Goal: Task Accomplishment & Management: Complete application form

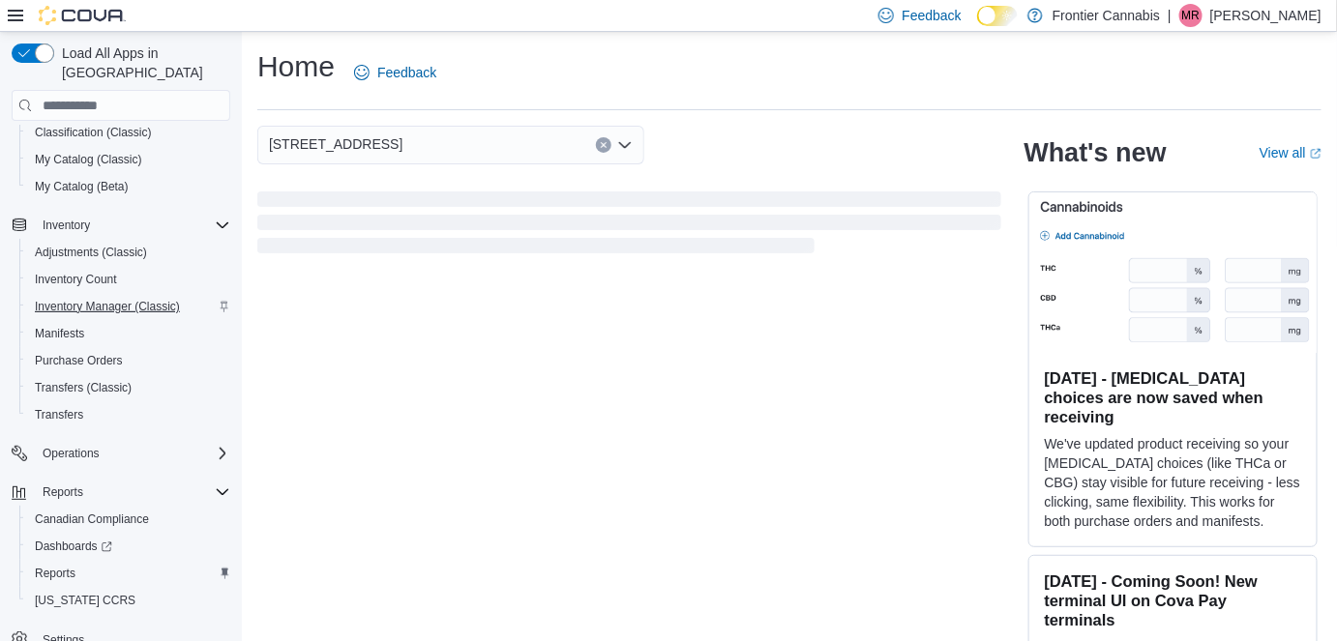
scroll to position [248, 0]
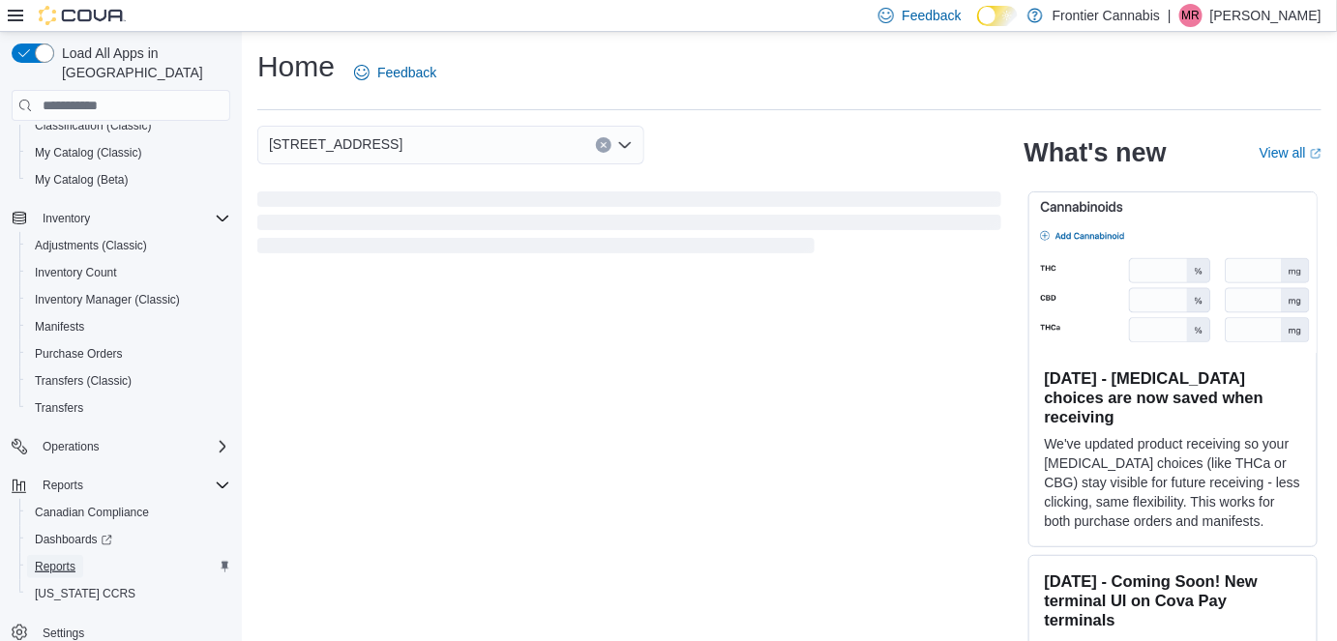
click at [43, 559] on span "Reports" at bounding box center [55, 566] width 41 height 15
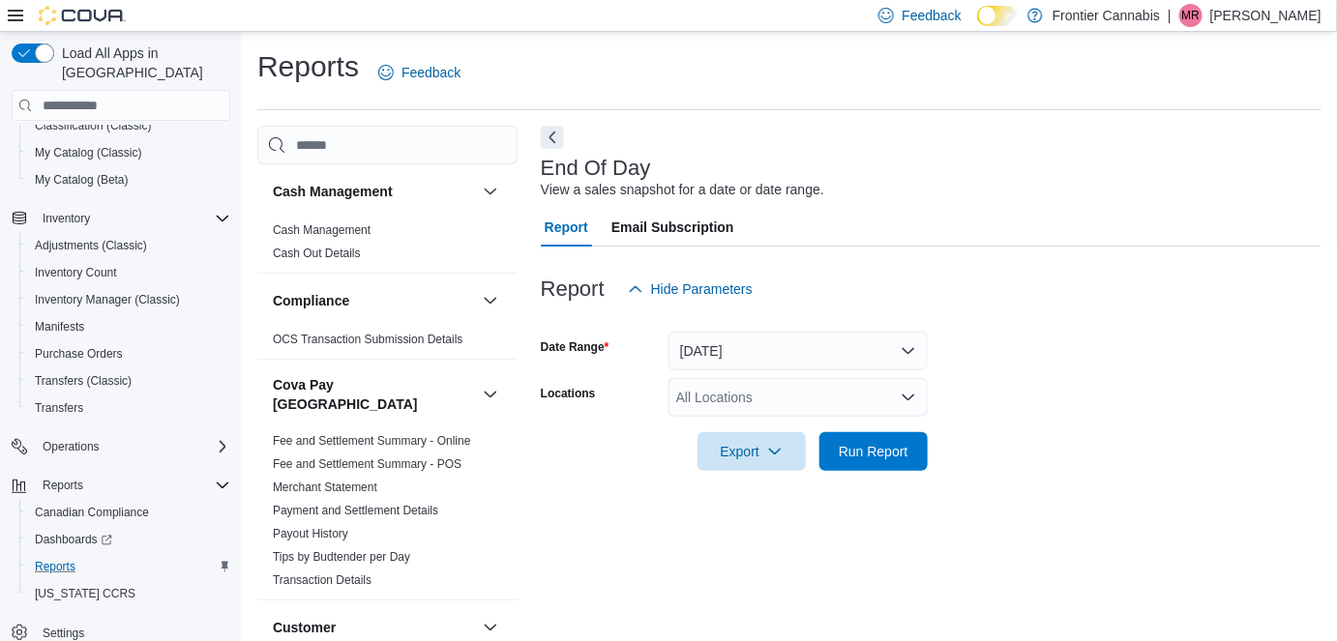
scroll to position [19, 0]
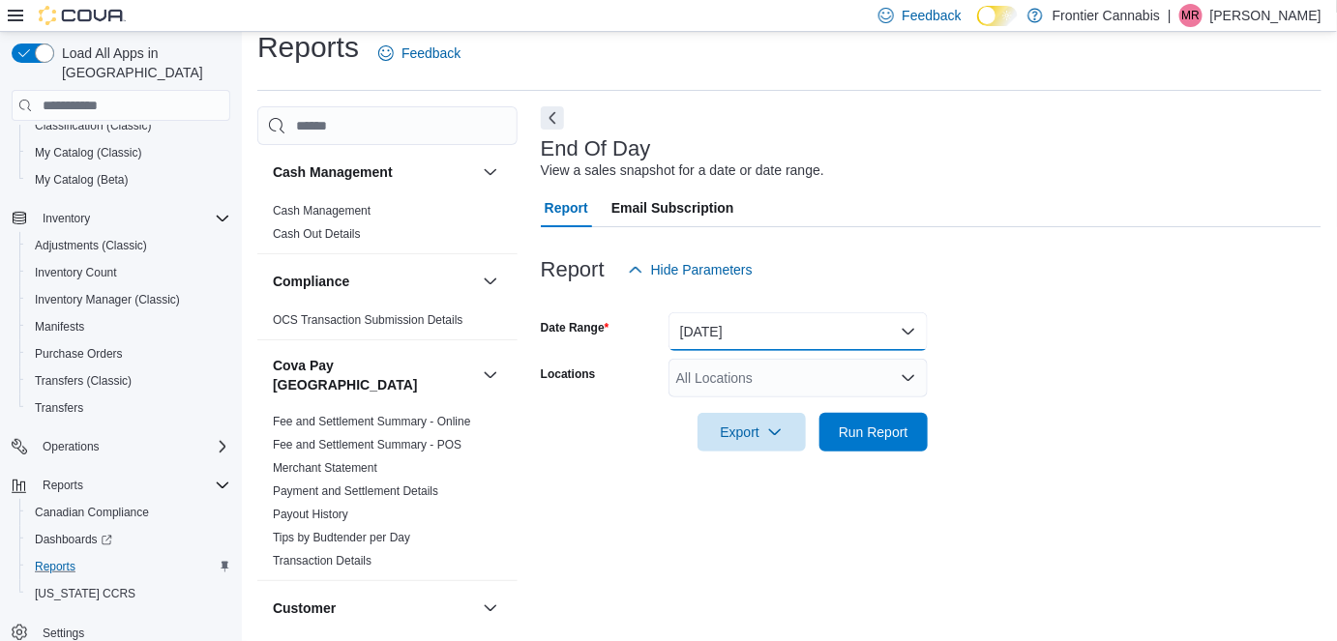
click at [795, 324] on button "[DATE]" at bounding box center [798, 332] width 259 height 39
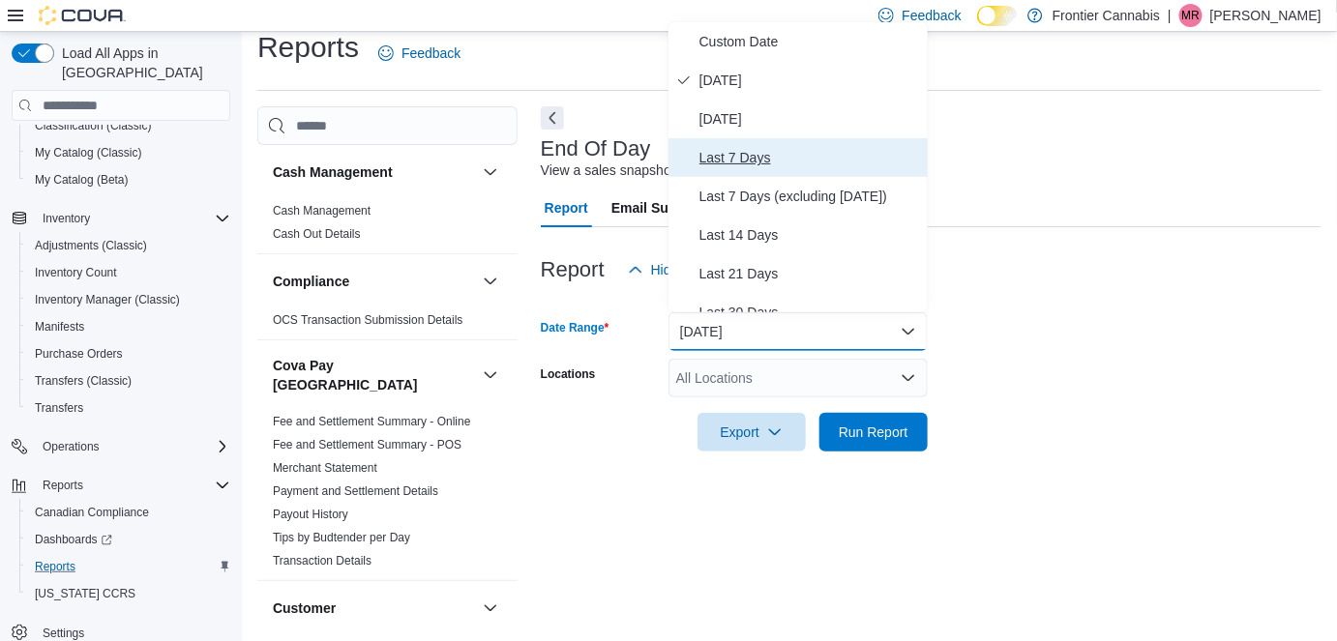
click at [748, 153] on span "Last 7 Days" at bounding box center [810, 157] width 221 height 23
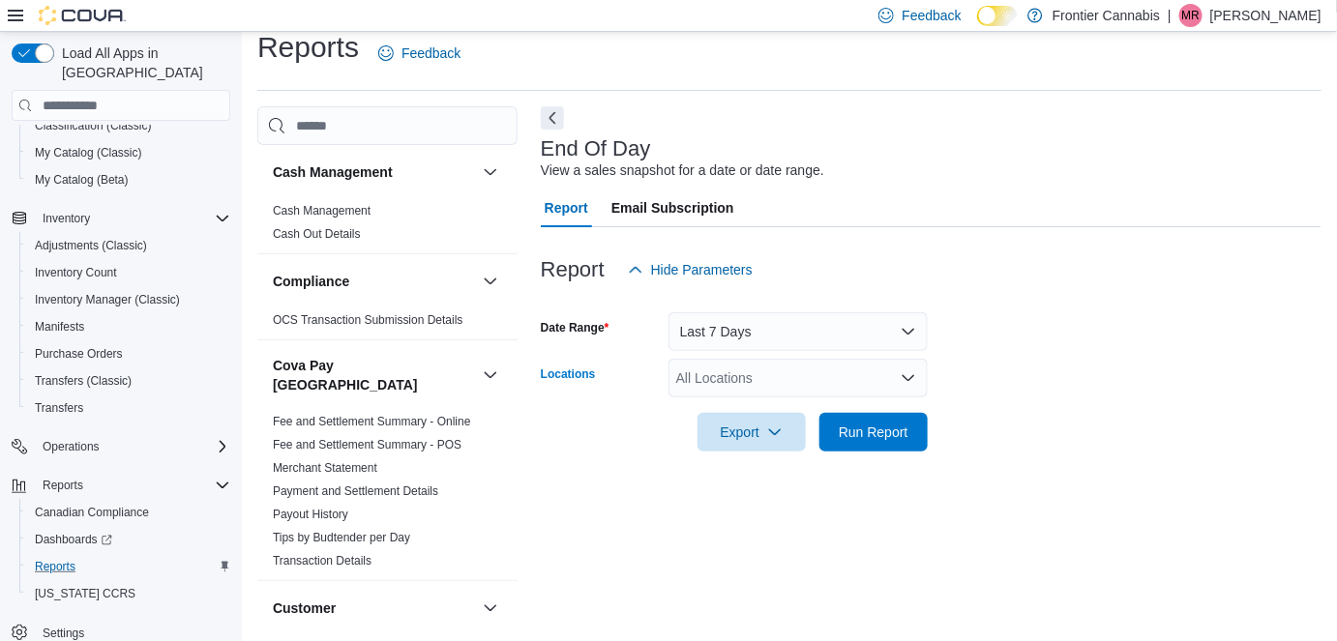
click at [735, 374] on div "All Locations" at bounding box center [798, 378] width 259 height 39
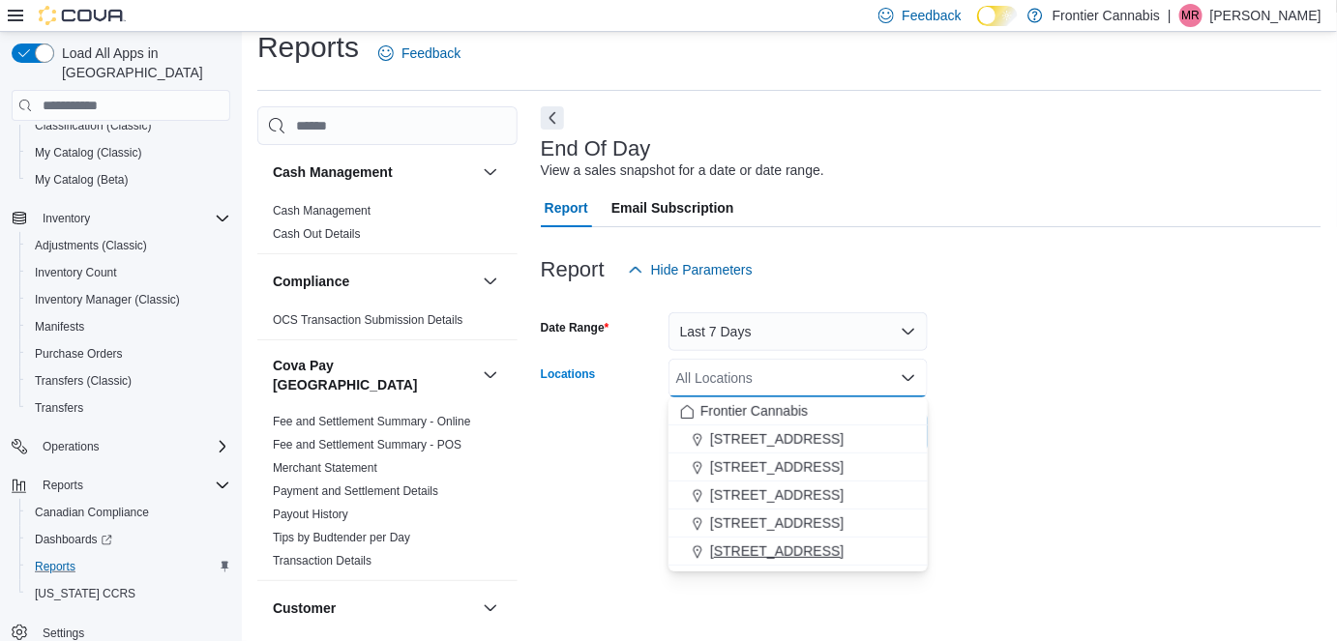
click at [743, 550] on span "[STREET_ADDRESS]" at bounding box center [777, 551] width 134 height 19
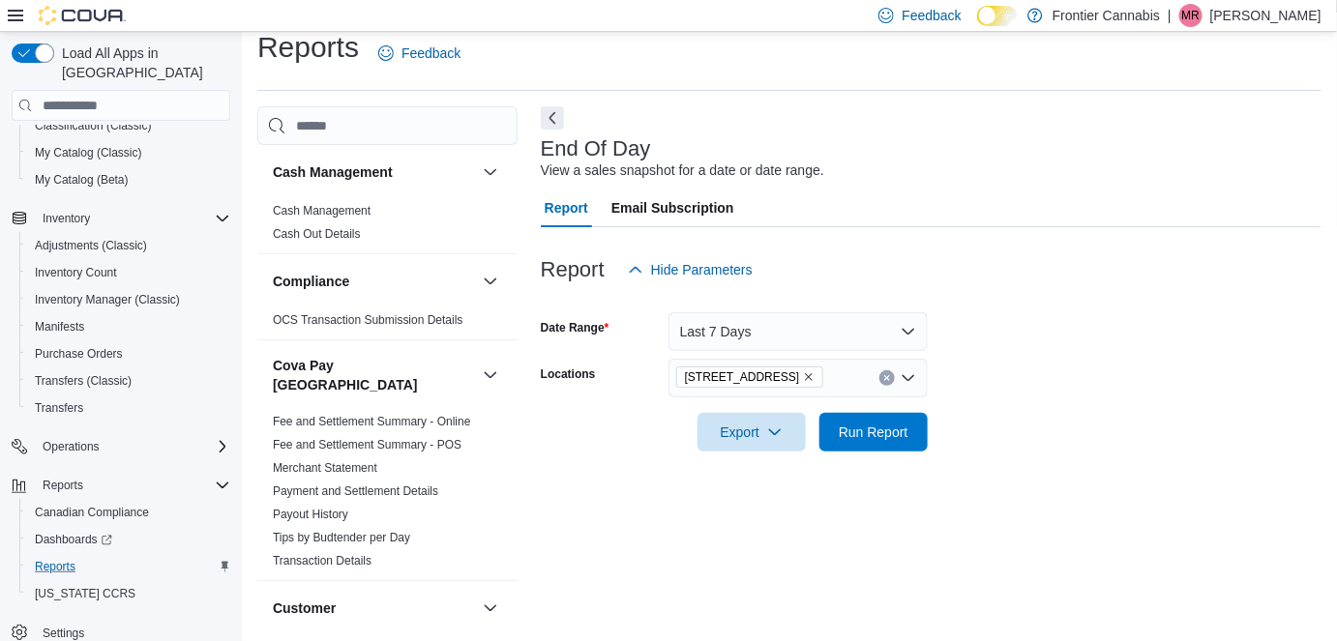
click at [1055, 523] on div "End Of Day View a sales snapshot for a date or date range. Report Email Subscri…" at bounding box center [931, 366] width 781 height 520
click at [714, 330] on button "Last 7 Days" at bounding box center [798, 332] width 259 height 39
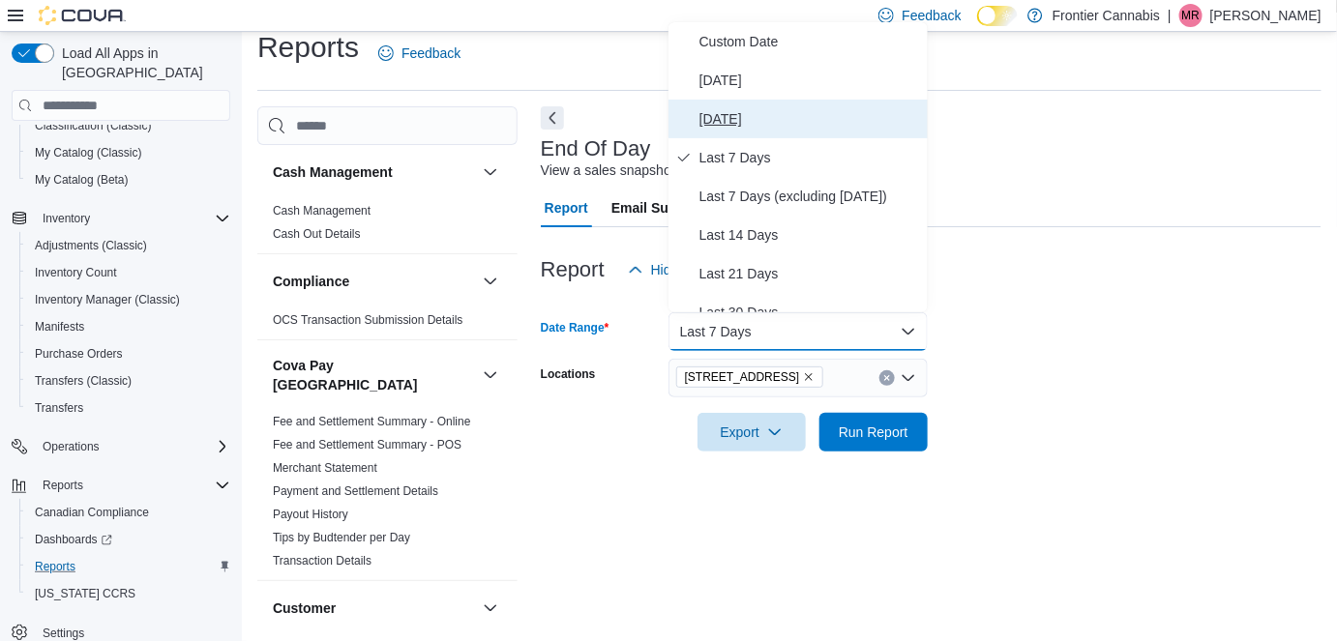
click at [719, 121] on span "[DATE]" at bounding box center [810, 118] width 221 height 23
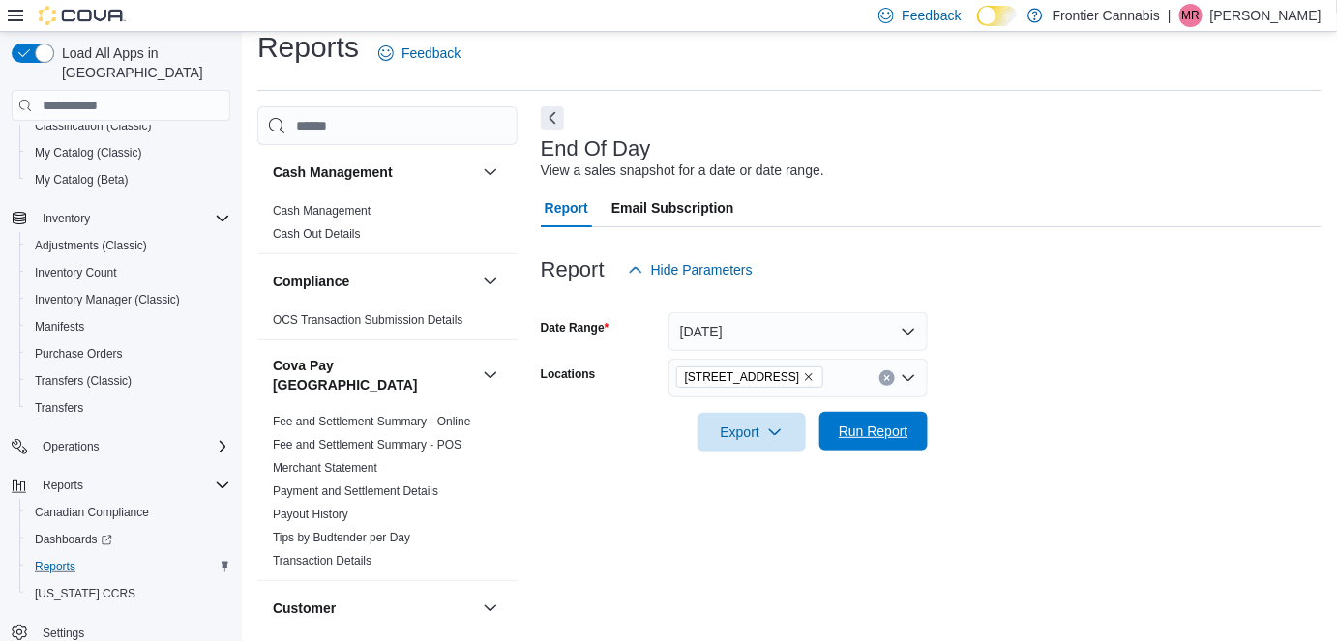
click at [878, 446] on span "Run Report" at bounding box center [873, 431] width 85 height 39
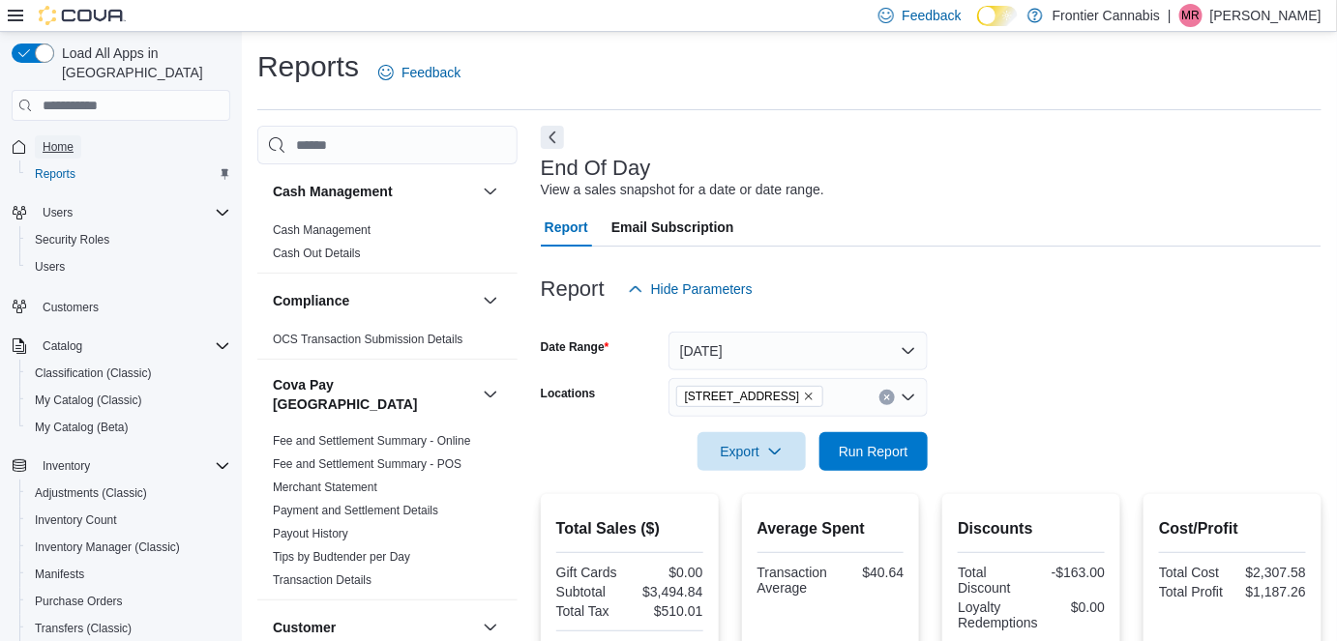
click at [59, 139] on span "Home" at bounding box center [58, 146] width 31 height 15
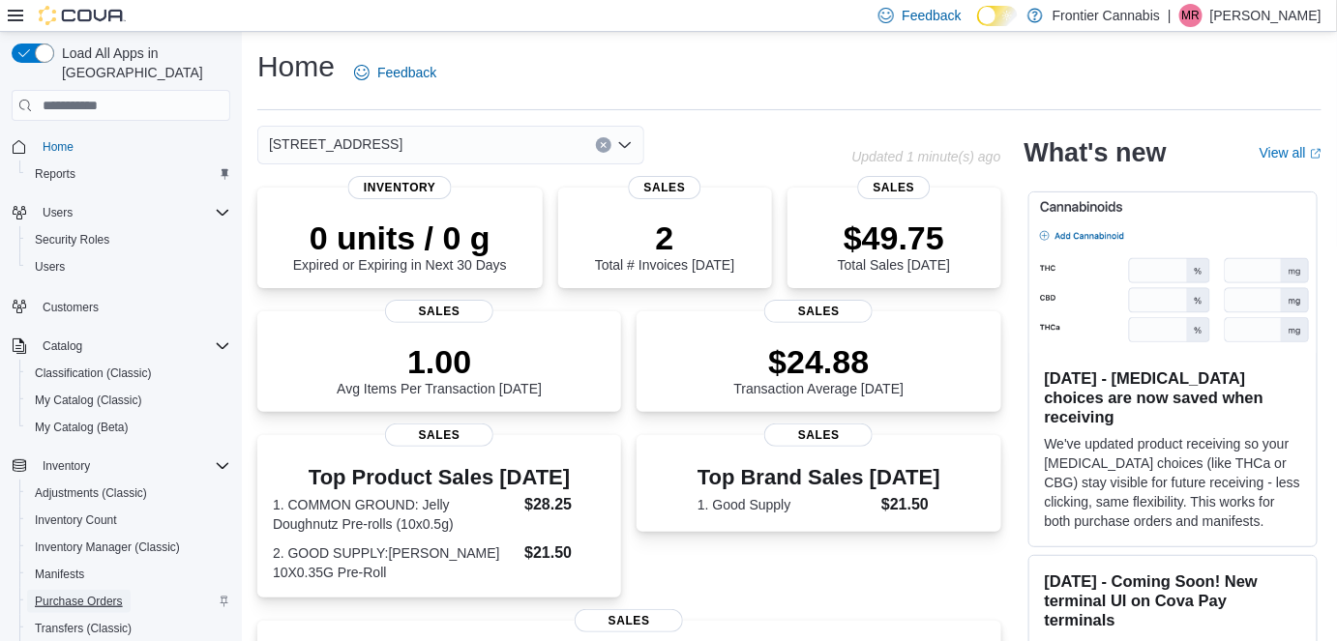
click at [57, 594] on span "Purchase Orders" at bounding box center [79, 601] width 88 height 15
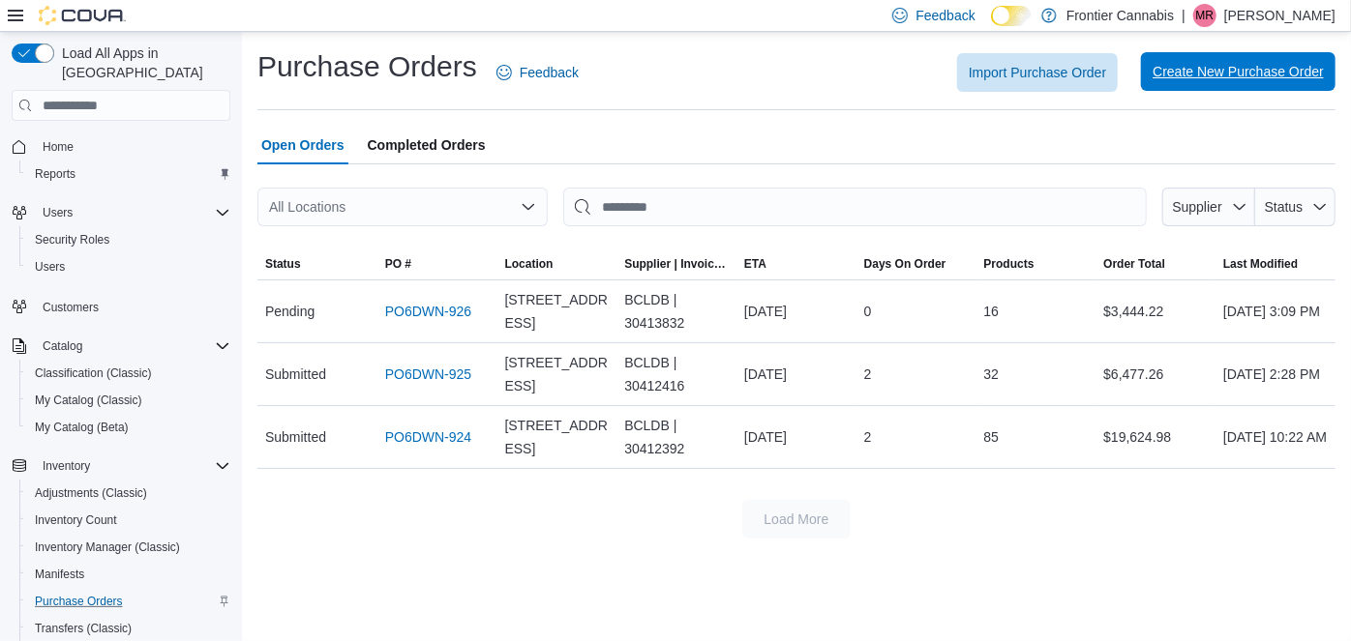
click at [1240, 67] on span "Create New Purchase Order" at bounding box center [1237, 71] width 171 height 19
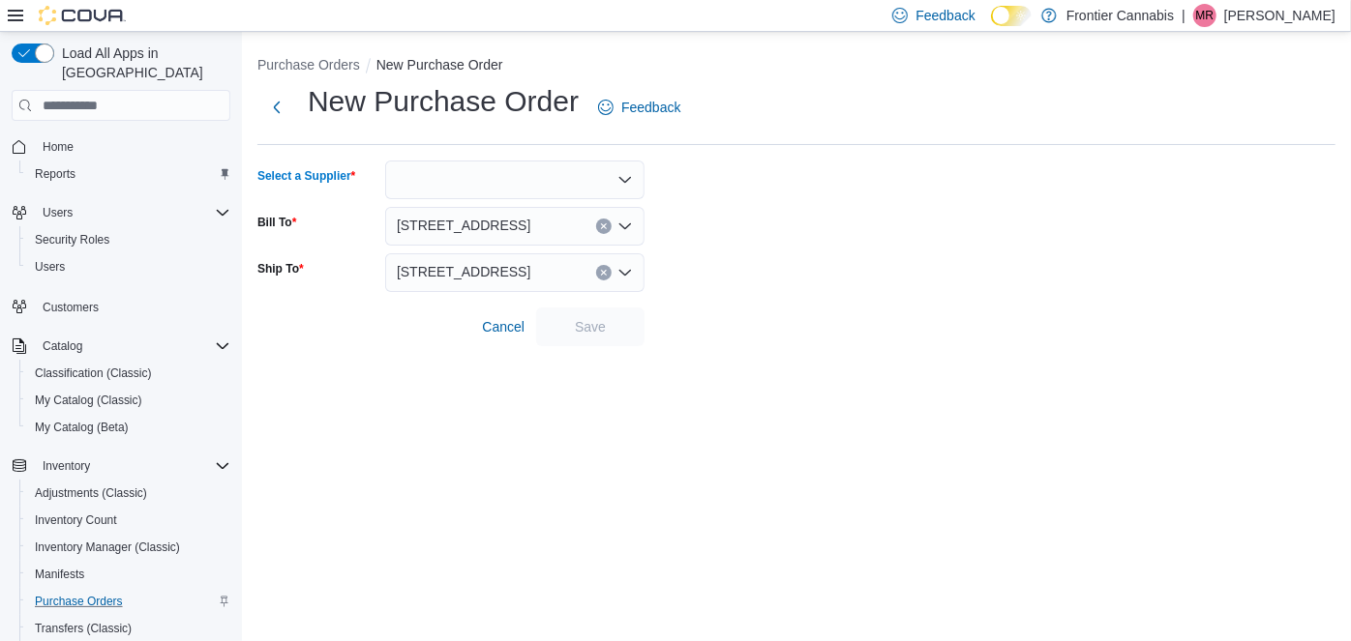
click at [512, 182] on div at bounding box center [514, 180] width 259 height 39
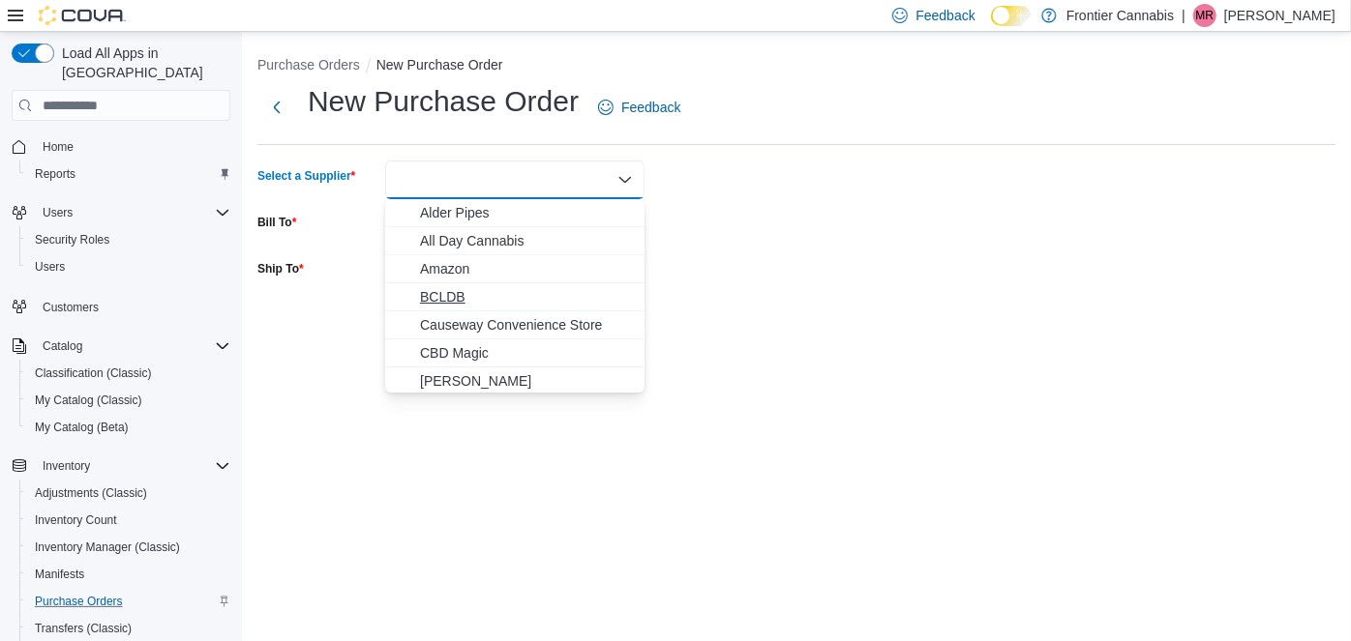
click at [437, 306] on span "BCLDB" at bounding box center [526, 296] width 213 height 19
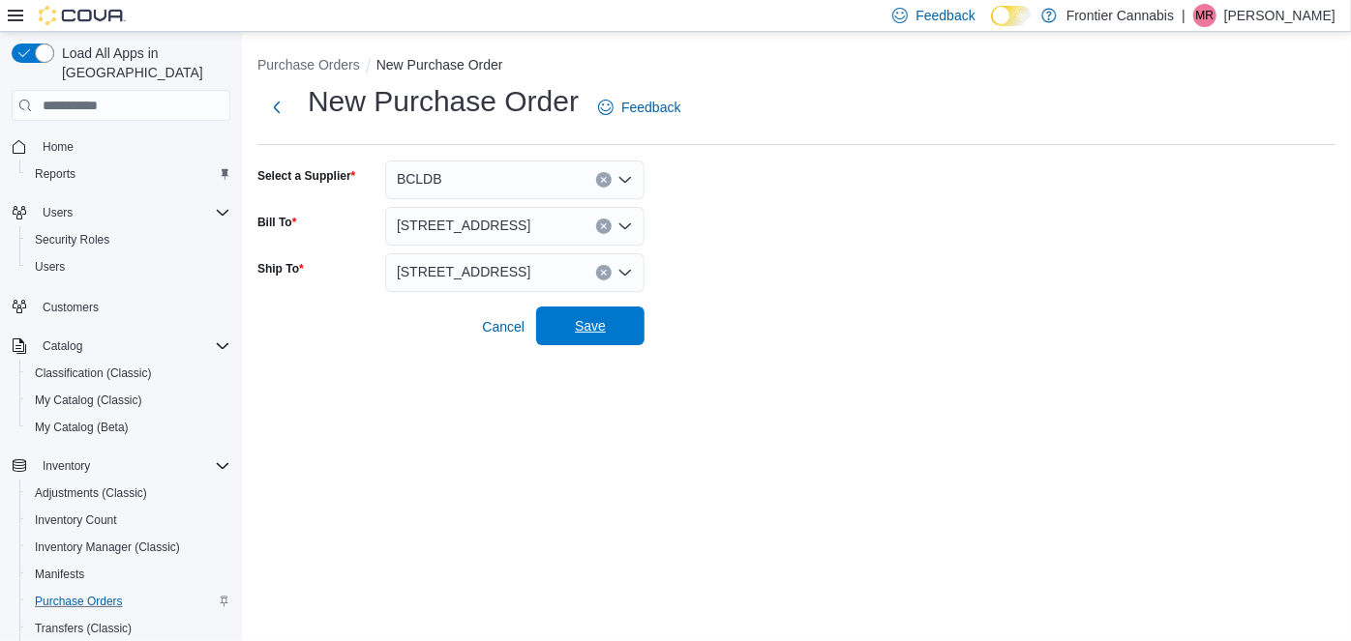
click at [629, 321] on span "Save" at bounding box center [590, 326] width 85 height 39
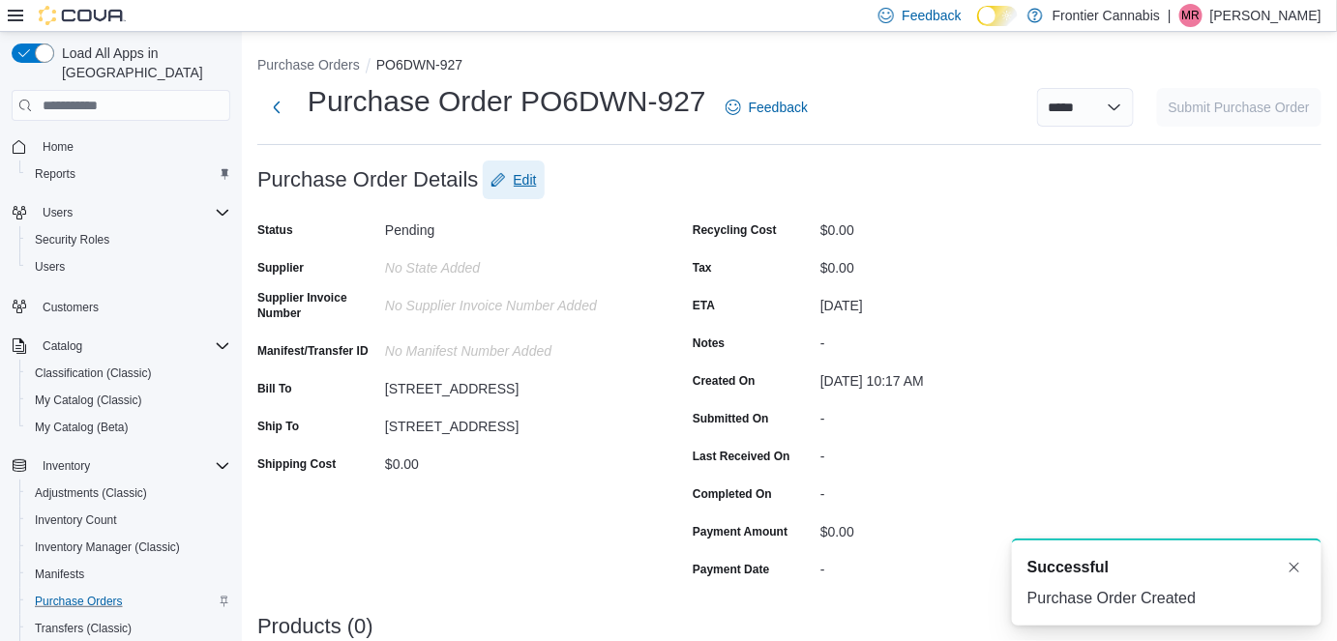
click at [521, 180] on span "Edit" at bounding box center [525, 179] width 23 height 19
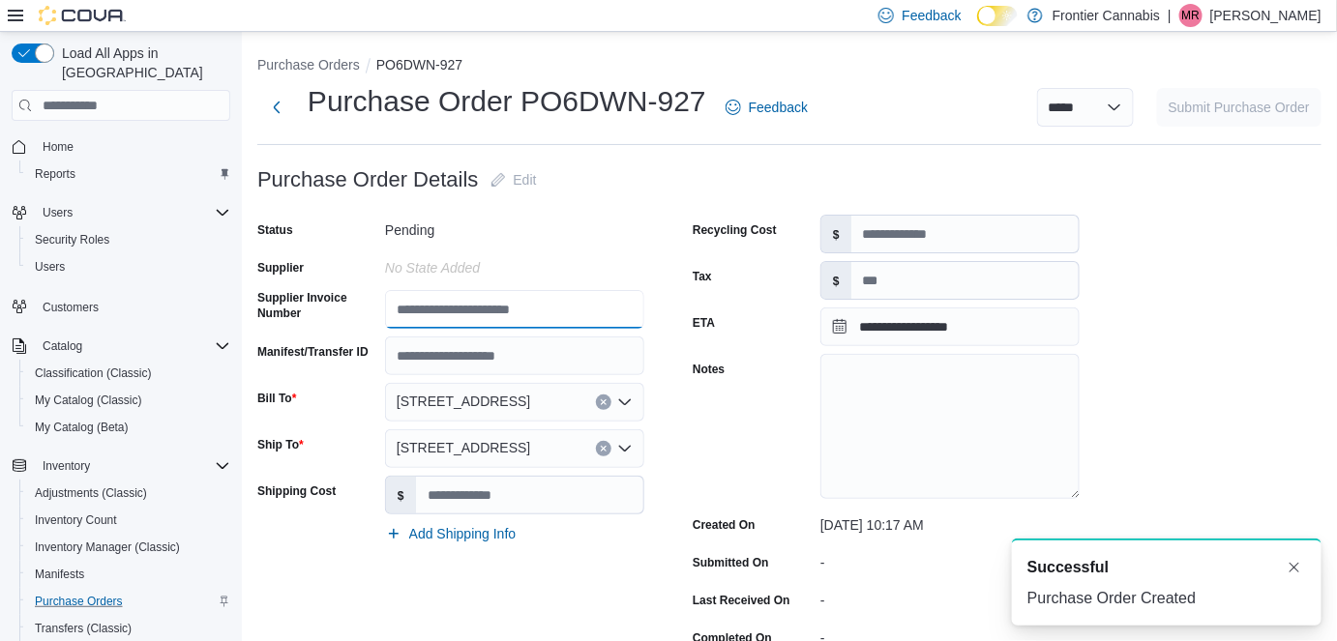
click at [463, 317] on input "Supplier Invoice Number" at bounding box center [514, 309] width 259 height 39
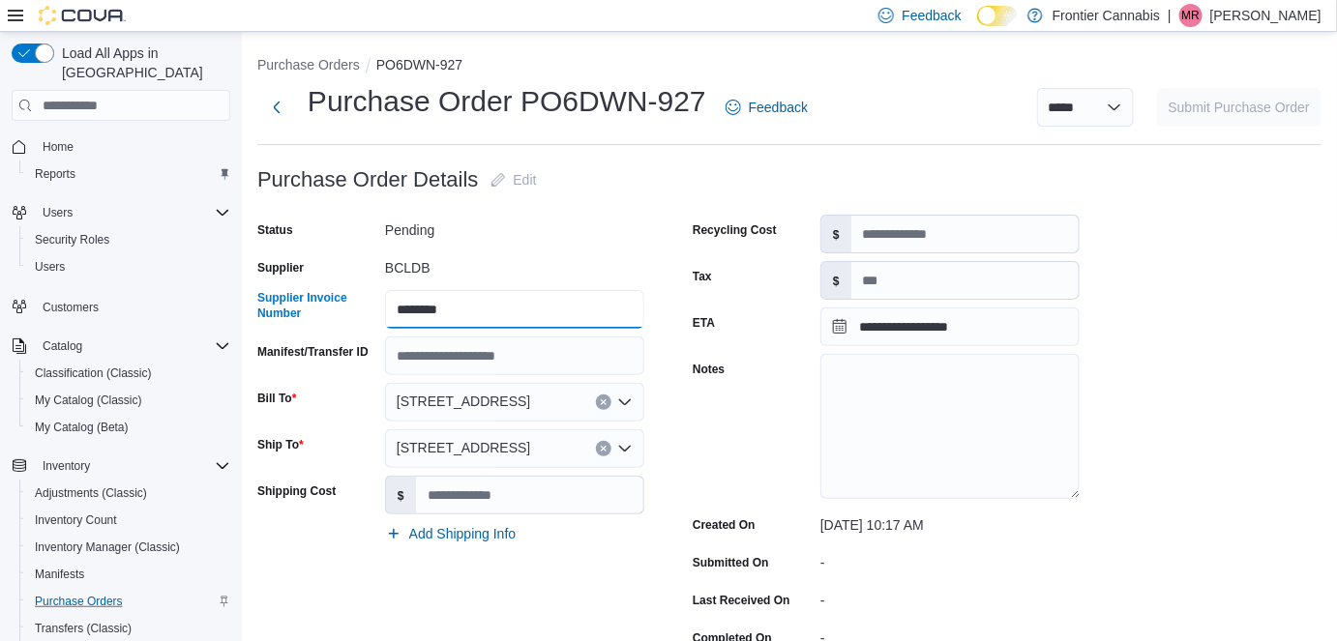
type input "********"
click at [478, 501] on input "Shipping Cost" at bounding box center [529, 495] width 227 height 37
type input "******"
click at [884, 277] on input "Tax" at bounding box center [964, 280] width 227 height 37
type input "*"
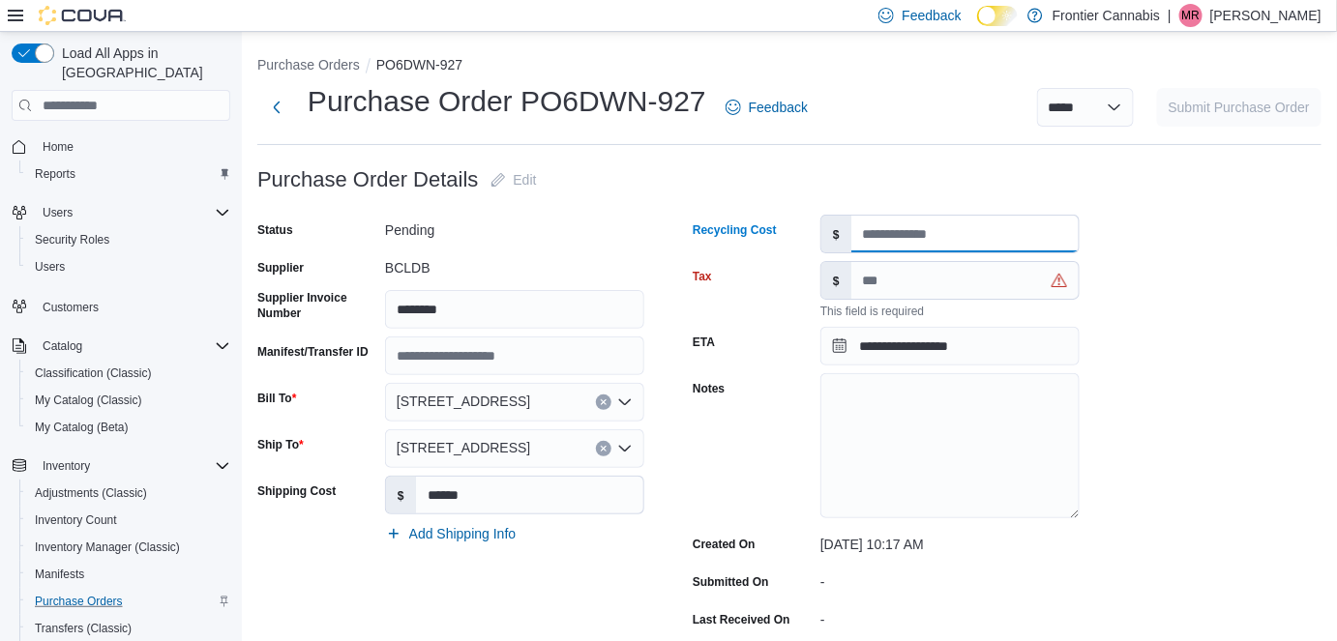
click at [902, 235] on input "Recycling Cost" at bounding box center [964, 234] width 227 height 37
type input "*****"
click at [899, 294] on input "Tax" at bounding box center [964, 280] width 227 height 37
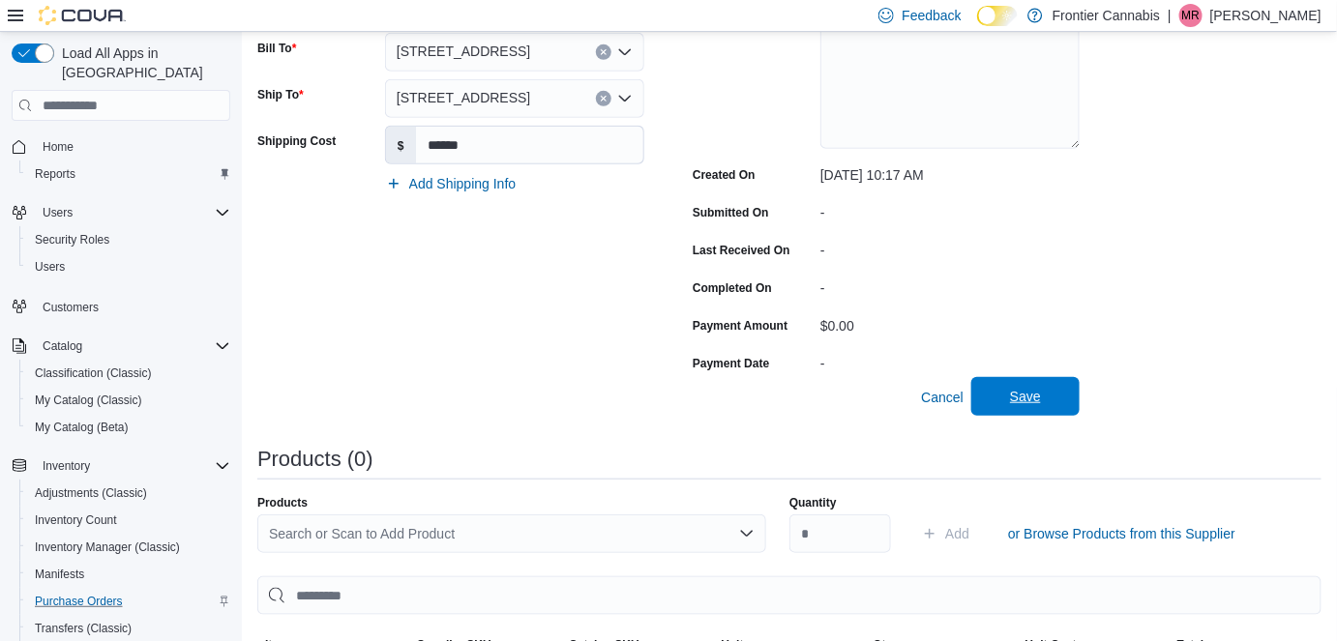
scroll to position [351, 0]
type input "*******"
click at [1030, 405] on span "Save" at bounding box center [1025, 395] width 31 height 19
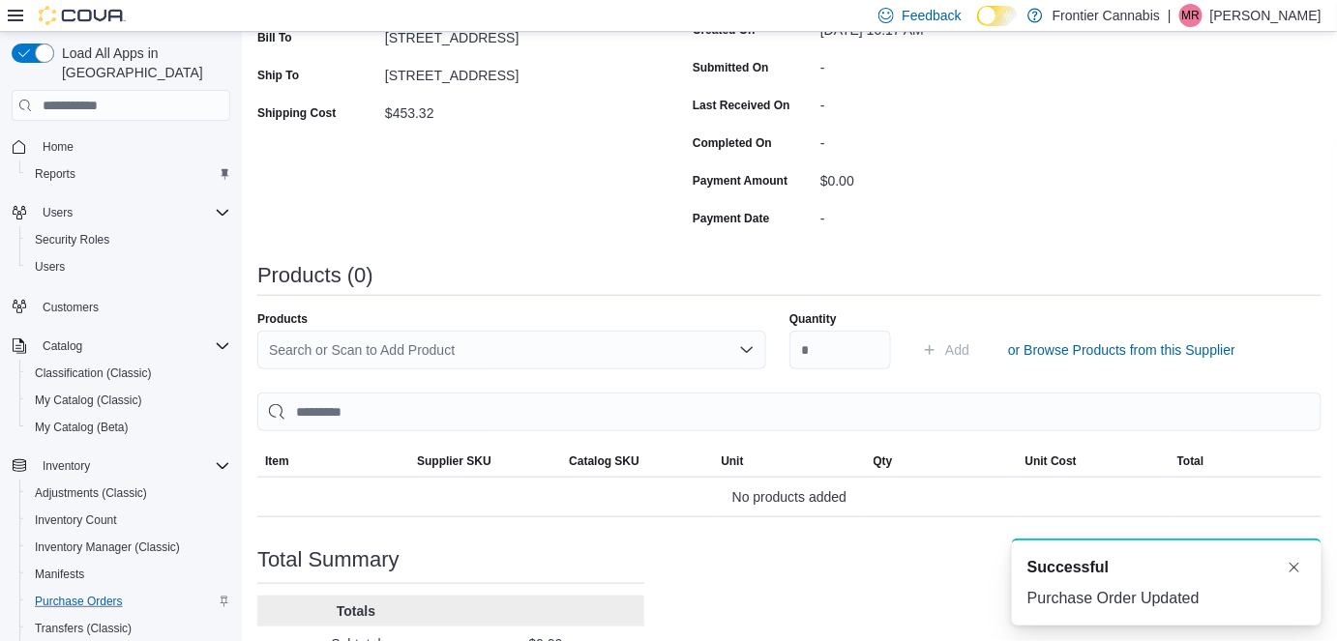
scroll to position [0, 0]
click at [1299, 571] on button "Dismiss toast" at bounding box center [1294, 566] width 23 height 23
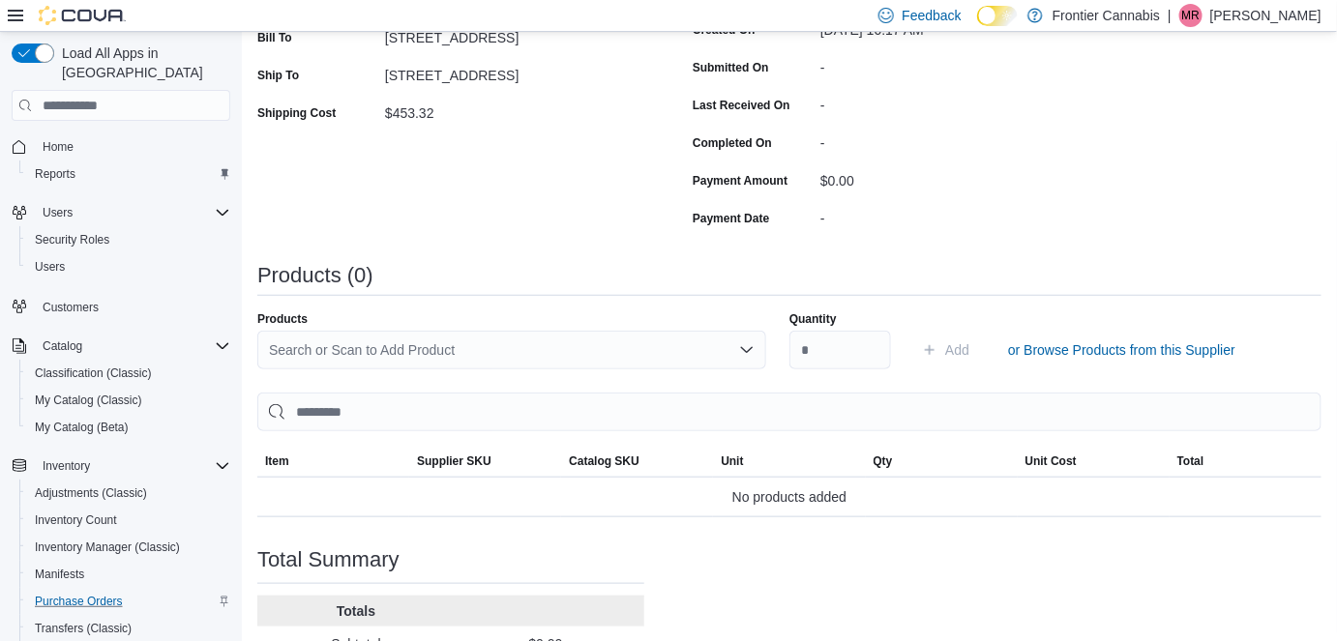
click at [309, 351] on div "Search or Scan to Add Product" at bounding box center [511, 350] width 509 height 39
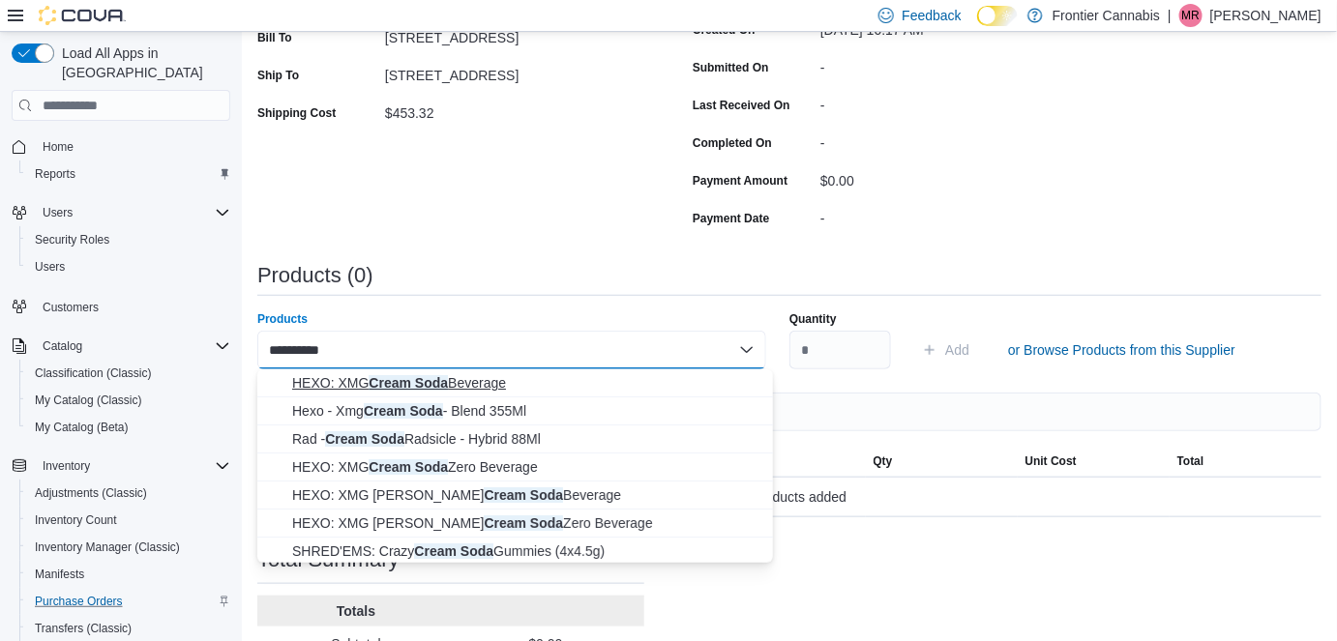
type input "**********"
click at [474, 382] on span "HEXO: XMG Cream Soda Beverage" at bounding box center [526, 382] width 469 height 19
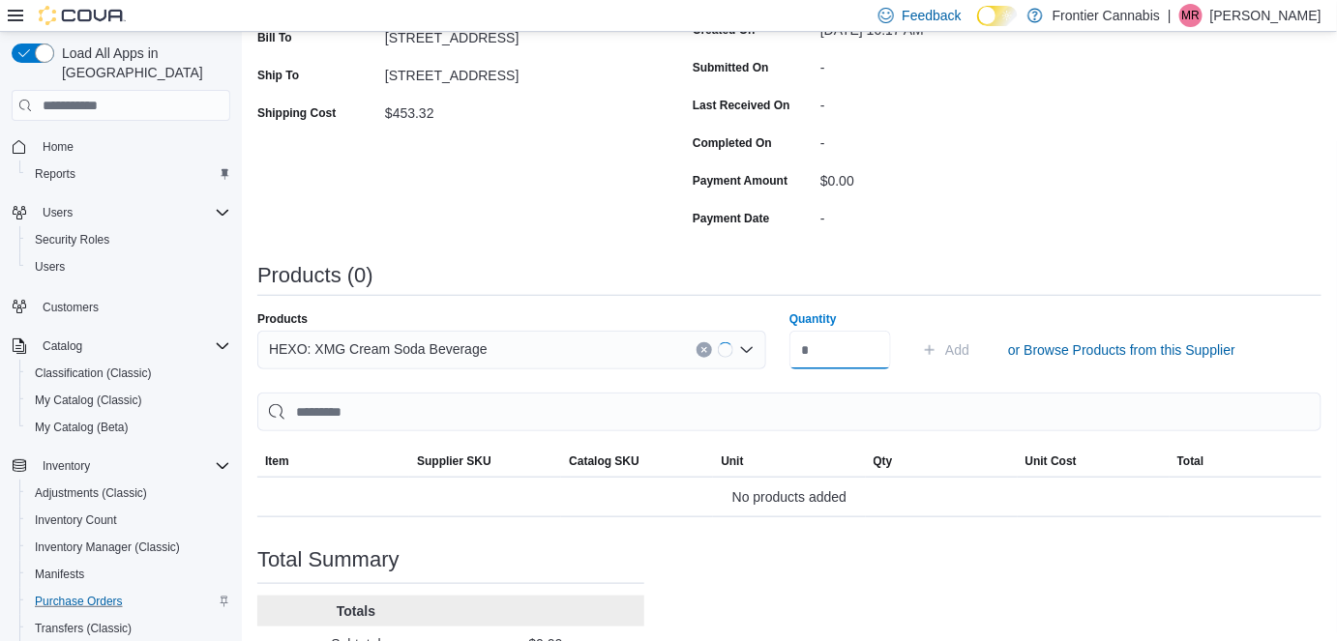
click at [851, 351] on input "Quantity" at bounding box center [840, 350] width 102 height 39
type input "**"
click at [969, 347] on span "Add" at bounding box center [957, 350] width 24 height 19
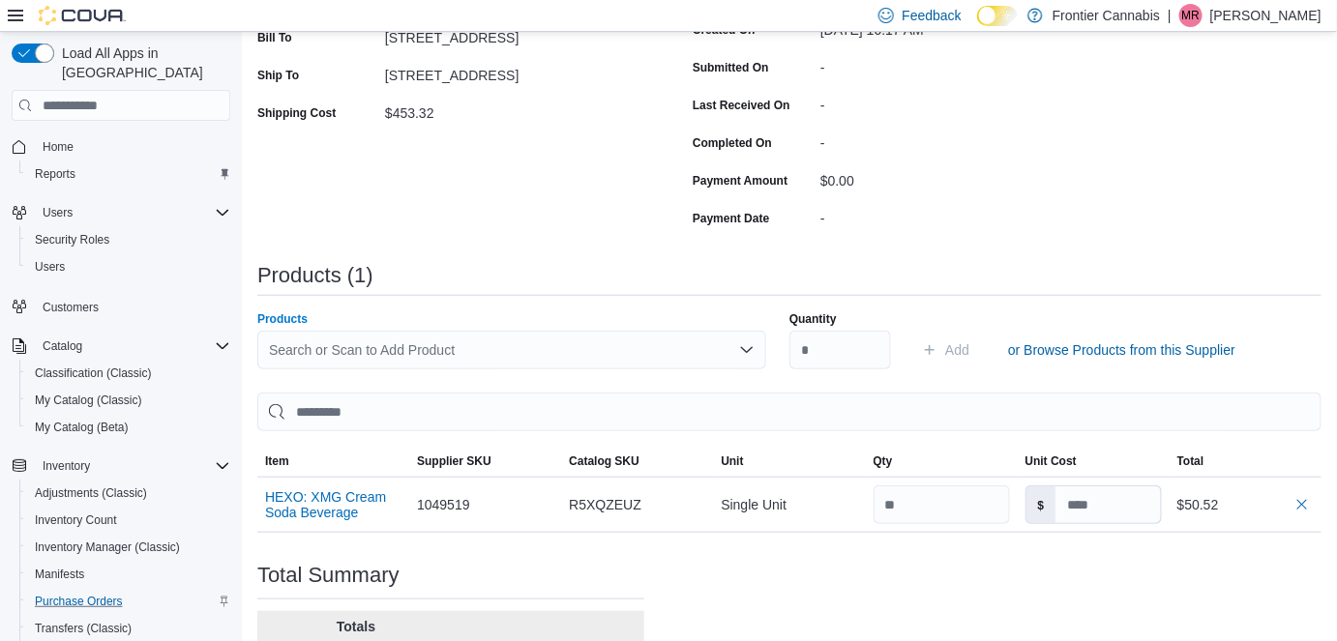
click at [291, 354] on div "Search or Scan to Add Product" at bounding box center [511, 350] width 509 height 39
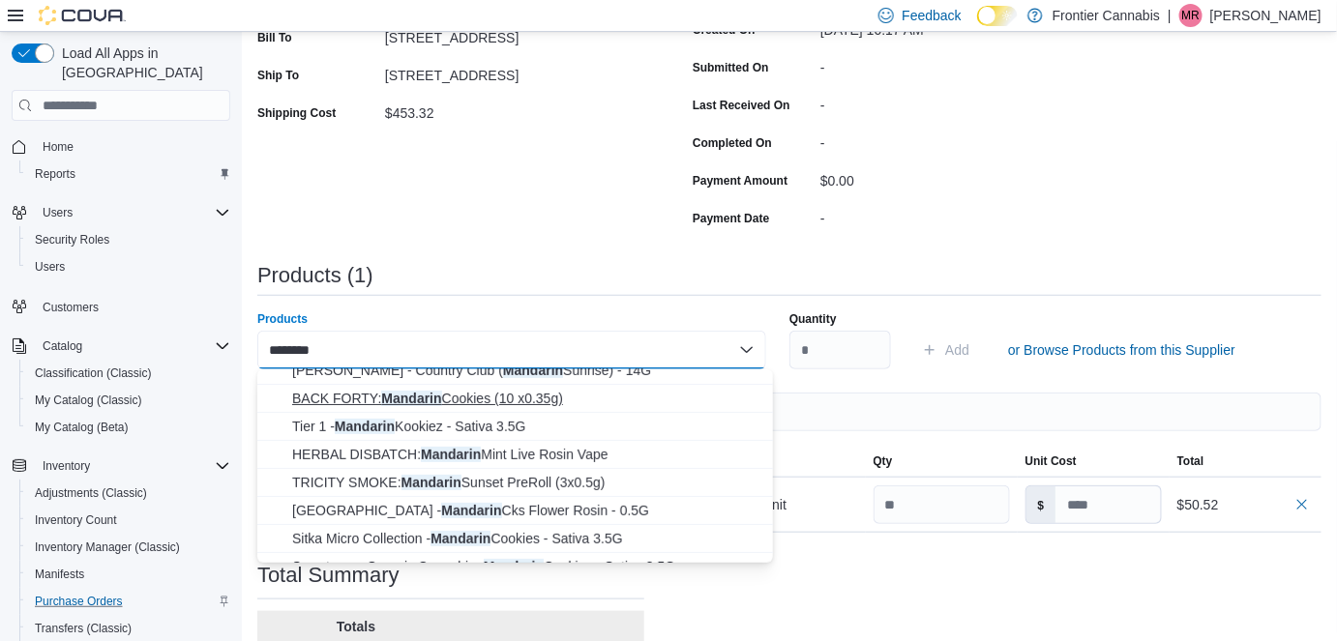
scroll to position [266, 0]
type input "********"
click at [508, 401] on span "BACK FORTY: Mandarin Cookies (10 x0.35g)" at bounding box center [526, 397] width 469 height 19
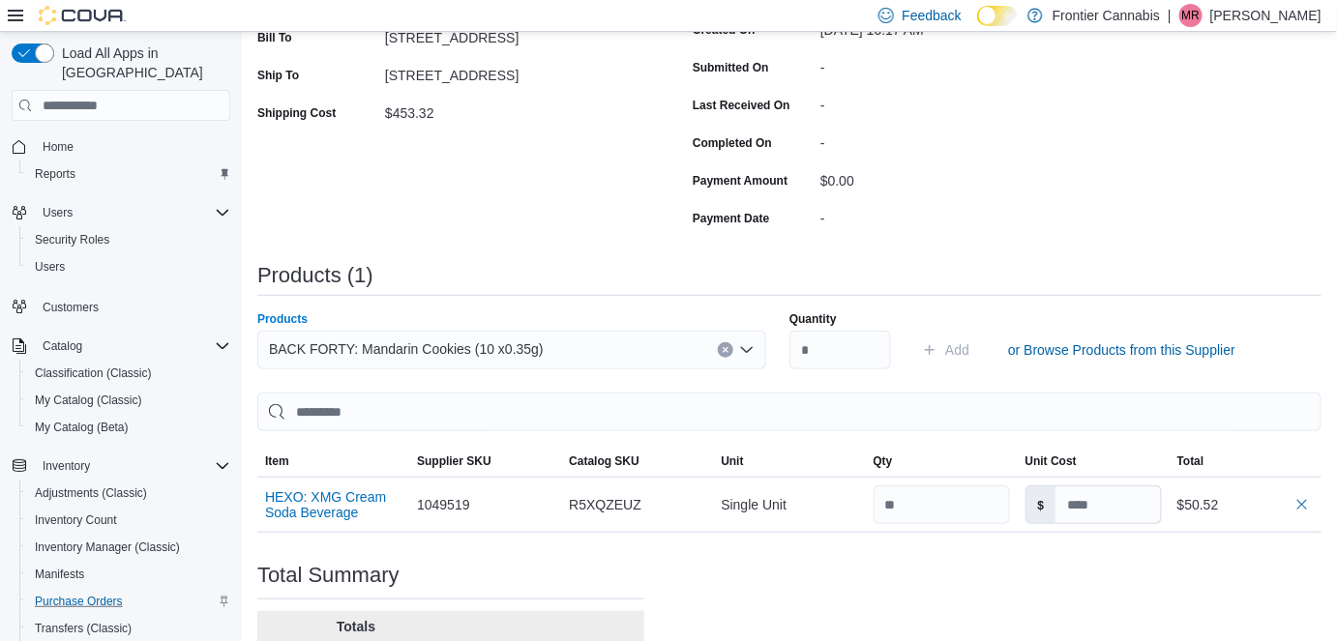
click at [726, 346] on button "Clear input" at bounding box center [725, 349] width 15 height 15
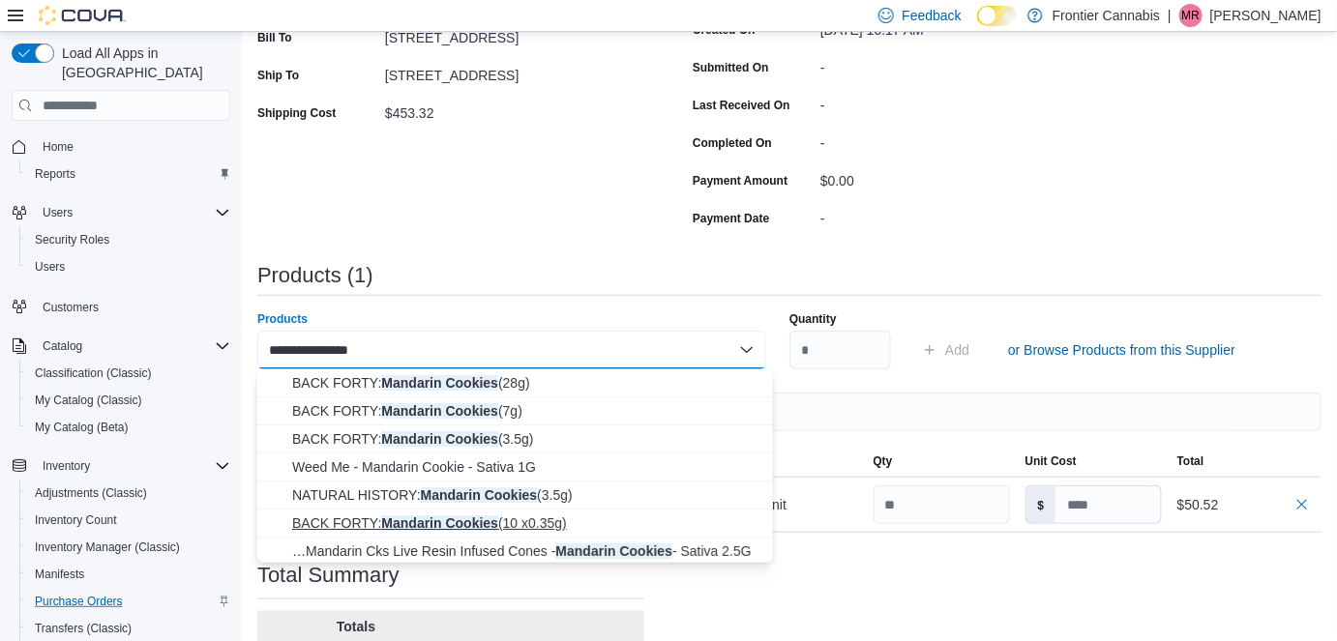
type input "**********"
click at [542, 524] on span "BACK FORTY: Mandarin Cookies (10 x0.35g)" at bounding box center [526, 523] width 469 height 19
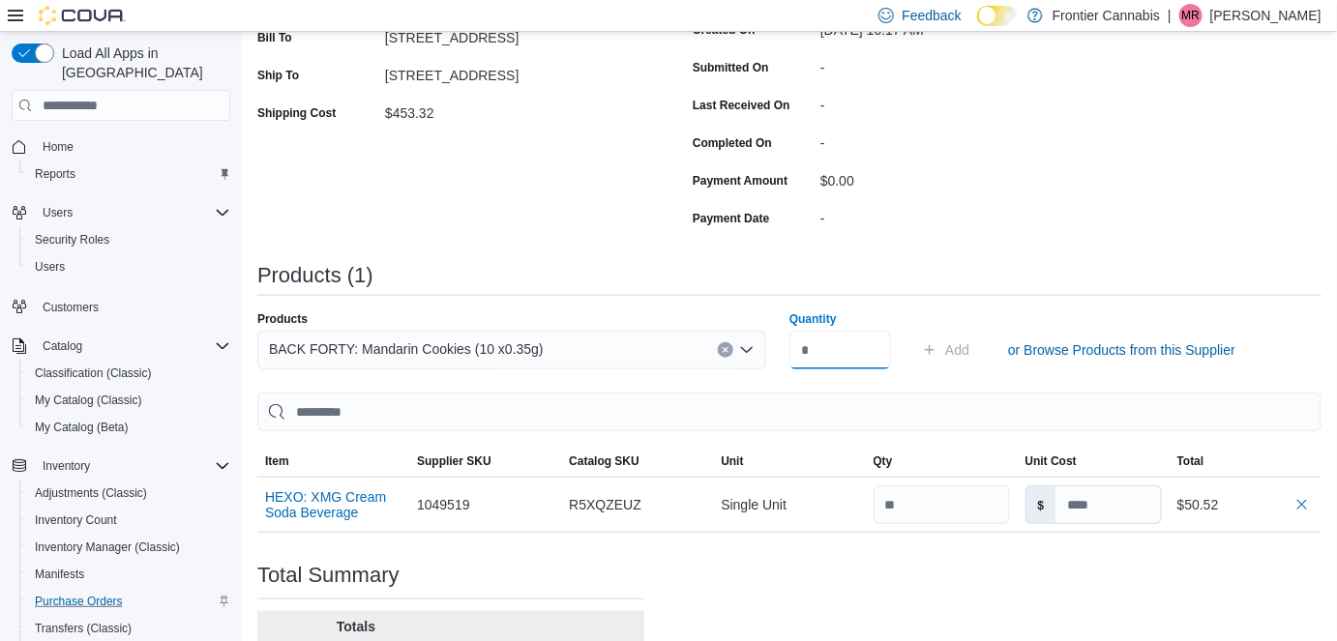
click at [825, 361] on input "Quantity" at bounding box center [840, 350] width 102 height 39
type input "**"
click at [969, 348] on span "Add" at bounding box center [957, 350] width 24 height 19
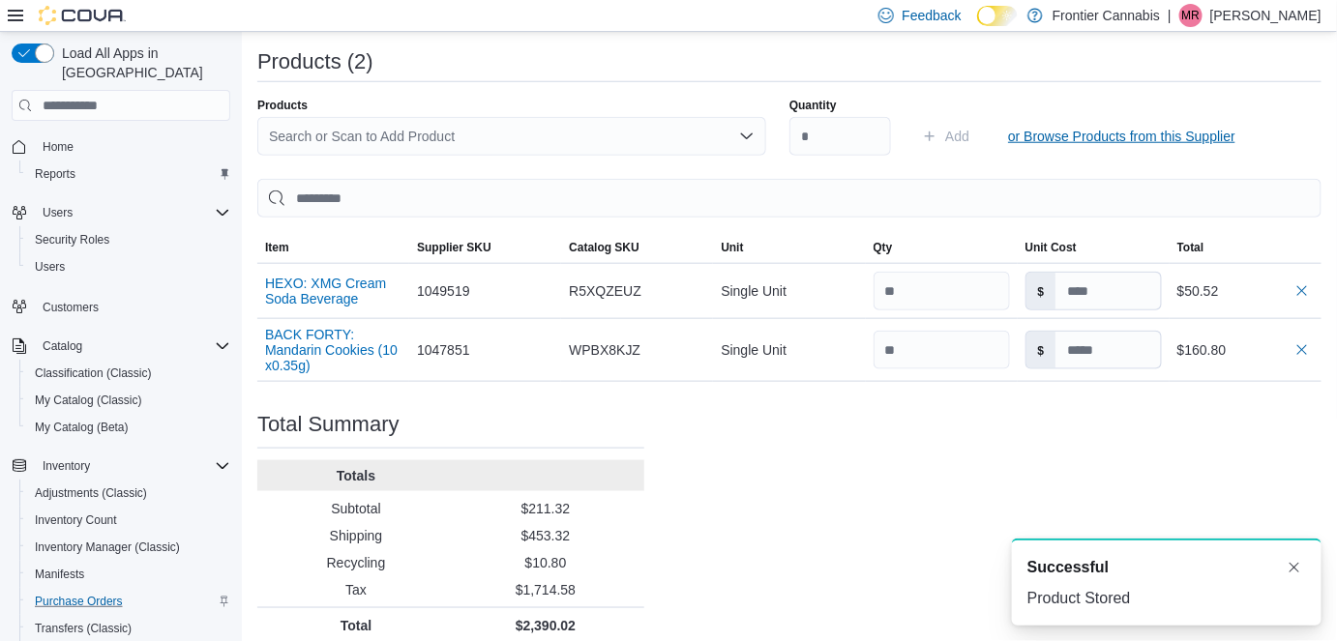
scroll to position [581, 0]
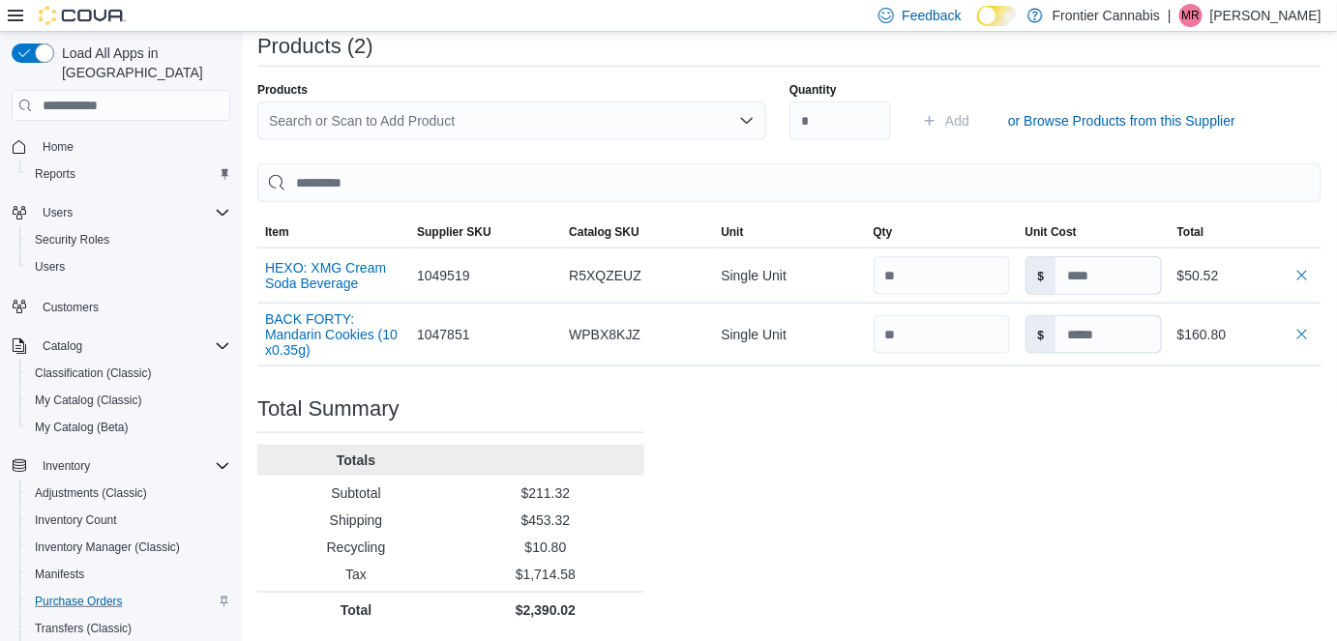
click at [293, 124] on div "Search or Scan to Add Product" at bounding box center [511, 121] width 509 height 39
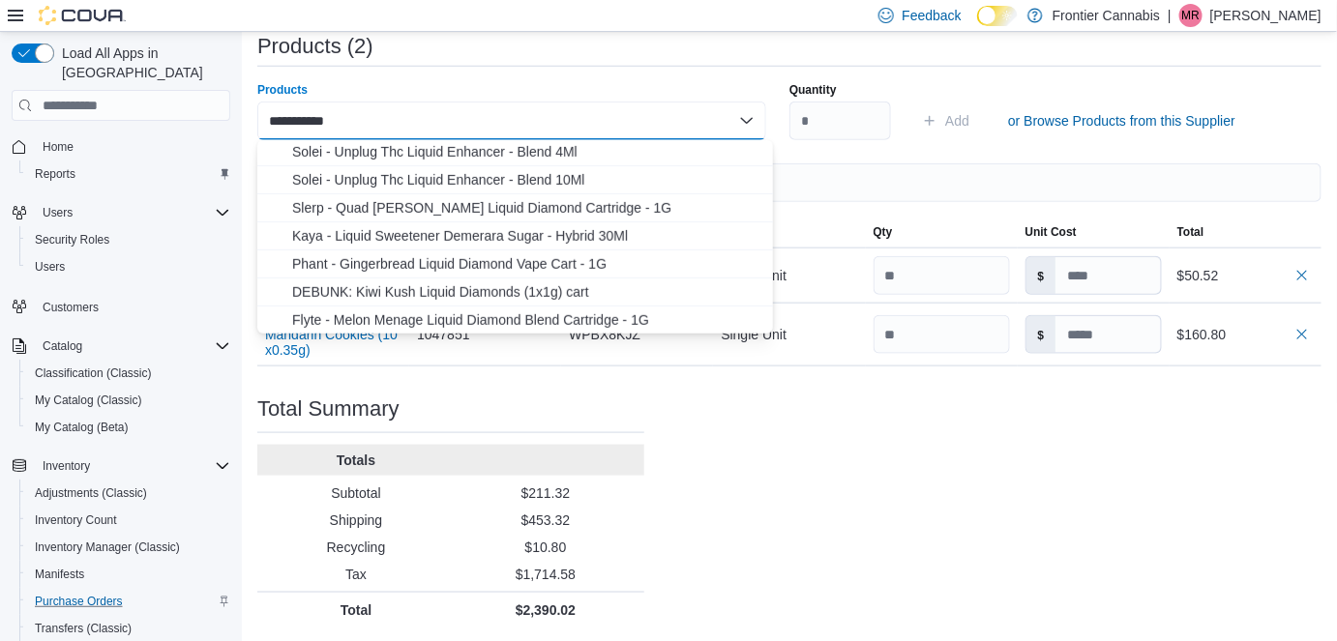
scroll to position [368, 0]
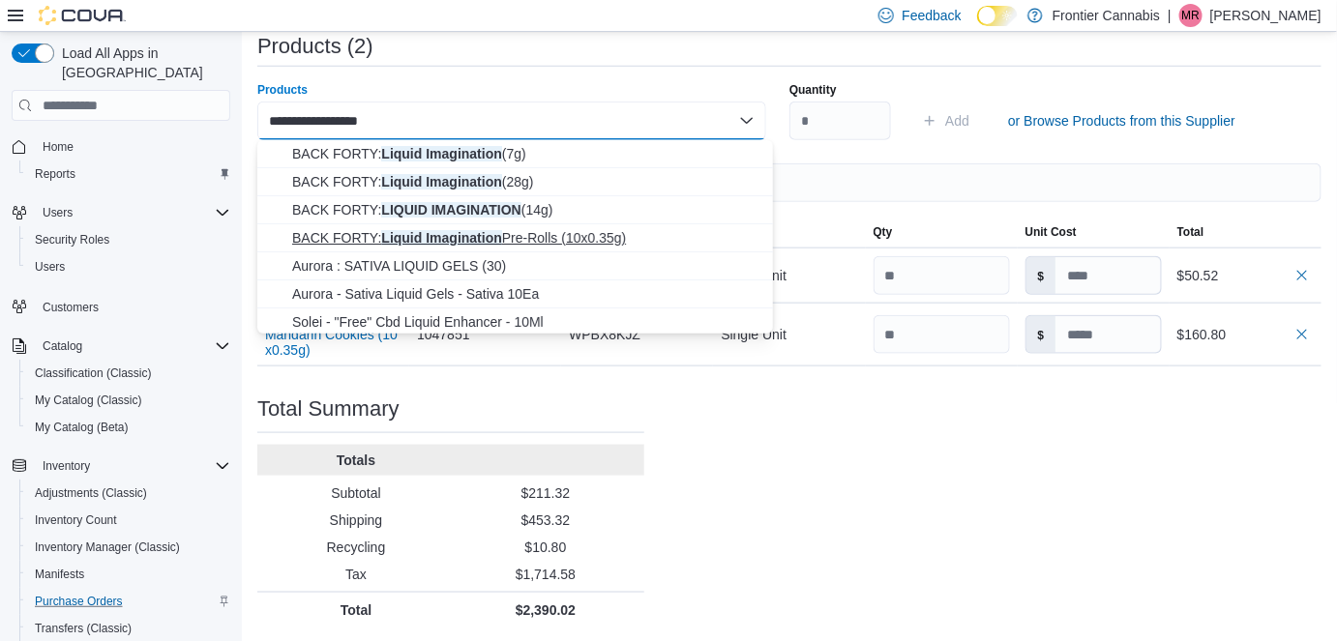
type input "**********"
click at [539, 234] on span "BACK FORTY: Liquid Imagination Pre-Rolls (10x0.35g)" at bounding box center [526, 237] width 469 height 19
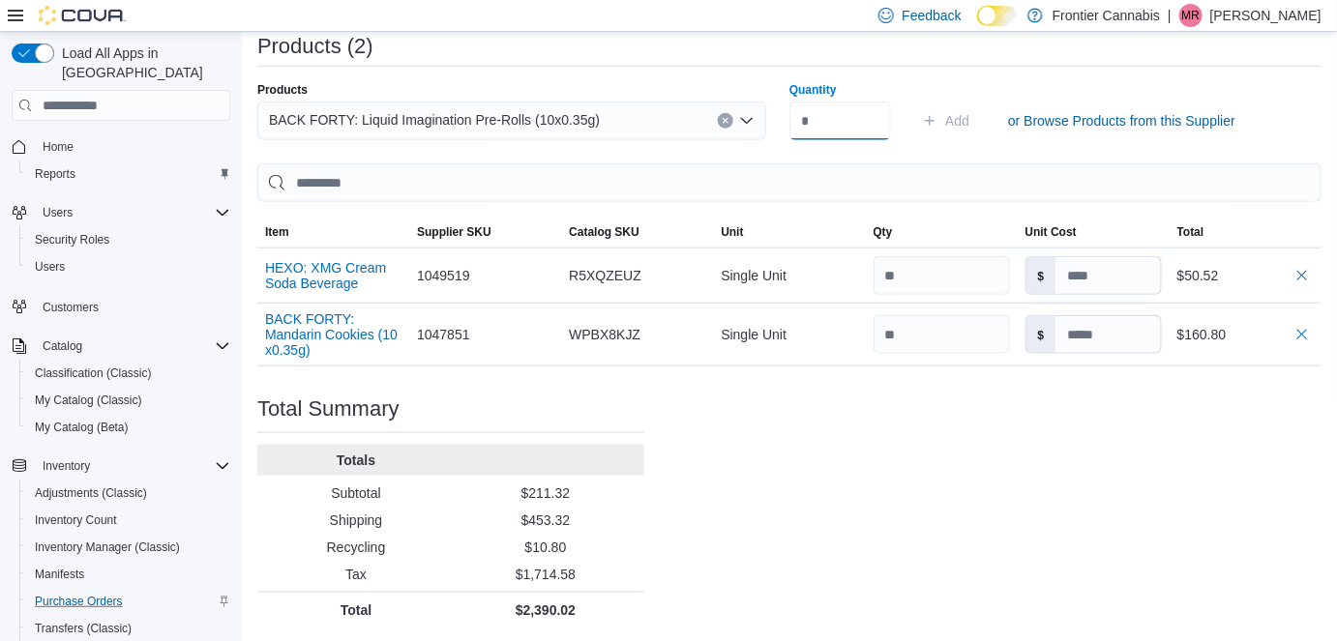
click at [816, 123] on input "Quantity" at bounding box center [840, 121] width 102 height 39
type input "**"
click at [950, 115] on span "Add" at bounding box center [945, 121] width 47 height 39
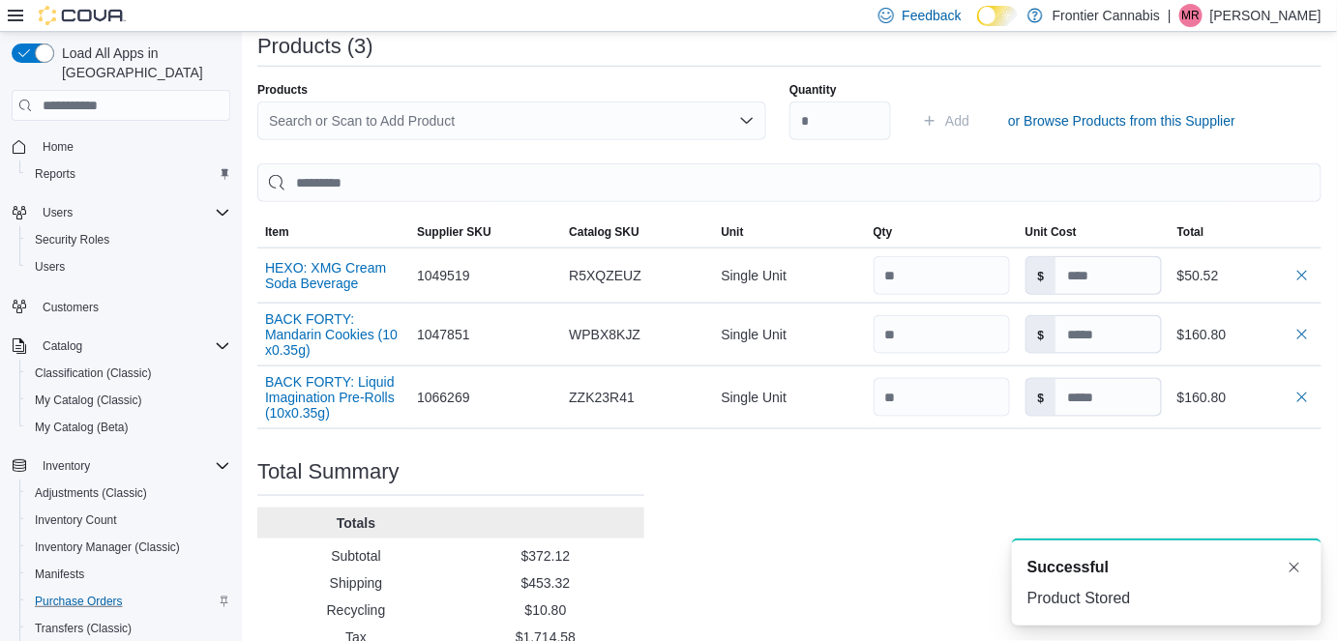
click at [343, 113] on div "Search or Scan to Add Product" at bounding box center [511, 121] width 509 height 39
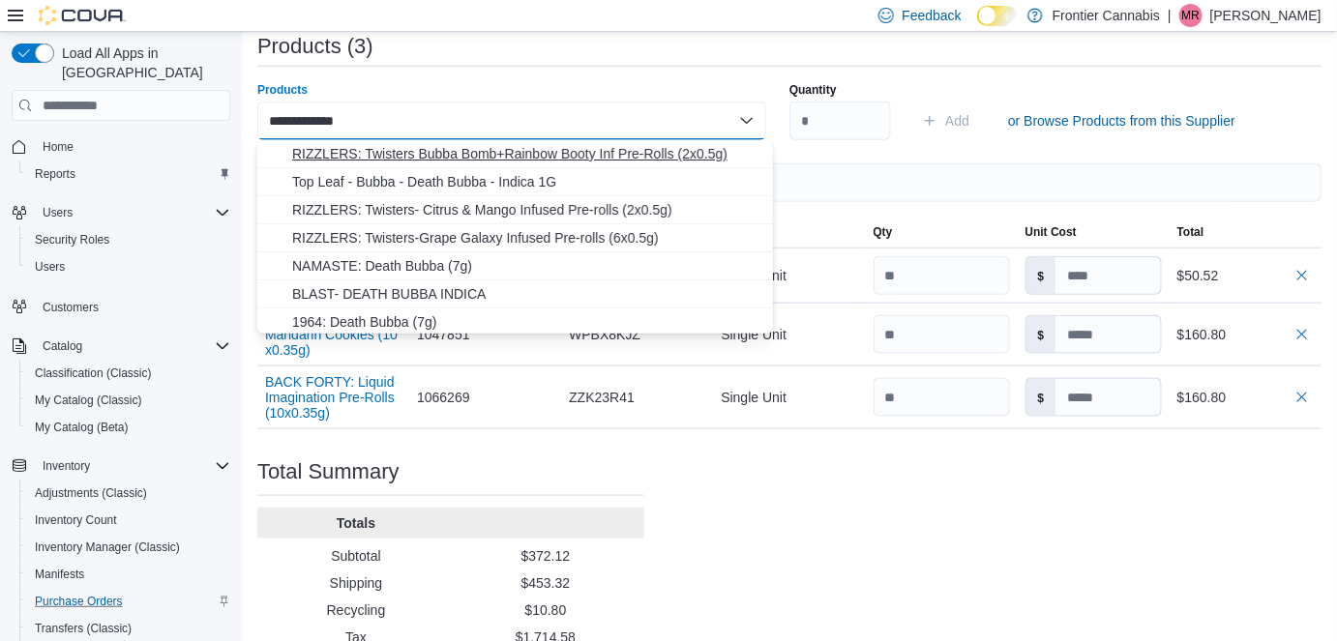
type input "**********"
click at [485, 152] on span "RIZZLERS: Twisters Bubba Bomb+Rainbow Booty Inf Pre-Rolls (2x0.5g)" at bounding box center [526, 153] width 469 height 19
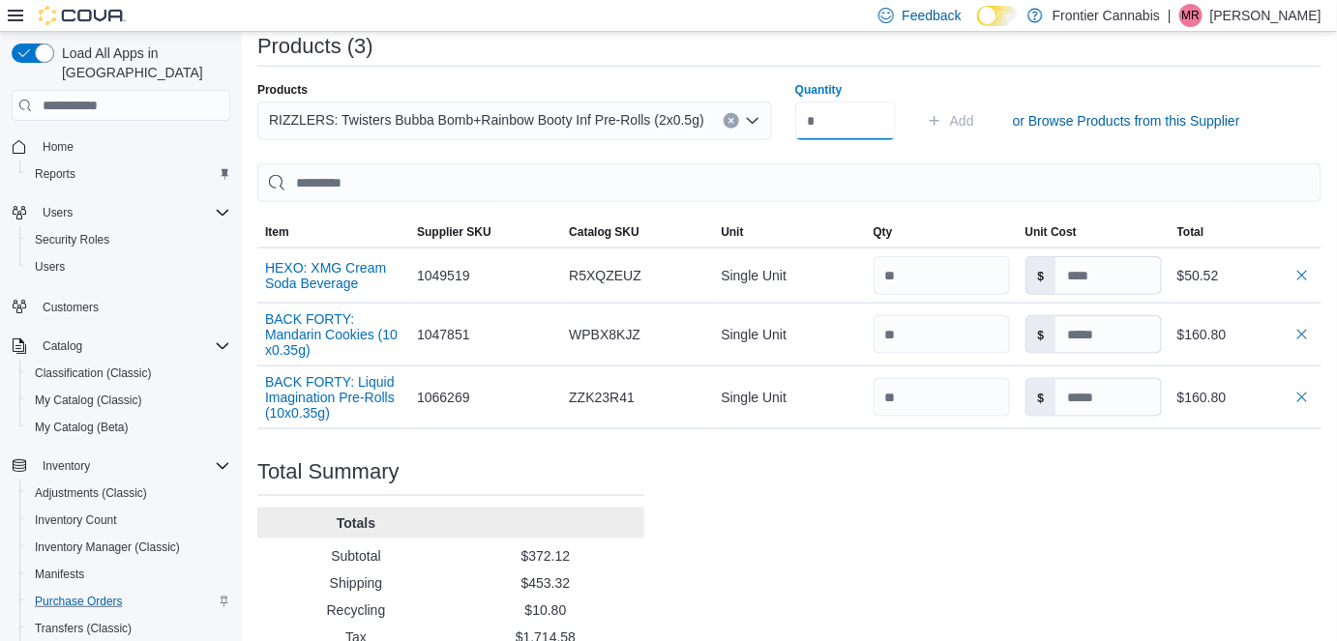
click at [822, 120] on input "Quantity" at bounding box center [845, 121] width 101 height 39
type input "**"
click at [974, 122] on span "Add" at bounding box center [962, 120] width 24 height 19
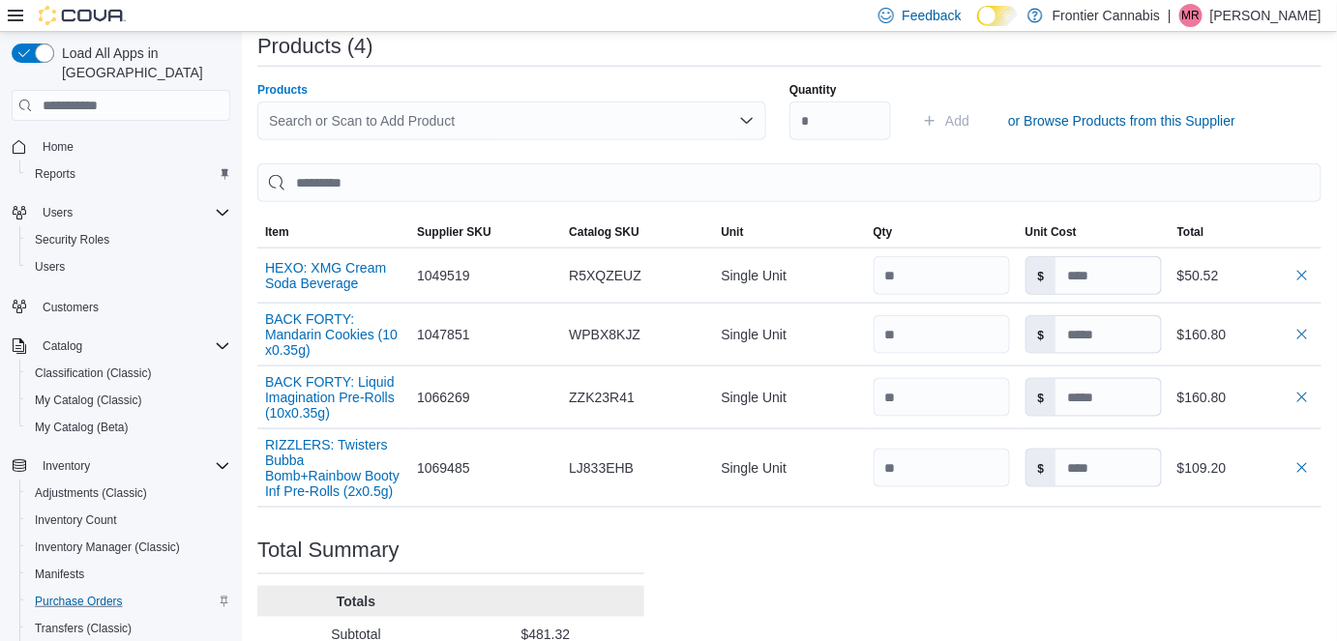
click at [412, 115] on div "Search or Scan to Add Product" at bounding box center [511, 121] width 509 height 39
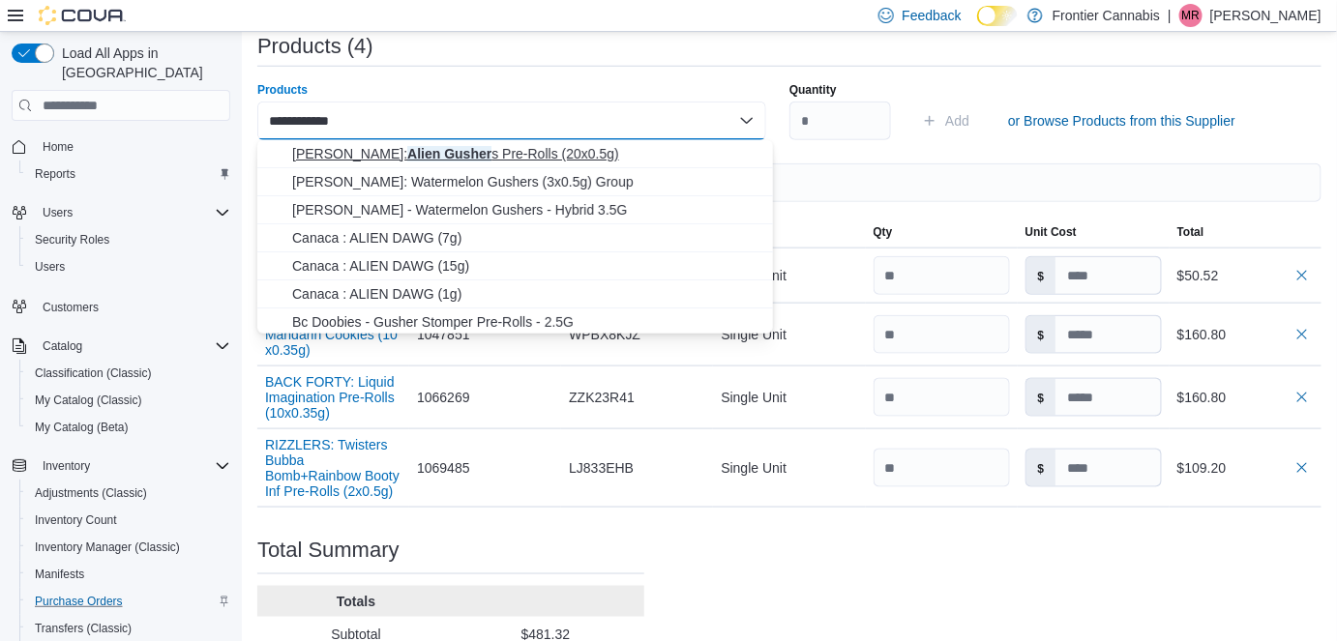
type input "**********"
click at [446, 154] on span "[PERSON_NAME]: Alien Gusher s Pre-Rolls (20x0.5g)" at bounding box center [526, 153] width 469 height 19
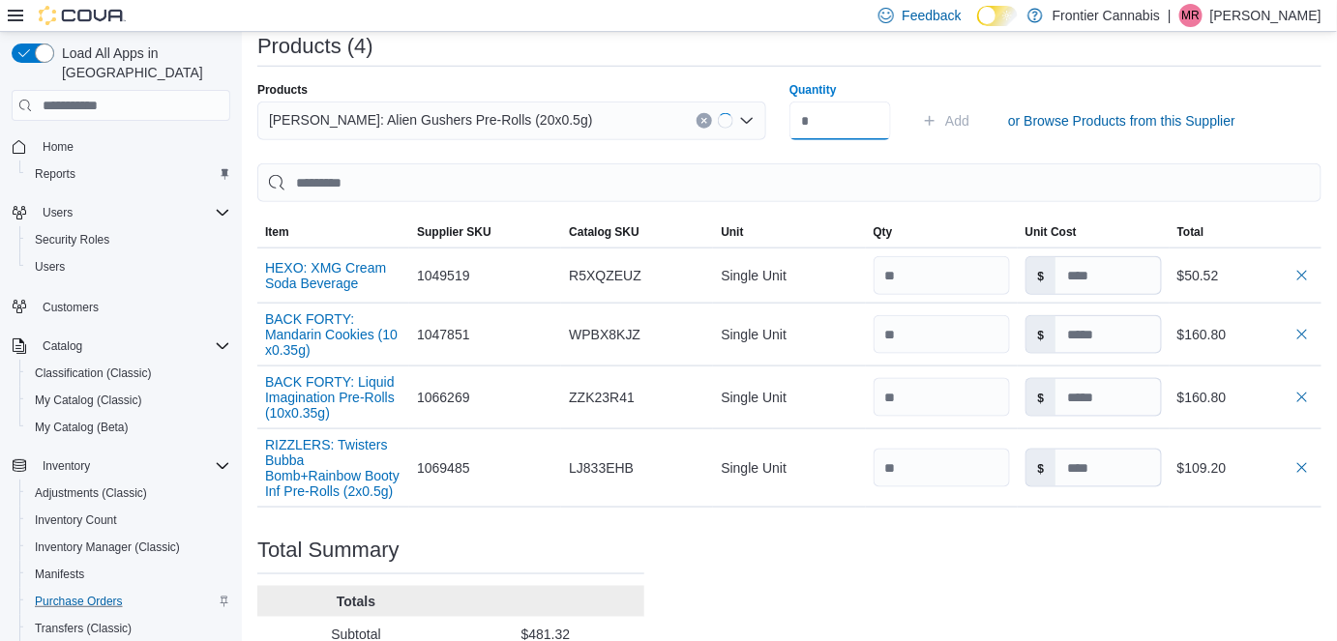
click at [834, 123] on input "Quantity" at bounding box center [840, 121] width 102 height 39
type input "*"
click at [969, 116] on span "Add" at bounding box center [957, 120] width 24 height 19
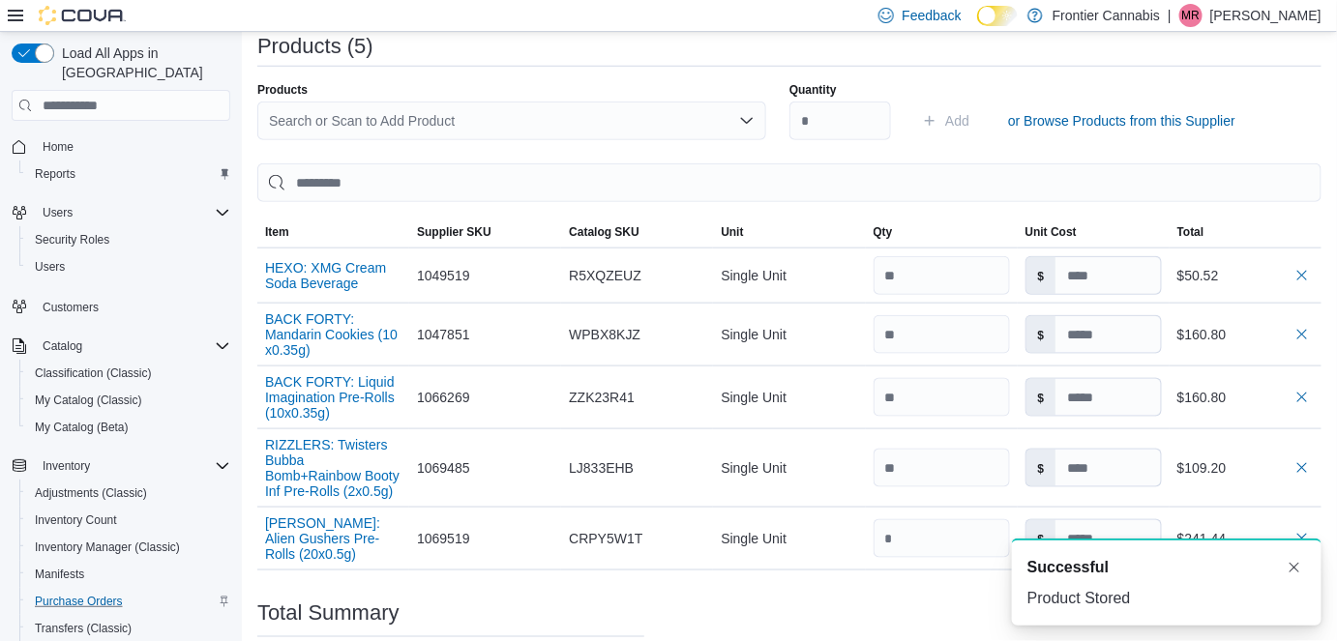
click at [306, 123] on div "Search or Scan to Add Product" at bounding box center [511, 121] width 509 height 39
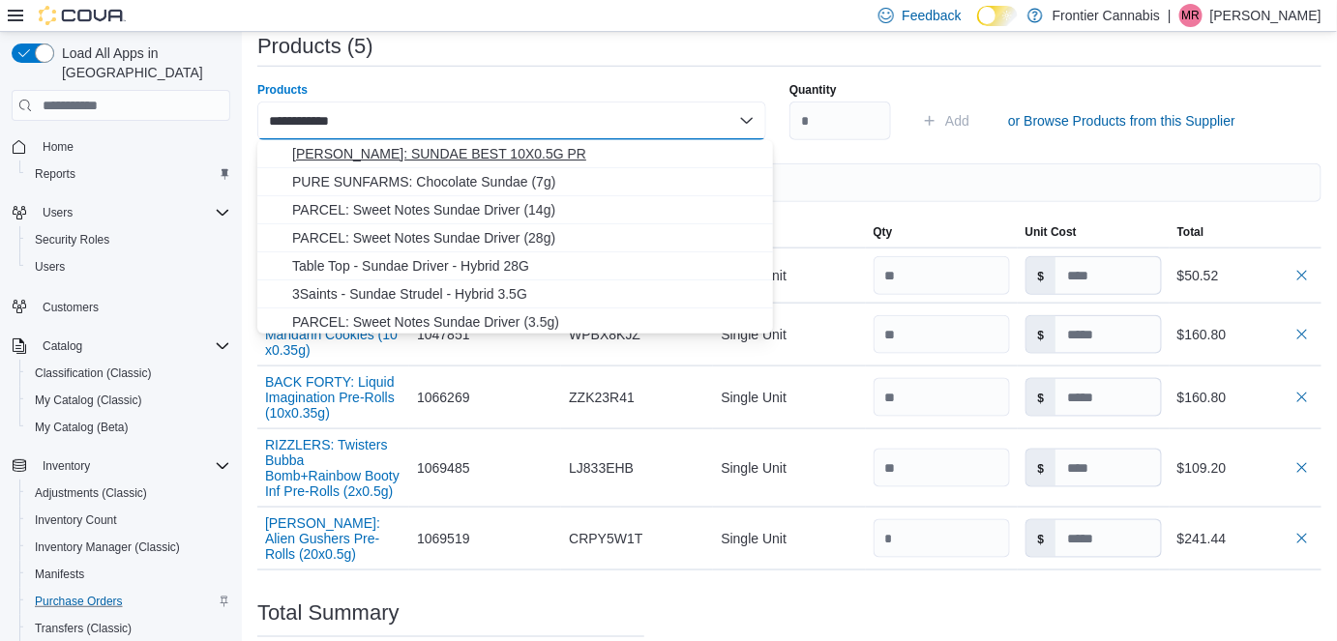
type input "**********"
click at [420, 149] on span "[PERSON_NAME]: SUNDAE BEST 10X0.5G PR" at bounding box center [526, 153] width 469 height 19
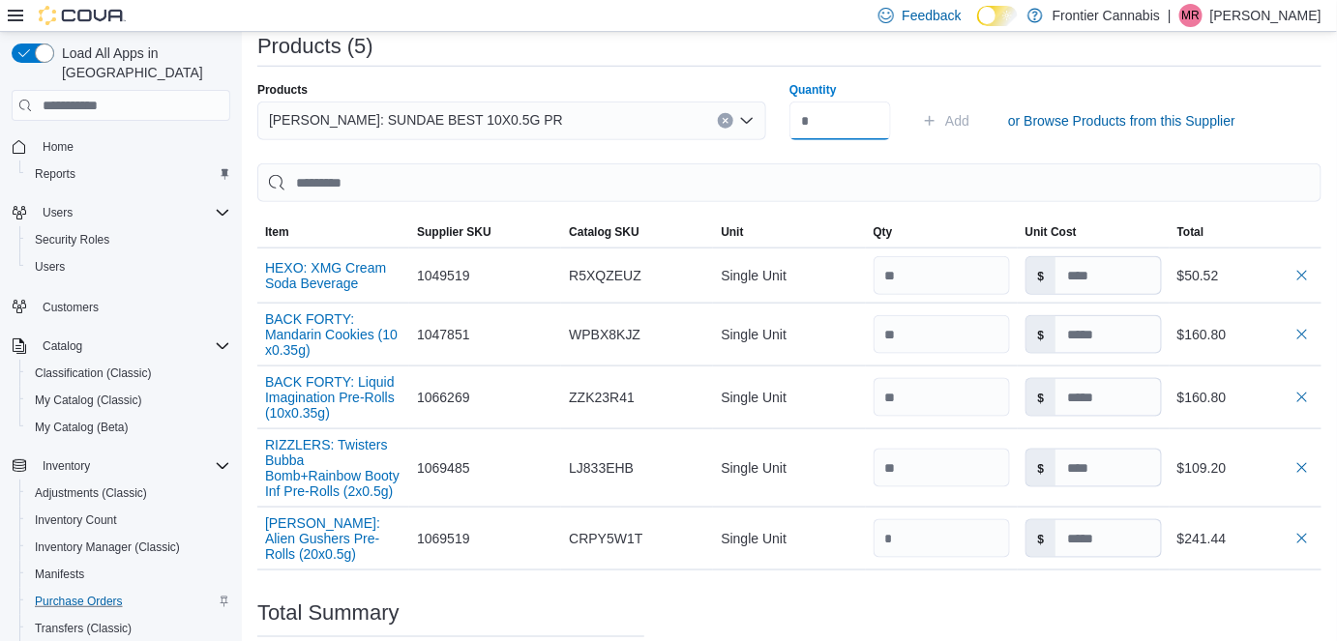
click at [849, 126] on input "Quantity" at bounding box center [840, 121] width 102 height 39
type input "**"
click at [957, 115] on span "Add" at bounding box center [957, 120] width 24 height 19
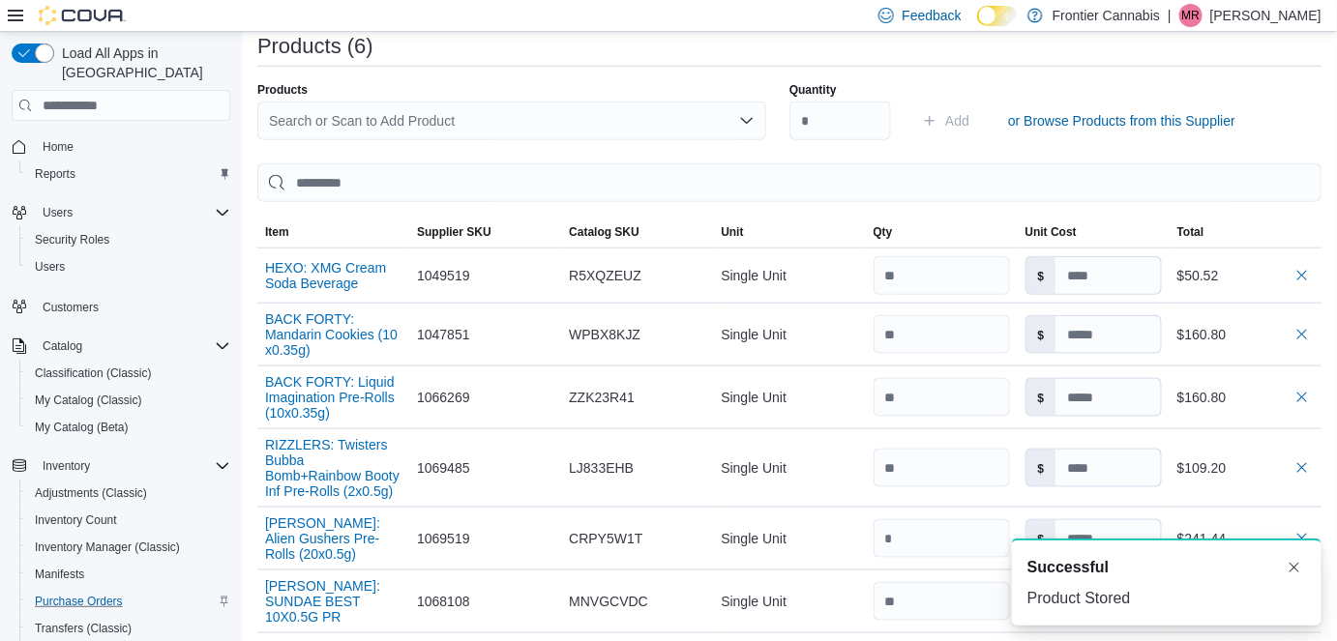
click at [314, 127] on div "Search or Scan to Add Product" at bounding box center [511, 121] width 509 height 39
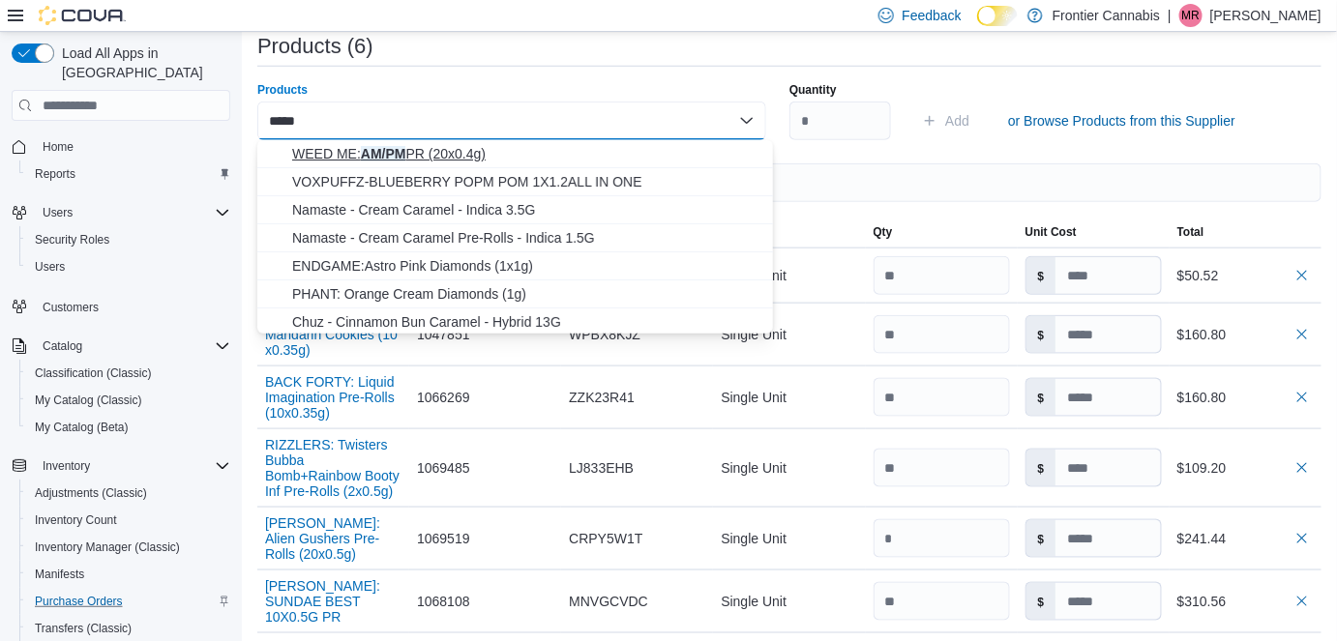
type input "*****"
click at [345, 153] on span "WEED ME: AM/PM PR (20x0.4g)" at bounding box center [526, 153] width 469 height 19
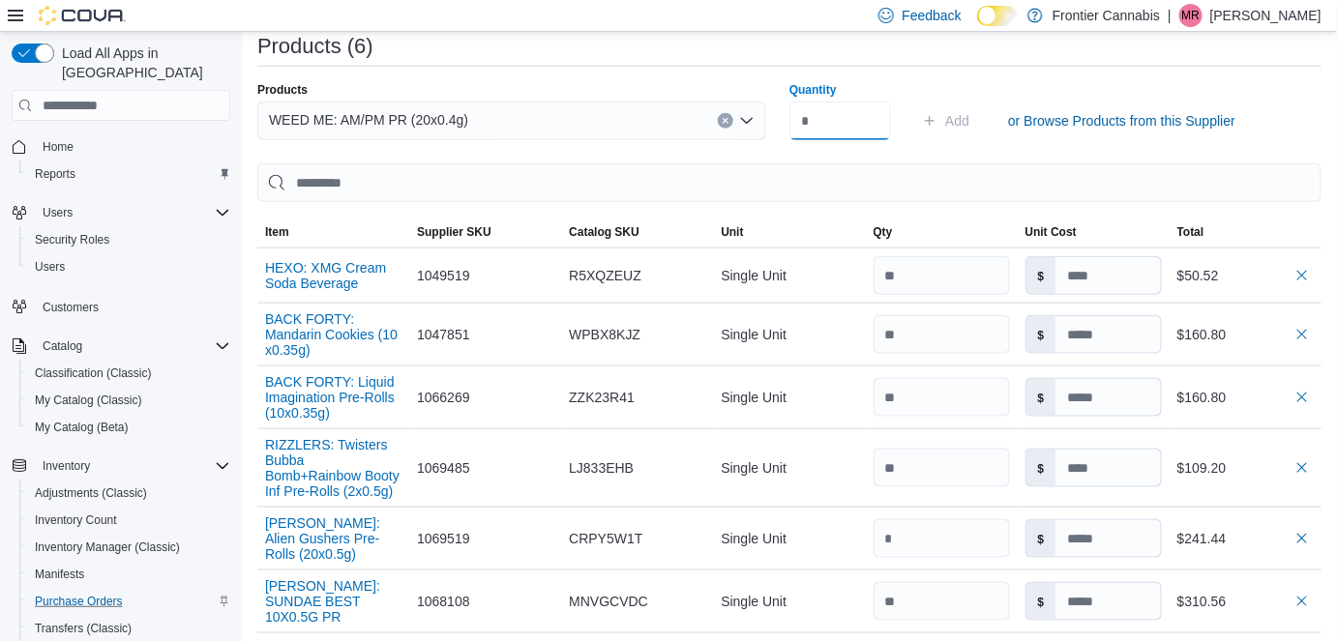
click at [852, 119] on input "Quantity" at bounding box center [840, 121] width 102 height 39
type input "*"
click at [957, 119] on span "Add" at bounding box center [957, 120] width 24 height 19
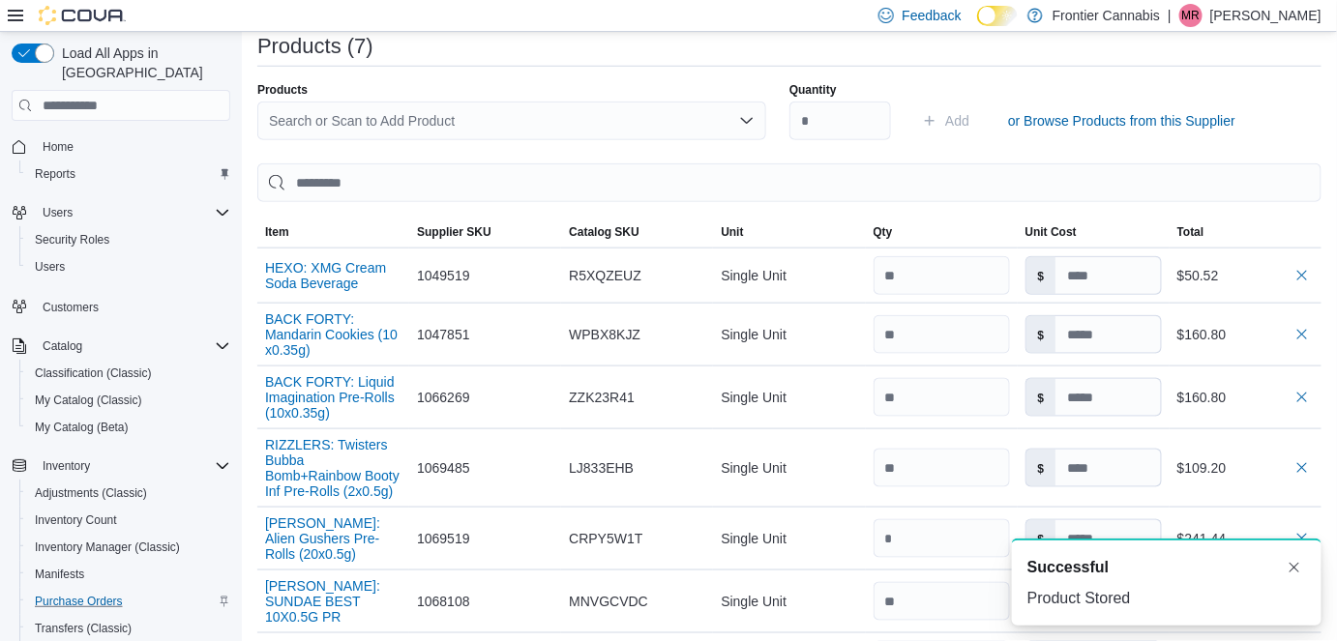
click at [429, 122] on div "Search or Scan to Add Product" at bounding box center [511, 121] width 509 height 39
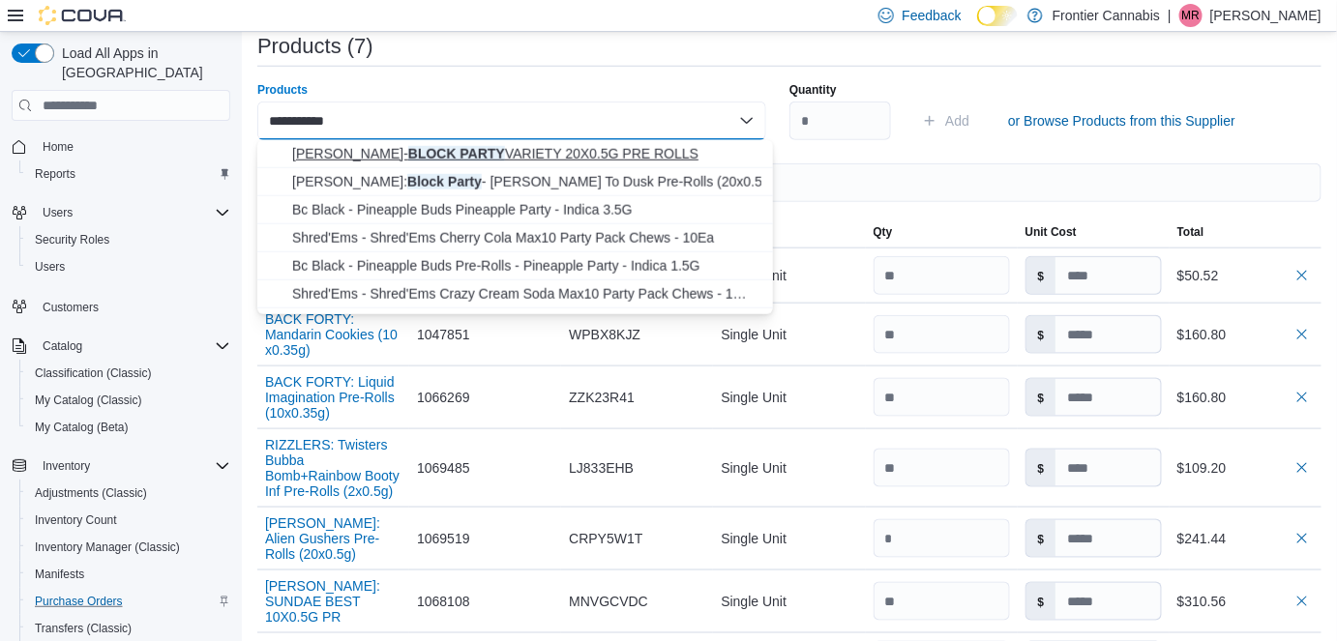
type input "**********"
click at [451, 154] on span "[PERSON_NAME]- BLOCK PARTY VARIETY 20X0.5G PRE ROLLS" at bounding box center [526, 153] width 469 height 19
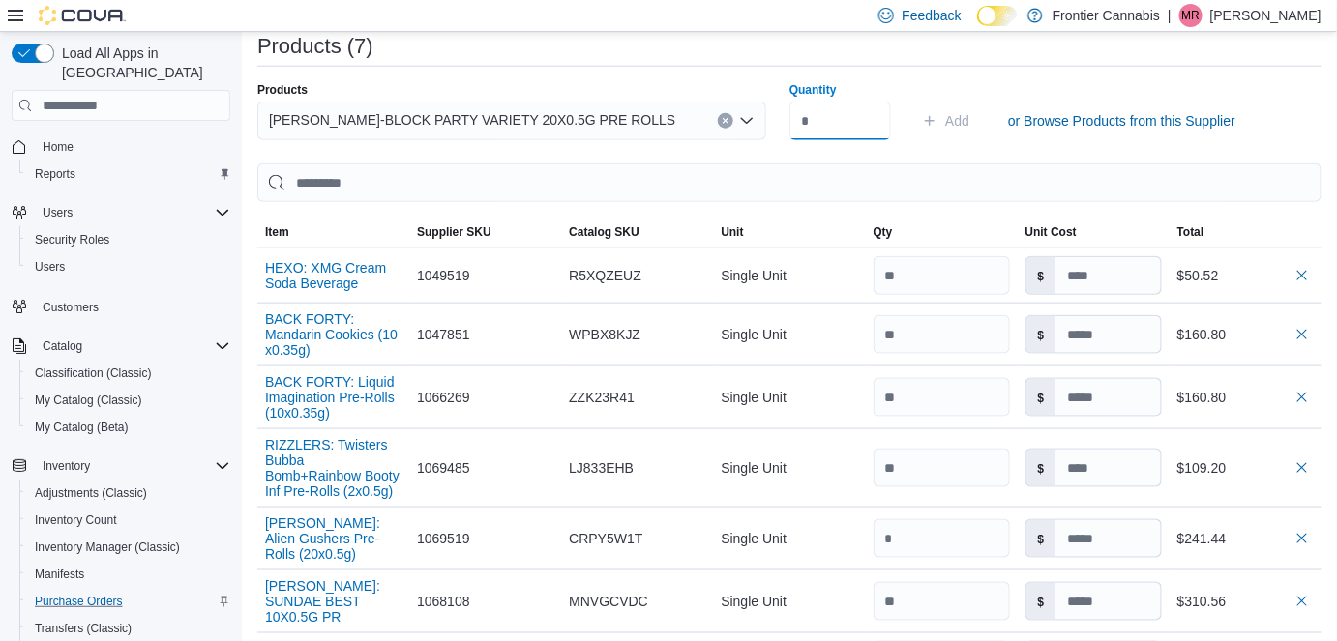
click at [830, 116] on input "Quantity" at bounding box center [840, 121] width 102 height 39
type input "*"
click at [957, 116] on span "Add" at bounding box center [957, 120] width 24 height 19
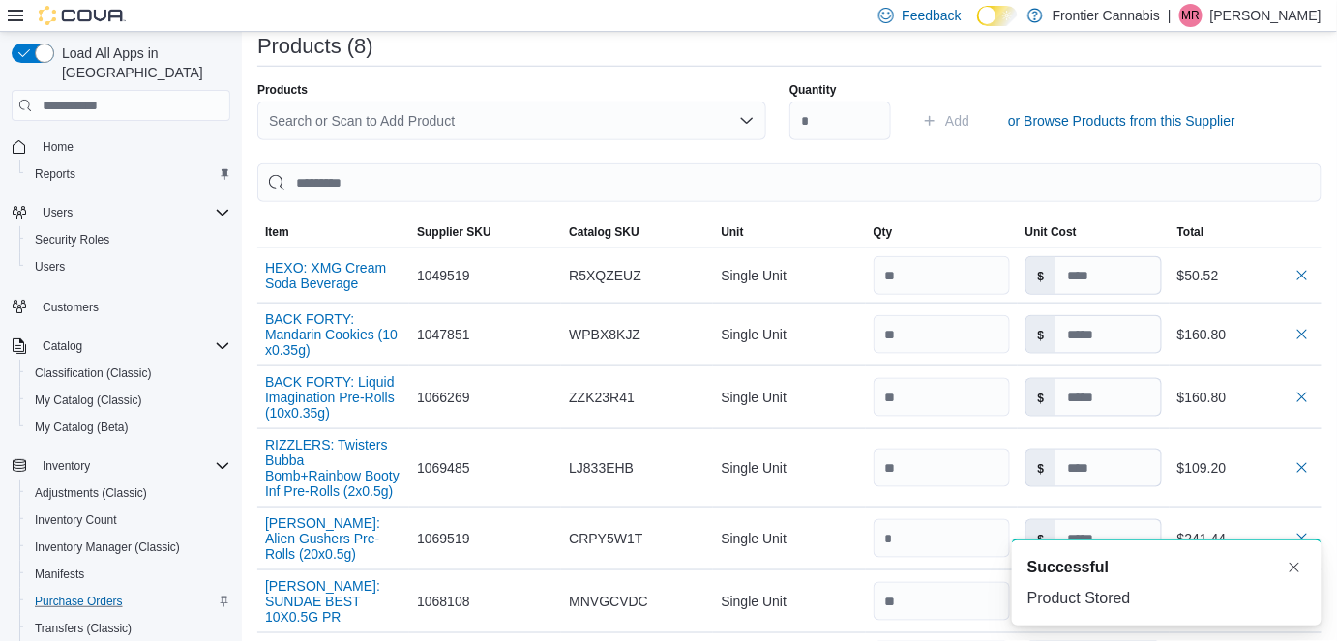
click at [358, 120] on div "Search or Scan to Add Product" at bounding box center [511, 121] width 509 height 39
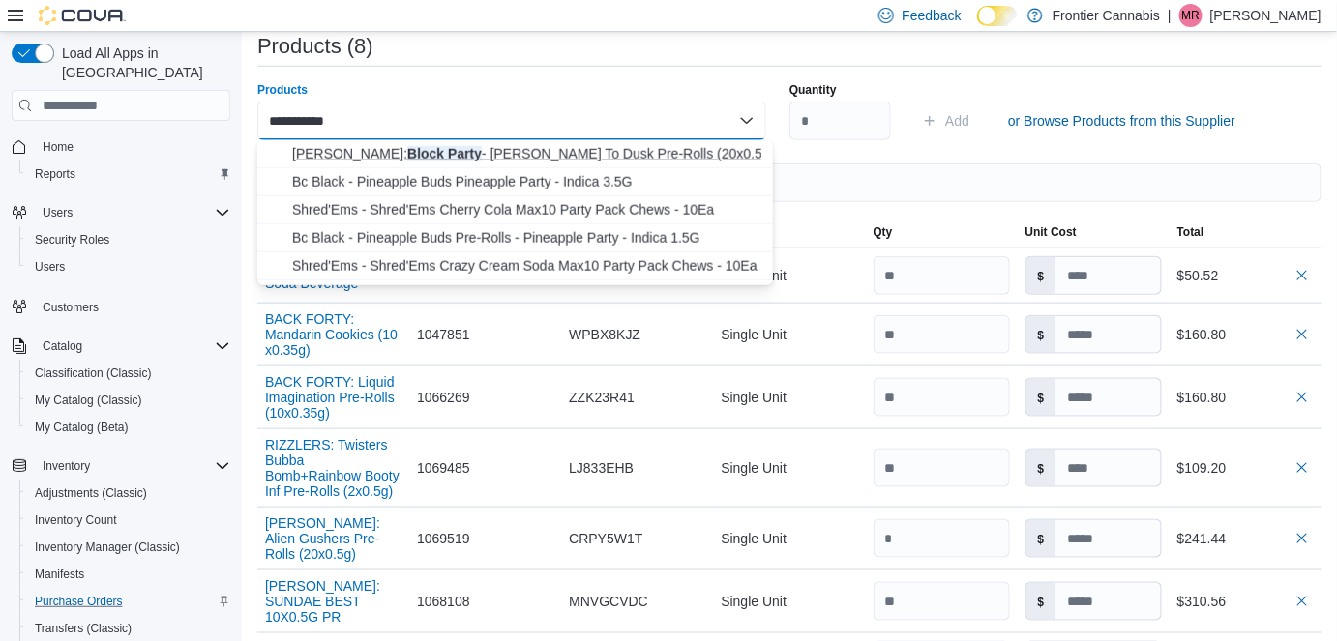
type input "**********"
click at [497, 155] on span "[PERSON_NAME]: Block Party - [PERSON_NAME] To Dusk Pre-Rolls (20x0.5g)" at bounding box center [526, 153] width 469 height 19
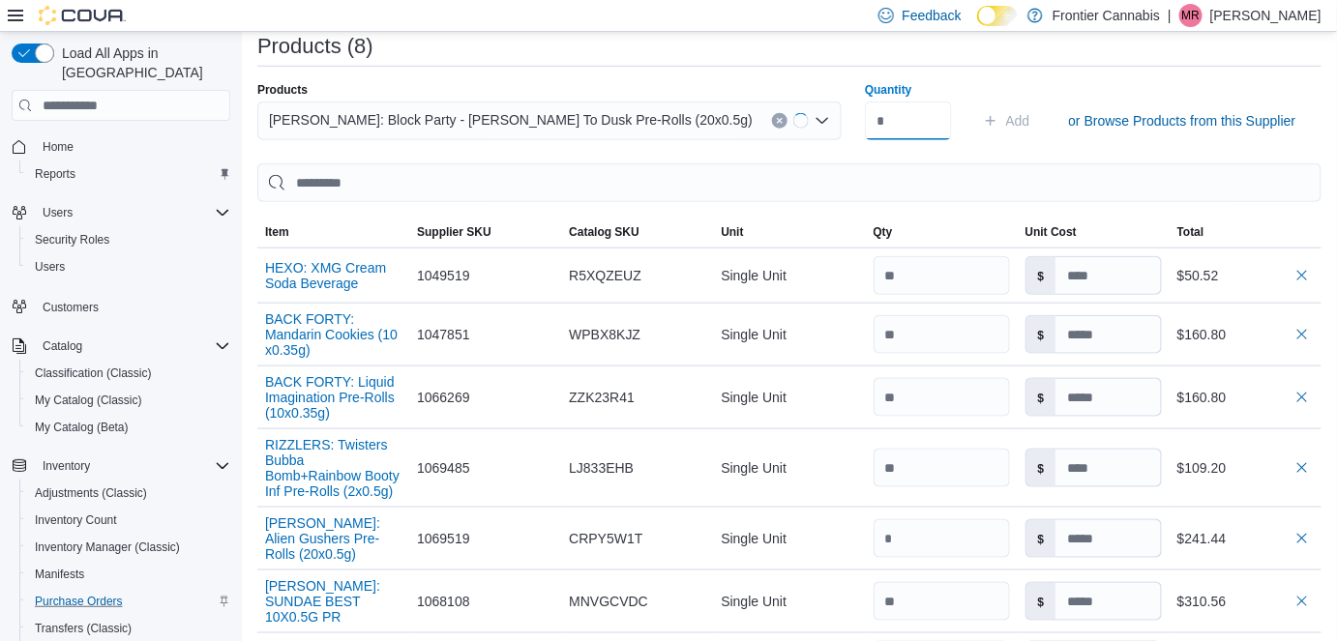
click at [865, 127] on input "Quantity" at bounding box center [908, 121] width 87 height 39
type input "*"
click at [980, 119] on button "Add" at bounding box center [989, 121] width 63 height 39
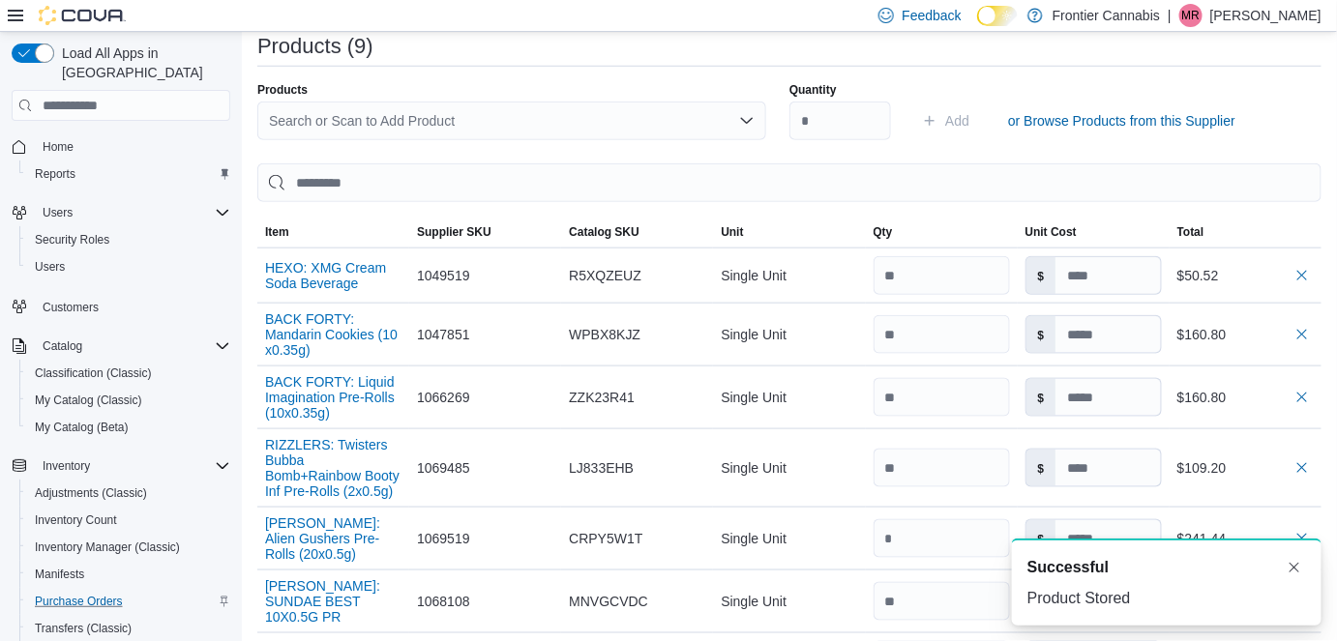
click at [314, 119] on div "Search or Scan to Add Product" at bounding box center [511, 121] width 509 height 39
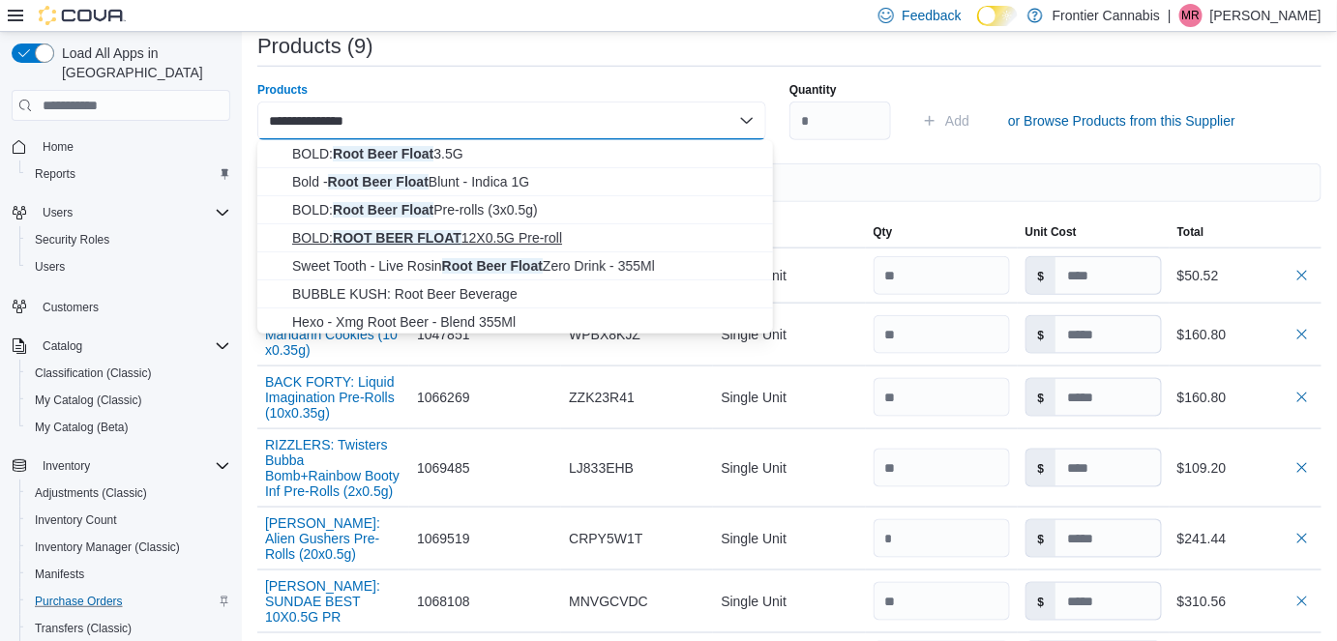
type input "**********"
click at [398, 229] on span "BOLD: ROOT BEER FLOAT 12X0.5G Pre-roll" at bounding box center [526, 237] width 469 height 19
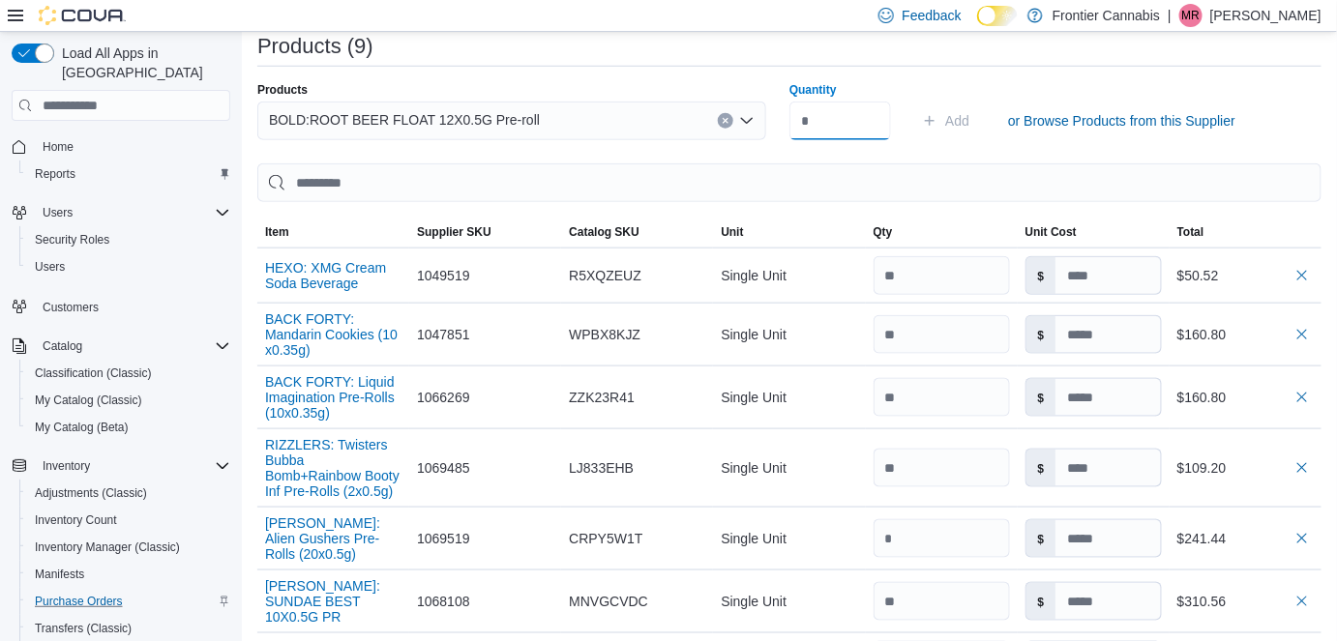
click at [856, 130] on input "Quantity" at bounding box center [840, 121] width 102 height 39
type input "*"
click at [964, 125] on span "Add" at bounding box center [957, 120] width 24 height 19
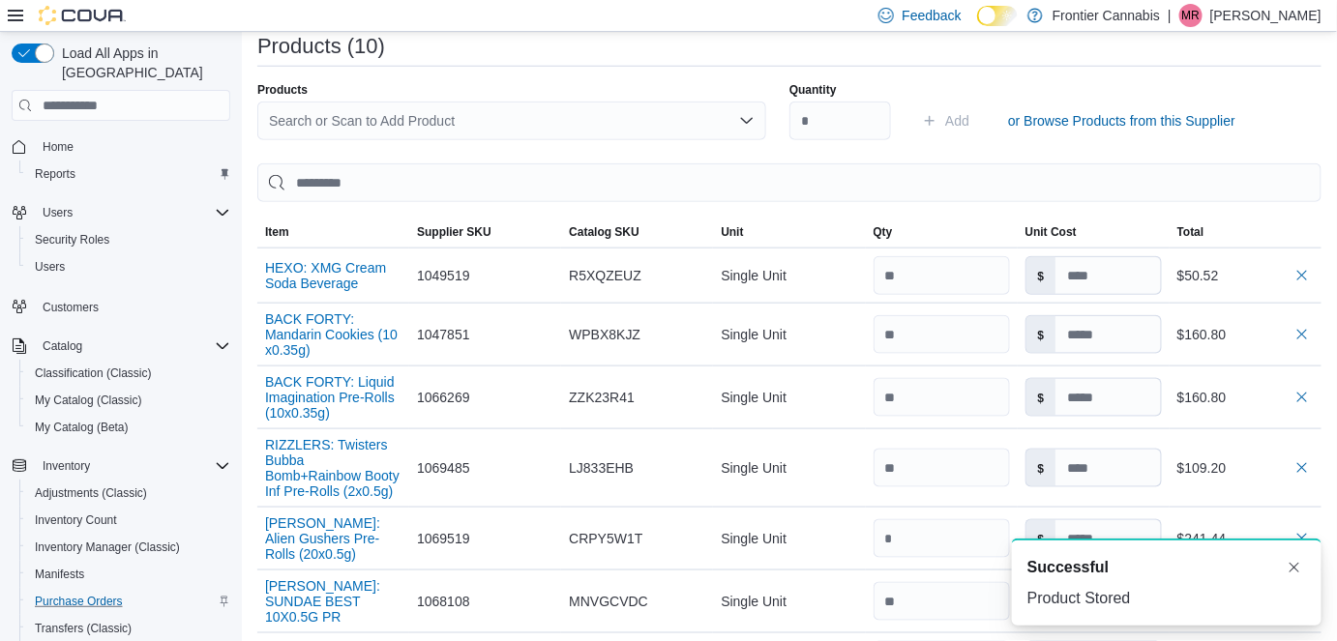
click at [306, 113] on div "Search or Scan to Add Product" at bounding box center [511, 121] width 509 height 39
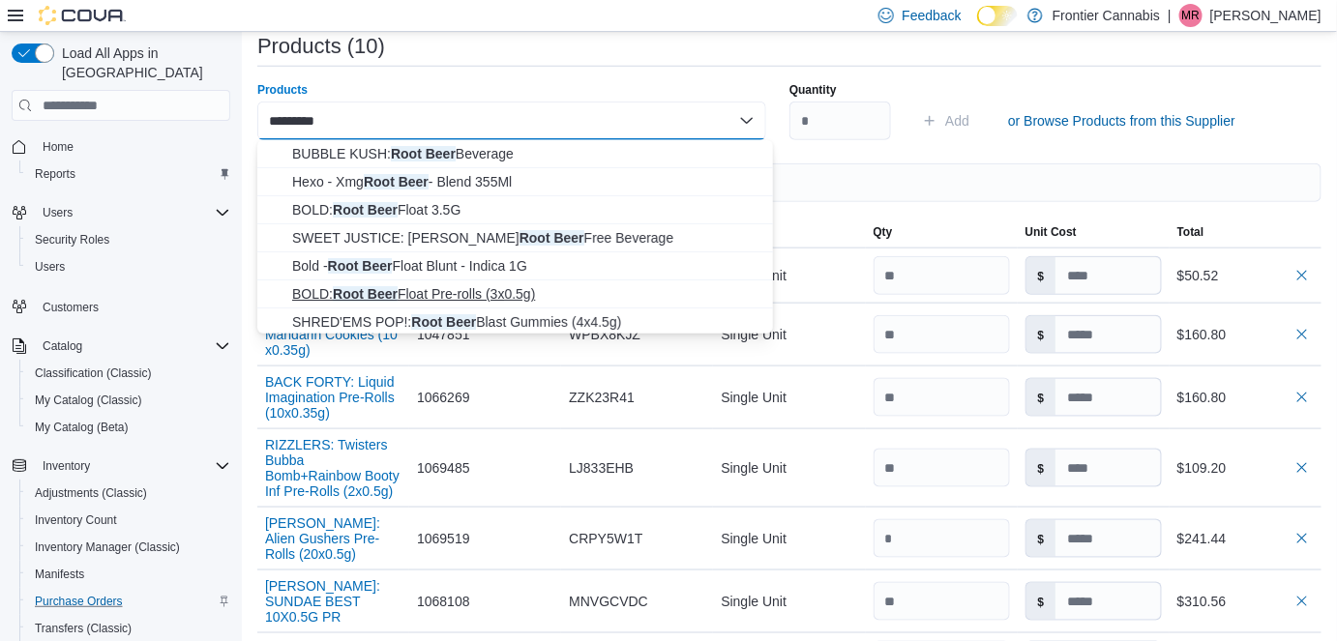
type input "*********"
click at [523, 291] on span "BOLD: Root Beer Float Pre-rolls (3x0.5g)" at bounding box center [526, 293] width 469 height 19
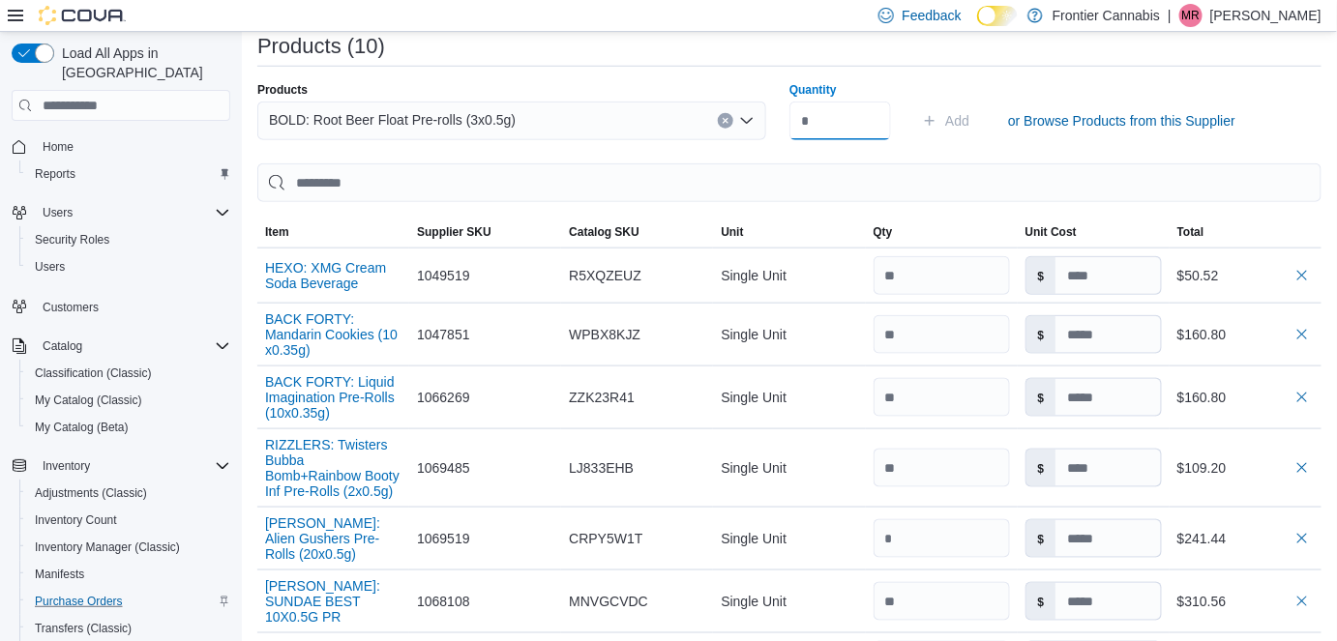
click at [842, 124] on input "Quantity" at bounding box center [840, 121] width 102 height 39
type input "**"
click at [965, 119] on span "Add" at bounding box center [957, 120] width 24 height 19
click at [363, 114] on div "Search or Scan to Add Product" at bounding box center [511, 121] width 509 height 39
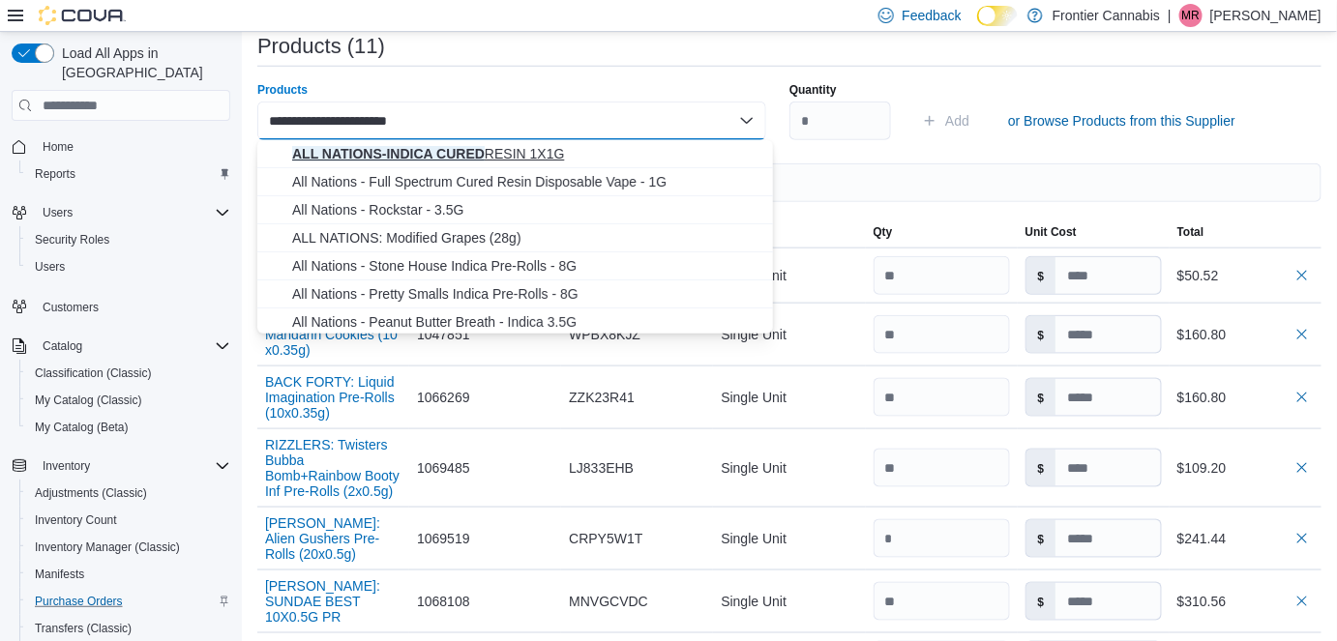
type input "**********"
click at [433, 160] on span "ALL NATIONS-INDICA CURED RESIN 1X1G" at bounding box center [526, 153] width 469 height 19
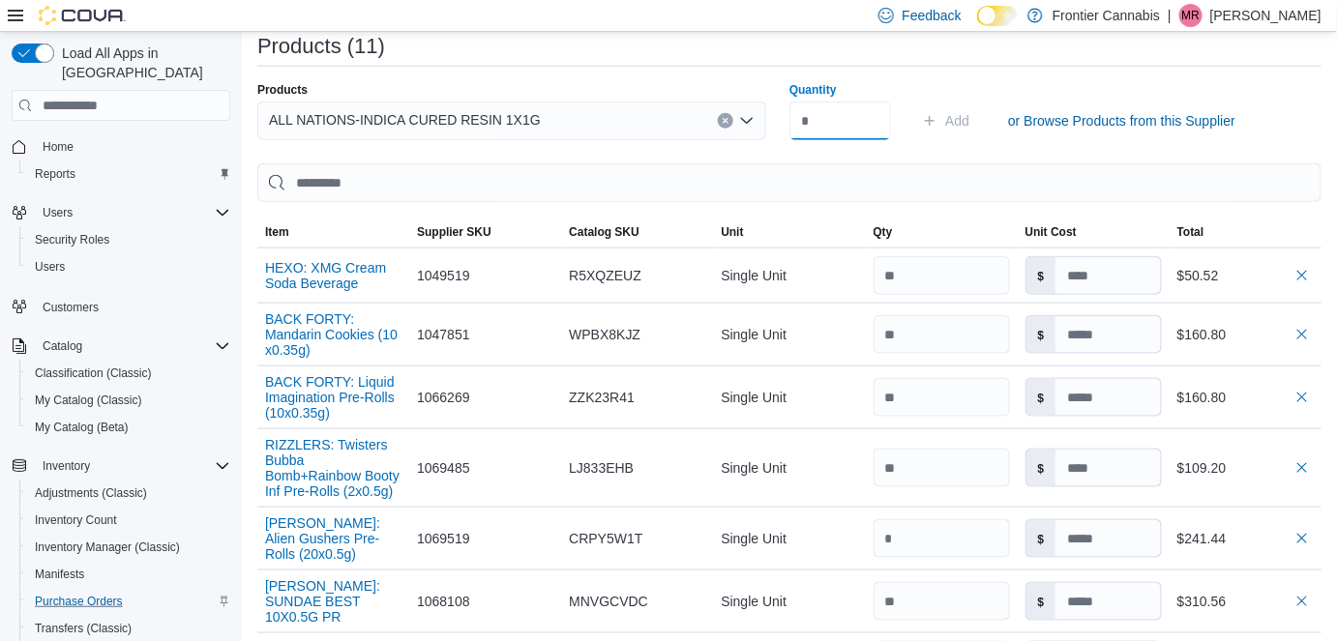
click at [842, 118] on input "Quantity" at bounding box center [840, 121] width 102 height 39
type input "*"
click at [977, 112] on button "Add" at bounding box center [945, 121] width 63 height 39
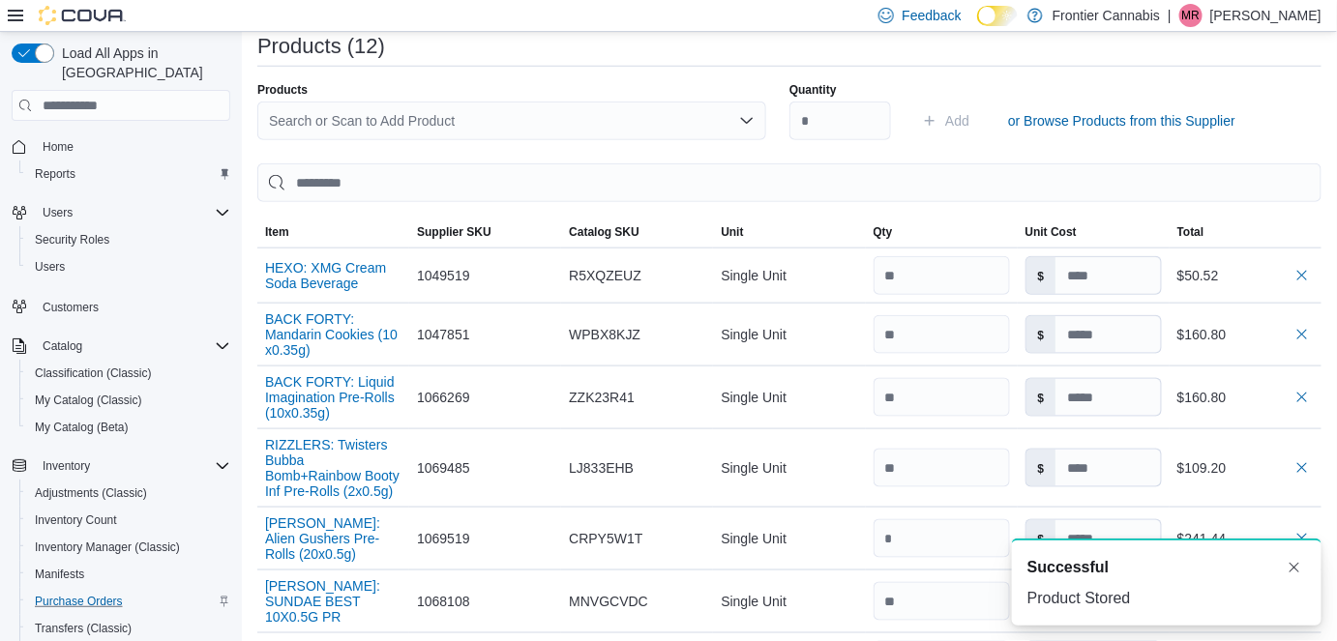
click at [289, 116] on div "Search or Scan to Add Product" at bounding box center [511, 121] width 509 height 39
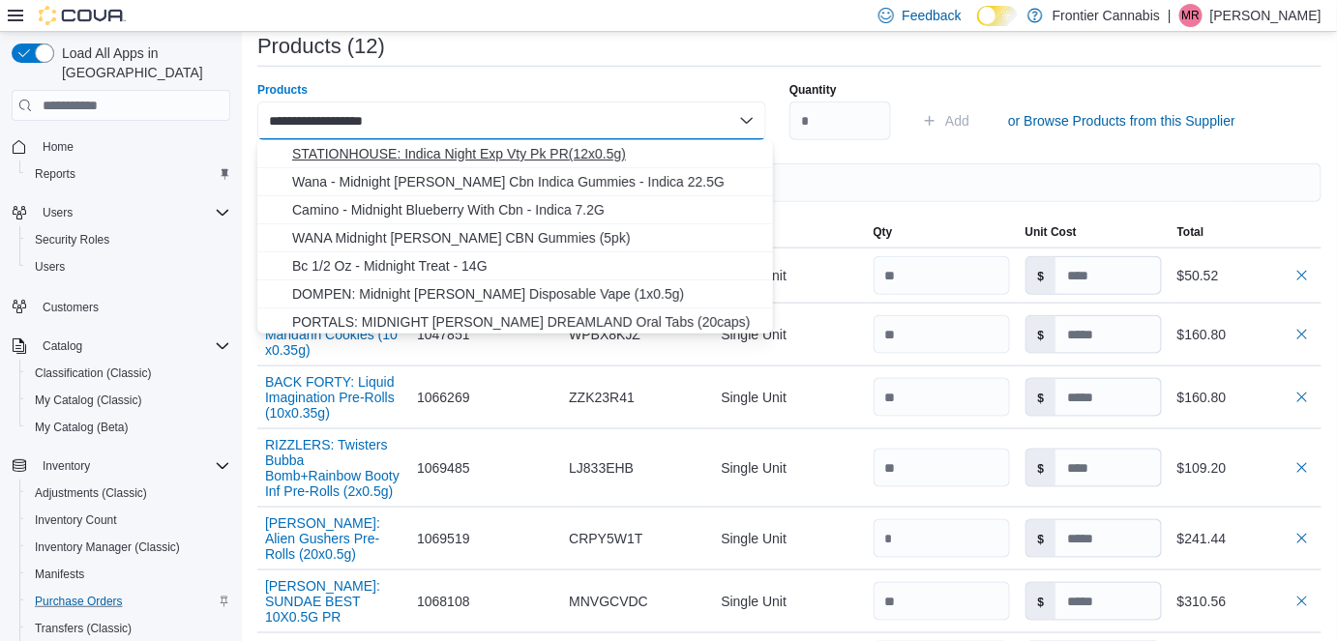
type input "**********"
click at [363, 164] on button "STATIONHOUSE: Indica Night Exp Vty Pk PR(12x0.5g)" at bounding box center [515, 154] width 516 height 28
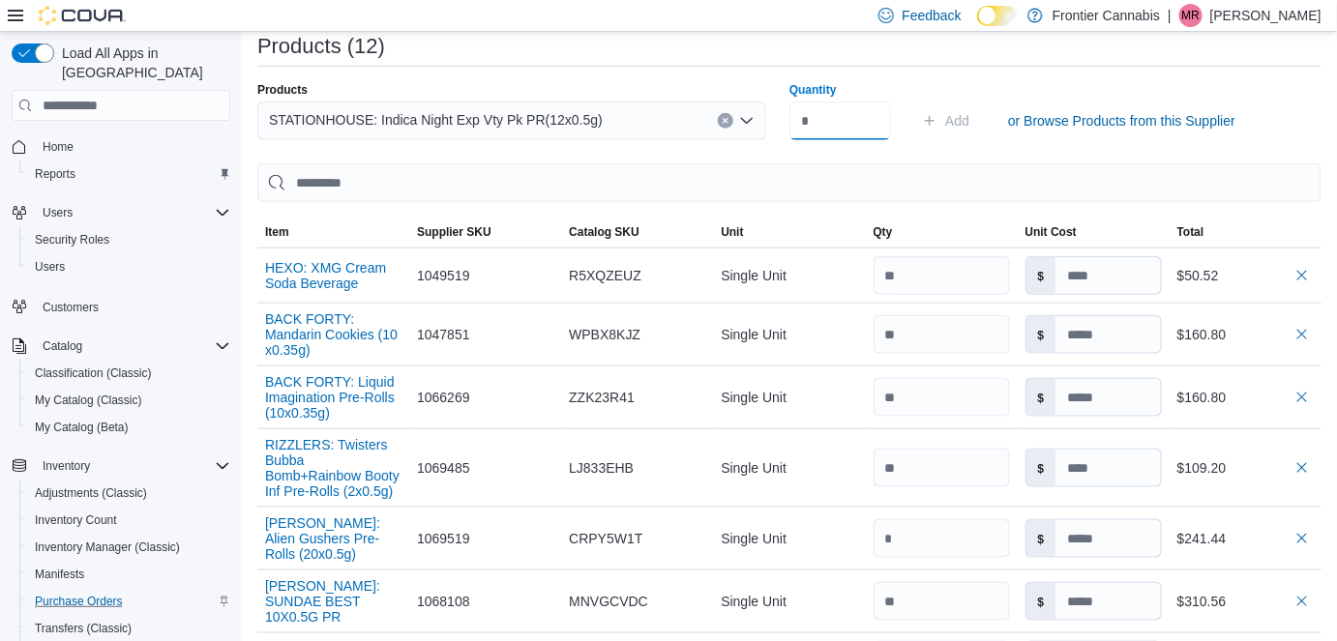
click at [836, 127] on input "Quantity" at bounding box center [840, 121] width 102 height 39
type input "**"
click at [963, 122] on span "Add" at bounding box center [957, 120] width 24 height 19
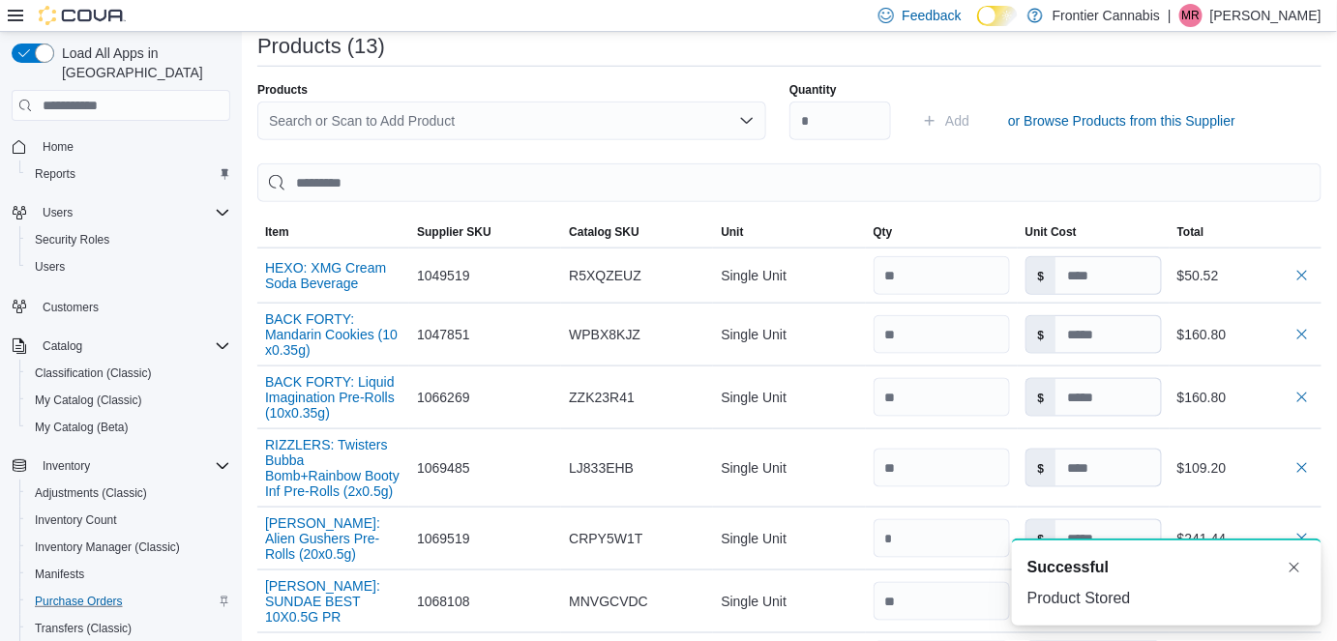
click at [314, 122] on div "Search or Scan to Add Product" at bounding box center [511, 121] width 509 height 39
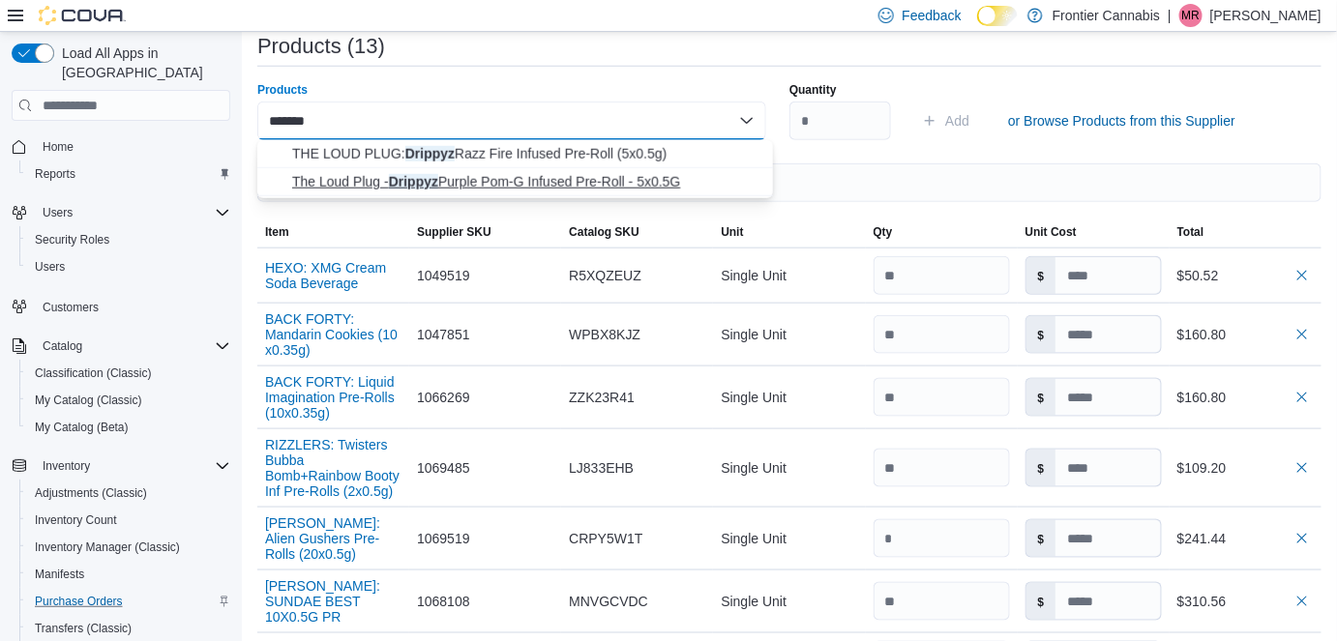
type input "*******"
click at [400, 178] on span "The Loud Plug - Drippyz Purple Pom-G Infused Pre-Roll - 5x0.5G" at bounding box center [526, 181] width 469 height 19
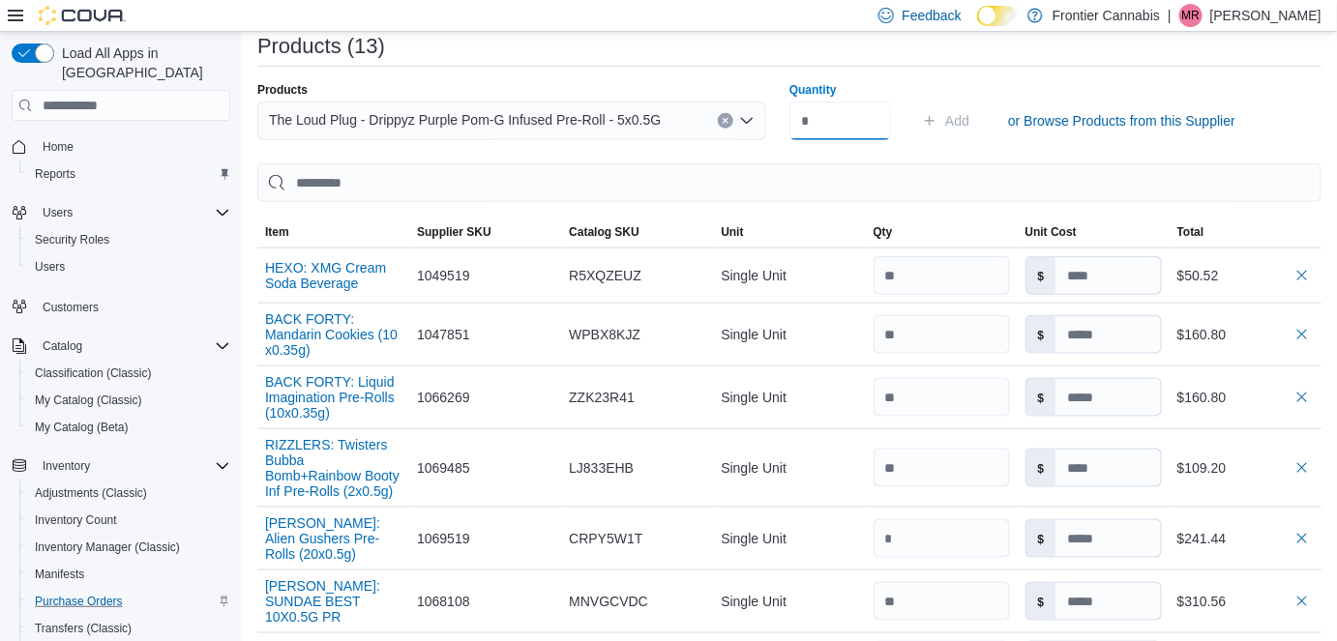
click at [861, 126] on input "Quantity" at bounding box center [840, 121] width 102 height 39
type input "*"
click at [968, 117] on span "Add" at bounding box center [957, 120] width 24 height 19
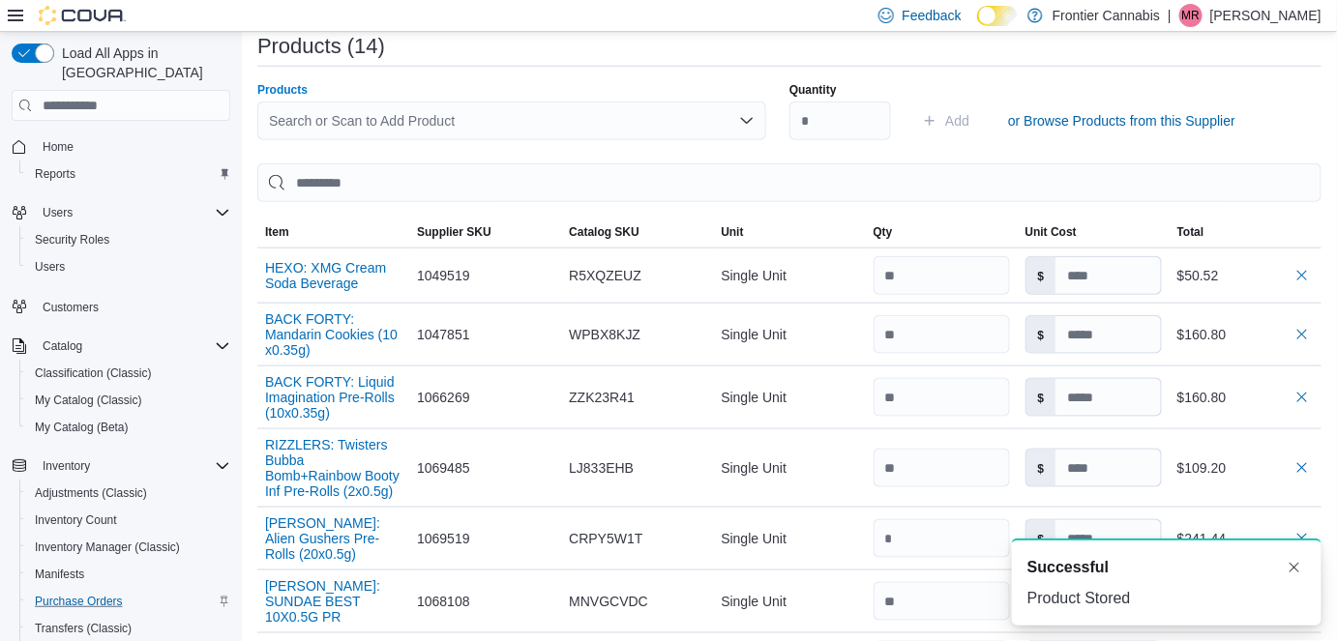
click at [425, 123] on div "Search or Scan to Add Product" at bounding box center [511, 121] width 509 height 39
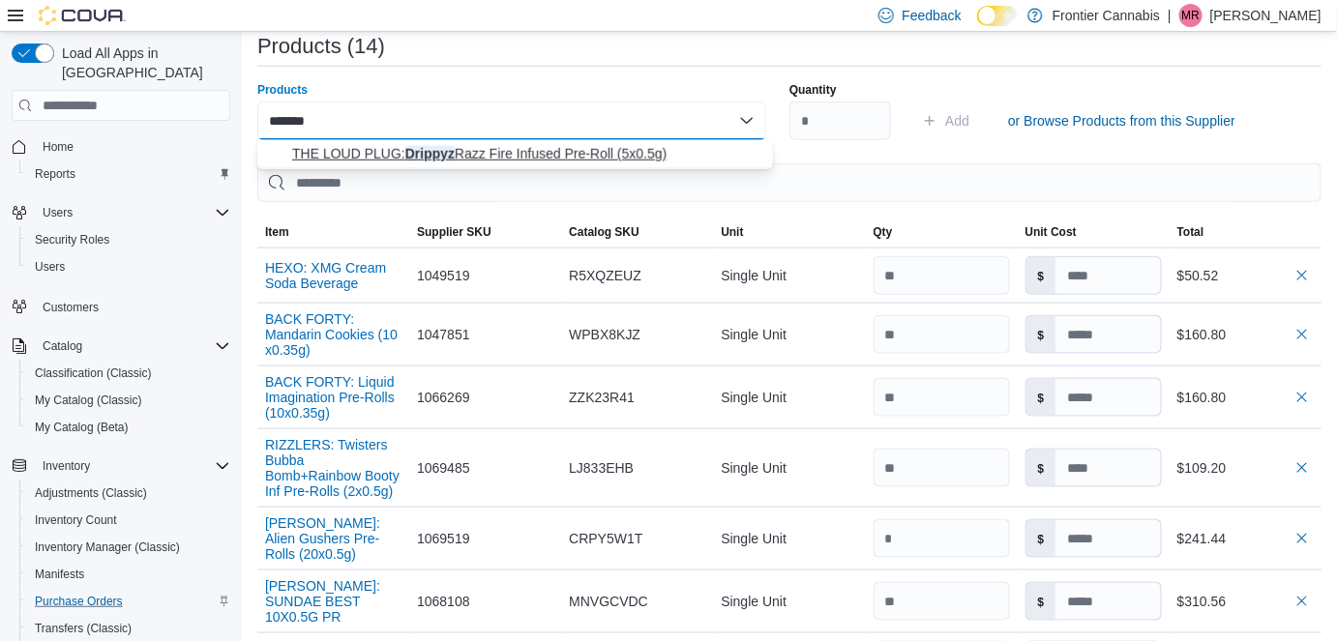
type input "*******"
click at [429, 151] on span "THE LOUD PLUG: Drippyz Razz Fire Infused Pre-Roll (5x0.5g)" at bounding box center [526, 153] width 469 height 19
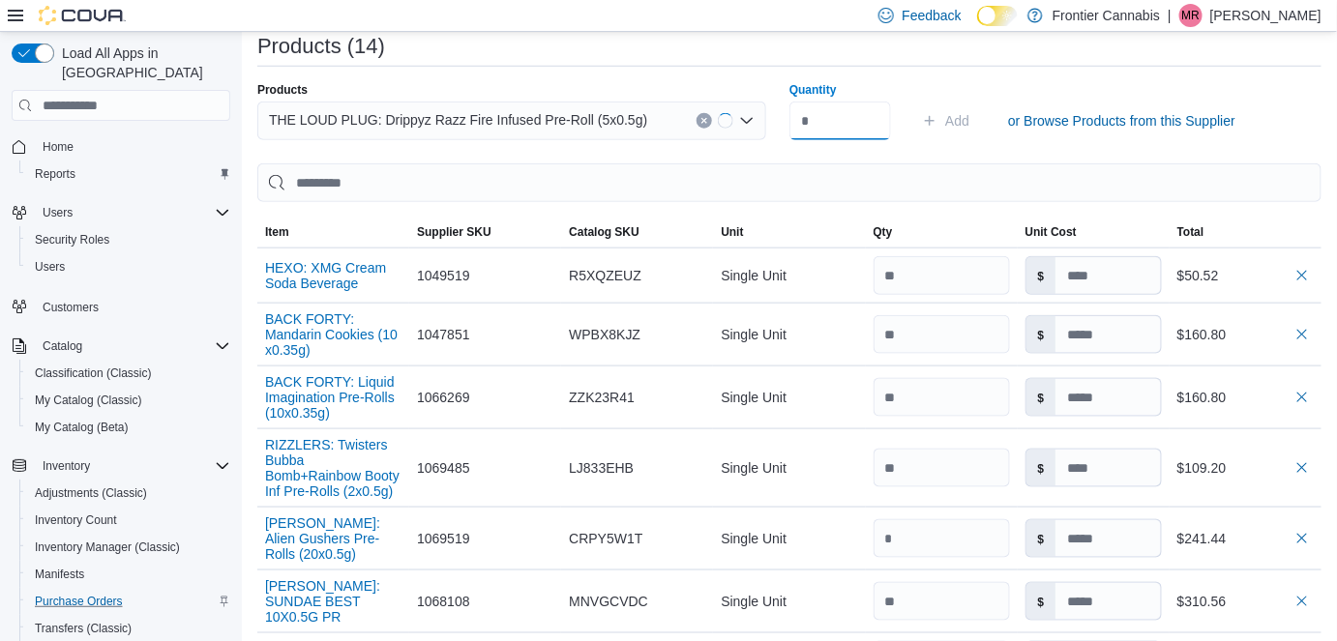
click at [862, 130] on input "Quantity" at bounding box center [840, 121] width 102 height 39
type input "*"
click at [964, 120] on span "Add" at bounding box center [957, 120] width 24 height 19
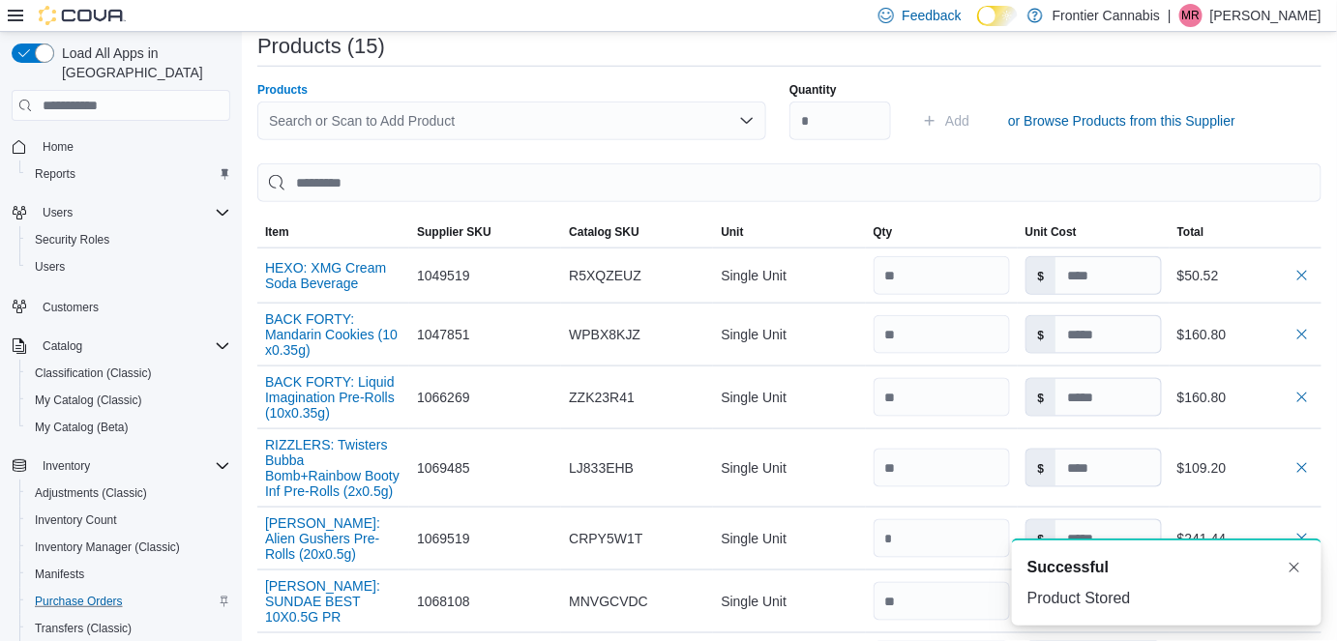
click at [309, 115] on div "Search or Scan to Add Product" at bounding box center [511, 121] width 509 height 39
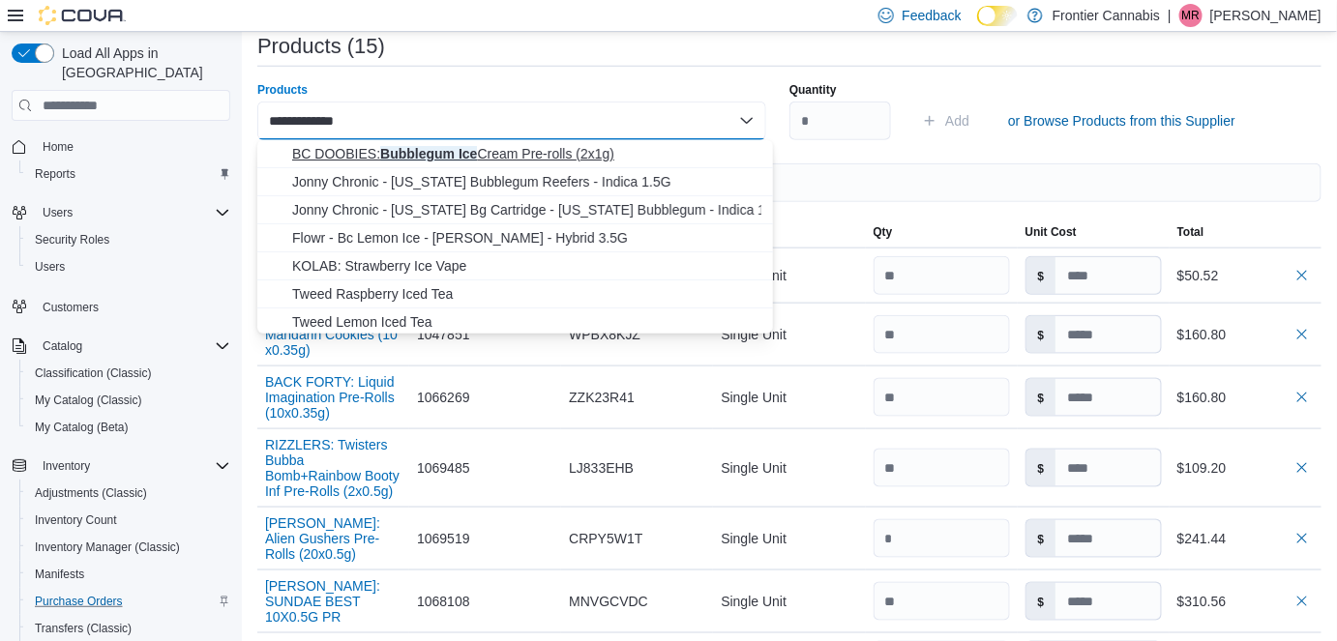
type input "**********"
click at [537, 164] on button "BC DOOBIES: Bubblegum Ice Cream Pre-rolls (2x1g)" at bounding box center [515, 154] width 516 height 28
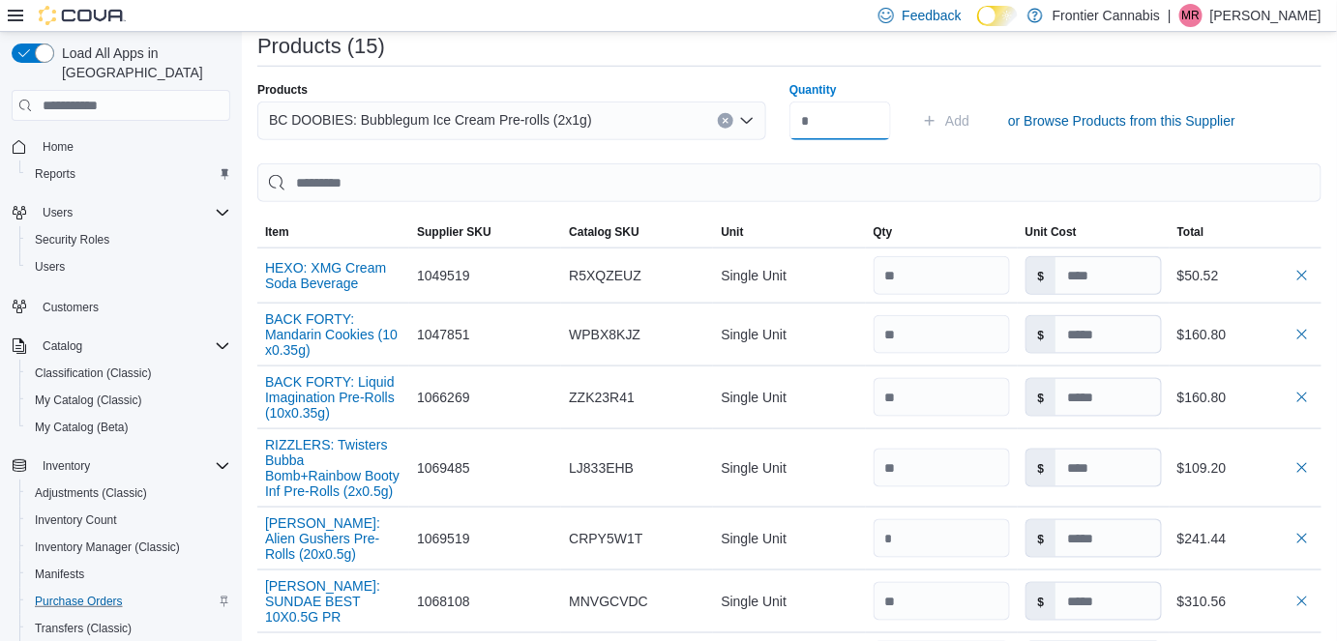
click at [853, 127] on input "Quantity" at bounding box center [840, 121] width 102 height 39
type input "**"
click at [955, 124] on span "Add" at bounding box center [957, 120] width 24 height 19
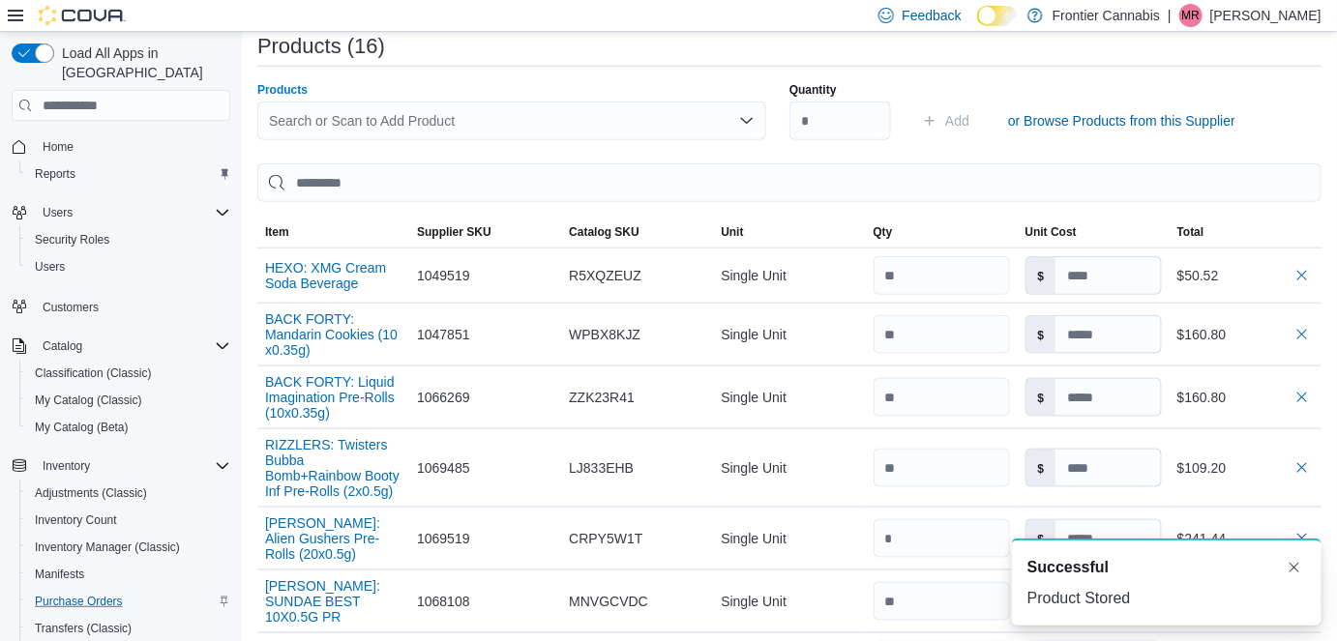
click at [451, 116] on div "Search or Scan to Add Product" at bounding box center [511, 121] width 509 height 39
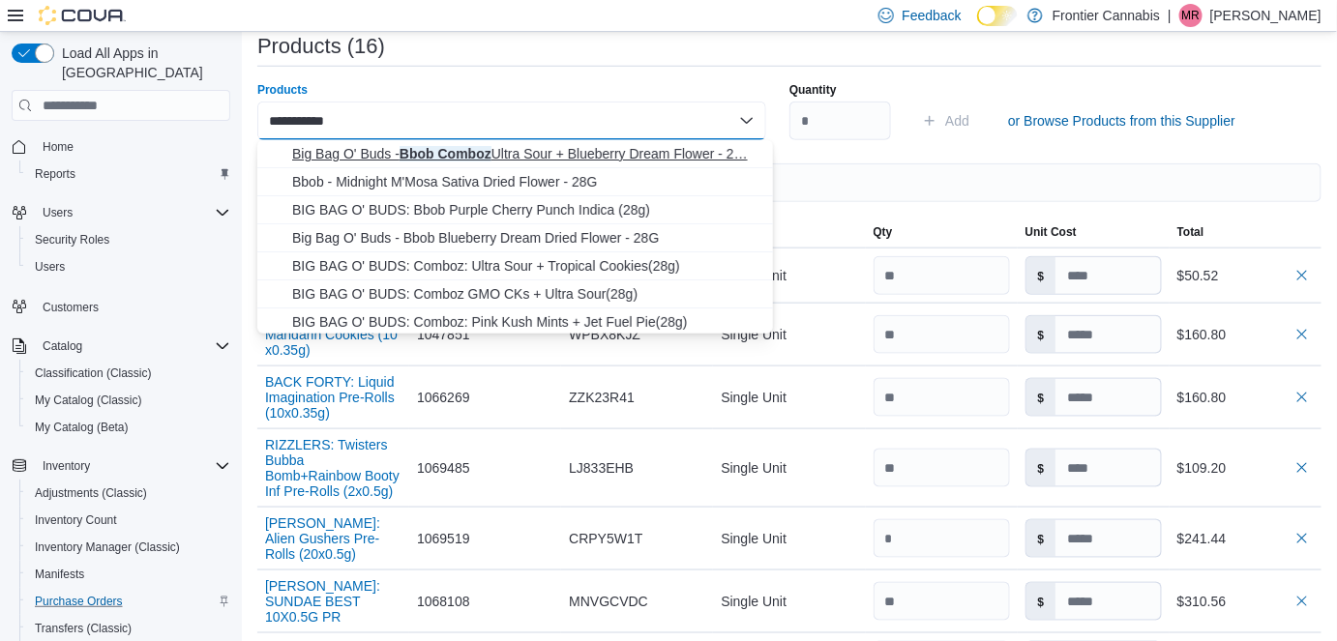
type input "**********"
click at [556, 148] on span "Big Bag O' Buds - Bbob Comboz Ultra Sour + Blueberry Dream Flower - 2… Big Bag …" at bounding box center [526, 153] width 469 height 19
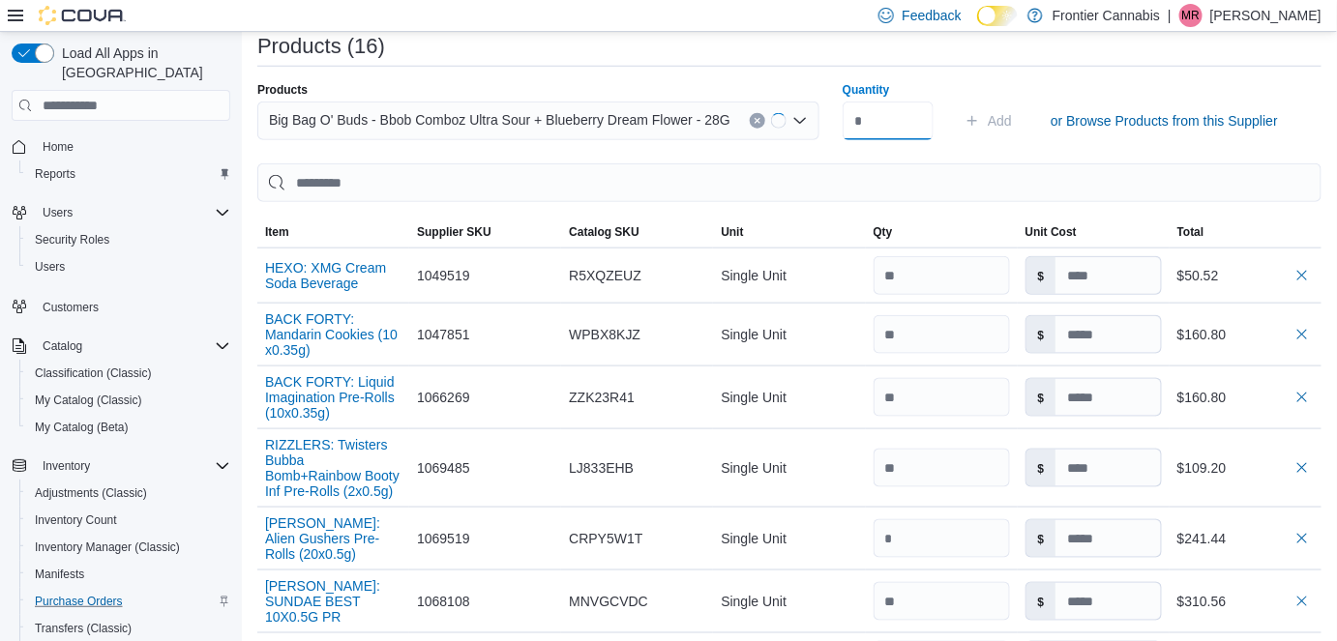
click at [879, 123] on input "Quantity" at bounding box center [888, 121] width 91 height 39
type input "*"
click at [972, 113] on span "Add" at bounding box center [983, 120] width 24 height 19
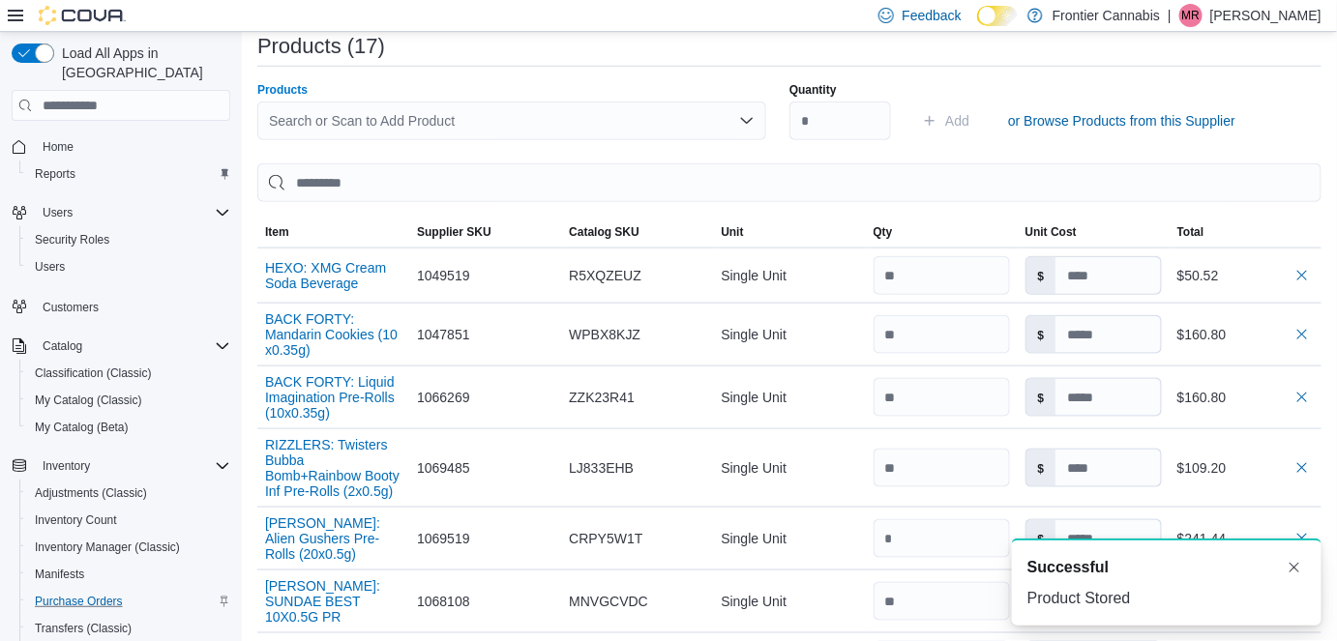
click at [307, 119] on div "Search or Scan to Add Product" at bounding box center [511, 121] width 509 height 39
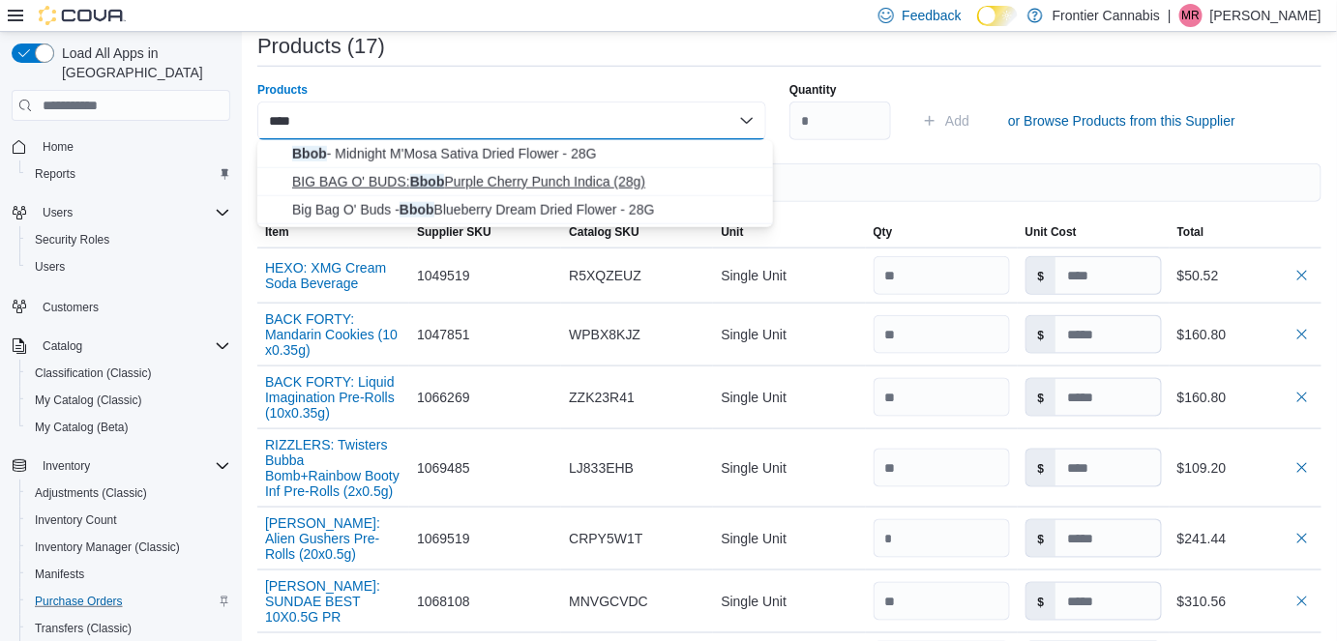
type input "****"
click at [441, 184] on span "BIG BAG O' BUDS: Bbob Purple Cherry Punch Indica (28g)" at bounding box center [526, 181] width 469 height 19
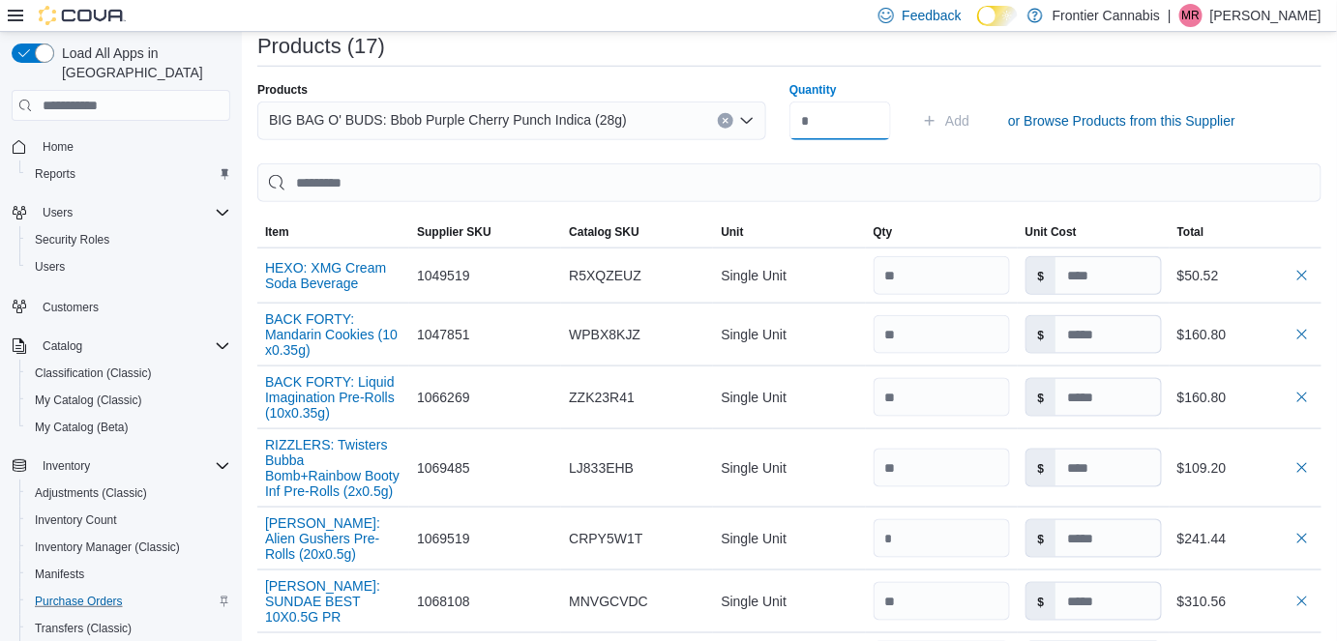
click at [866, 124] on input "Quantity" at bounding box center [840, 121] width 102 height 39
type input "**"
click at [969, 119] on span "Add" at bounding box center [957, 120] width 24 height 19
click at [323, 103] on div "Search or Scan to Add Product" at bounding box center [511, 121] width 509 height 39
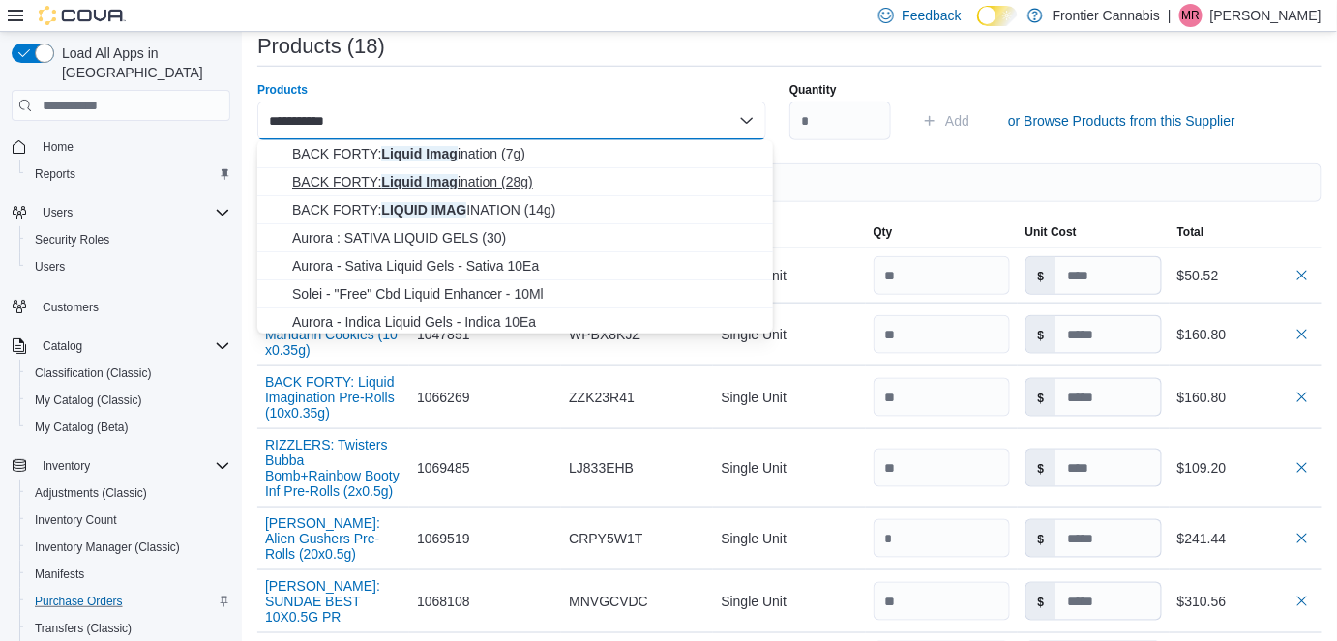
type input "**********"
click at [449, 179] on span "BACK FORTY: Liquid Imag ination (28g)" at bounding box center [526, 181] width 469 height 19
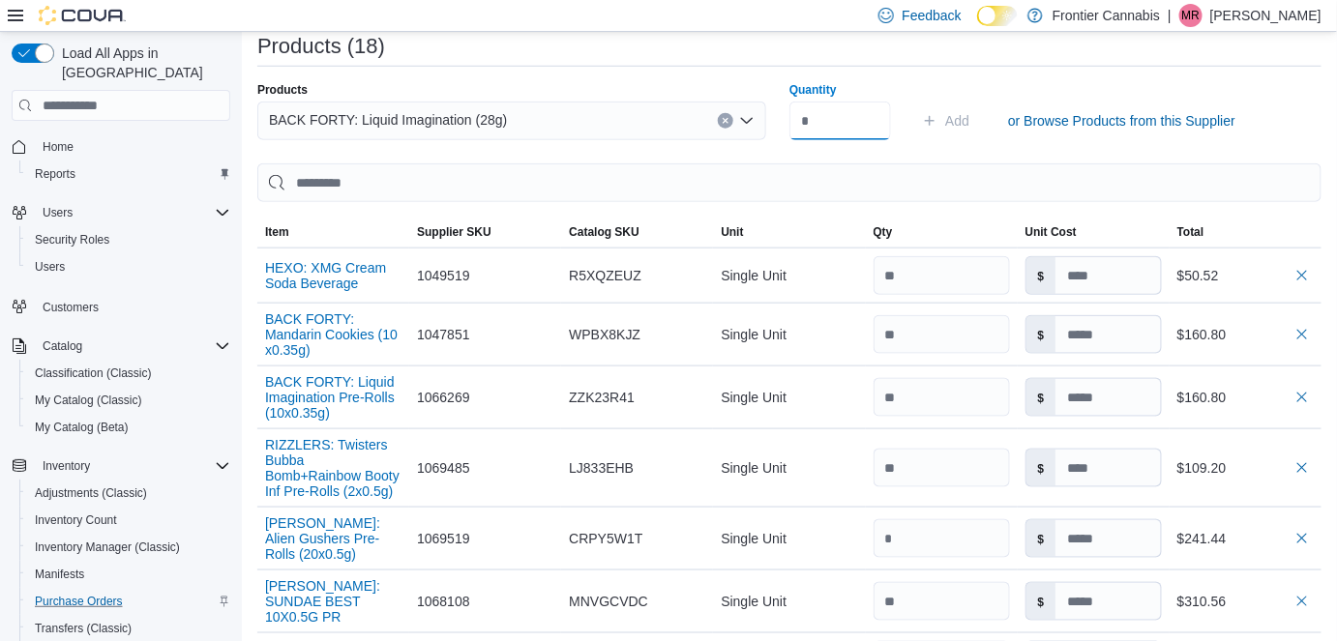
click at [863, 127] on input "Quantity" at bounding box center [840, 121] width 102 height 39
type input "*"
click at [957, 119] on span "Add" at bounding box center [957, 120] width 24 height 19
click at [283, 111] on div "Search or Scan to Add Product" at bounding box center [511, 121] width 509 height 39
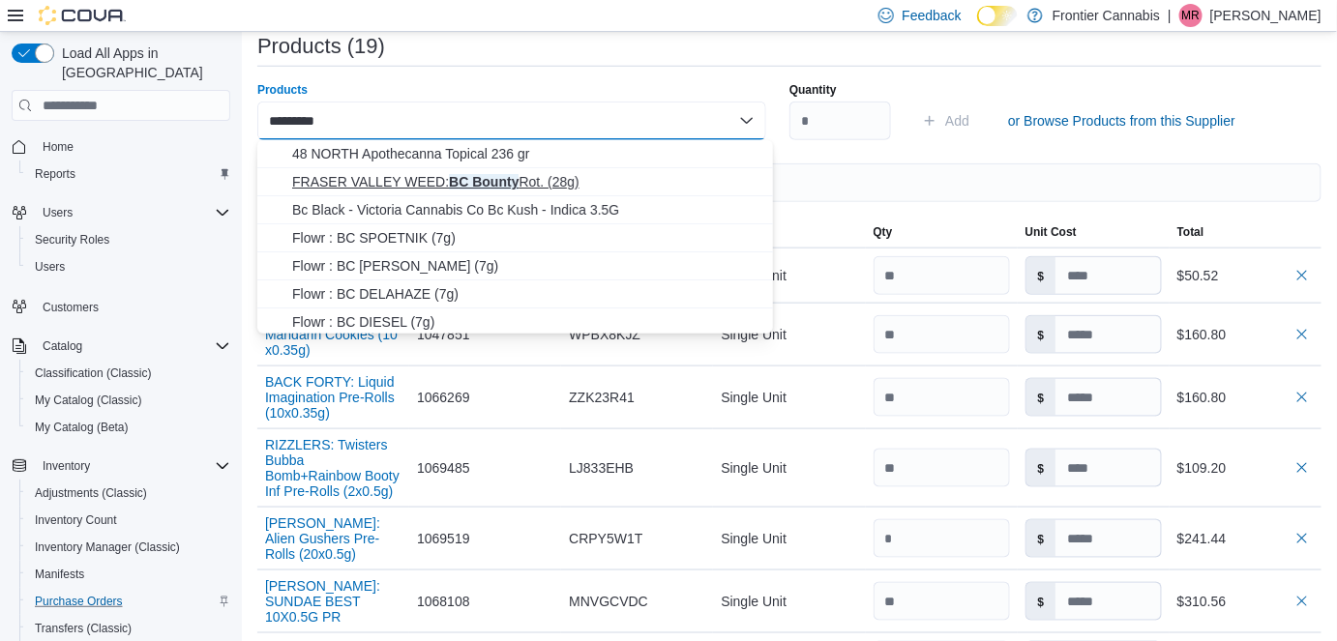
type input "*********"
click at [381, 173] on span "FRASER VALLEY WEED: BC Bounty Rot. (28g)" at bounding box center [526, 181] width 469 height 19
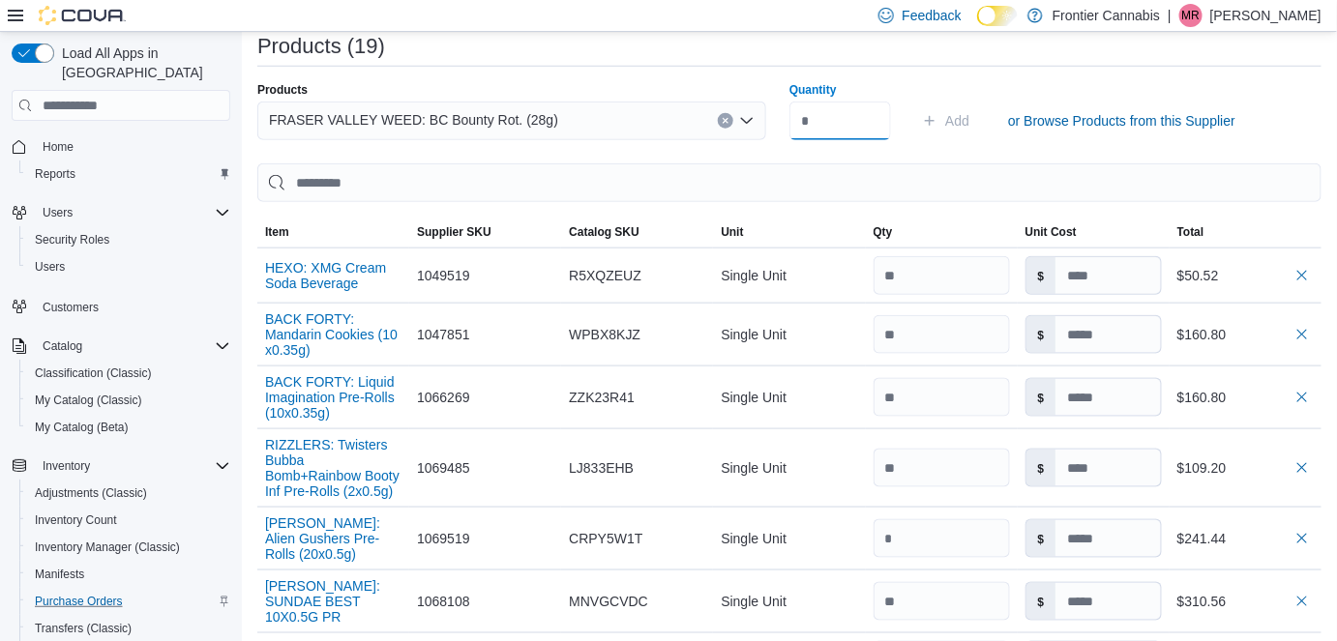
click at [846, 119] on input "Quantity" at bounding box center [840, 121] width 102 height 39
type input "*"
click at [966, 128] on span "Add" at bounding box center [957, 120] width 24 height 19
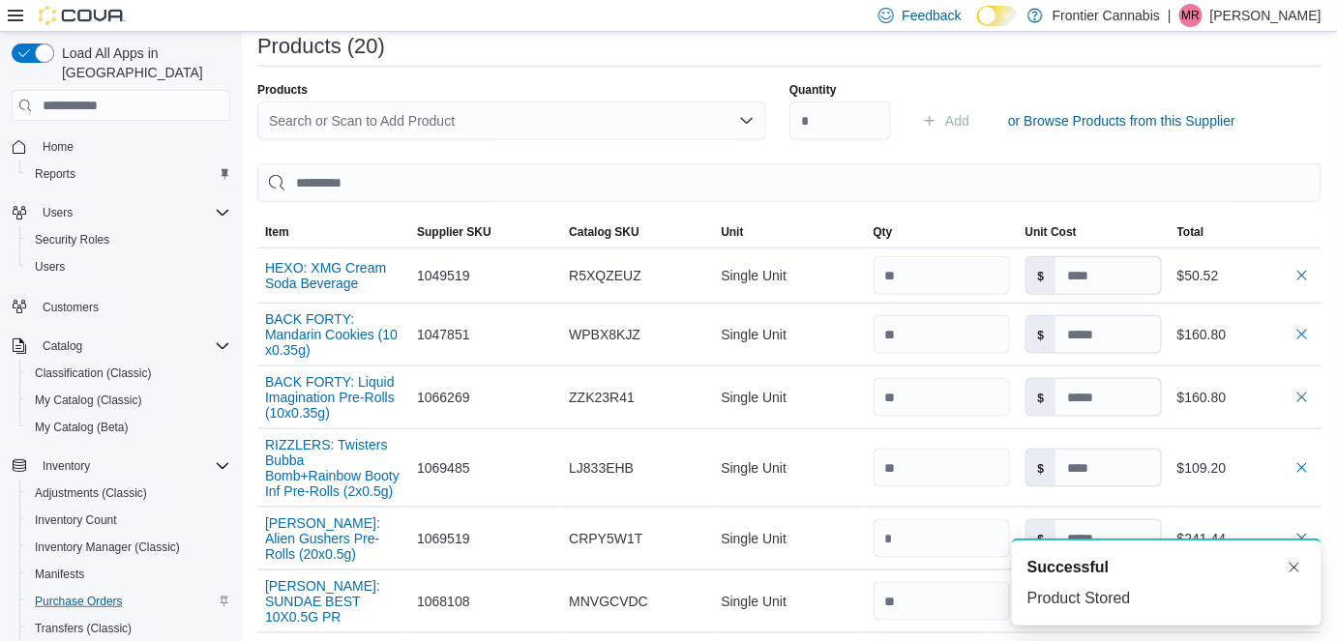
click at [387, 114] on div "Search or Scan to Add Product" at bounding box center [511, 121] width 509 height 39
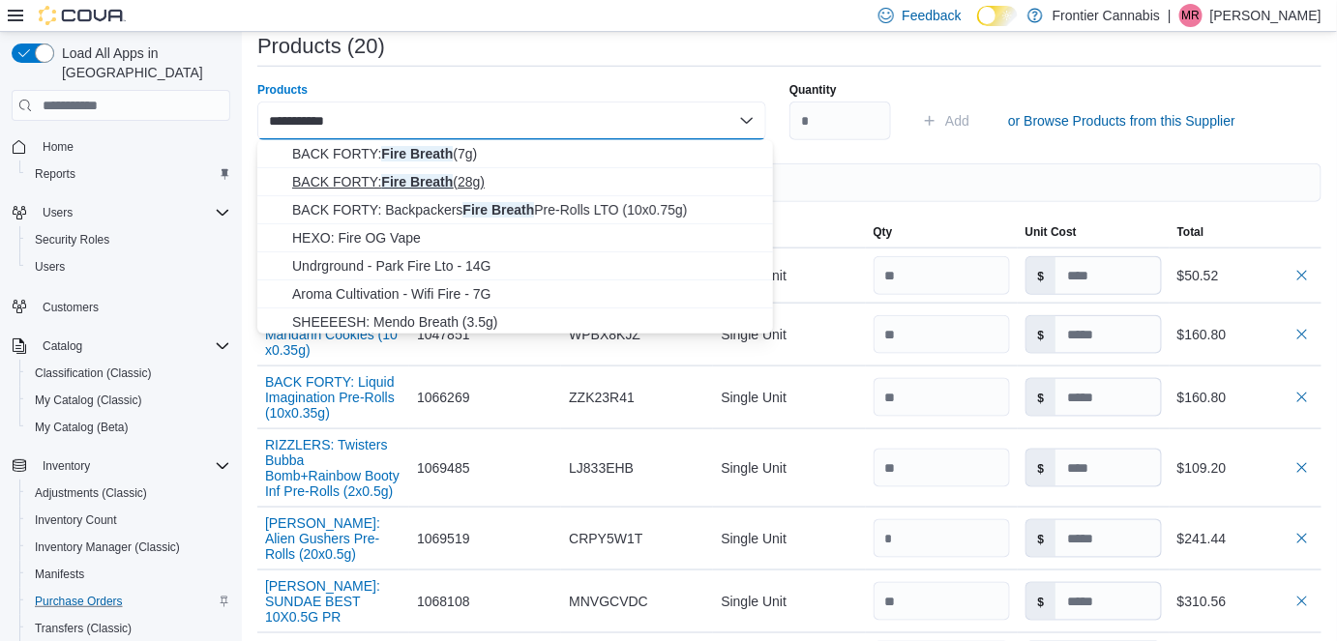
type input "**********"
click at [423, 188] on span "BACK FORTY: Fire Breath (28g)" at bounding box center [526, 181] width 469 height 19
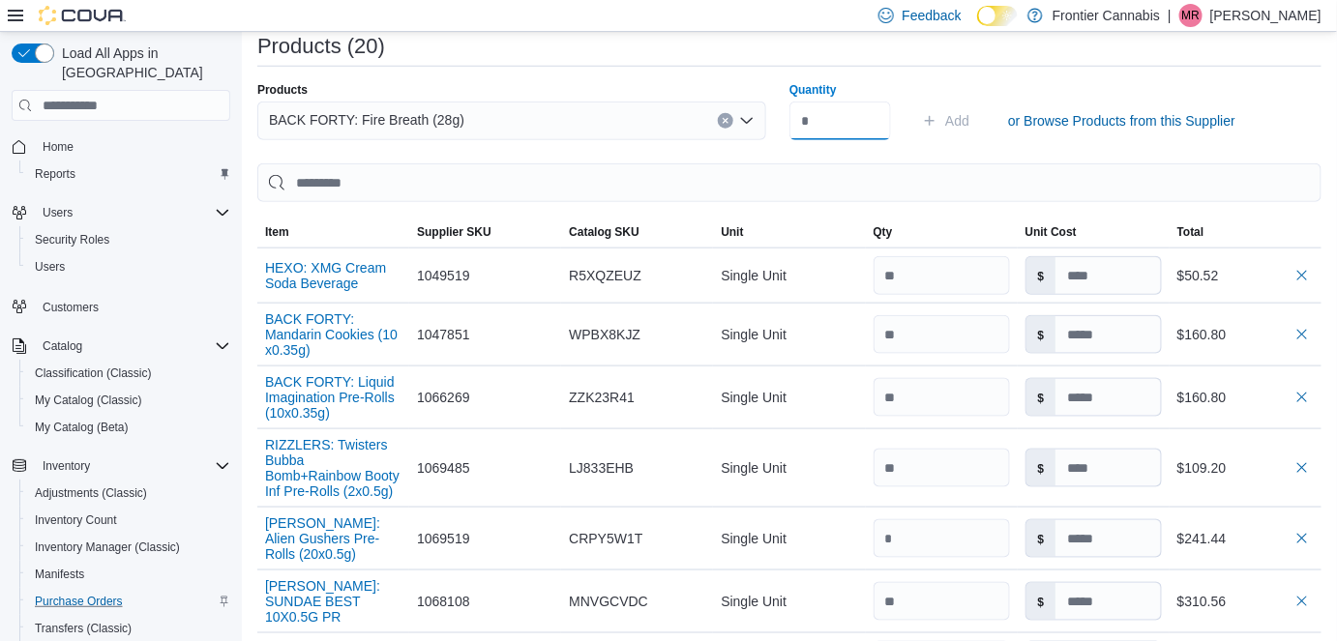
click at [859, 127] on input "Quantity" at bounding box center [840, 121] width 102 height 39
type input "*"
click at [964, 130] on span "Add" at bounding box center [945, 121] width 47 height 39
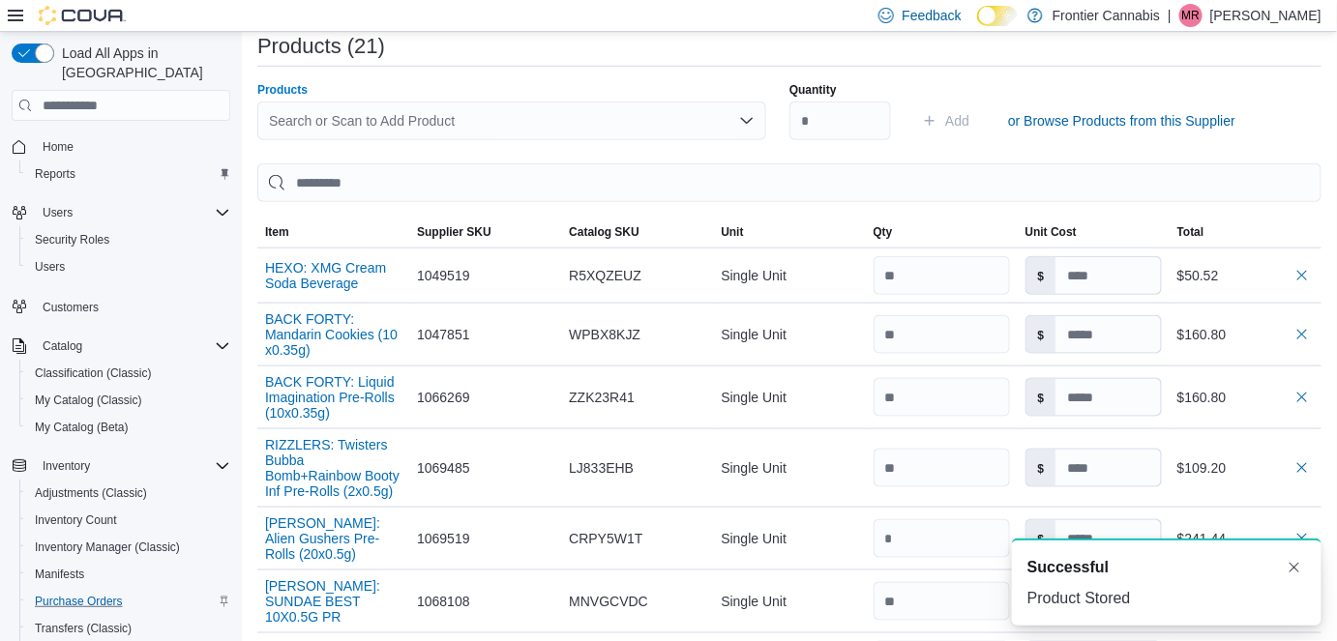
click at [342, 117] on div "Search or Scan to Add Product" at bounding box center [511, 121] width 509 height 39
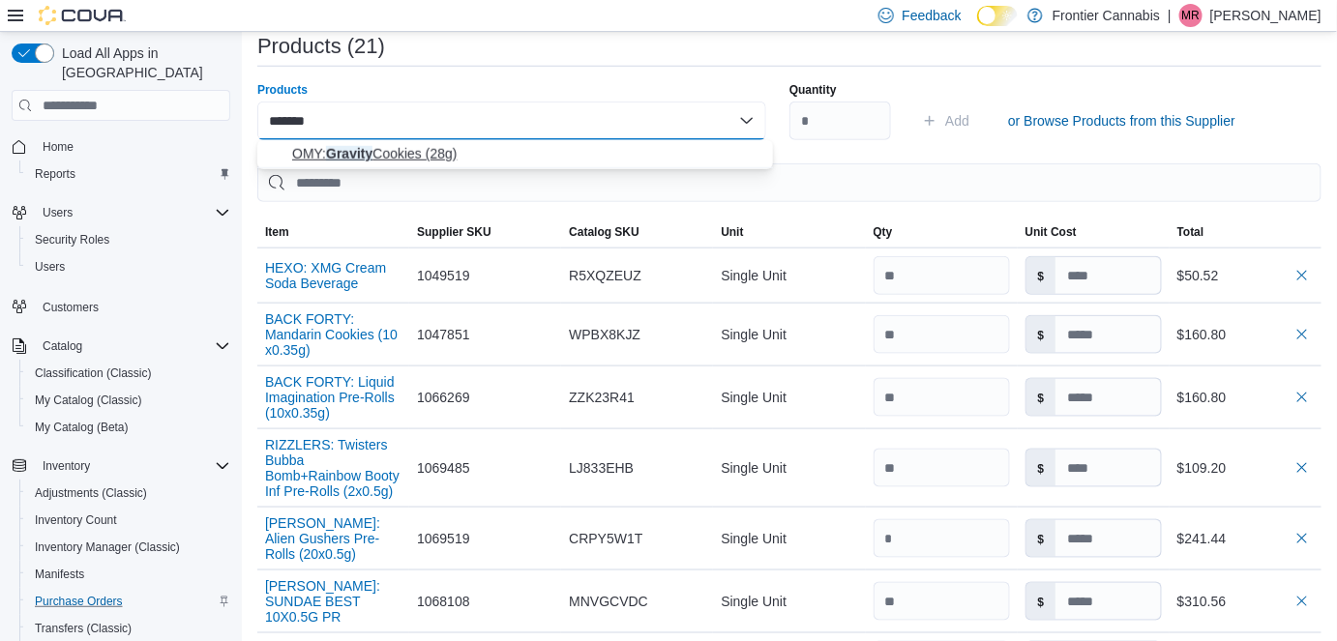
type input "*******"
click at [381, 158] on span "OMY: Gravity Cookies (28g)" at bounding box center [526, 153] width 469 height 19
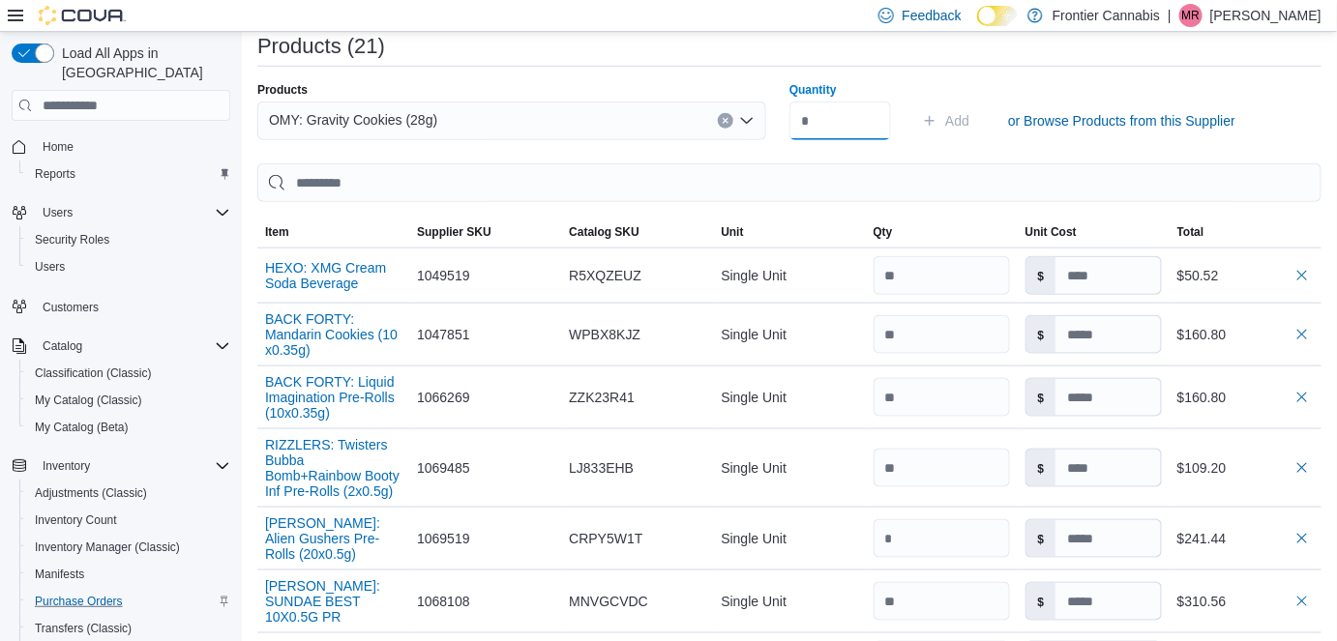
click at [823, 120] on input "Quantity" at bounding box center [840, 121] width 102 height 39
type input "*"
click at [962, 122] on span "Add" at bounding box center [957, 120] width 24 height 19
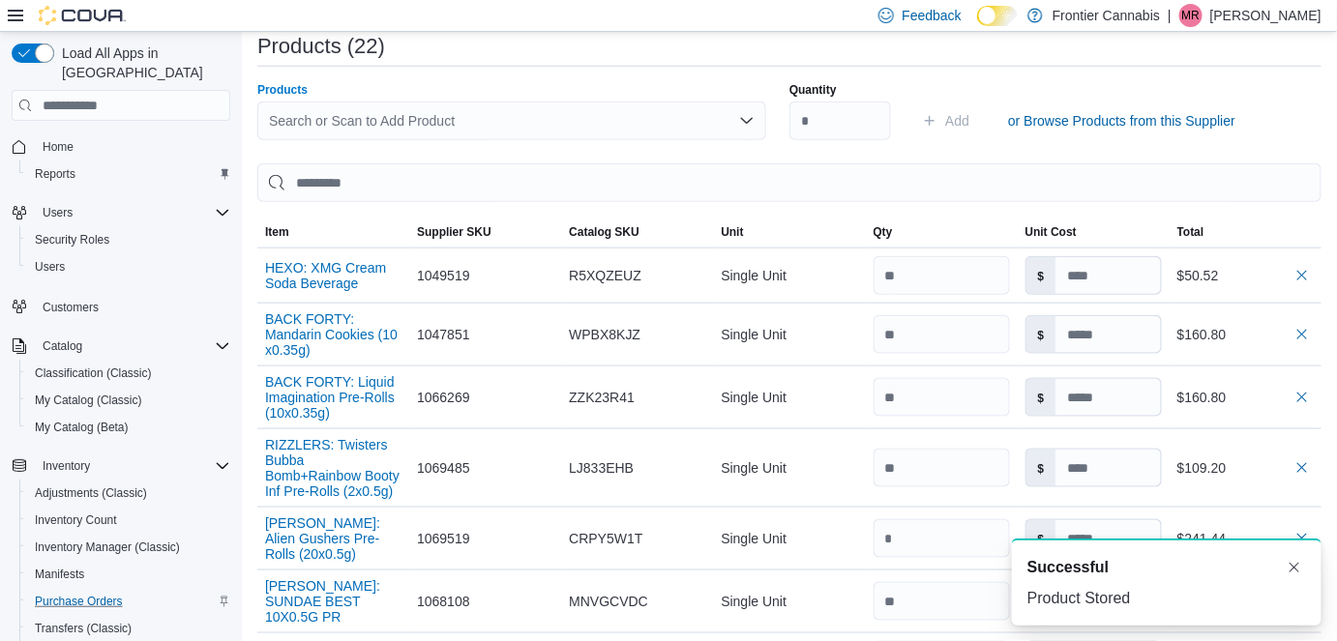
click at [284, 127] on div "Search or Scan to Add Product" at bounding box center [511, 121] width 509 height 39
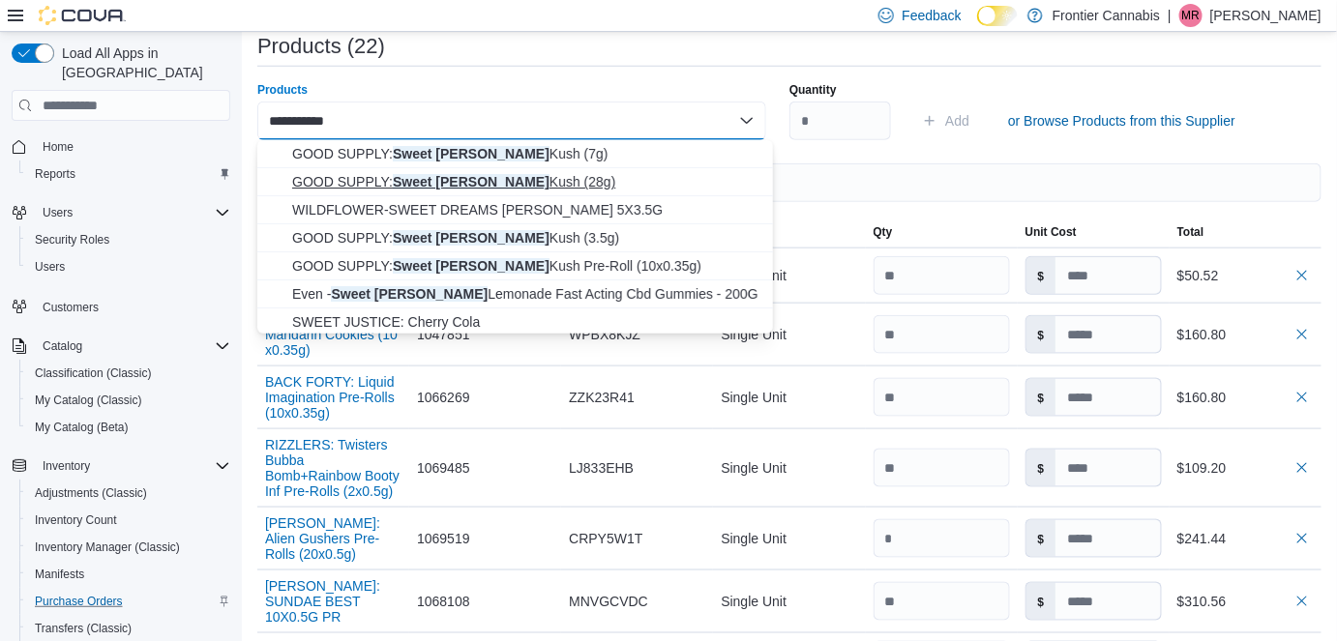
type input "**********"
click at [463, 180] on span "GOOD SUPPLY: Sweet [PERSON_NAME] (28g)" at bounding box center [526, 181] width 469 height 19
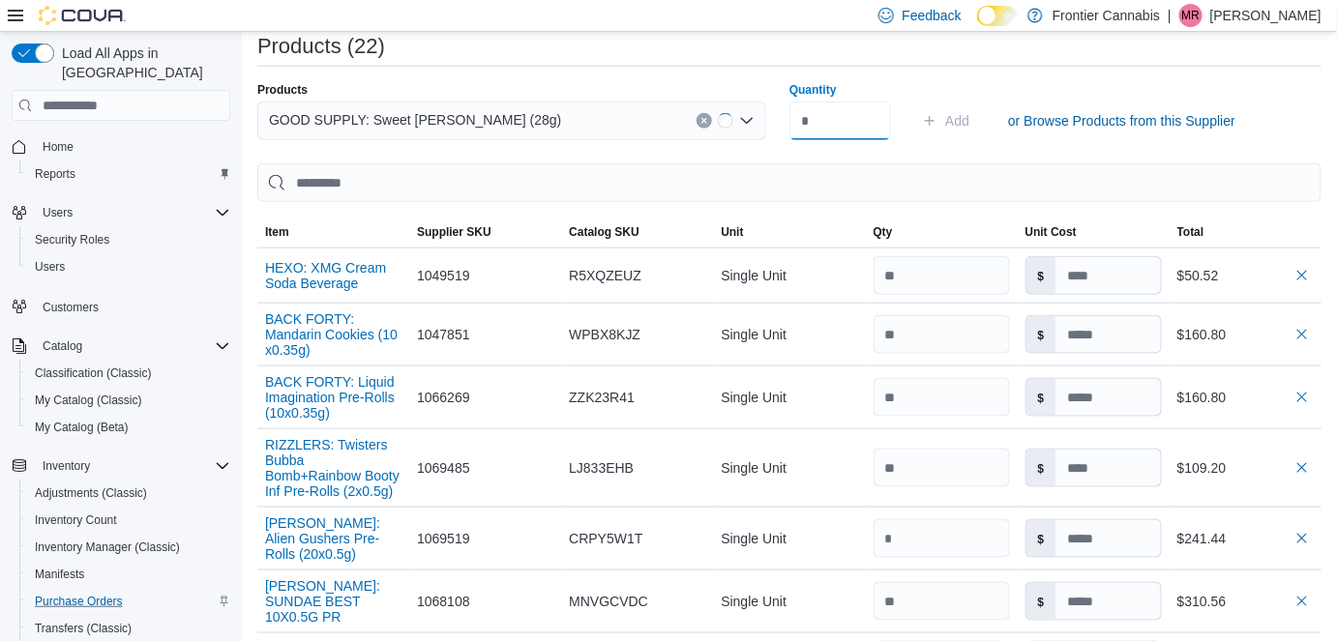
click at [863, 128] on input "Quantity" at bounding box center [840, 121] width 102 height 39
type input "*"
click at [965, 116] on span "Add" at bounding box center [957, 120] width 24 height 19
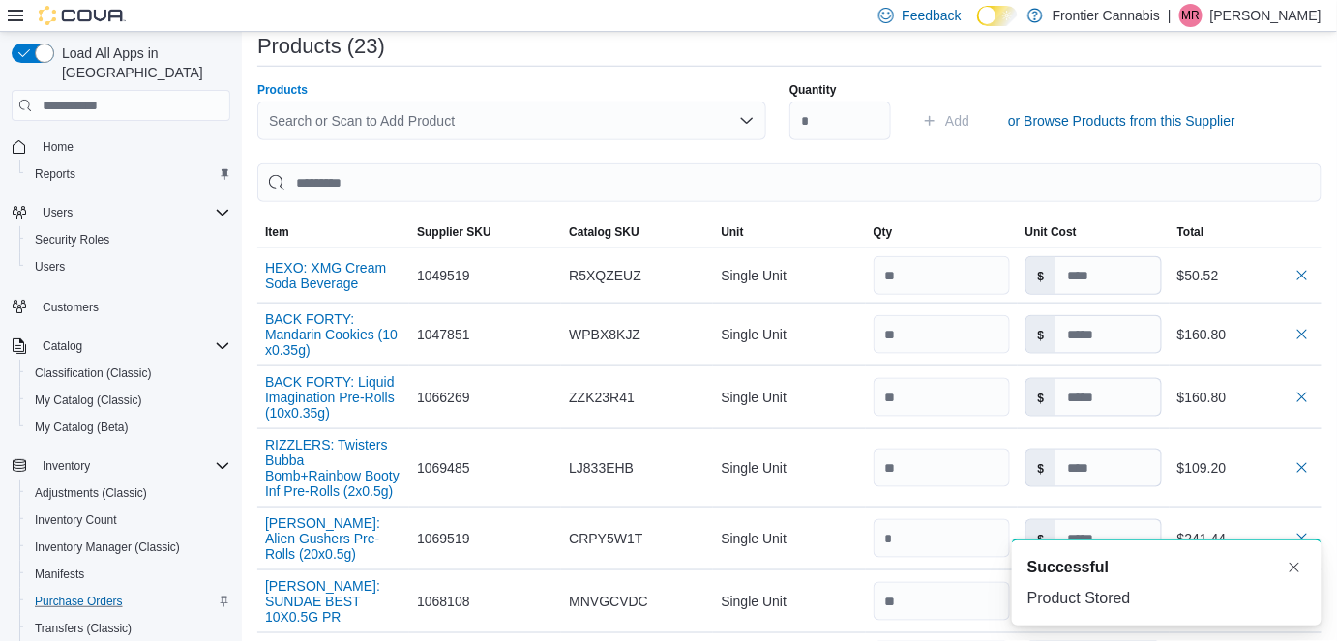
click at [291, 120] on div "Search or Scan to Add Product" at bounding box center [511, 121] width 509 height 39
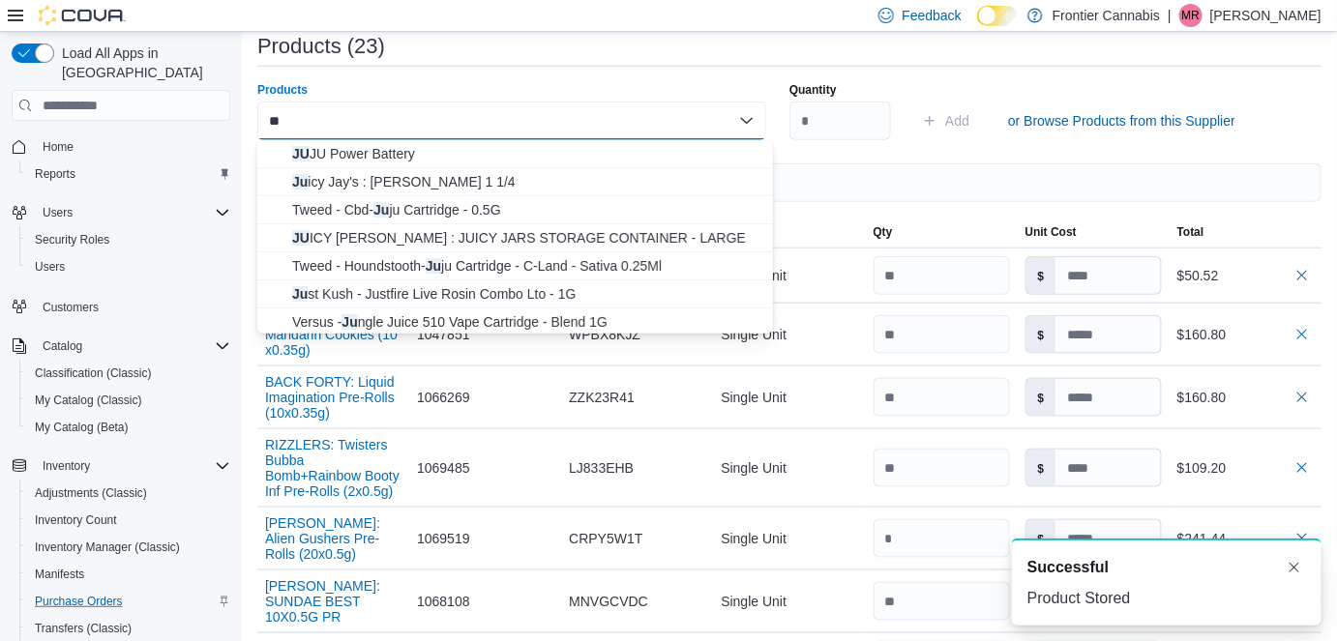
type input "*"
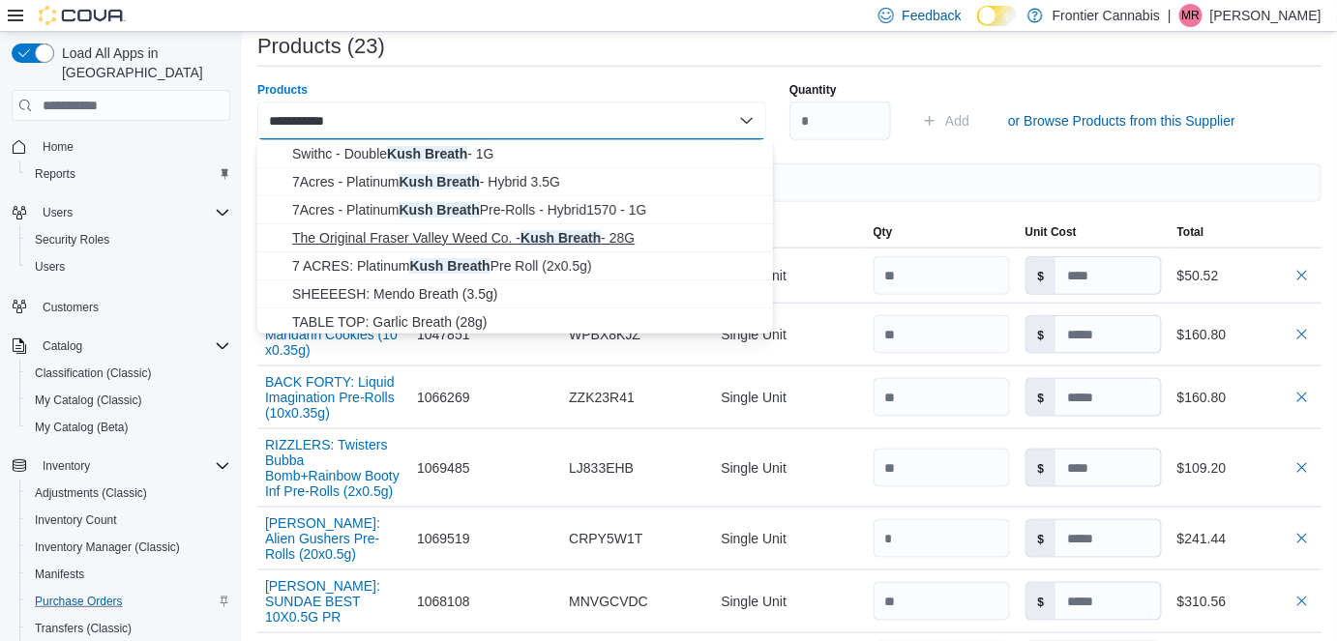
type input "**********"
click at [521, 240] on span "The Original Fraser Valley Weed Co. - Kush Breath - 28G" at bounding box center [526, 237] width 469 height 19
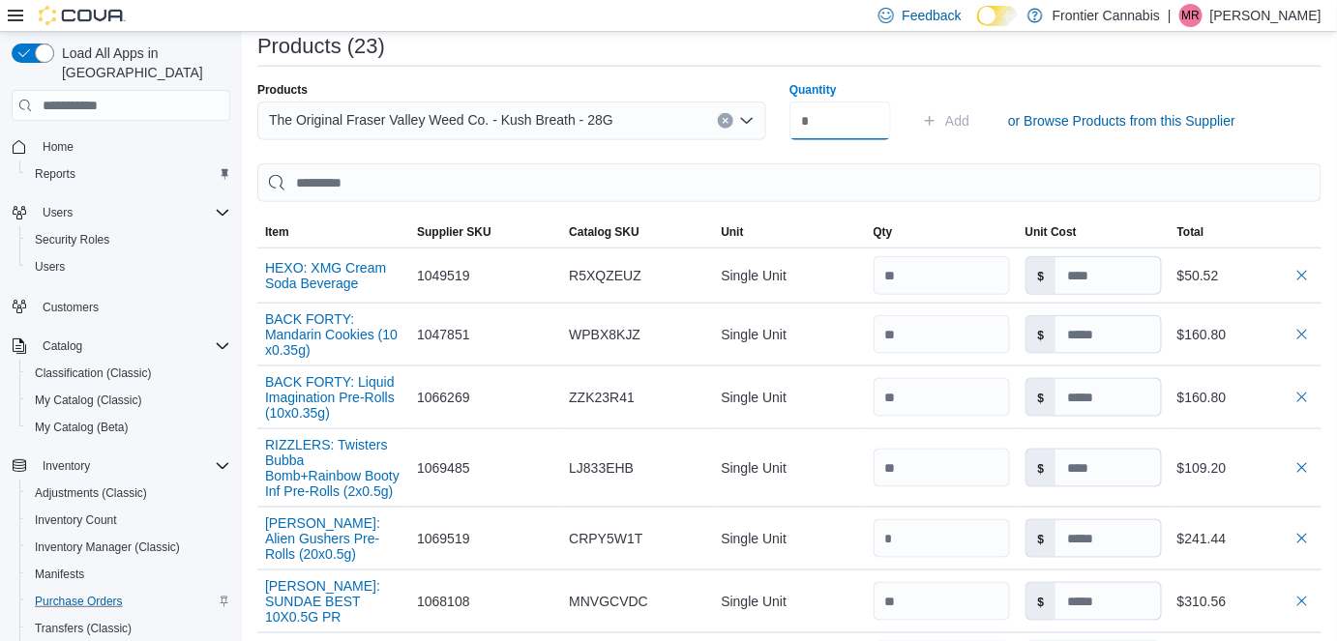
click at [820, 122] on input "Quantity" at bounding box center [840, 121] width 102 height 39
type input "*"
click at [961, 122] on span "Add" at bounding box center [957, 120] width 24 height 19
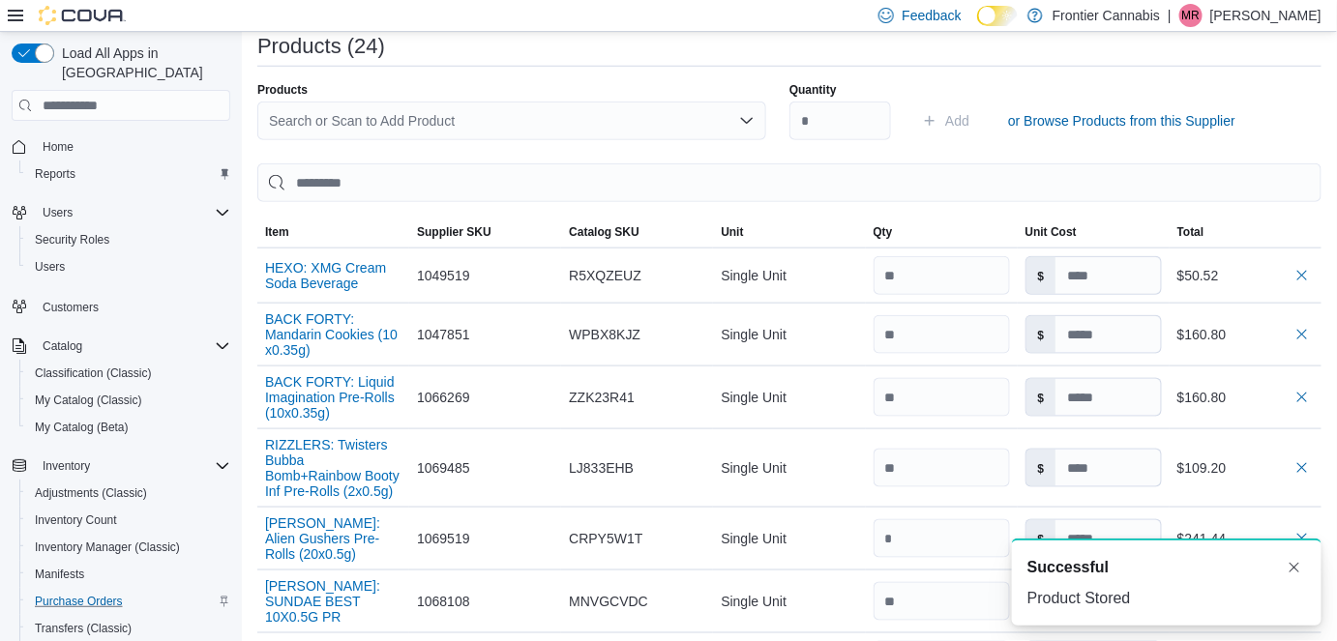
click at [426, 129] on div "Search or Scan to Add Product" at bounding box center [511, 121] width 509 height 39
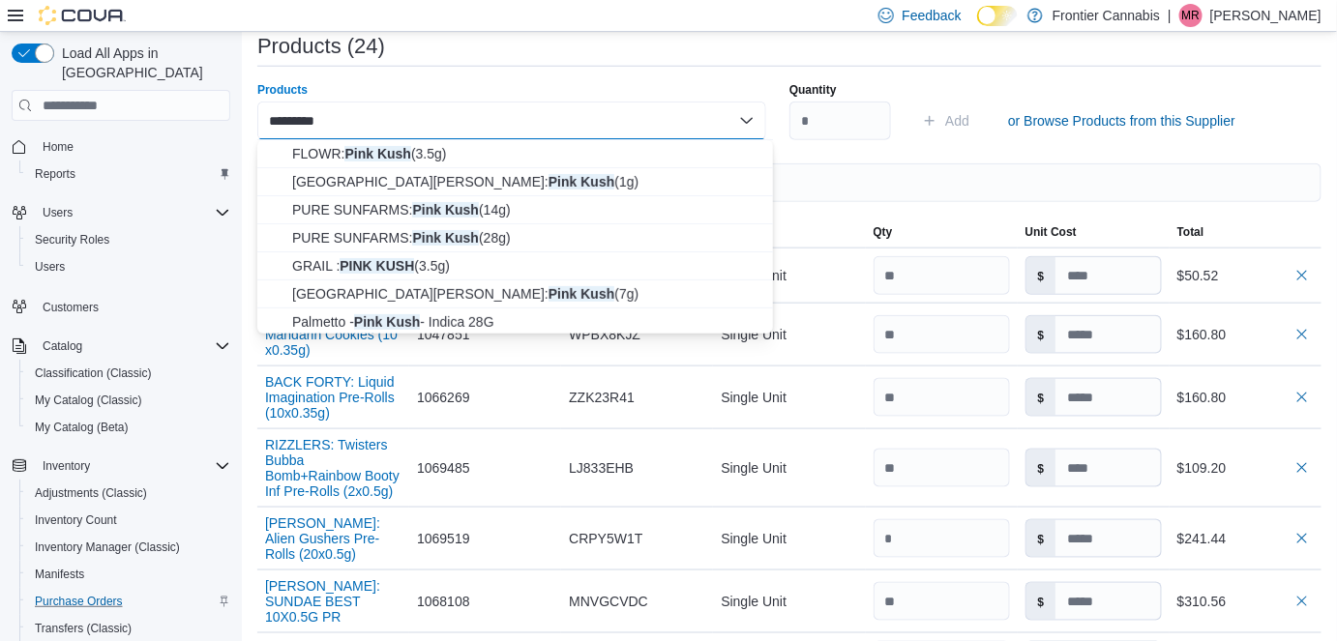
scroll to position [169, 0]
type input "*********"
click at [480, 235] on span "PURE SUNFARMS: Pink Kush (28g)" at bounding box center [526, 236] width 469 height 19
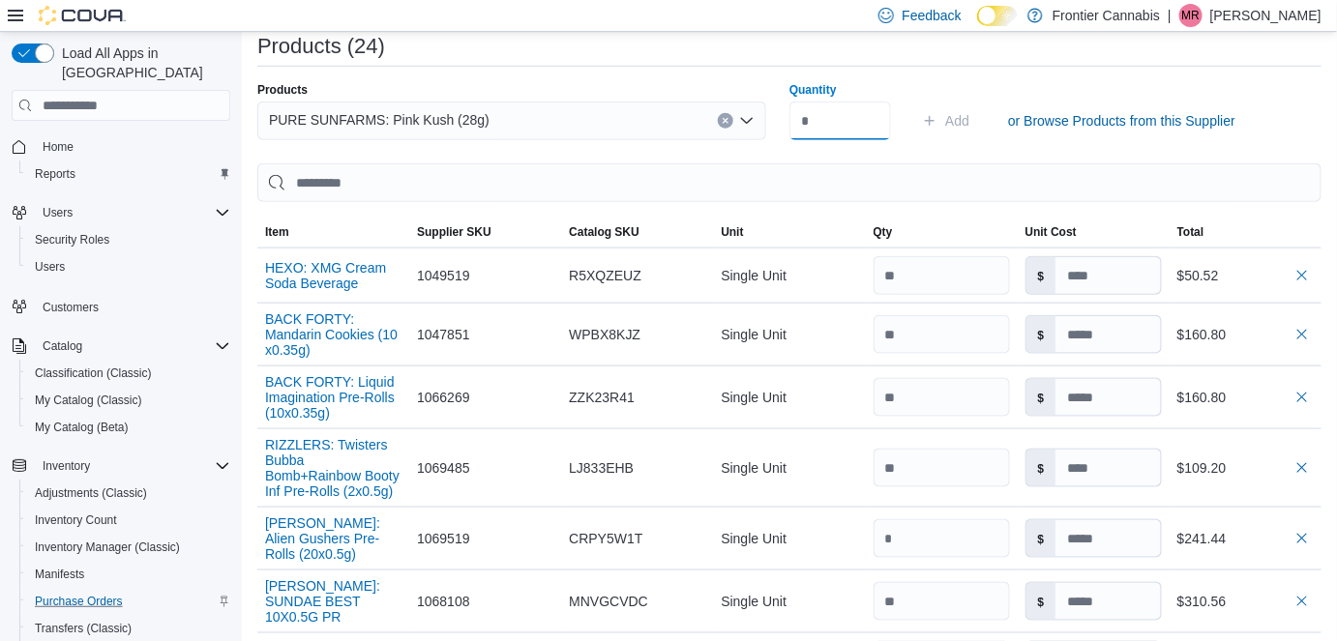
click at [826, 121] on input "Quantity" at bounding box center [840, 121] width 102 height 39
type input "*"
click at [963, 111] on span "Add" at bounding box center [957, 120] width 24 height 19
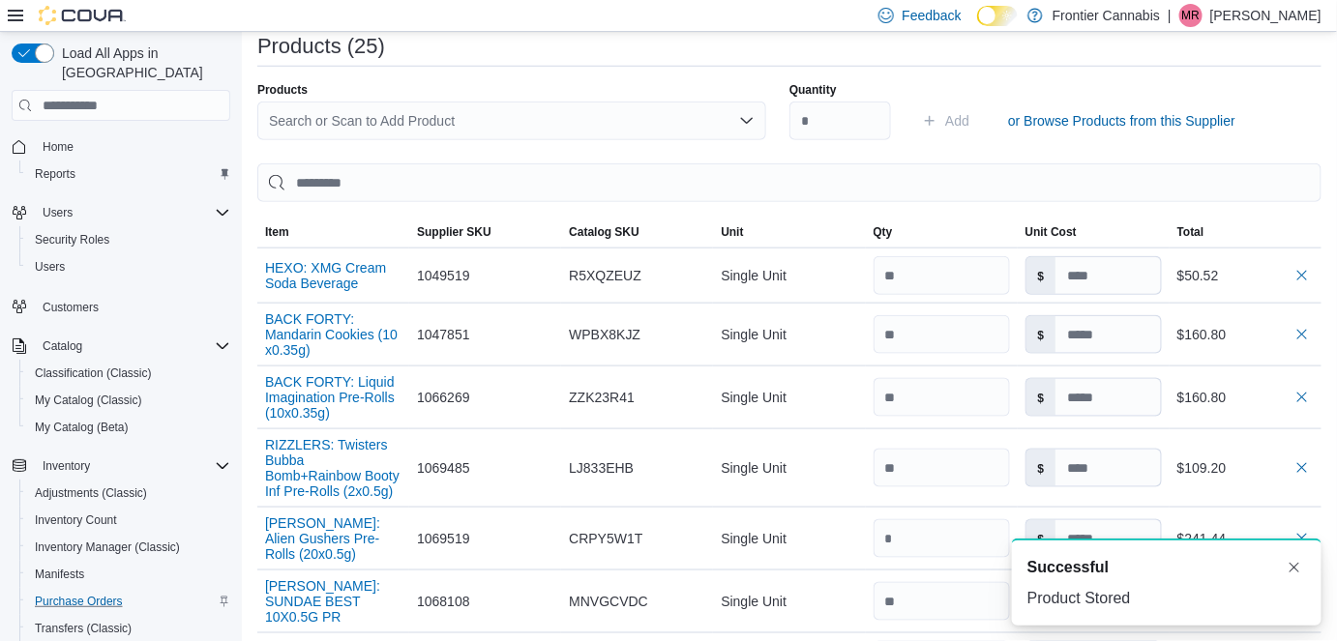
click at [344, 116] on div "Search or Scan to Add Product" at bounding box center [511, 121] width 509 height 39
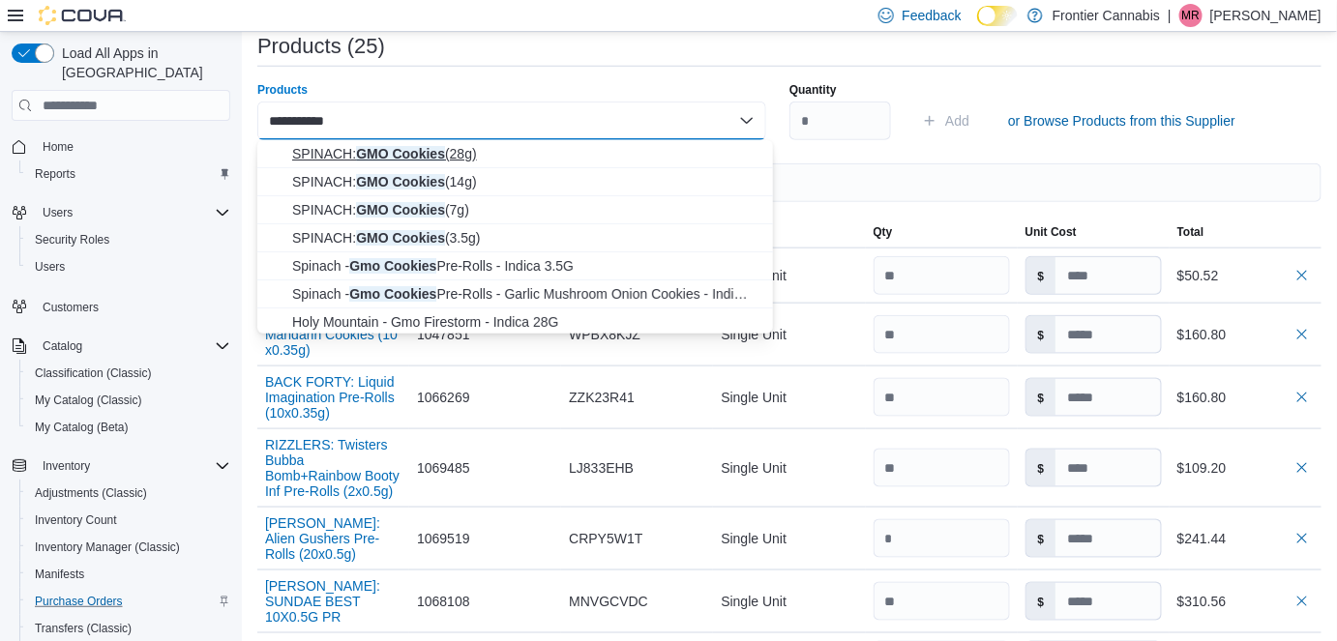
type input "**********"
click at [415, 157] on span "SPINACH: GMO Cookies (28g)" at bounding box center [526, 153] width 469 height 19
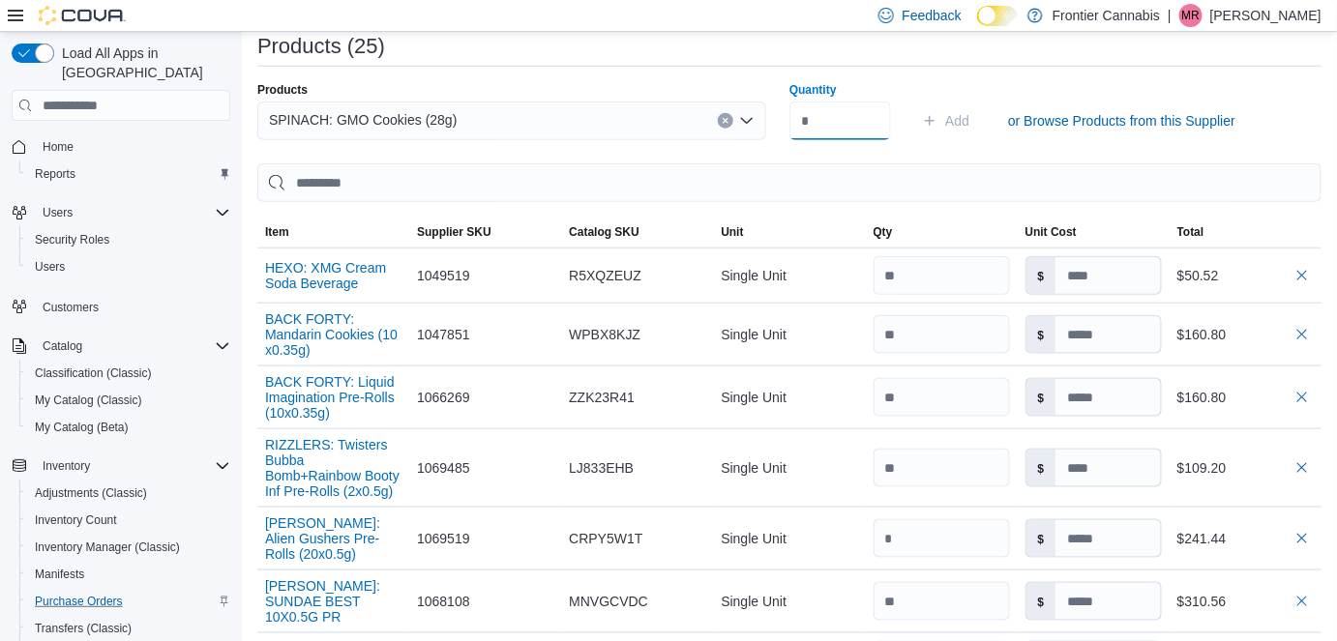
click at [844, 128] on input "Quantity" at bounding box center [840, 121] width 102 height 39
type input "*"
click at [965, 122] on span "Add" at bounding box center [957, 120] width 24 height 19
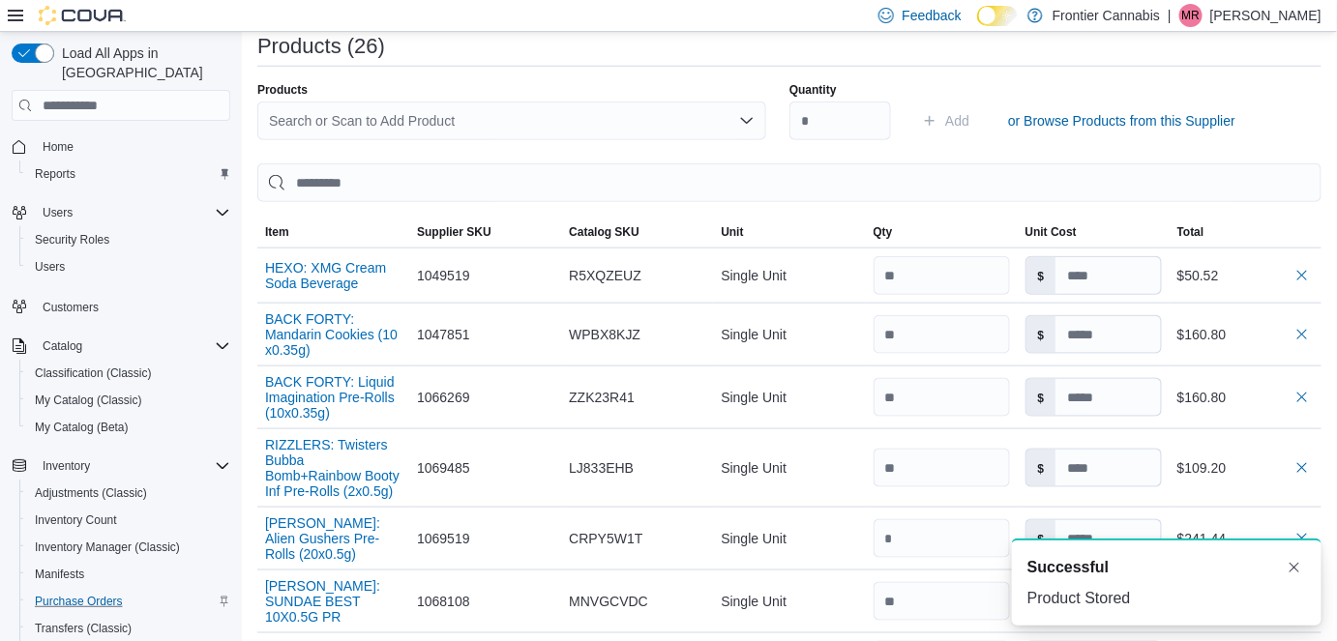
click at [482, 115] on div "Search or Scan to Add Product" at bounding box center [511, 121] width 509 height 39
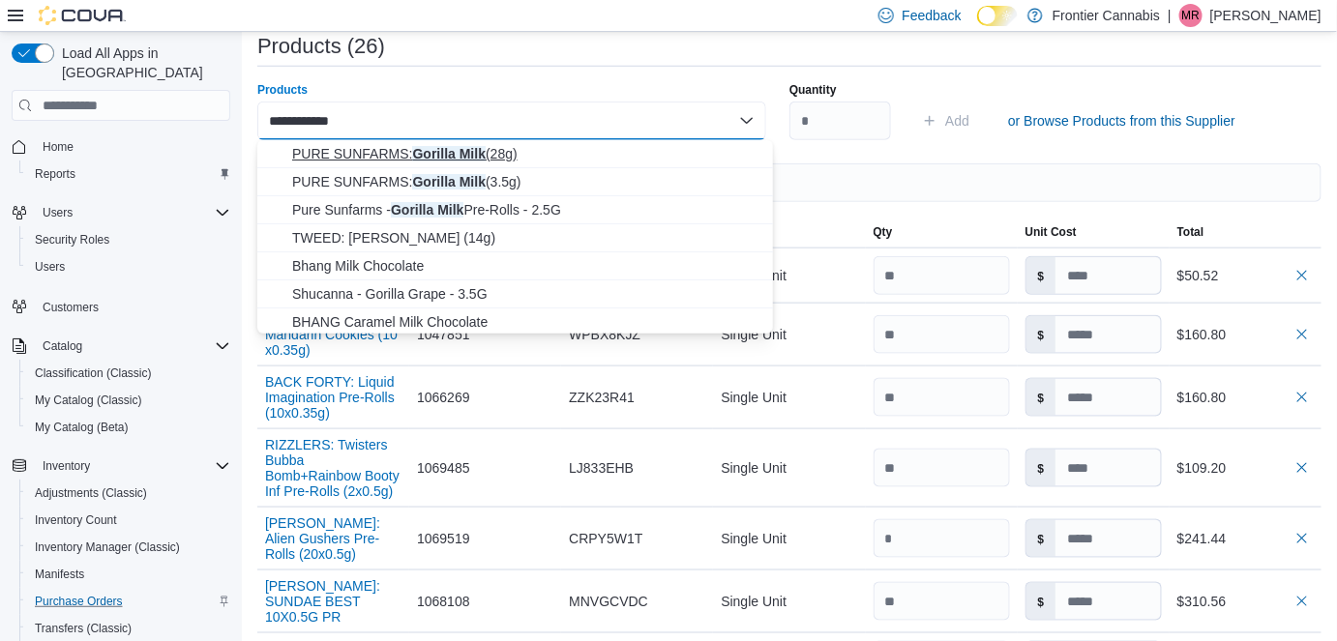
type input "**********"
click at [461, 153] on span "PURE SUNFARMS: Gorilla Milk (28g)" at bounding box center [526, 153] width 469 height 19
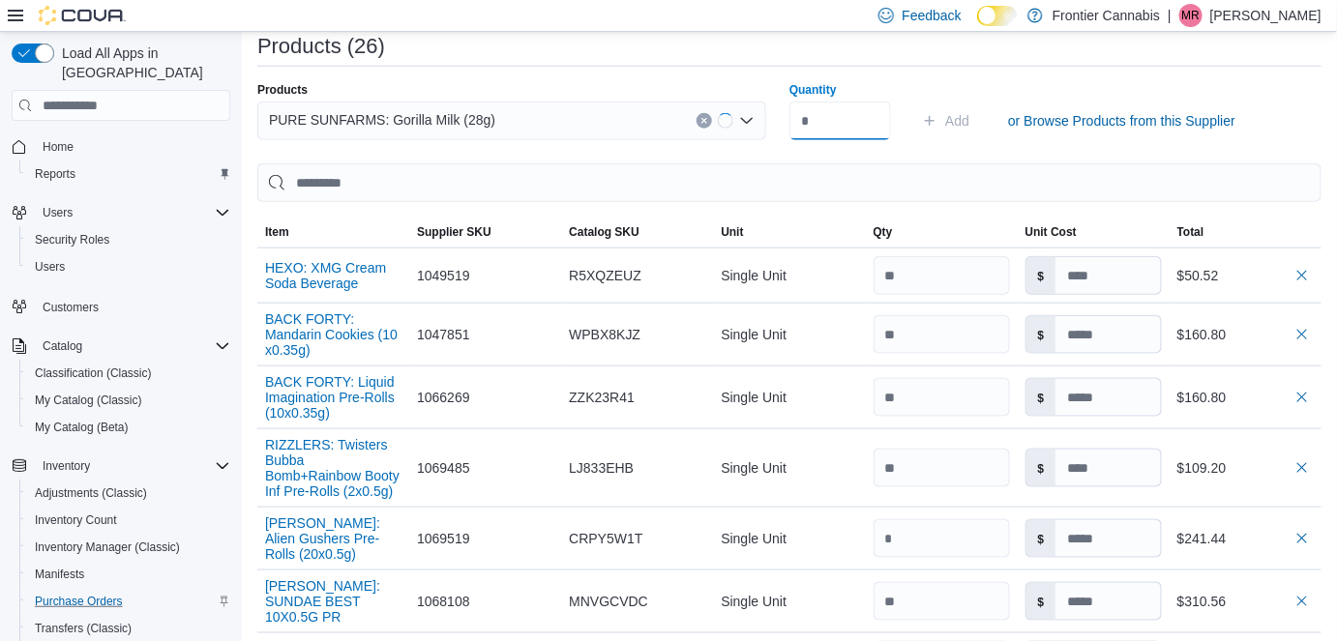
click at [833, 122] on input "Quantity" at bounding box center [840, 121] width 102 height 39
type input "*"
click at [960, 111] on span "Add" at bounding box center [957, 120] width 24 height 19
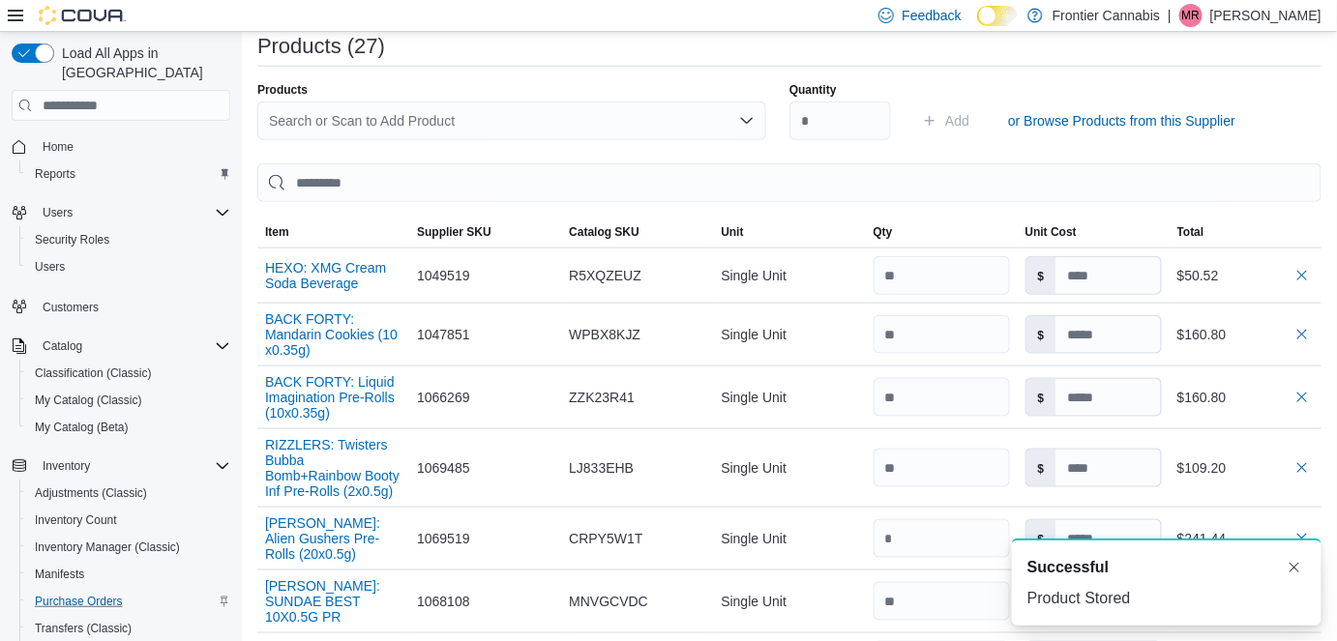
click at [293, 114] on div "Search or Scan to Add Product" at bounding box center [511, 121] width 509 height 39
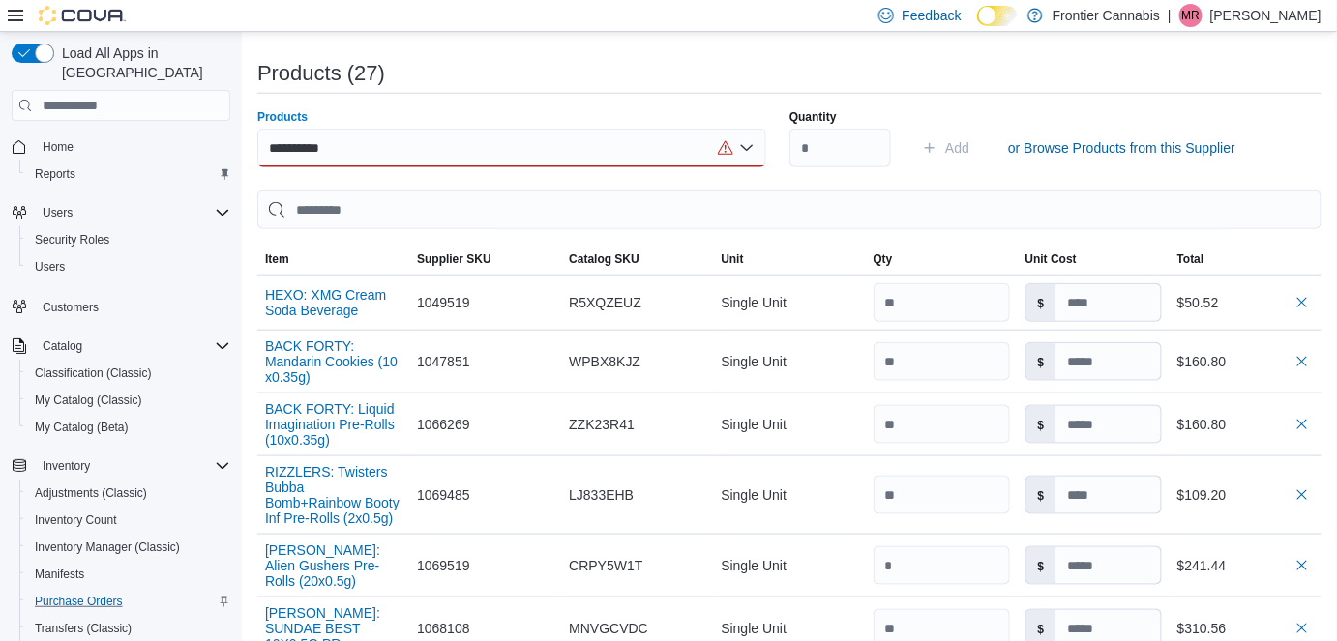
scroll to position [552, 0]
drag, startPoint x: 370, startPoint y: 149, endPoint x: 295, endPoint y: 145, distance: 74.6
click at [295, 145] on div "**********" at bounding box center [511, 149] width 509 height 39
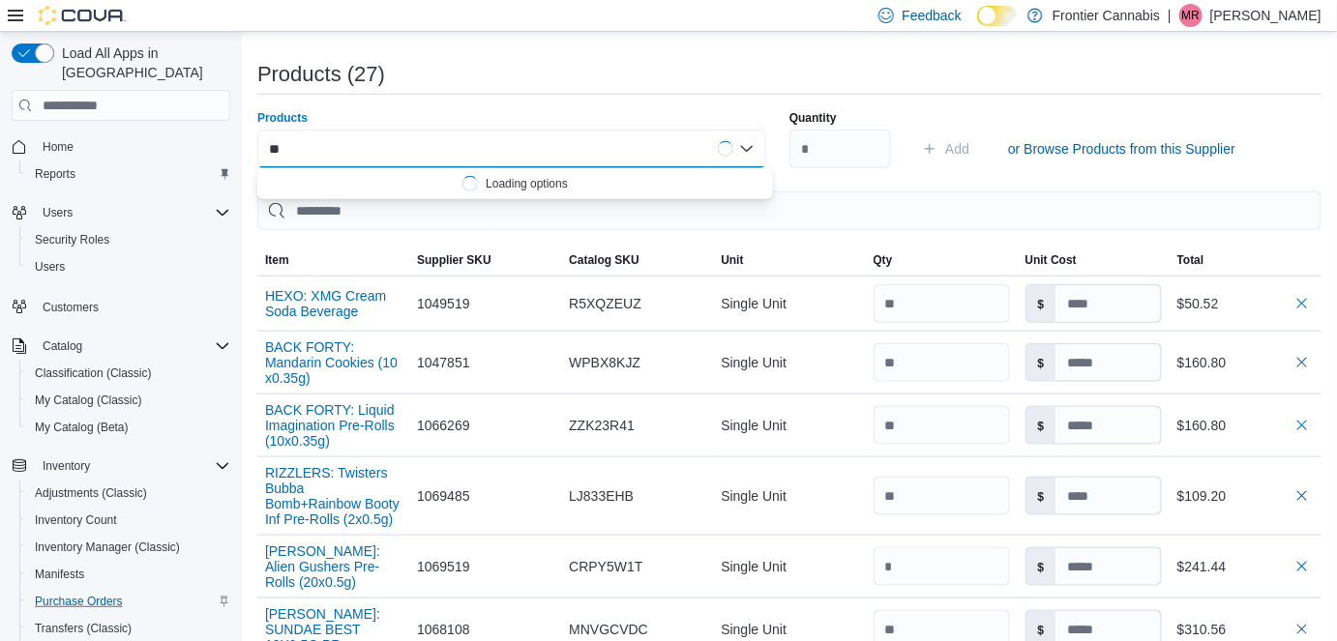
type input "*"
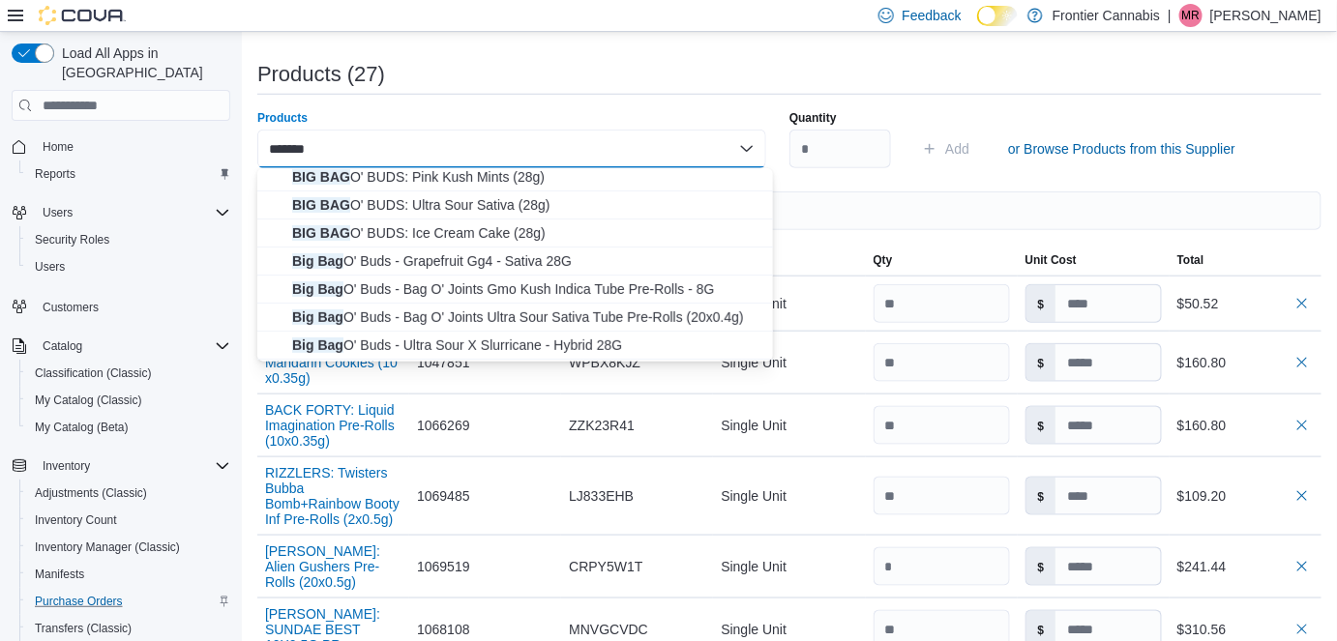
scroll to position [174, 0]
type input "*******"
click at [488, 206] on span "BIG BAG O' BUDS: Ultra Sour Sativa (28g)" at bounding box center [526, 203] width 469 height 19
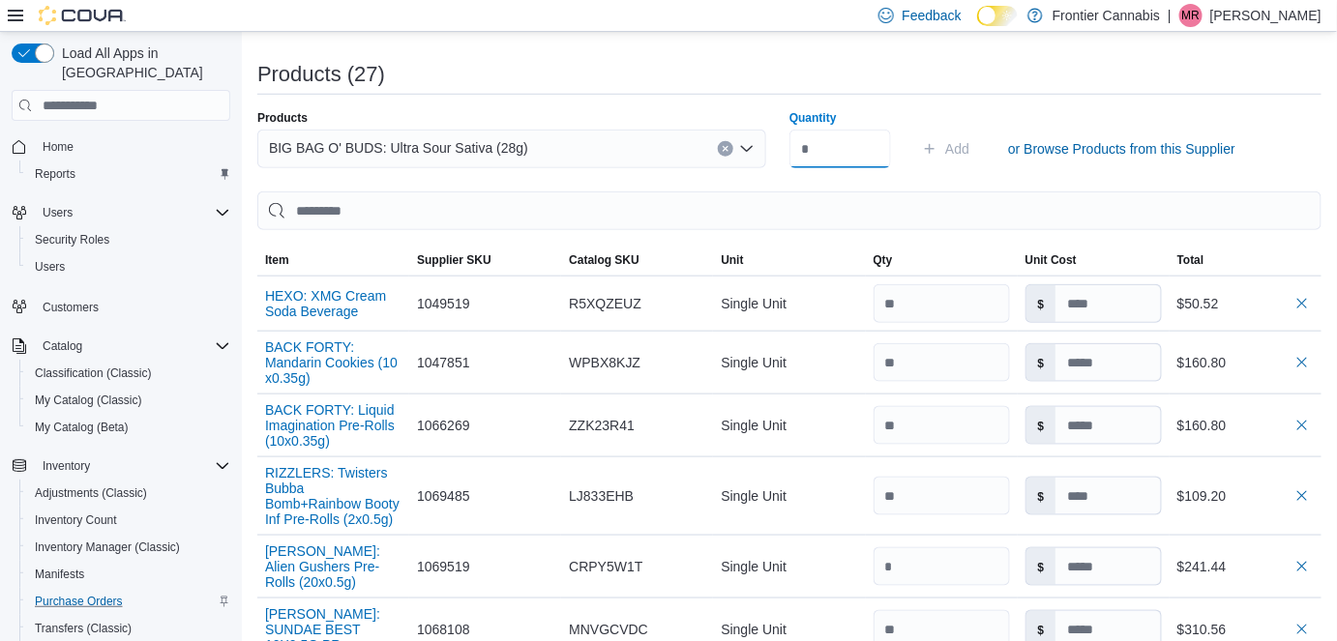
click at [846, 153] on input "Quantity" at bounding box center [840, 149] width 102 height 39
type input "*"
click at [969, 147] on span "Add" at bounding box center [957, 148] width 24 height 19
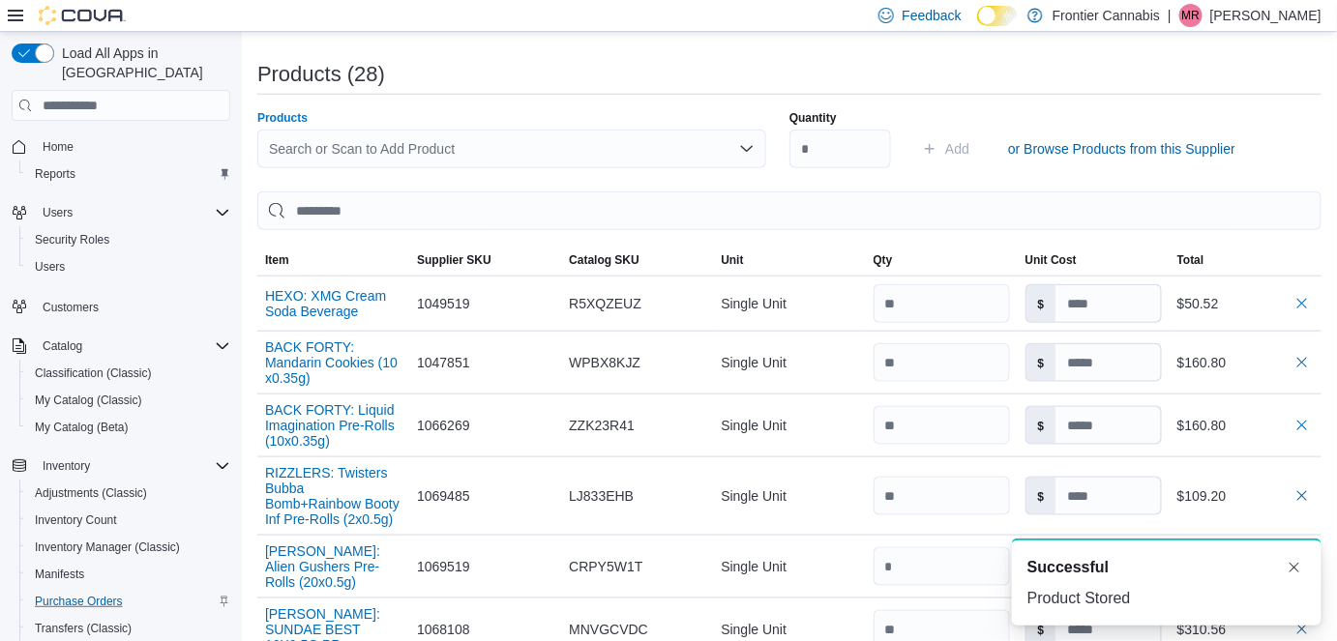
click at [345, 143] on div "Search or Scan to Add Product" at bounding box center [511, 149] width 509 height 39
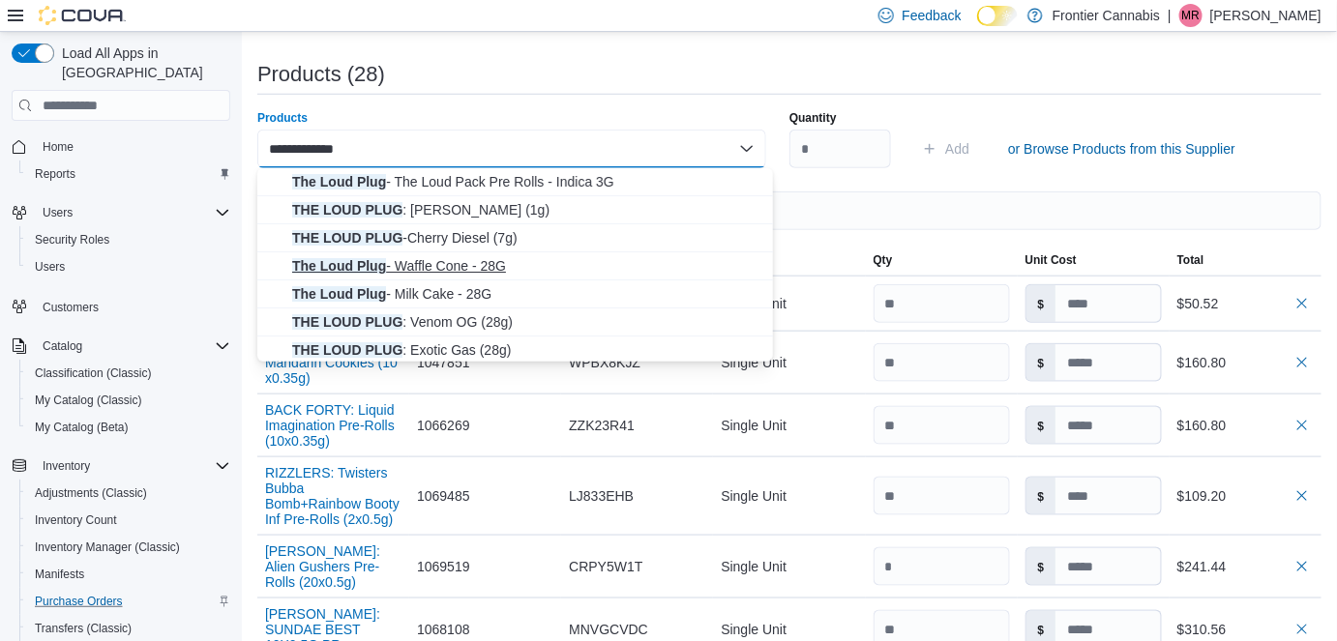
type input "**********"
click at [414, 268] on span "The Loud Plug - Waffle Cone - 28G" at bounding box center [526, 265] width 469 height 19
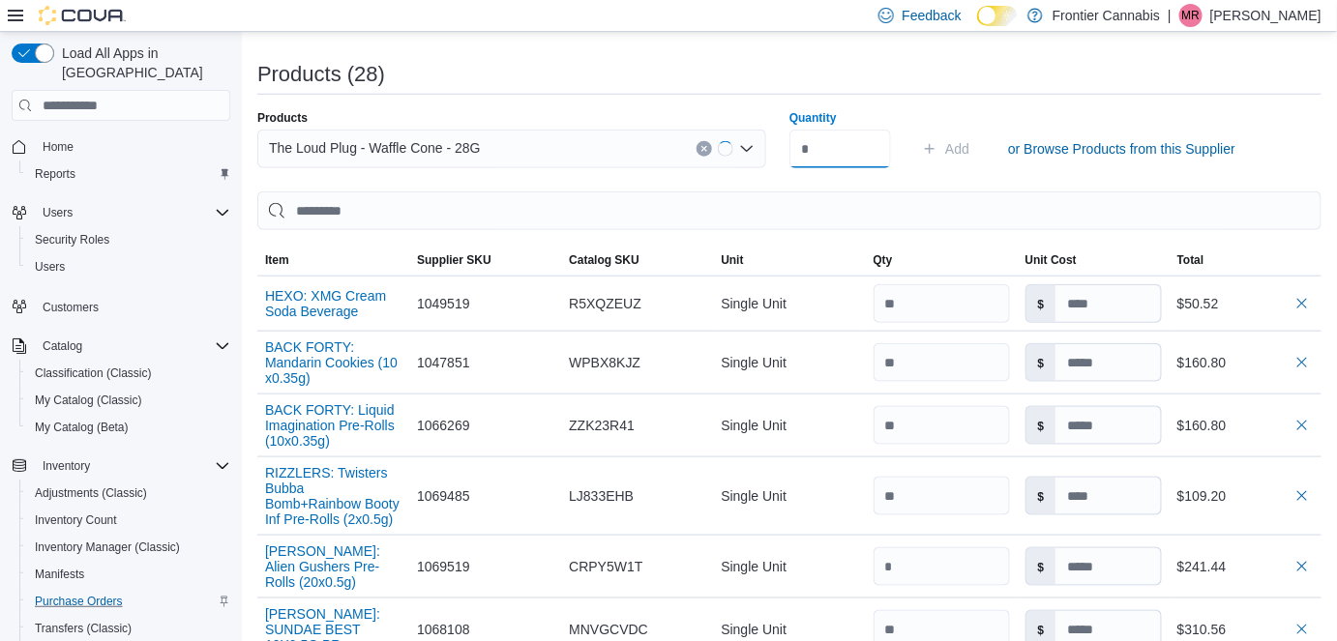
click at [804, 144] on input "Quantity" at bounding box center [840, 149] width 102 height 39
type input "*"
click at [968, 148] on span "Add" at bounding box center [957, 148] width 24 height 19
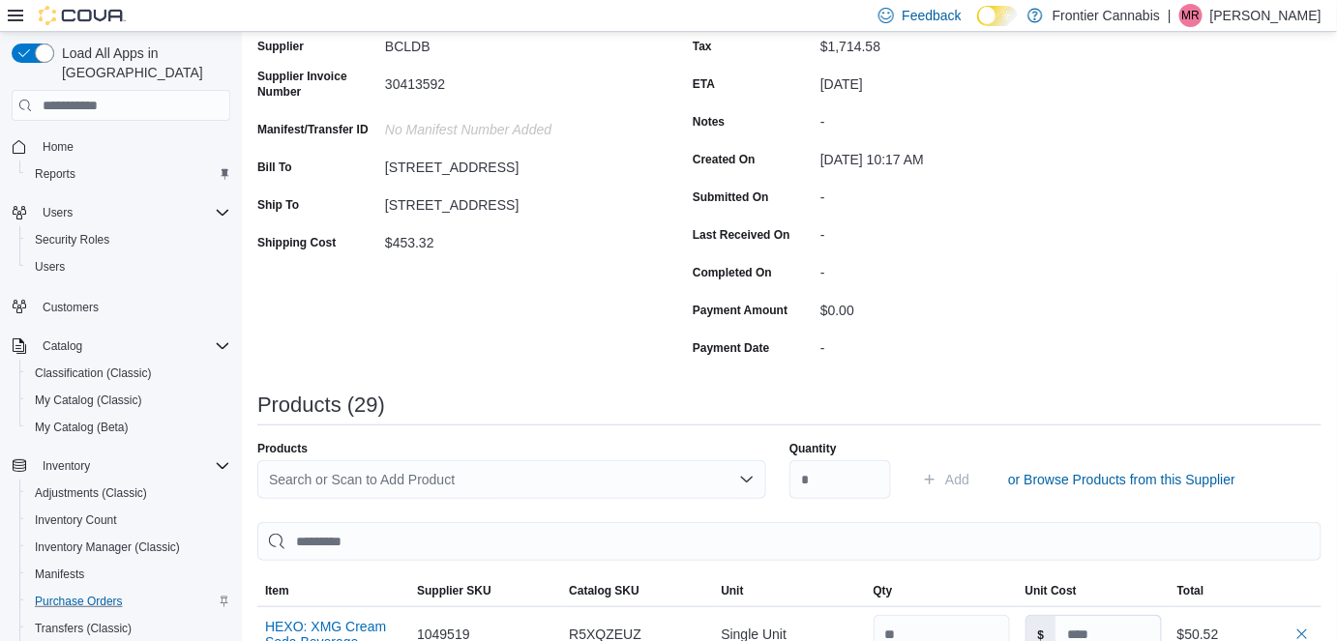
scroll to position [219, 0]
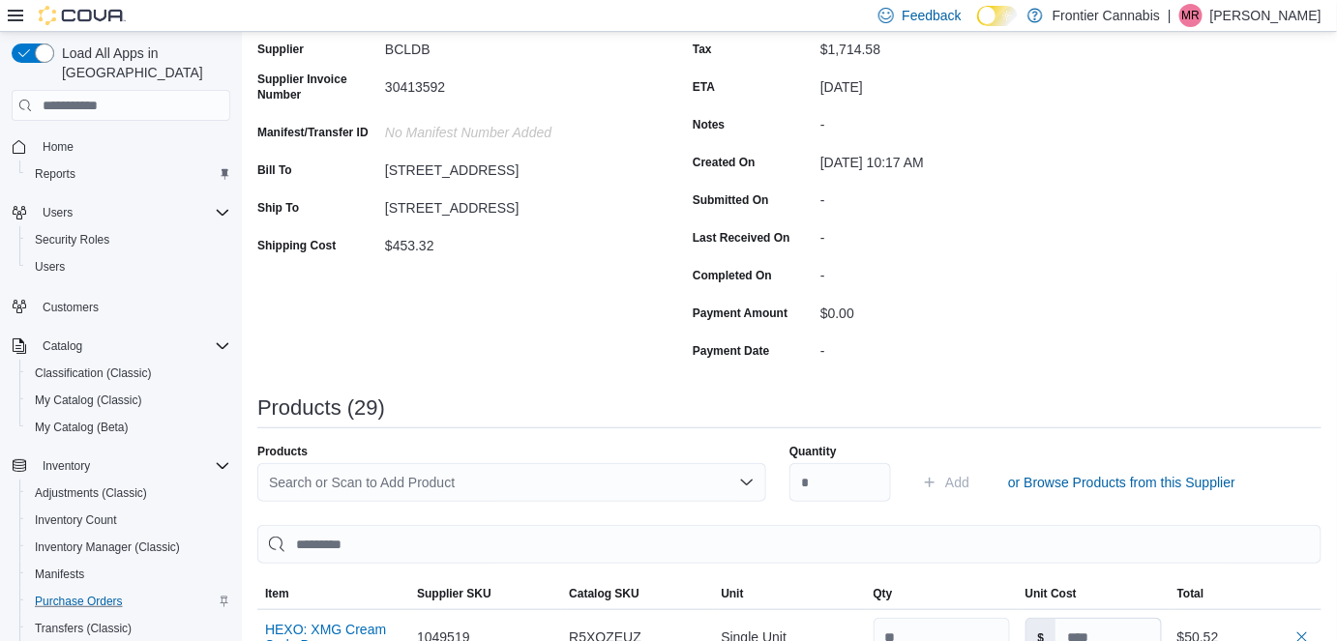
click at [348, 488] on div "Search or Scan to Add Product" at bounding box center [511, 482] width 509 height 39
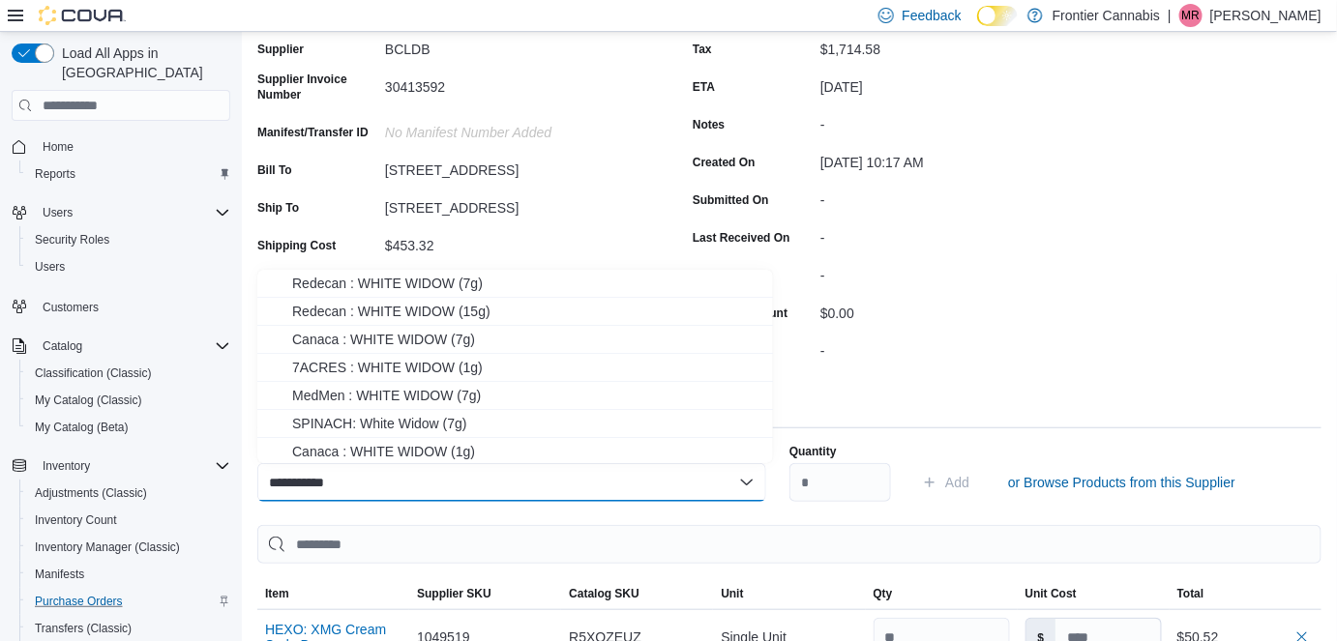
click at [317, 482] on input "**********" at bounding box center [321, 482] width 104 height 23
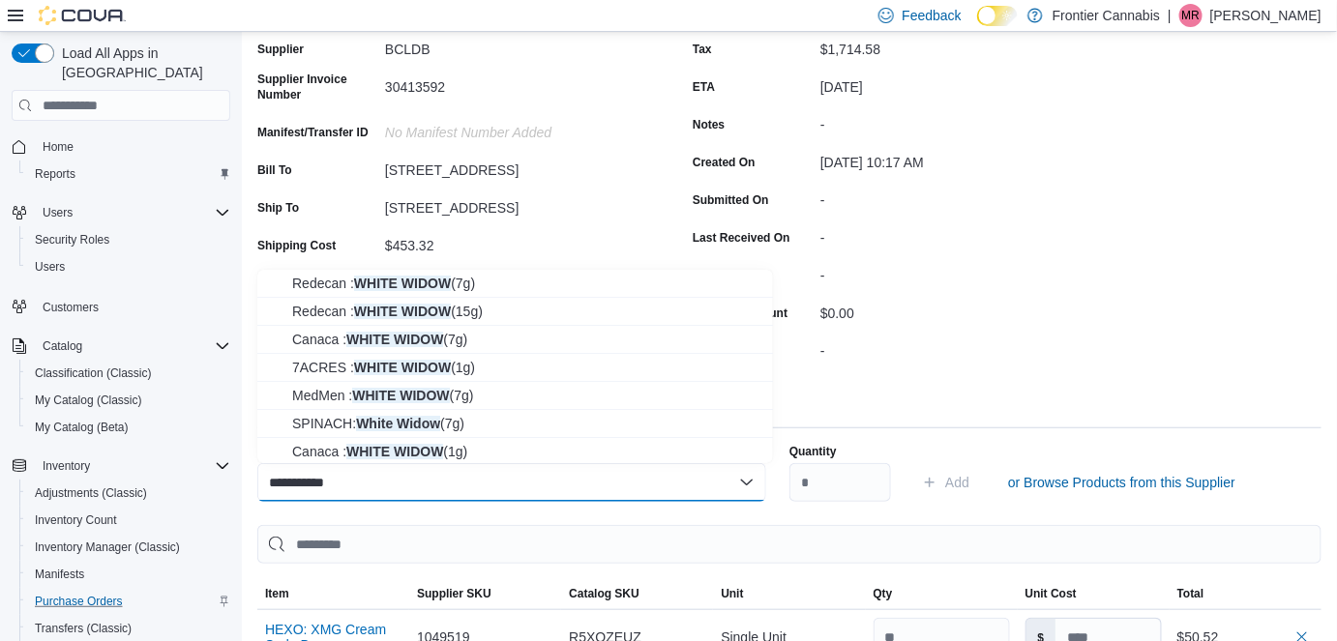
type input "**********"
click at [395, 483] on div "**********" at bounding box center [511, 482] width 509 height 39
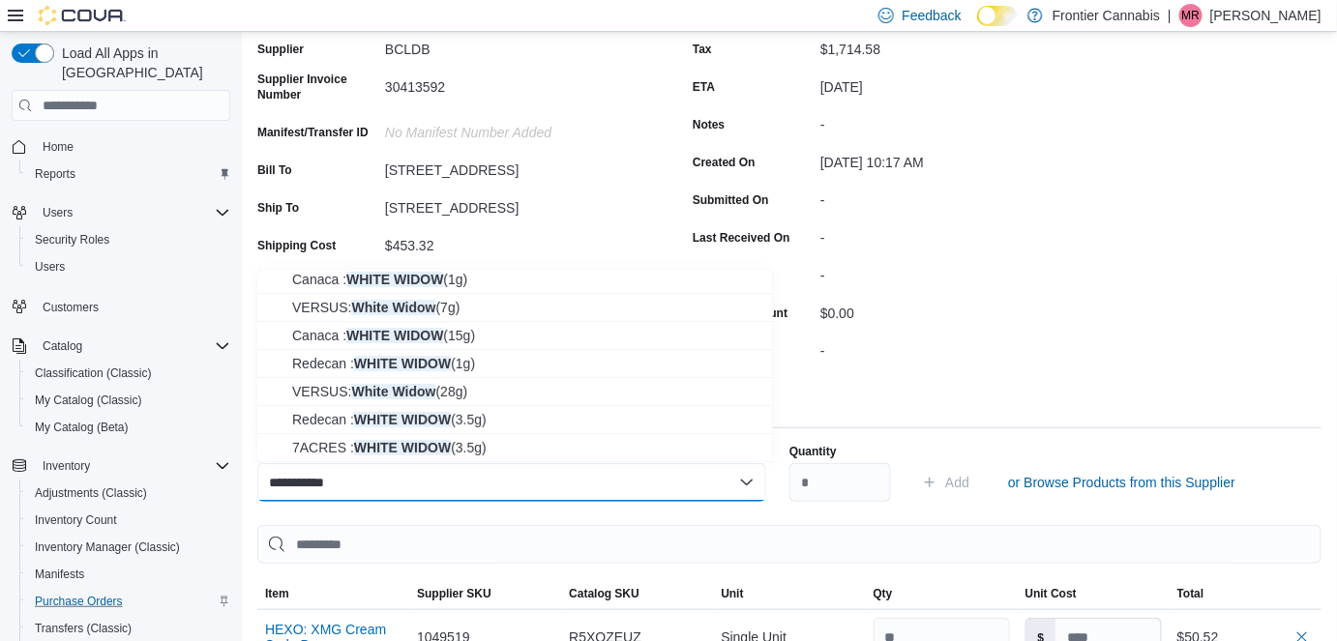
scroll to position [173, 0]
click at [369, 391] on span "VERSUS: White Widow (28g)" at bounding box center [526, 390] width 469 height 19
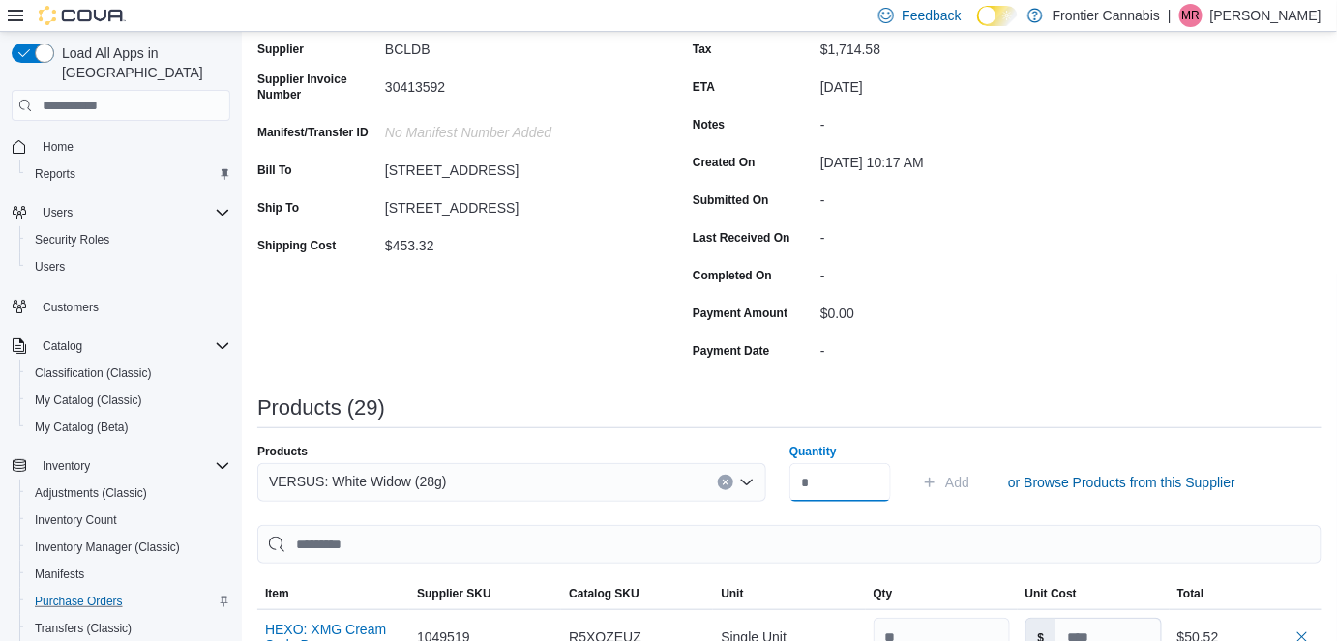
click at [862, 491] on input "Quantity" at bounding box center [840, 482] width 102 height 39
type input "*"
click at [957, 476] on span "Add" at bounding box center [957, 482] width 24 height 19
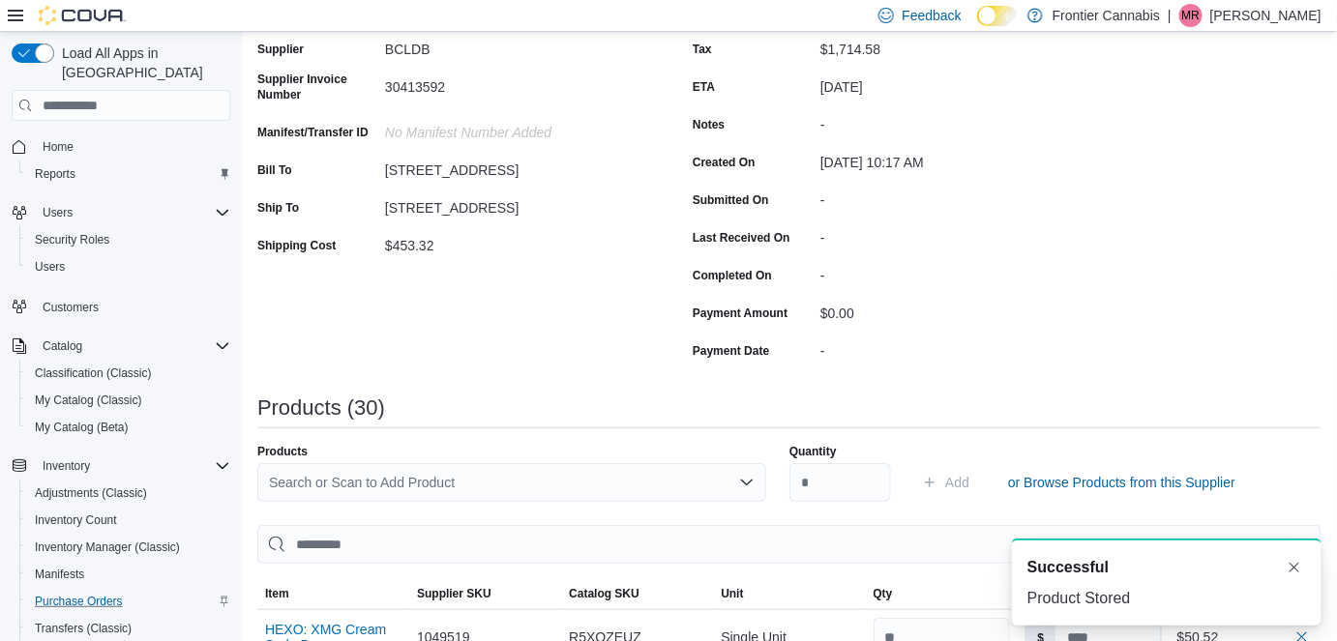
click at [420, 479] on div "Search or Scan to Add Product" at bounding box center [511, 482] width 509 height 39
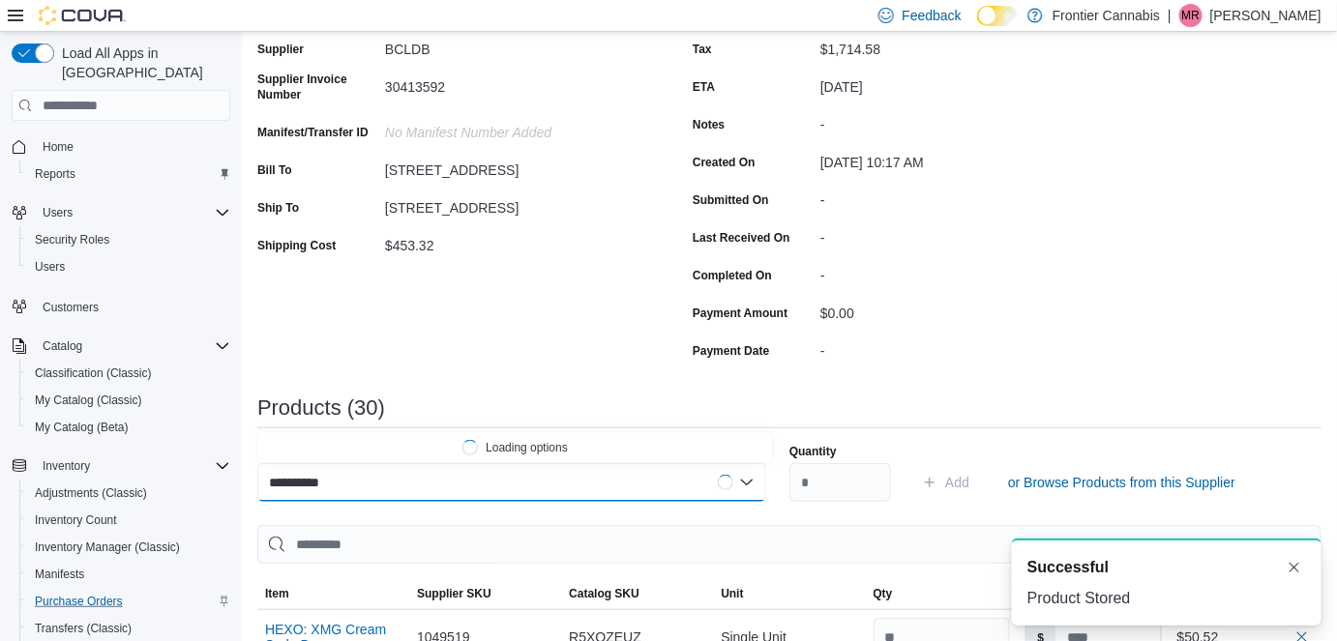
type input "**********"
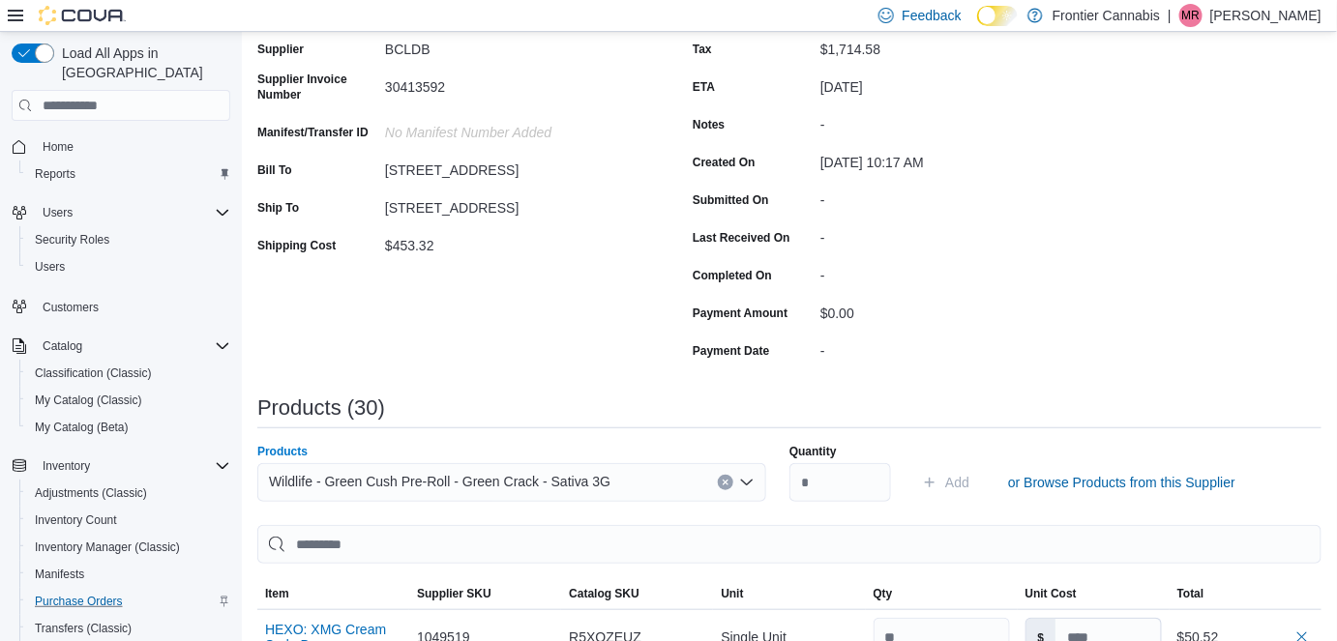
click at [730, 479] on icon "Clear input" at bounding box center [726, 483] width 8 height 8
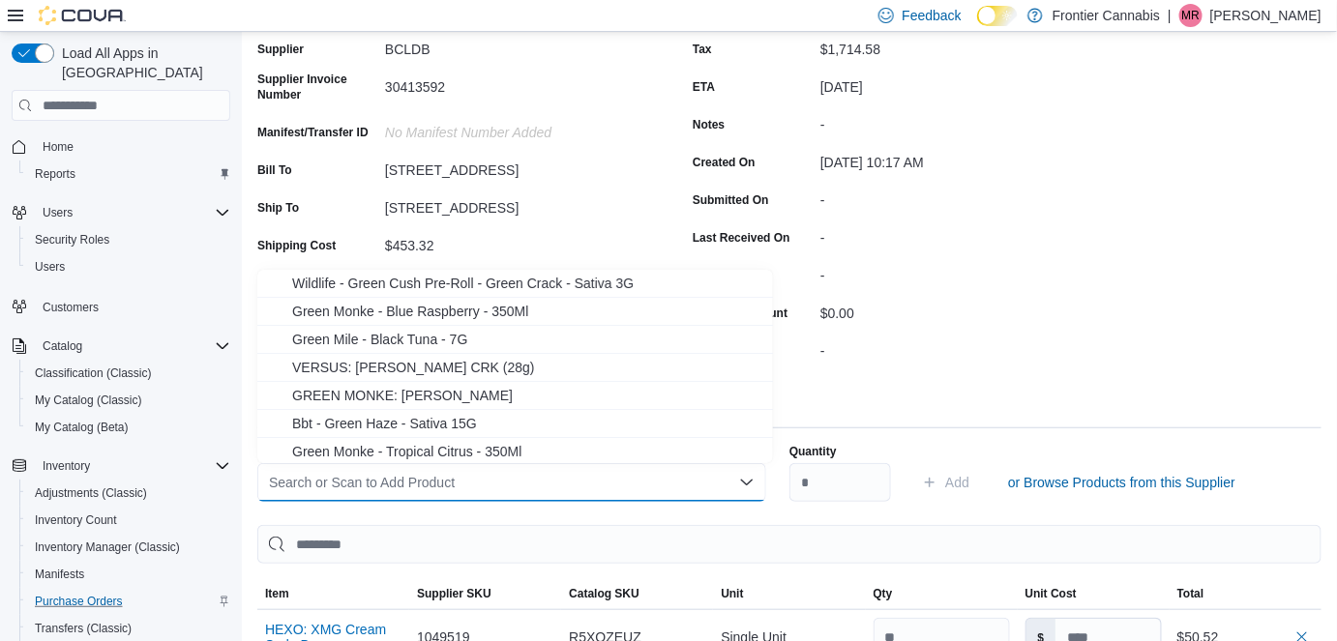
type input "*"
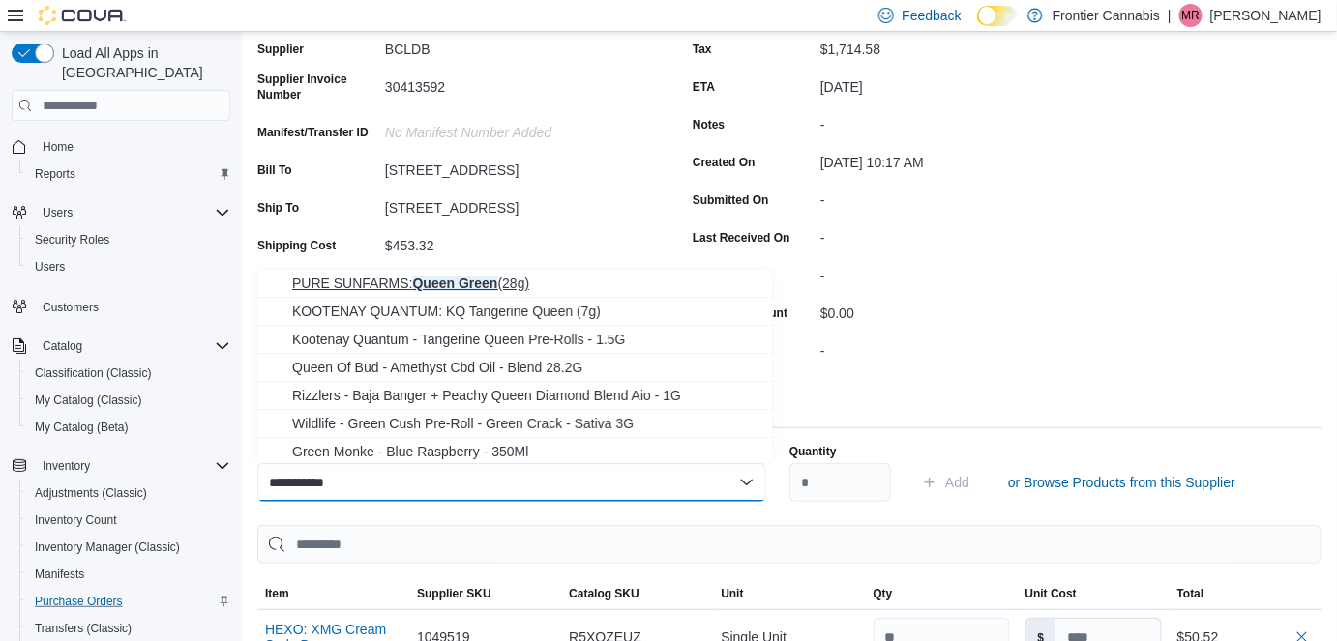
type input "**********"
click at [450, 282] on span "PURE SUNFARMS: Queen Green (28g)" at bounding box center [526, 283] width 469 height 19
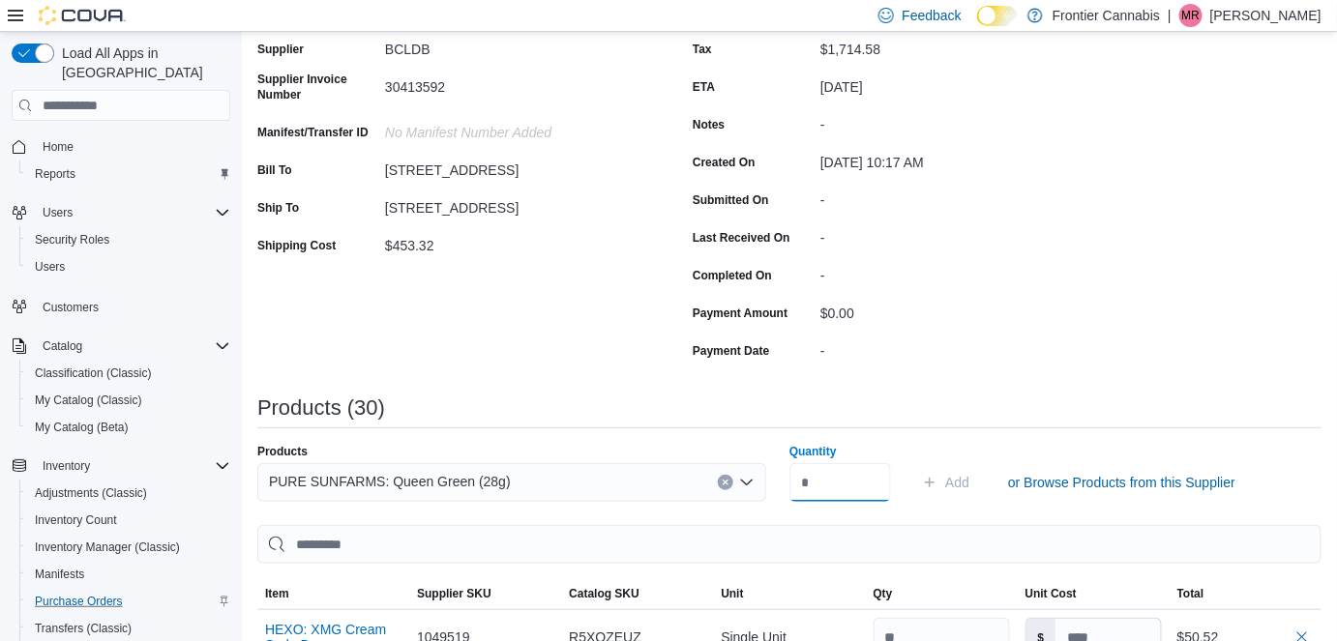
click at [846, 486] on input "Quantity" at bounding box center [840, 482] width 102 height 39
type input "*"
click at [964, 483] on span "Add" at bounding box center [957, 482] width 24 height 19
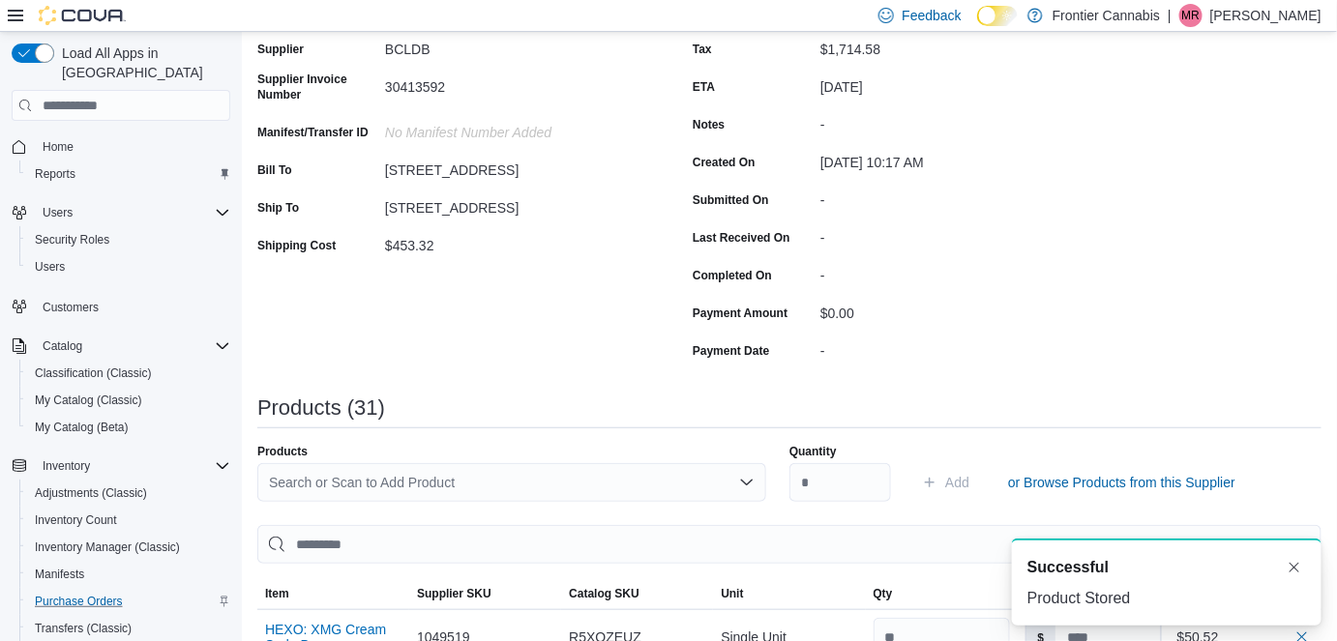
click at [322, 480] on div "Search or Scan to Add Product" at bounding box center [511, 482] width 509 height 39
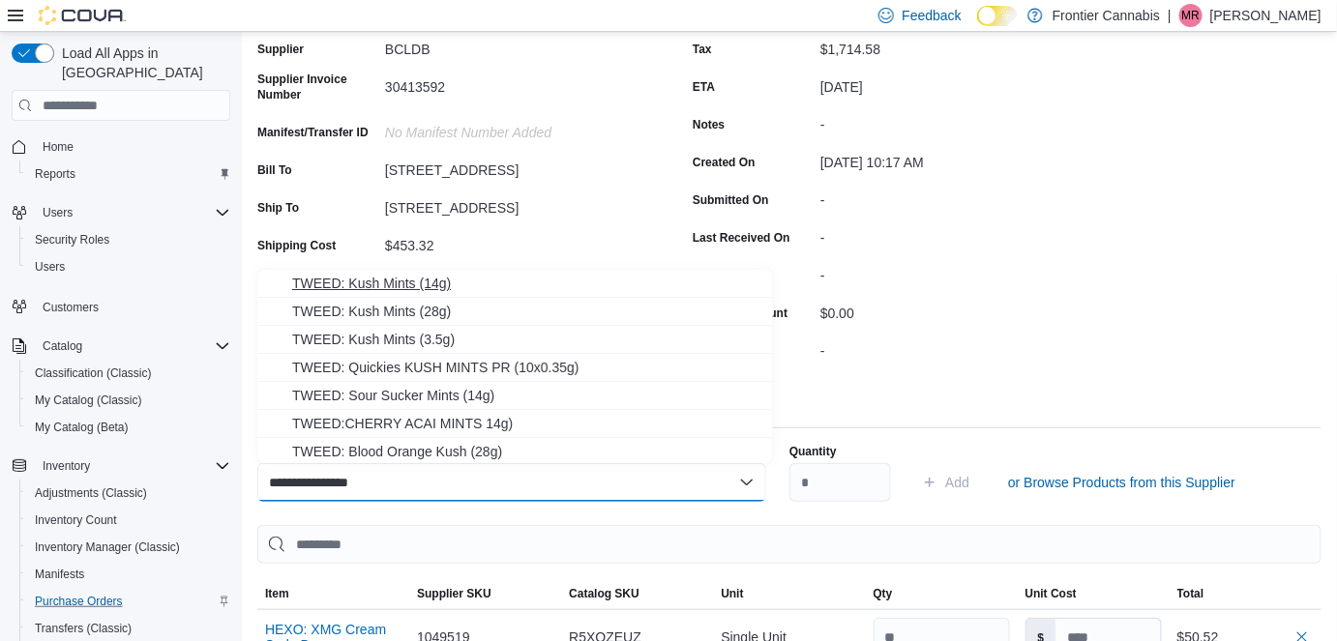
type input "**********"
click at [348, 277] on span "TWEED: Kush Mints (14g)" at bounding box center [526, 283] width 469 height 19
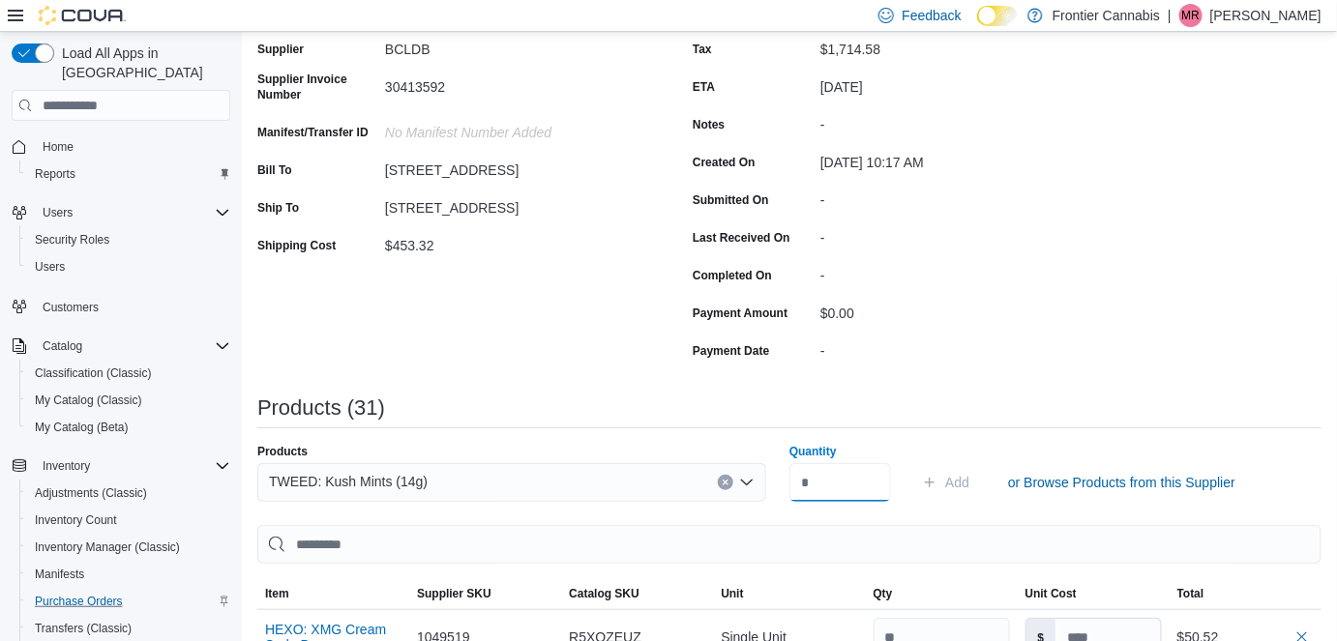
click at [831, 488] on input "Quantity" at bounding box center [840, 482] width 102 height 39
type input "*"
click at [958, 480] on span "Add" at bounding box center [957, 482] width 24 height 19
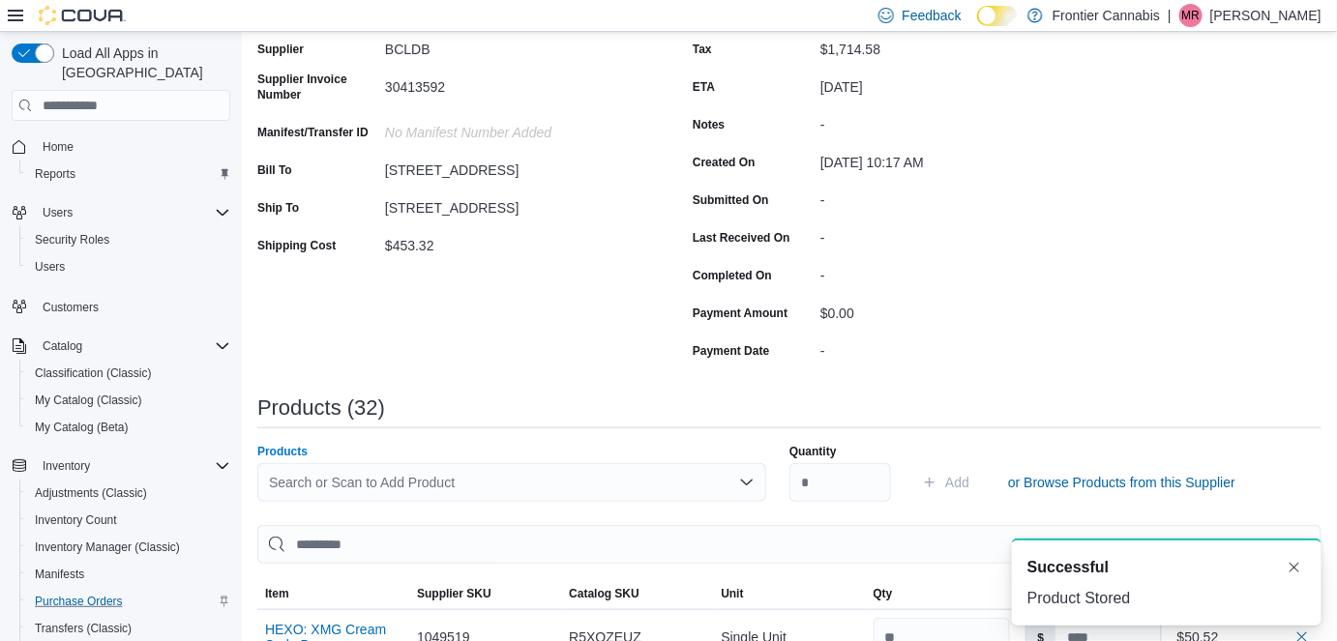
click at [413, 485] on div "Search or Scan to Add Product" at bounding box center [511, 482] width 509 height 39
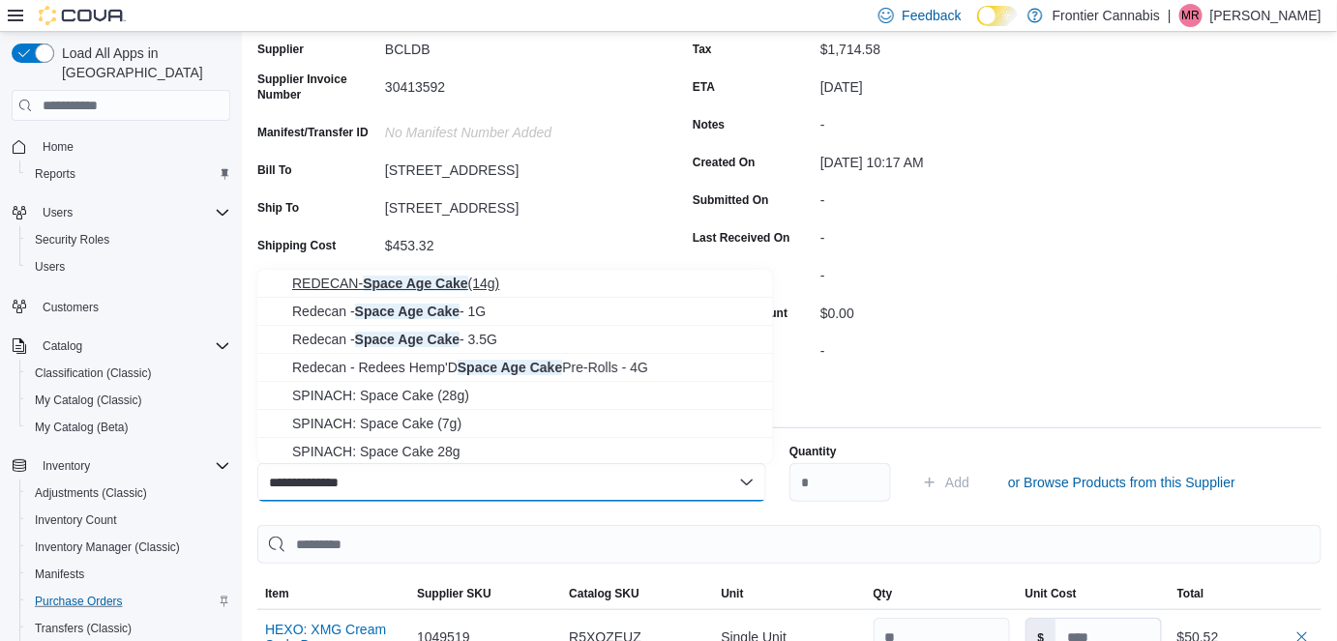
type input "**********"
click at [458, 280] on span "REDECAN- Space Age Cake (14g)" at bounding box center [526, 283] width 469 height 19
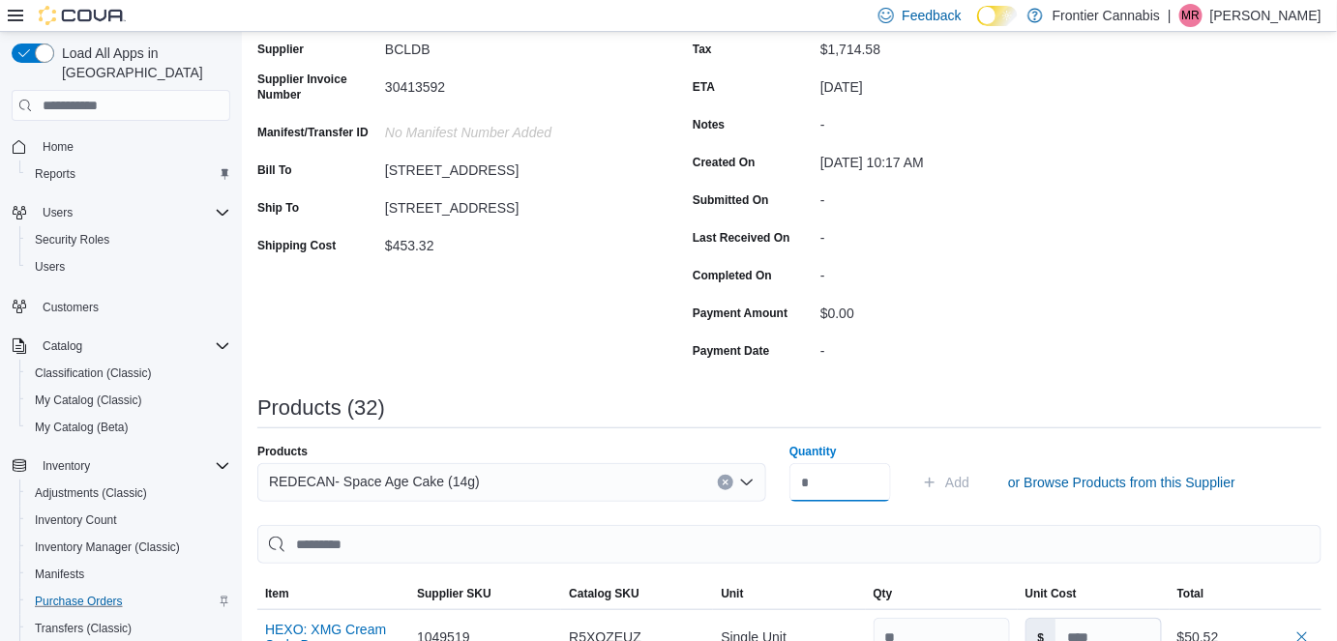
click at [832, 490] on input "Quantity" at bounding box center [840, 482] width 102 height 39
type input "*"
click at [964, 486] on span "Add" at bounding box center [957, 482] width 24 height 19
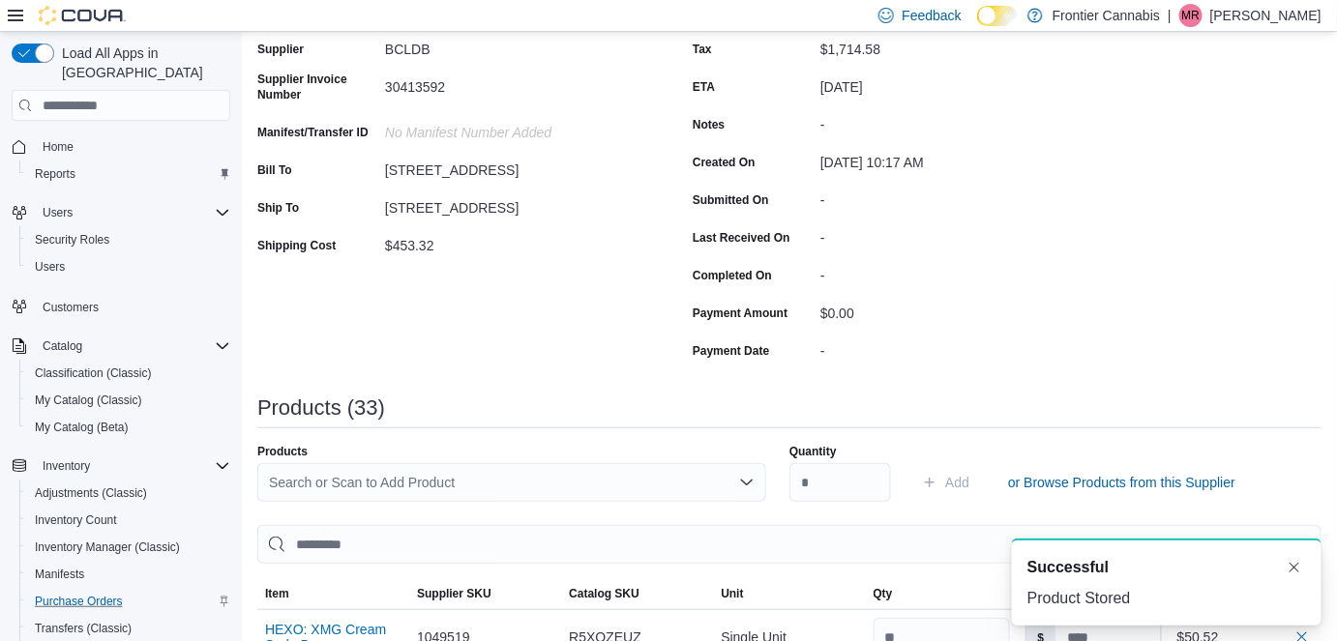
click at [300, 491] on div "Search or Scan to Add Product" at bounding box center [511, 482] width 509 height 39
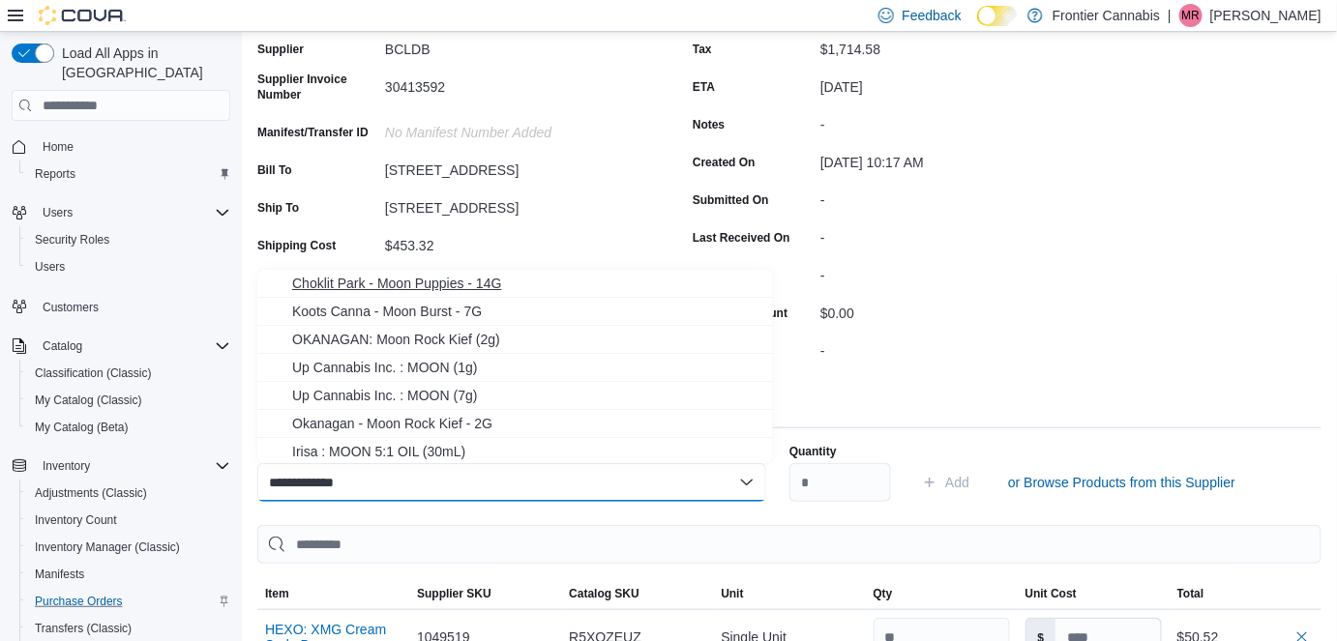
type input "**********"
click at [430, 281] on span "Choklit Park - Moon Puppies - 14G" at bounding box center [526, 283] width 469 height 19
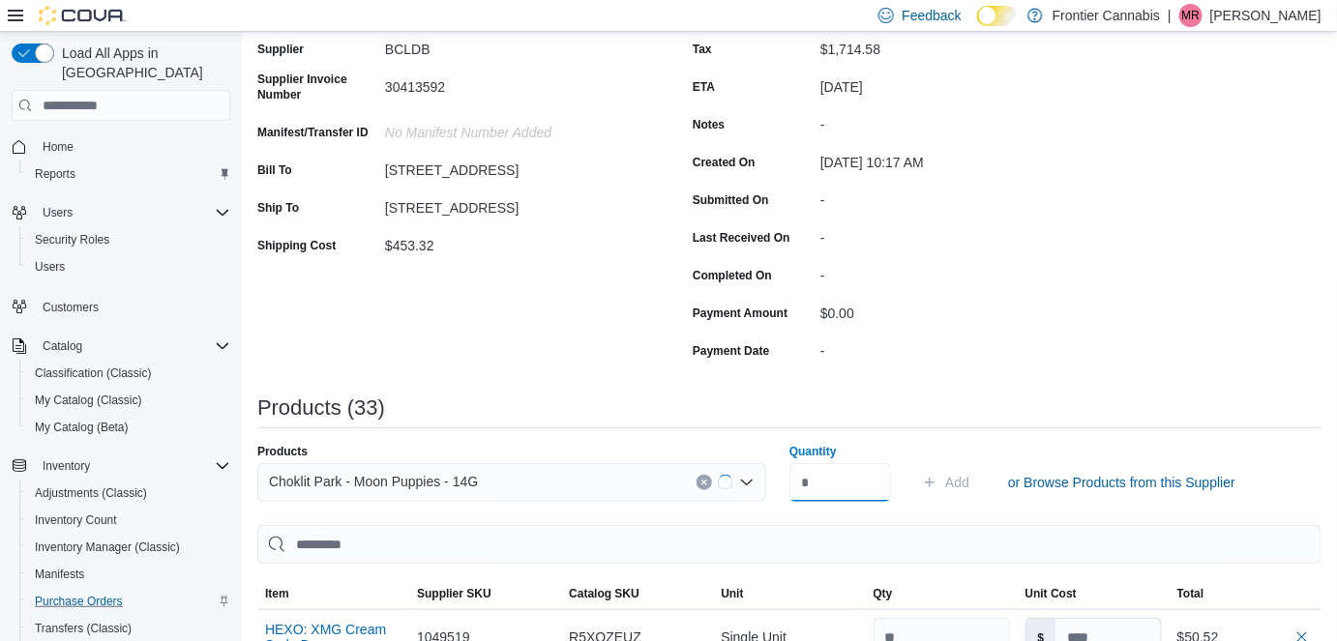
click at [818, 480] on input "Quantity" at bounding box center [840, 482] width 102 height 39
type input "*"
click at [964, 478] on span "Add" at bounding box center [957, 482] width 24 height 19
click at [322, 477] on div "Search or Scan to Add Product" at bounding box center [511, 482] width 509 height 39
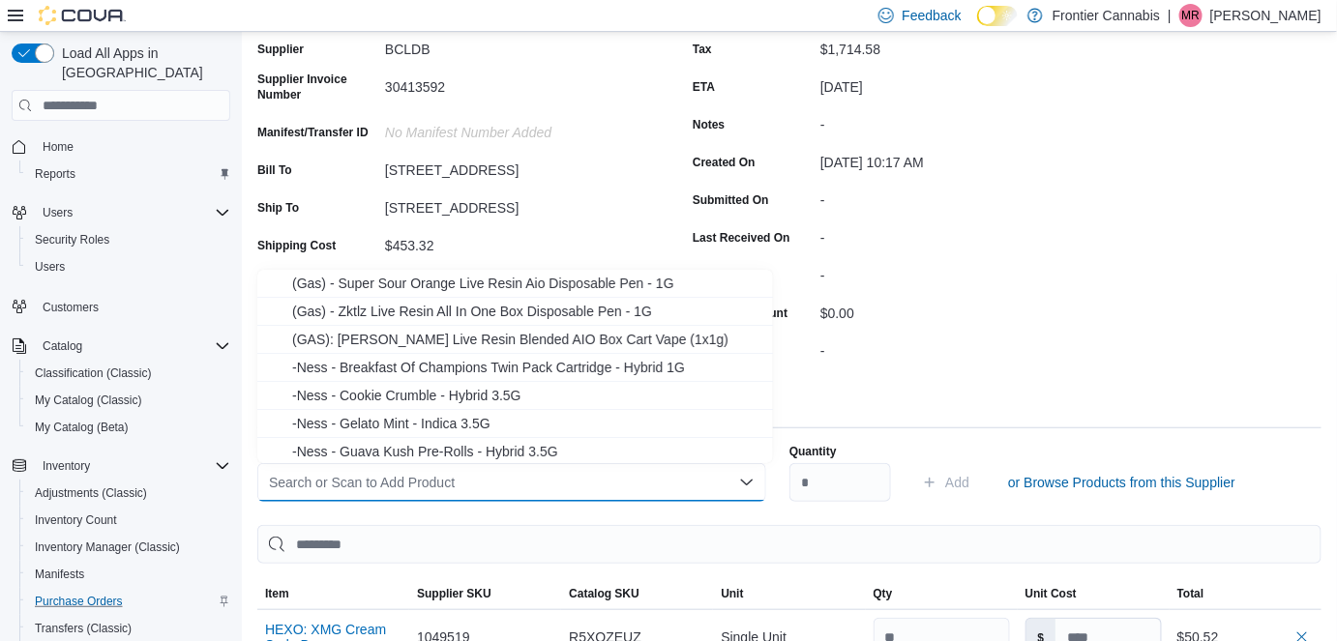
type input "*"
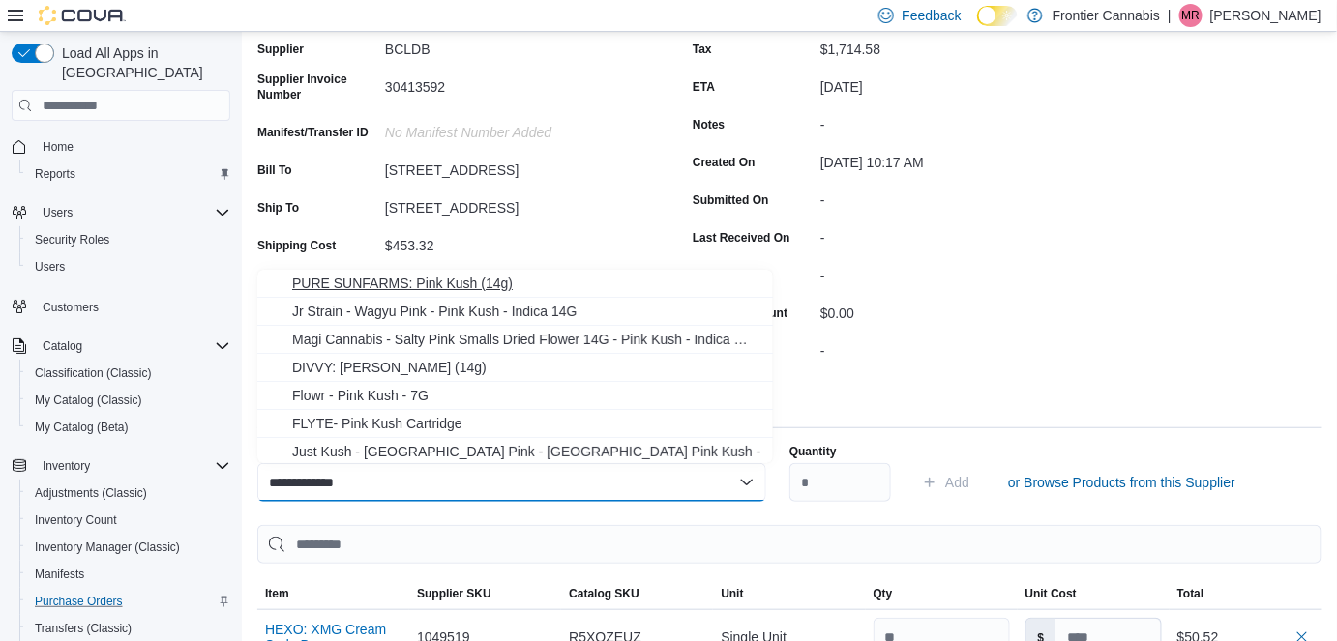
type input "**********"
click at [434, 279] on span "PURE SUNFARMS: Pink Kush (14g)" at bounding box center [526, 283] width 469 height 19
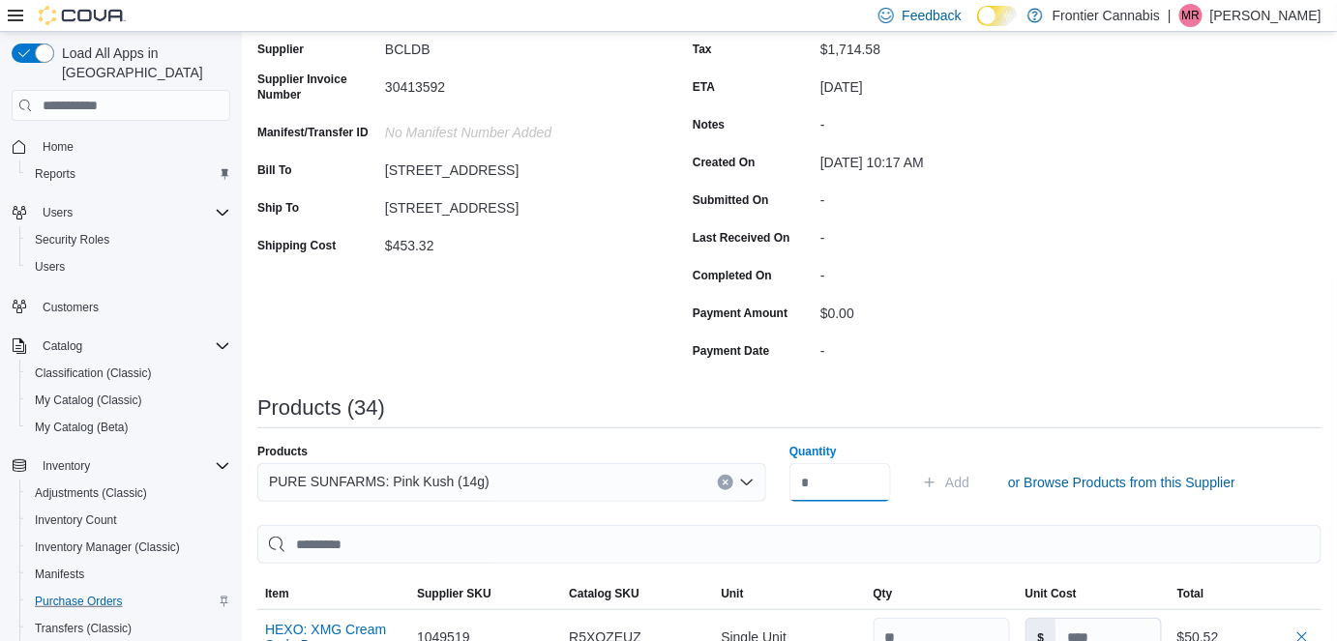
click at [851, 488] on input "Quantity" at bounding box center [840, 482] width 102 height 39
type input "*"
click at [969, 480] on span "Add" at bounding box center [957, 482] width 24 height 19
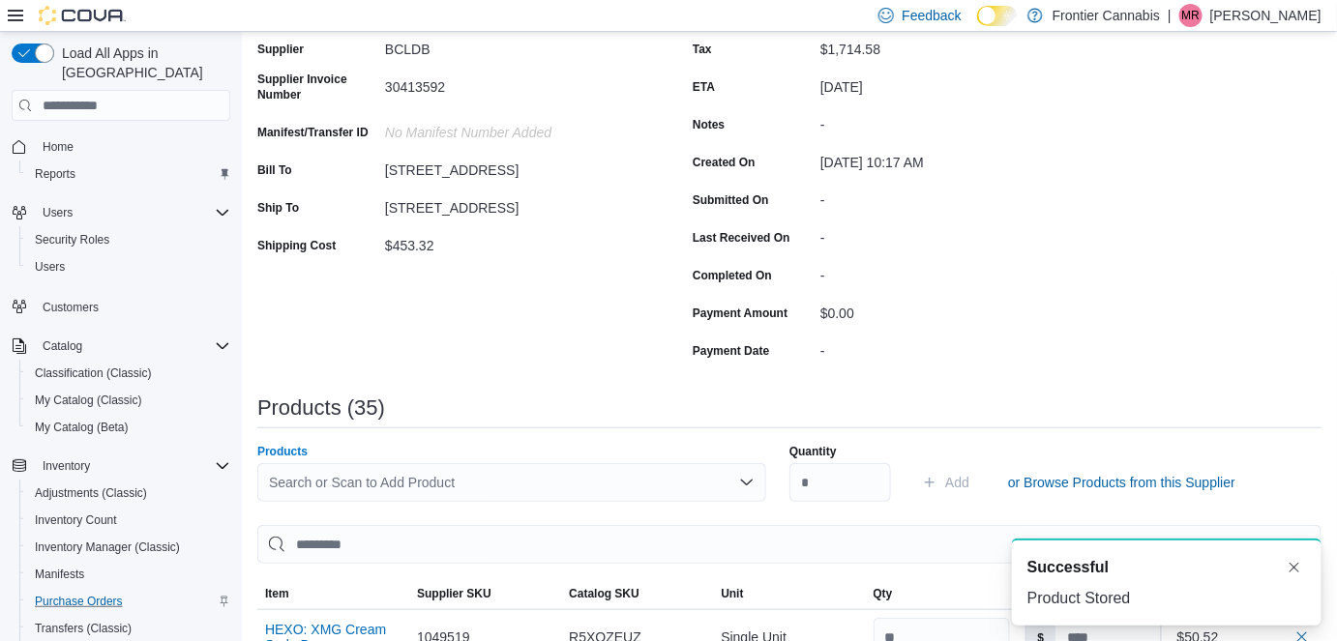
click at [364, 487] on div "Search or Scan to Add Product" at bounding box center [511, 482] width 509 height 39
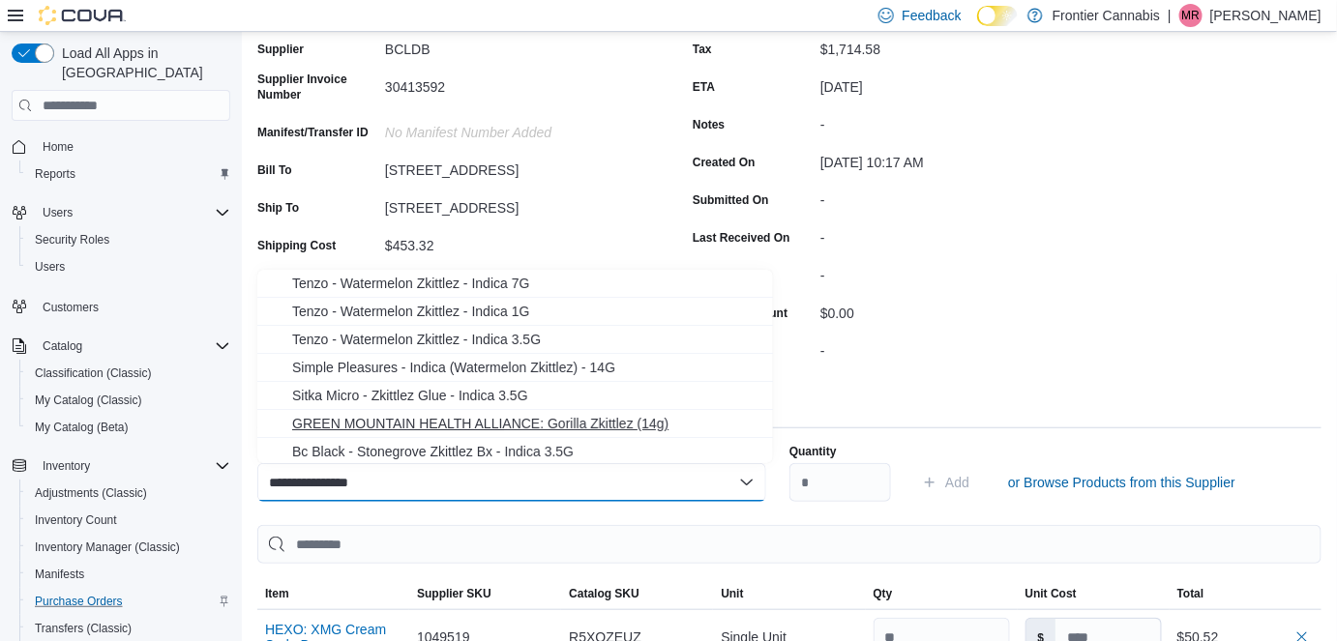
type input "**********"
click at [578, 421] on span "GREEN MOUNTAIN HEALTH ALLIANCE: Gorilla Zkittlez (14g)" at bounding box center [526, 423] width 469 height 19
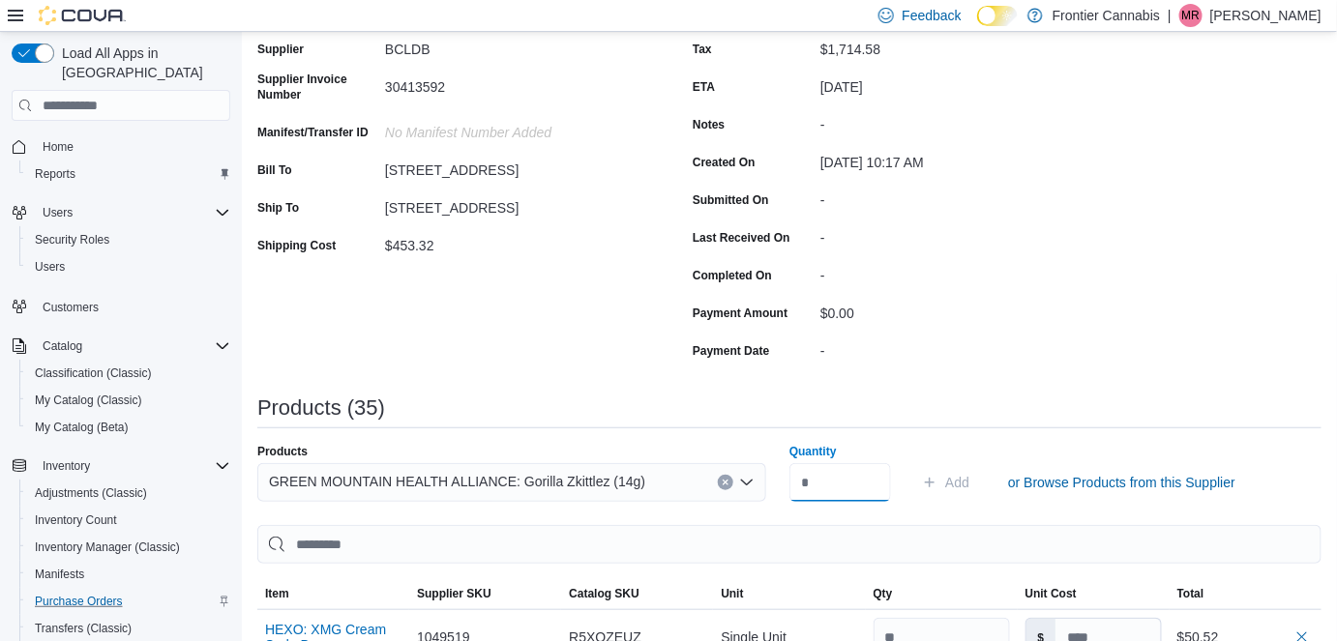
click at [844, 488] on input "Quantity" at bounding box center [840, 482] width 102 height 39
type input "*"
click at [959, 477] on span "Add" at bounding box center [957, 482] width 24 height 19
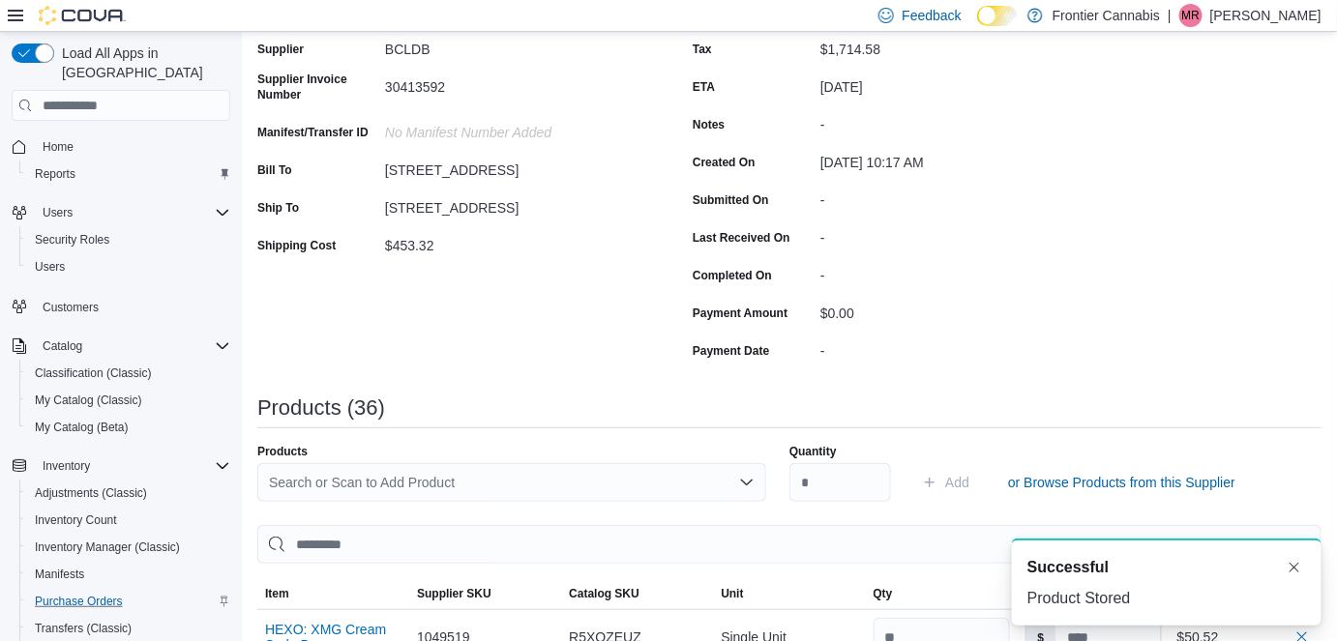
click at [342, 483] on div "Search or Scan to Add Product" at bounding box center [511, 482] width 509 height 39
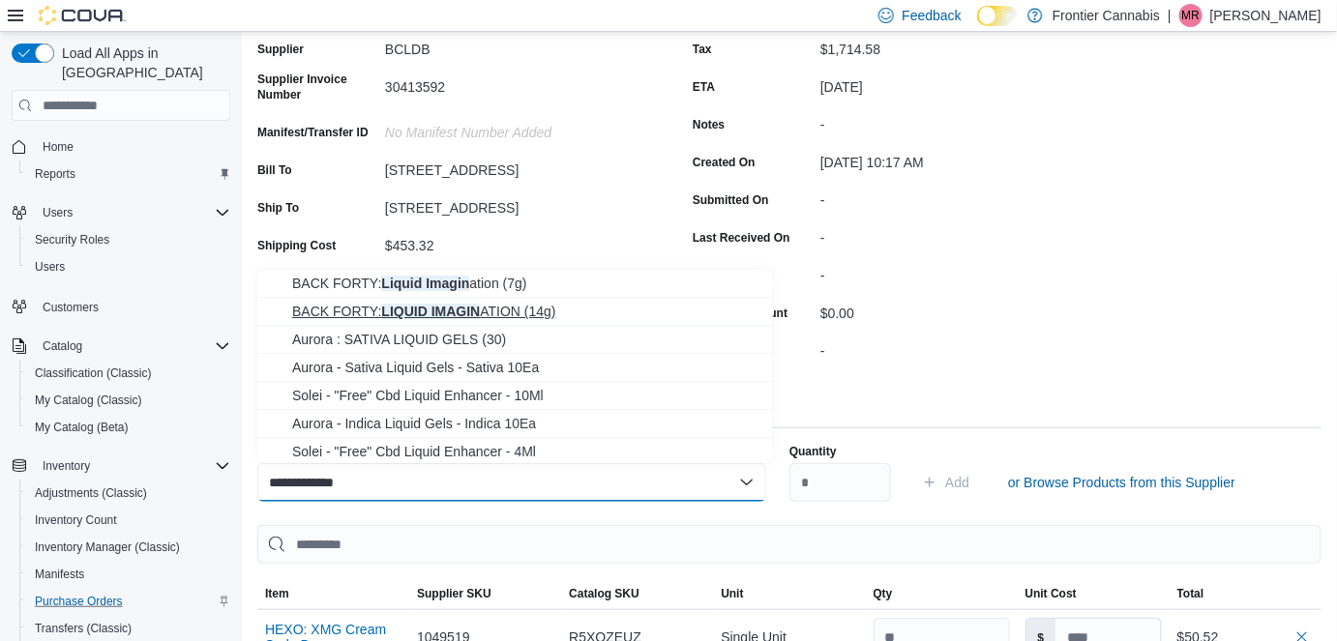
type input "**********"
click at [456, 307] on span "BACK FORTY: LIQUID [PERSON_NAME] (14g)" at bounding box center [526, 311] width 469 height 19
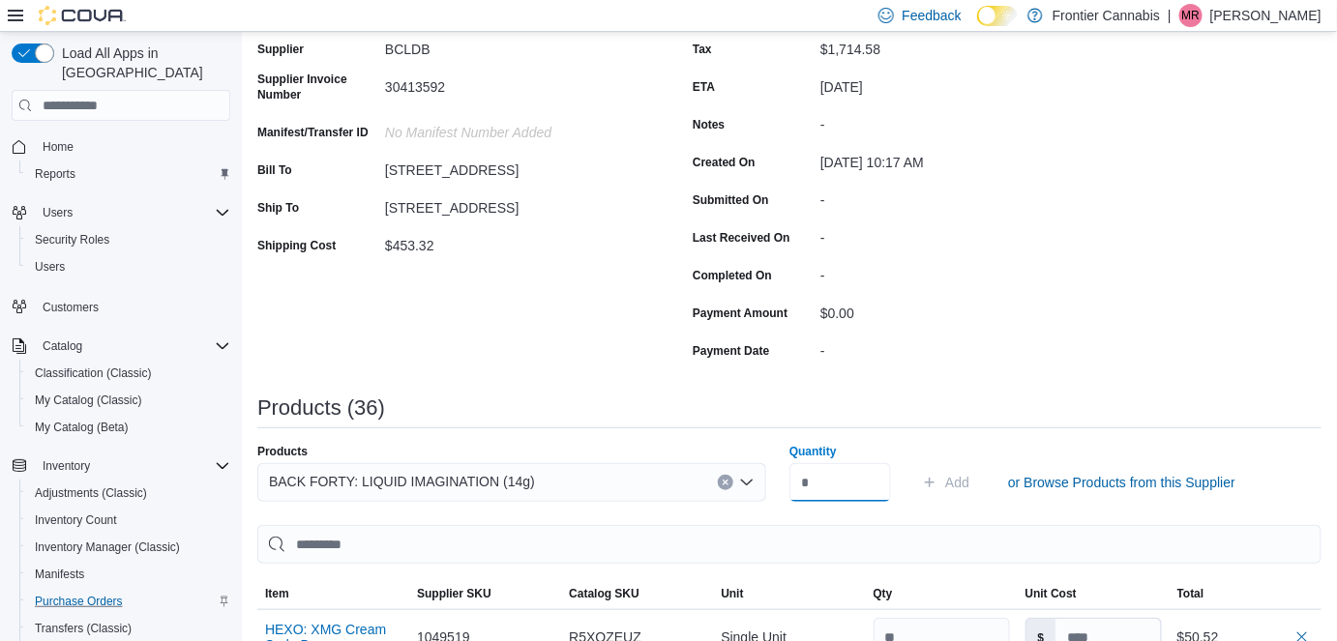
click at [838, 486] on input "Quantity" at bounding box center [840, 482] width 102 height 39
type input "*"
click at [969, 480] on span "Add" at bounding box center [957, 482] width 24 height 19
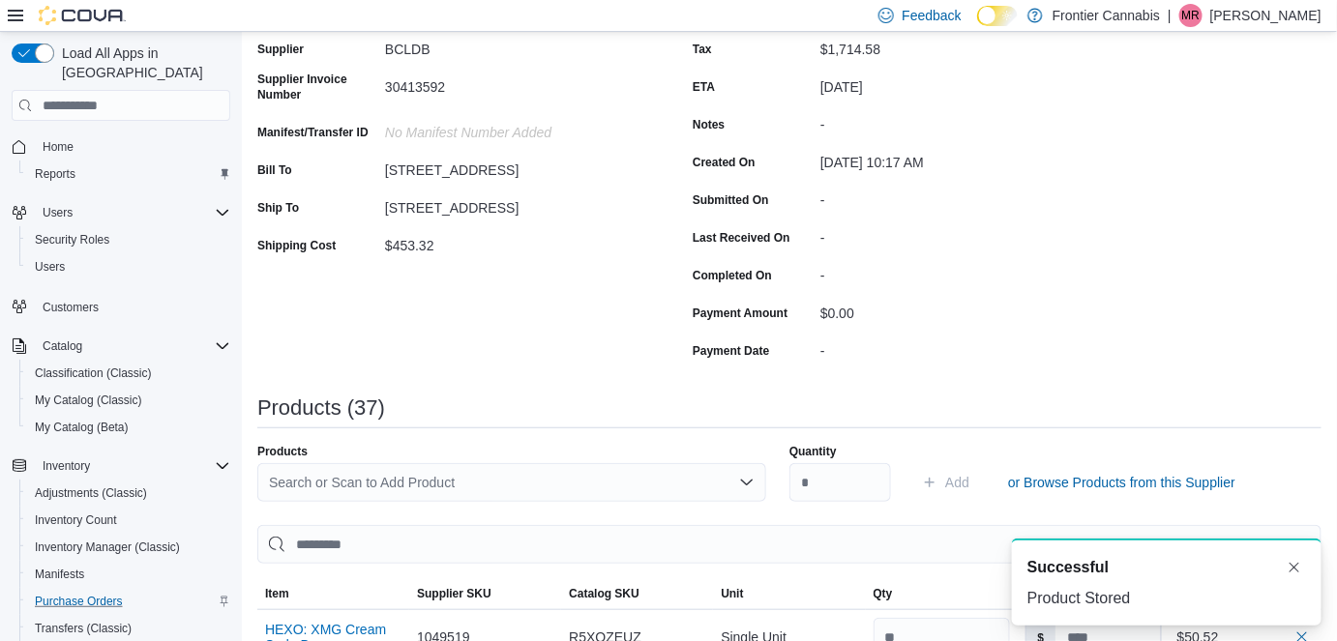
scroll to position [0, 0]
click at [381, 472] on div "Search or Scan to Add Product" at bounding box center [511, 482] width 509 height 39
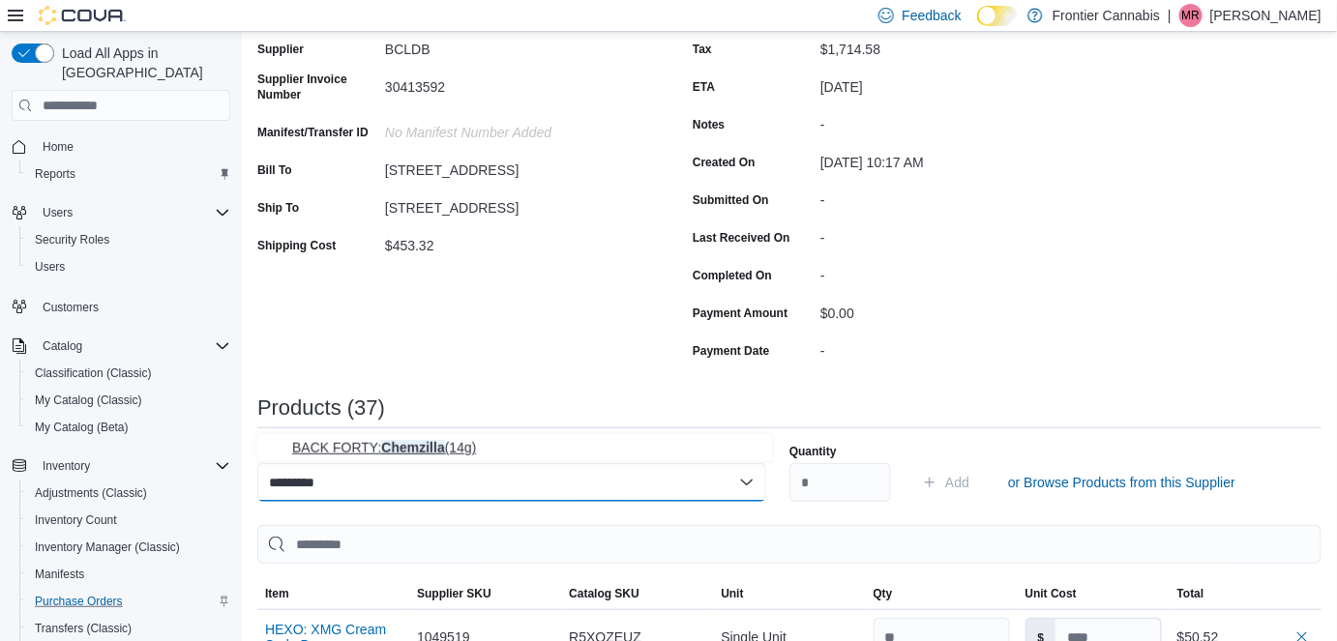
type input "*********"
click at [377, 449] on span "BACK FORTY: Chemzilla (14g)" at bounding box center [526, 447] width 469 height 19
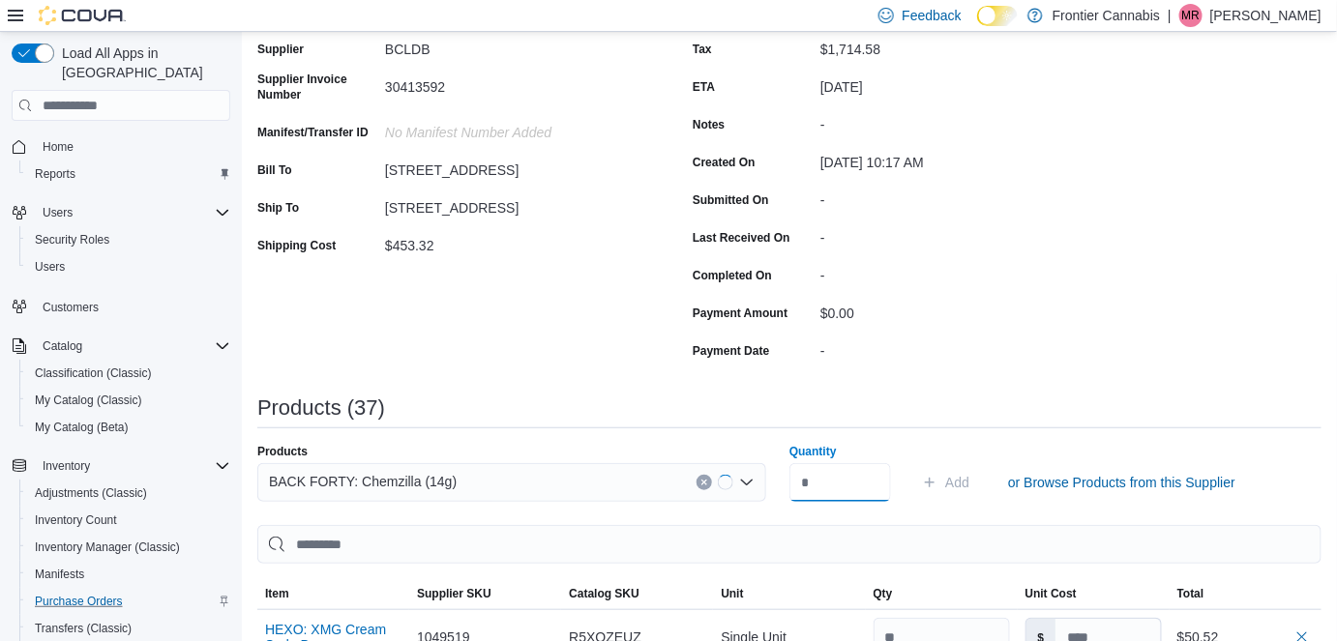
click at [846, 481] on input "Quantity" at bounding box center [840, 482] width 102 height 39
type input "*"
click at [968, 481] on span "Add" at bounding box center [957, 482] width 24 height 19
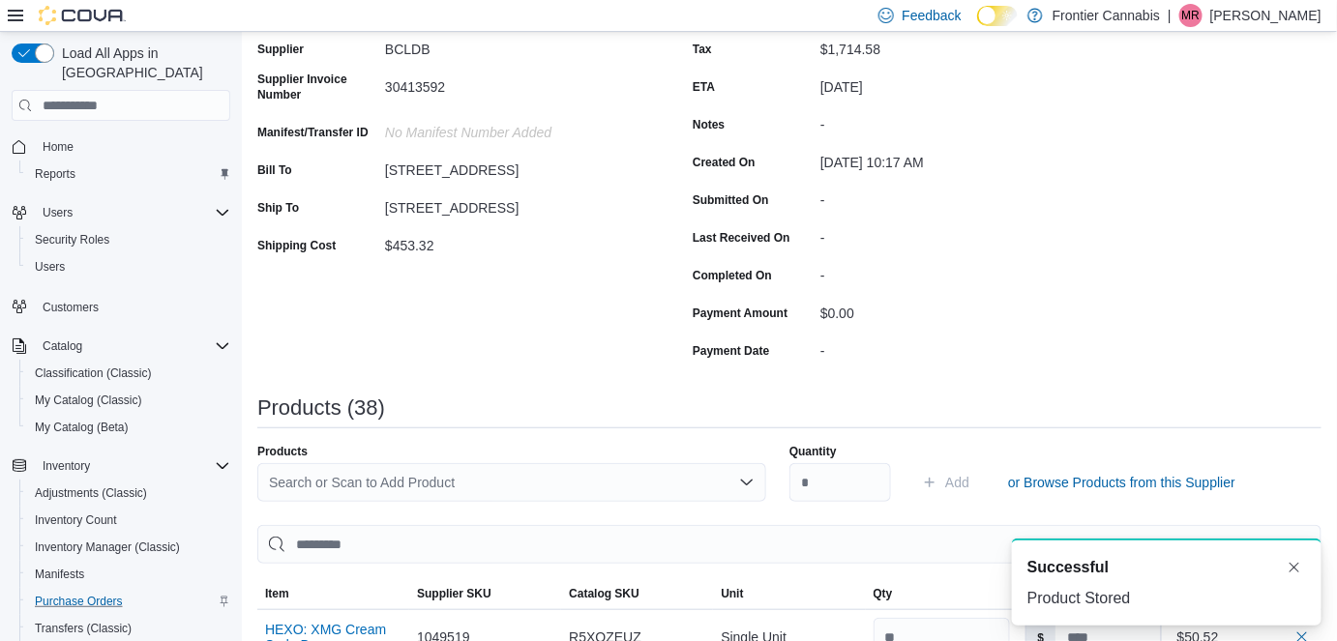
click at [492, 478] on div "Search or Scan to Add Product" at bounding box center [511, 482] width 509 height 39
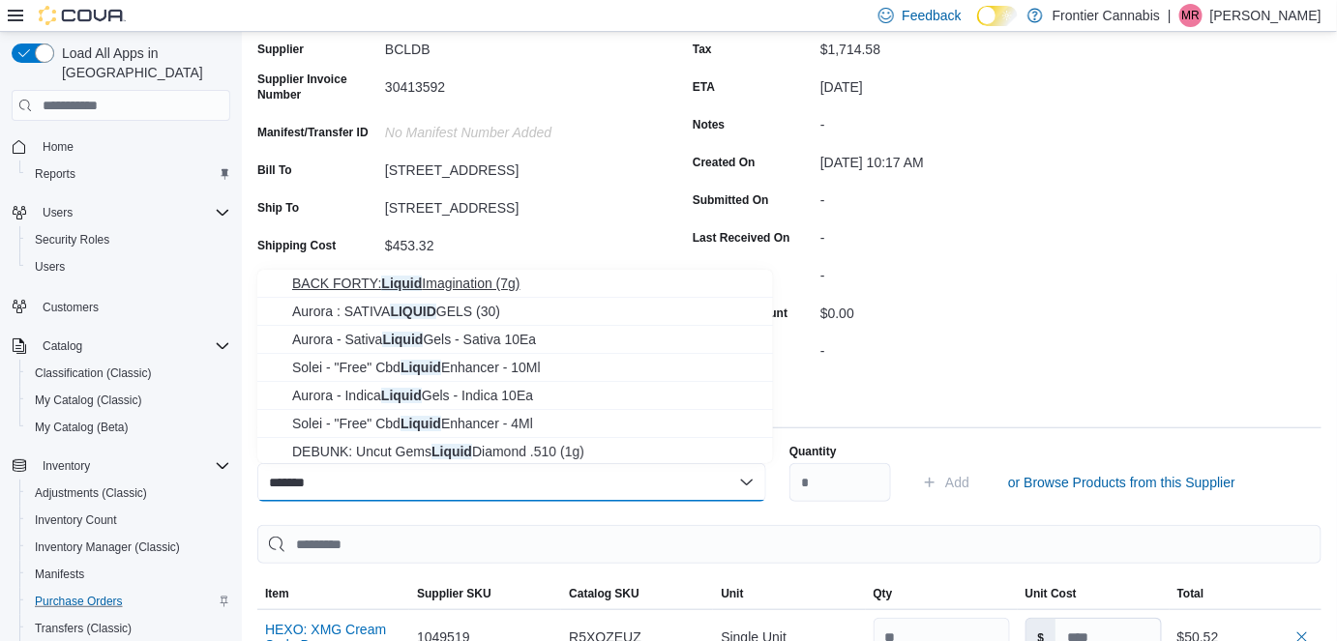
type input "******"
click at [518, 286] on span "BACK FORTY: Liquid Imagination (7g)" at bounding box center [526, 283] width 469 height 19
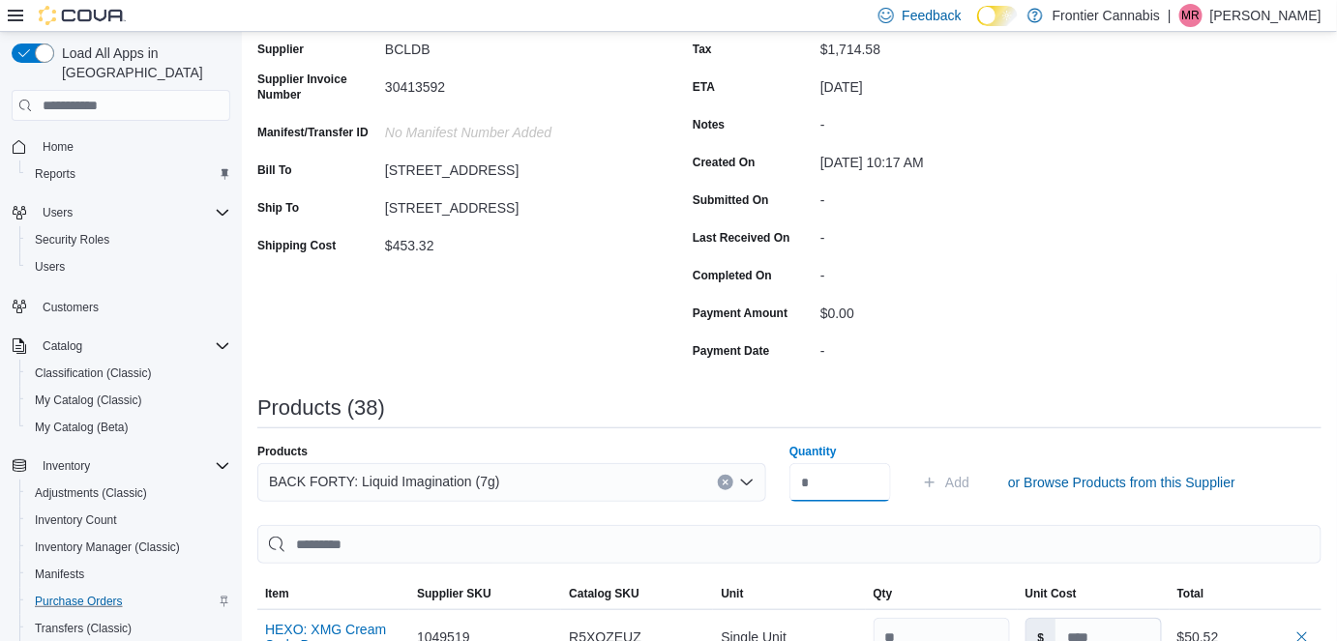
click at [833, 483] on input "Quantity" at bounding box center [840, 482] width 102 height 39
type input "**"
click at [968, 488] on span "Add" at bounding box center [957, 482] width 24 height 19
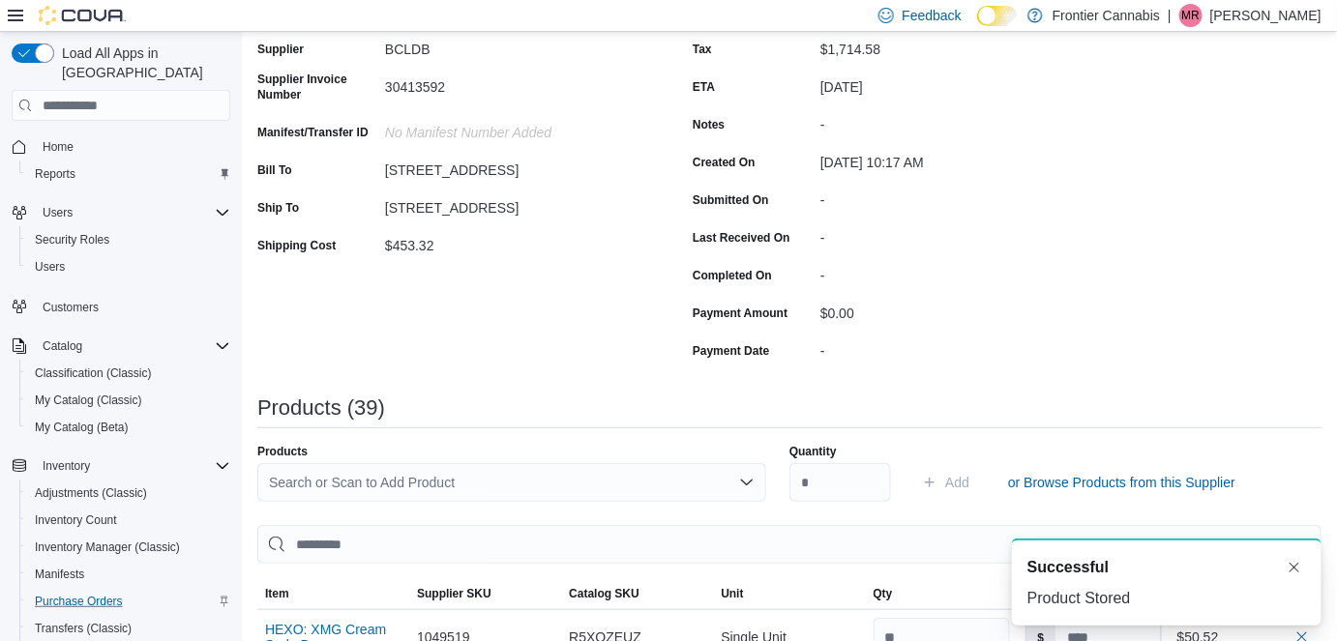
click at [417, 485] on div "Search or Scan to Add Product" at bounding box center [511, 482] width 509 height 39
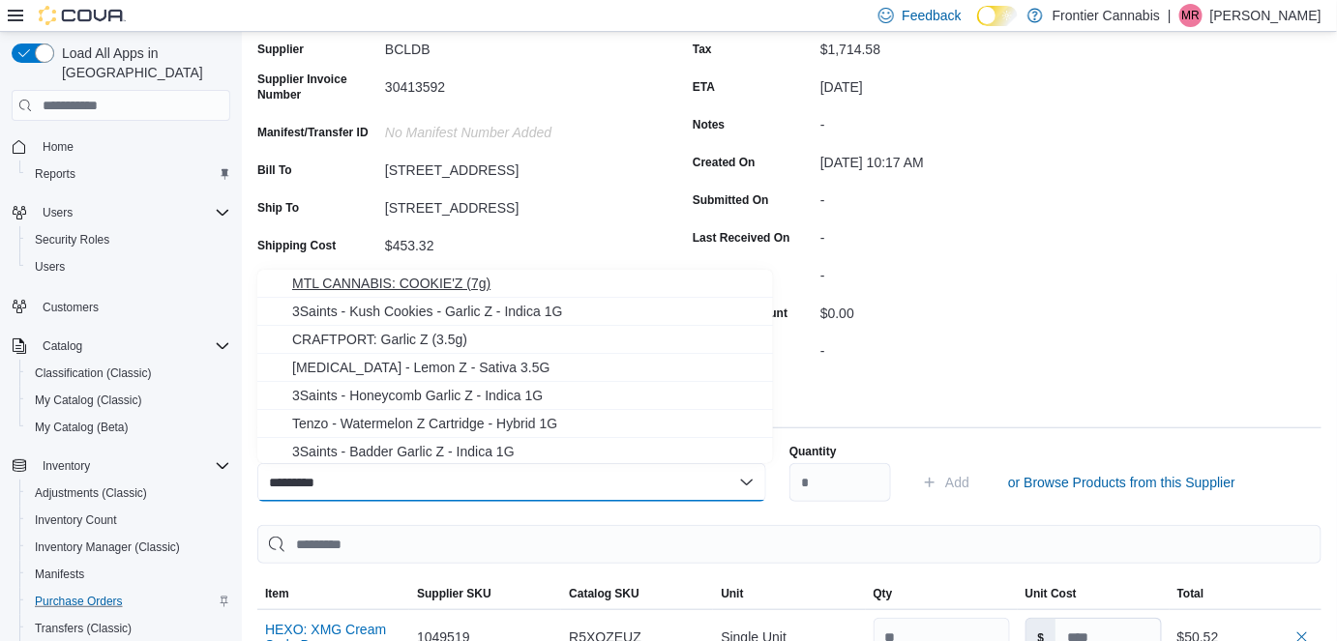
type input "*********"
click at [438, 282] on span "MTL CANNABIS: COOKIE'Z (7g)" at bounding box center [526, 283] width 469 height 19
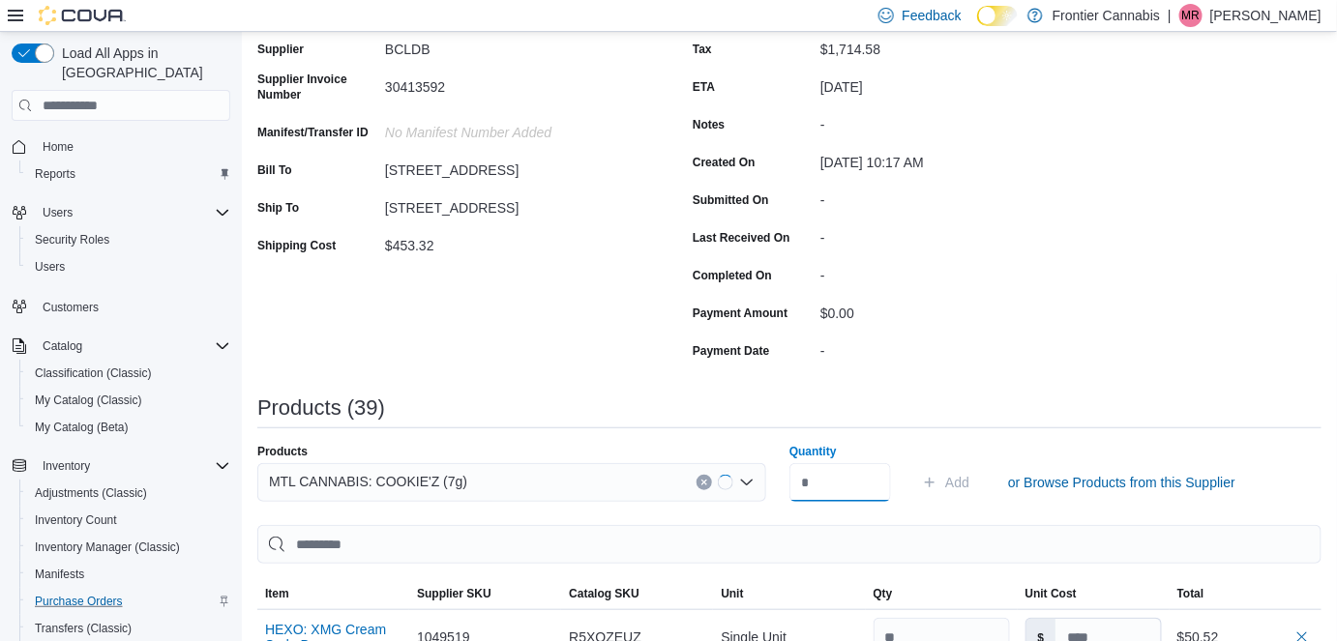
click at [833, 487] on input "Quantity" at bounding box center [840, 482] width 102 height 39
type input "*"
click at [968, 475] on span "Add" at bounding box center [957, 482] width 24 height 19
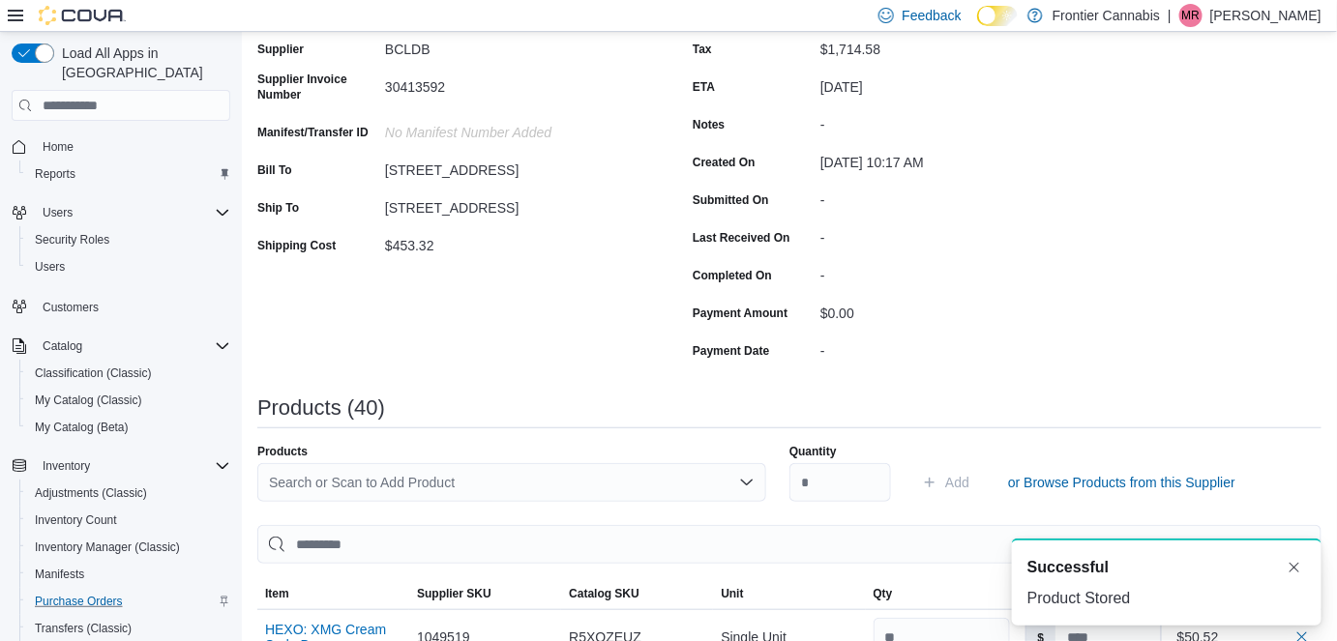
click at [303, 483] on div "Search or Scan to Add Product" at bounding box center [511, 482] width 509 height 39
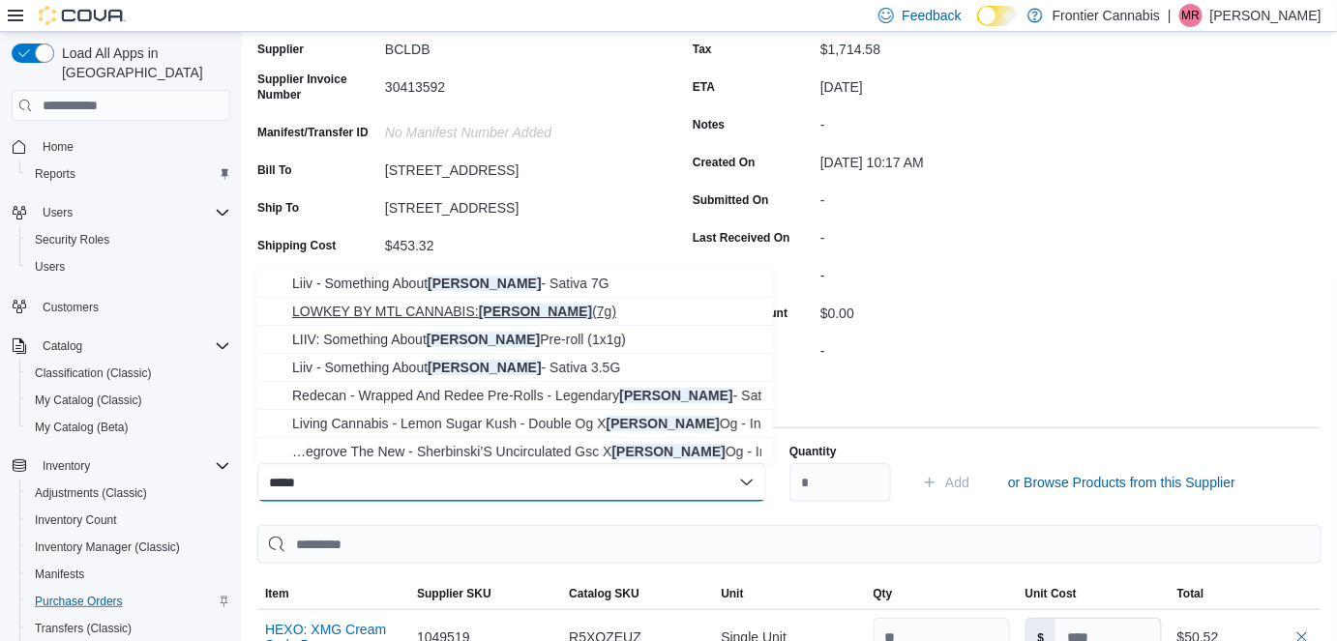
type input "*****"
click at [464, 308] on span "LOWKEY BY MTL CANNABIS: [PERSON_NAME] (7g)" at bounding box center [526, 311] width 469 height 19
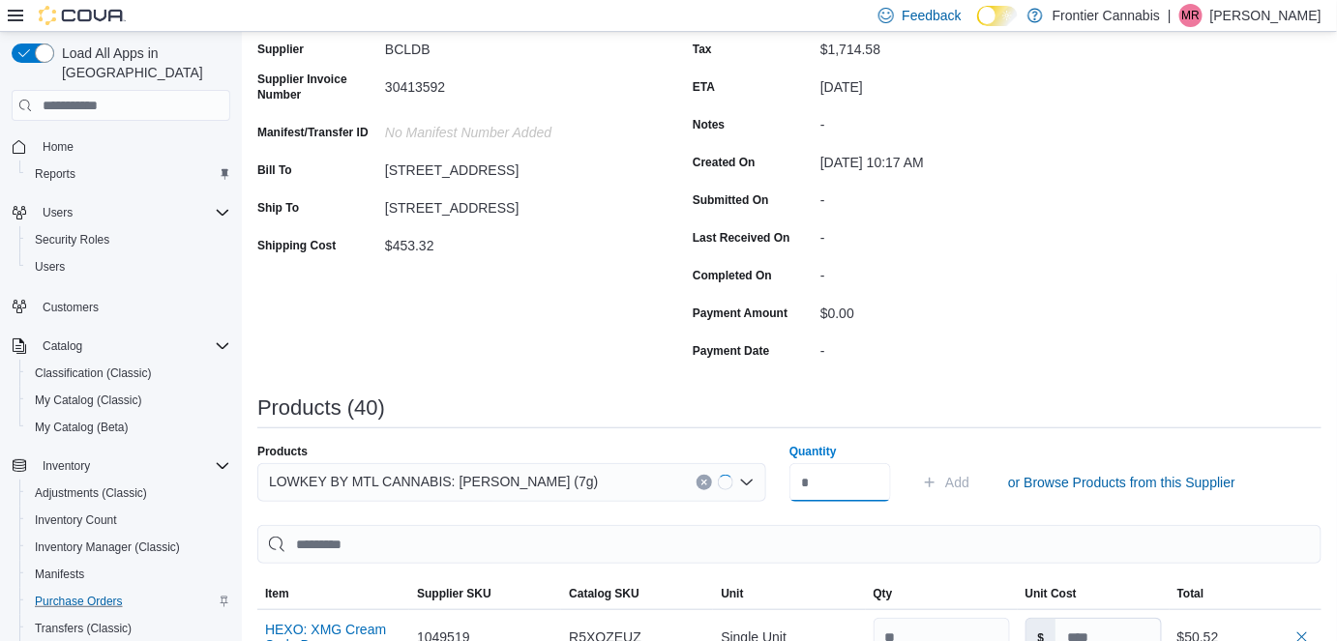
click at [849, 481] on input "Quantity" at bounding box center [840, 482] width 102 height 39
type input "*"
click at [969, 483] on span "Add" at bounding box center [957, 482] width 24 height 19
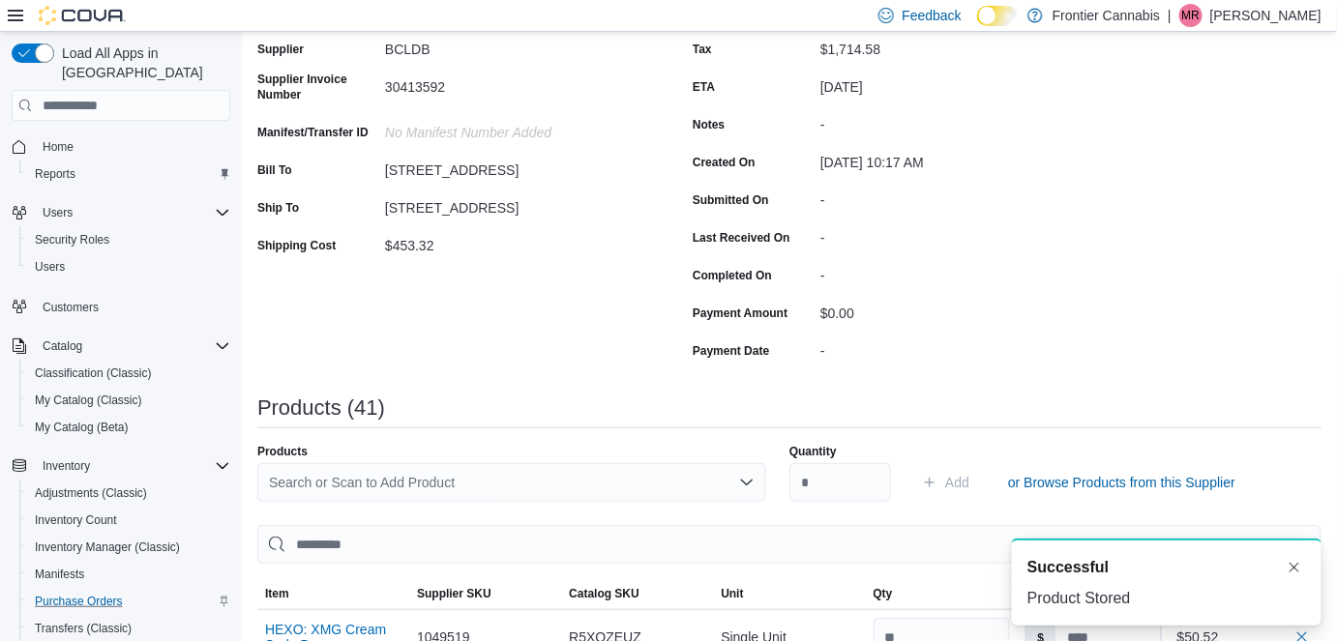
click at [482, 486] on div "Search or Scan to Add Product" at bounding box center [511, 482] width 509 height 39
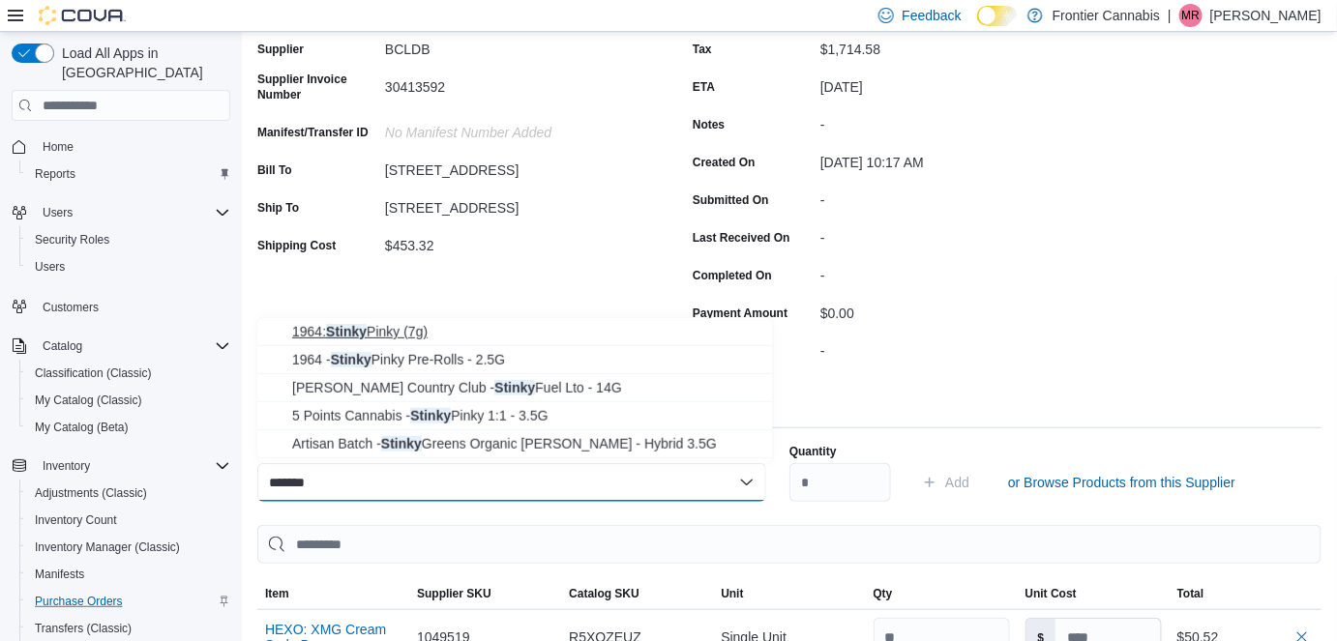
type input "******"
click at [365, 336] on span "1964: Stinky Pinky (7g)" at bounding box center [526, 331] width 469 height 19
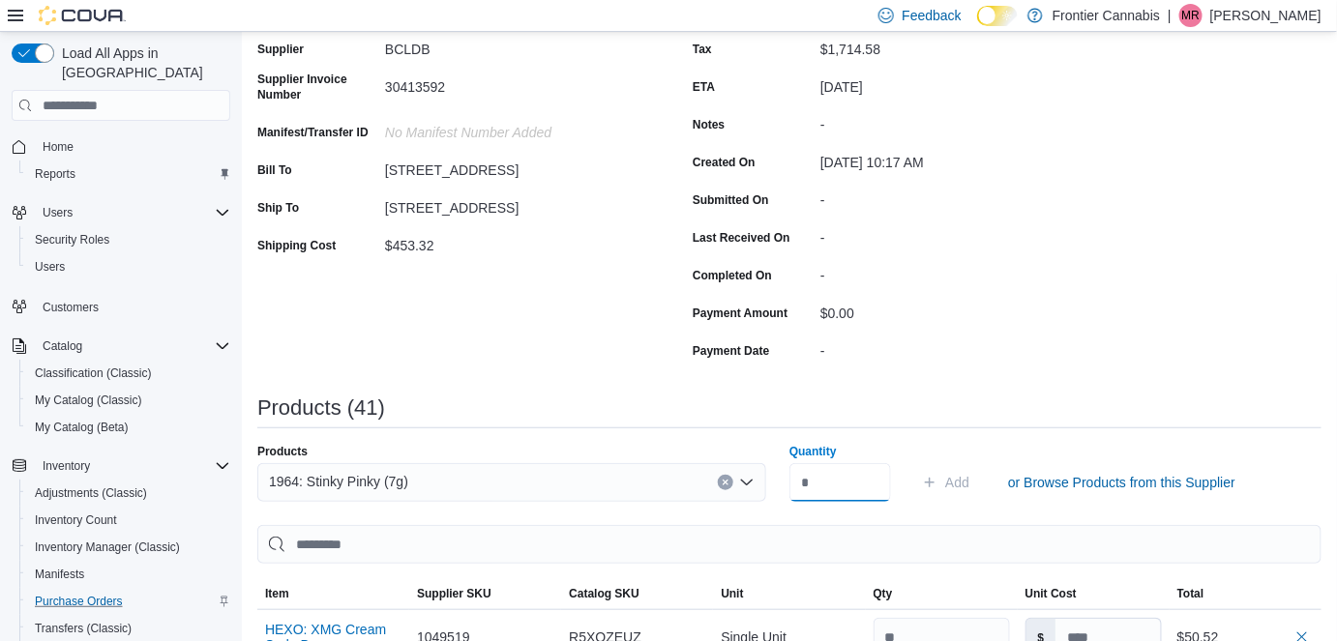
click at [860, 492] on input "Quantity" at bounding box center [840, 482] width 102 height 39
type input "*"
click at [960, 479] on span "Add" at bounding box center [957, 482] width 24 height 19
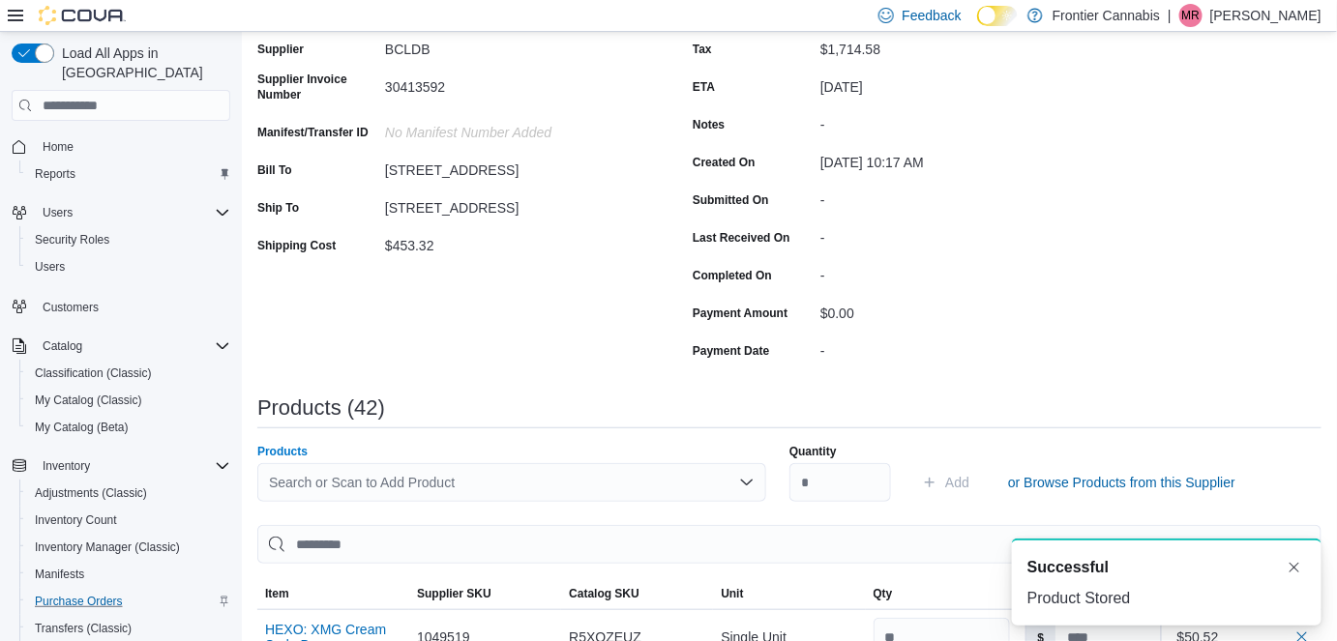
click at [352, 483] on div "Search or Scan to Add Product" at bounding box center [511, 482] width 509 height 39
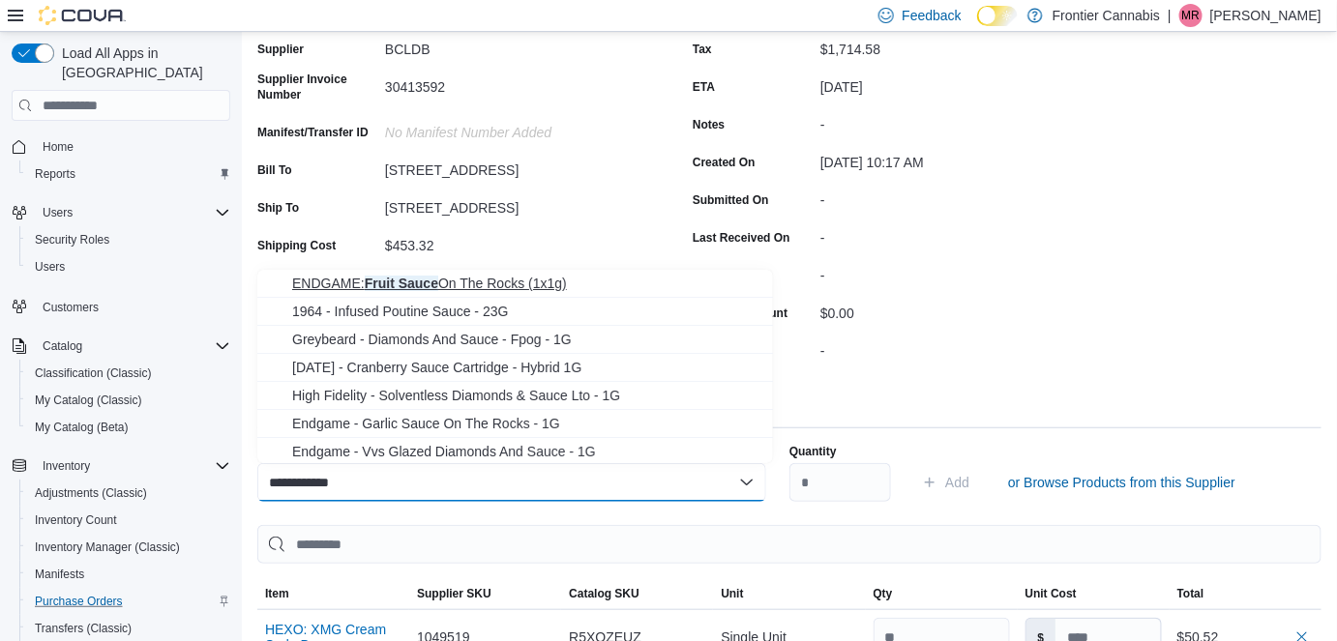
type input "**********"
click at [462, 281] on span "ENDGAME: Fruit Sauce On The Rocks (1x1g)" at bounding box center [526, 283] width 469 height 19
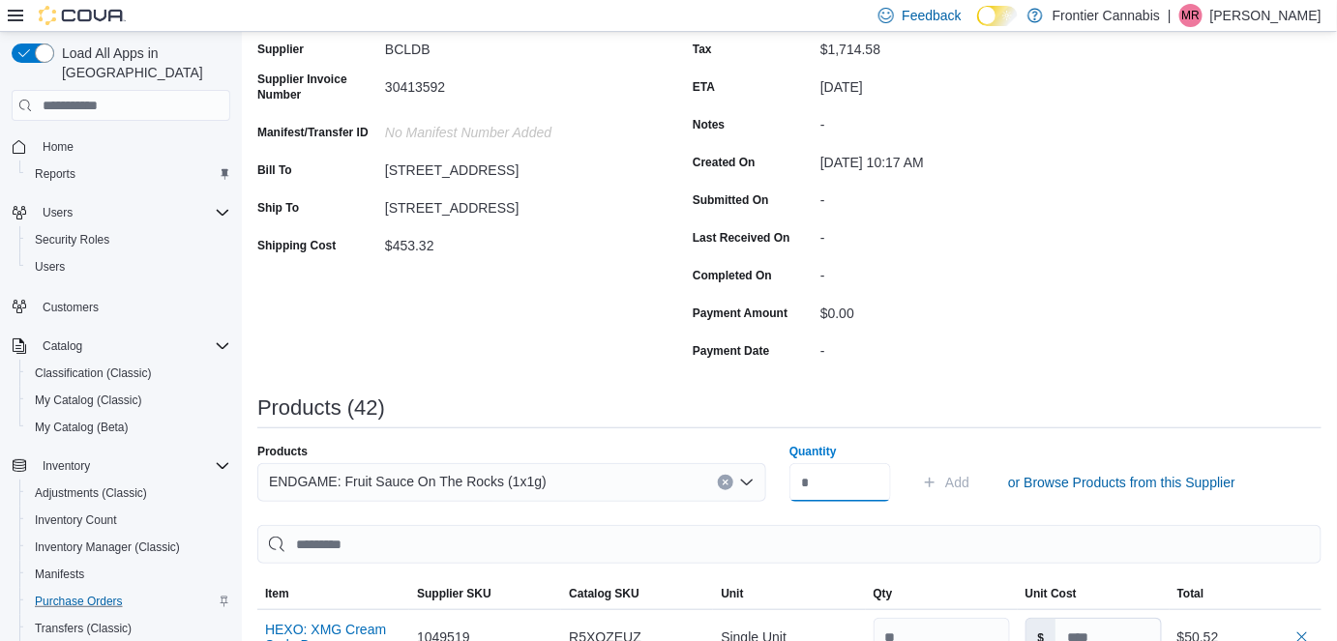
click at [836, 486] on input "Quantity" at bounding box center [840, 482] width 102 height 39
type input "**"
click at [969, 476] on span "Add" at bounding box center [957, 482] width 24 height 19
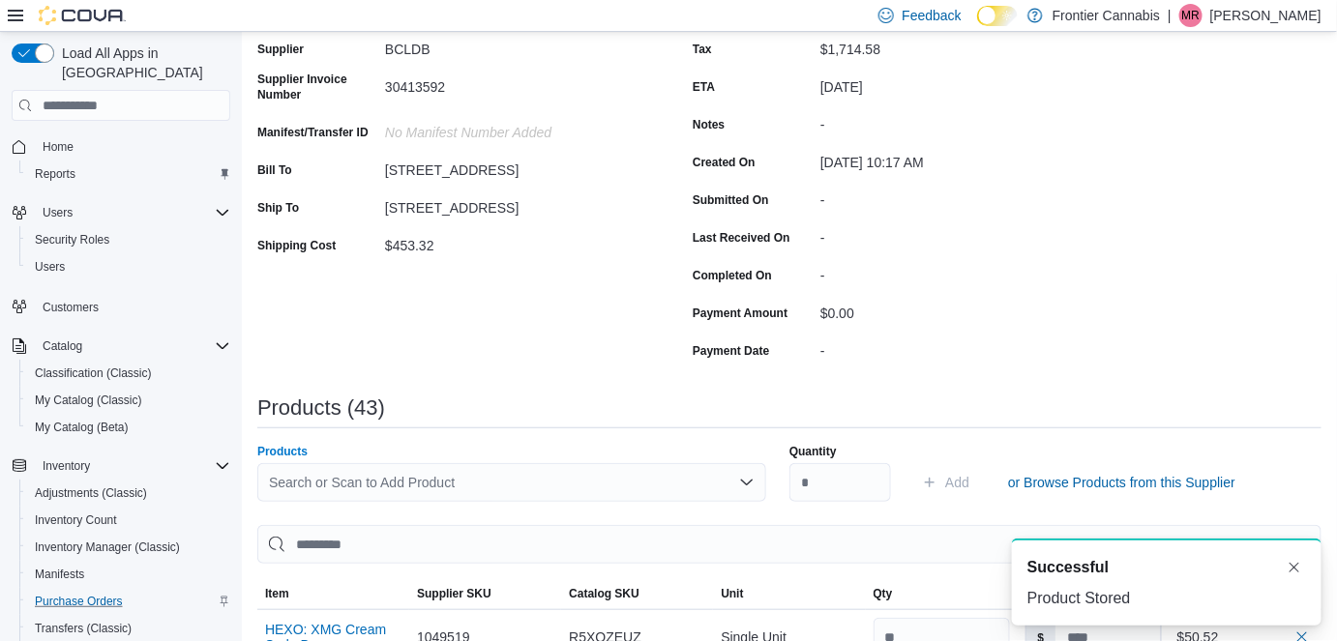
click at [382, 474] on div "Search or Scan to Add Product" at bounding box center [511, 482] width 509 height 39
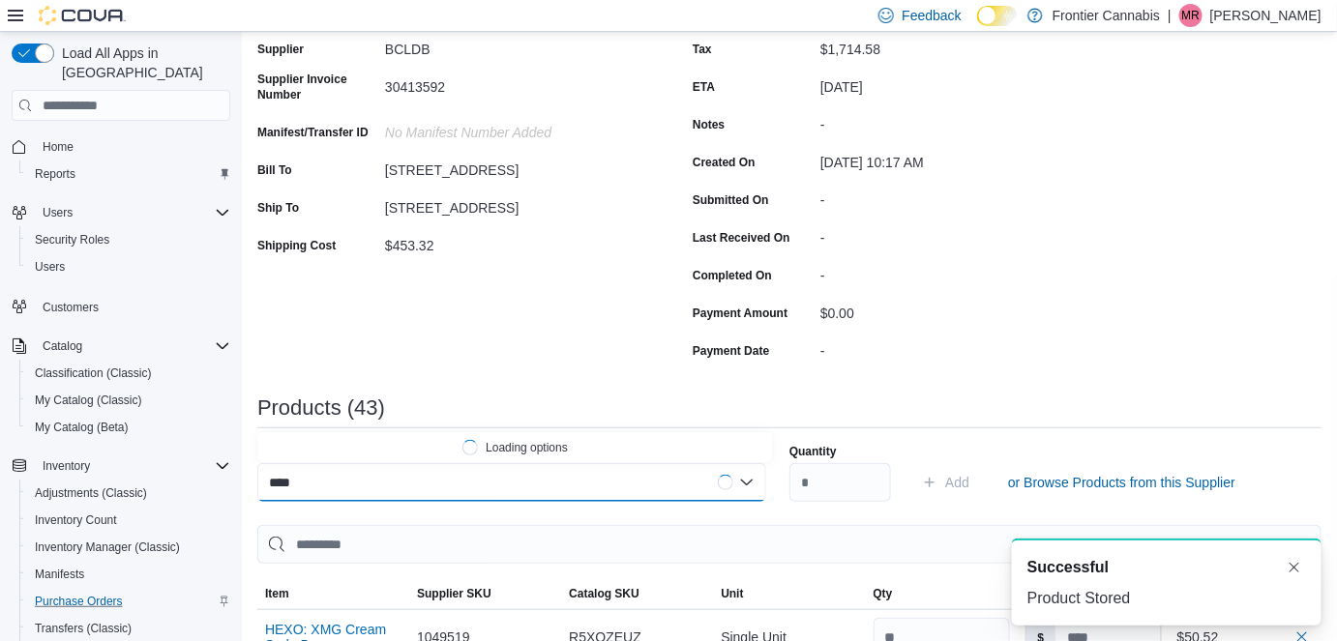
type input "*****"
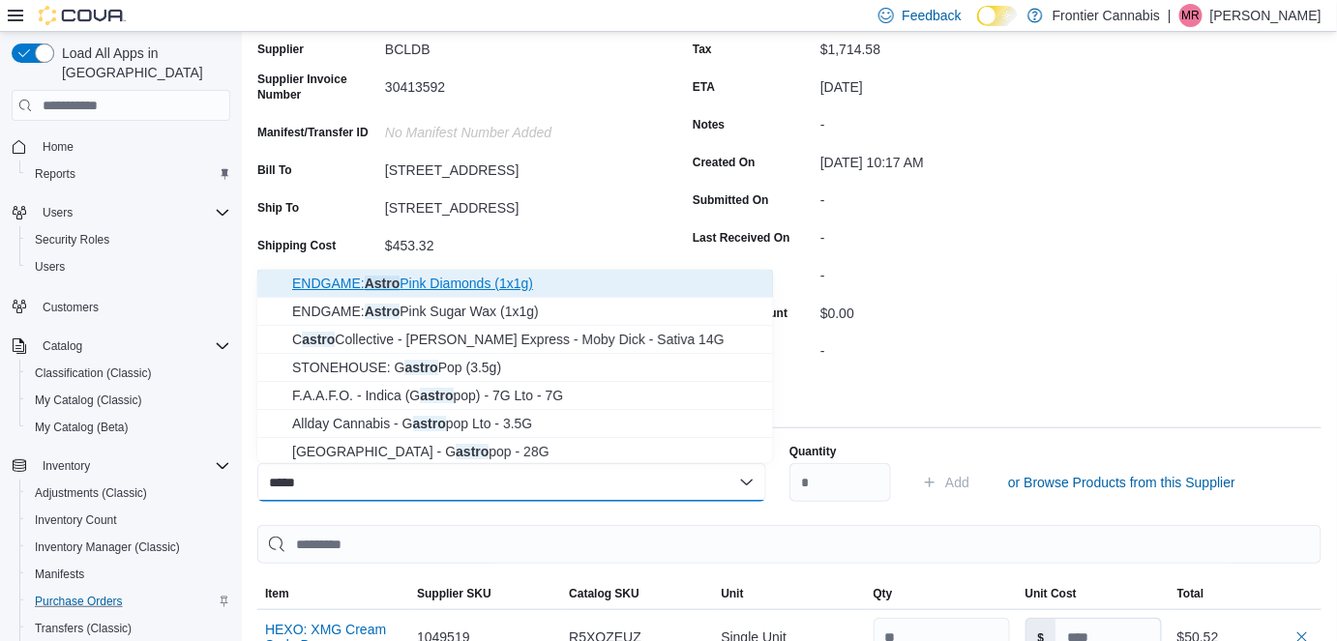
click at [459, 276] on span "ENDGAME: Astro Pink Diamonds (1x1g)" at bounding box center [526, 283] width 469 height 19
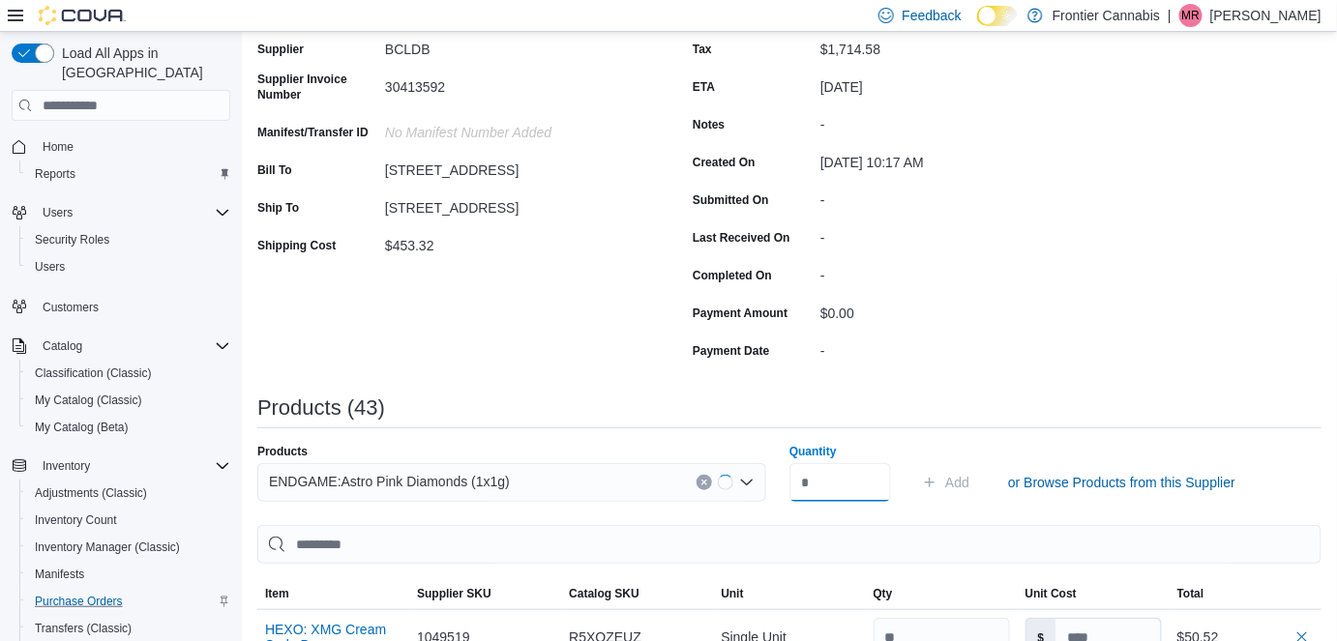
click at [840, 491] on input "Quantity" at bounding box center [840, 482] width 102 height 39
type input "**"
click at [961, 480] on span "Add" at bounding box center [957, 482] width 24 height 19
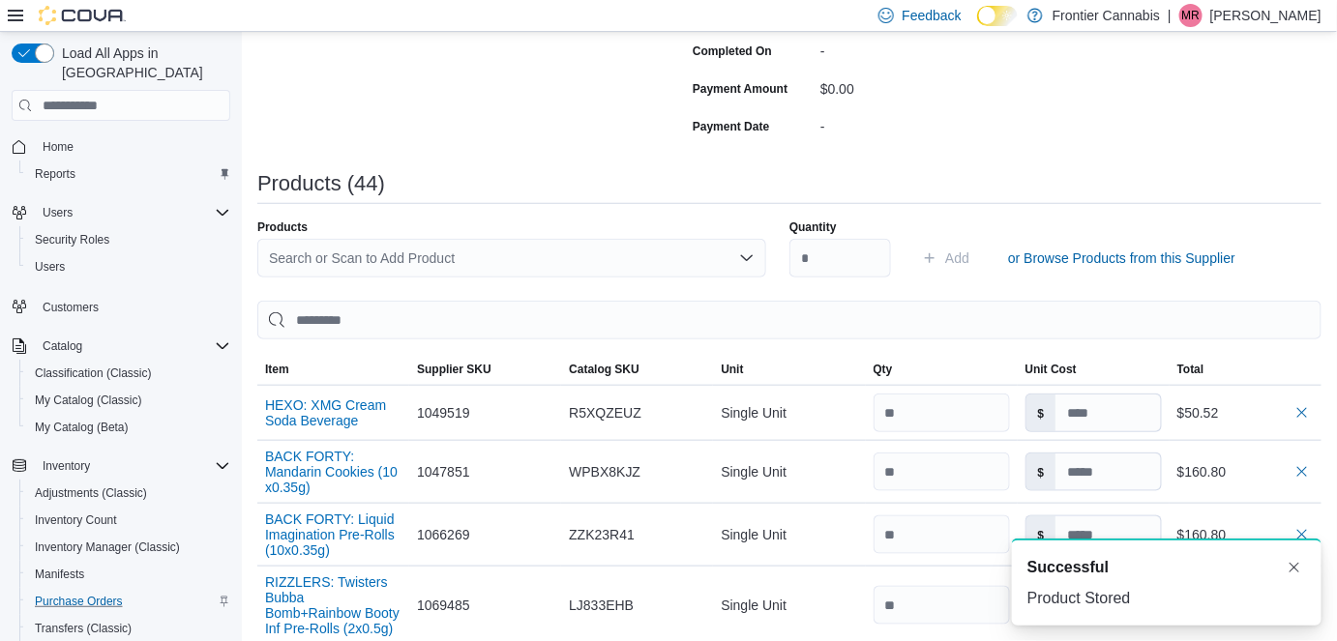
scroll to position [442, 0]
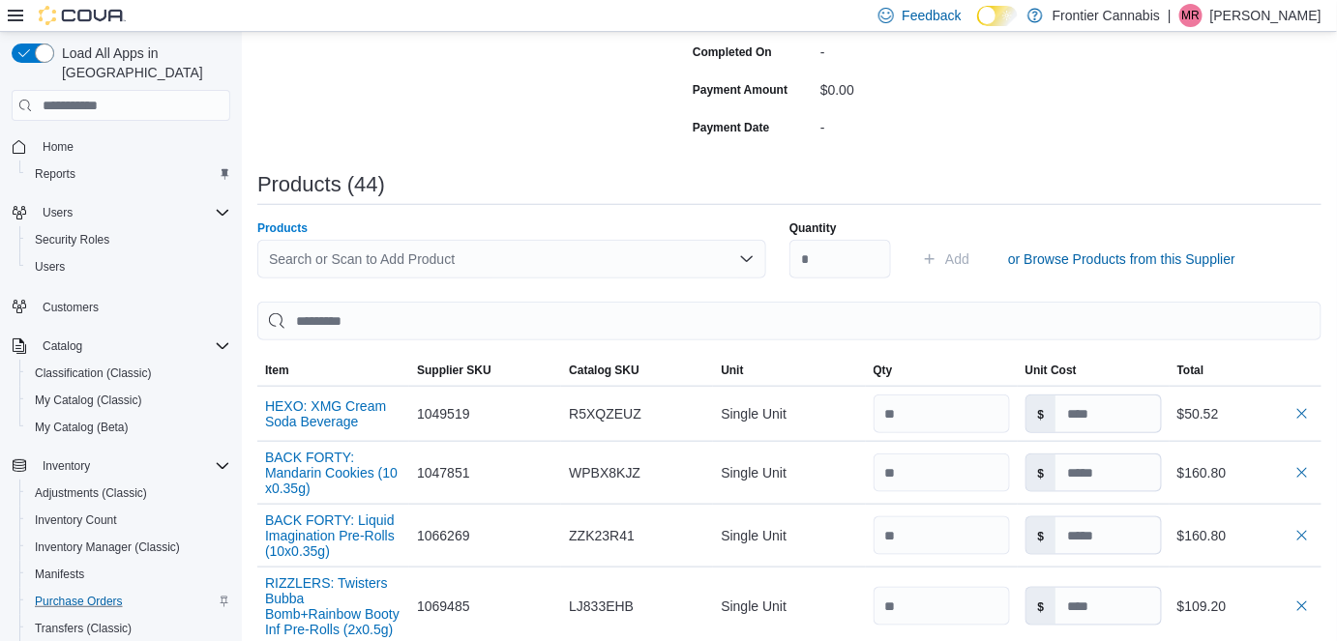
click at [474, 245] on div "Search or Scan to Add Product" at bounding box center [511, 259] width 509 height 39
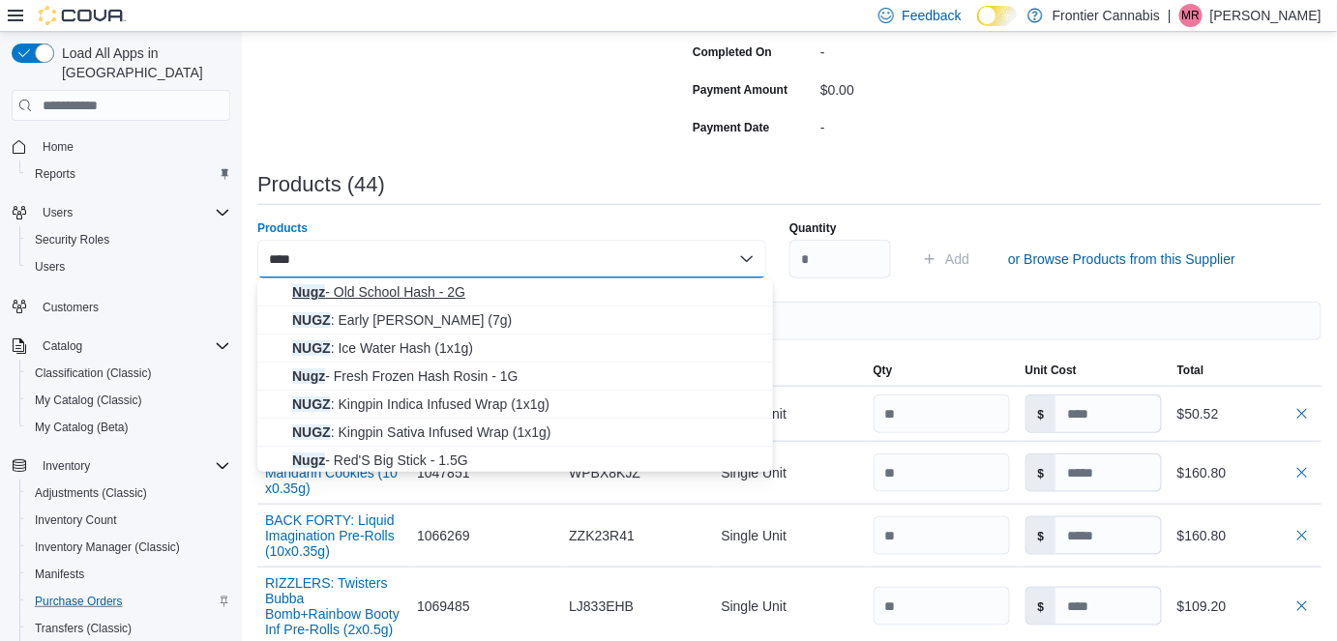
type input "****"
click at [392, 289] on span "Nugz - Old School Hash - 2G" at bounding box center [526, 292] width 469 height 19
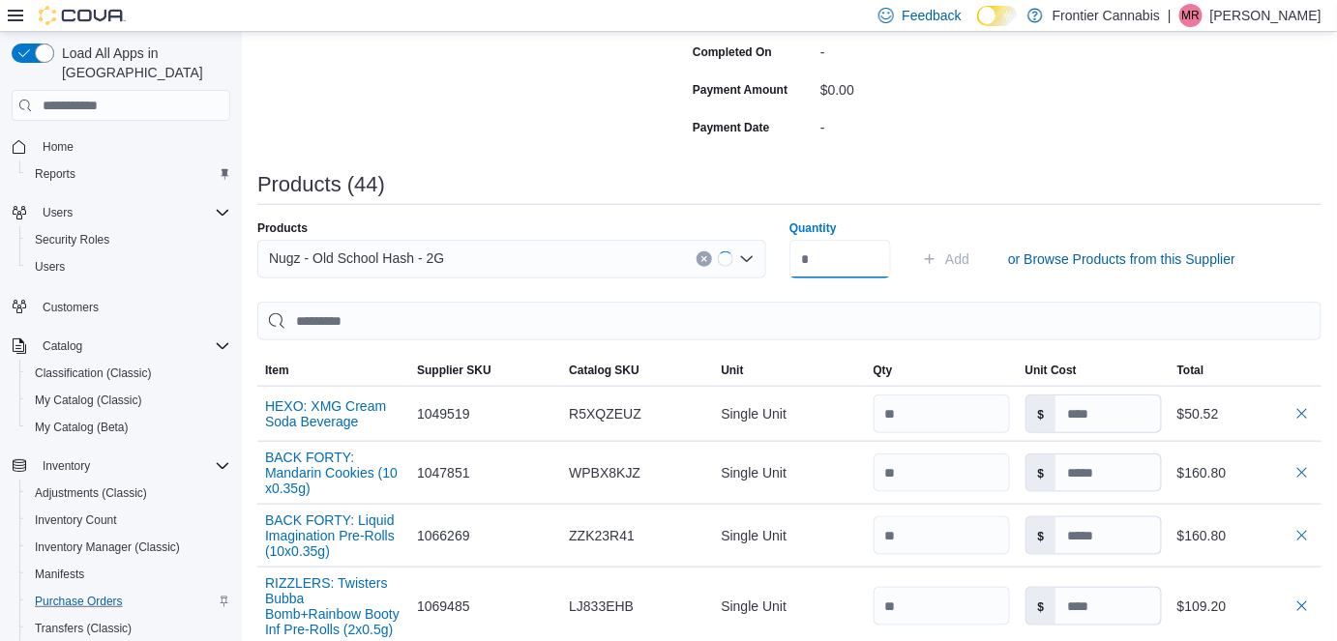
click at [829, 253] on input "Quantity" at bounding box center [840, 259] width 102 height 39
type input "*"
click at [968, 255] on span "Add" at bounding box center [957, 259] width 24 height 19
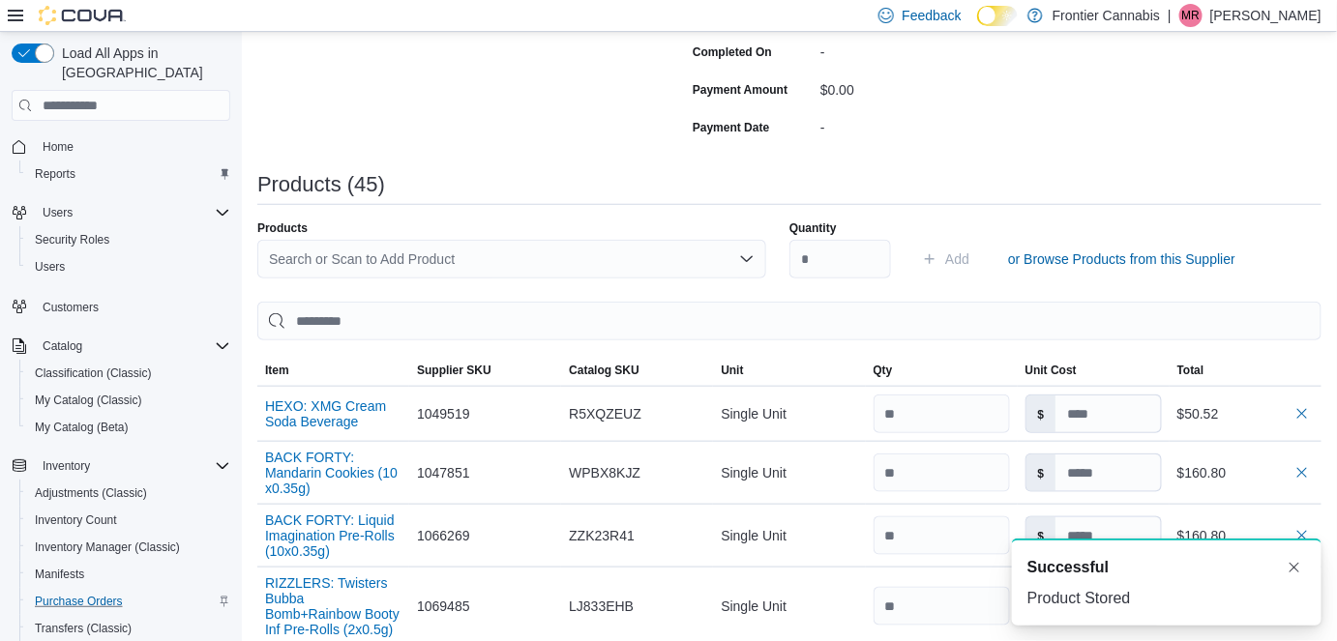
scroll to position [0, 0]
click at [404, 262] on div "Search or Scan to Add Product" at bounding box center [511, 259] width 509 height 39
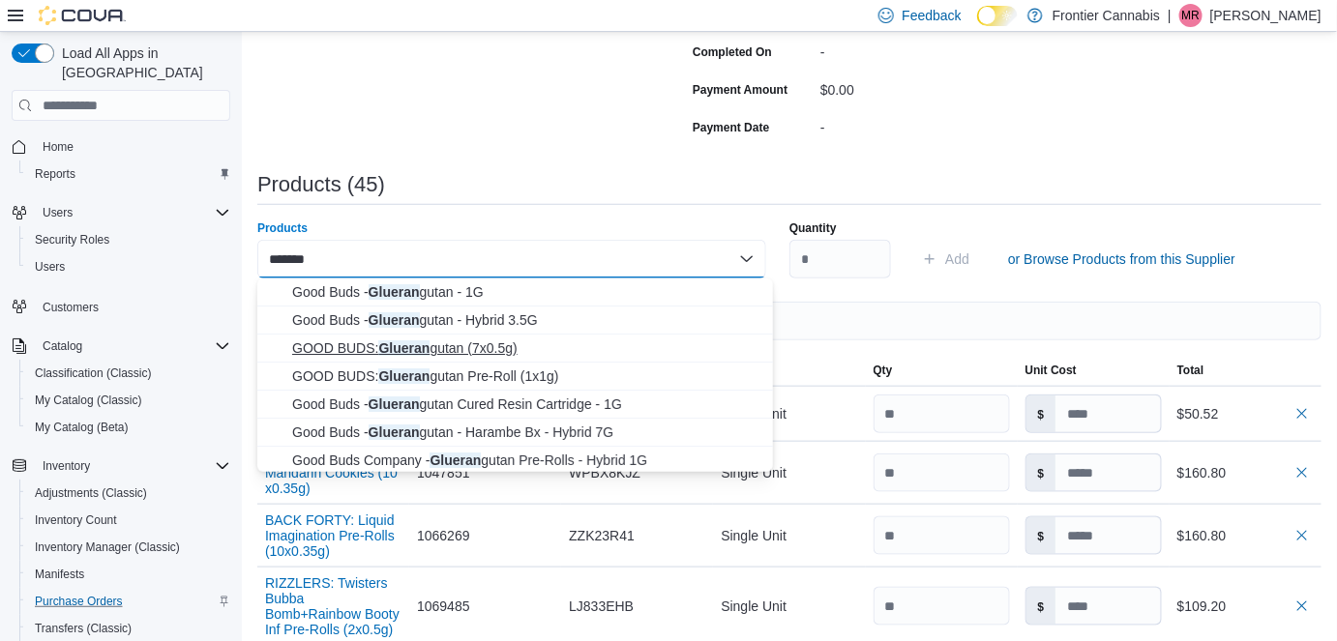
type input "*******"
click at [428, 347] on span "GOOD BUDS: Glueran gutan (7x0.5g)" at bounding box center [526, 348] width 469 height 19
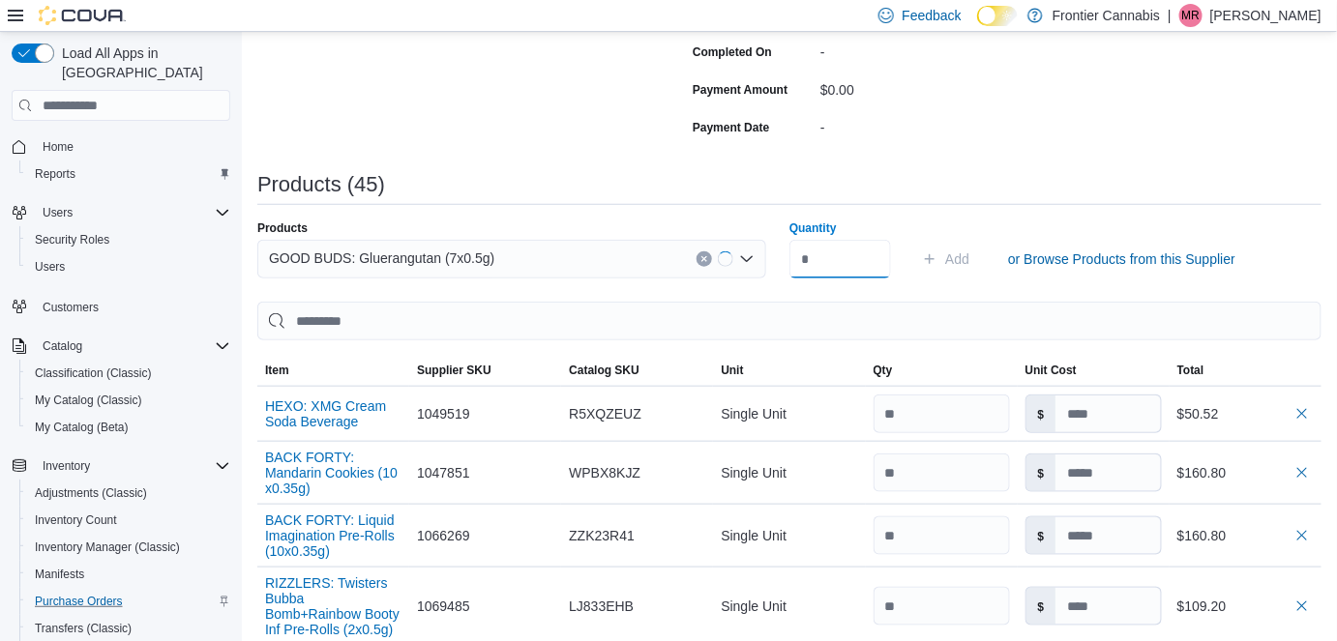
click at [874, 256] on input "Quantity" at bounding box center [840, 259] width 102 height 39
type input "**"
click at [960, 267] on span "Add" at bounding box center [957, 259] width 24 height 19
click at [441, 255] on div "Search or Scan to Add Product" at bounding box center [511, 259] width 509 height 39
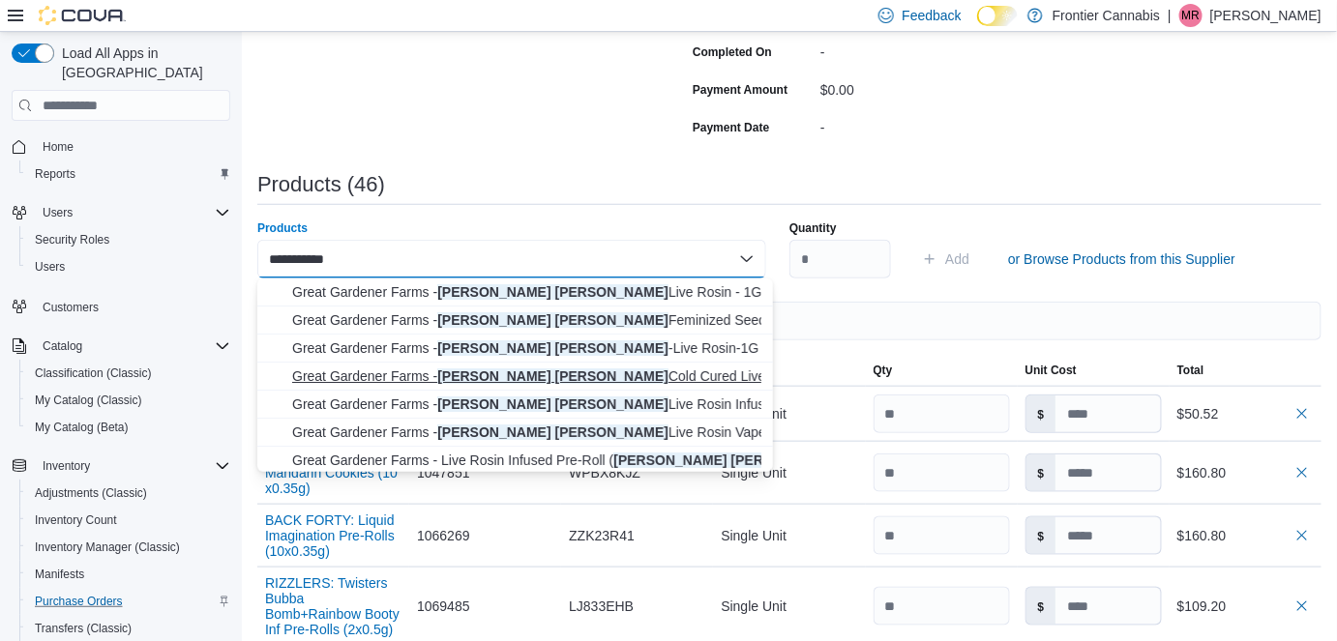
type input "**********"
click at [581, 374] on span "Great Gardener Farms - [PERSON_NAME] [PERSON_NAME] Cold Cured Live Rosin - 1G" at bounding box center [526, 376] width 469 height 19
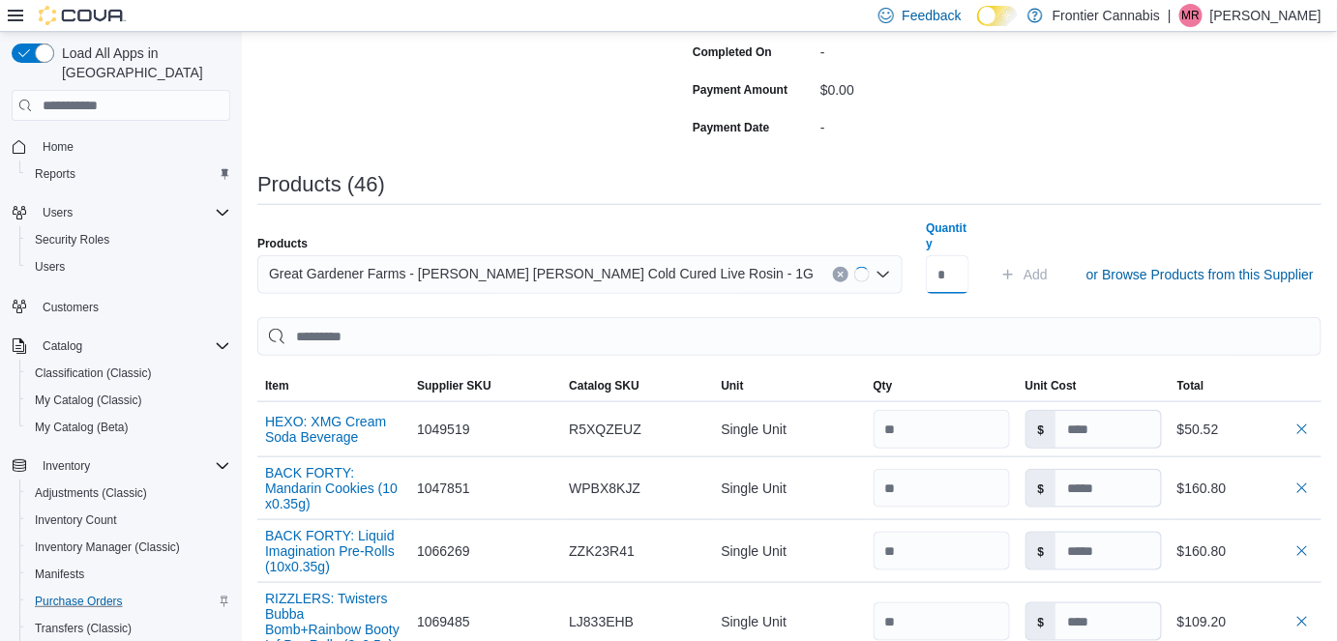
click at [926, 261] on input "Quantity" at bounding box center [948, 274] width 44 height 39
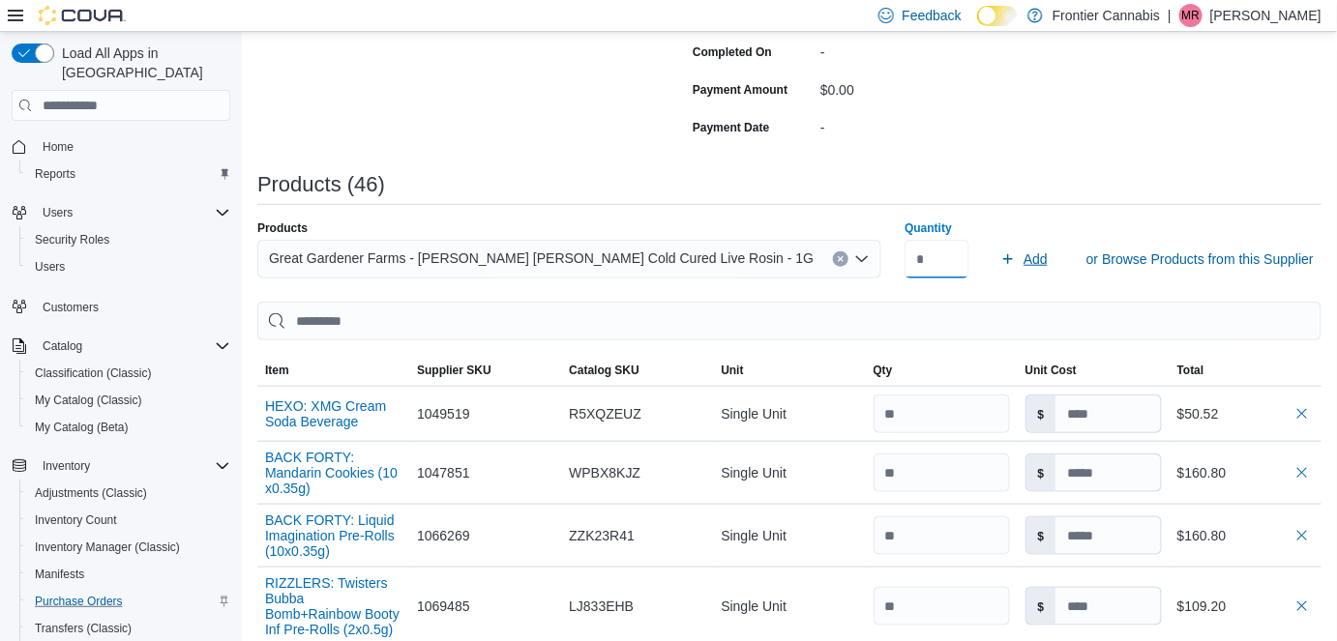
type input "*"
click at [1024, 250] on span "Add" at bounding box center [1036, 259] width 24 height 19
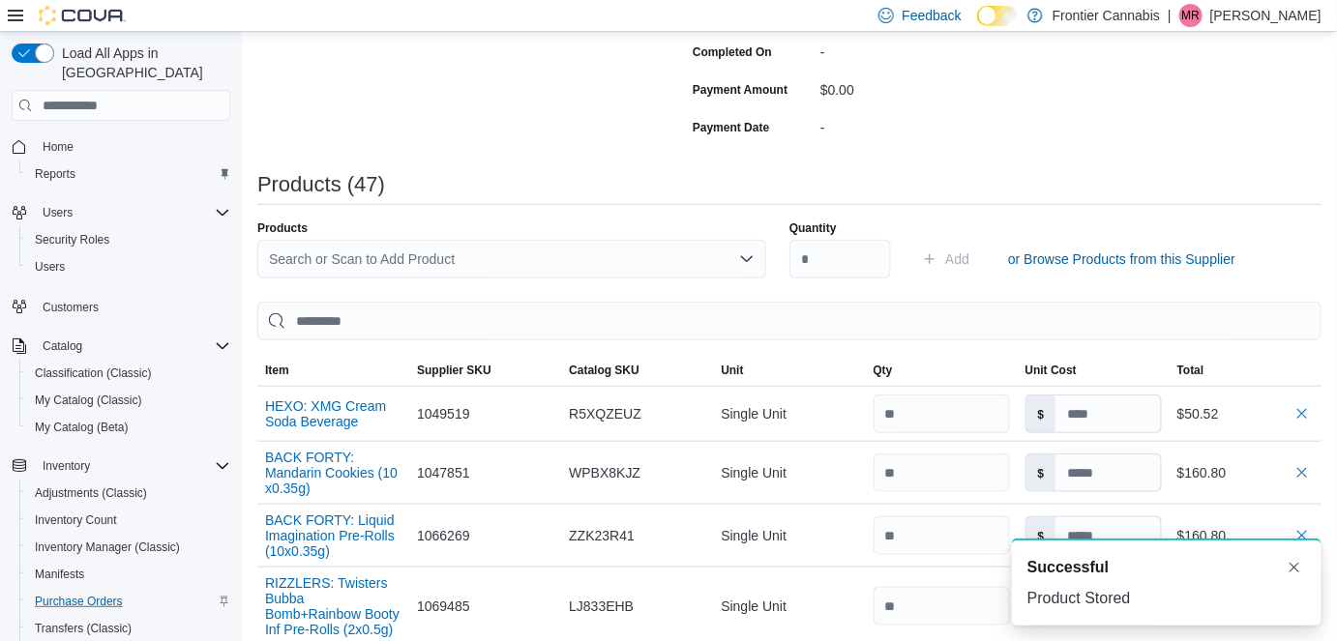
click at [369, 261] on div "Search or Scan to Add Product" at bounding box center [511, 259] width 509 height 39
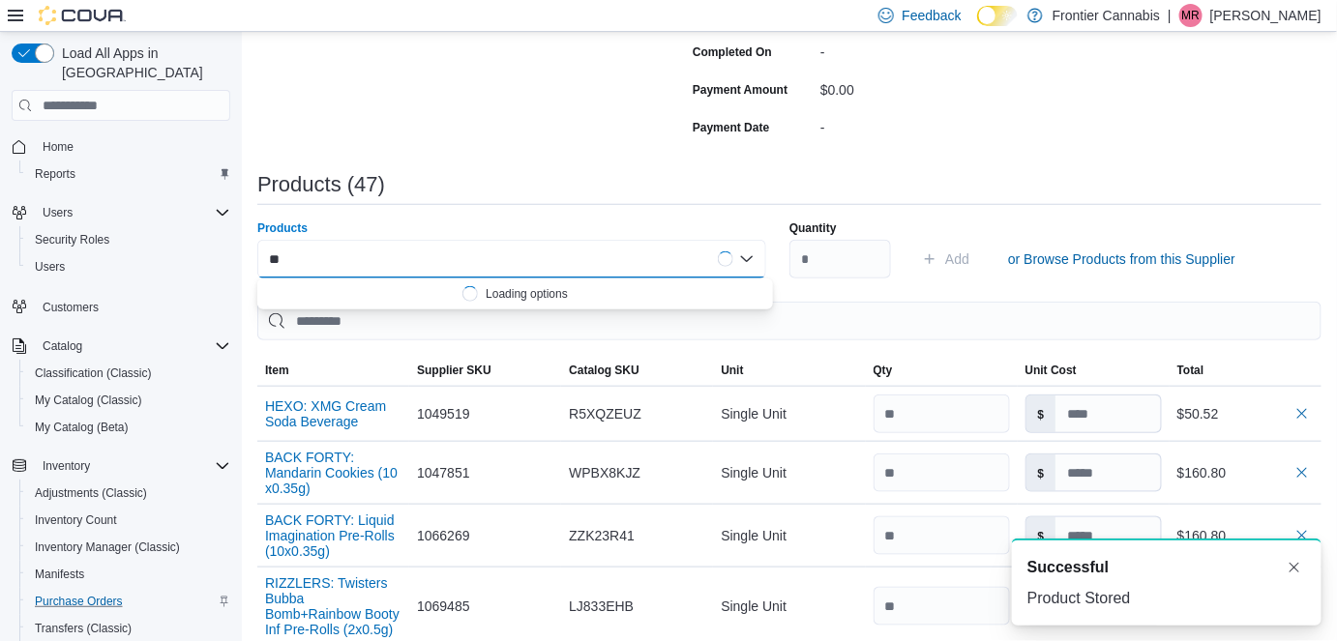
type input "***"
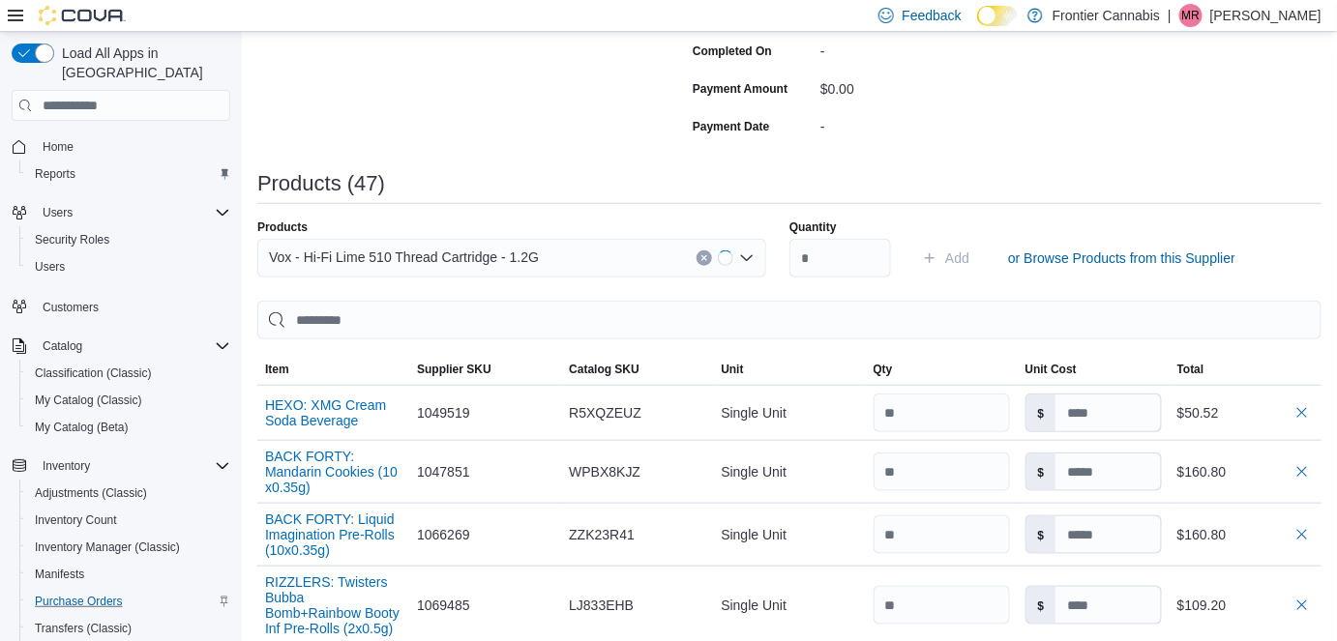
scroll to position [443, 0]
click at [572, 253] on div "Vox - Hi-Fi Lime 510 Thread Cartridge - 1.2G" at bounding box center [511, 258] width 509 height 39
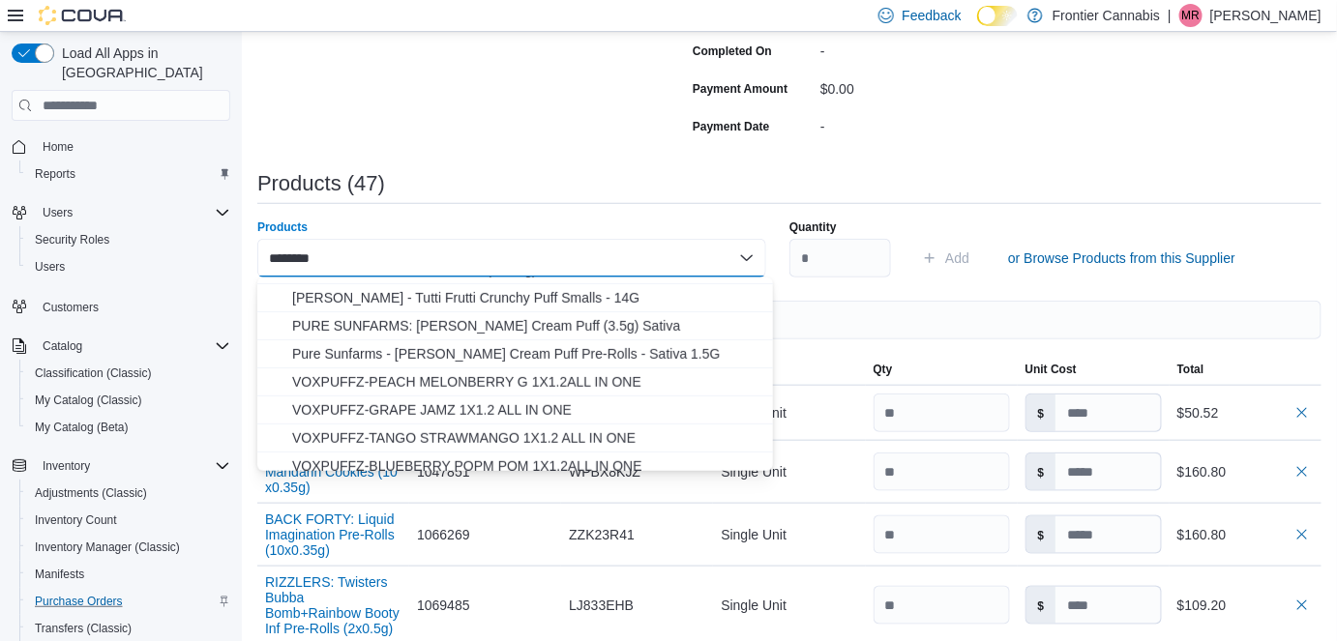
scroll to position [368, 0]
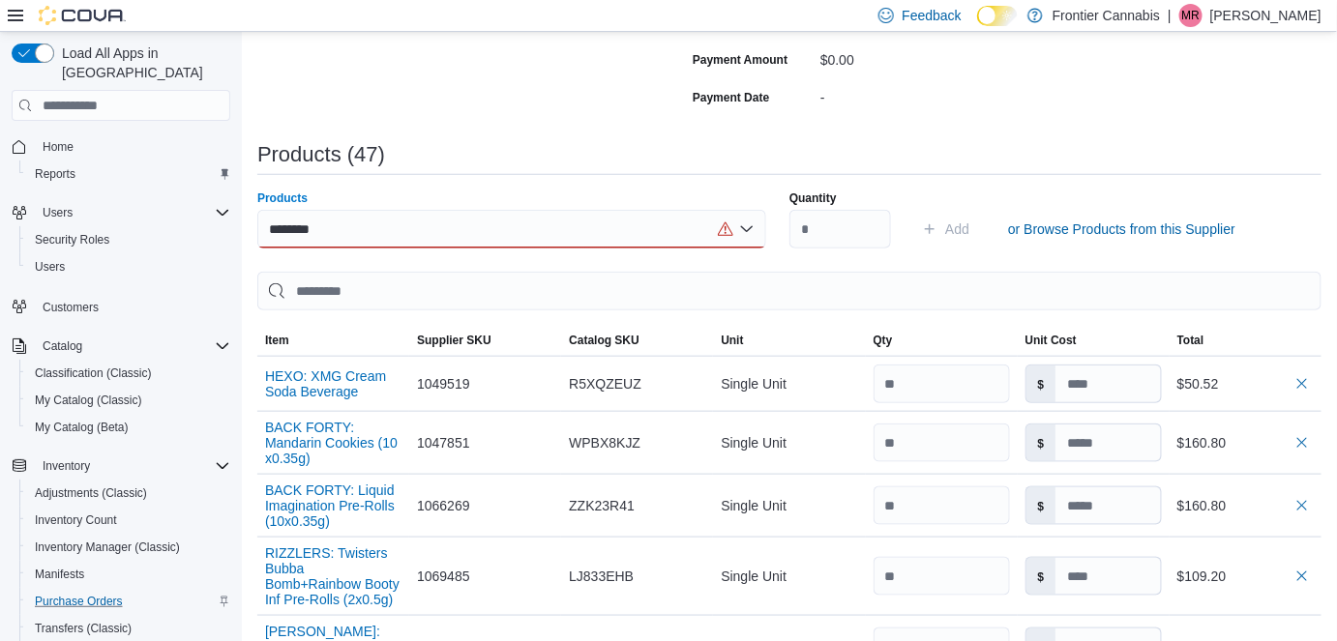
type input "********"
click at [439, 230] on div "********" at bounding box center [511, 228] width 509 height 39
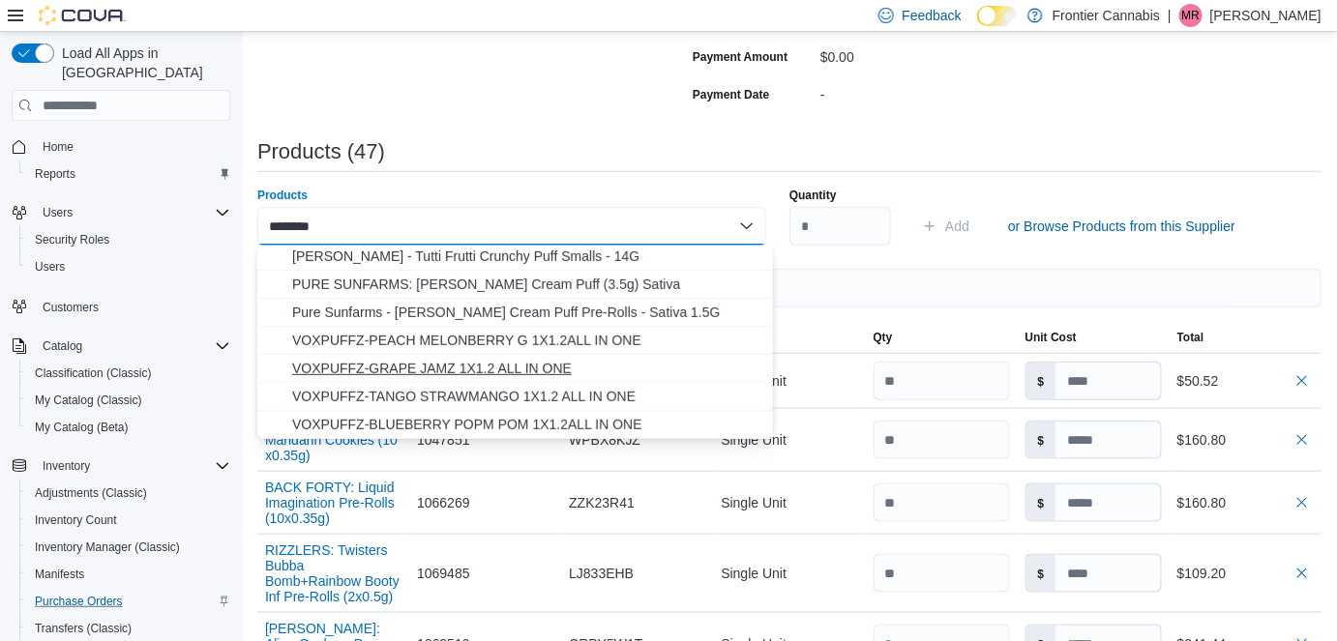
click at [488, 368] on span "VOXPUFFZ-GRAPE JAMZ 1X1.2 ALL IN ONE" at bounding box center [526, 368] width 469 height 19
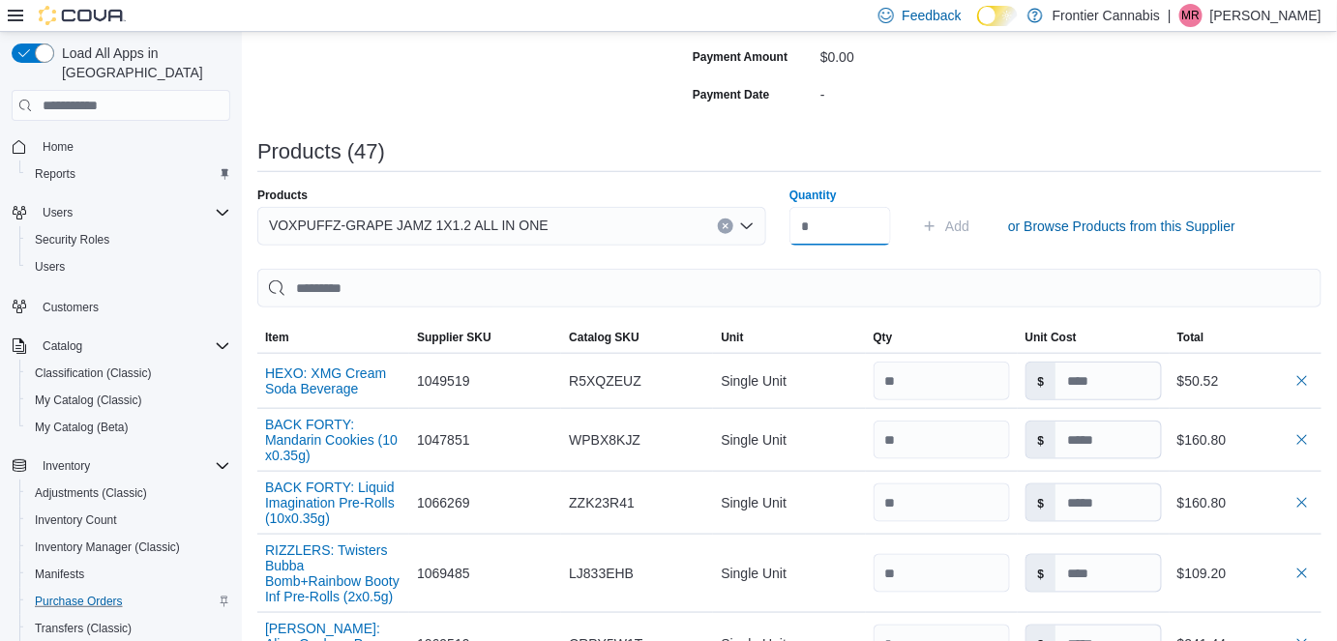
click at [828, 235] on input "Quantity" at bounding box center [840, 226] width 102 height 39
type input "**"
click at [968, 221] on span "Add" at bounding box center [957, 226] width 24 height 19
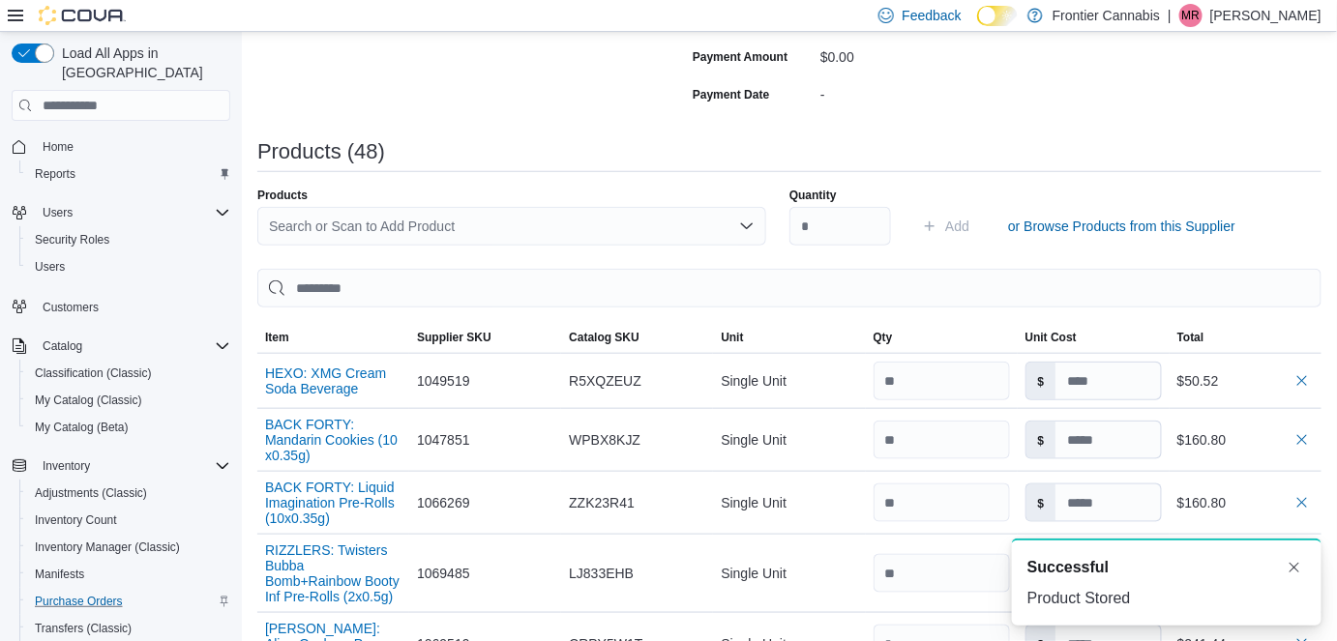
scroll to position [0, 0]
click at [369, 240] on div "Search or Scan to Add Product" at bounding box center [511, 226] width 509 height 39
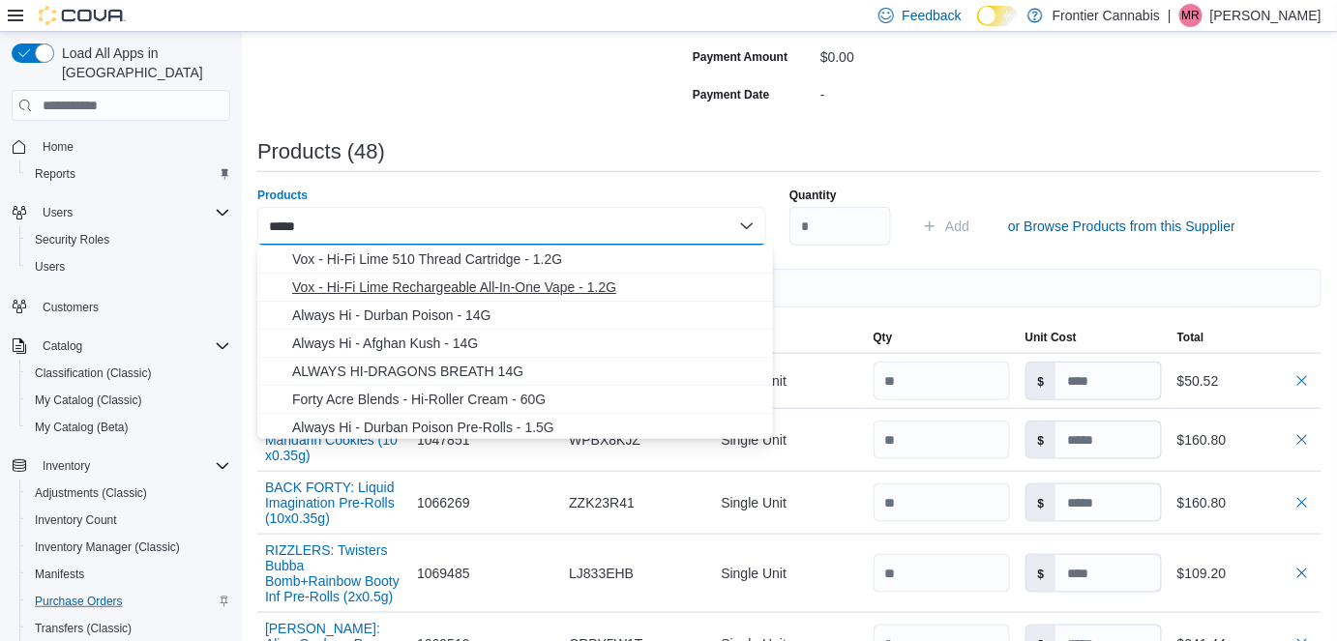
type input "*****"
click at [502, 284] on span "Vox - Hi-Fi Lime Rechargeable All-In-One Vape - 1.2G" at bounding box center [526, 287] width 469 height 19
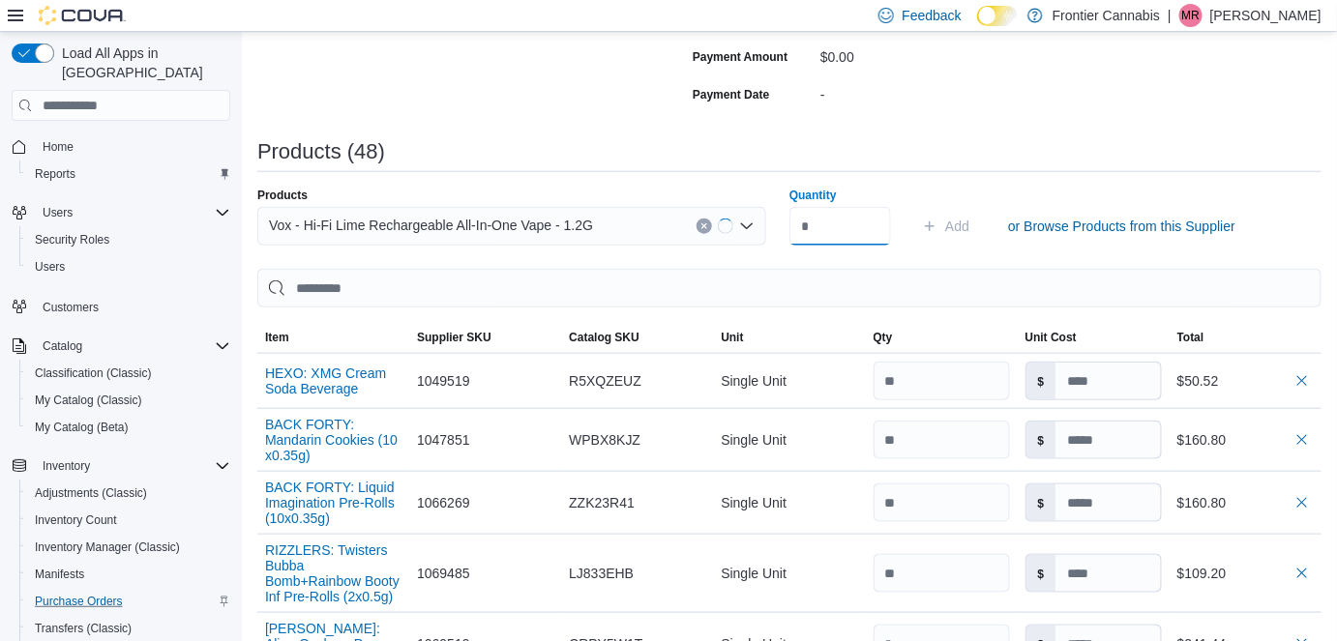
click at [799, 228] on input "Quantity" at bounding box center [840, 226] width 102 height 39
click at [810, 225] on input "Quantity" at bounding box center [840, 226] width 102 height 39
type input "**"
click at [960, 227] on span "Add" at bounding box center [957, 226] width 24 height 19
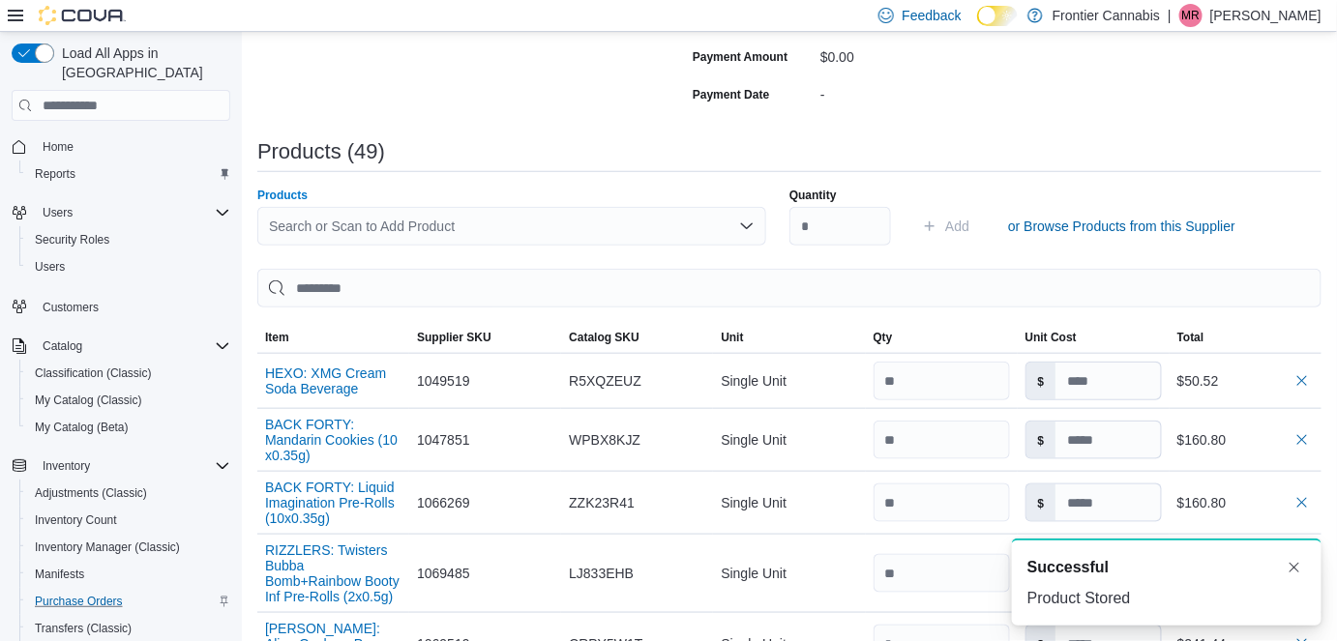
click at [297, 224] on div "Search or Scan to Add Product" at bounding box center [511, 226] width 509 height 39
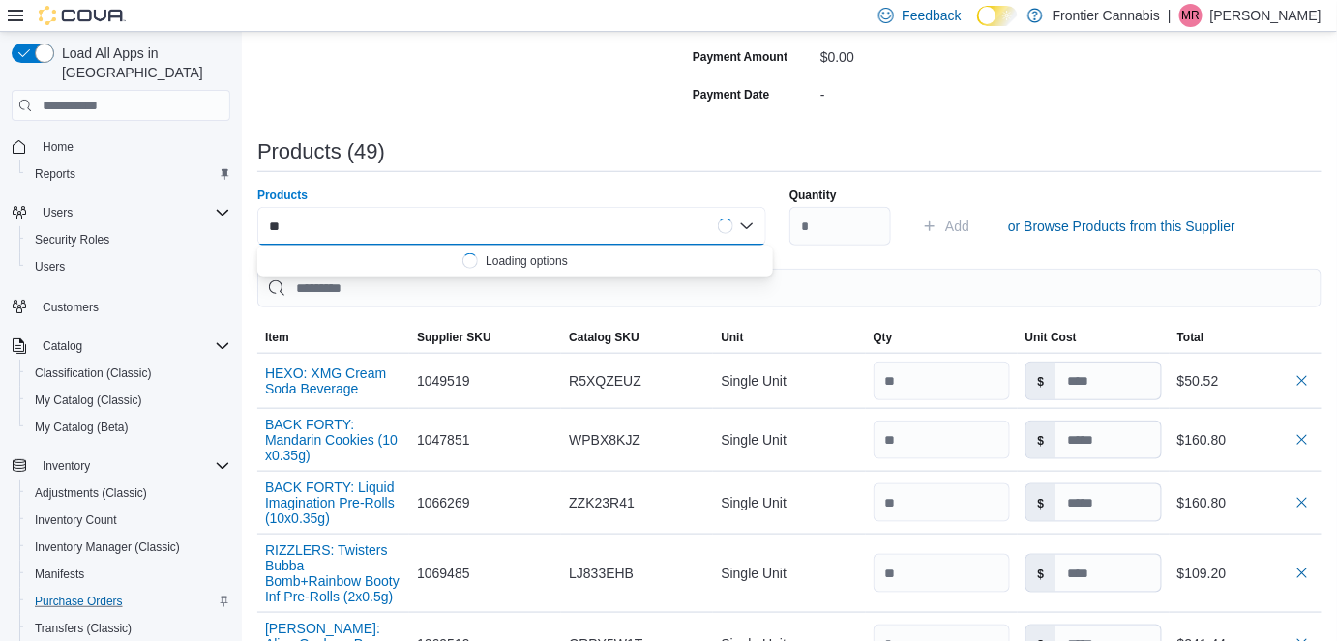
type input "*"
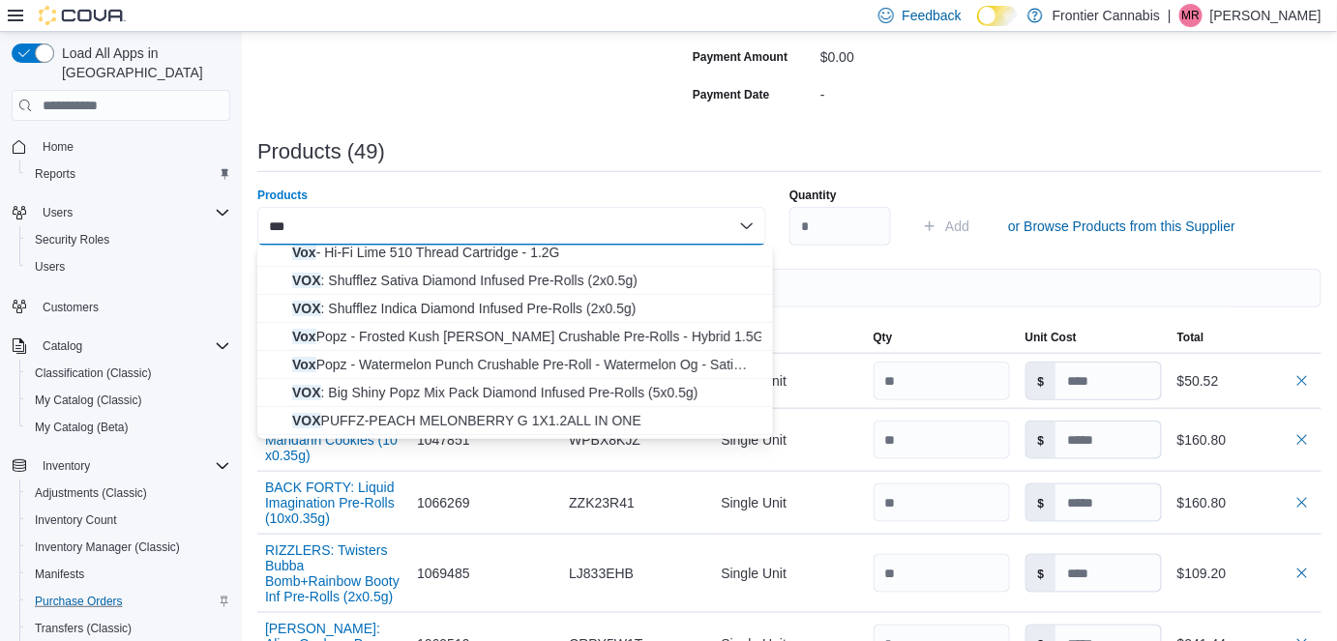
scroll to position [70, 0]
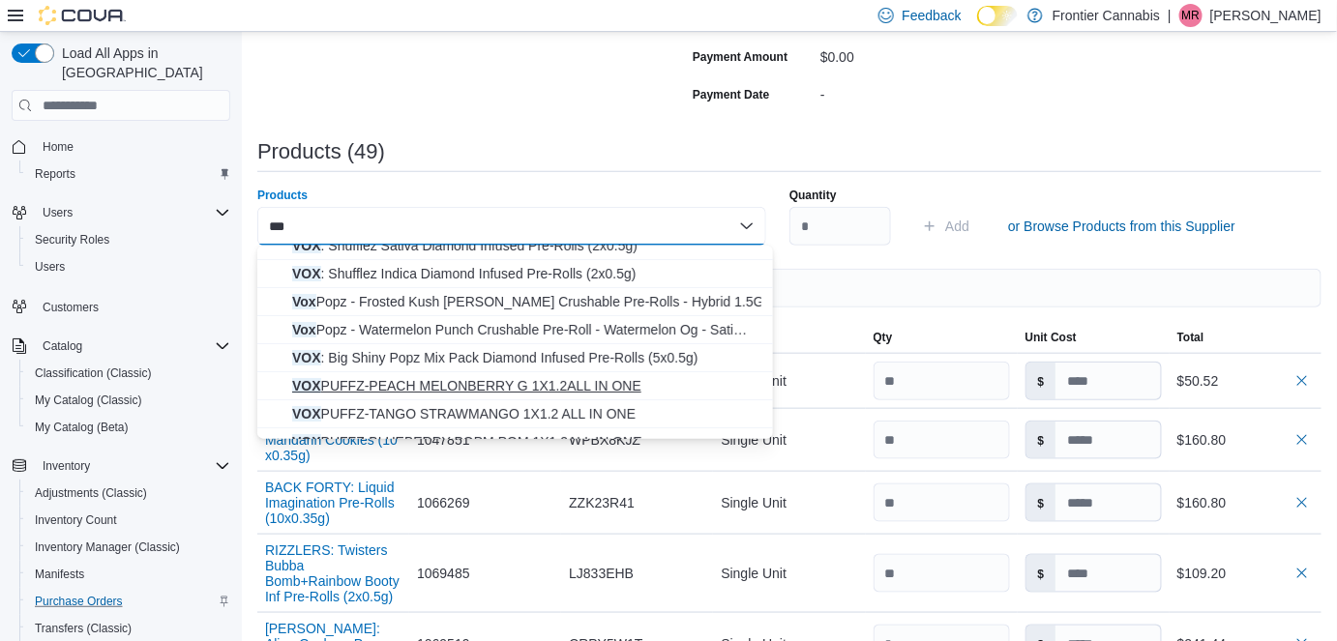
type input "***"
click at [552, 377] on span "VOX PUFFZ-PEACH MELONBERRY G 1X1.2ALL IN ONE" at bounding box center [526, 385] width 469 height 19
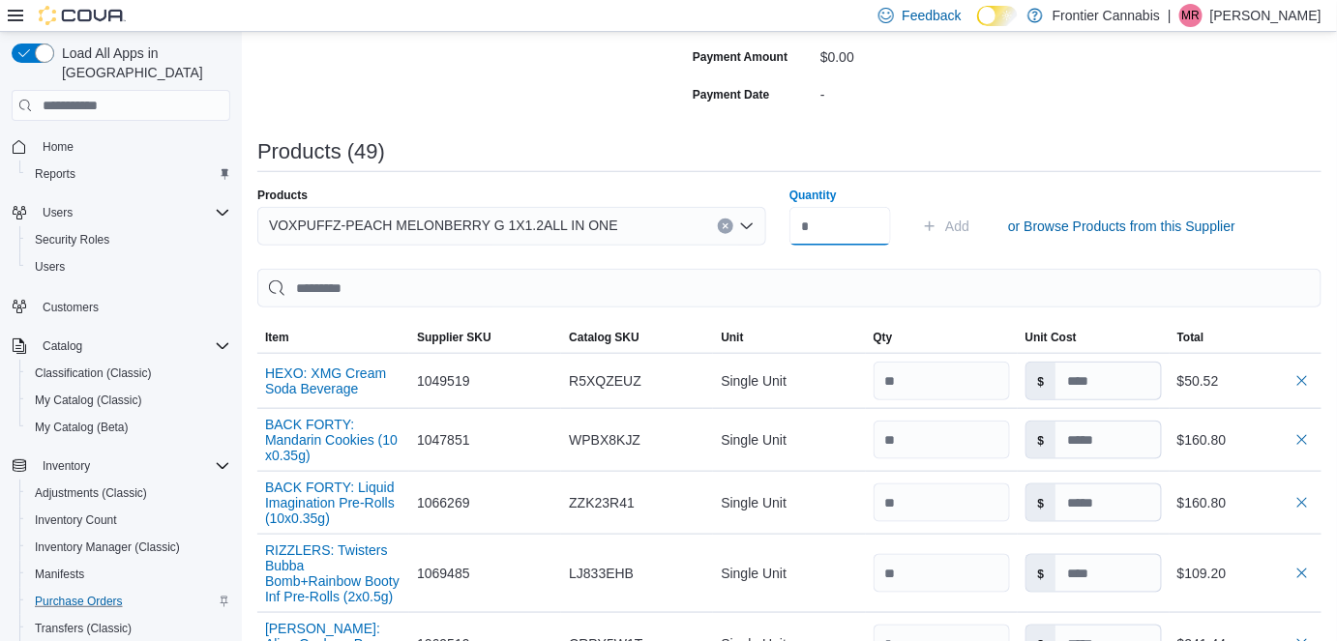
click at [823, 226] on input "Quantity" at bounding box center [840, 226] width 102 height 39
type input "**"
click at [968, 223] on span "Add" at bounding box center [957, 226] width 24 height 19
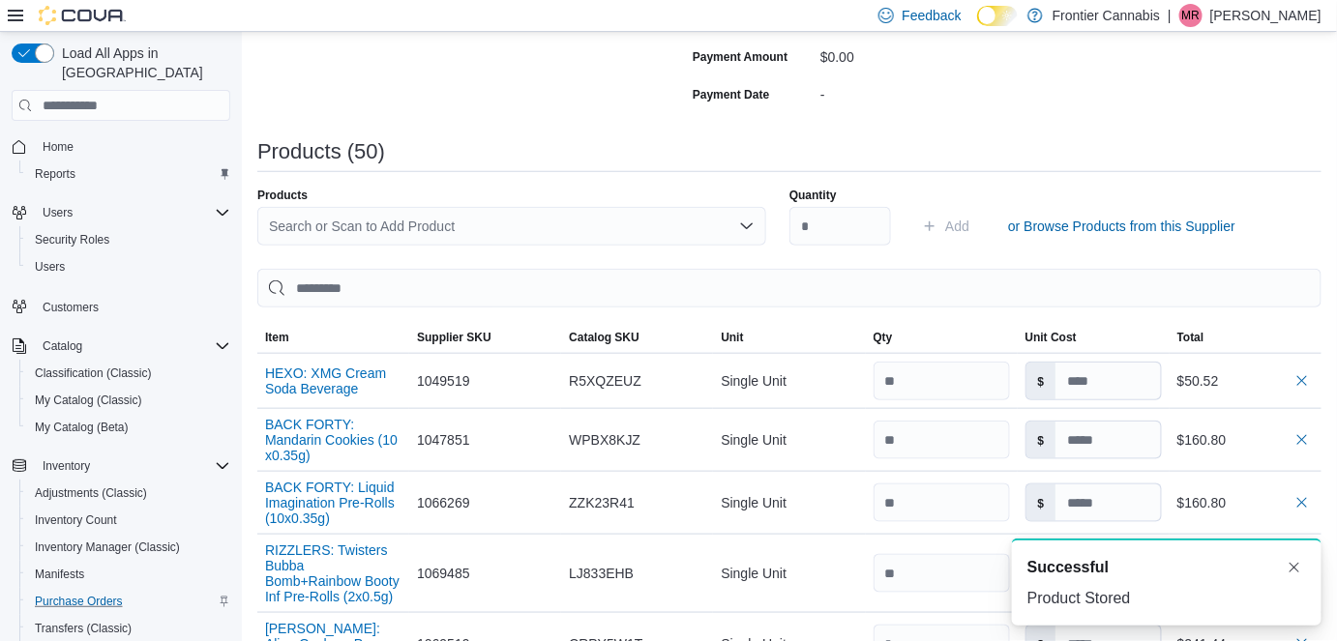
scroll to position [0, 0]
click at [371, 229] on div "Search or Scan to Add Product" at bounding box center [511, 226] width 509 height 39
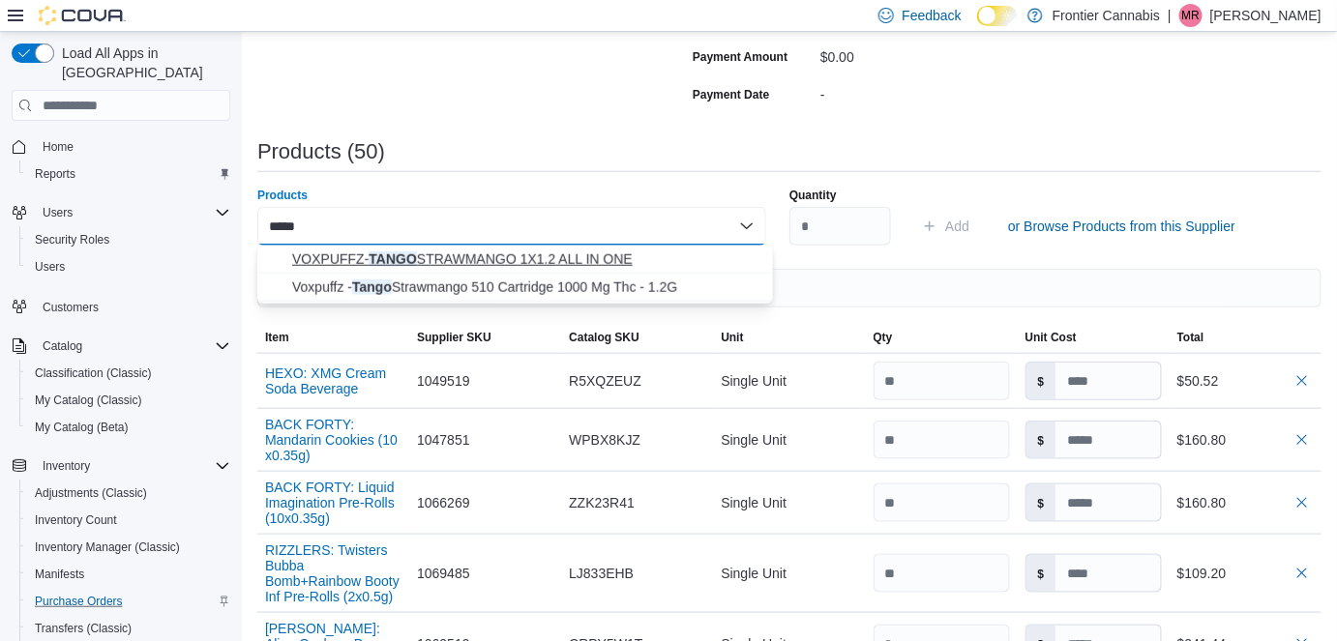
type input "*****"
click at [386, 253] on span "VOXPUFFZ- TANGO STRAWMANGO 1X1.2 ALL IN ONE" at bounding box center [526, 259] width 469 height 19
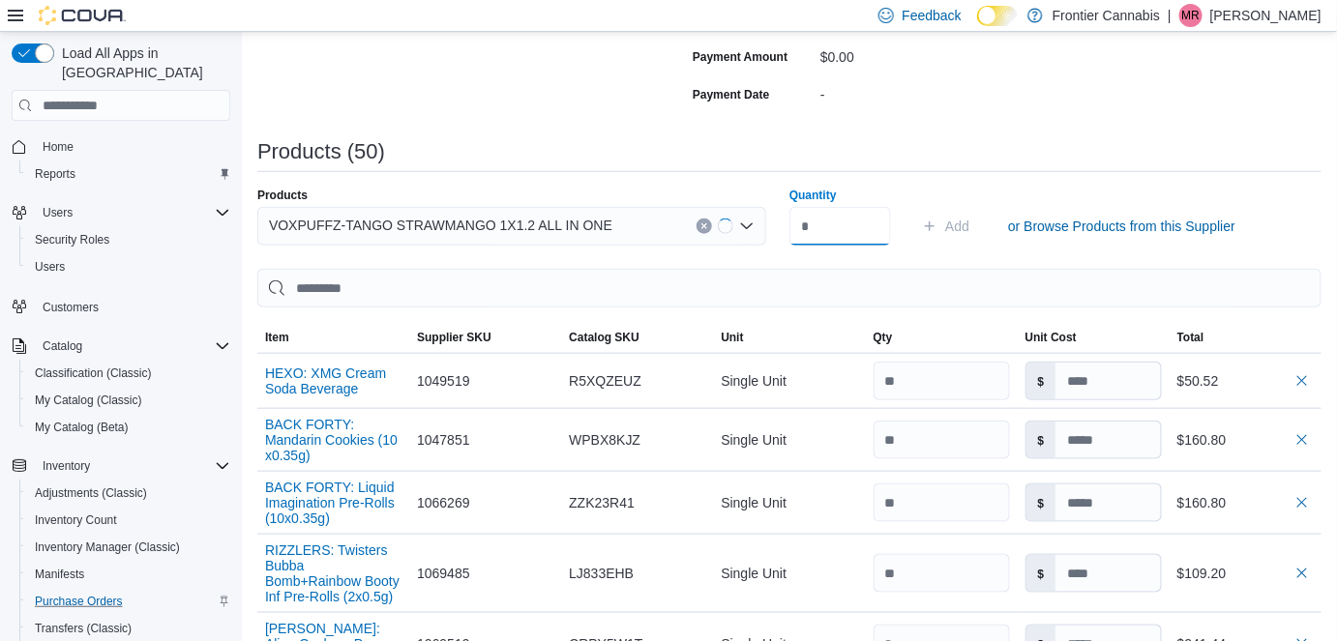
click at [833, 236] on input "Quantity" at bounding box center [840, 226] width 102 height 39
type input "**"
click at [961, 230] on span "Add" at bounding box center [957, 226] width 24 height 19
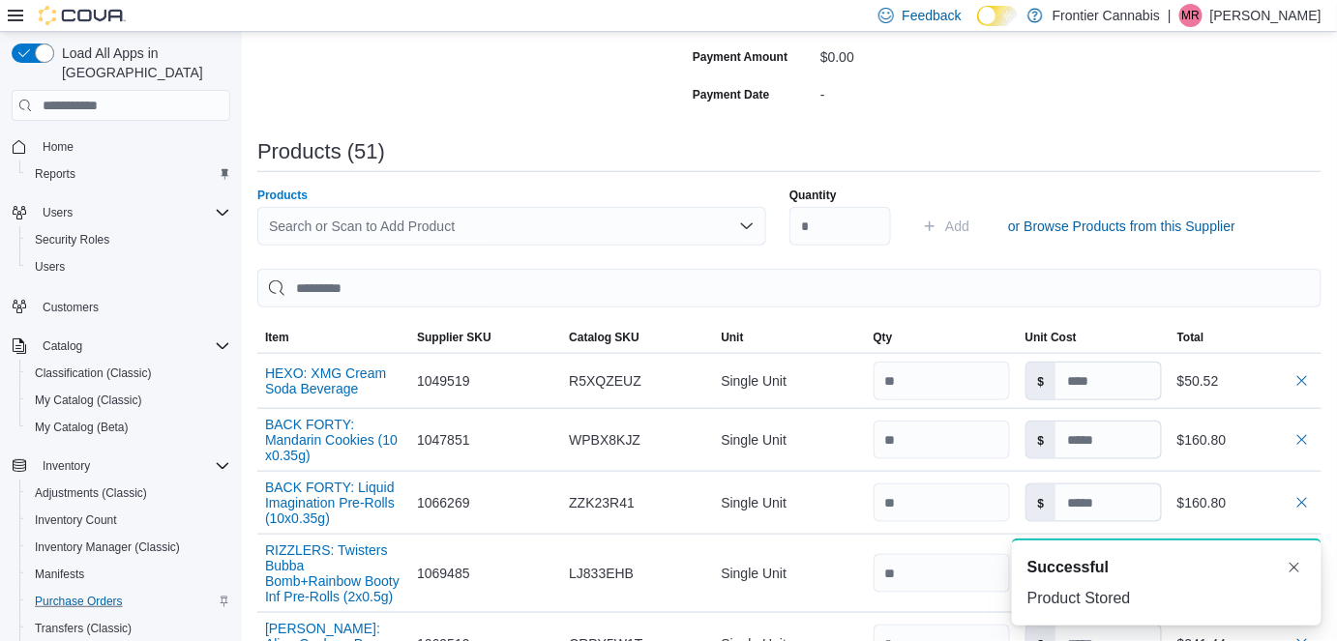
click at [364, 223] on div "Search or Scan to Add Product" at bounding box center [511, 226] width 509 height 39
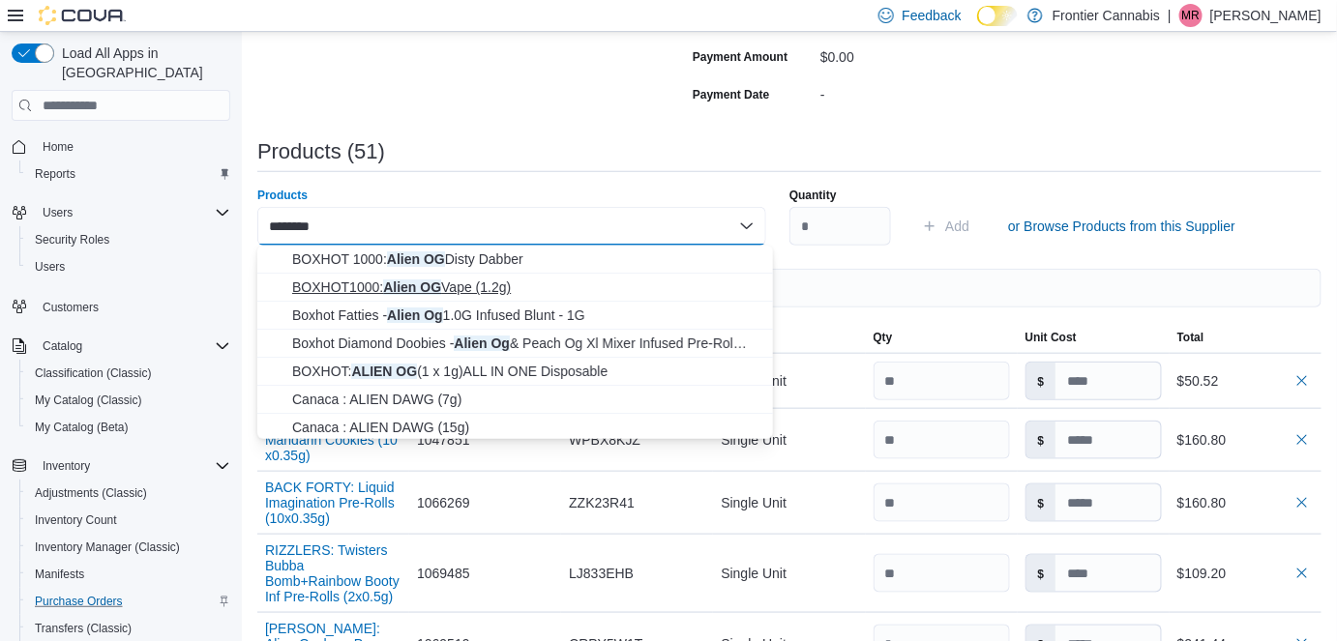
type input "********"
click at [342, 288] on span "BOXHOT1000: Alien OG Vape (1.2g)" at bounding box center [526, 287] width 469 height 19
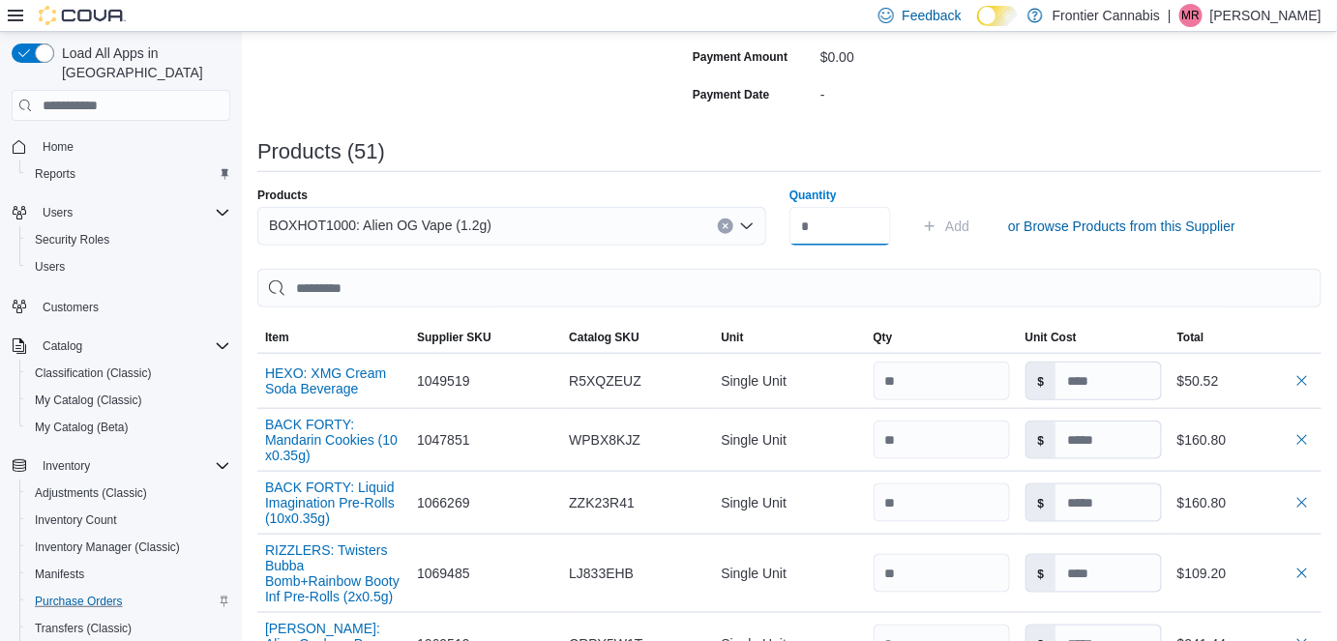
click at [864, 235] on input "Quantity" at bounding box center [840, 226] width 102 height 39
type input "**"
click at [955, 231] on span "Add" at bounding box center [957, 226] width 24 height 19
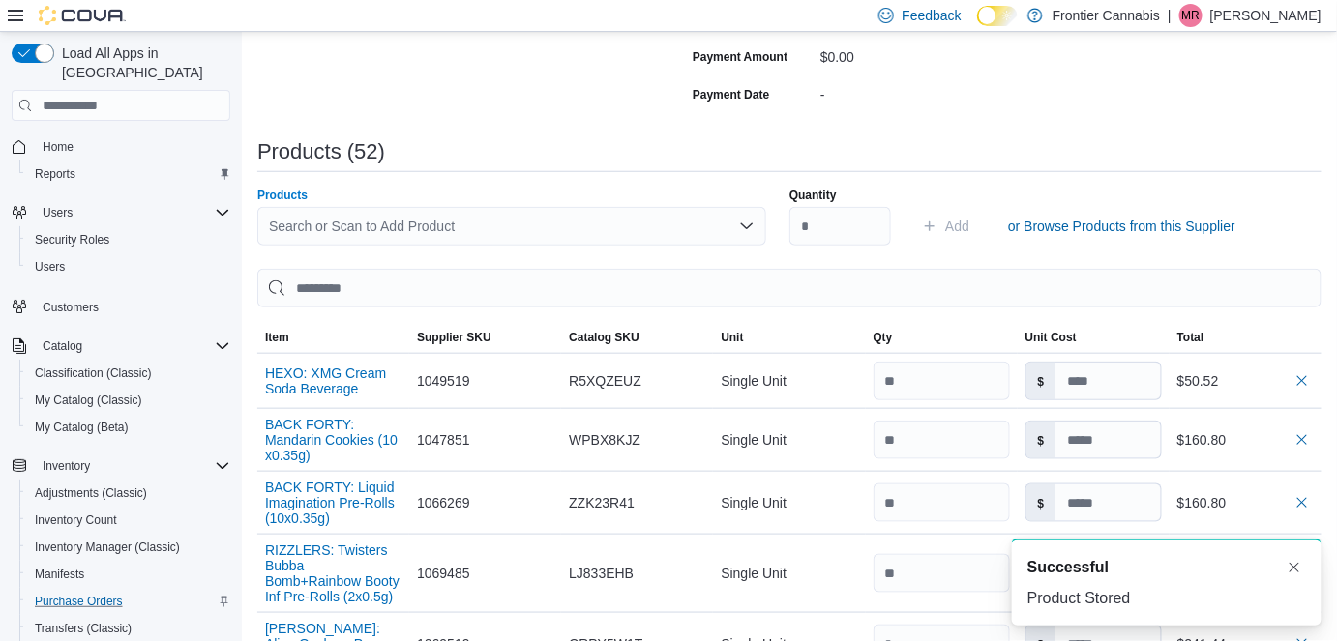
click at [327, 231] on div "Search or Scan to Add Product" at bounding box center [511, 226] width 509 height 39
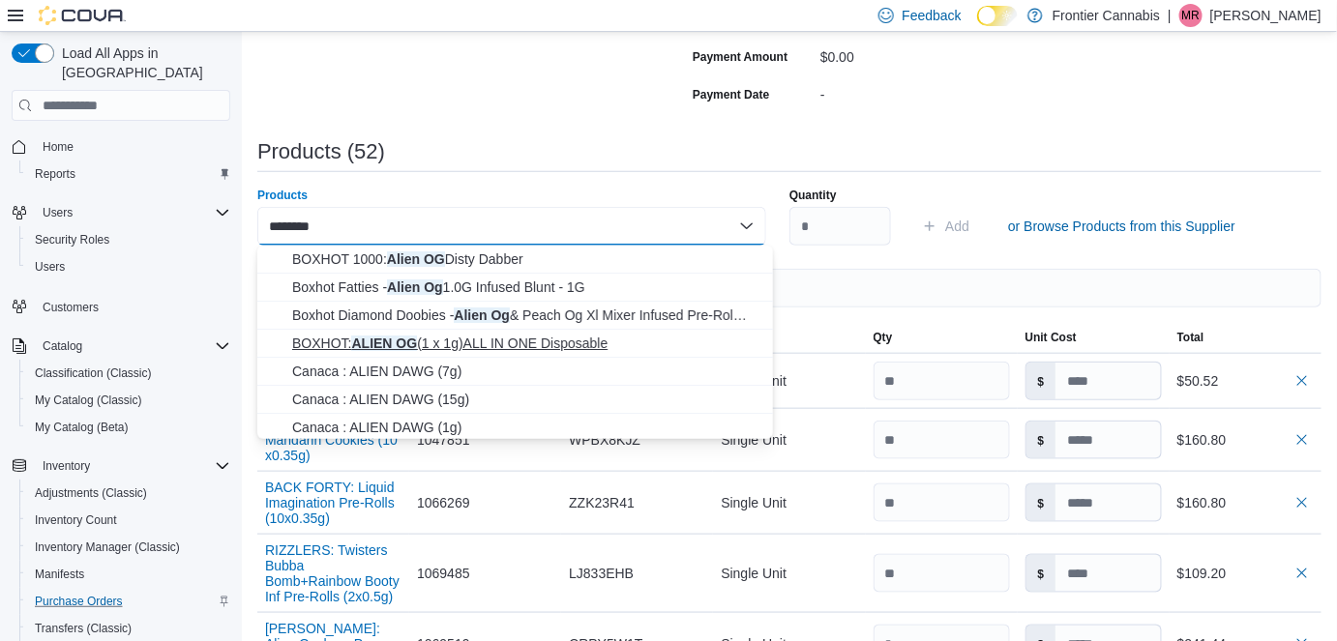
type input "********"
click at [446, 339] on span "BOXHOT: ALIEN OG (1 x 1g)ALL IN ONE Disposable" at bounding box center [526, 343] width 469 height 19
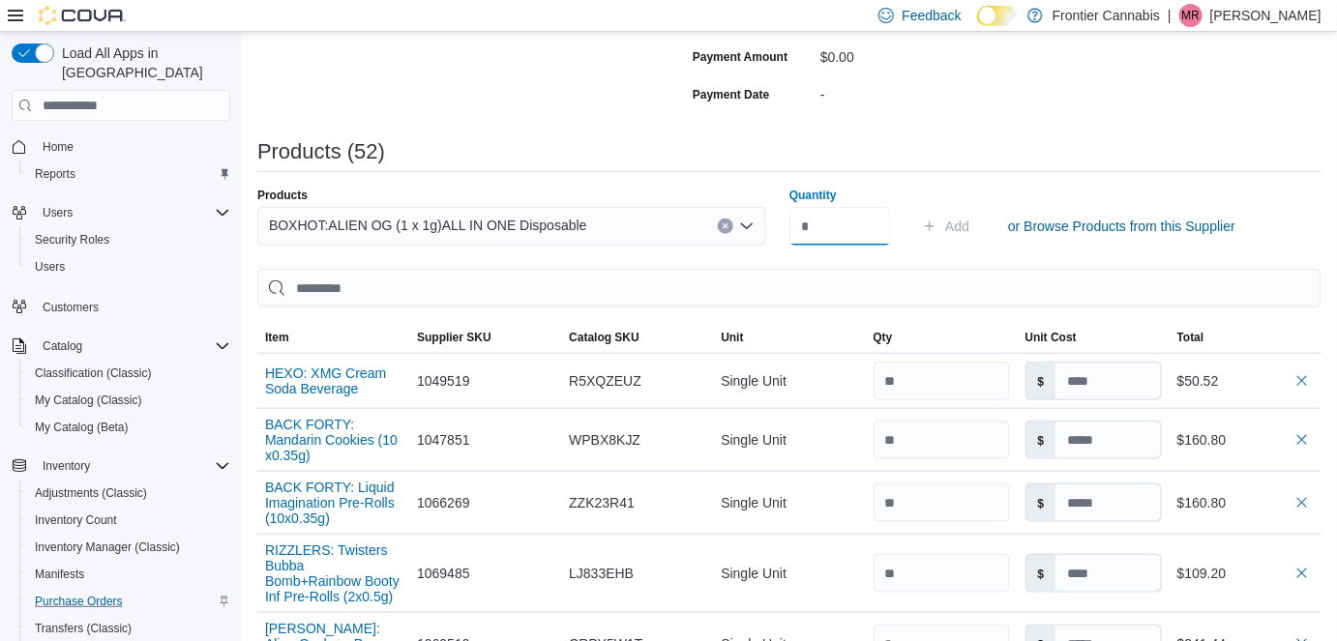
click at [828, 223] on input "Quantity" at bounding box center [840, 226] width 102 height 39
type input "**"
click at [946, 228] on span "Add" at bounding box center [945, 226] width 47 height 39
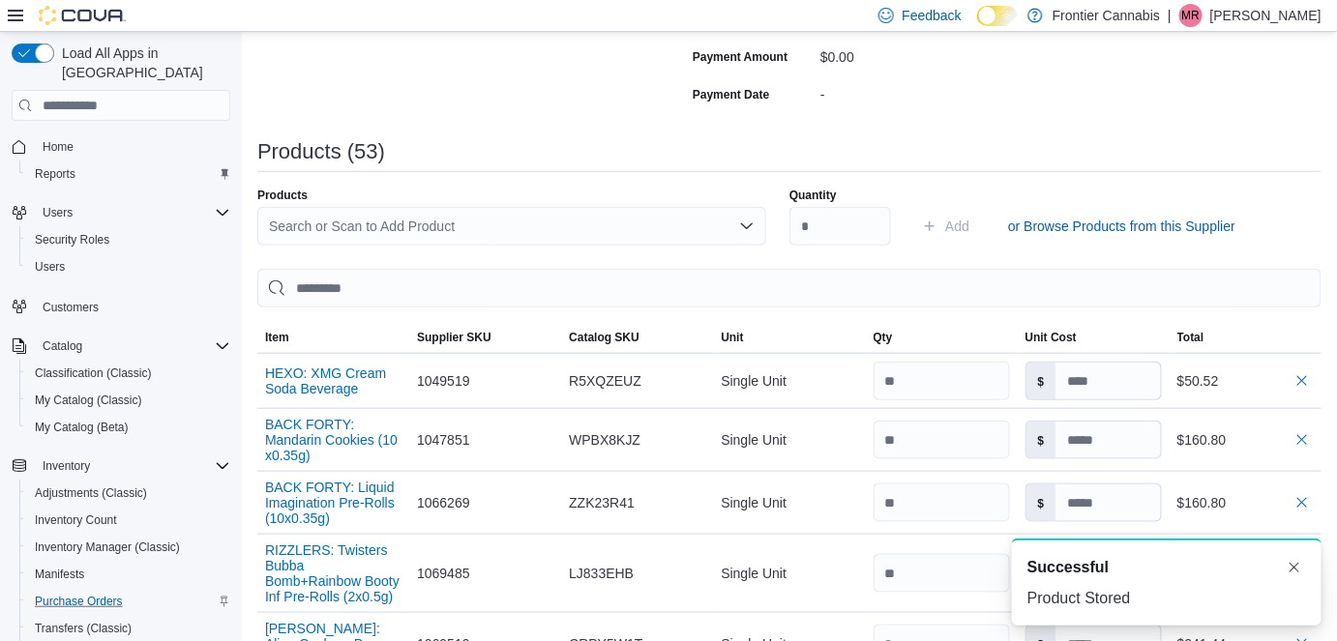
click at [446, 224] on div "Search or Scan to Add Product" at bounding box center [511, 226] width 509 height 39
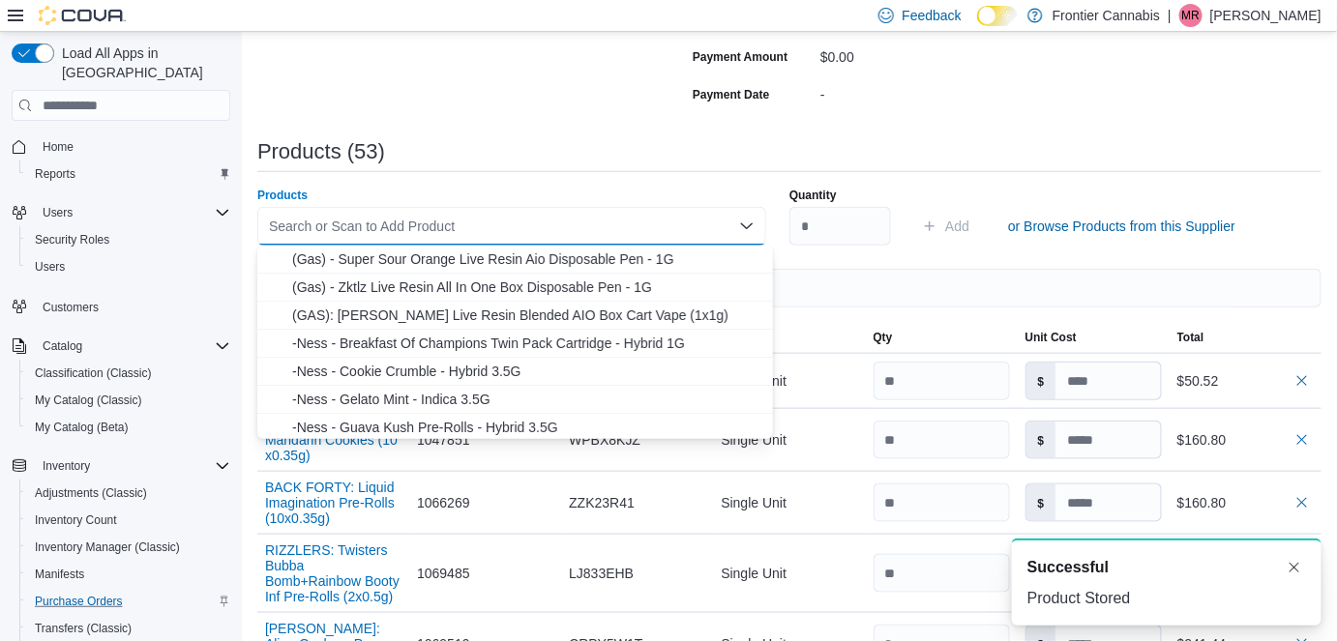
type input "*"
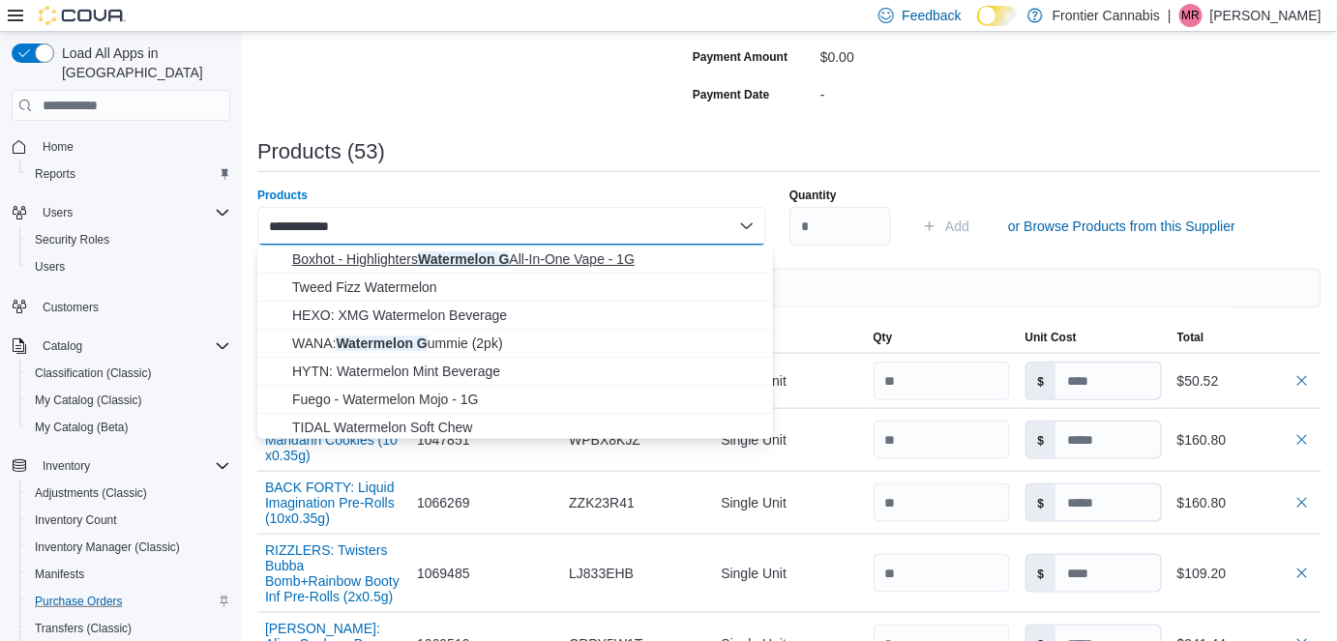
type input "**********"
click at [451, 256] on span "Boxhot - Highlighters Watermelon G All-In-One Vape - 1G" at bounding box center [526, 259] width 469 height 19
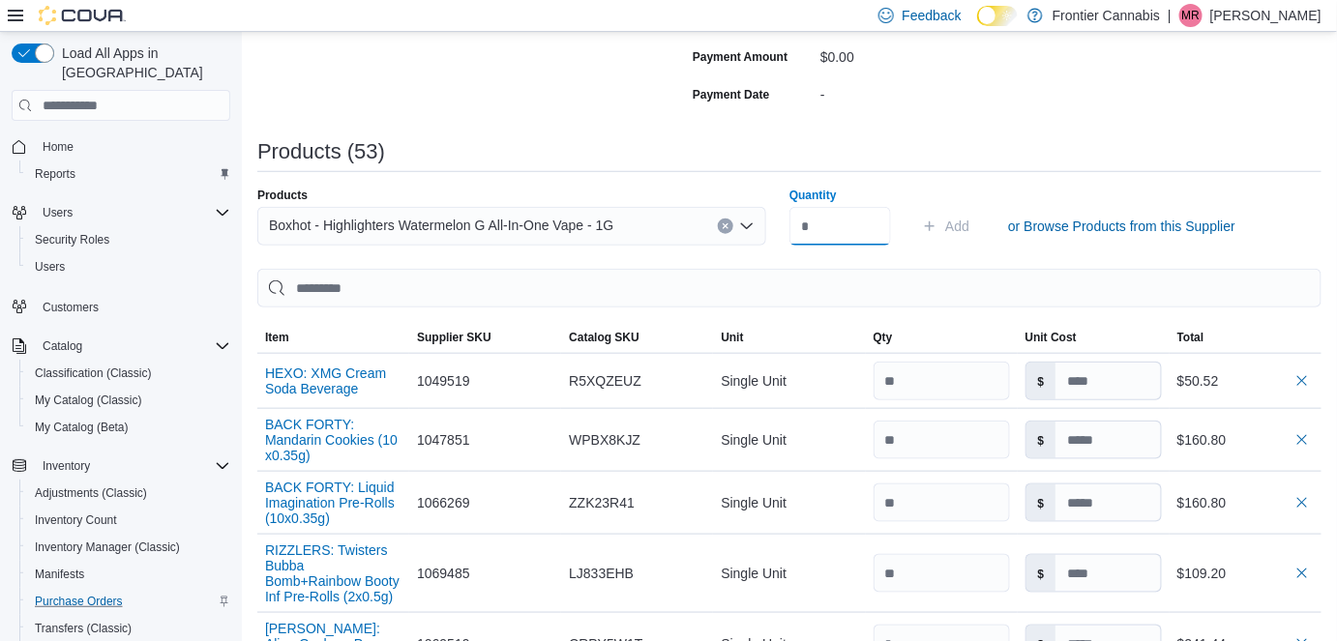
click at [839, 227] on input "Quantity" at bounding box center [840, 226] width 102 height 39
type input "**"
click at [969, 217] on span "Add" at bounding box center [957, 226] width 24 height 19
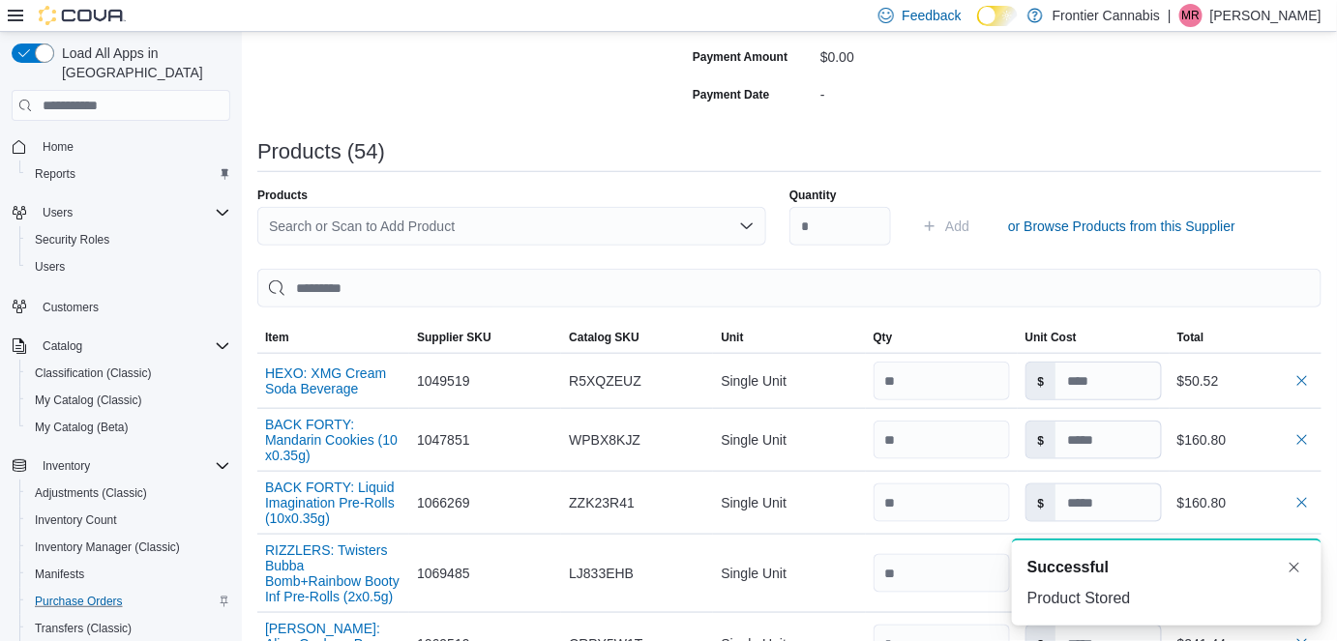
click at [364, 229] on div "Search or Scan to Add Product" at bounding box center [511, 226] width 509 height 39
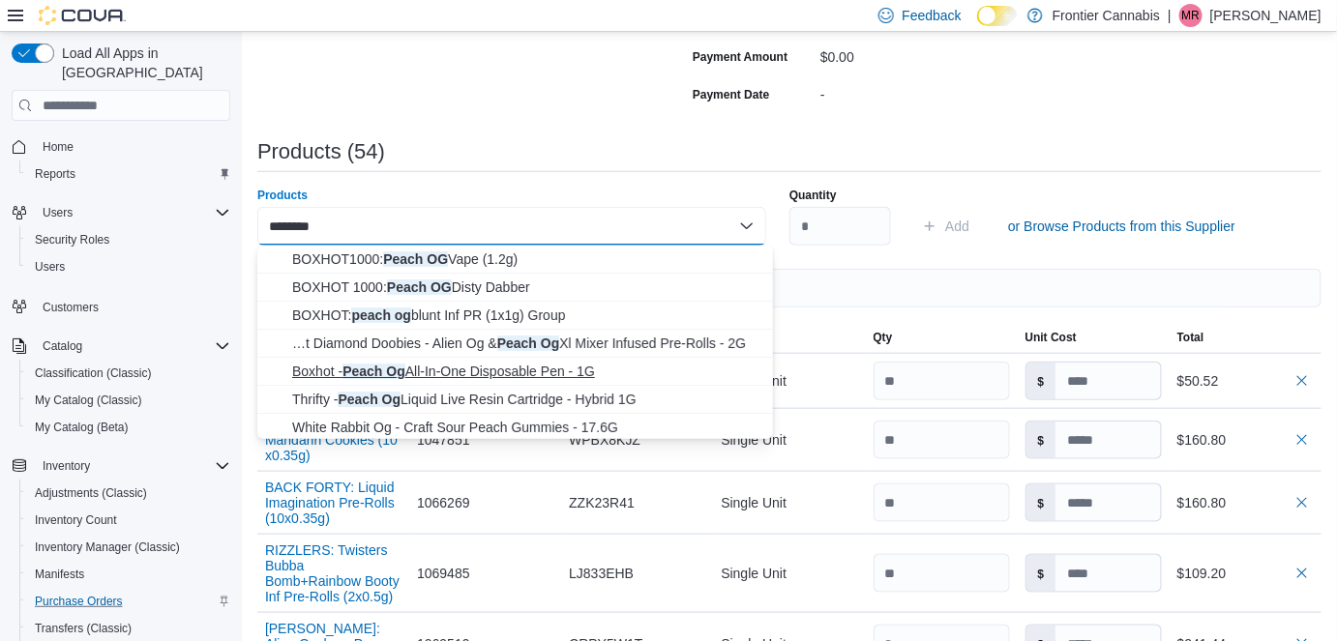
type input "********"
click at [528, 370] on span "Boxhot - Peach Og All-In-One Disposable Pen - 1G" at bounding box center [526, 371] width 469 height 19
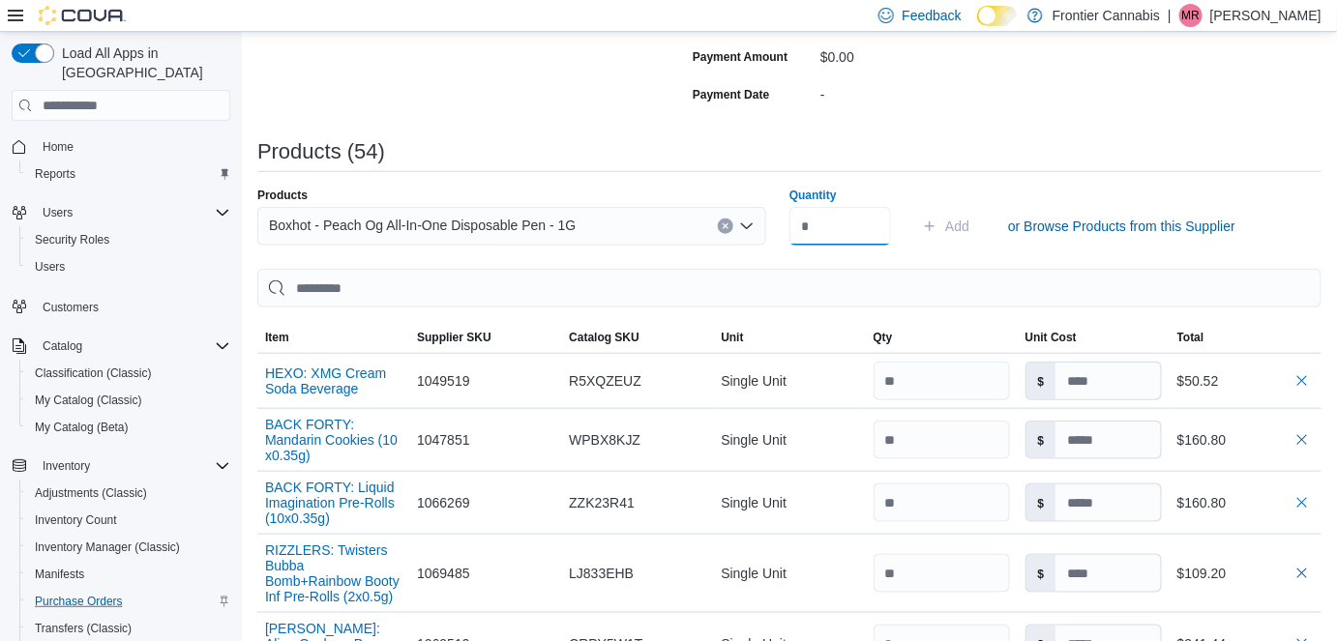
click at [867, 234] on input "Quantity" at bounding box center [840, 226] width 102 height 39
type input "**"
click at [959, 223] on span "Add" at bounding box center [957, 226] width 24 height 19
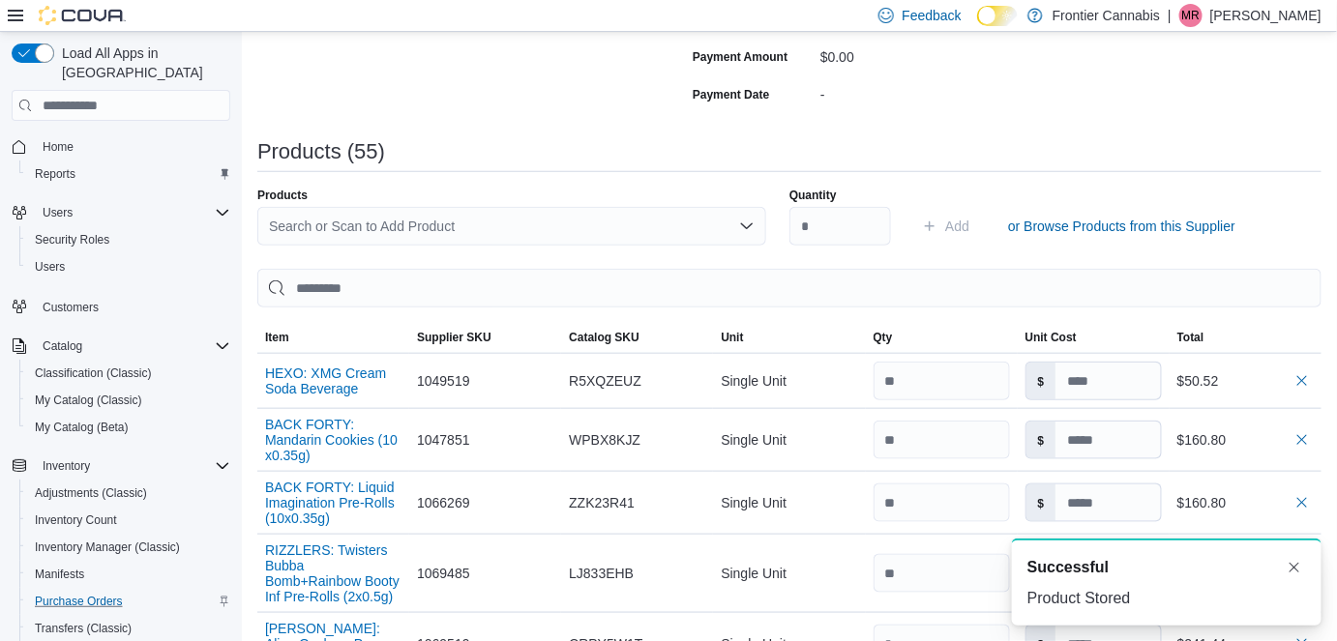
click at [336, 221] on div "Search or Scan to Add Product" at bounding box center [511, 226] width 509 height 39
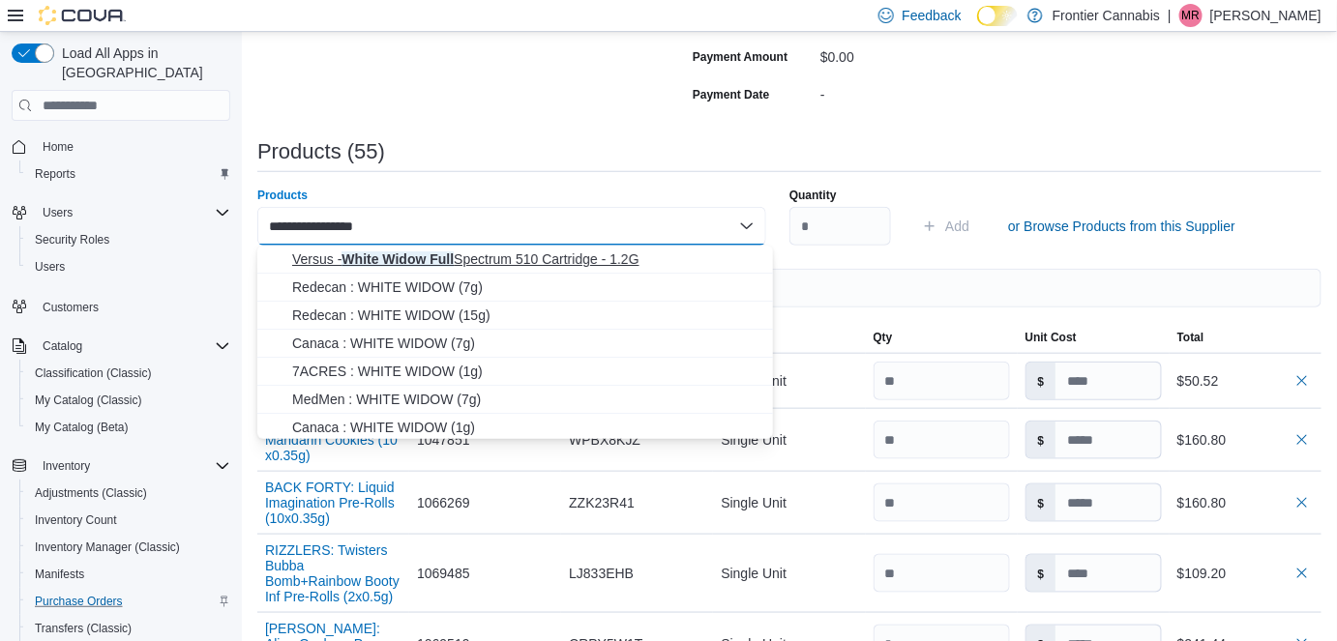
type input "**********"
click at [360, 259] on span "Versus - White Widow Full Spectrum 510 Cartridge - 1.2G" at bounding box center [526, 259] width 469 height 19
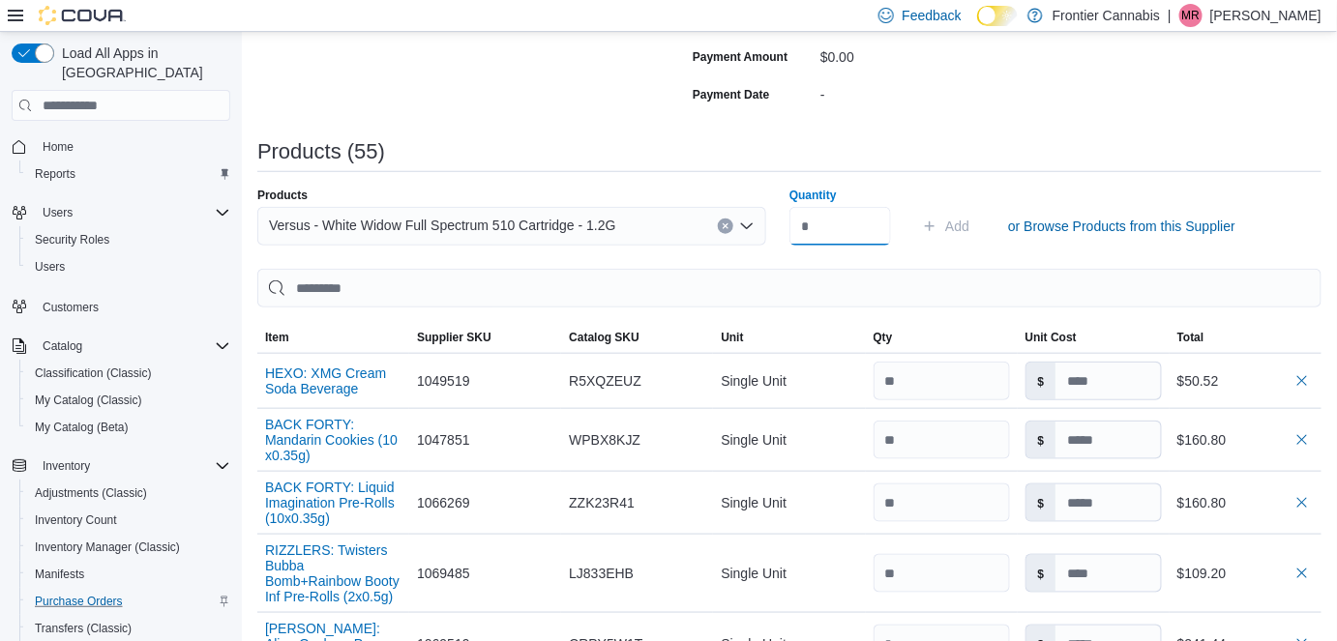
click at [830, 221] on input "Quantity" at bounding box center [840, 226] width 102 height 39
type input "**"
click at [977, 220] on button "Add" at bounding box center [945, 226] width 63 height 39
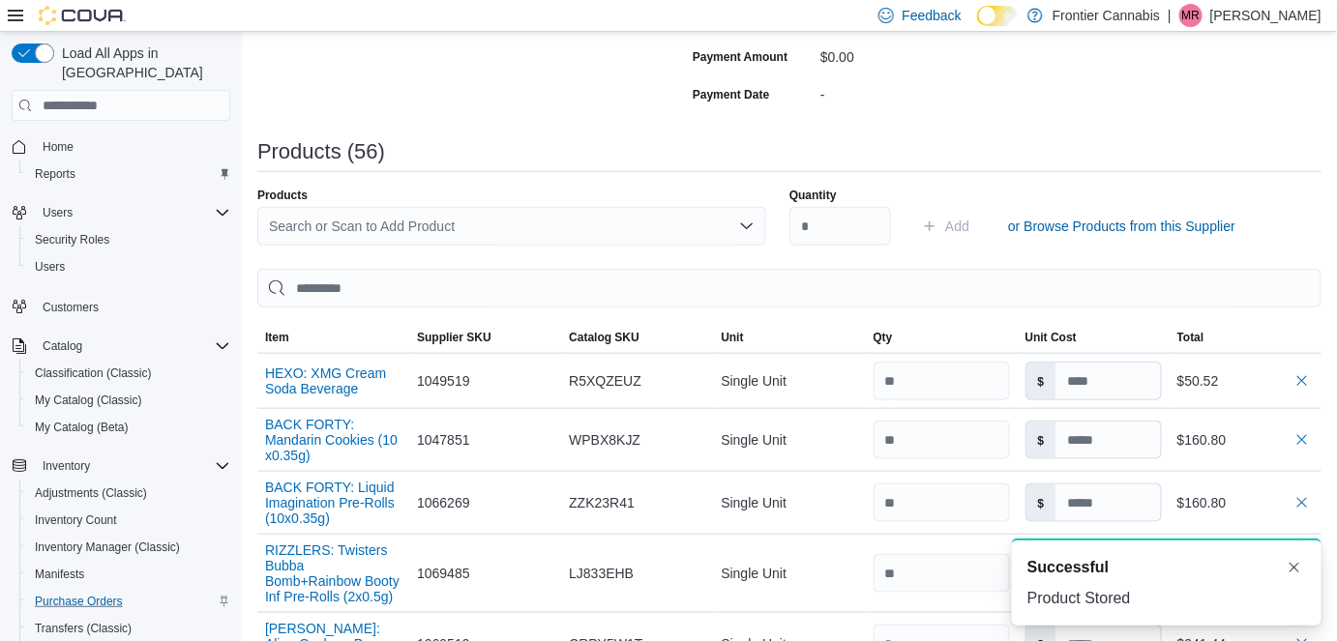
click at [362, 239] on div "Search or Scan to Add Product" at bounding box center [511, 226] width 509 height 39
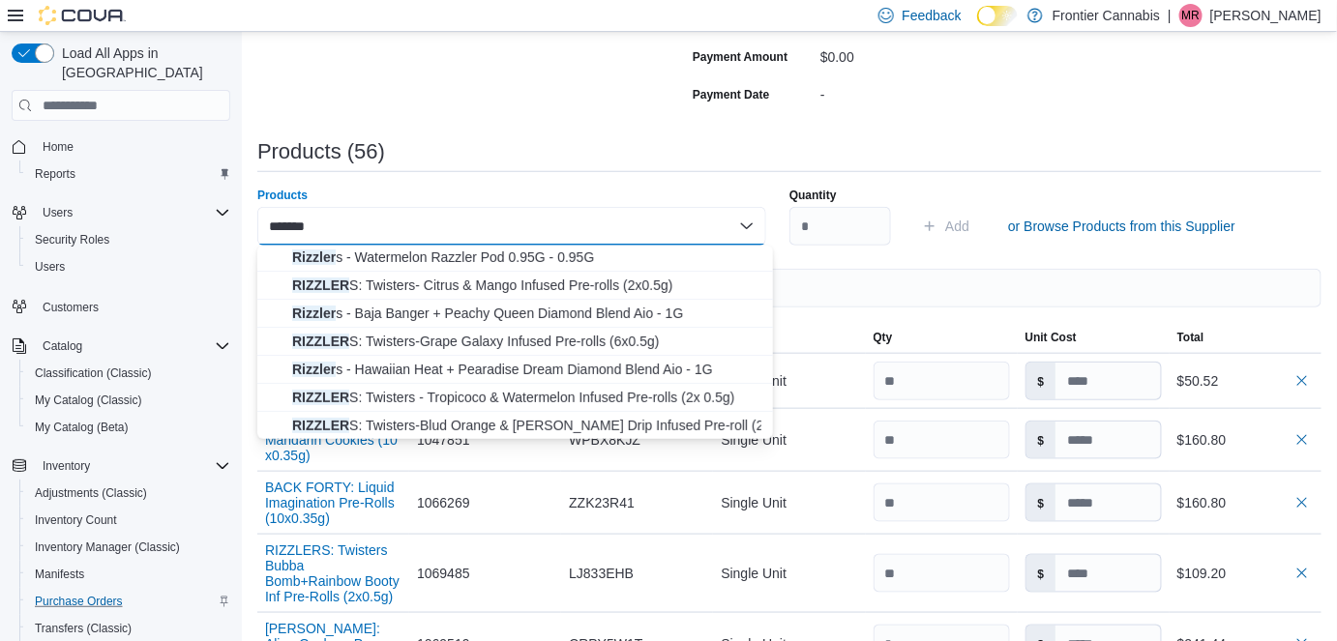
scroll to position [170, 0]
type input "*******"
click at [505, 362] on span "Rizzler s - Hawaiian Heat + Pearadise Dream Diamond Blend Aio - 1G" at bounding box center [526, 369] width 469 height 19
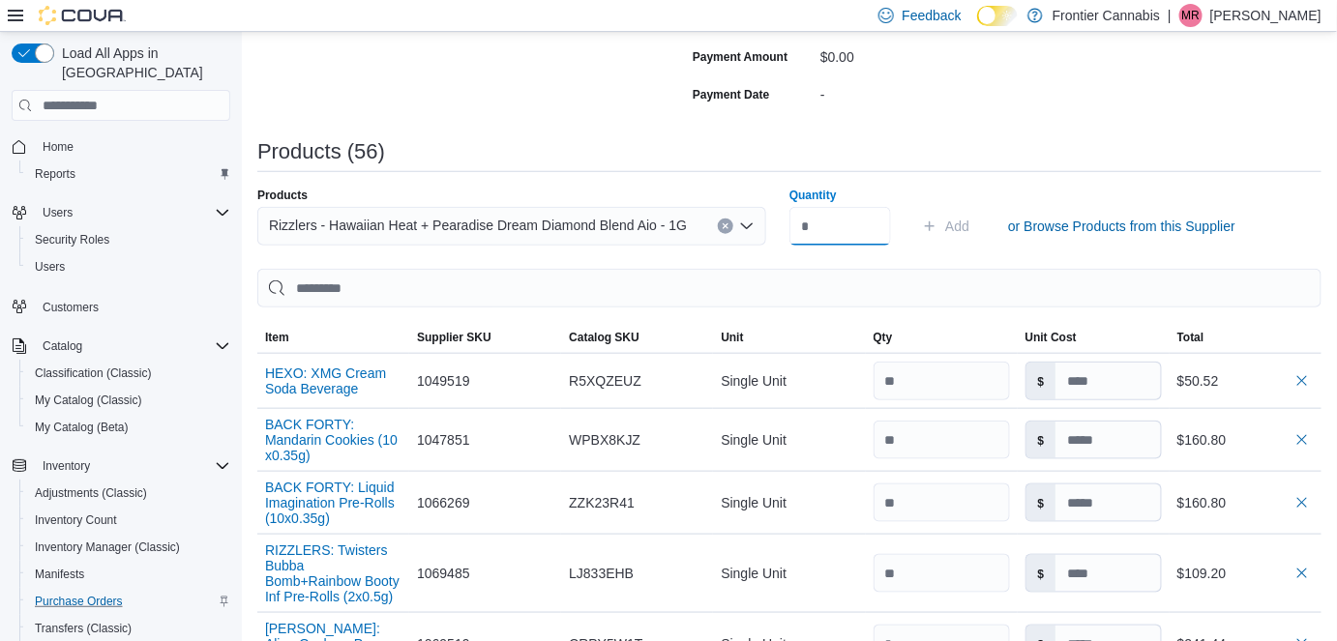
click at [826, 219] on input "Quantity" at bounding box center [840, 226] width 102 height 39
type input "**"
click at [969, 220] on span "Add" at bounding box center [957, 226] width 24 height 19
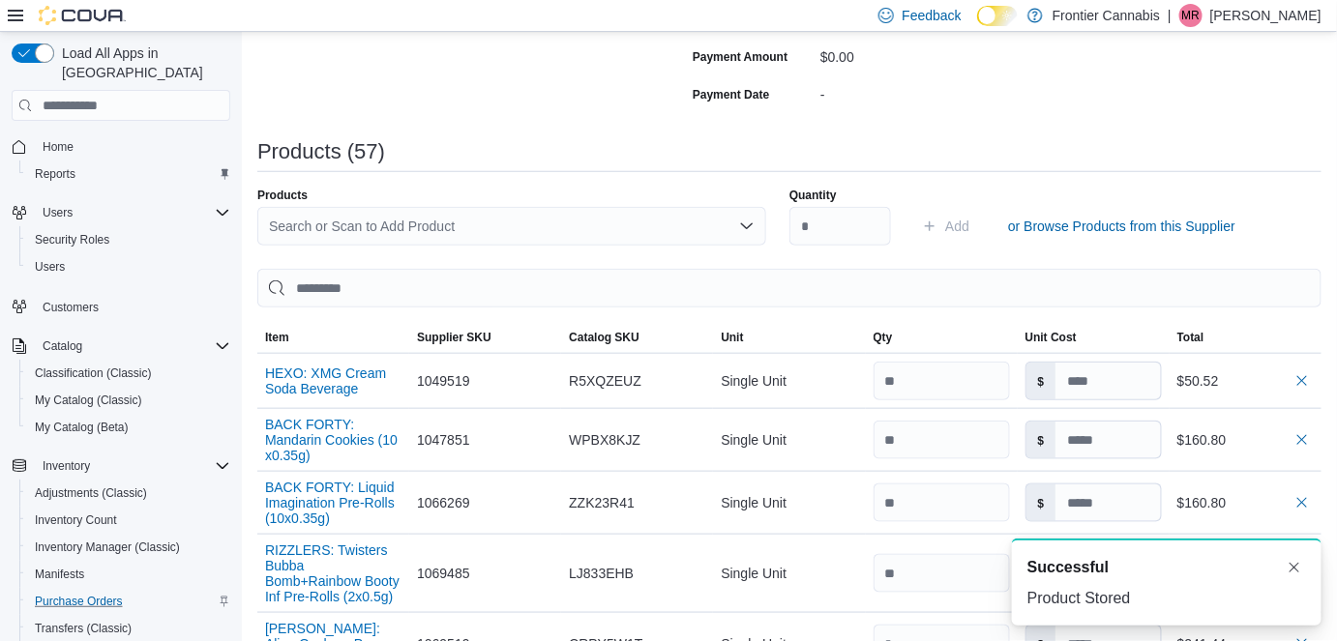
scroll to position [0, 0]
click at [362, 219] on div "Search or Scan to Add Product" at bounding box center [511, 226] width 509 height 39
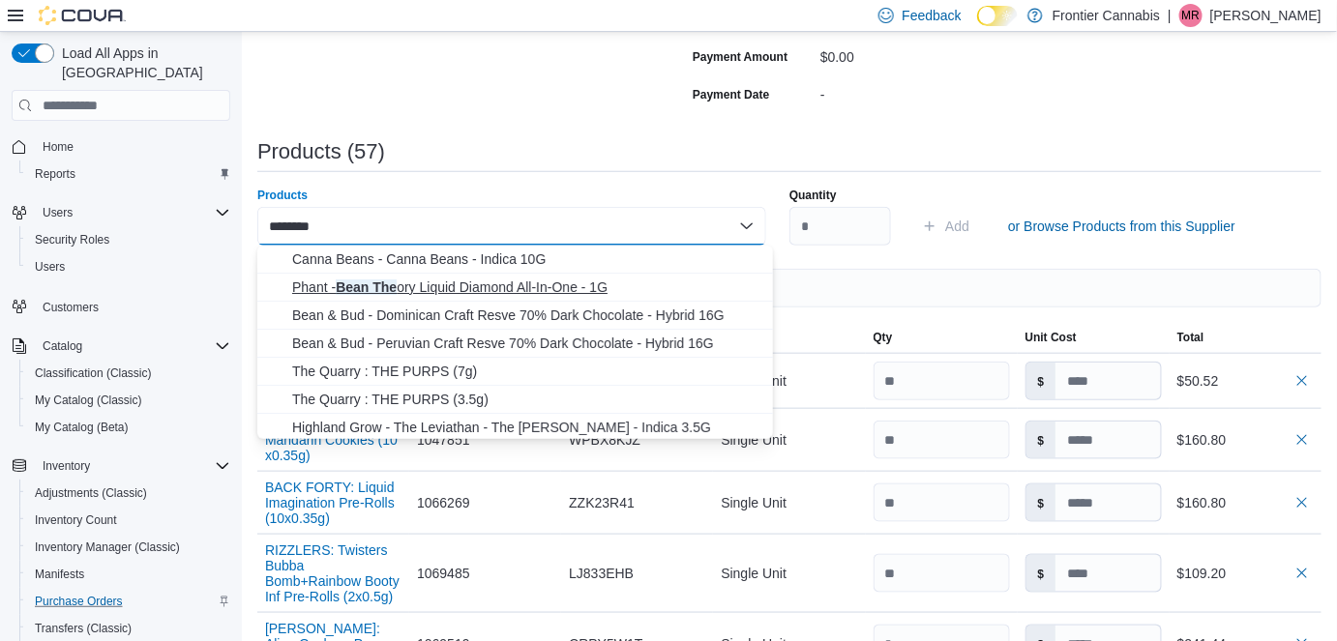
type input "********"
click at [413, 282] on span "Phant - Bean The ory Liquid Diamond All-In-One - 1G" at bounding box center [526, 287] width 469 height 19
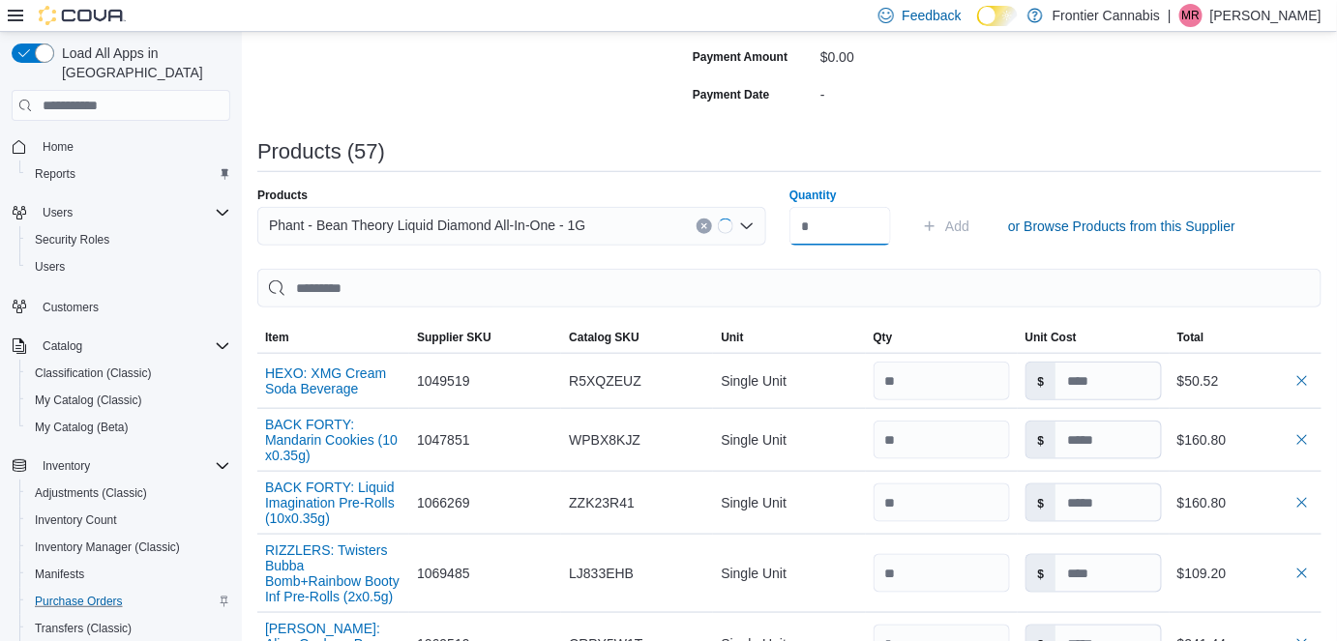
click at [844, 226] on input "Quantity" at bounding box center [840, 226] width 102 height 39
type input "**"
click at [969, 223] on span "Add" at bounding box center [957, 226] width 24 height 19
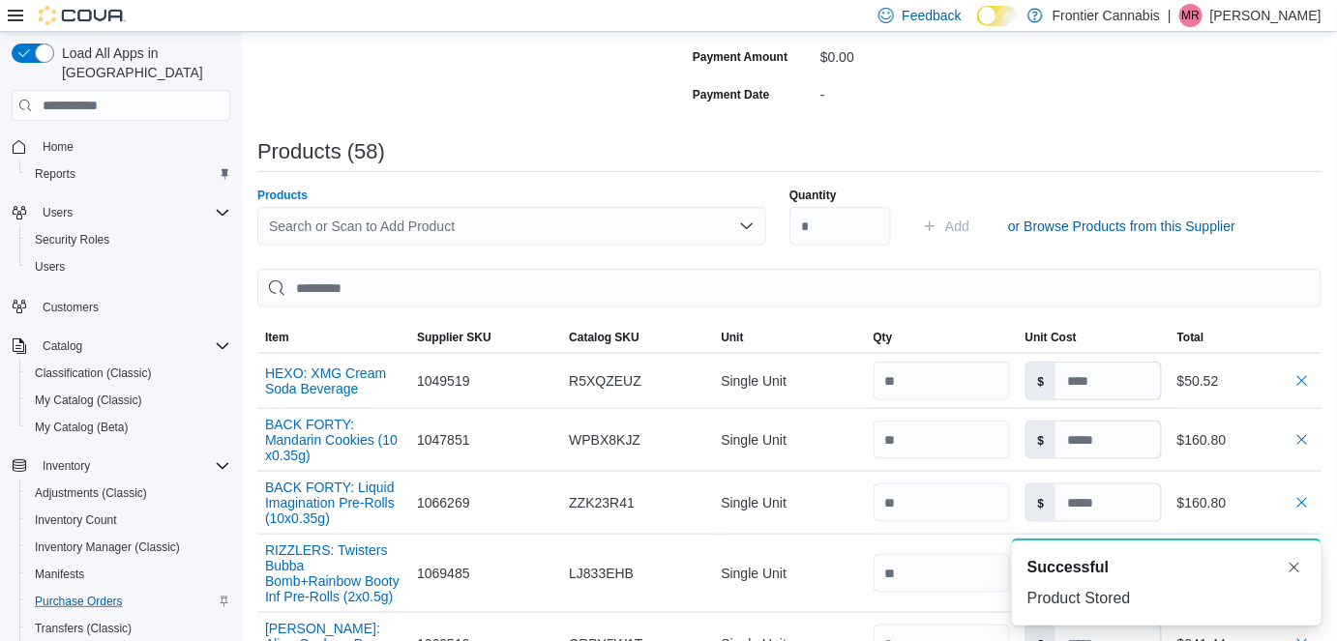
click at [435, 220] on div "Search or Scan to Add Product" at bounding box center [511, 226] width 509 height 39
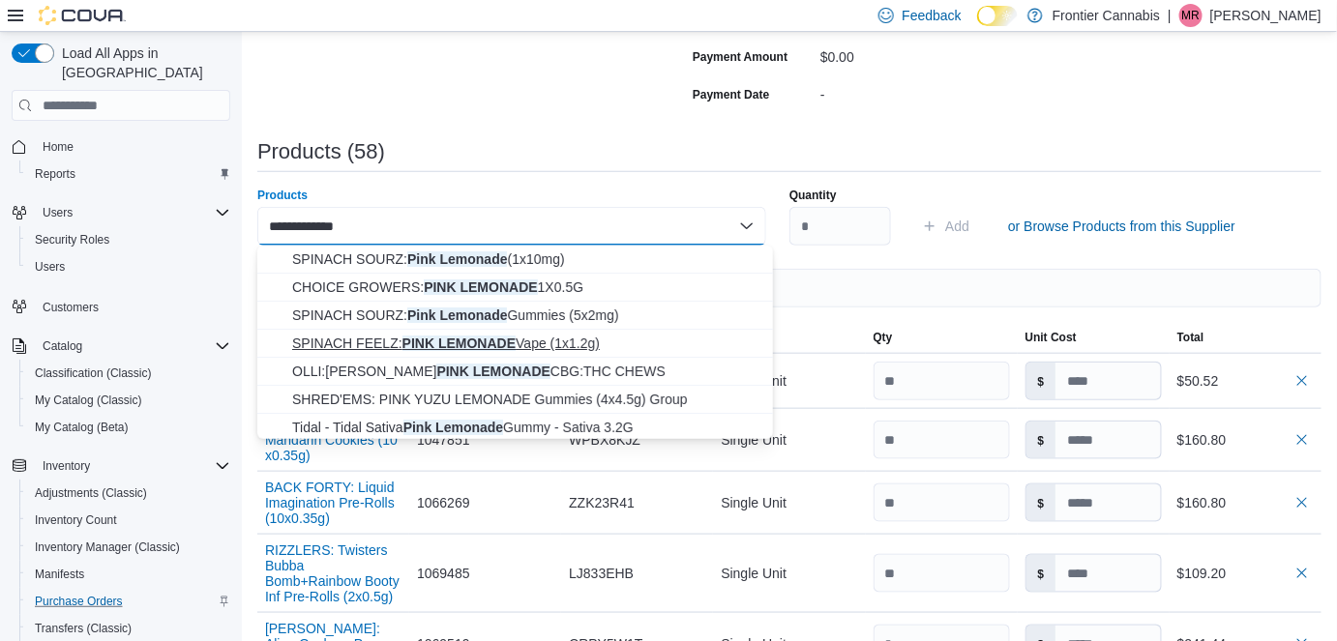
type input "**********"
click at [495, 346] on span "SPINACH FEELZ: PINK LEMONADE Vape (1x1.2g)" at bounding box center [526, 343] width 469 height 19
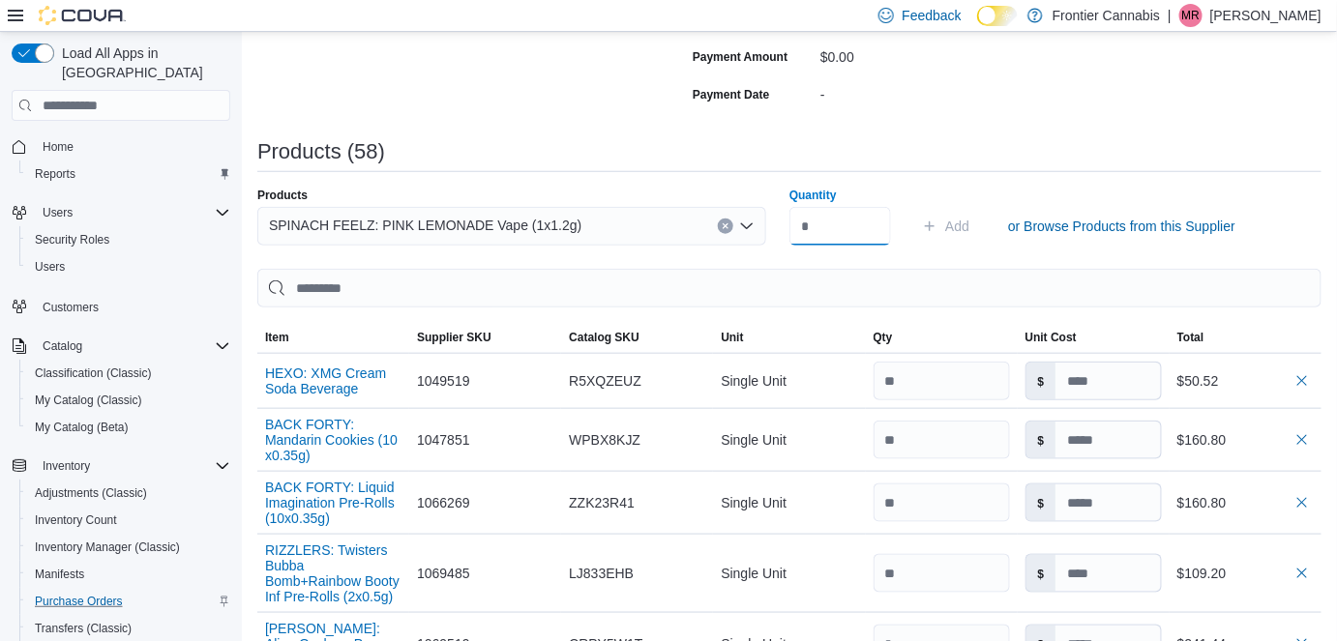
click at [828, 222] on input "Quantity" at bounding box center [840, 226] width 102 height 39
type input "**"
click at [961, 223] on span "Add" at bounding box center [957, 226] width 24 height 19
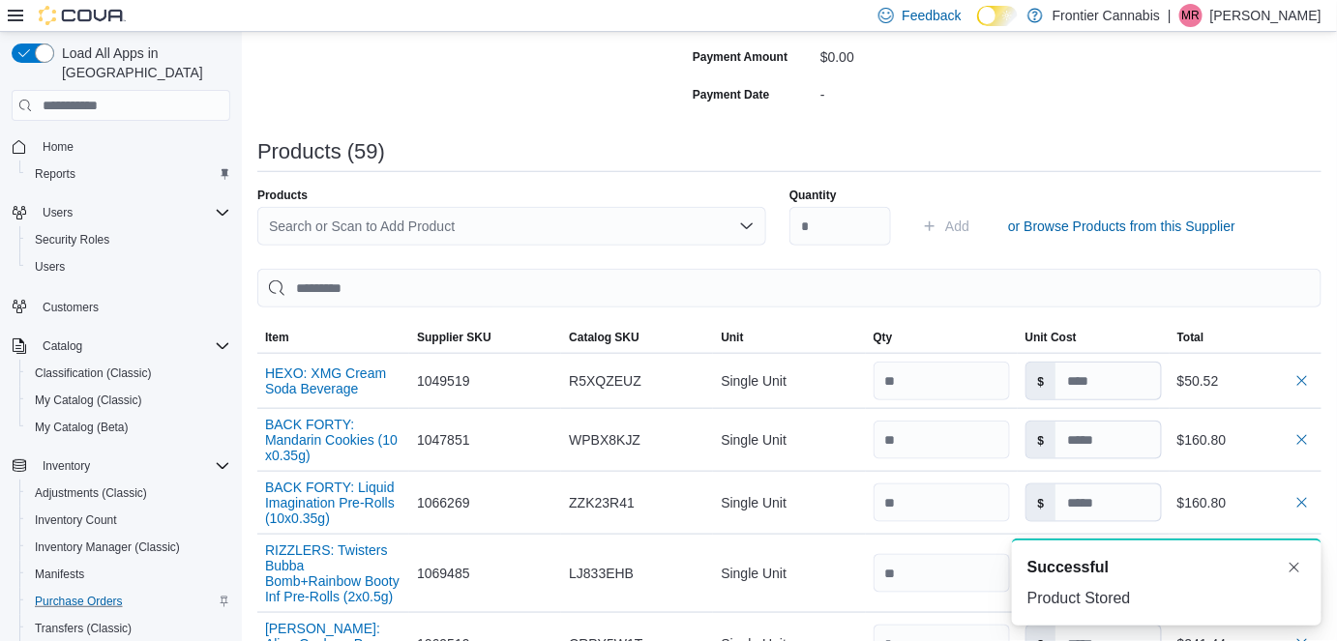
click at [523, 224] on div "Search or Scan to Add Product" at bounding box center [511, 226] width 509 height 39
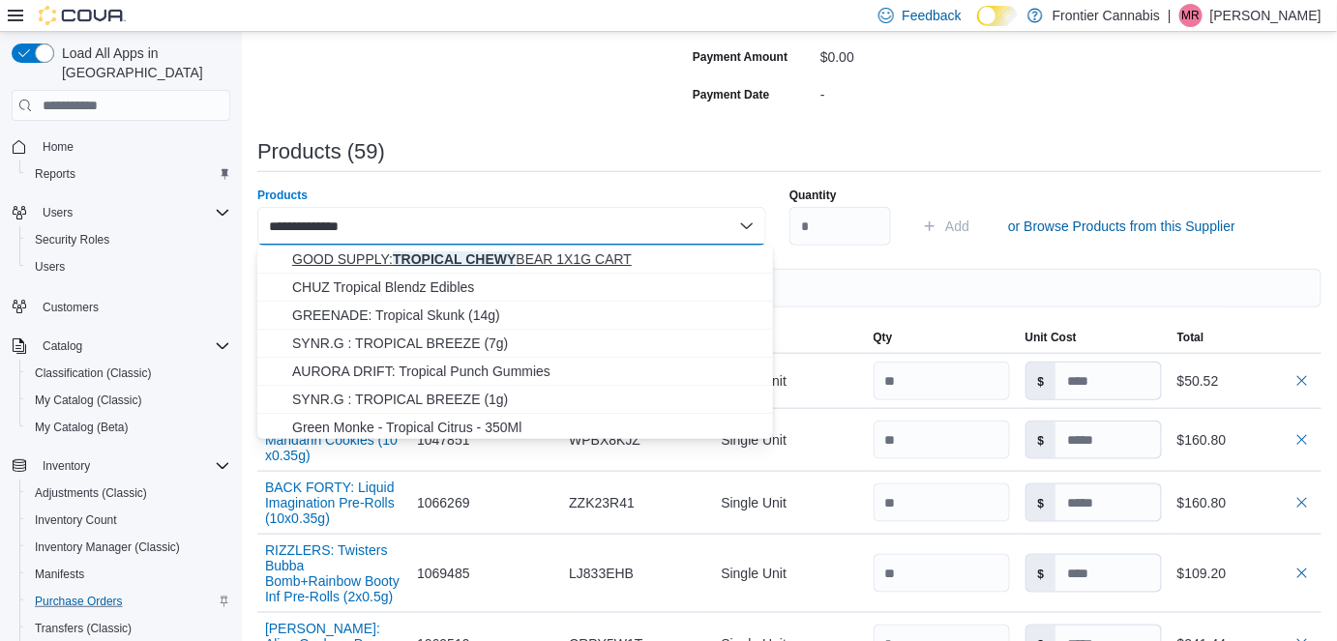
type input "**********"
click at [534, 263] on span "GOOD SUPPLY: TROPICAL CHEWY BEAR 1X1G CART" at bounding box center [526, 259] width 469 height 19
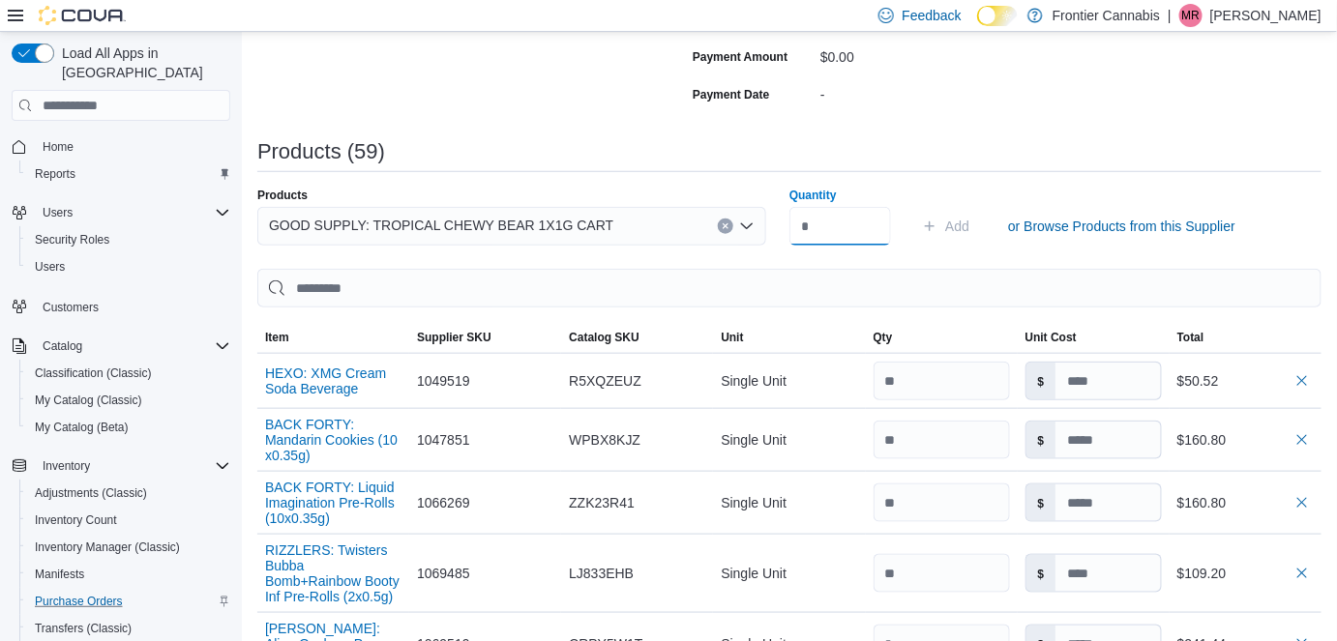
click at [856, 232] on input "Quantity" at bounding box center [840, 226] width 102 height 39
type input "**"
click at [969, 226] on span "Add" at bounding box center [957, 226] width 24 height 19
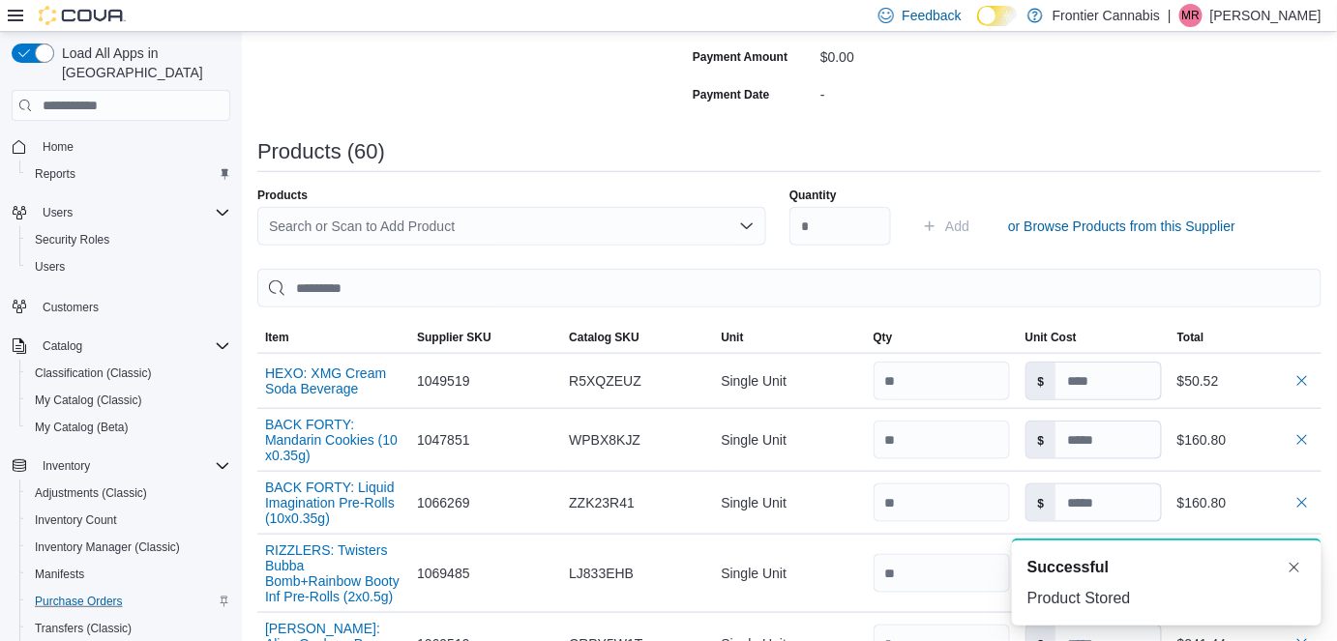
click at [317, 225] on div "Search or Scan to Add Product" at bounding box center [511, 226] width 509 height 39
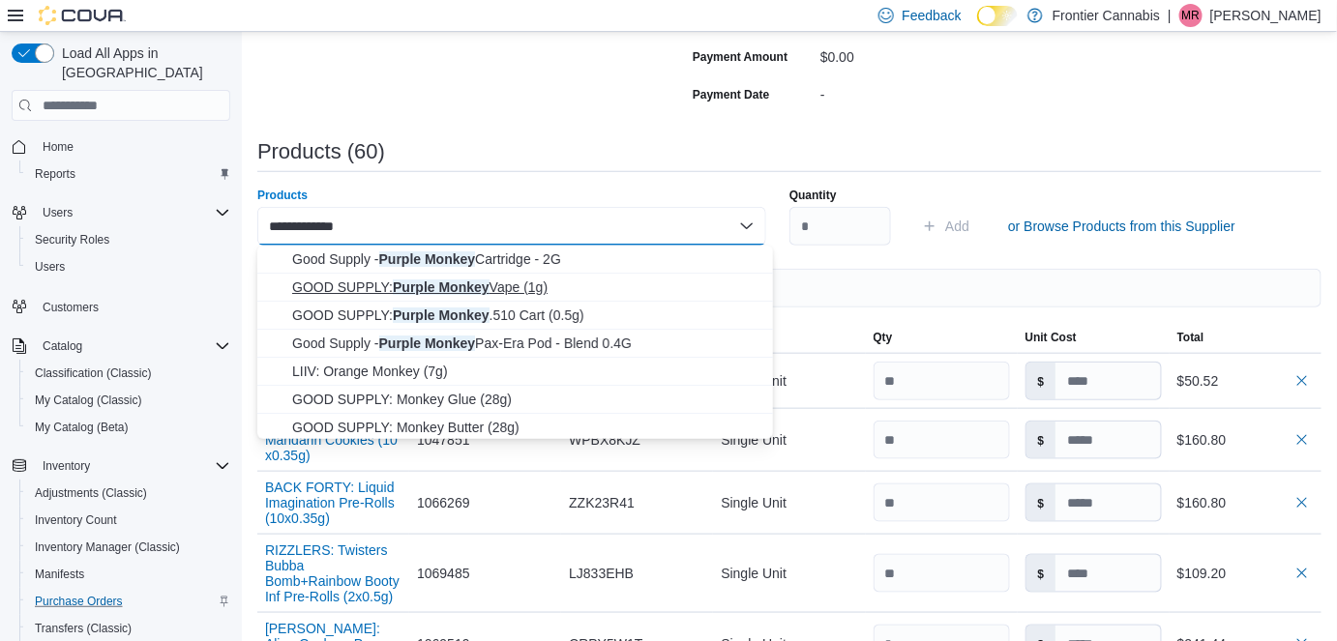
type input "**********"
click at [462, 283] on span "GOOD SUPPLY: Purple Monkey Vape (1g)" at bounding box center [526, 287] width 469 height 19
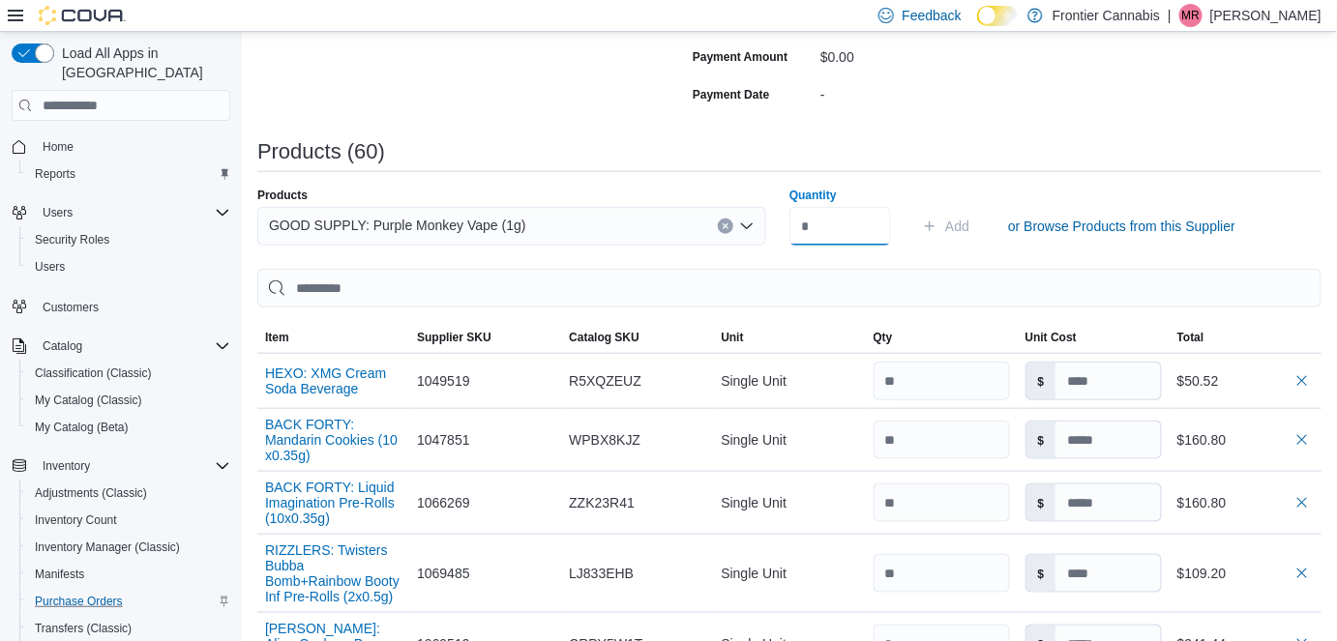
click at [844, 233] on input "Quantity" at bounding box center [840, 226] width 102 height 39
type input "**"
click at [962, 223] on span "Add" at bounding box center [957, 226] width 24 height 19
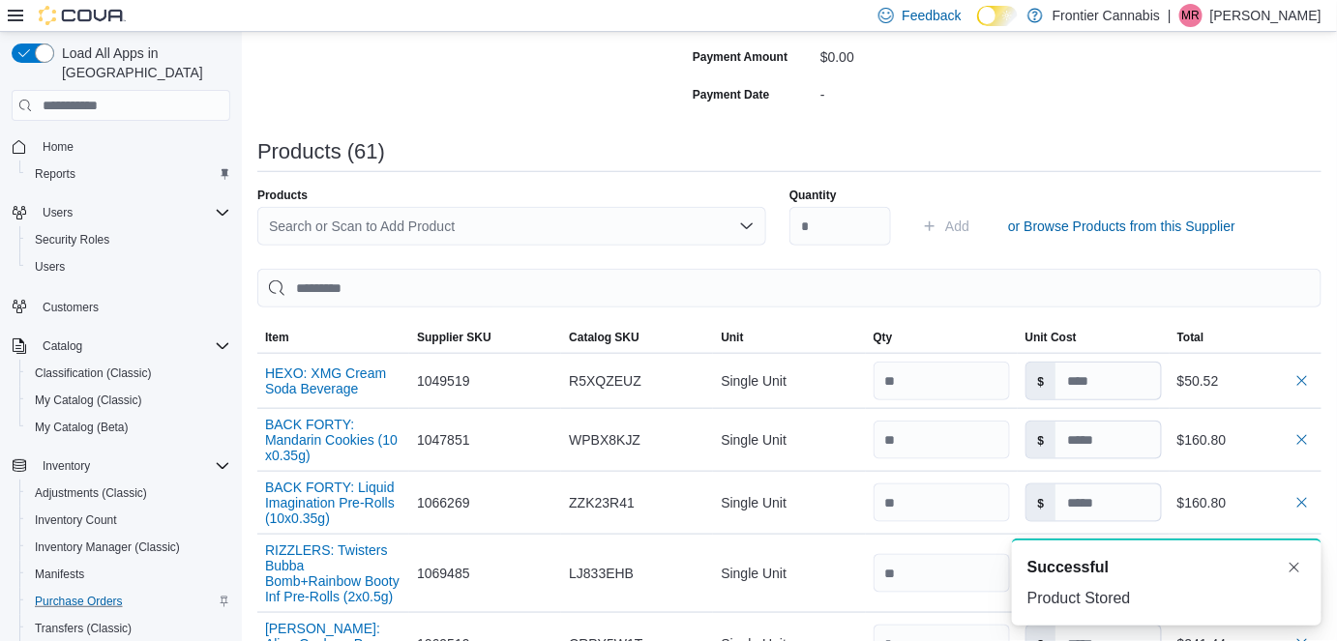
click at [342, 222] on div "Search or Scan to Add Product" at bounding box center [511, 226] width 509 height 39
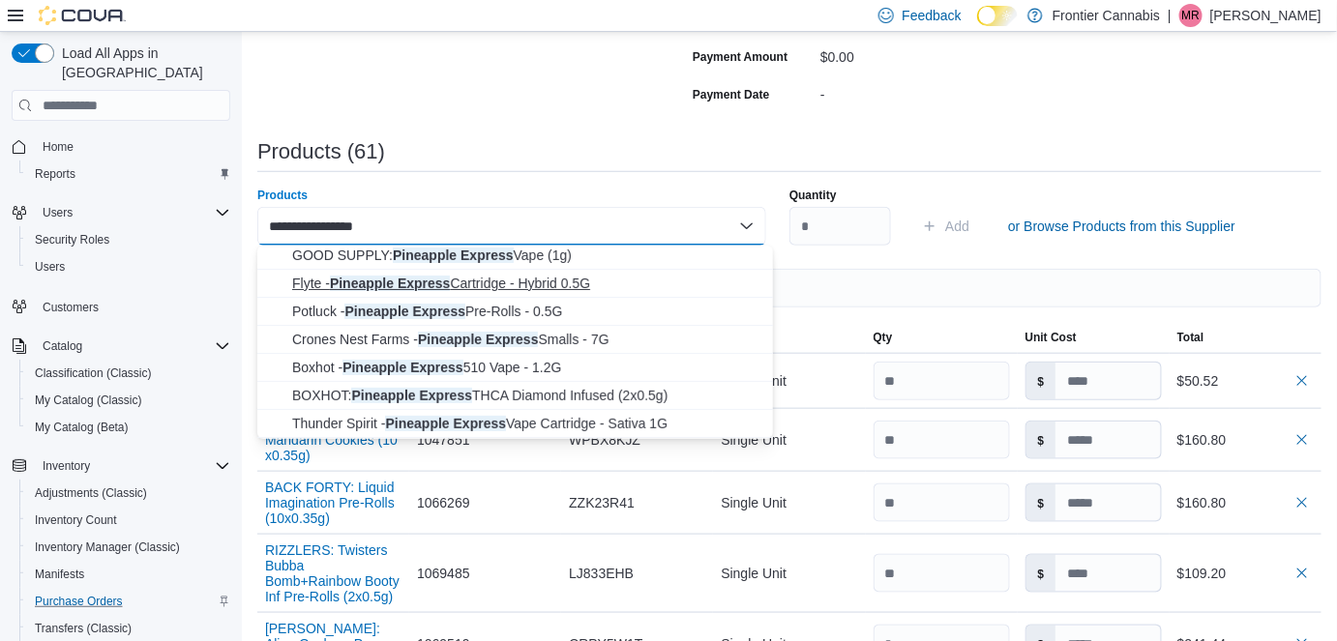
scroll to position [173, 0]
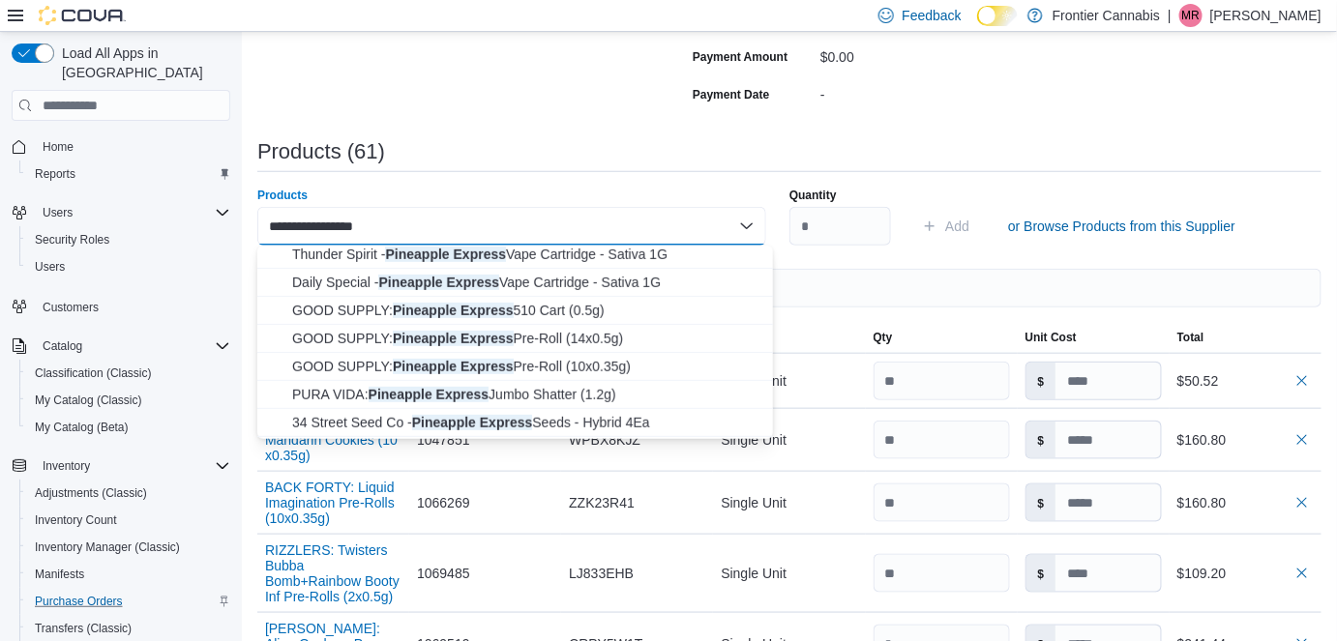
type input "**********"
click at [378, 313] on div "Boxhot - Pineapple Express 510 Vape - 1.2G BOXHOT: Pineapple Express THCA Diamo…" at bounding box center [515, 343] width 516 height 194
click at [395, 309] on span "GOOD SUPPLY: Pineapple Express 510 Cart (0.5g)" at bounding box center [526, 309] width 469 height 19
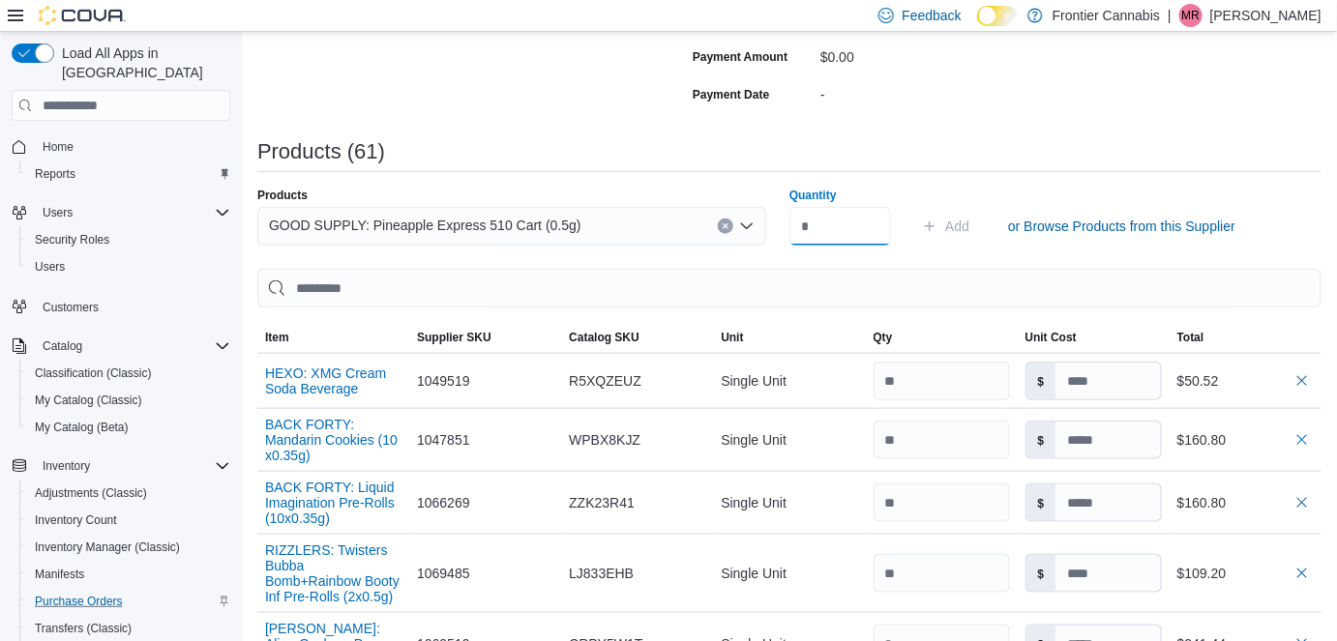
click at [877, 234] on input "Quantity" at bounding box center [840, 226] width 102 height 39
type input "**"
click at [969, 235] on span "Add" at bounding box center [945, 226] width 47 height 39
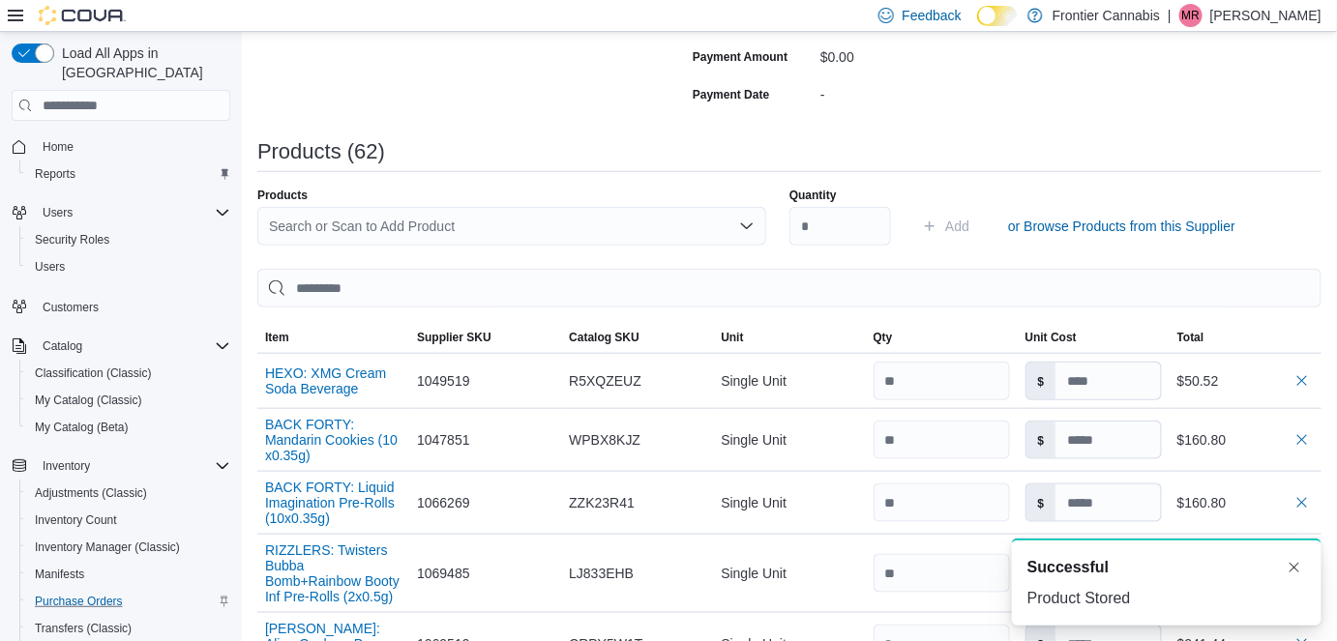
scroll to position [0, 0]
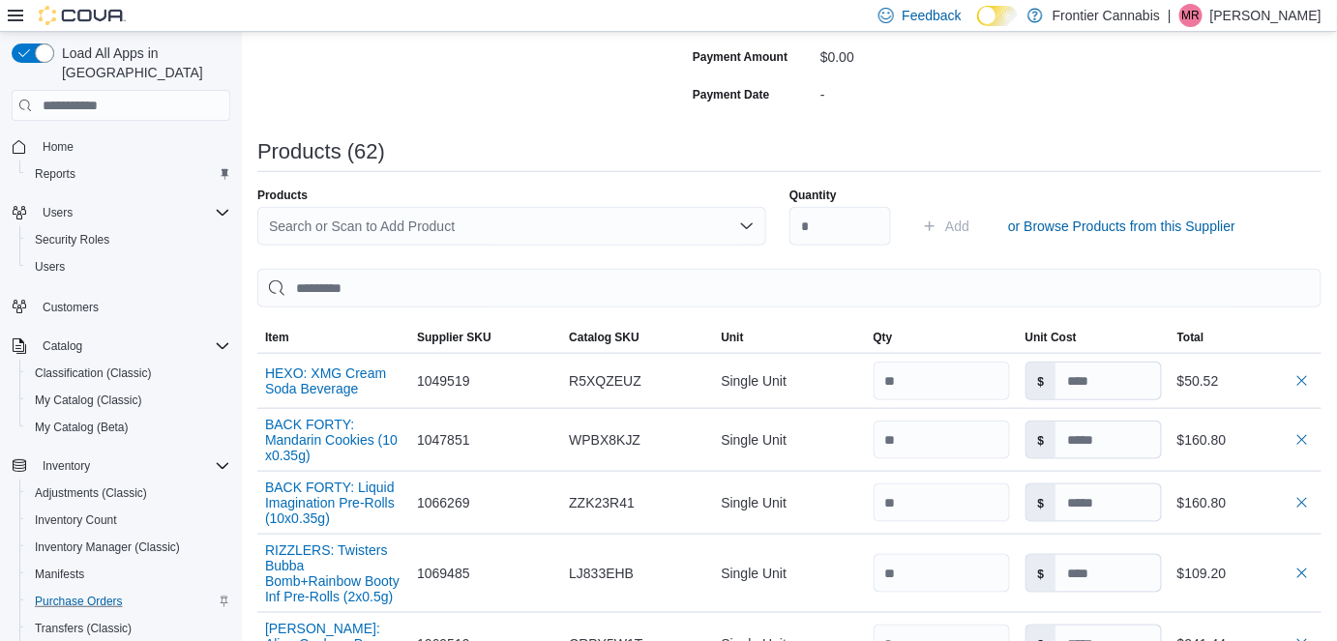
click at [264, 226] on div "Search or Scan to Add Product" at bounding box center [511, 226] width 509 height 39
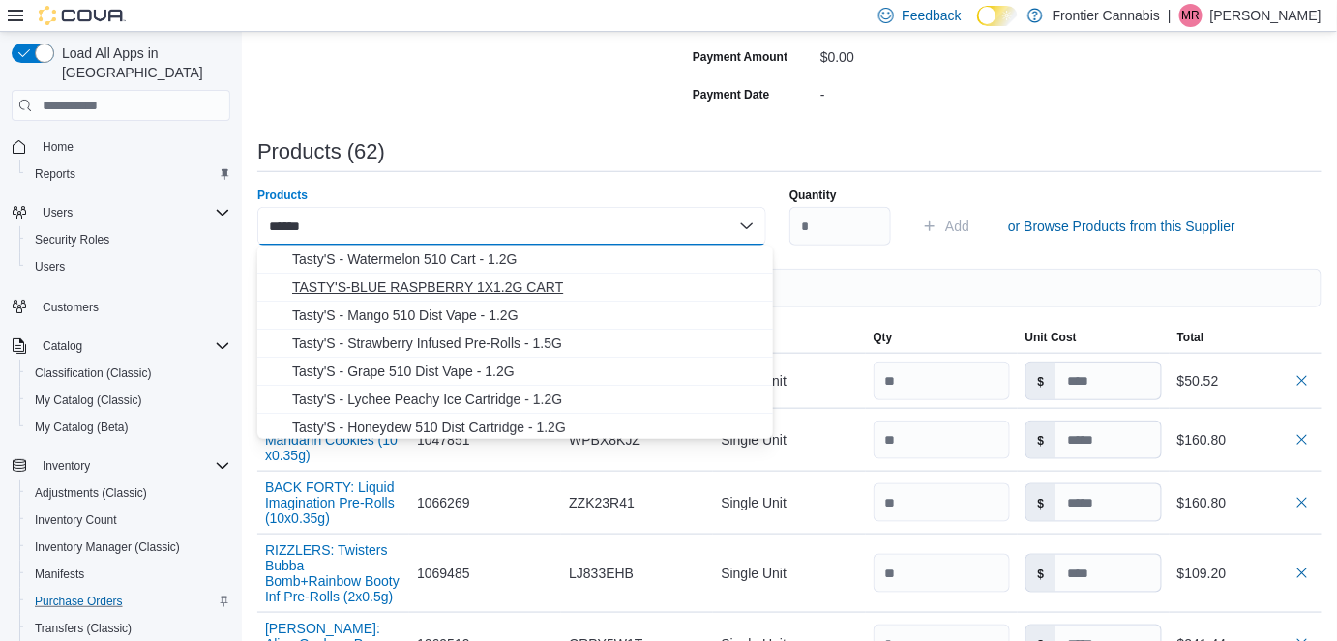
click at [451, 291] on span "TASTY'S-BLUE RASPBERRY 1X1.2G CART" at bounding box center [526, 287] width 469 height 19
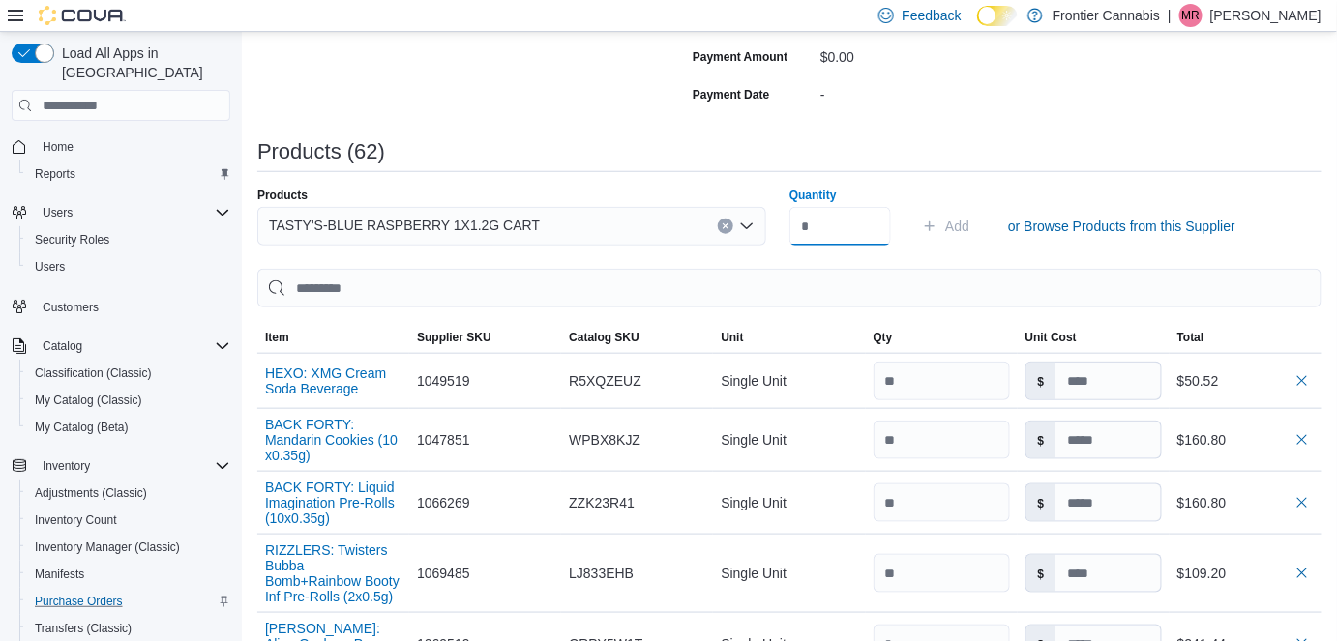
click at [836, 223] on input "Quantity" at bounding box center [840, 226] width 102 height 39
click at [968, 226] on span "Add" at bounding box center [957, 226] width 24 height 19
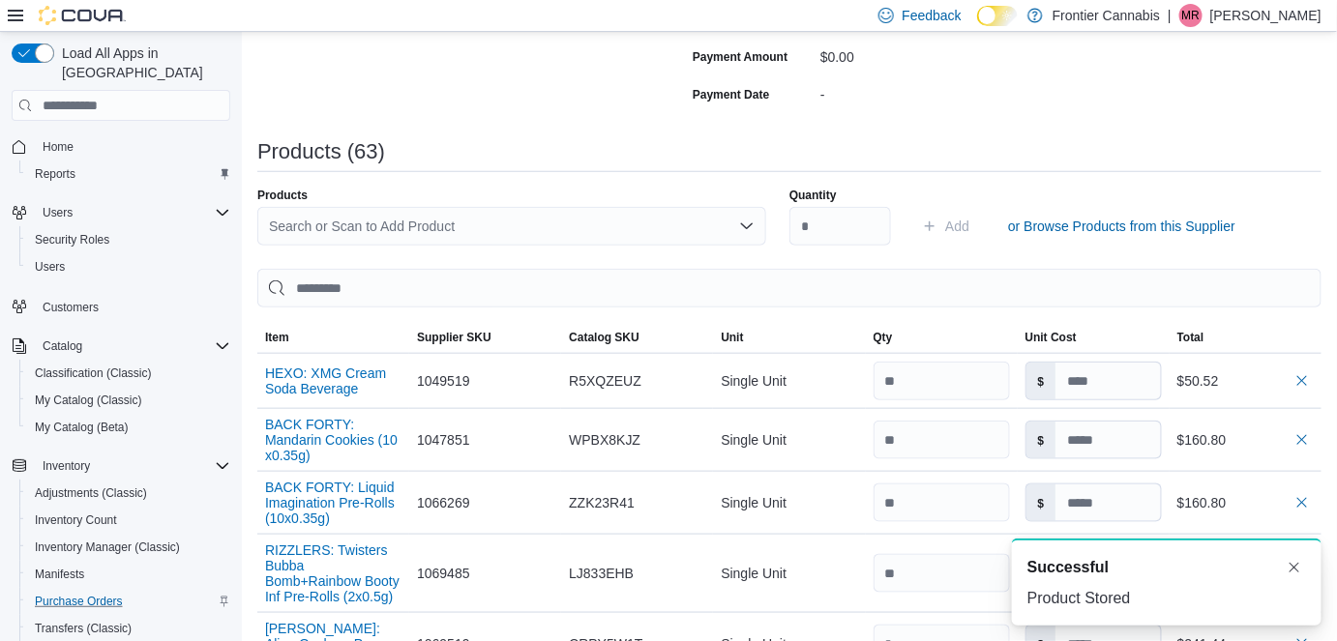
click at [418, 229] on div "Search or Scan to Add Product" at bounding box center [511, 226] width 509 height 39
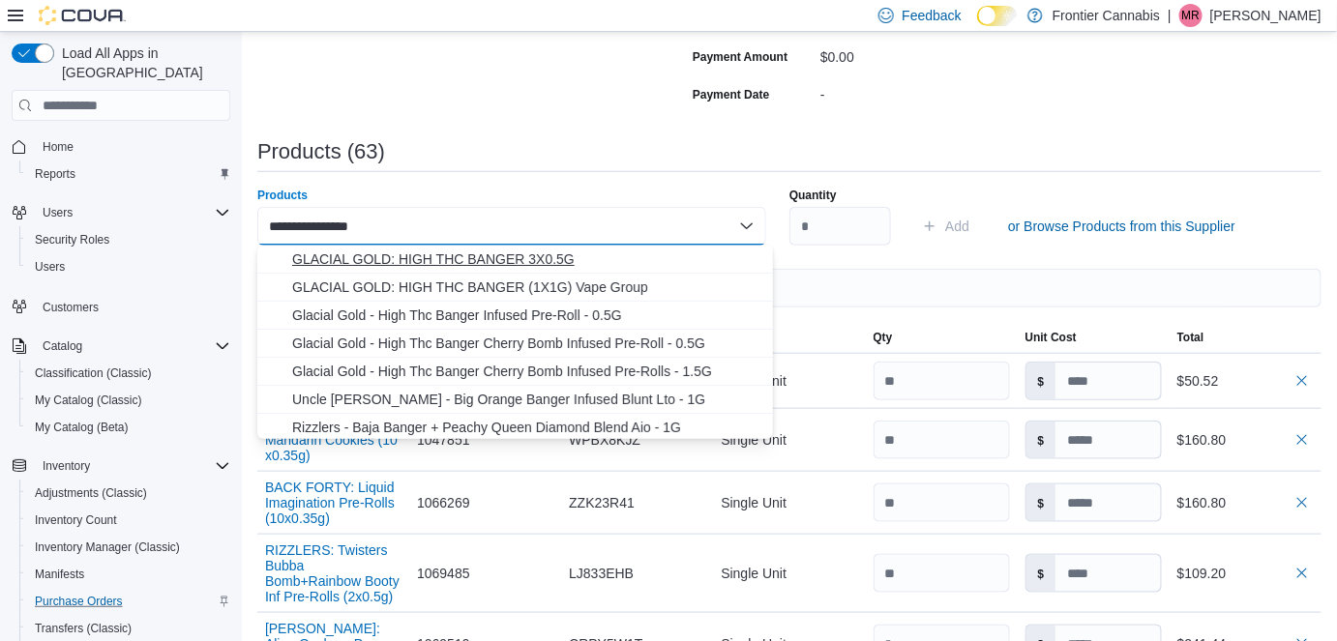
click at [515, 257] on span "GLACIAL GOLD: HIGH THC BANGER 3X0.5G" at bounding box center [526, 259] width 469 height 19
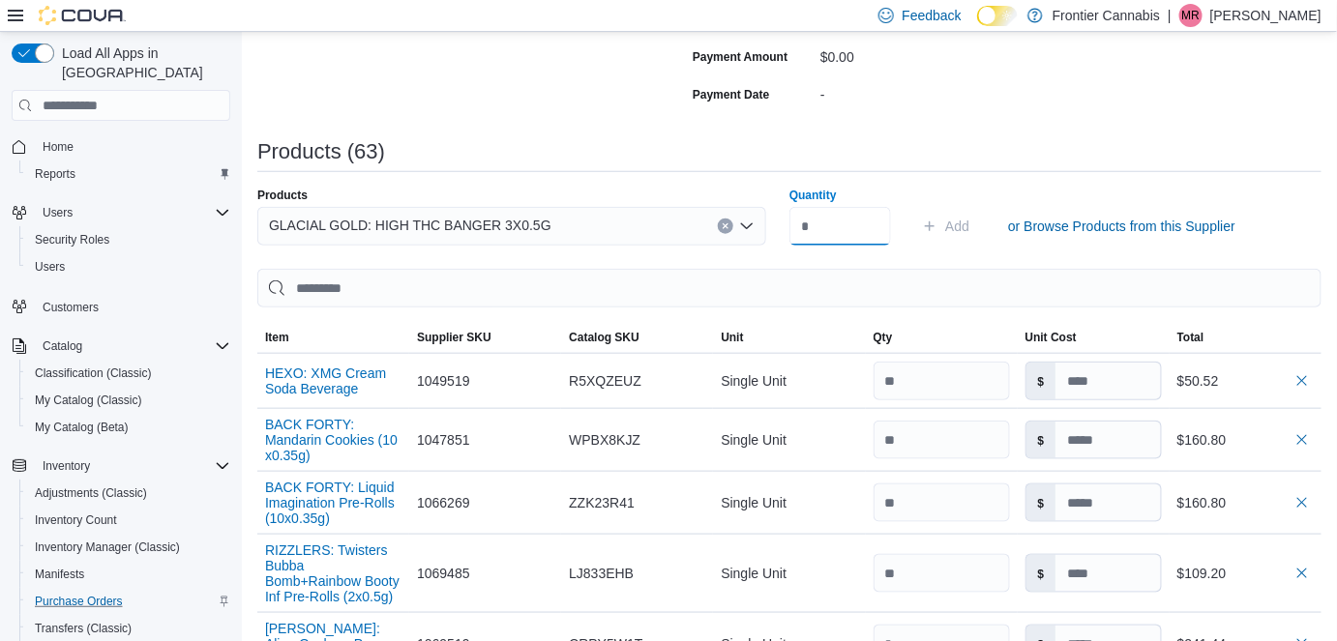
click at [879, 230] on input "Quantity" at bounding box center [840, 226] width 102 height 39
click at [965, 228] on span "Add" at bounding box center [957, 226] width 24 height 19
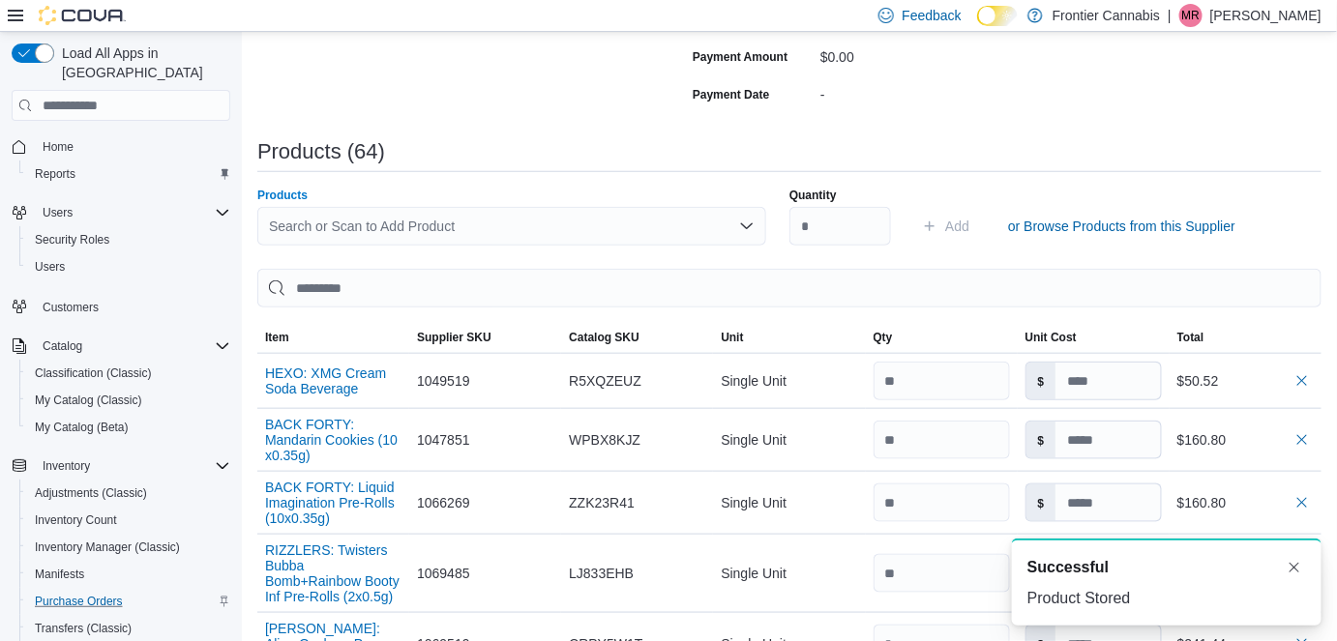
click at [495, 228] on div "Search or Scan to Add Product" at bounding box center [511, 226] width 509 height 39
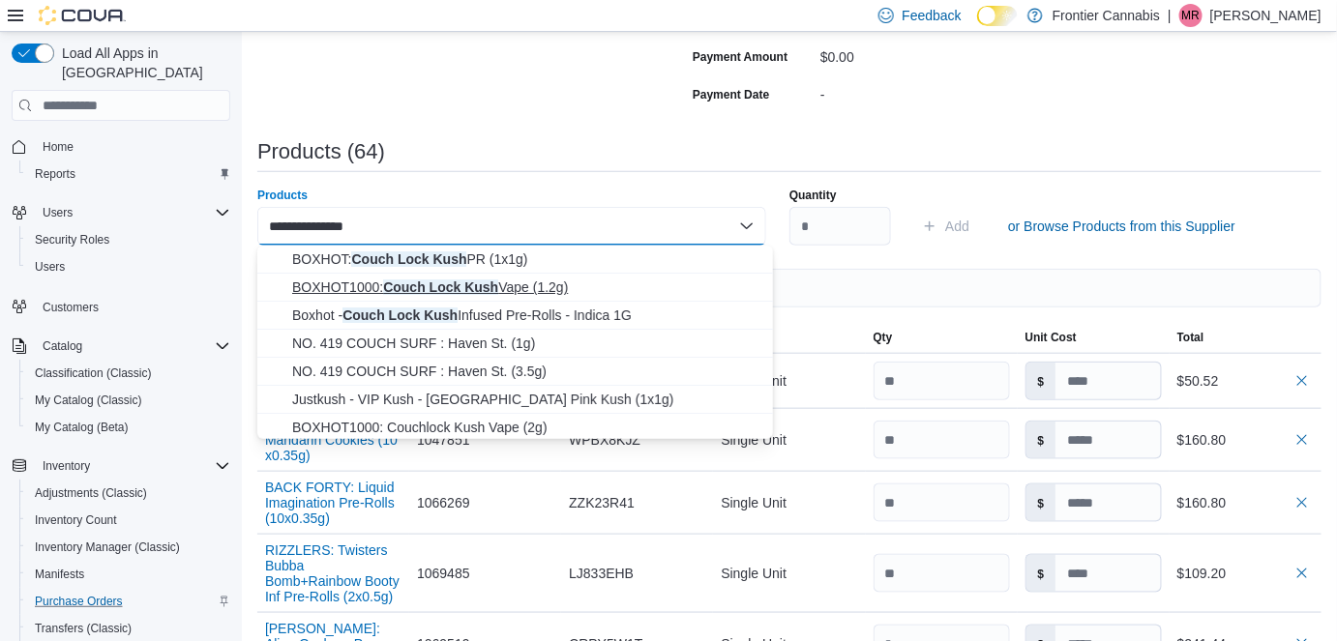
click at [570, 289] on span "BOXHOT1000: Couch Lock Kush Vape (1.2g)" at bounding box center [526, 287] width 469 height 19
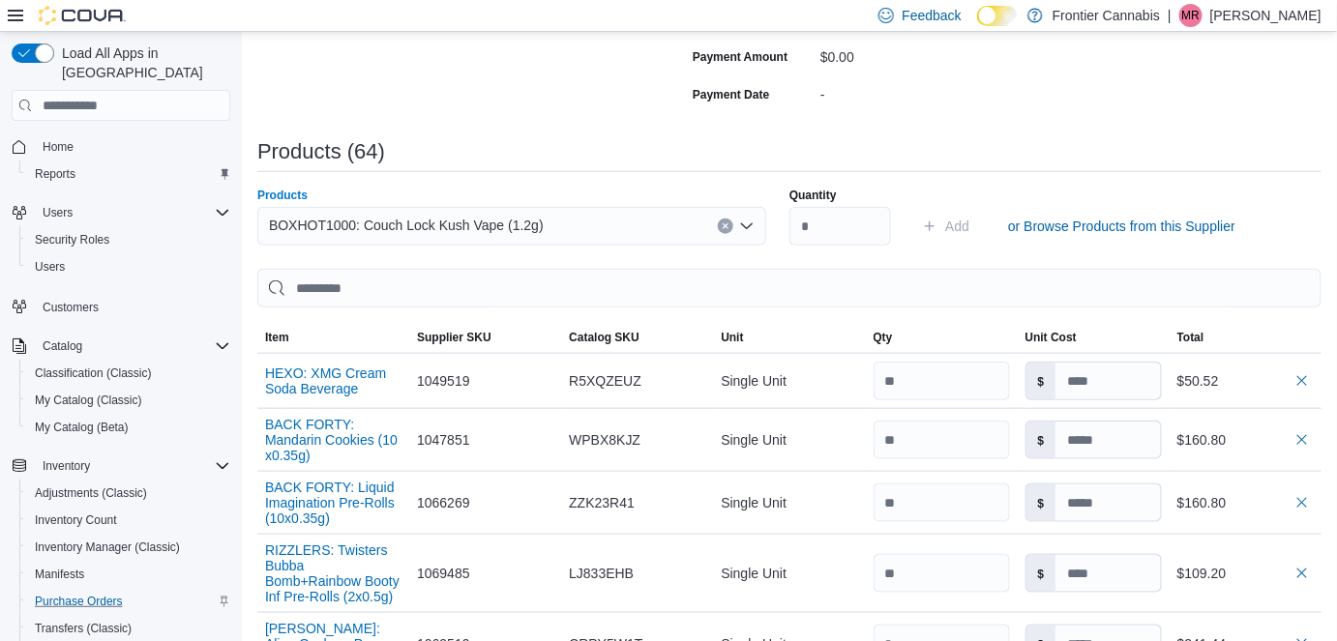
click at [728, 224] on icon "Clear input" at bounding box center [725, 226] width 5 height 5
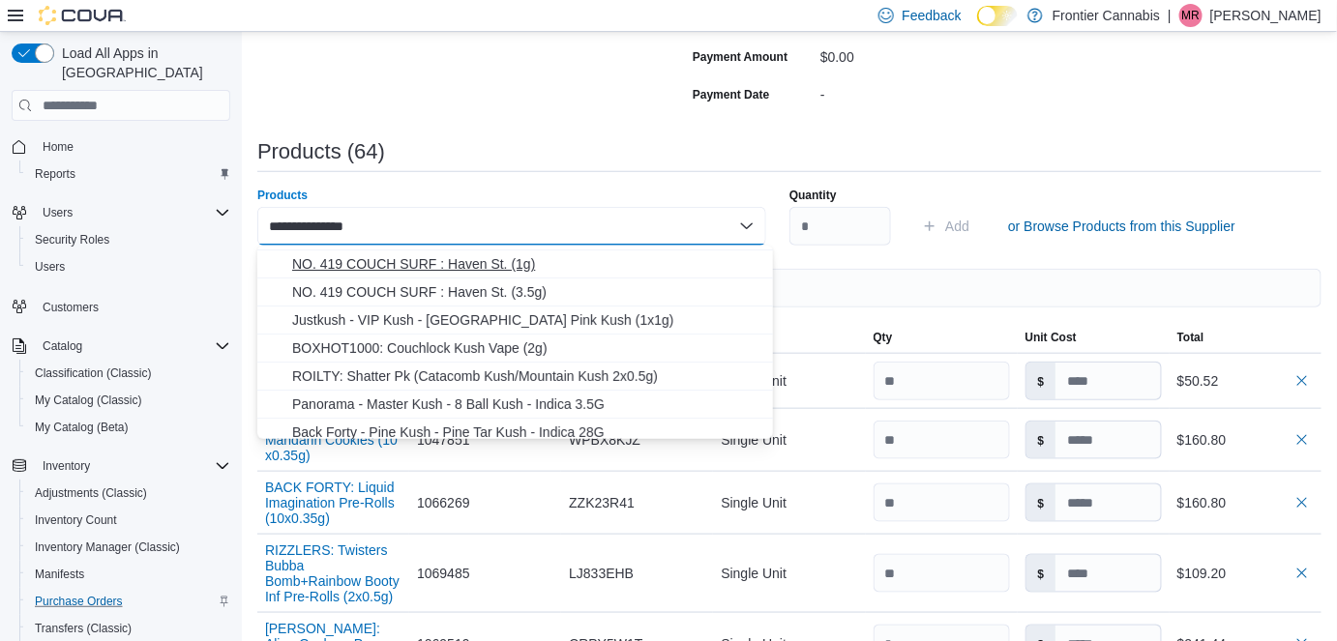
scroll to position [80, 0]
click at [508, 348] on span "BOXHOT1000: Couchlock Kush Vape (2g)" at bounding box center [526, 347] width 469 height 19
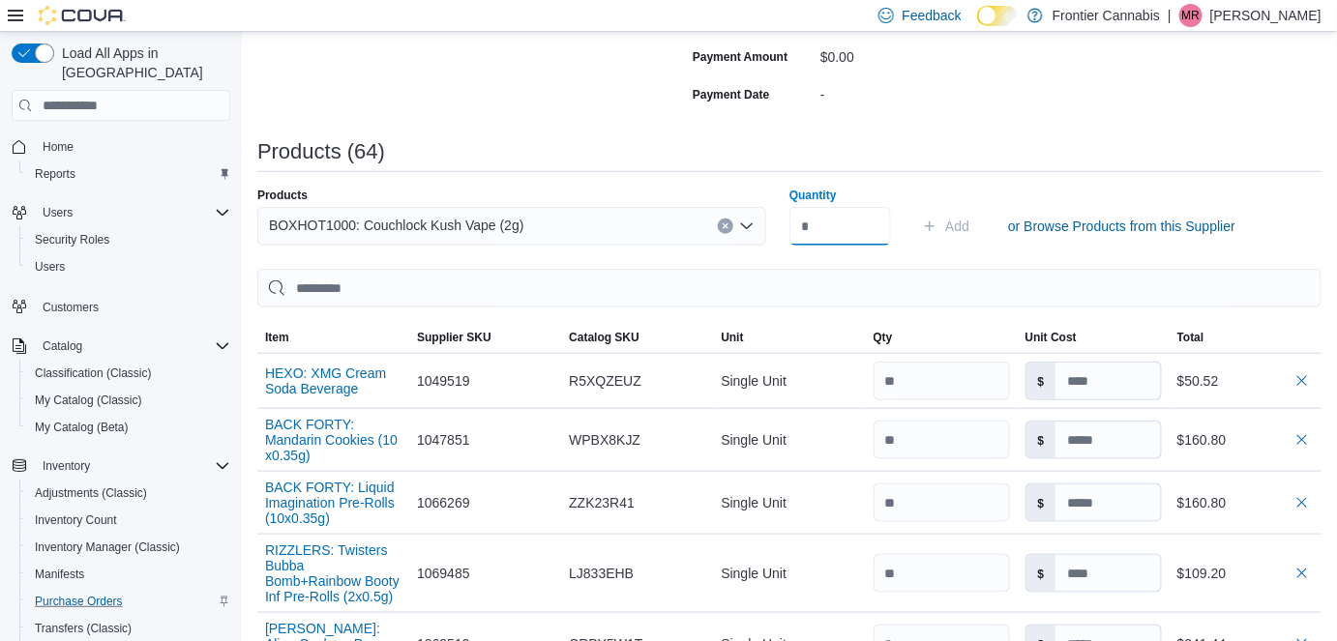
click at [852, 226] on input "Quantity" at bounding box center [840, 226] width 102 height 39
click at [965, 222] on span "Add" at bounding box center [957, 226] width 24 height 19
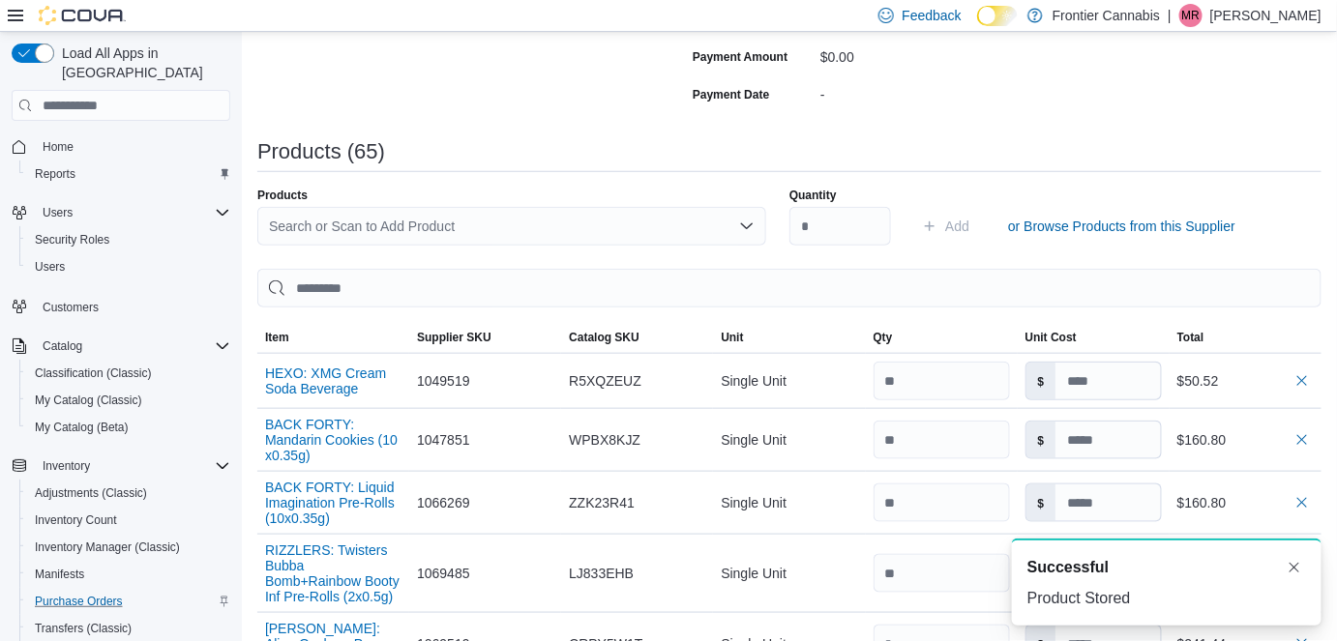
scroll to position [0, 0]
click at [481, 222] on div "Search or Scan to Add Product" at bounding box center [511, 226] width 509 height 39
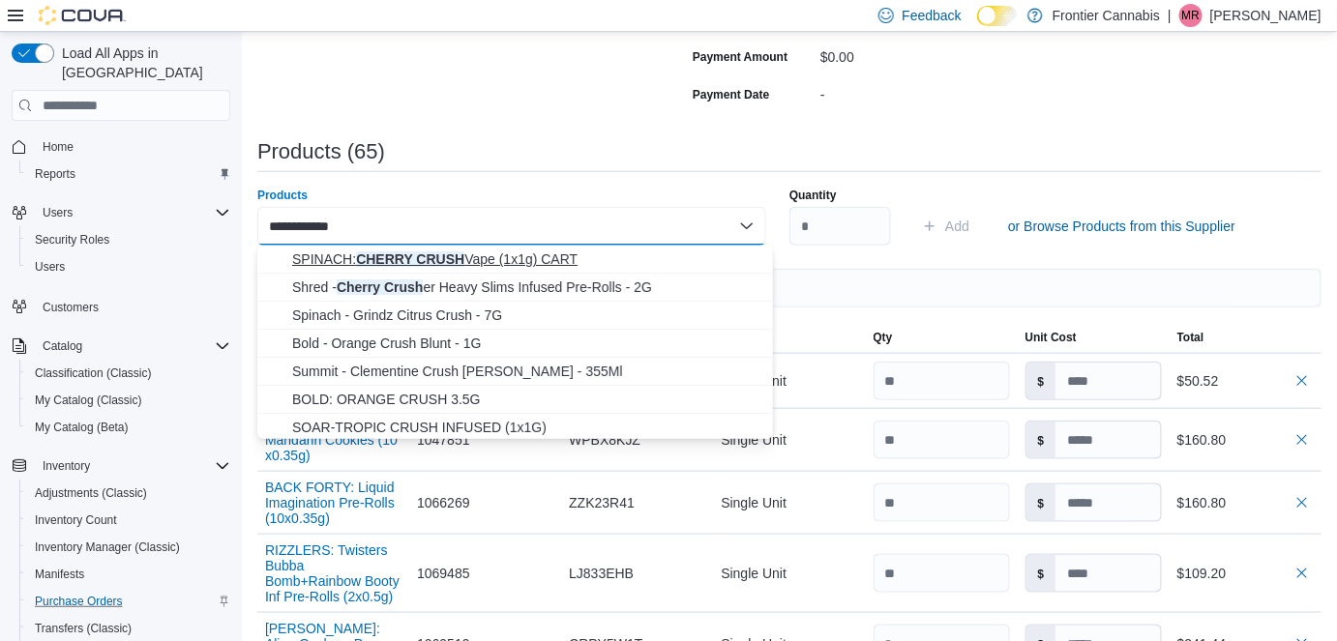
click at [505, 257] on span "SPINACH: CHERRY CRUSH Vape (1x1g) CART" at bounding box center [526, 259] width 469 height 19
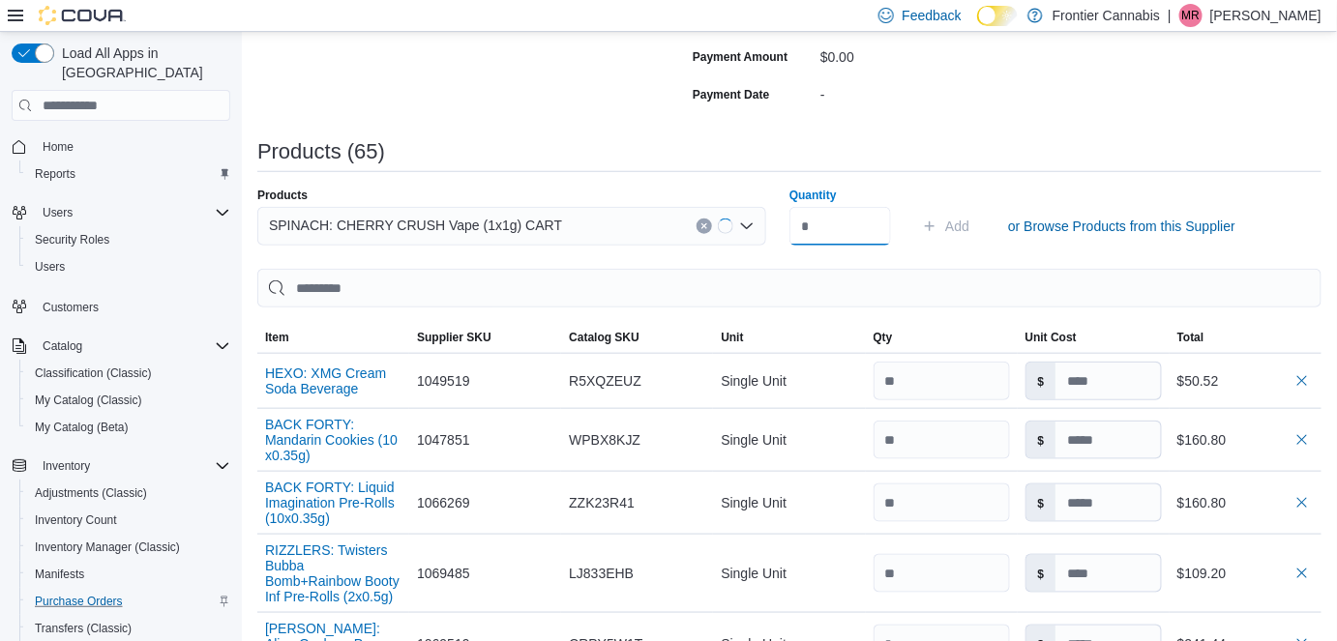
click at [837, 231] on input "Quantity" at bounding box center [840, 226] width 102 height 39
click at [969, 228] on span "Add" at bounding box center [957, 226] width 24 height 19
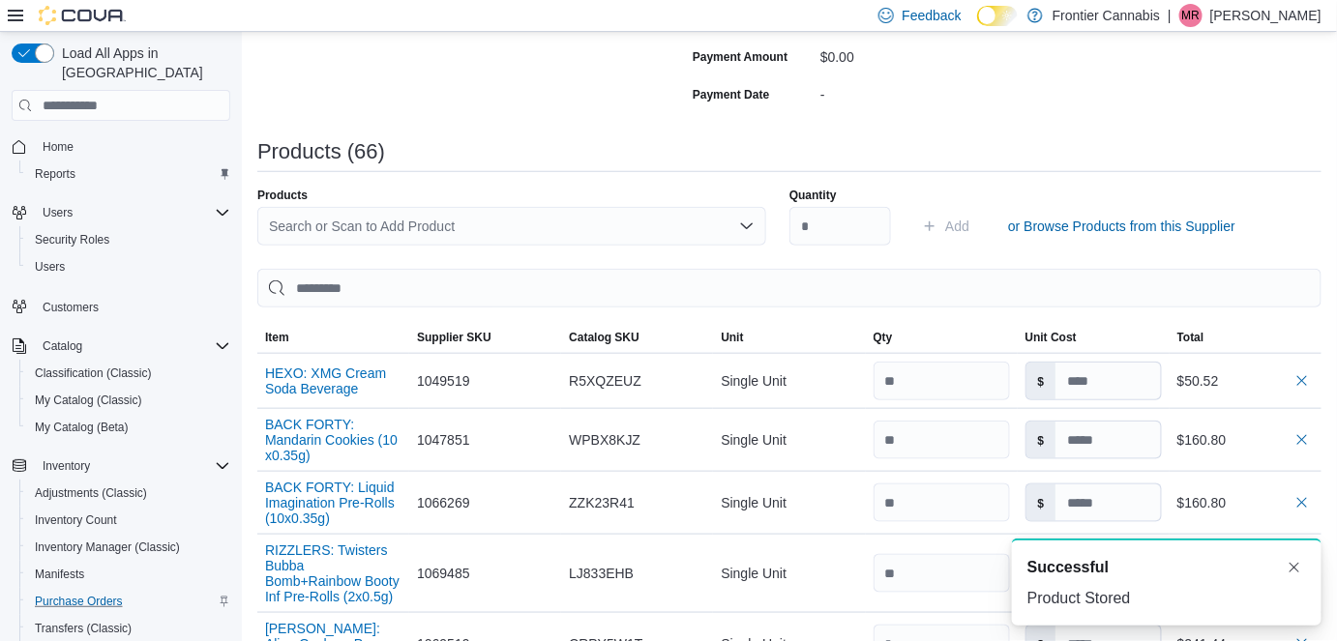
click at [323, 223] on div "Search or Scan to Add Product" at bounding box center [511, 226] width 509 height 39
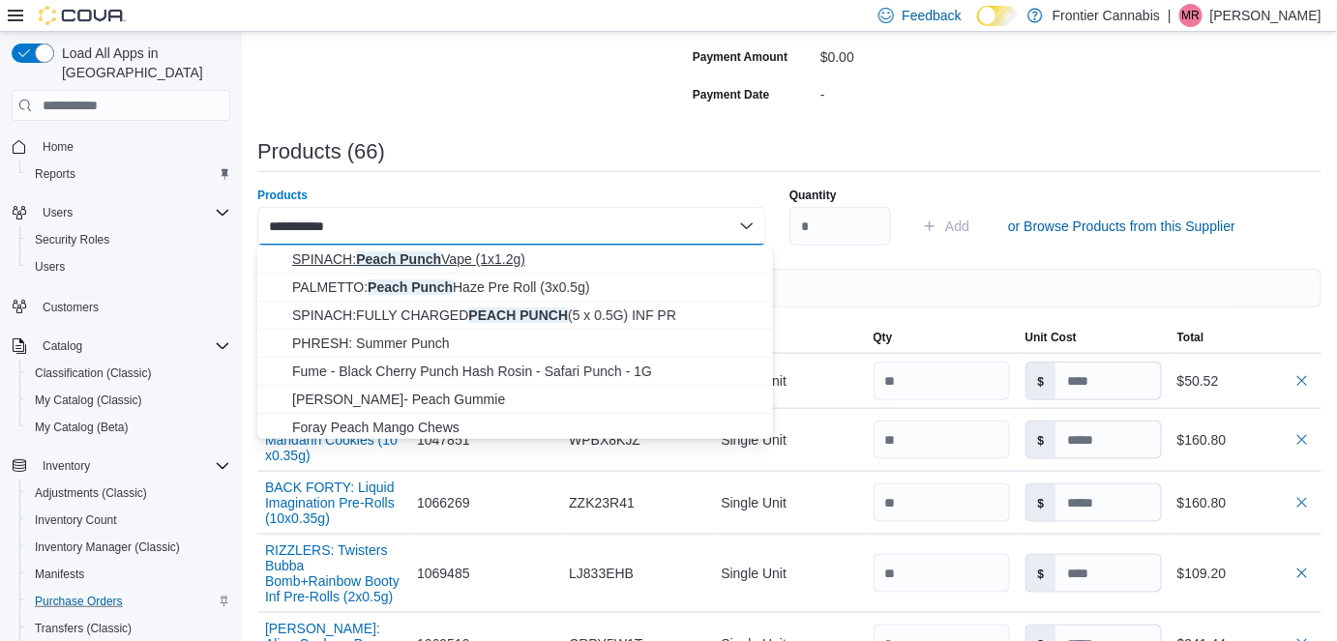
click at [500, 255] on span "SPINACH: Peach Punch Vape (1x1.2g)" at bounding box center [526, 259] width 469 height 19
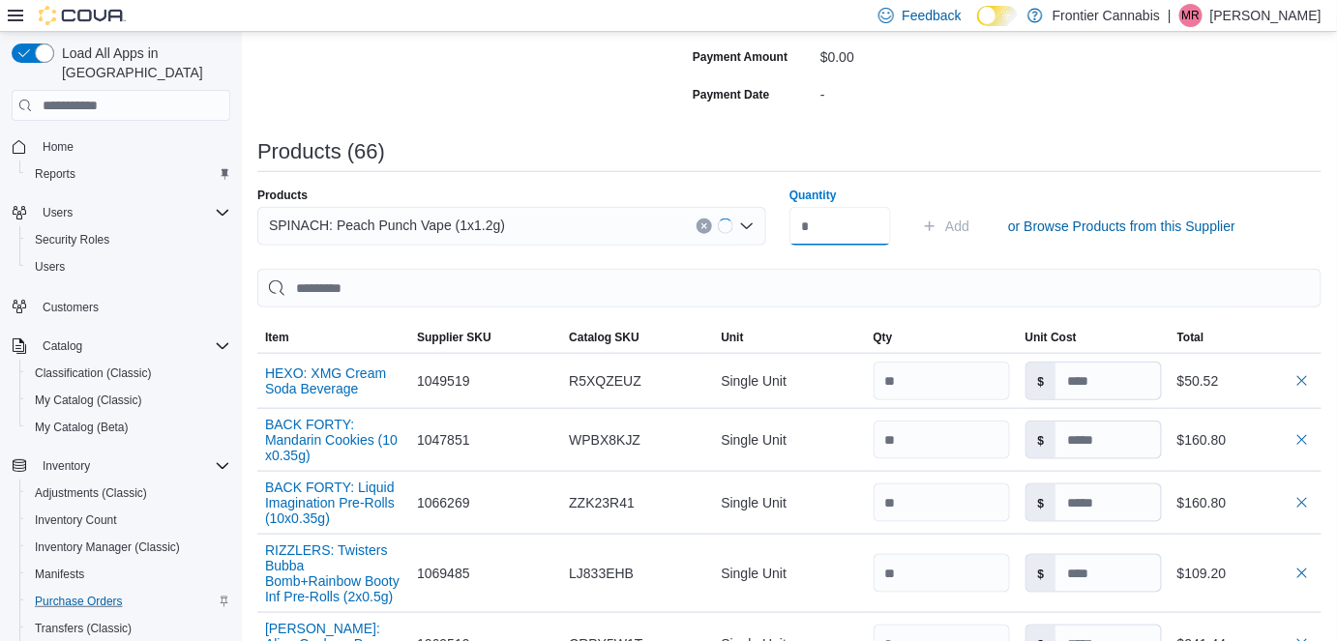
click at [828, 237] on input "Quantity" at bounding box center [840, 226] width 102 height 39
click at [961, 223] on span "Add" at bounding box center [957, 226] width 24 height 19
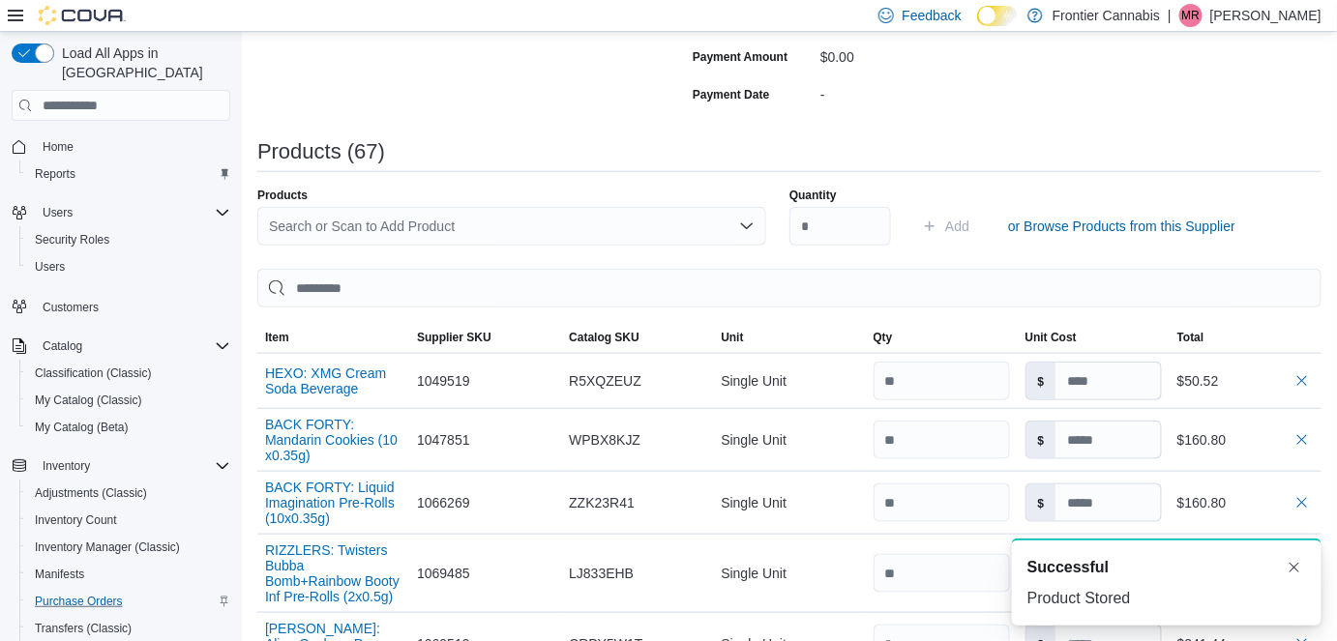
click at [341, 215] on div "Search or Scan to Add Product" at bounding box center [511, 226] width 509 height 39
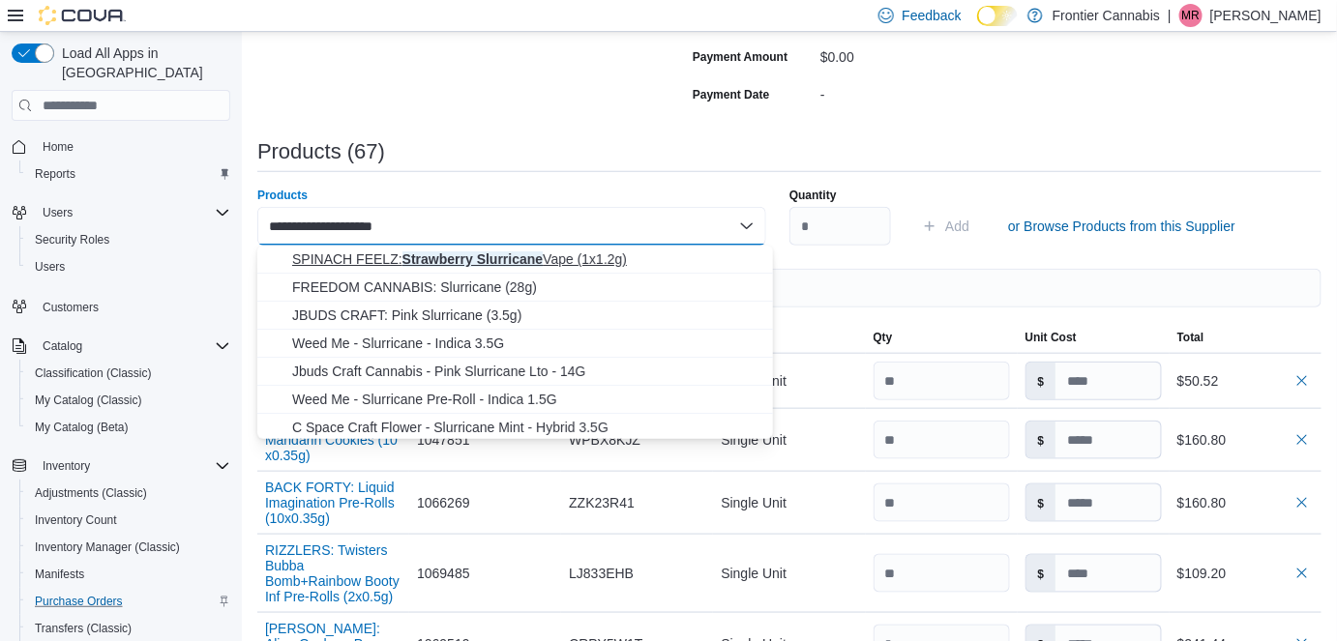
click at [372, 258] on span "SPINACH FEELZ: Strawberry Slurricane Vape (1x1.2g)" at bounding box center [526, 259] width 469 height 19
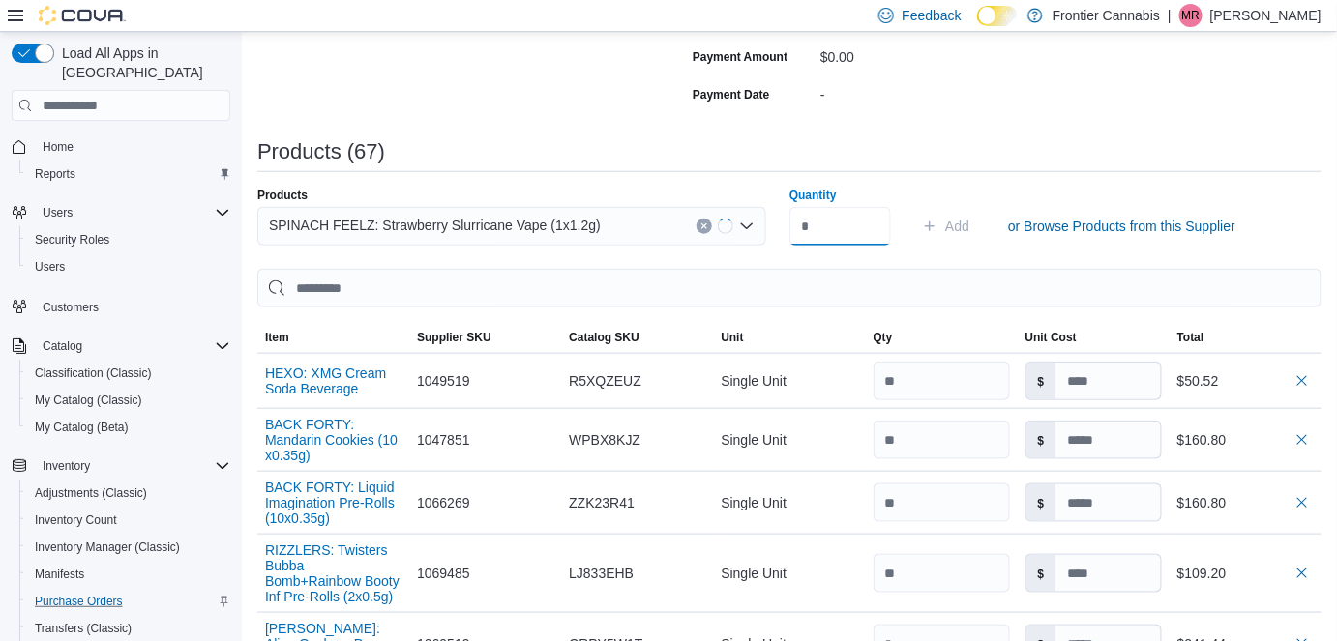
click at [828, 223] on input "Quantity" at bounding box center [840, 226] width 102 height 39
click at [969, 227] on span "Add" at bounding box center [957, 226] width 24 height 19
click at [462, 223] on div "Search or Scan to Add Product" at bounding box center [511, 226] width 509 height 39
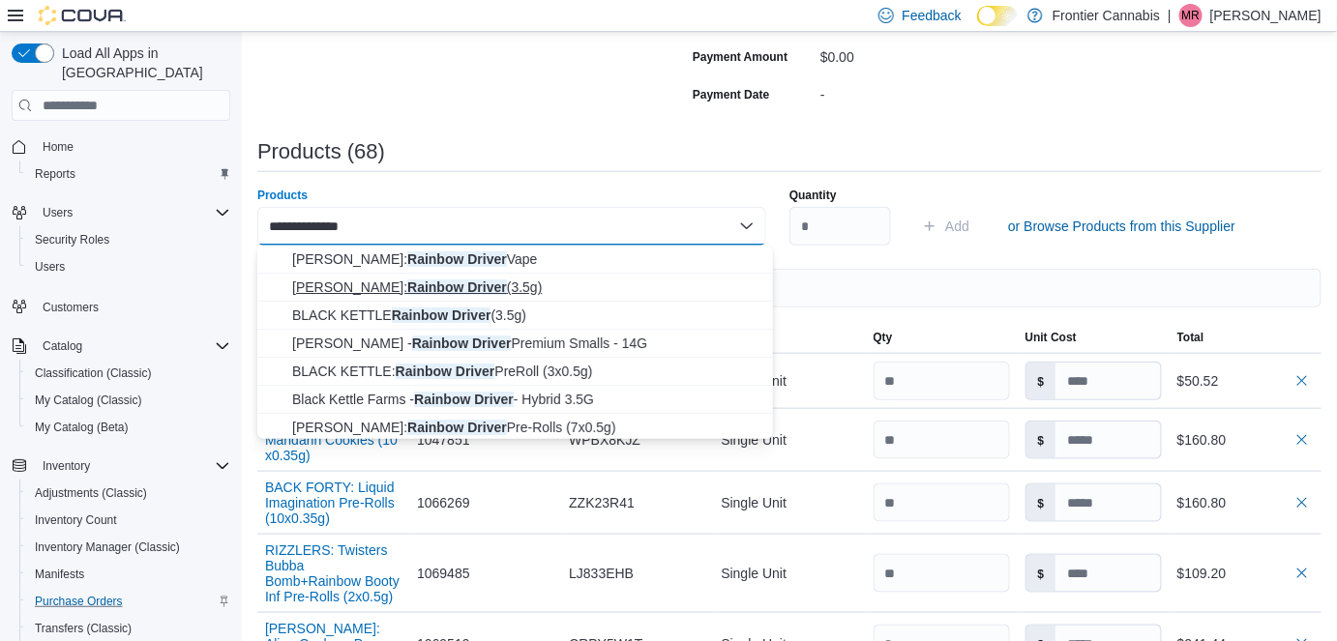
click at [469, 281] on span "[PERSON_NAME]: Rainbow Driver (3.5g)" at bounding box center [526, 287] width 469 height 19
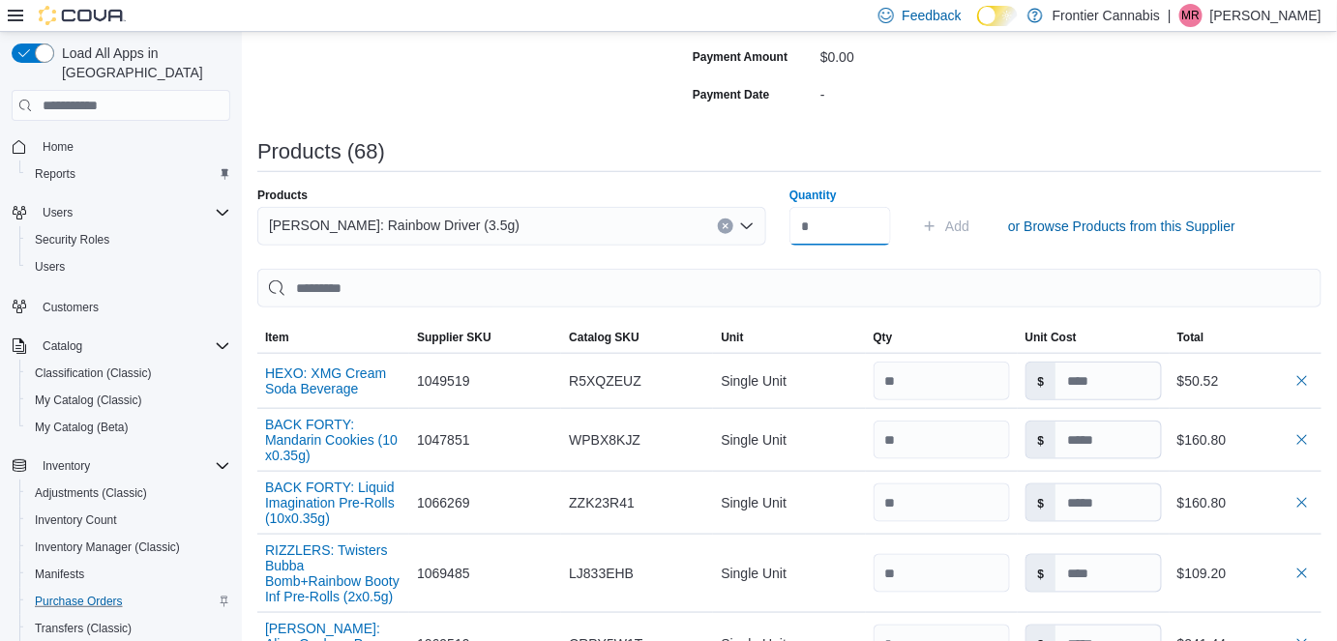
click at [891, 235] on input "Quantity" at bounding box center [840, 226] width 102 height 39
click at [964, 224] on span "Add" at bounding box center [957, 226] width 24 height 19
click at [350, 229] on div "Search or Scan to Add Product" at bounding box center [511, 226] width 509 height 39
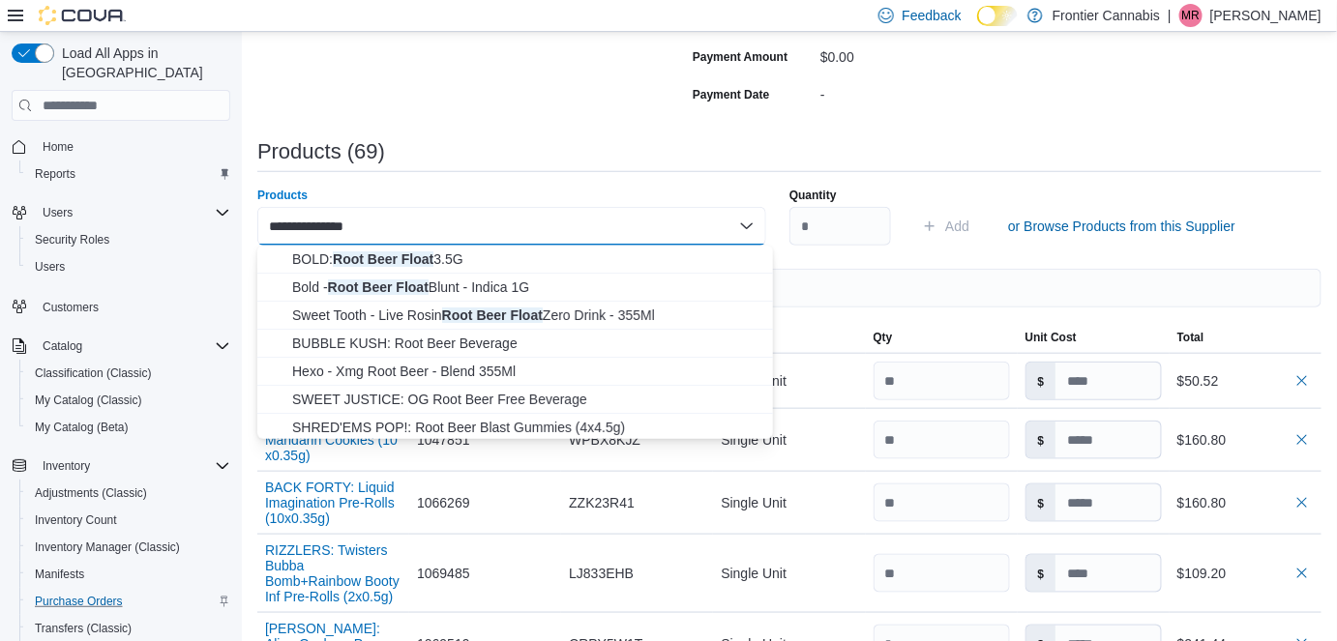
click at [407, 258] on span "BOLD: Root Beer Float 3.5G" at bounding box center [526, 259] width 469 height 19
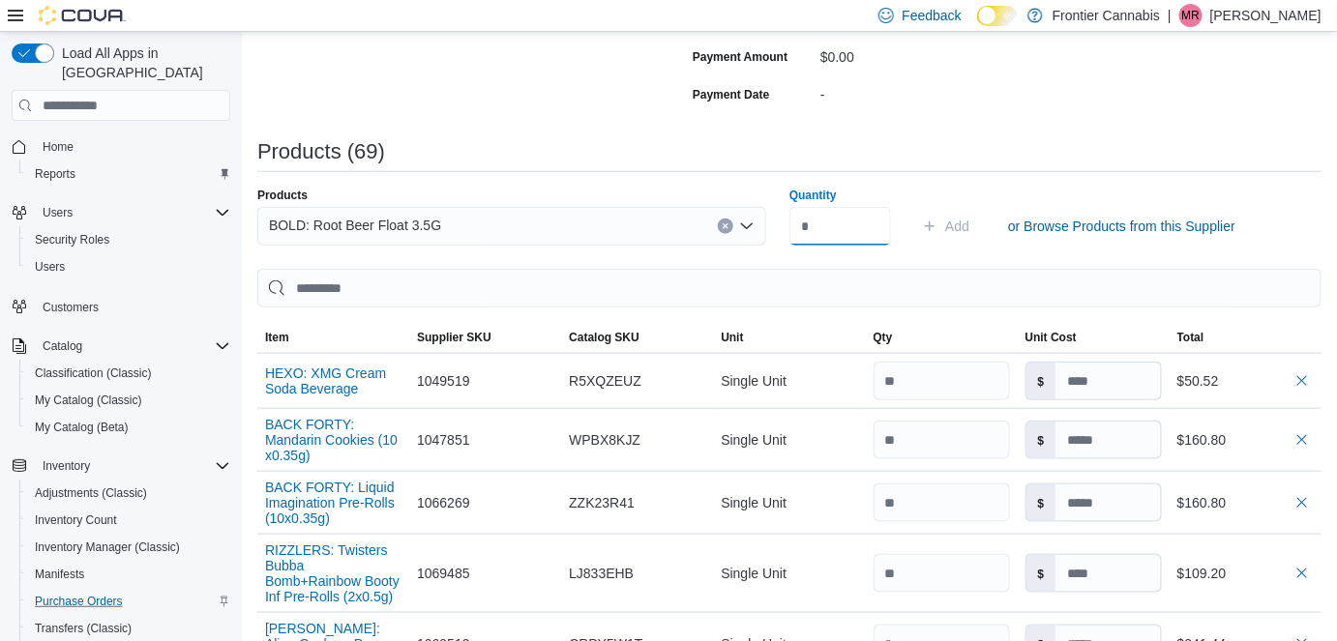
click at [827, 235] on input "Quantity" at bounding box center [840, 226] width 102 height 39
click at [968, 228] on span "Add" at bounding box center [957, 226] width 24 height 19
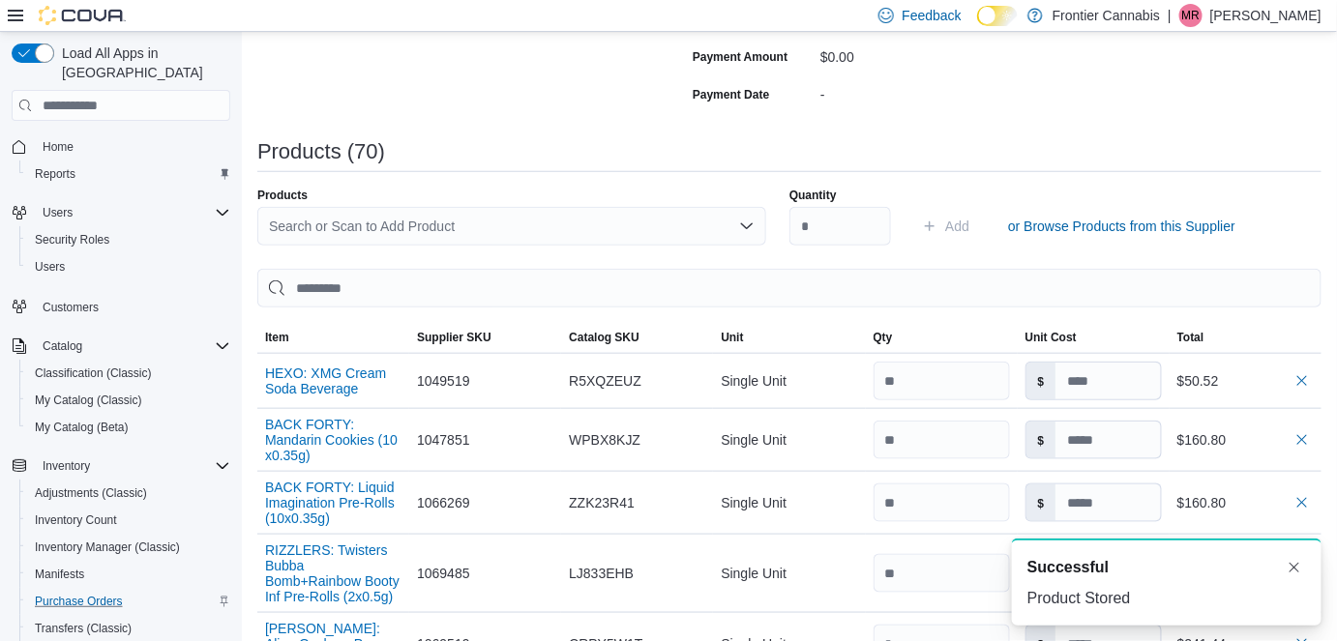
click at [306, 232] on div "Search or Scan to Add Product" at bounding box center [511, 226] width 509 height 39
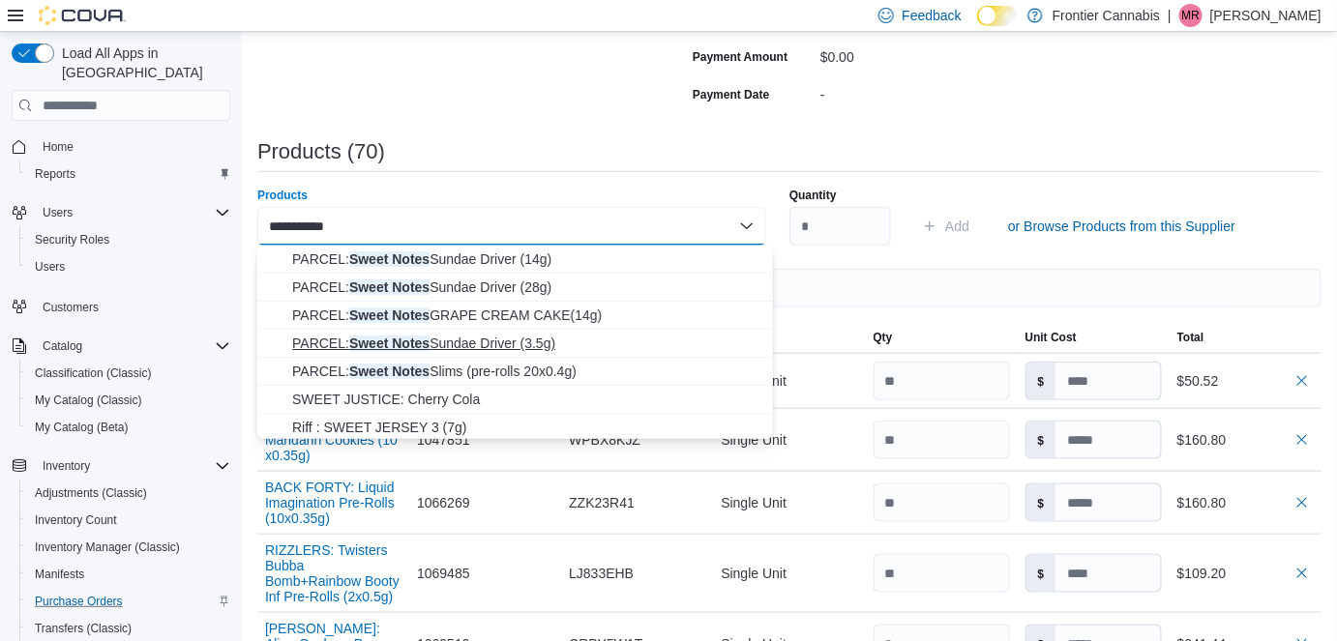
click at [485, 343] on span "PARCEL: Sweet Notes Sundae Driver (3.5g)" at bounding box center [526, 343] width 469 height 19
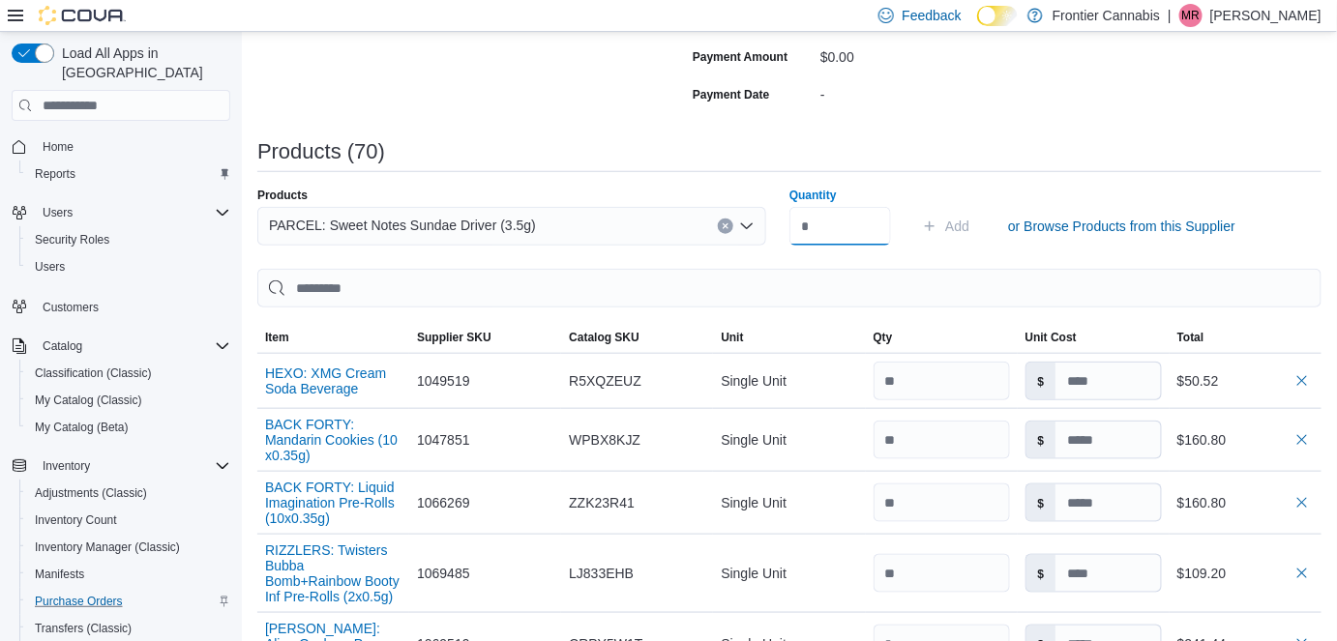
click at [827, 230] on input "Quantity" at bounding box center [840, 226] width 102 height 39
click at [969, 234] on span "Add" at bounding box center [957, 226] width 24 height 19
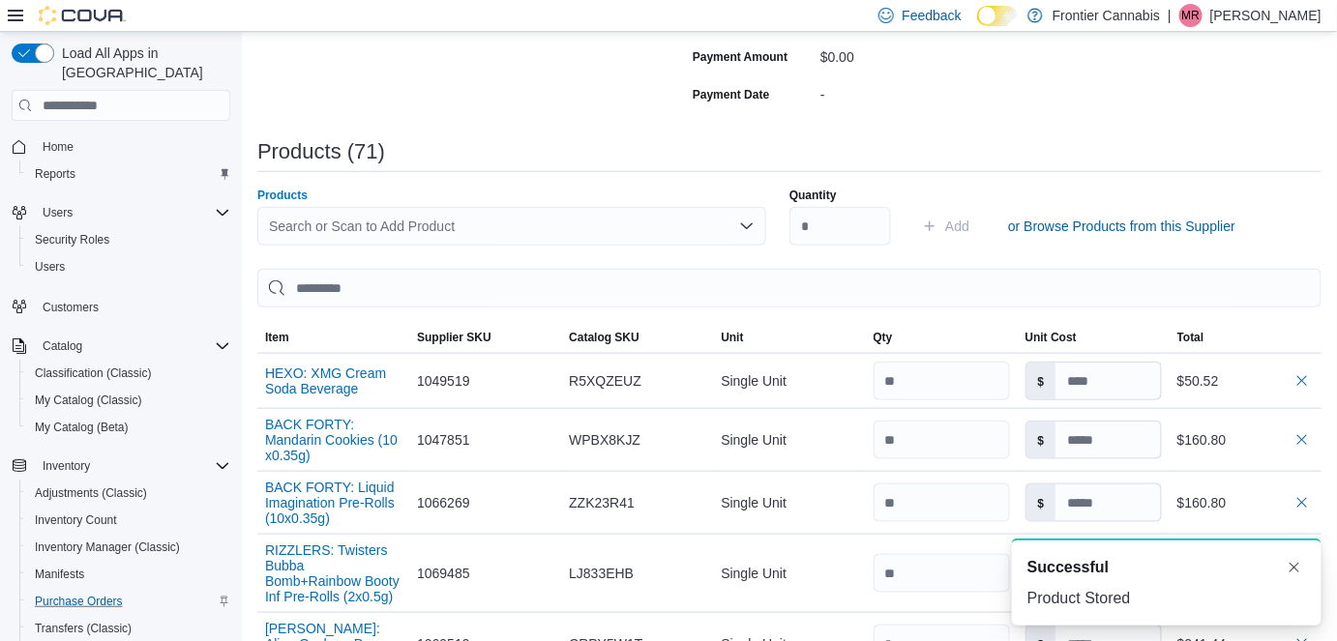
click at [356, 223] on div "Search or Scan to Add Product" at bounding box center [511, 226] width 509 height 39
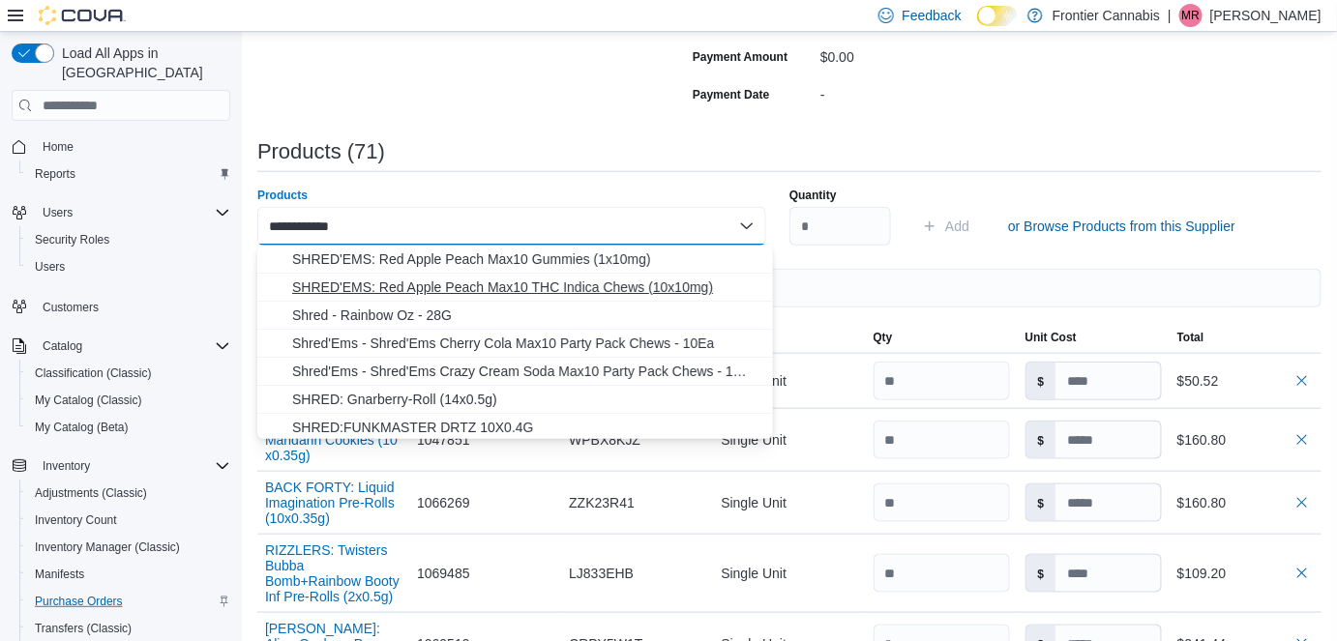
click at [497, 293] on span "SHRED'EMS: Red Apple Peach Max10 THC Indica Chews (10x10mg)" at bounding box center [526, 287] width 469 height 19
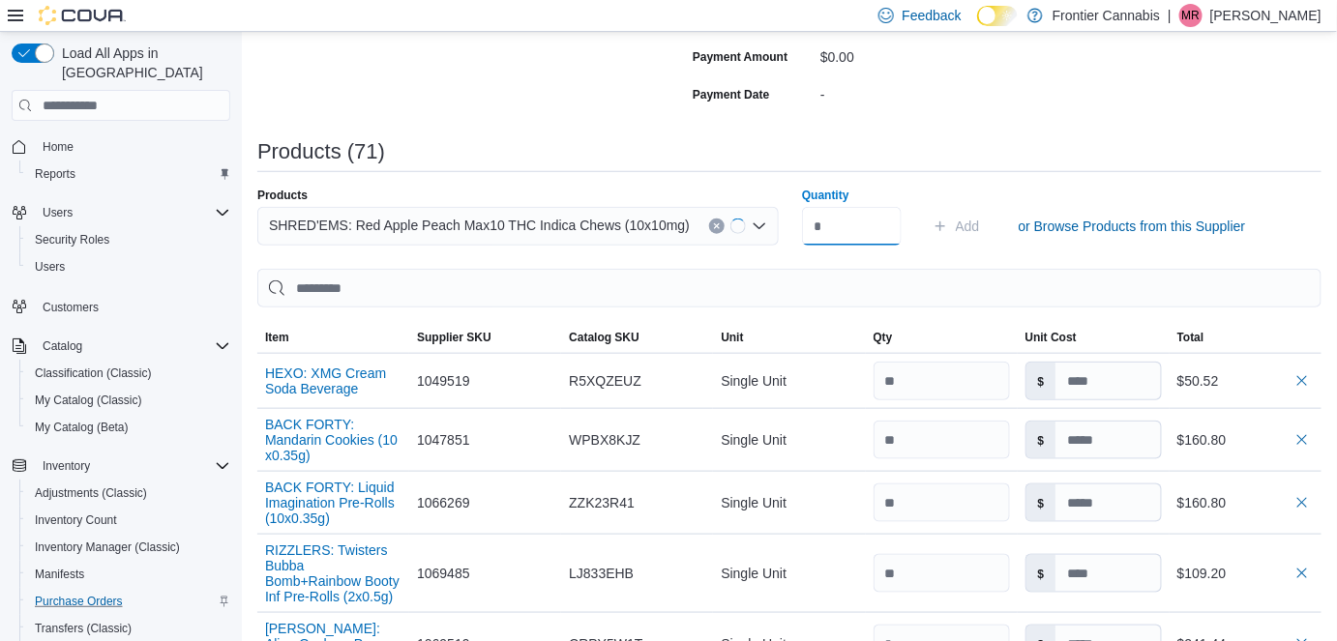
click at [820, 221] on input "Quantity" at bounding box center [852, 226] width 100 height 39
click at [965, 228] on span "Add" at bounding box center [957, 226] width 24 height 19
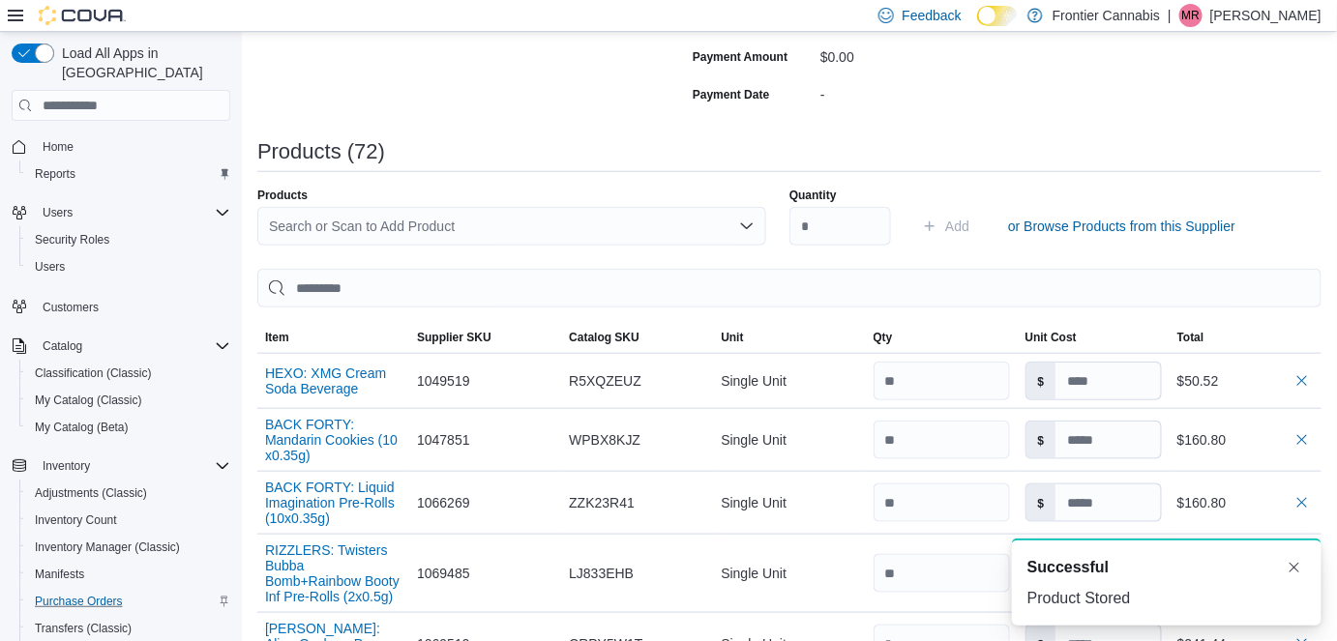
click at [422, 220] on div "Search or Scan to Add Product" at bounding box center [511, 226] width 509 height 39
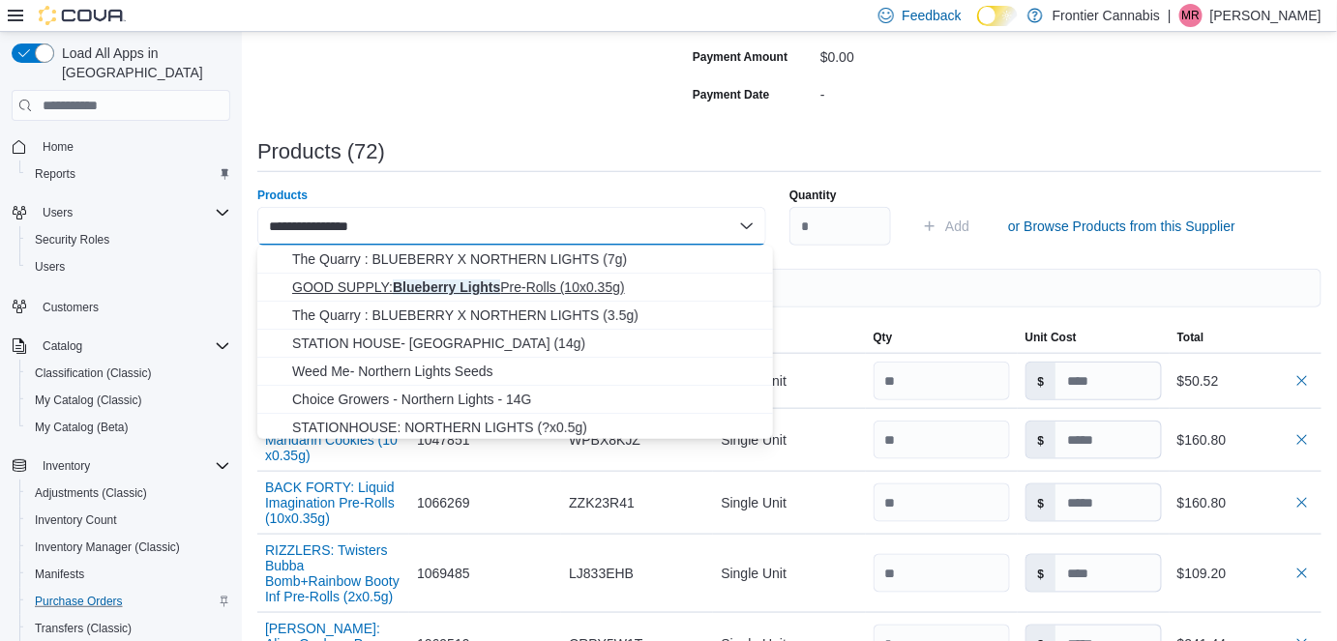
click at [476, 289] on span "GOOD SUPPLY: Blueberry Lights Pre-Rolls (10x0.35g)" at bounding box center [526, 287] width 469 height 19
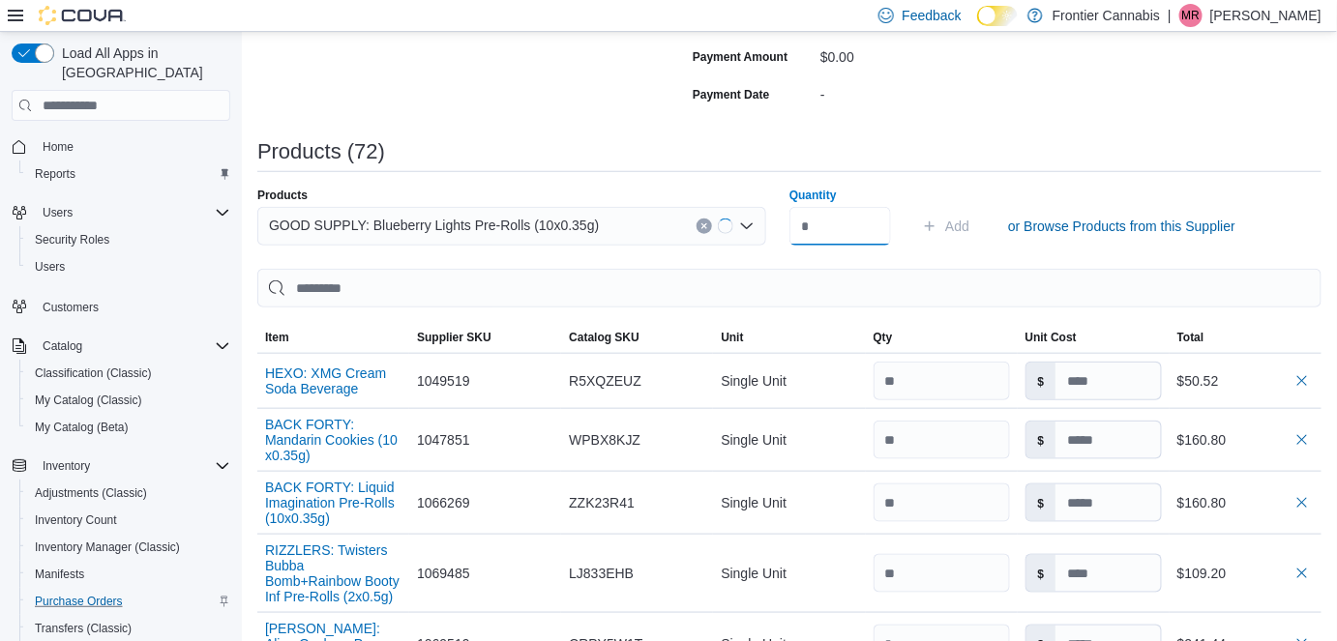
click at [835, 230] on input "Quantity" at bounding box center [840, 226] width 102 height 39
click at [966, 217] on span "Add" at bounding box center [957, 226] width 24 height 19
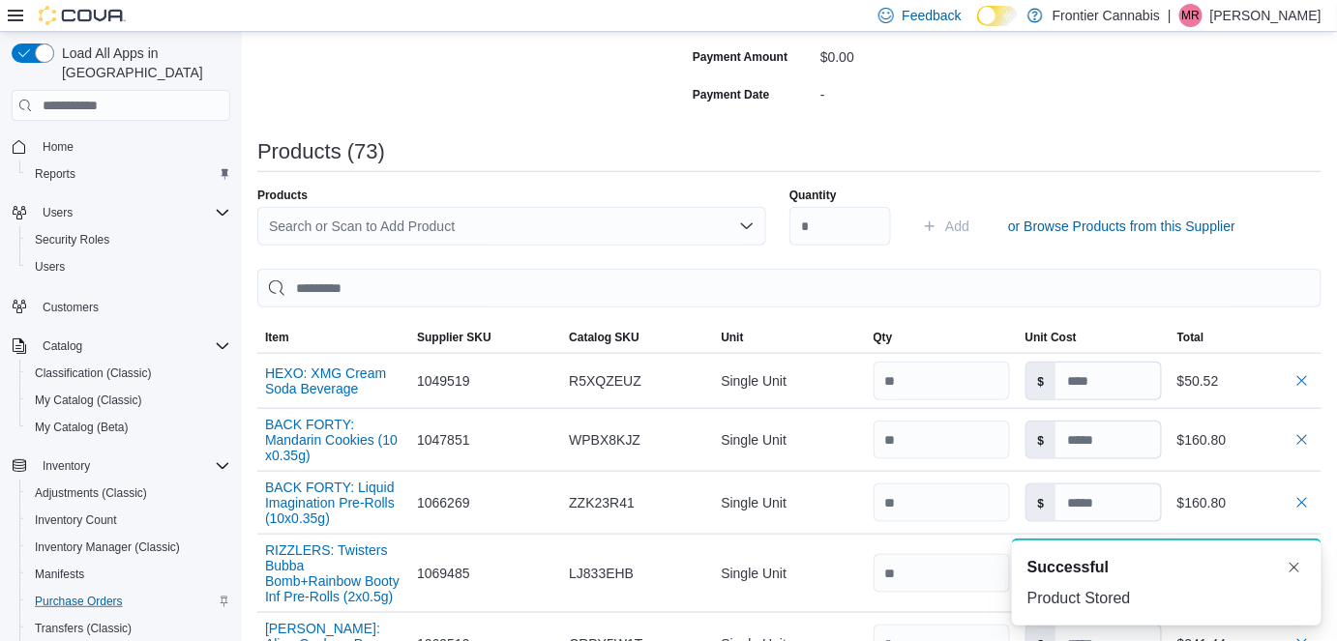
click at [390, 228] on div "Search or Scan to Add Product" at bounding box center [511, 226] width 509 height 39
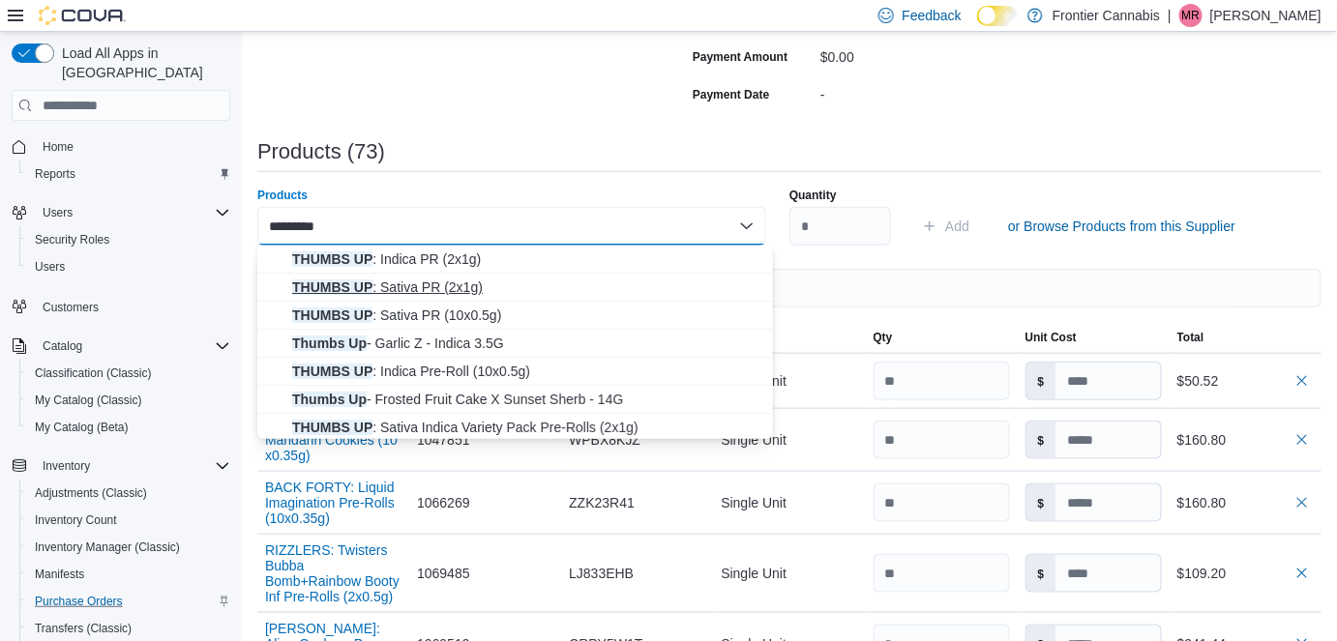
click at [401, 286] on span "THUMBS UP : Sativa PR (2x1g)" at bounding box center [526, 287] width 469 height 19
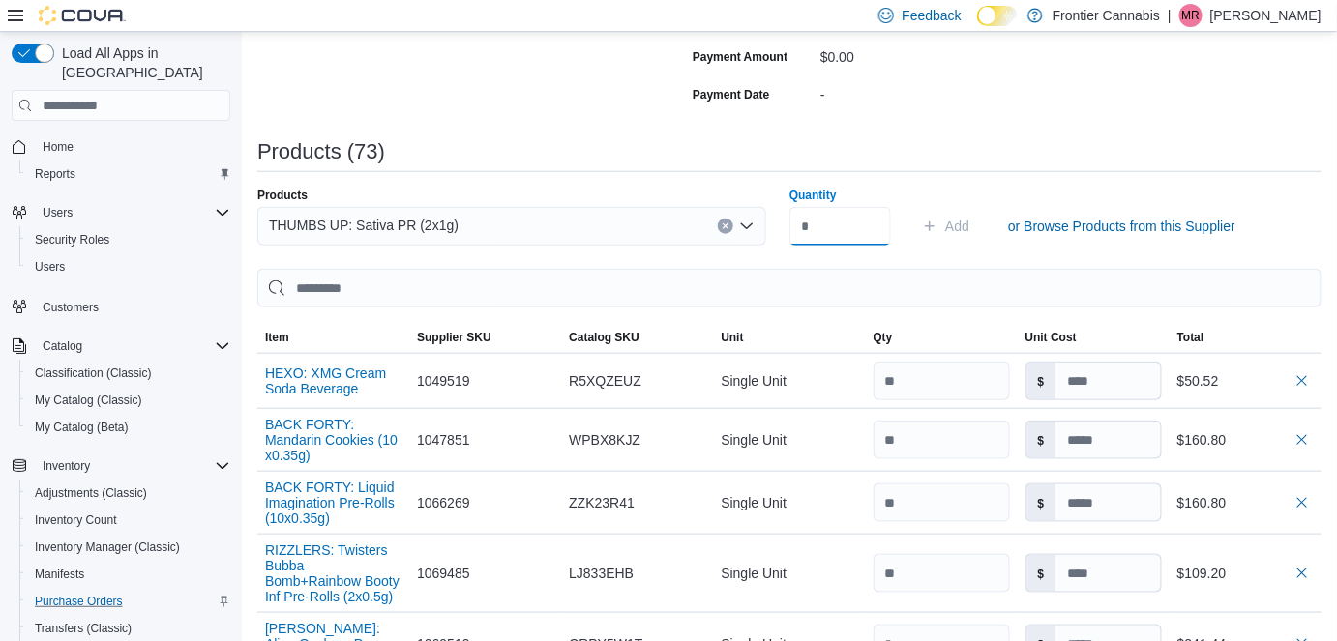
click at [844, 227] on input "Quantity" at bounding box center [840, 226] width 102 height 39
click at [977, 223] on button "Add" at bounding box center [945, 226] width 63 height 39
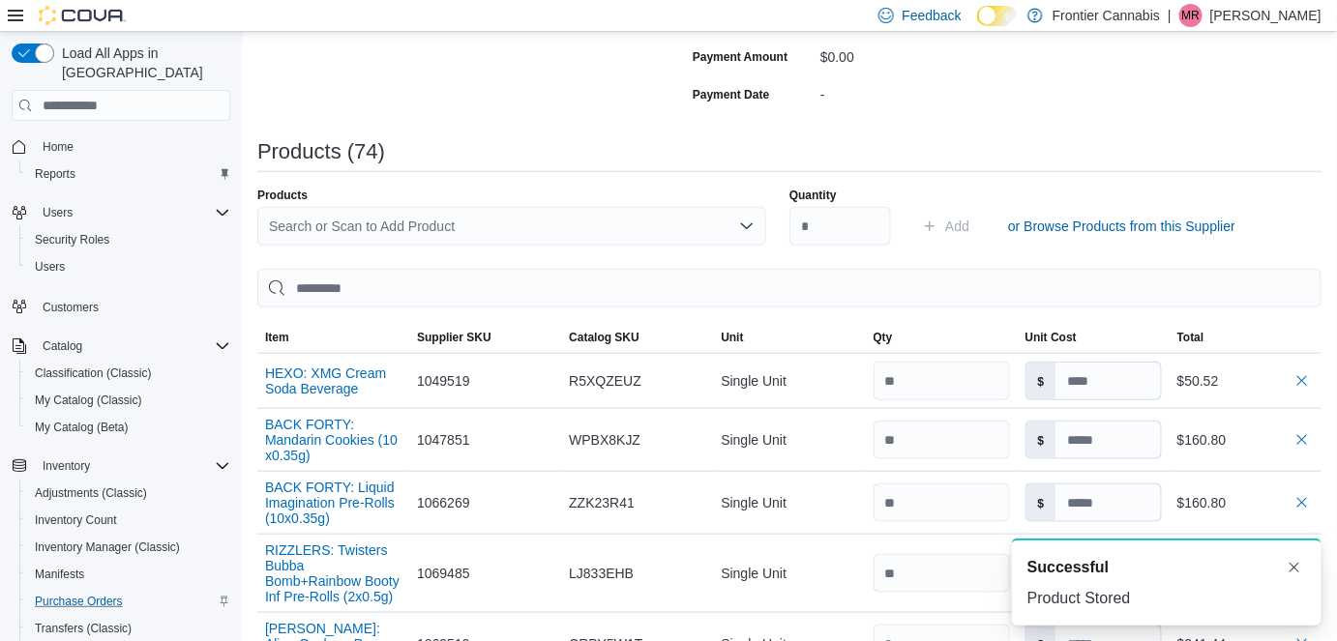
click at [495, 230] on div "Search or Scan to Add Product" at bounding box center [511, 226] width 509 height 39
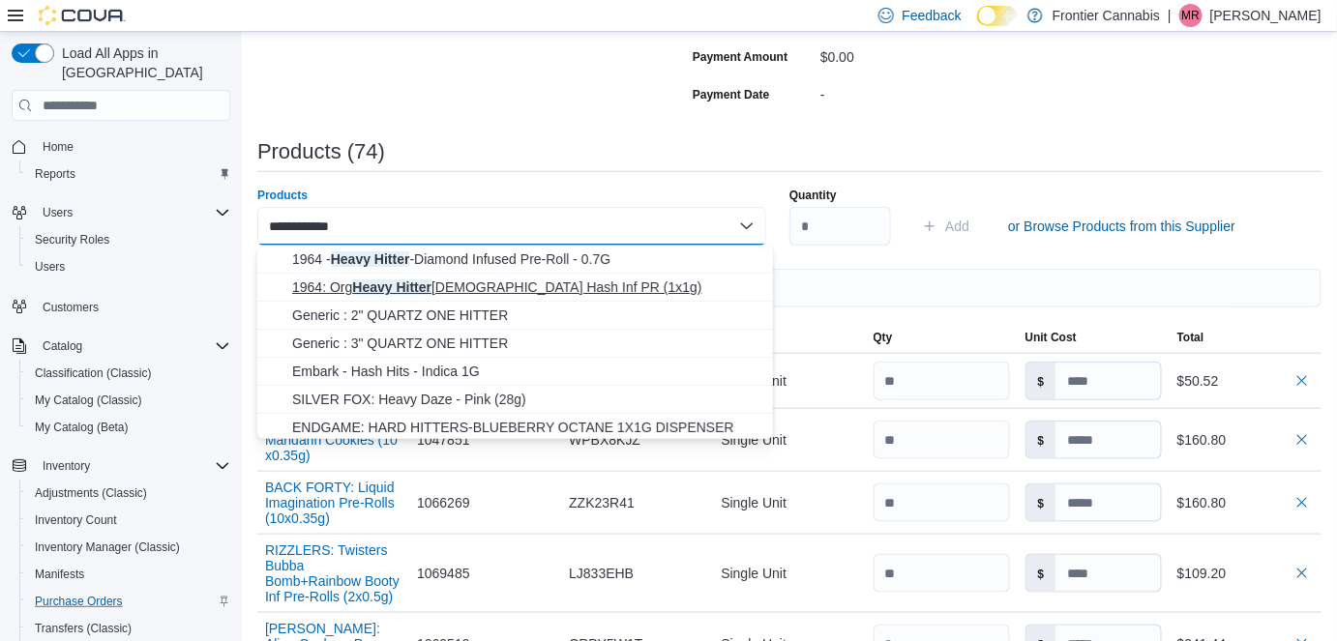
click at [569, 288] on span "1964: Org Heavy Hitter Lebanese Hash Inf PR (1x1g)" at bounding box center [526, 287] width 469 height 19
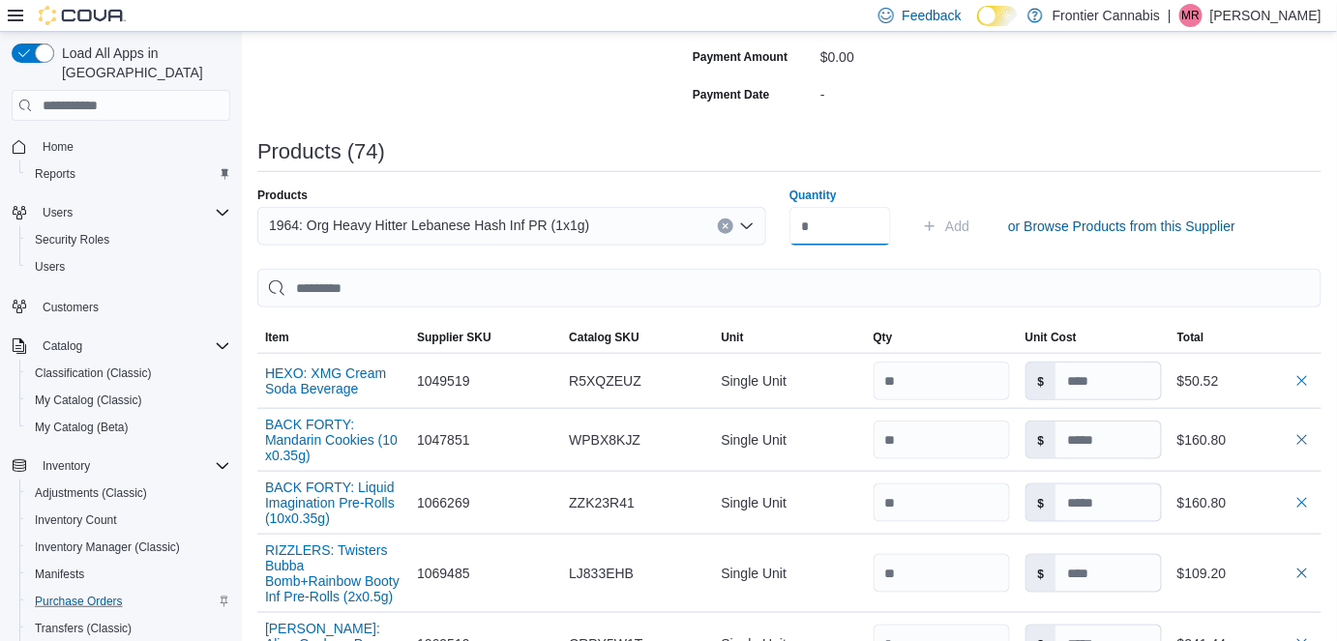
click at [860, 232] on input "Quantity" at bounding box center [840, 226] width 102 height 39
click at [969, 230] on span "Add" at bounding box center [957, 226] width 24 height 19
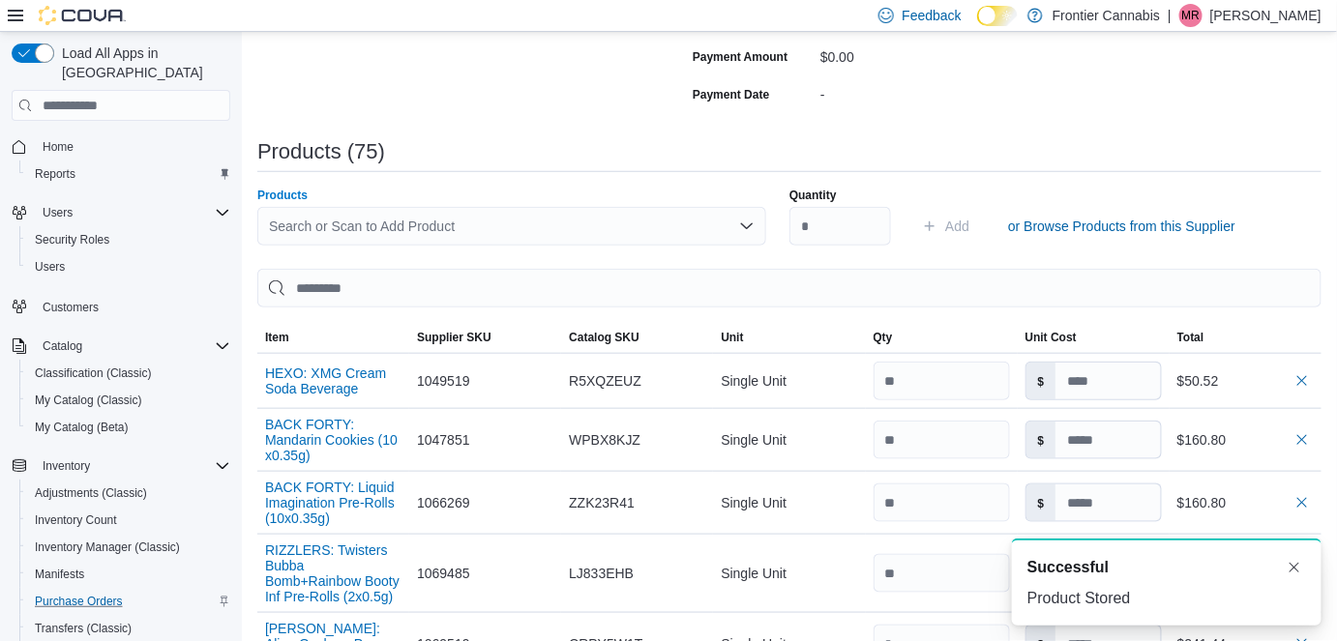
click at [292, 222] on div "Search or Scan to Add Product" at bounding box center [511, 226] width 509 height 39
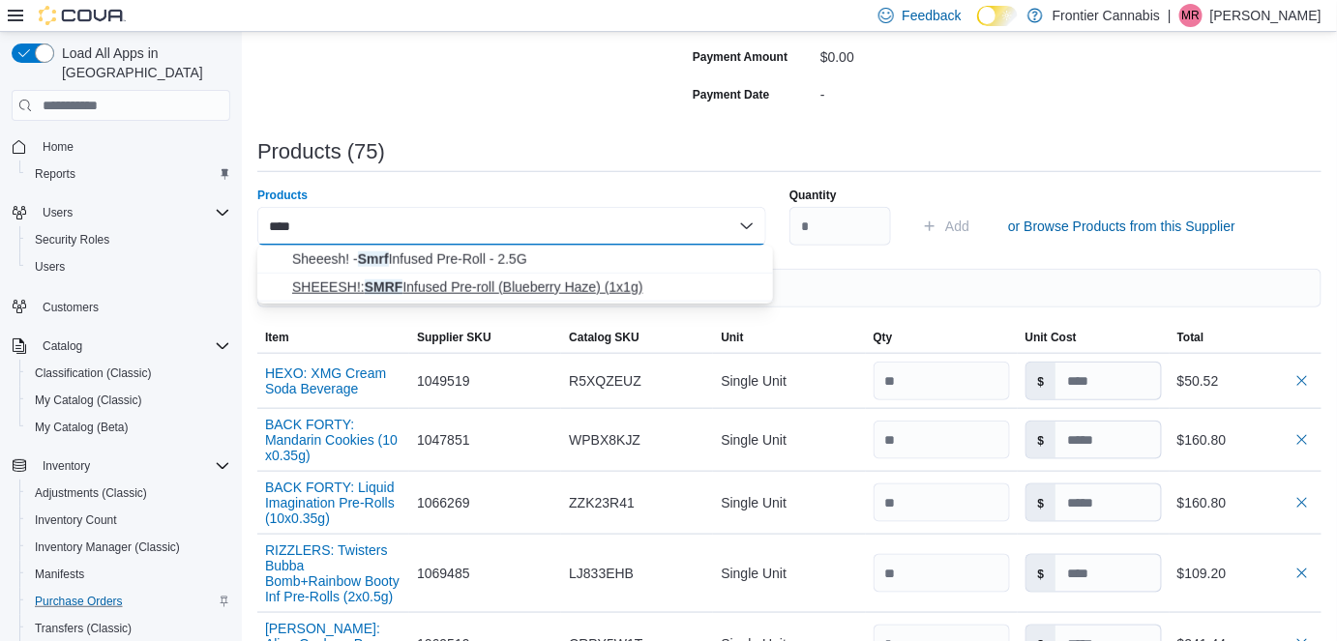
click at [444, 284] on span "SHEEESH!: SMRF Infused Pre-roll (Blueberry Haze) (1x1g)" at bounding box center [526, 287] width 469 height 19
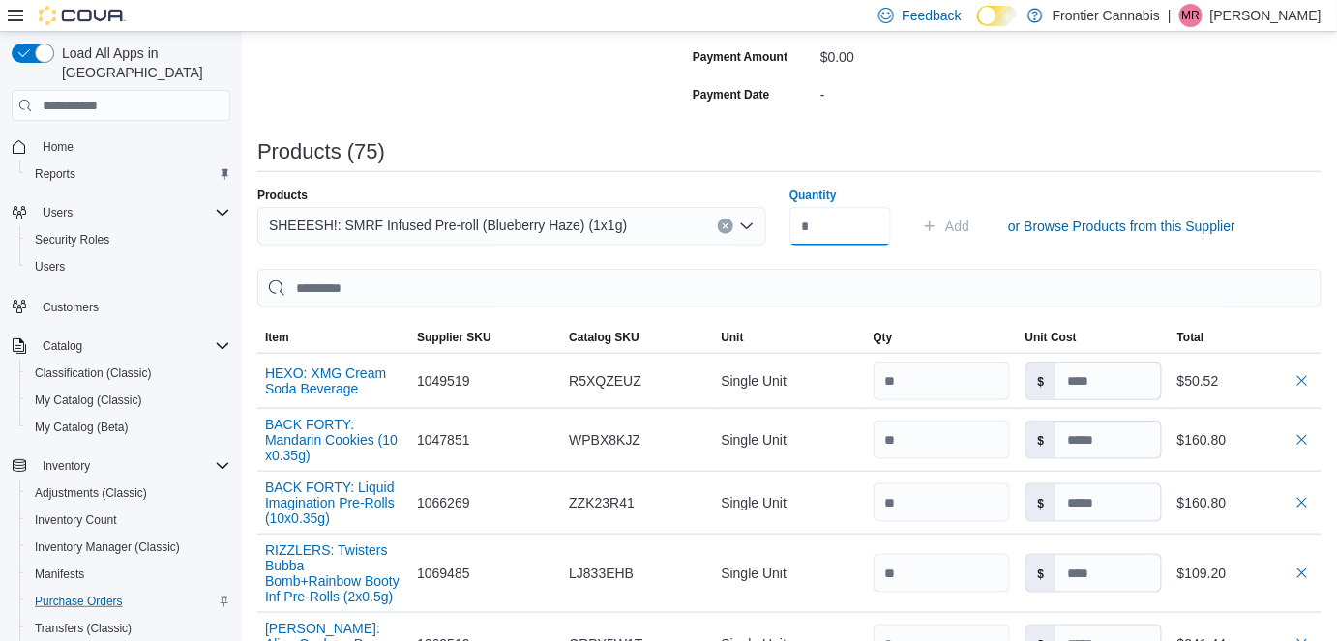
click at [826, 232] on input "Quantity" at bounding box center [840, 226] width 102 height 39
click at [952, 223] on span "Add" at bounding box center [945, 226] width 47 height 39
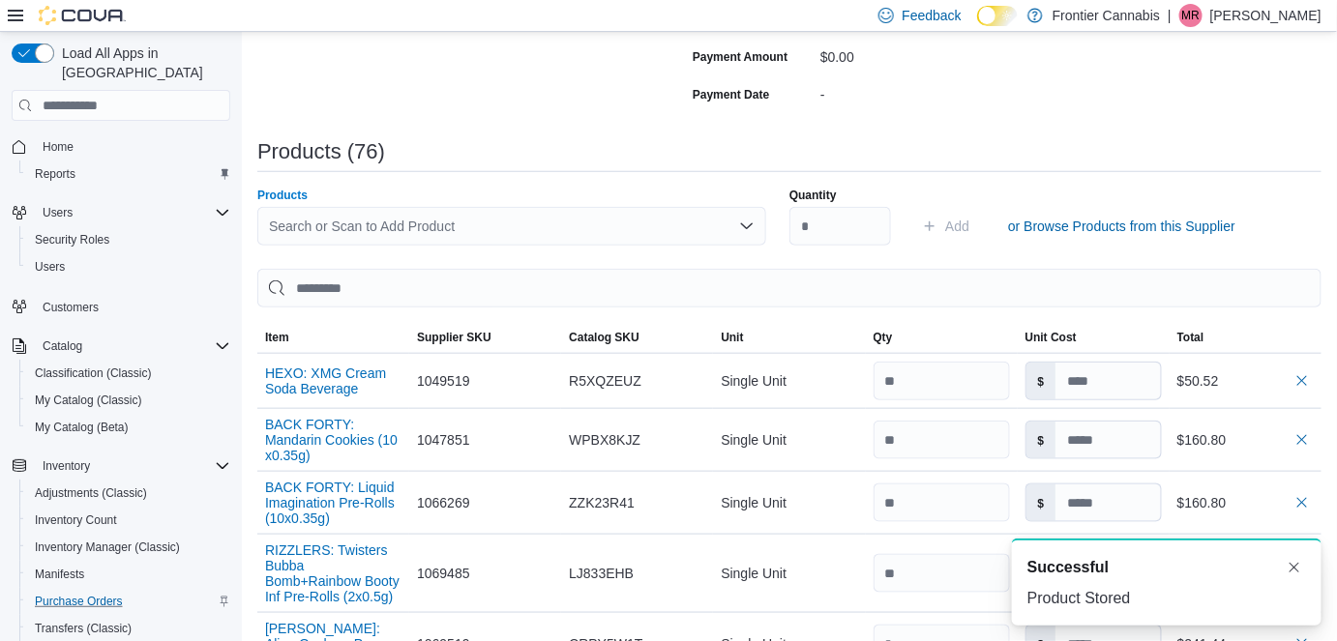
click at [376, 235] on div "Search or Scan to Add Product" at bounding box center [511, 226] width 509 height 39
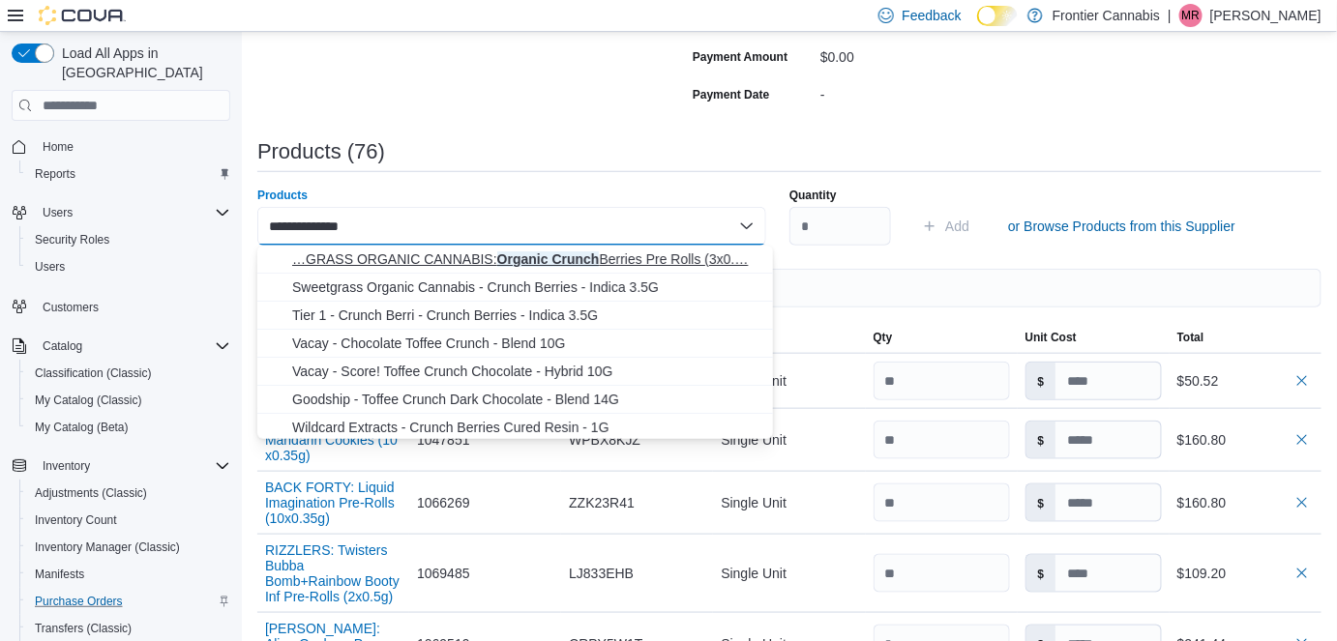
click at [550, 258] on span "…GRASS ORGANIC CANNABIS: Organic Crunch Berries Pre Rolls (3x0.… SWEETGRASS ORG…" at bounding box center [526, 259] width 469 height 19
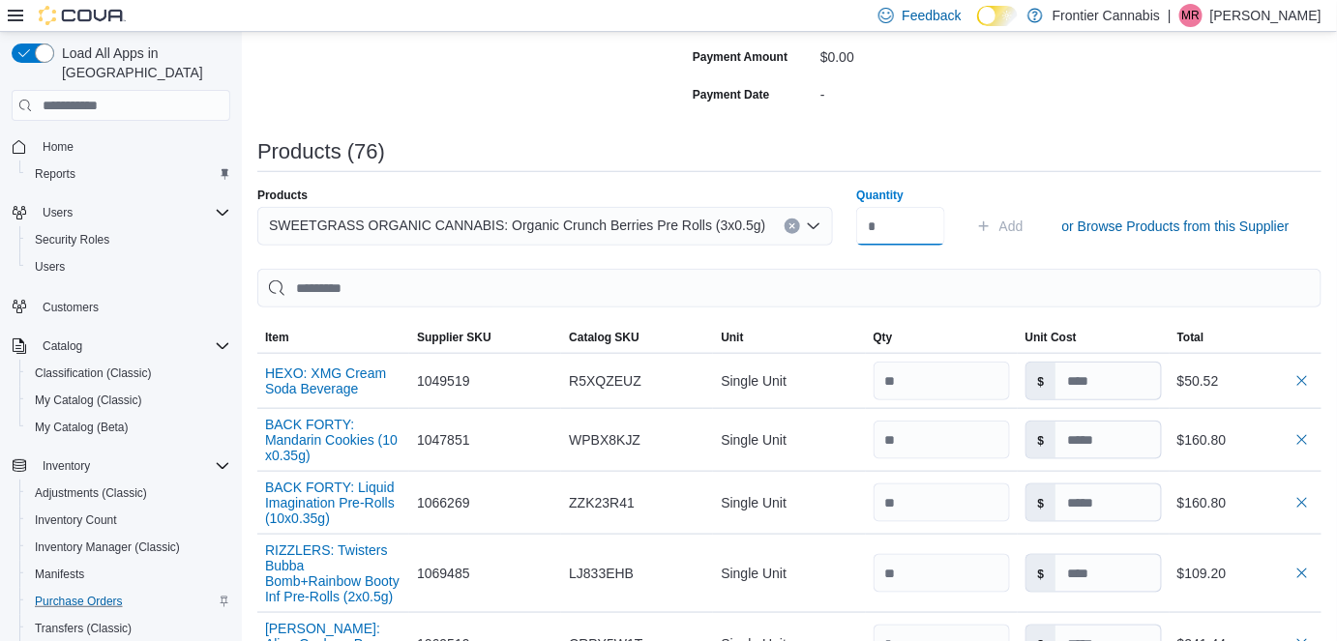
click at [872, 223] on input "Quantity" at bounding box center [900, 226] width 88 height 39
click at [999, 226] on span "Add" at bounding box center [1011, 226] width 24 height 19
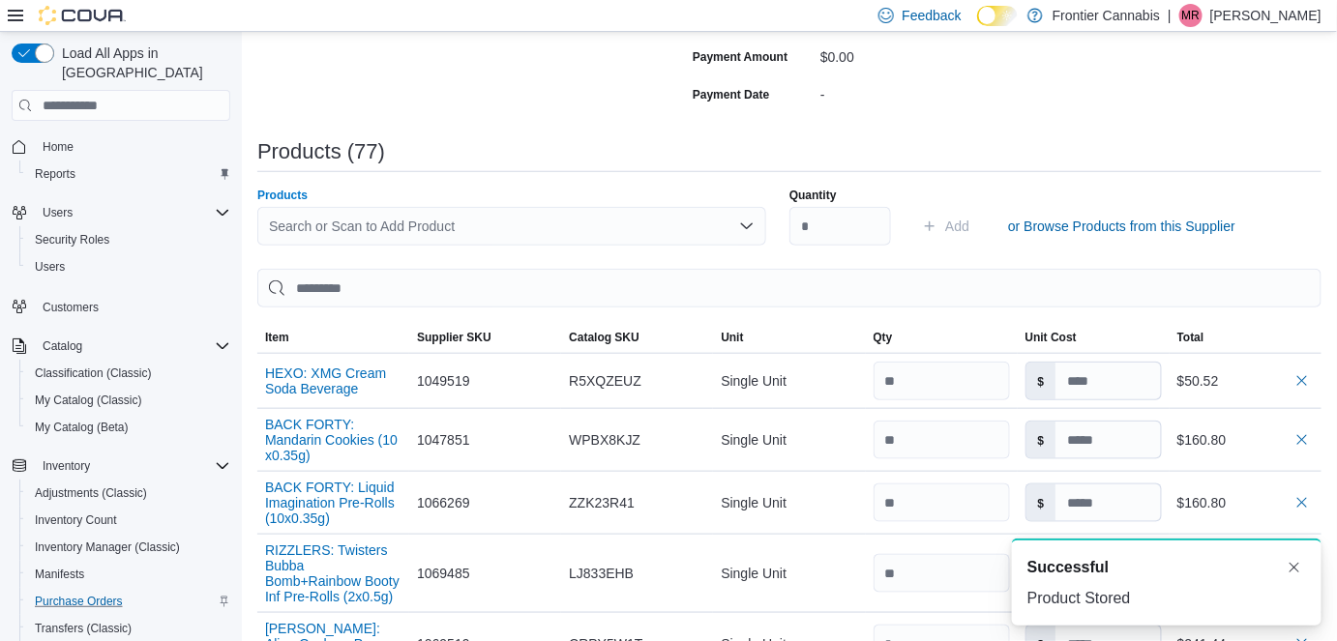
click at [438, 220] on div "Search or Scan to Add Product" at bounding box center [511, 226] width 509 height 39
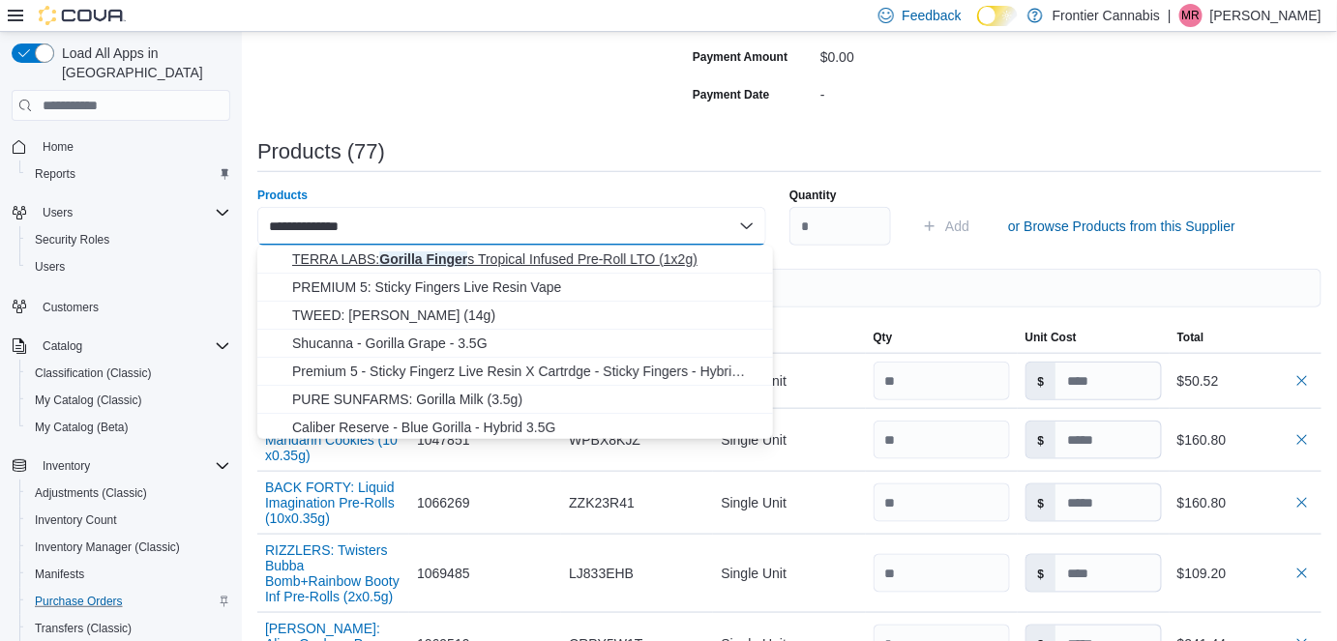
click at [528, 259] on span "TERRA LABS: Gorilla Finger s Tropical Infused Pre-Roll LTO (1x2g)" at bounding box center [526, 259] width 469 height 19
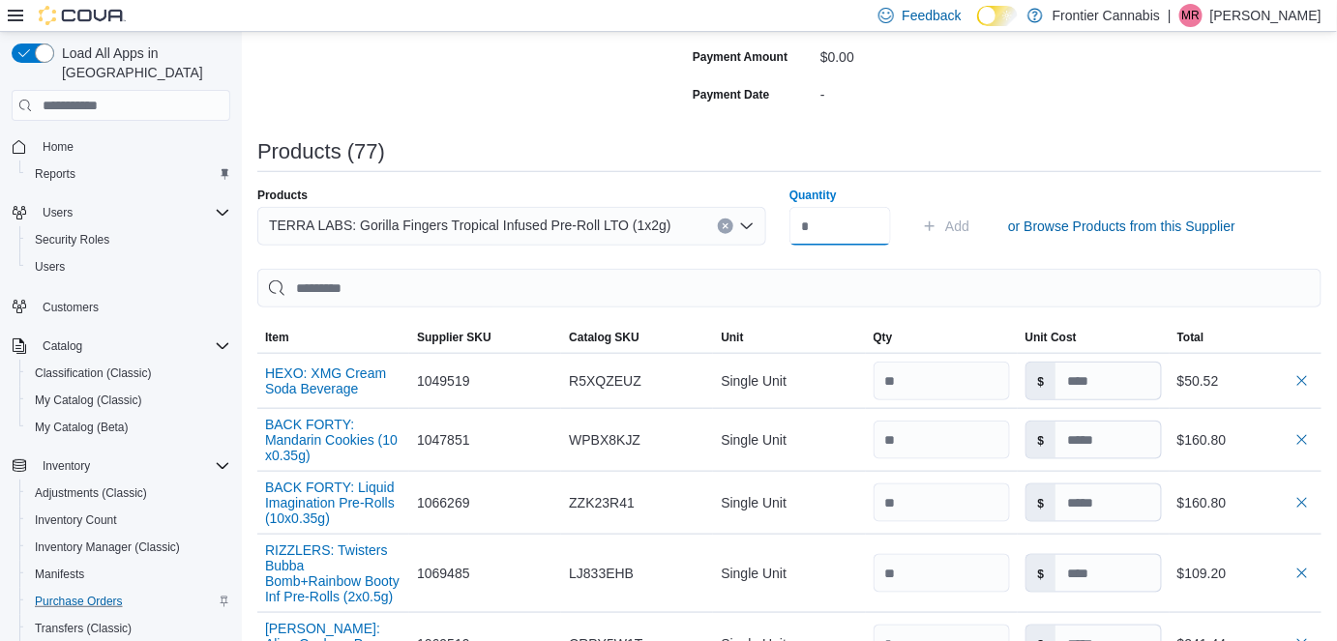
click at [858, 232] on input "Quantity" at bounding box center [840, 226] width 102 height 39
click at [968, 223] on span "Add" at bounding box center [957, 226] width 24 height 19
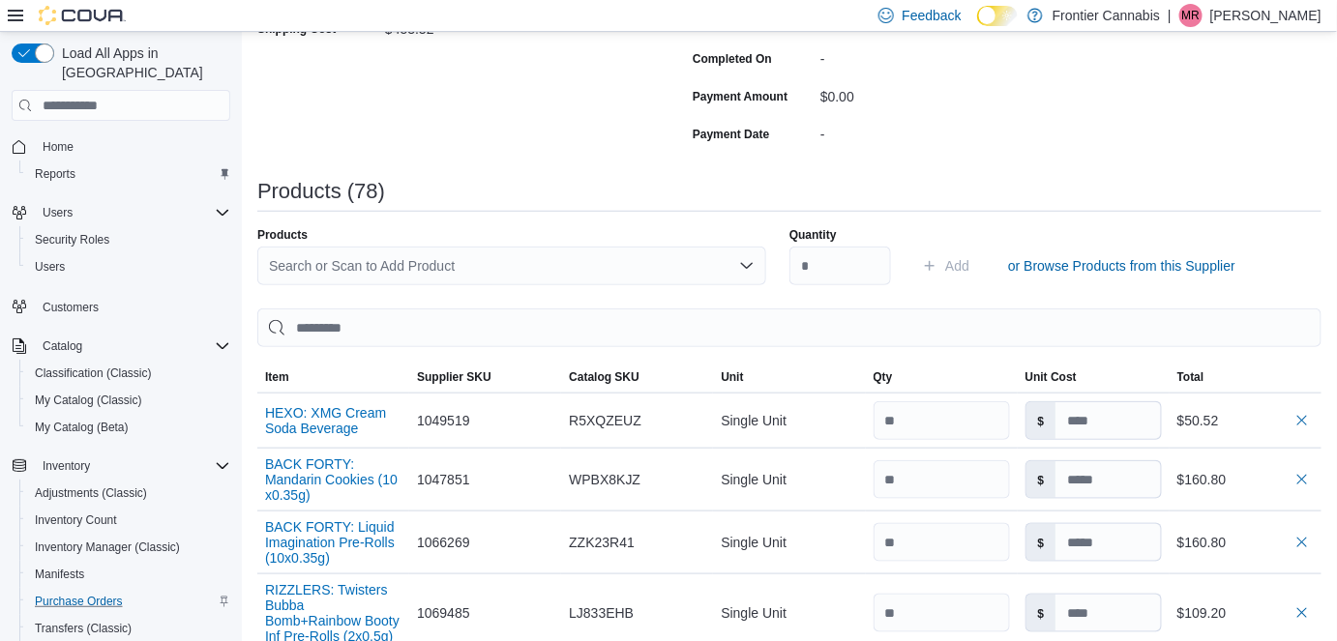
scroll to position [435, 0]
click at [477, 263] on div "Search or Scan to Add Product" at bounding box center [511, 266] width 509 height 39
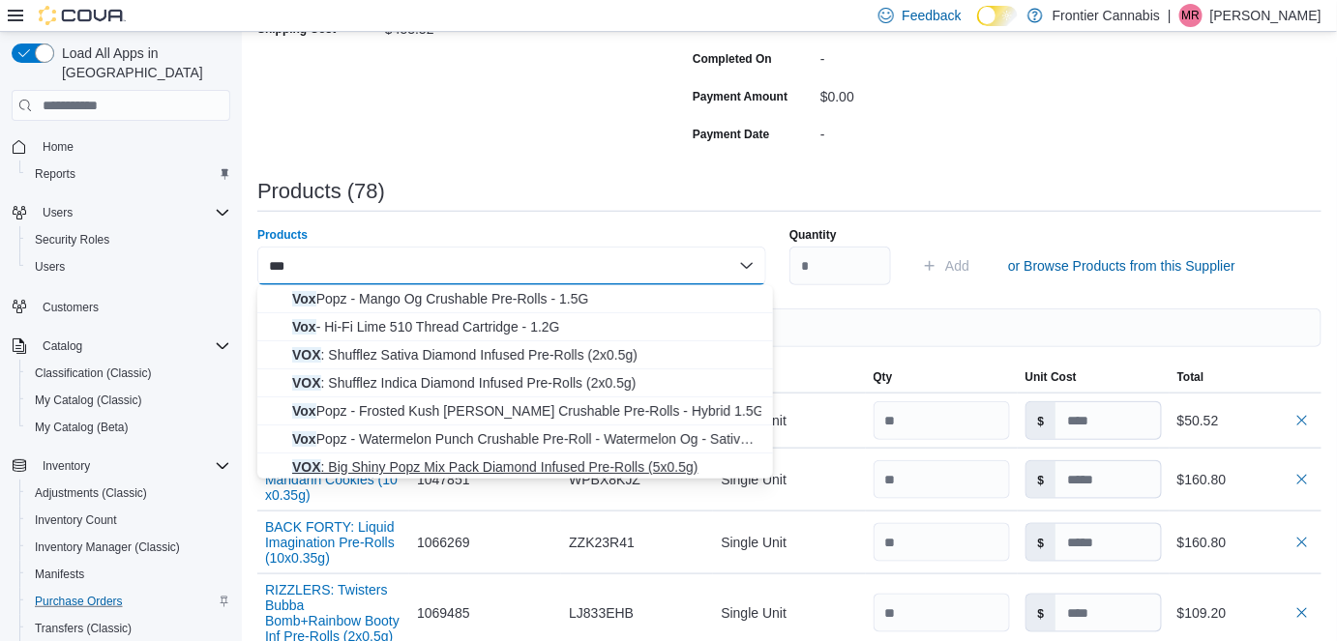
click at [539, 467] on span "VOX : Big Shiny Popz Mix Pack Diamond Infused Pre-Rolls (5x0.5g)" at bounding box center [526, 467] width 469 height 19
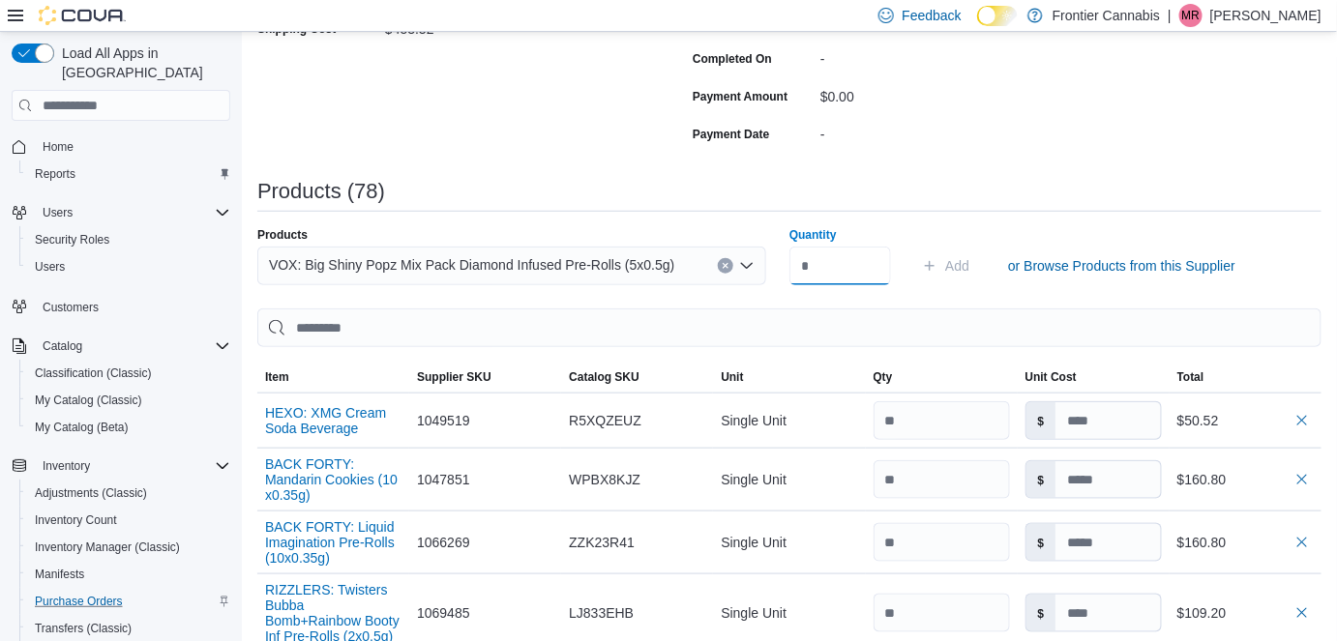
click at [845, 260] on input "Quantity" at bounding box center [840, 266] width 102 height 39
click at [958, 262] on span "Add" at bounding box center [957, 265] width 24 height 19
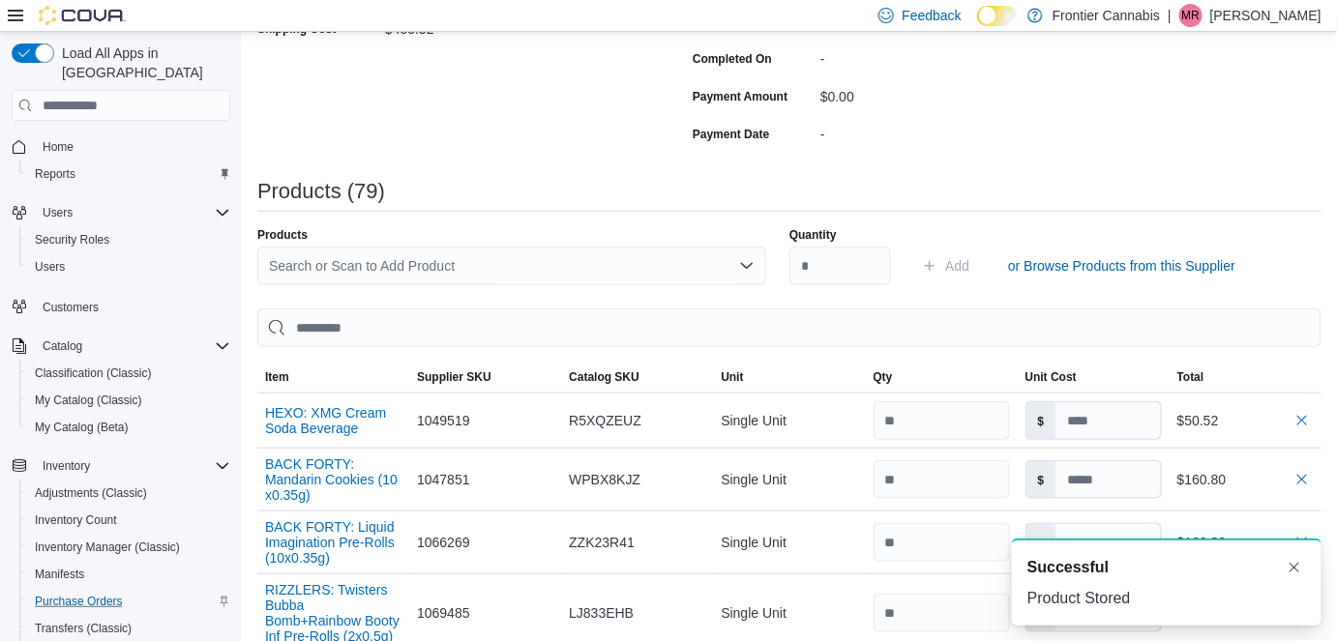
scroll to position [0, 0]
click at [544, 263] on div "Search or Scan to Add Product" at bounding box center [511, 266] width 509 height 39
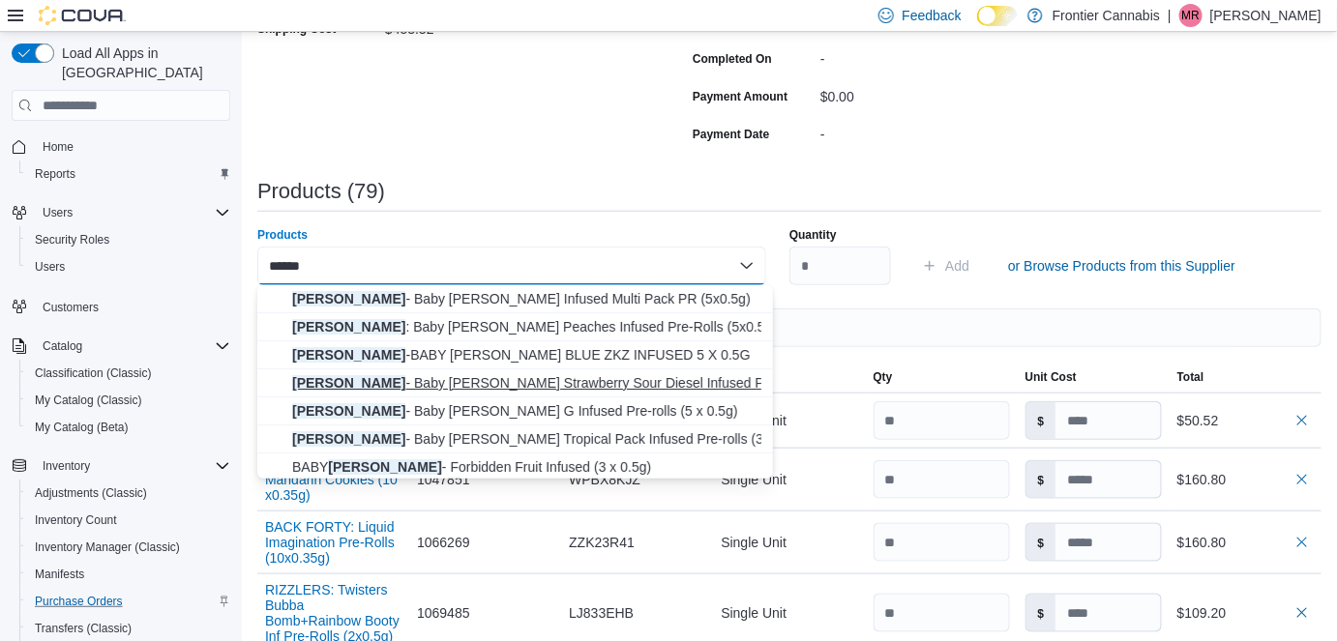
click at [521, 382] on span "[PERSON_NAME] - Baby [PERSON_NAME] Strawberry Sour Diesel Infused Pre-rolls (5x…" at bounding box center [526, 382] width 469 height 19
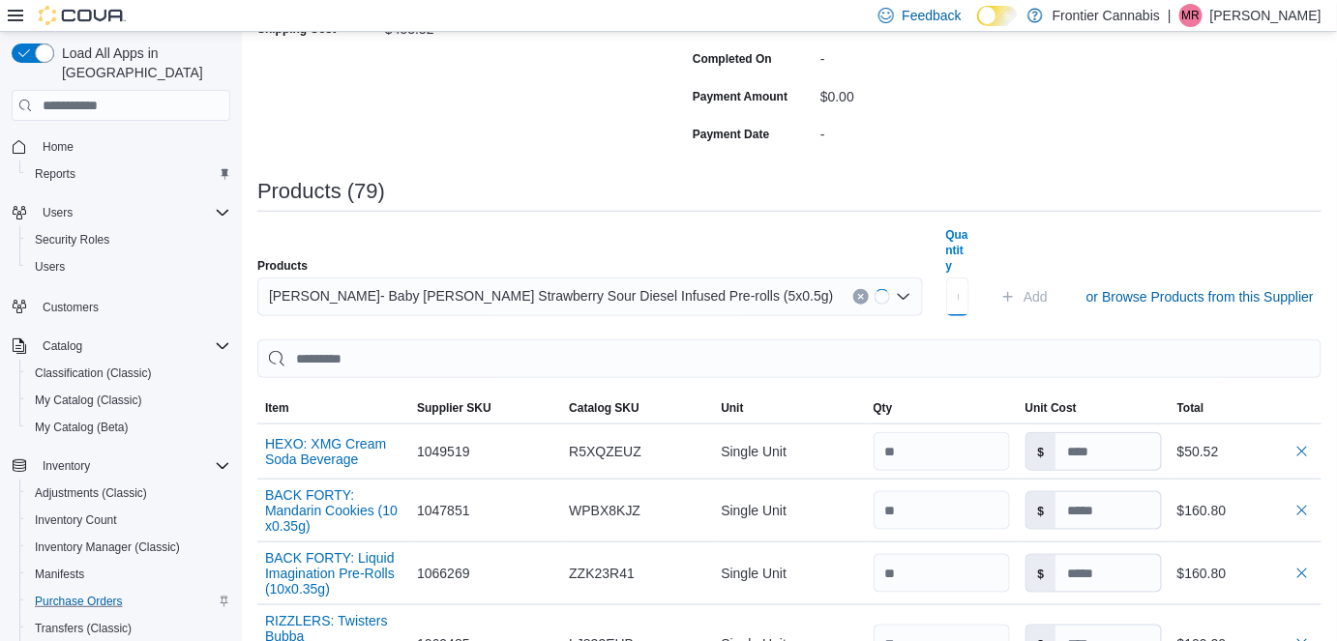
click at [946, 278] on input "Quantity" at bounding box center [958, 297] width 24 height 39
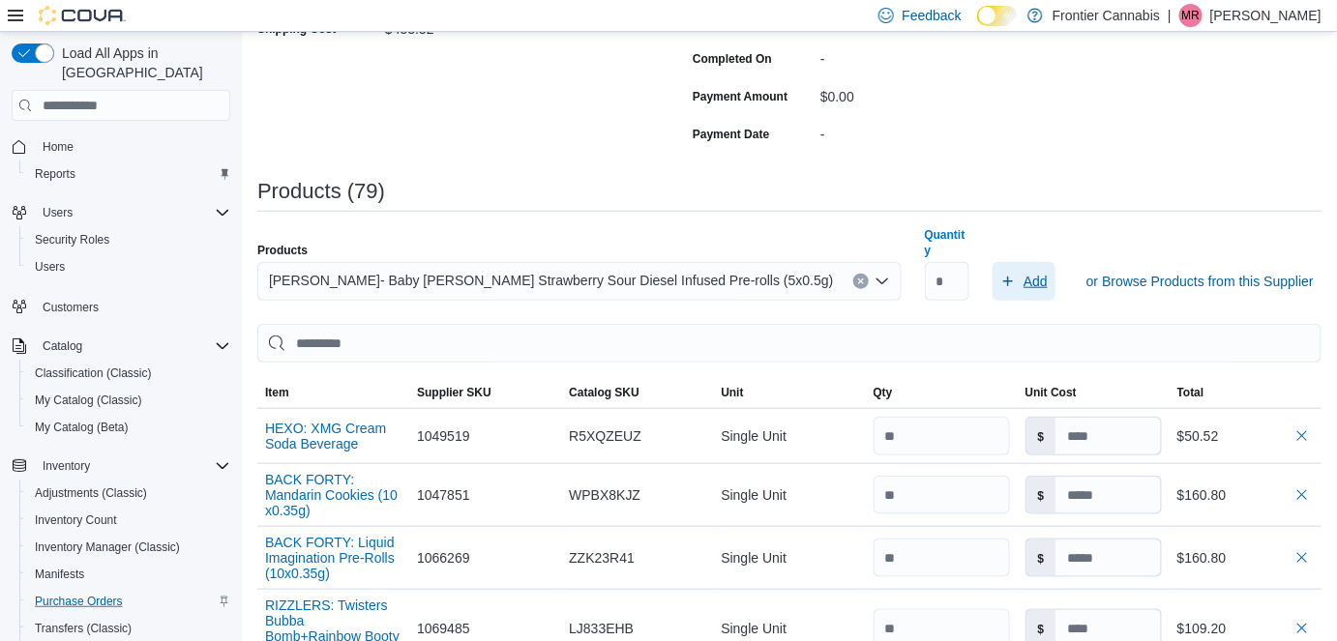
click at [1024, 272] on span "Add" at bounding box center [1036, 281] width 24 height 19
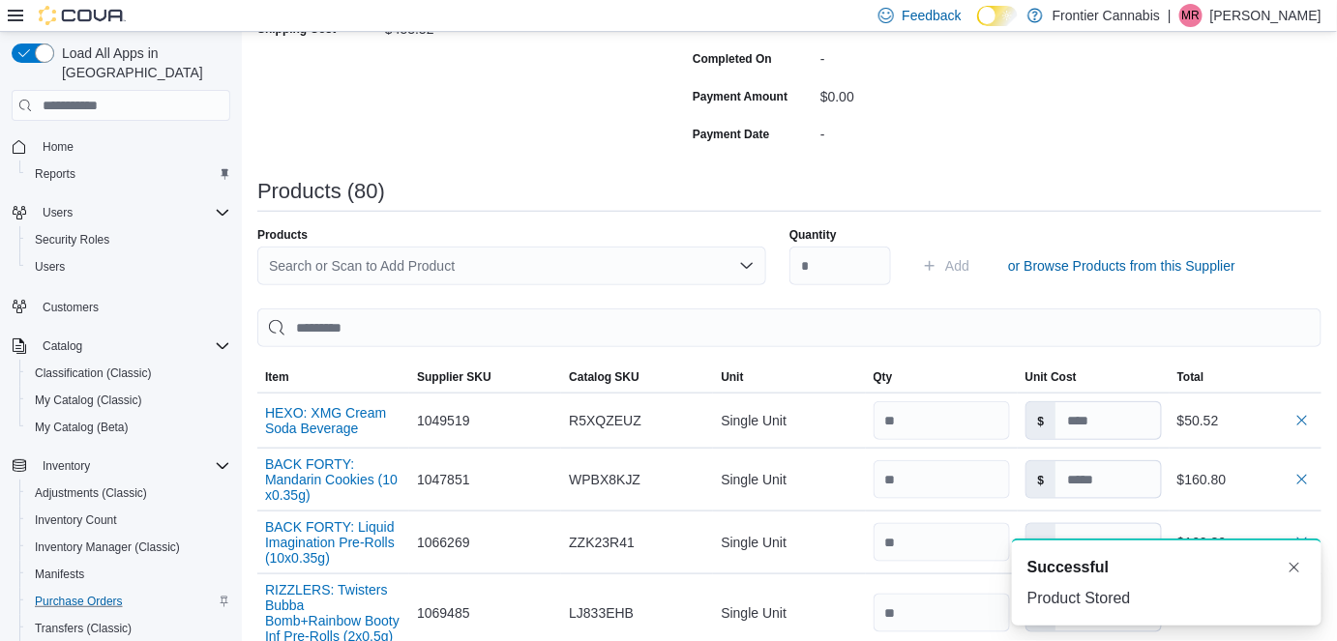
click at [521, 268] on div "Search or Scan to Add Product" at bounding box center [511, 266] width 509 height 39
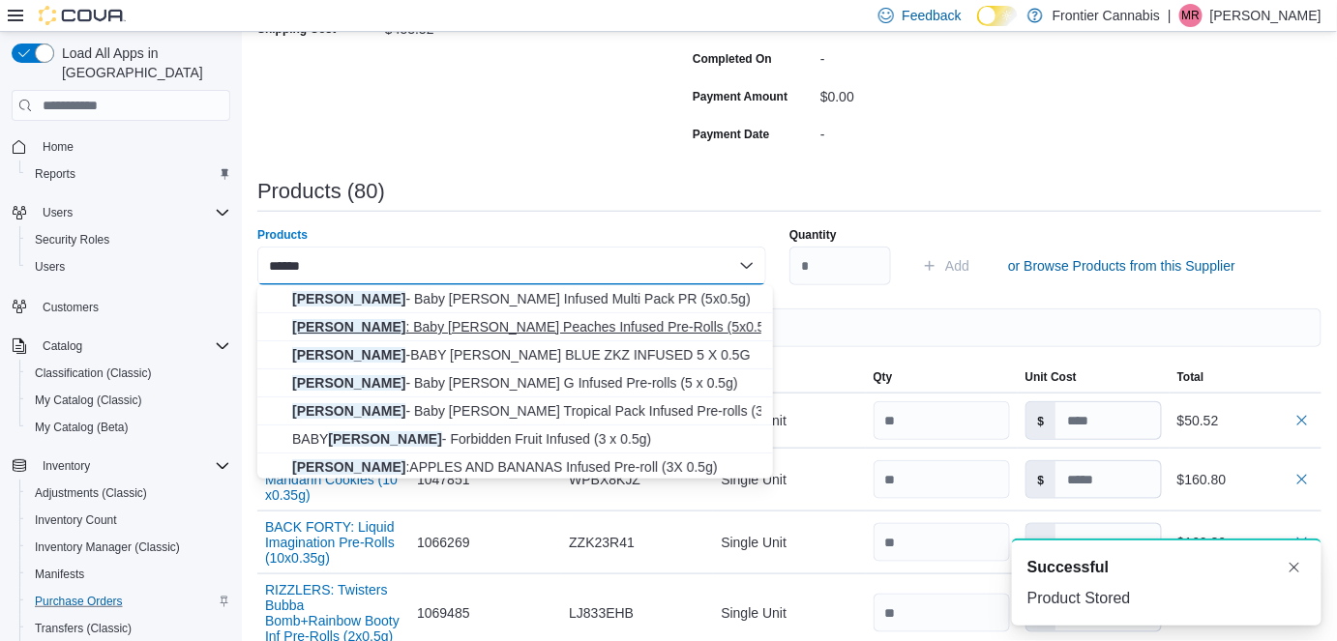
click at [500, 326] on span "[PERSON_NAME] : Baby [PERSON_NAME] Peaches Infused Pre-Rolls (5x0.5g)" at bounding box center [526, 326] width 469 height 19
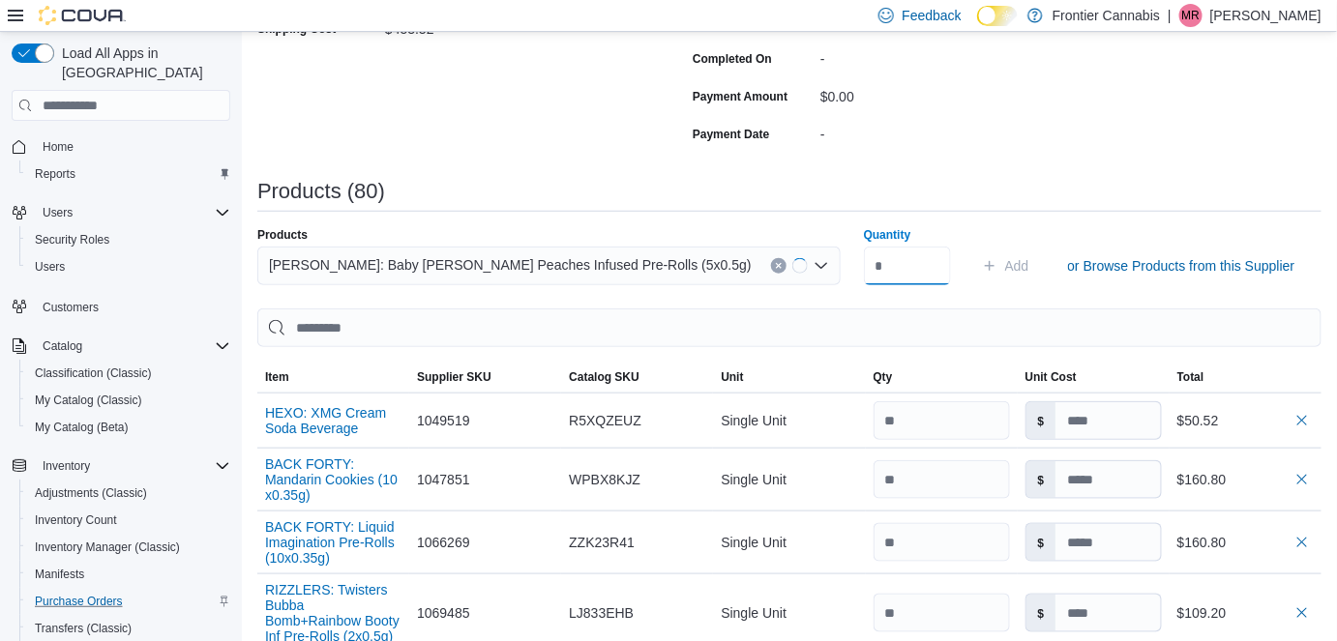
click at [864, 266] on input "Quantity" at bounding box center [907, 266] width 87 height 39
click at [988, 263] on span "Add" at bounding box center [1000, 265] width 24 height 19
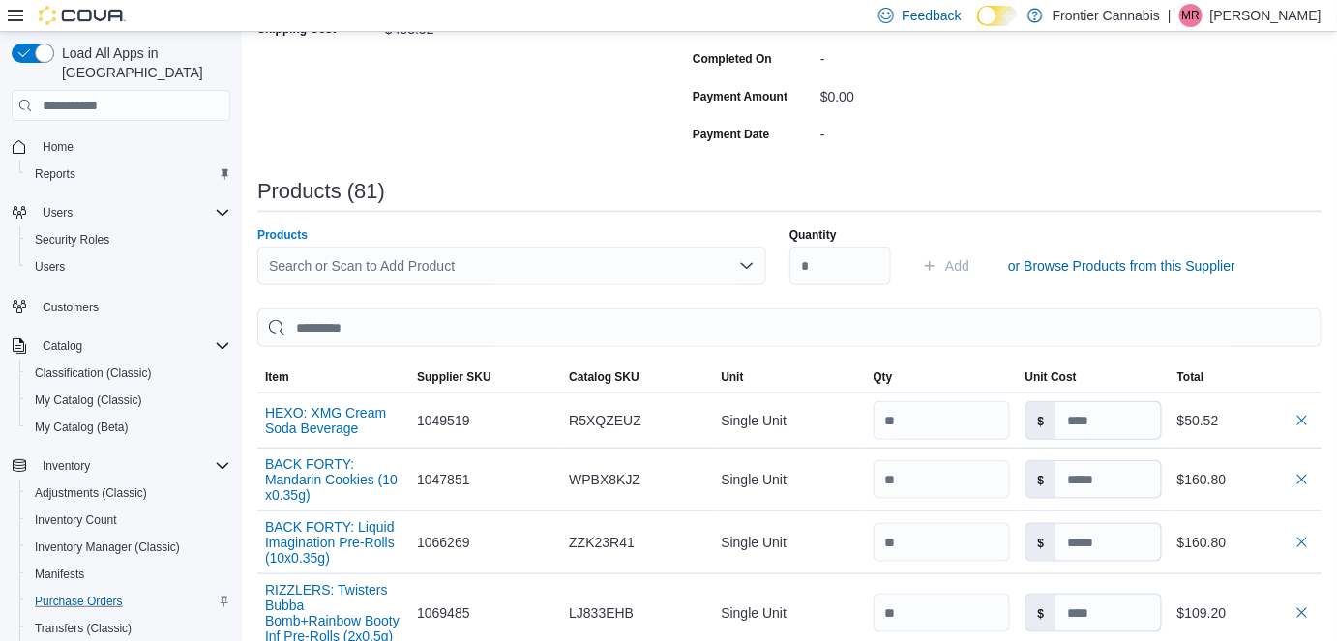
click at [385, 266] on div "Search or Scan to Add Product" at bounding box center [511, 266] width 509 height 39
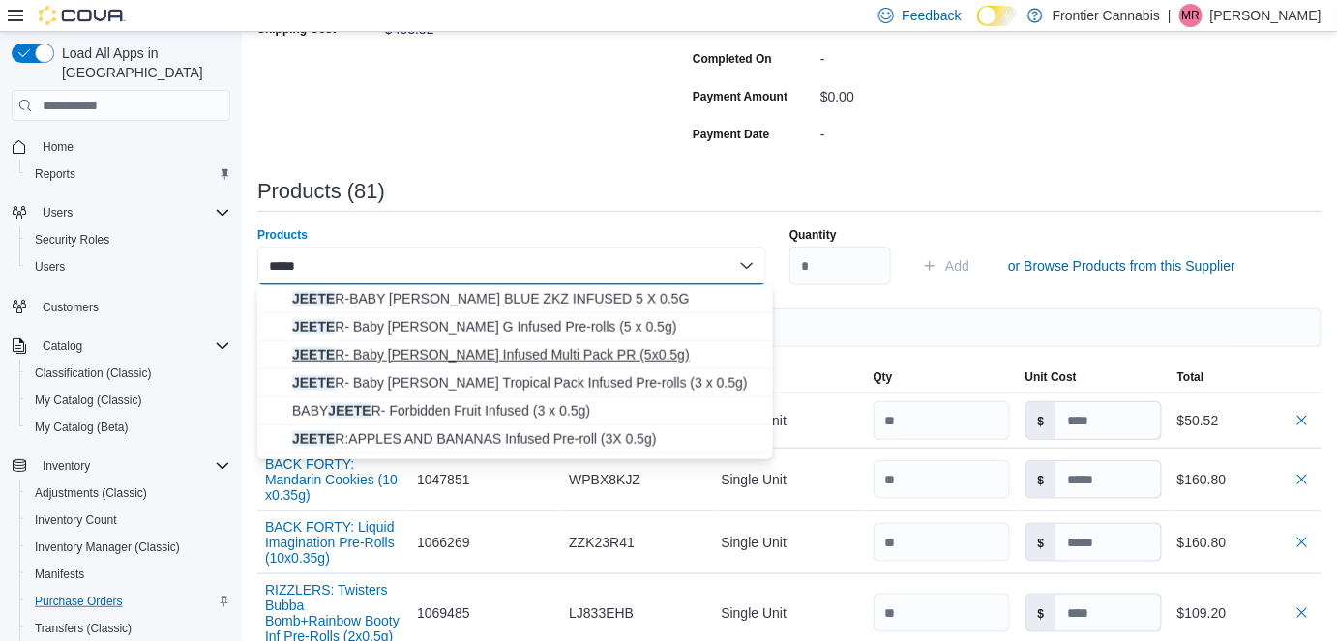
click at [490, 350] on span "JEETE R- Baby [PERSON_NAME] Infused Multi Pack PR (5x0.5g)" at bounding box center [526, 354] width 469 height 19
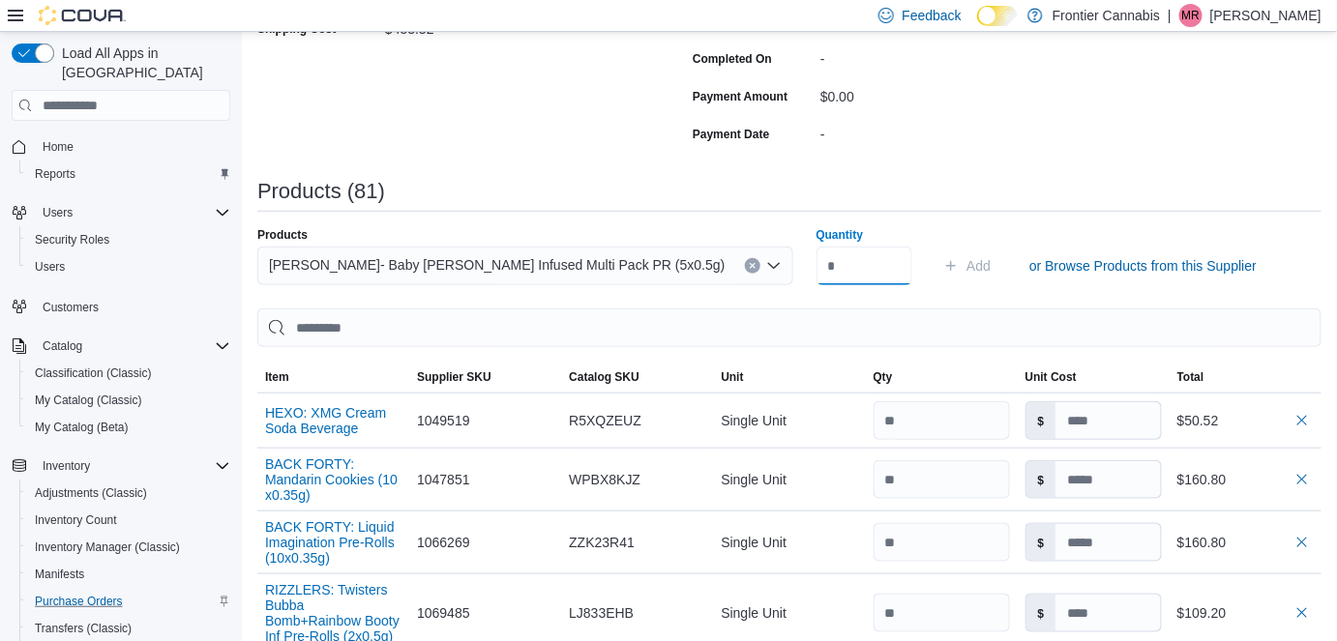
click at [835, 257] on input "Quantity" at bounding box center [865, 266] width 97 height 39
click at [968, 261] on span "Add" at bounding box center [979, 265] width 24 height 19
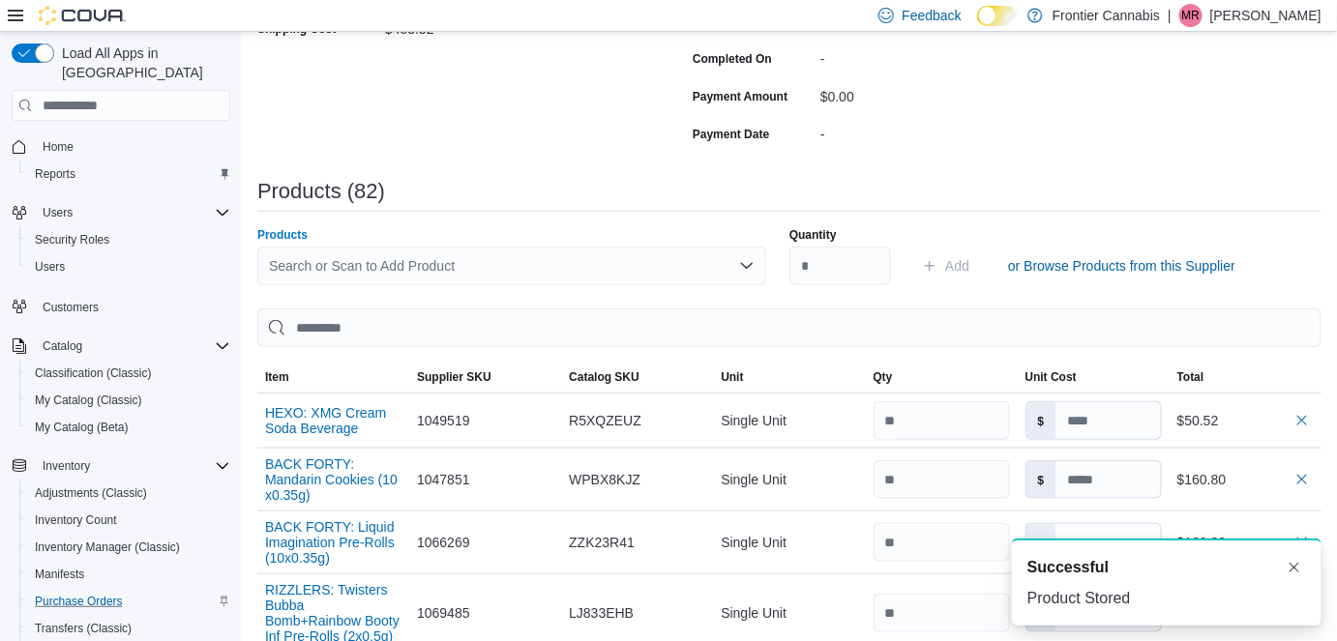
click at [277, 247] on div "Search or Scan to Add Product" at bounding box center [511, 266] width 509 height 39
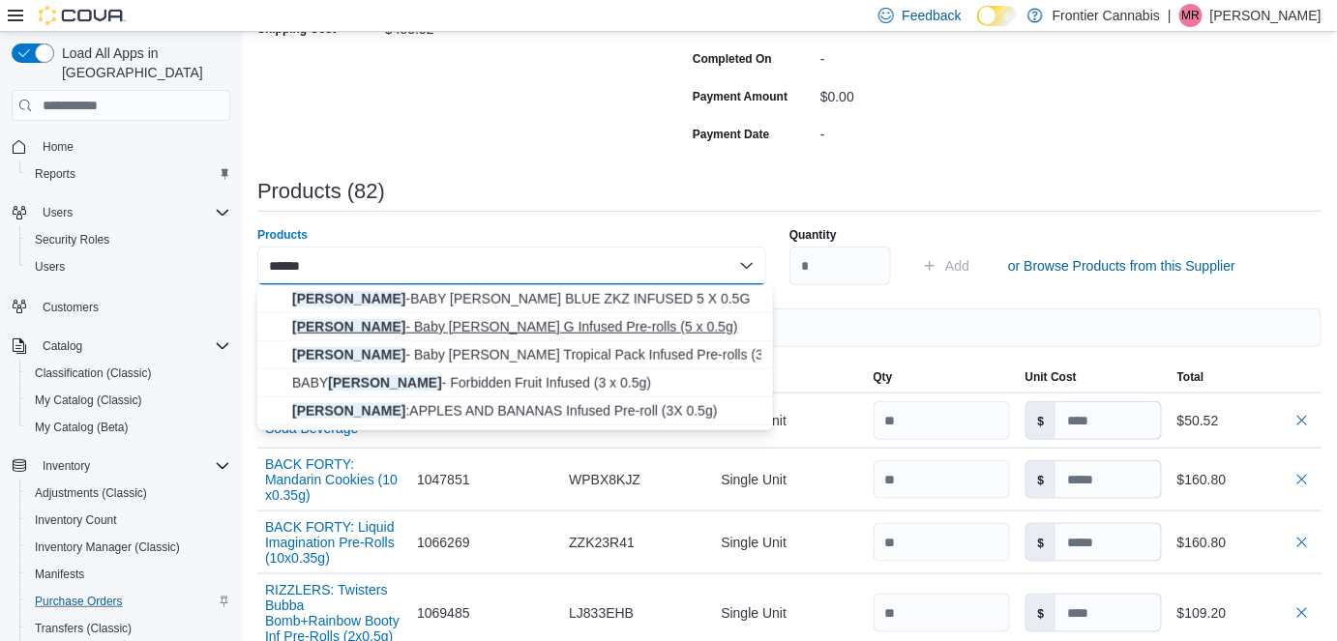
click at [464, 329] on span "[PERSON_NAME] - Baby [PERSON_NAME] G Infused Pre-rolls (5 x 0.5g)" at bounding box center [526, 326] width 469 height 19
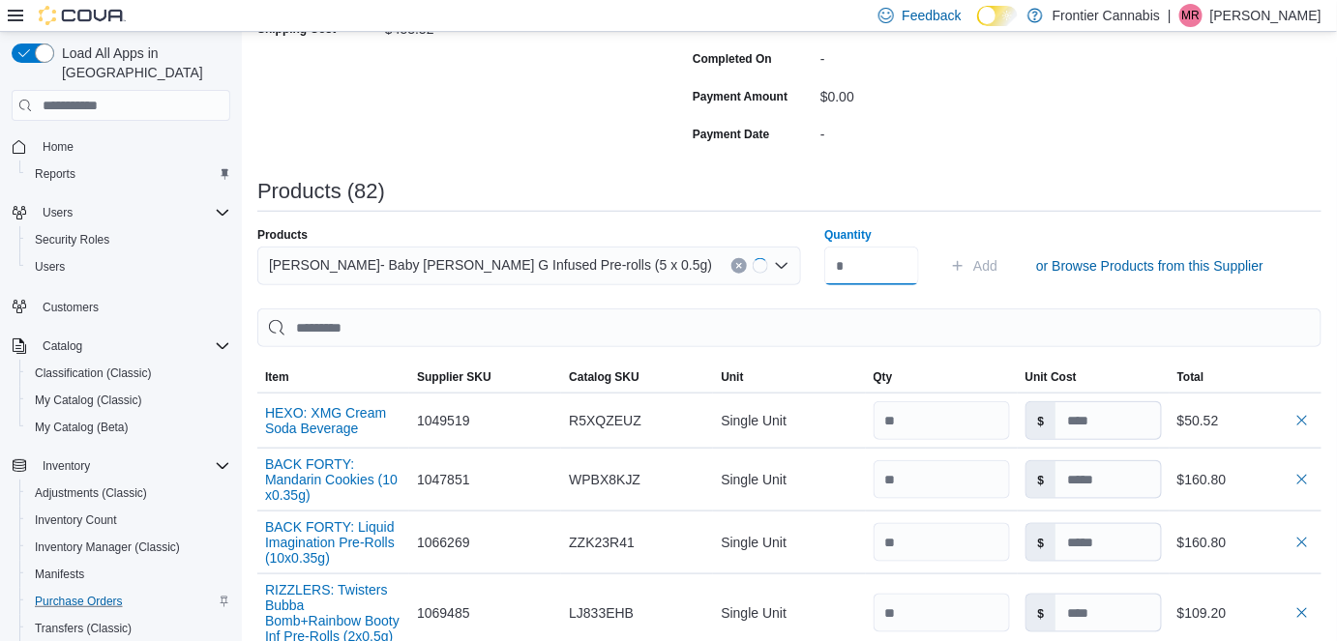
click at [854, 265] on input "Quantity" at bounding box center [871, 266] width 95 height 39
click at [972, 270] on span "Add" at bounding box center [969, 265] width 24 height 19
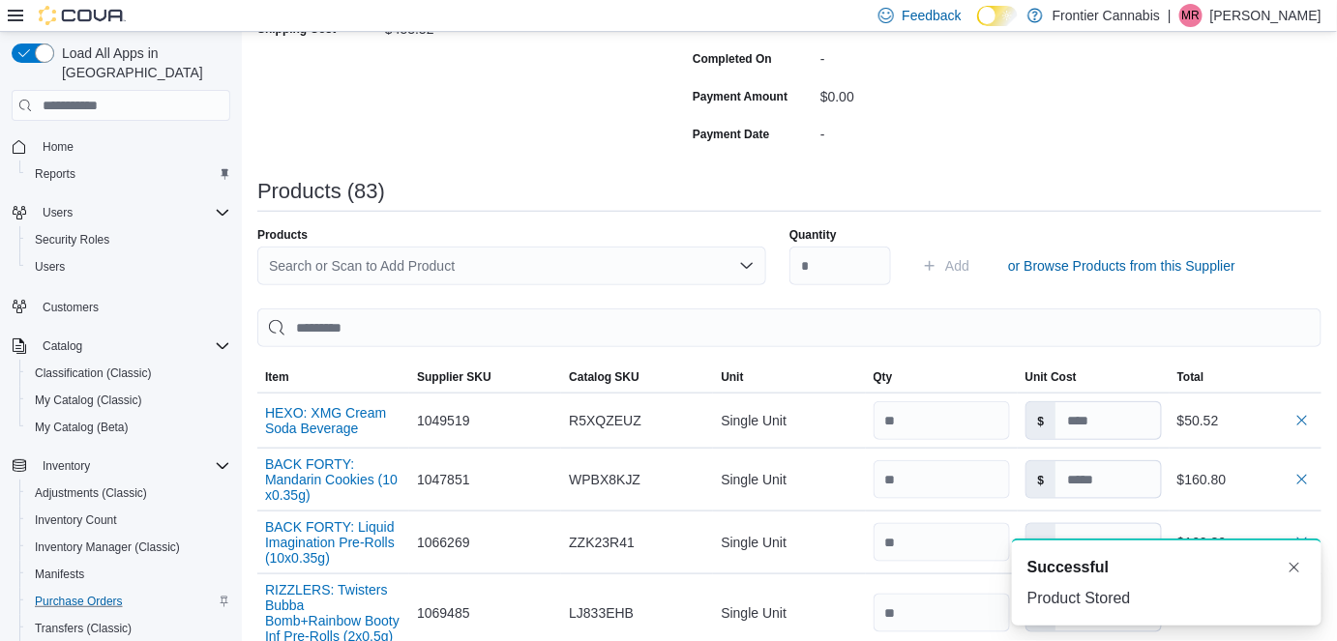
click at [330, 259] on div "Search or Scan to Add Product" at bounding box center [511, 266] width 509 height 39
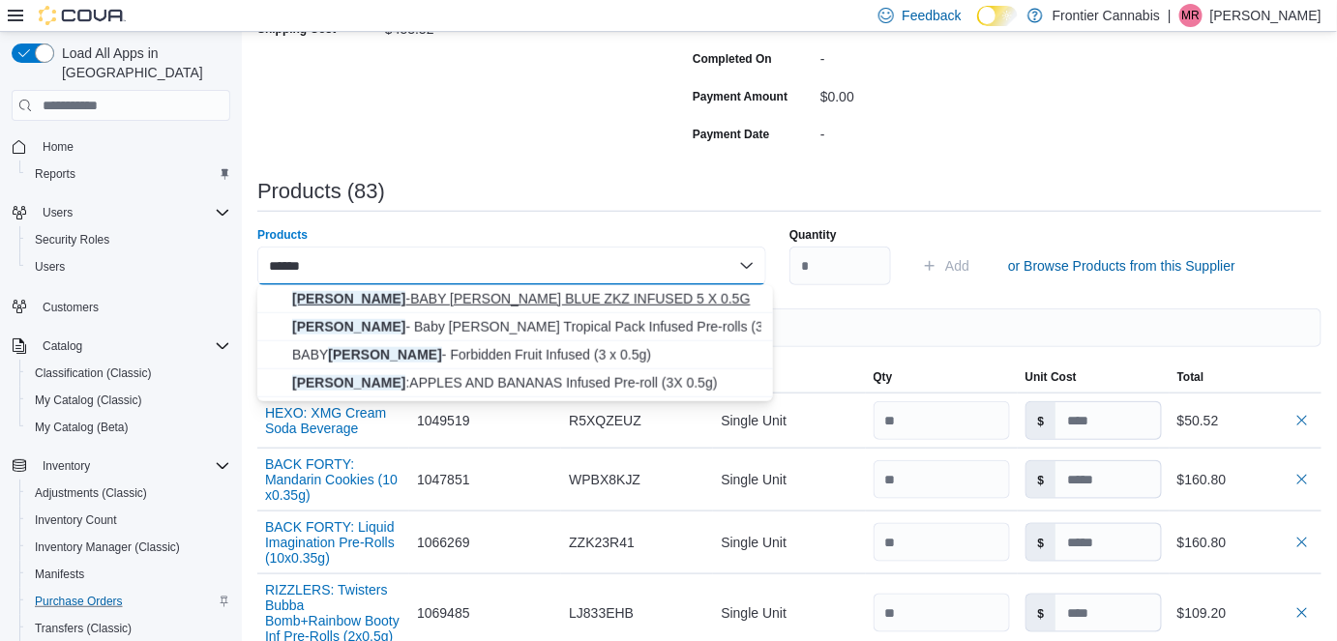
click at [438, 297] on span "[PERSON_NAME] -BABY [PERSON_NAME] BLUE ZKZ INFUSED 5 X 0.5G" at bounding box center [526, 298] width 469 height 19
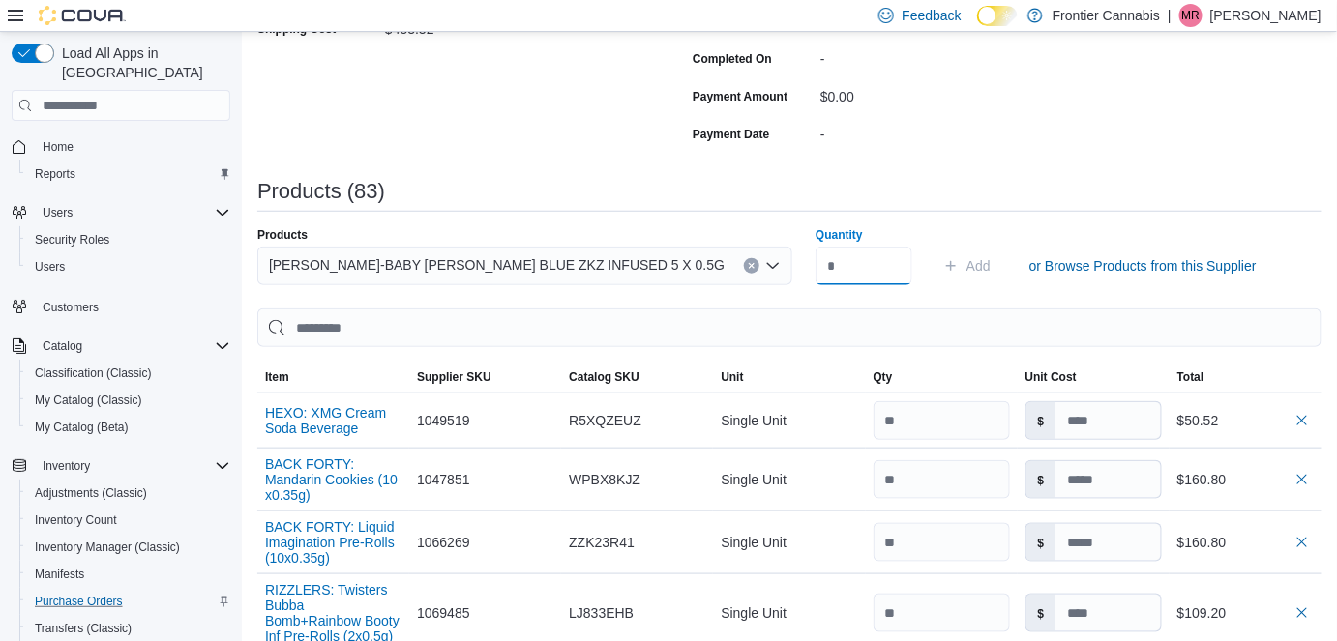
click at [872, 269] on input "Quantity" at bounding box center [864, 266] width 97 height 39
click at [973, 258] on span "Add" at bounding box center [979, 265] width 24 height 19
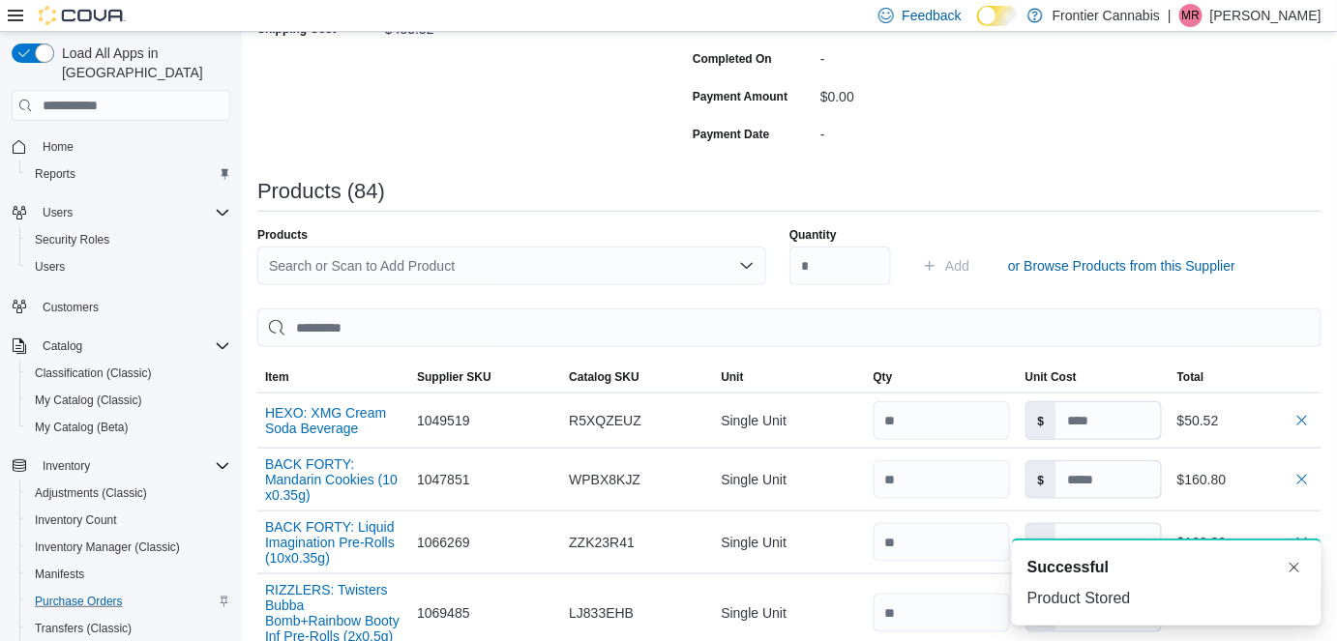
click at [361, 263] on div "Search or Scan to Add Product" at bounding box center [511, 266] width 509 height 39
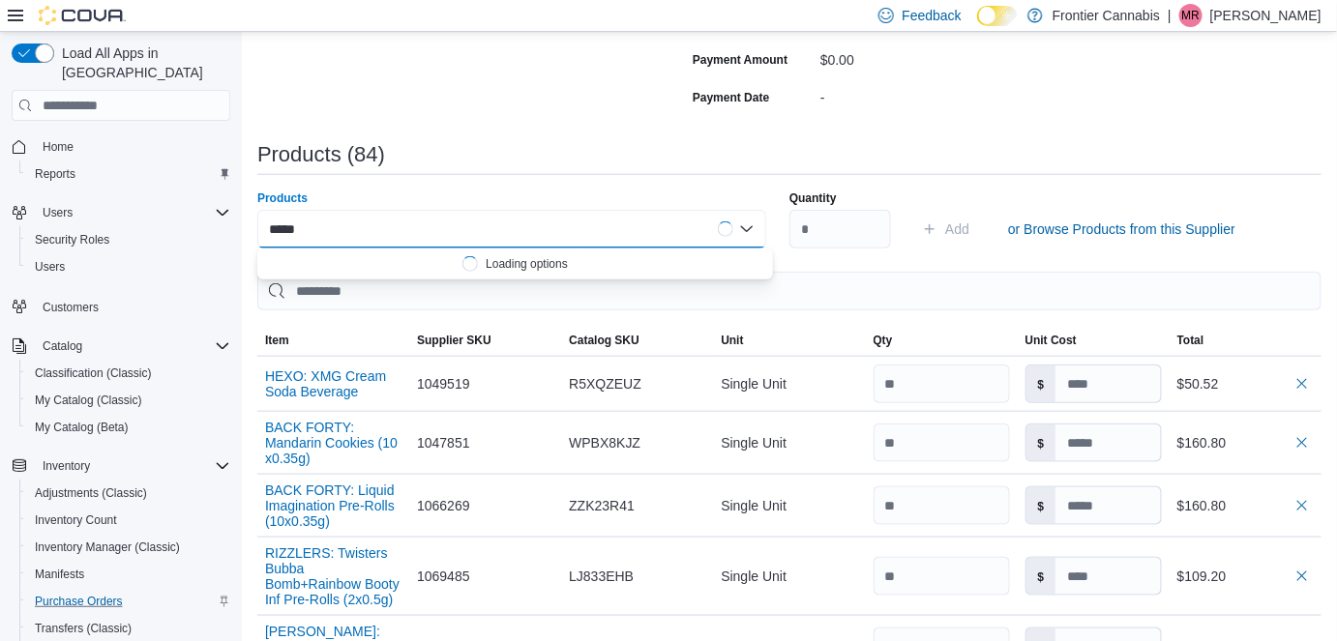
scroll to position [472, 0]
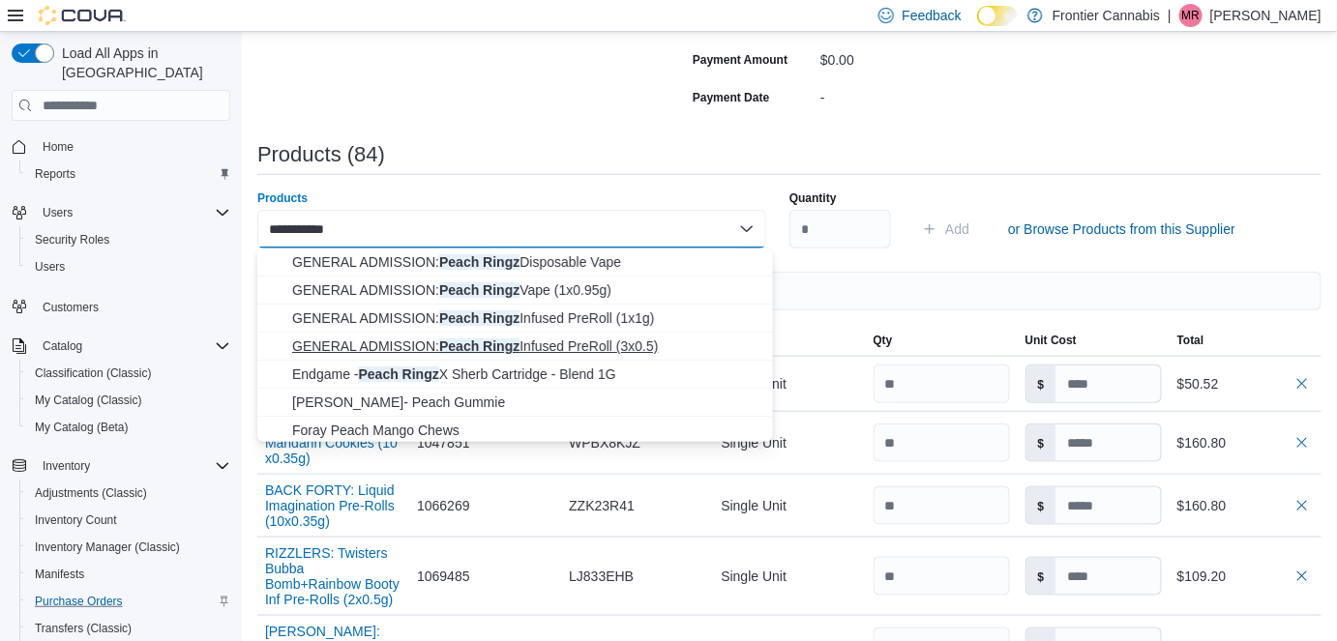
click at [623, 347] on span "GENERAL ADMISSION: Peach Ringz Infused PreRoll (3x0.5)" at bounding box center [526, 346] width 469 height 19
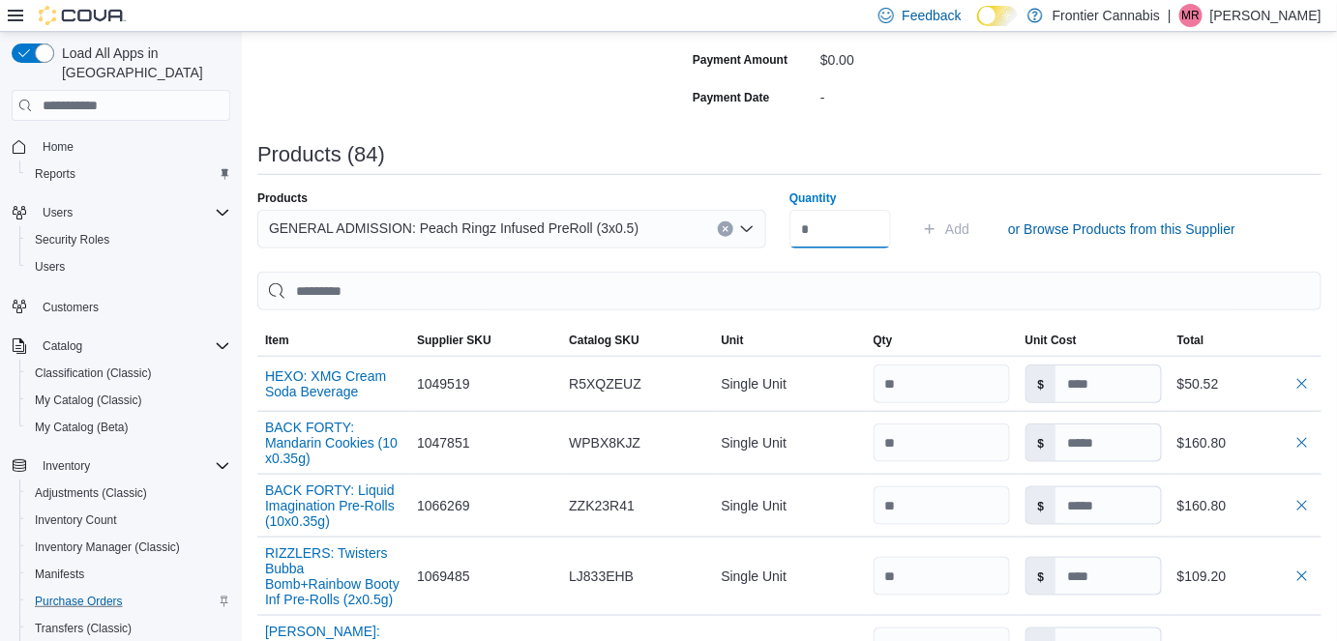
click at [846, 236] on input "Quantity" at bounding box center [840, 229] width 102 height 39
click at [969, 223] on span "Add" at bounding box center [957, 229] width 24 height 19
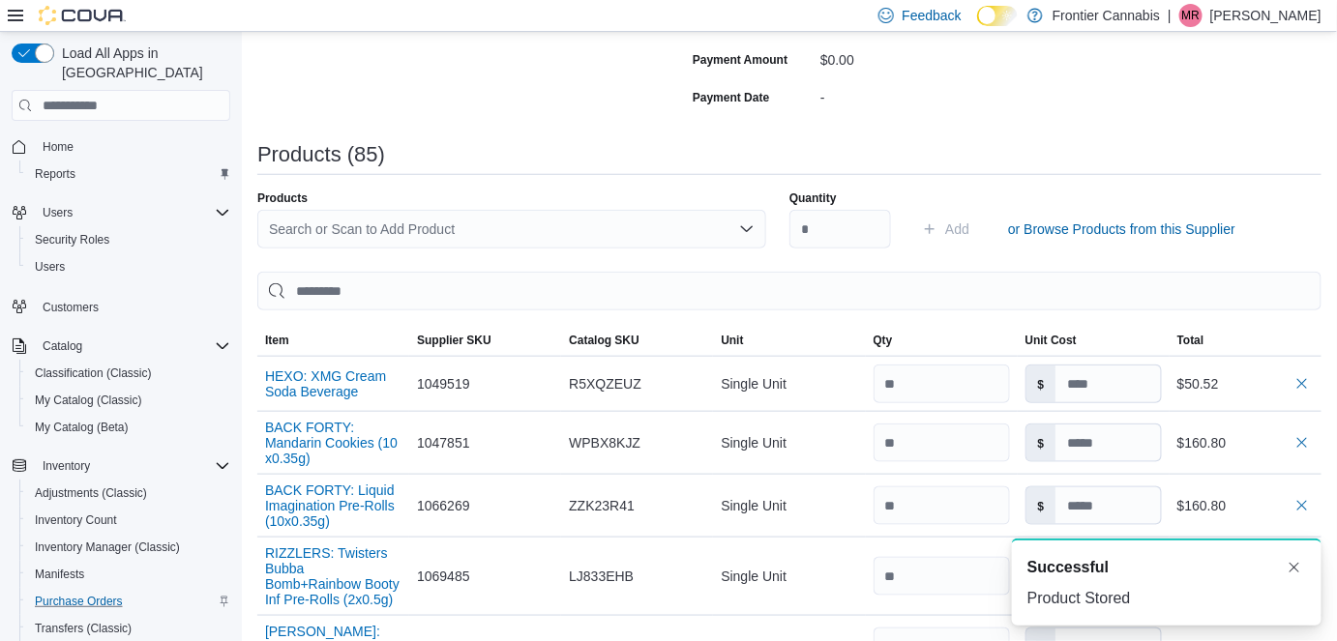
scroll to position [0, 0]
click at [305, 224] on div "Search or Scan to Add Product" at bounding box center [511, 229] width 509 height 39
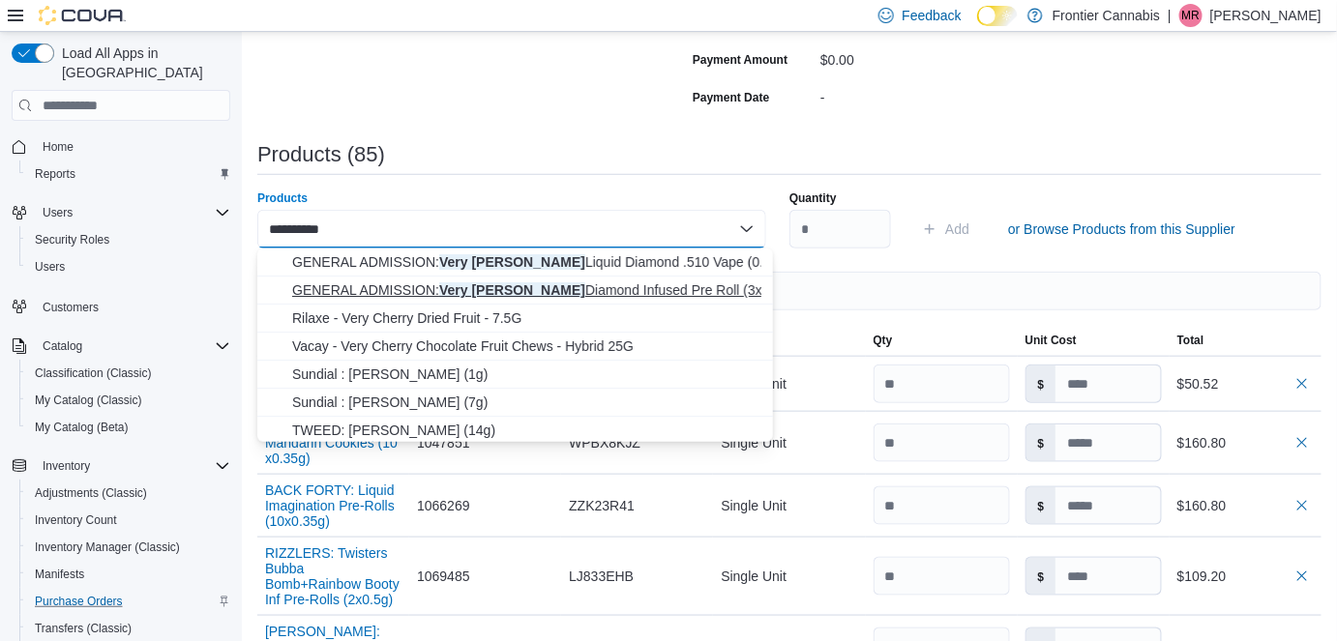
click at [479, 297] on span "GENERAL ADMISSION: Very [PERSON_NAME] Diamond Infused Pre Roll (3x0.5g)" at bounding box center [526, 290] width 469 height 19
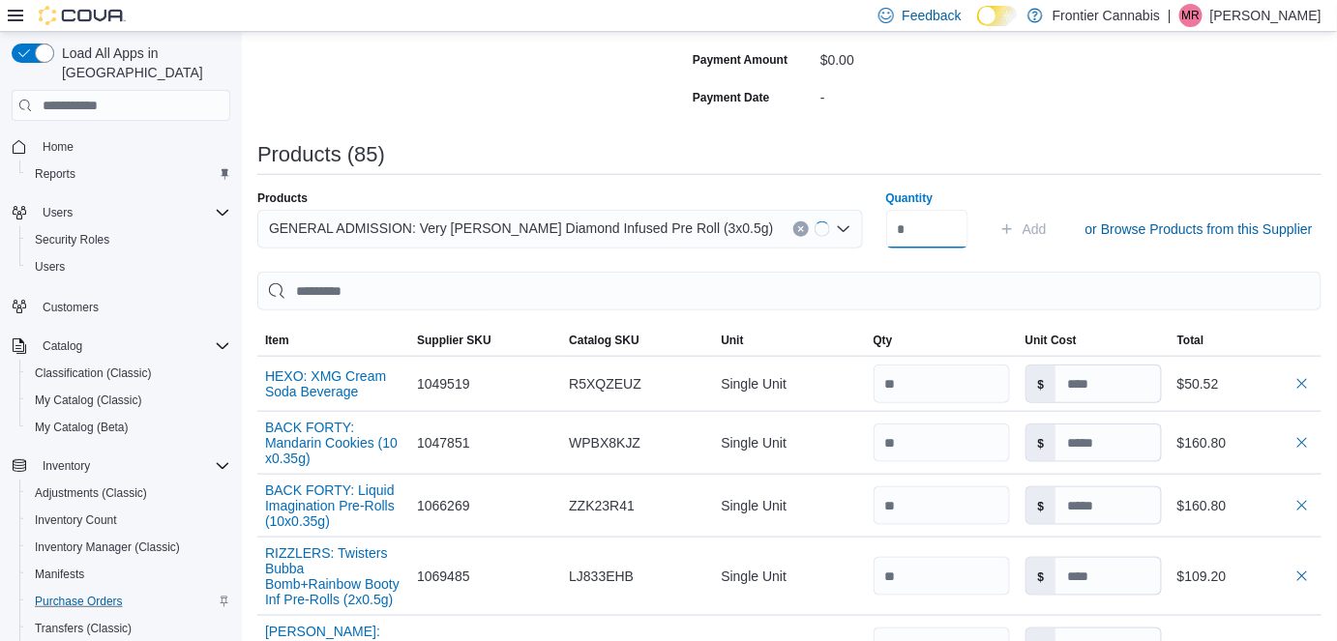
click at [886, 231] on input "Quantity" at bounding box center [927, 229] width 82 height 39
click at [1005, 221] on span "Add" at bounding box center [1017, 229] width 24 height 19
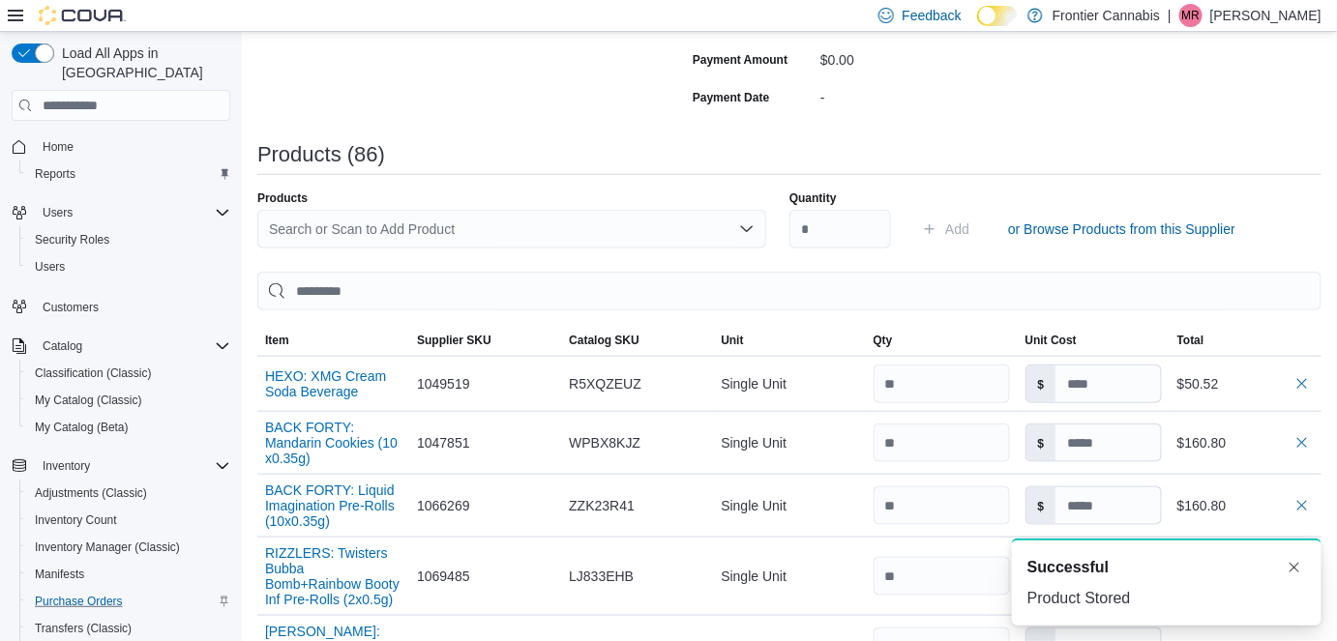
click at [319, 232] on div "Search or Scan to Add Product" at bounding box center [511, 229] width 509 height 39
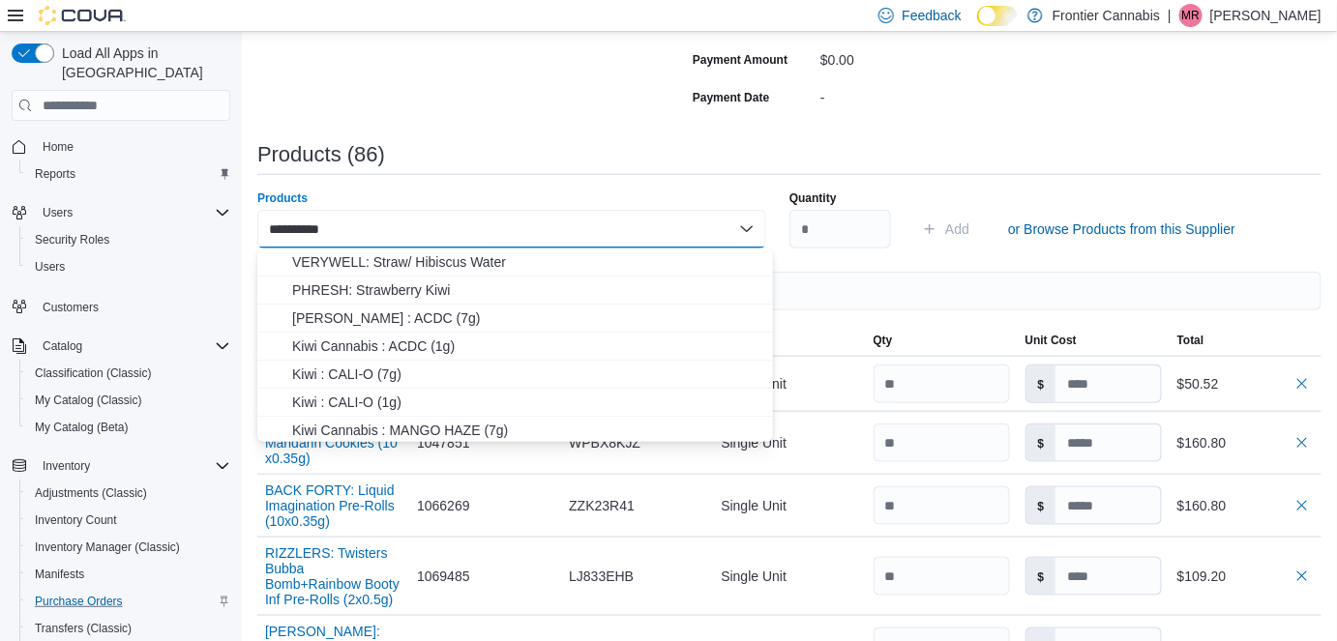
click at [319, 231] on input "**********" at bounding box center [311, 229] width 84 height 23
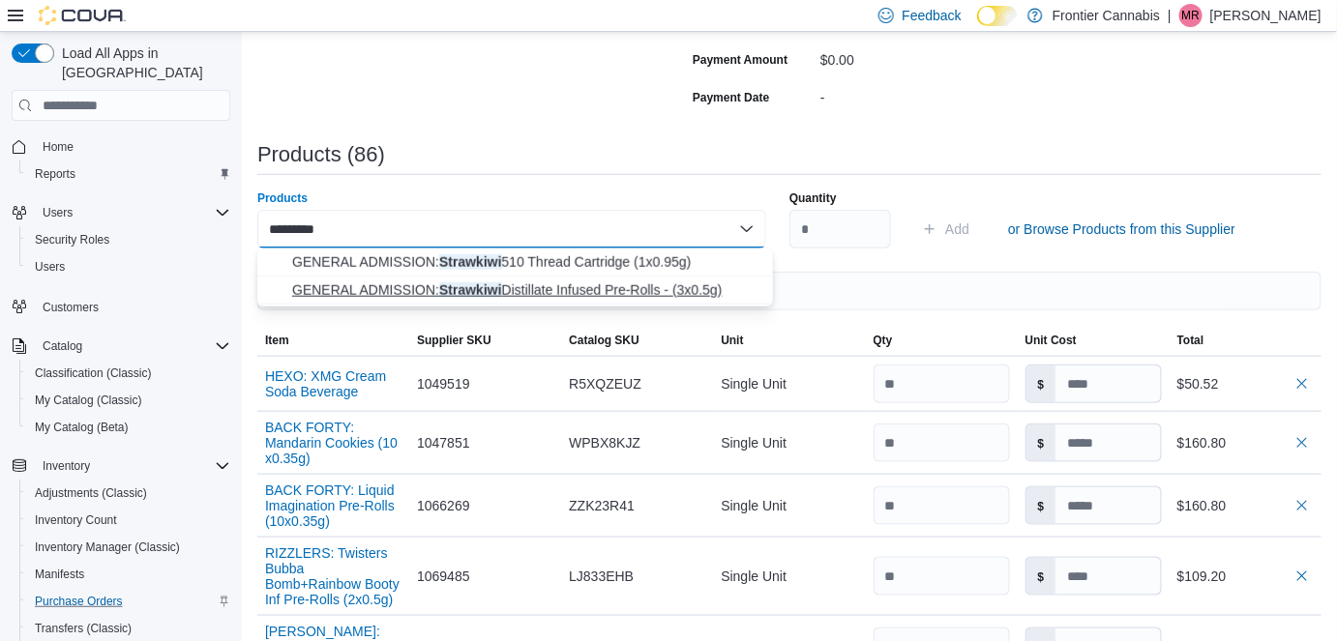
click at [460, 292] on span "GENERAL ADMISSION: Strawkiwi Distillate Infused Pre-Rolls - (3x0.5g)" at bounding box center [526, 290] width 469 height 19
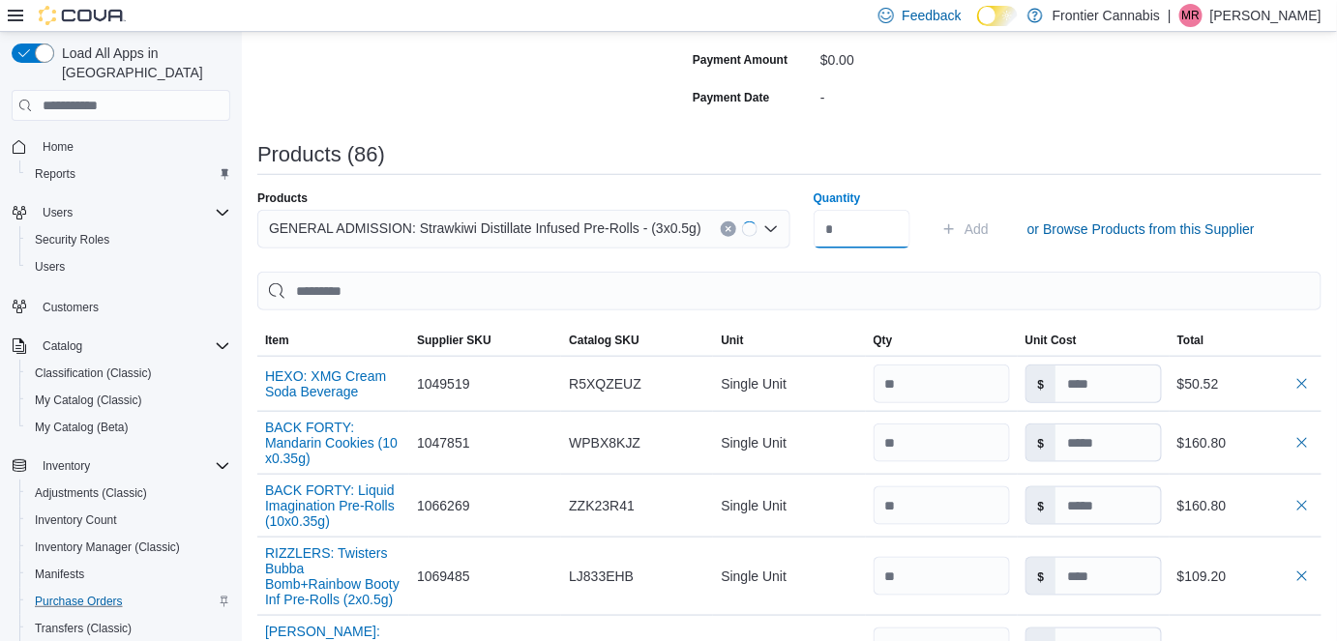
click at [835, 227] on input "Quantity" at bounding box center [862, 229] width 97 height 39
click at [969, 224] on span "Add" at bounding box center [959, 229] width 24 height 19
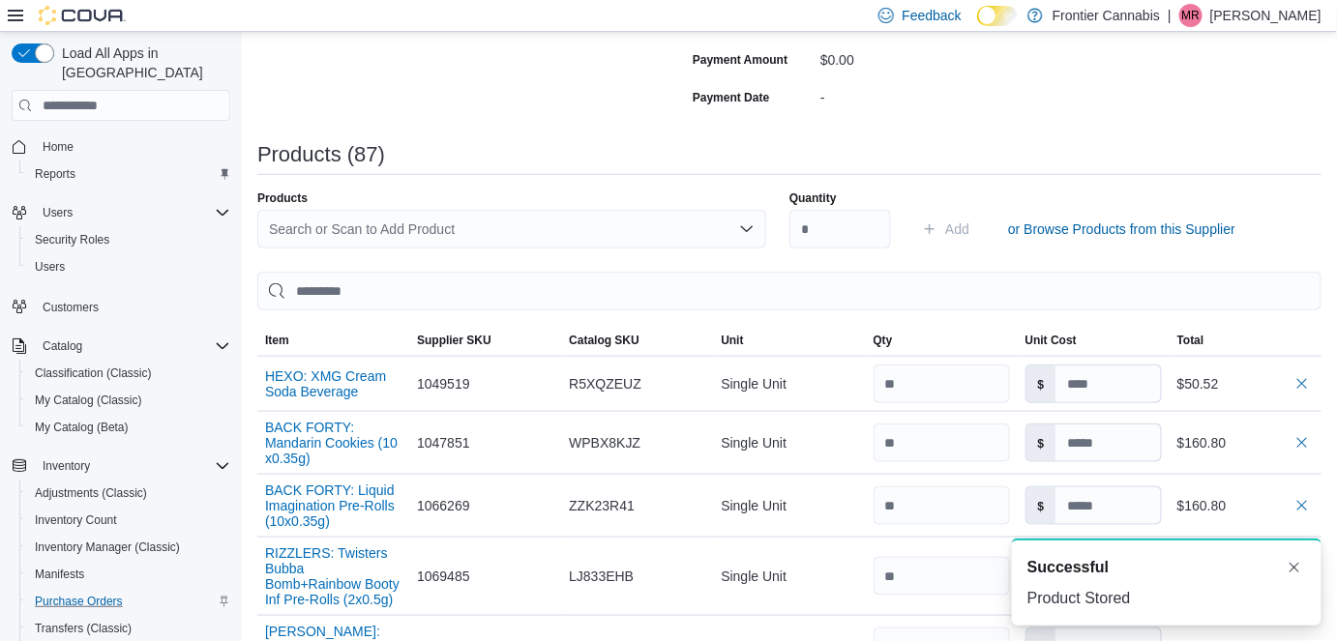
click at [429, 227] on div "Search or Scan to Add Product" at bounding box center [511, 229] width 509 height 39
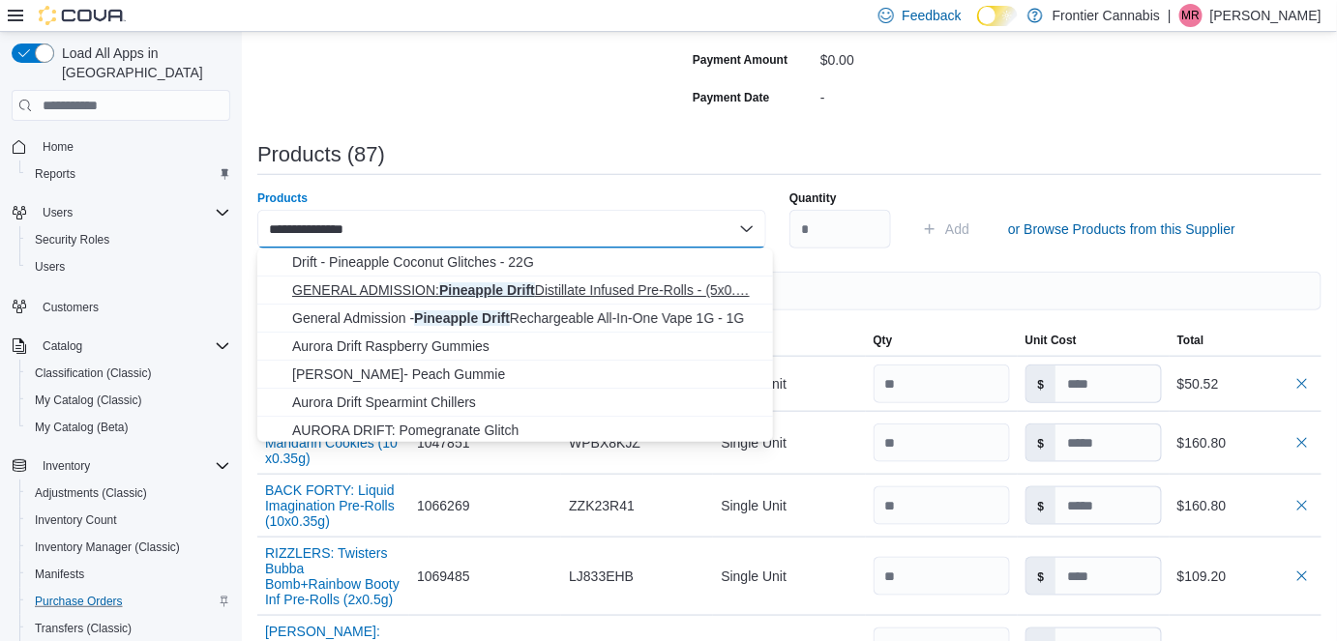
click at [547, 289] on span "GENERAL ADMISSION: Pineapple Drift Distillate Infused Pre-Rolls - (5x0.… GENERA…" at bounding box center [526, 290] width 469 height 19
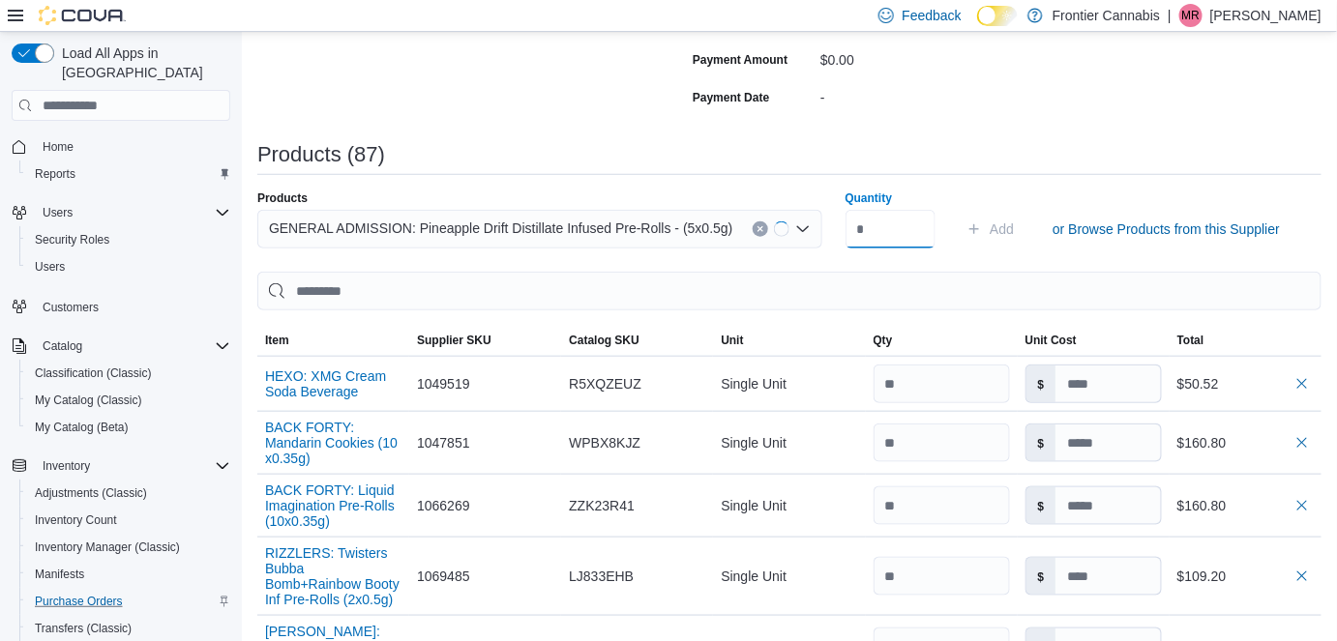
click at [859, 230] on input "Quantity" at bounding box center [891, 229] width 91 height 39
click at [977, 224] on span "Add" at bounding box center [985, 229] width 24 height 19
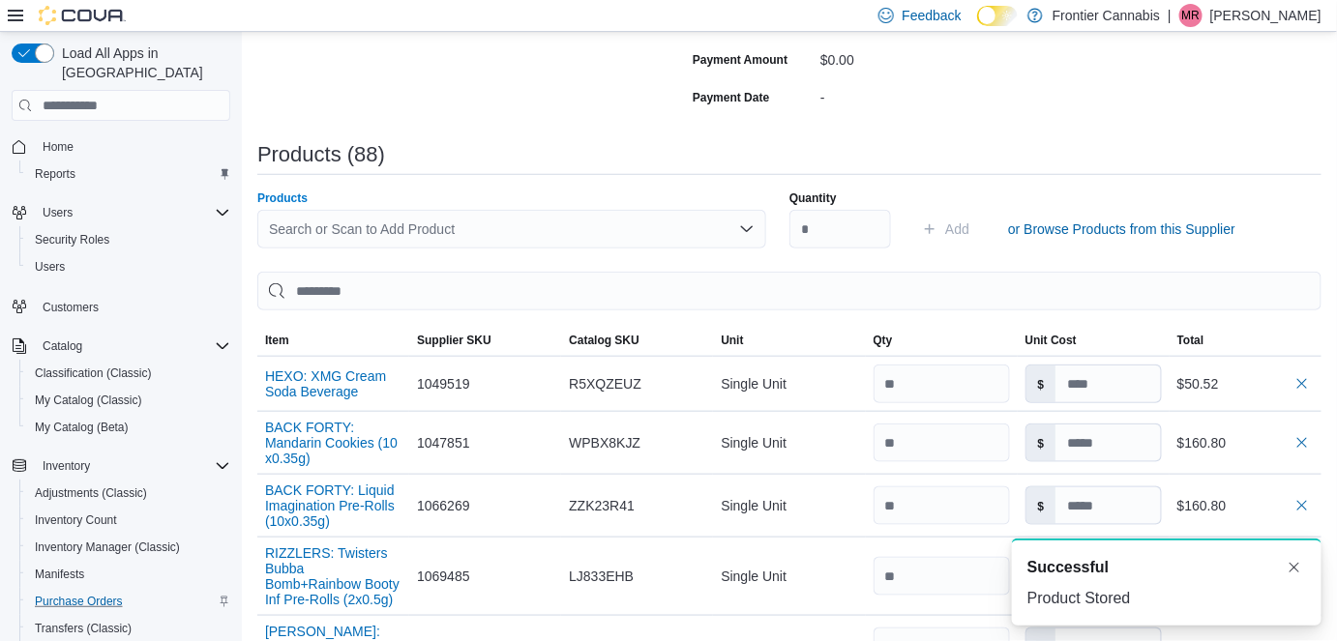
click at [374, 226] on div "Search or Scan to Add Product" at bounding box center [511, 229] width 509 height 39
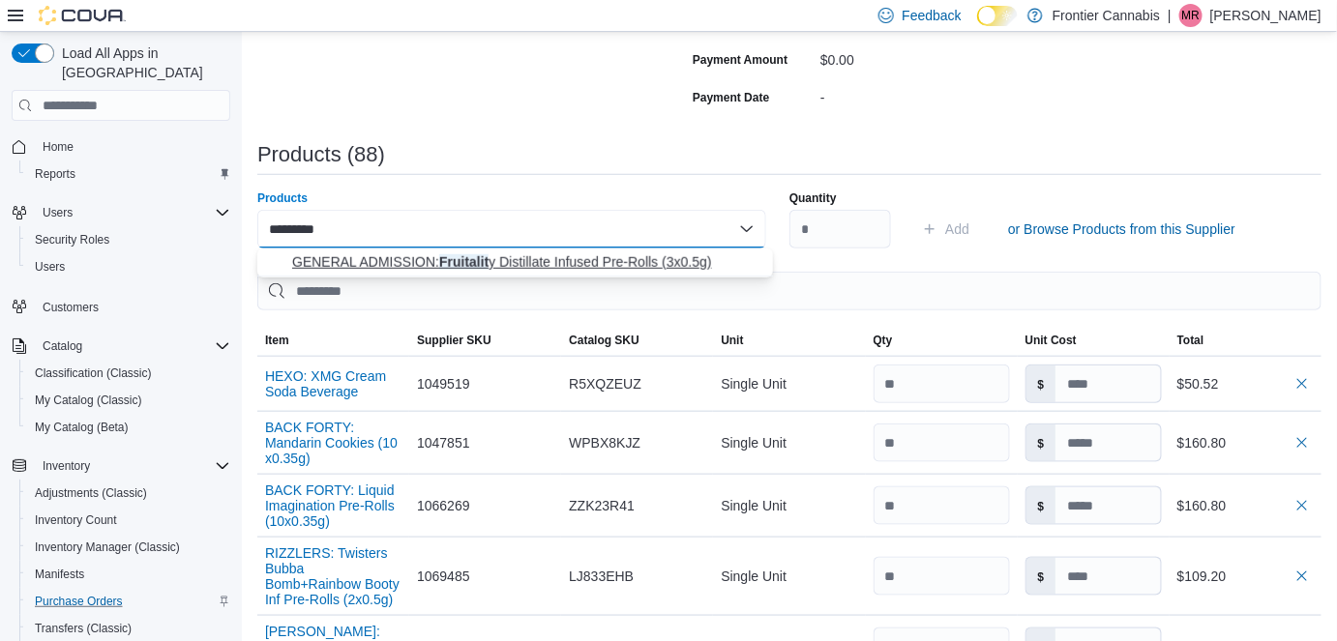
click at [477, 265] on span "GENERAL ADMISSION: Fruitalit y Distillate Infused Pre-Rolls (3x0.5g)" at bounding box center [526, 262] width 469 height 19
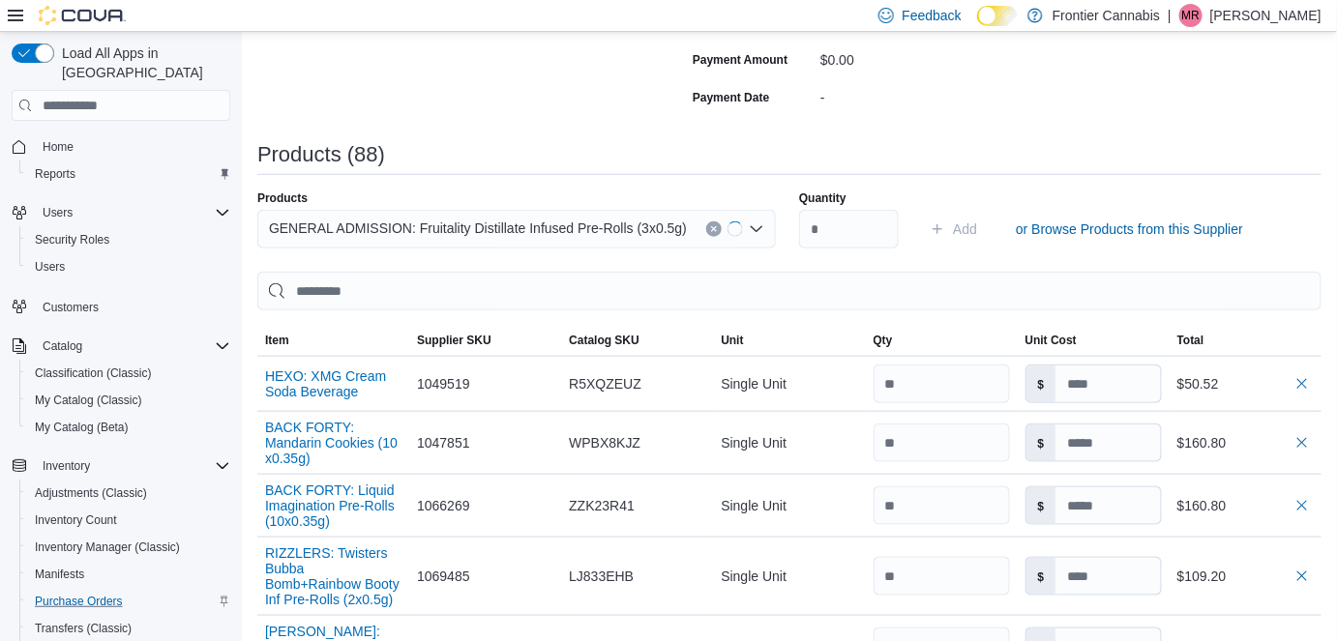
drag, startPoint x: 793, startPoint y: 236, endPoint x: 809, endPoint y: 231, distance: 16.2
click at [796, 235] on div "Products GENERAL ADMISSION: Fruitality Distillate Infused Pre-Rolls (3x0.5g) Qu…" at bounding box center [789, 220] width 1064 height 58
click at [818, 228] on input "Quantity" at bounding box center [840, 229] width 102 height 39
click at [968, 223] on span "Add" at bounding box center [957, 229] width 24 height 19
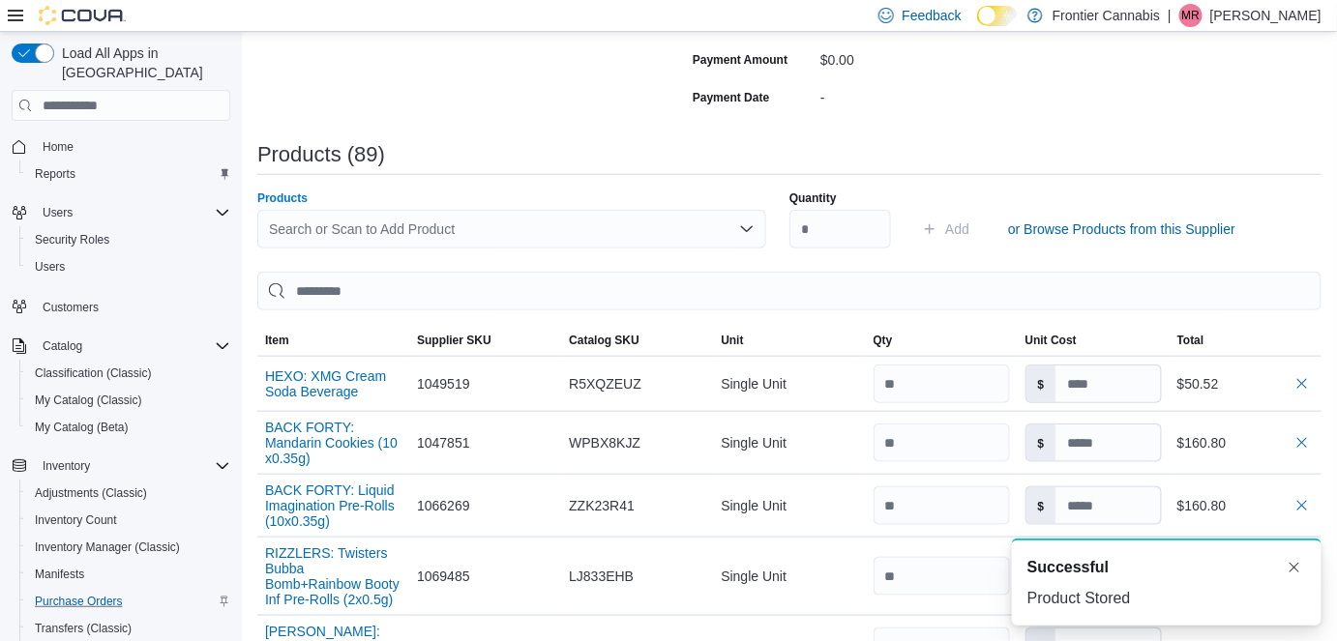
click at [387, 220] on div "Search or Scan to Add Product" at bounding box center [511, 229] width 509 height 39
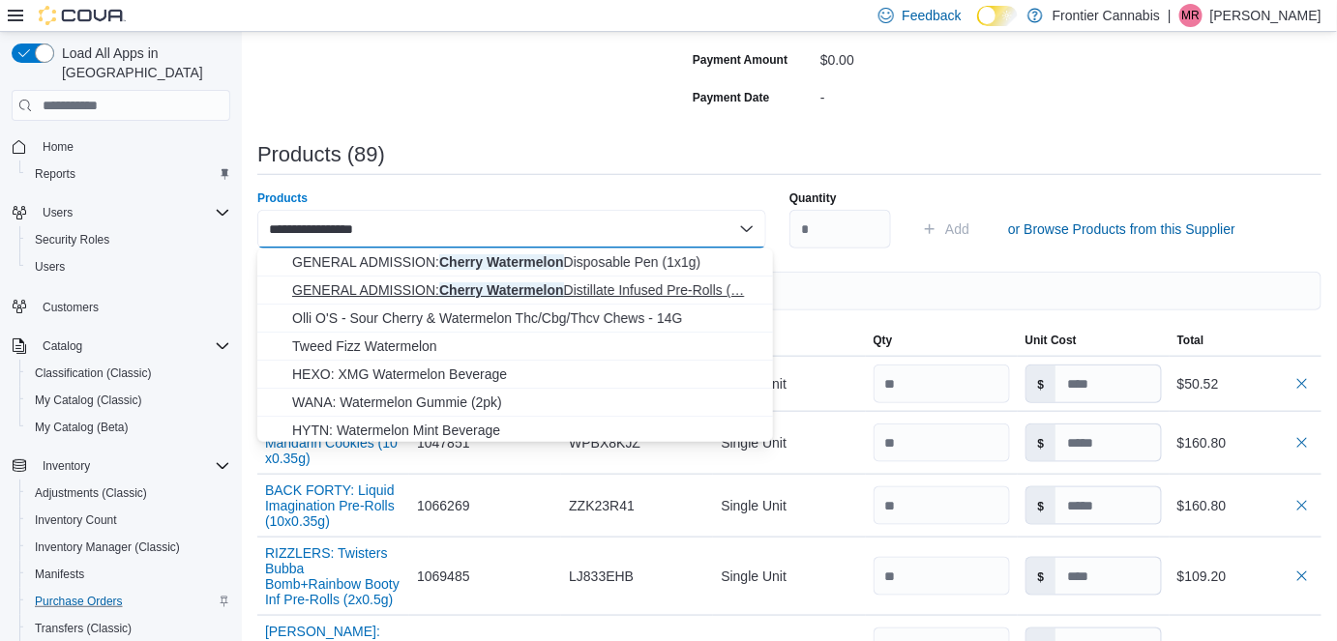
click at [513, 284] on span "GENERAL ADMISSION: Cherry Watermelon Distillate Infused Pre-Rolls (… GENERAL AD…" at bounding box center [526, 290] width 469 height 19
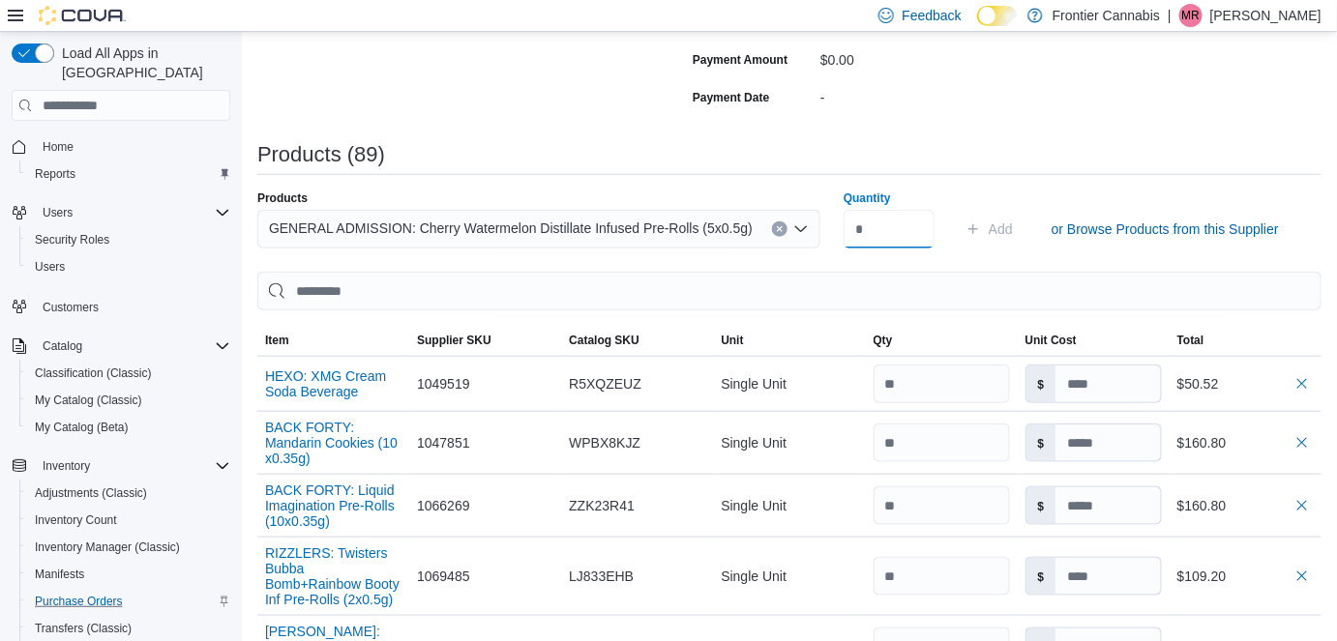
click at [867, 228] on input "Quantity" at bounding box center [889, 229] width 91 height 39
click at [993, 232] on span "Add" at bounding box center [1001, 229] width 24 height 19
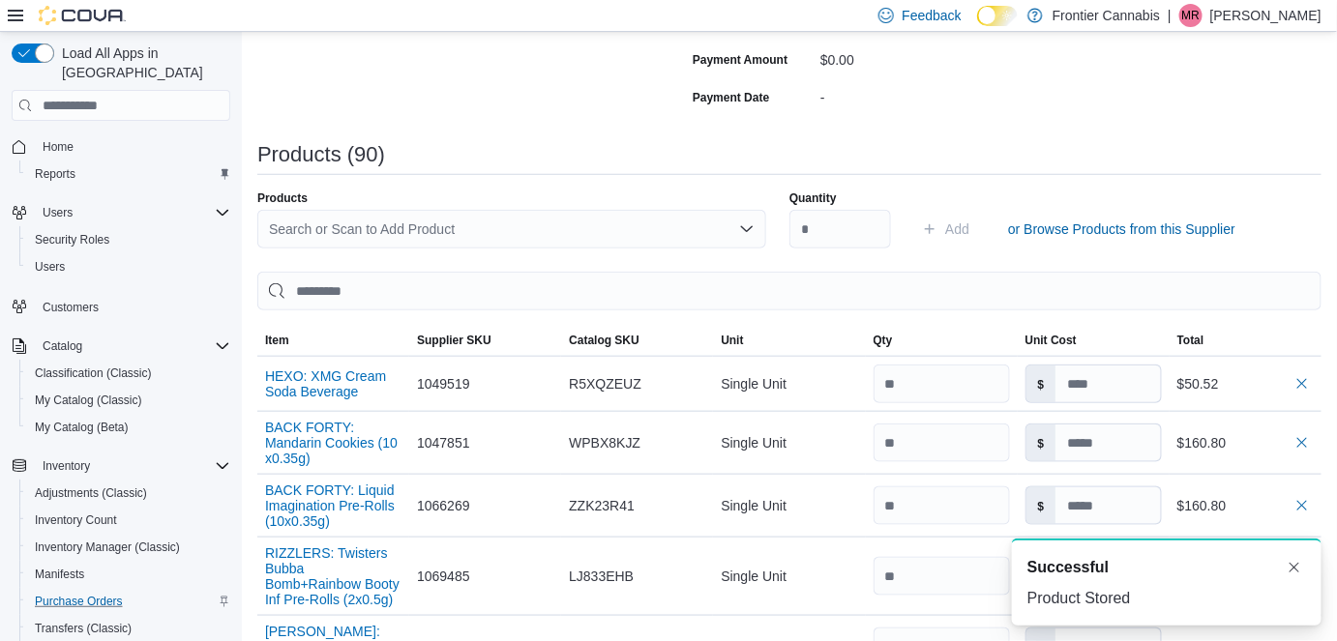
click at [306, 228] on div "Search or Scan to Add Product" at bounding box center [511, 229] width 509 height 39
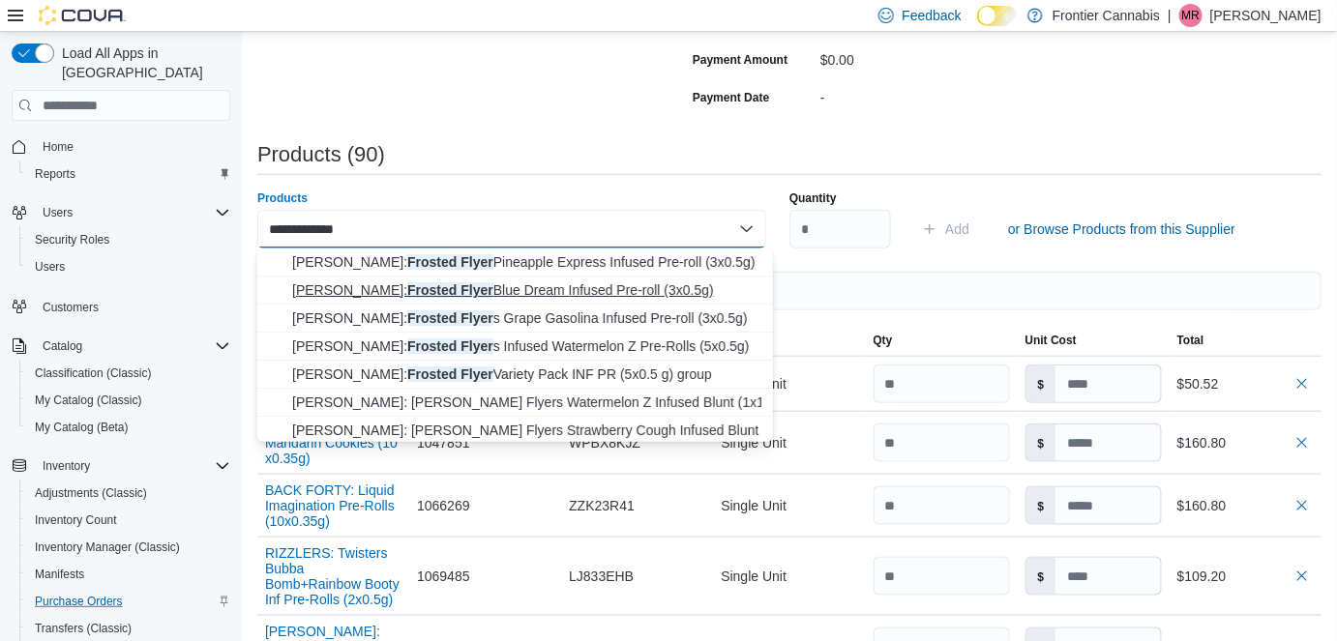
click at [475, 293] on span "[PERSON_NAME]: Frosted Flyer Blue Dream Infused Pre-roll (3x0.5g)" at bounding box center [526, 290] width 469 height 19
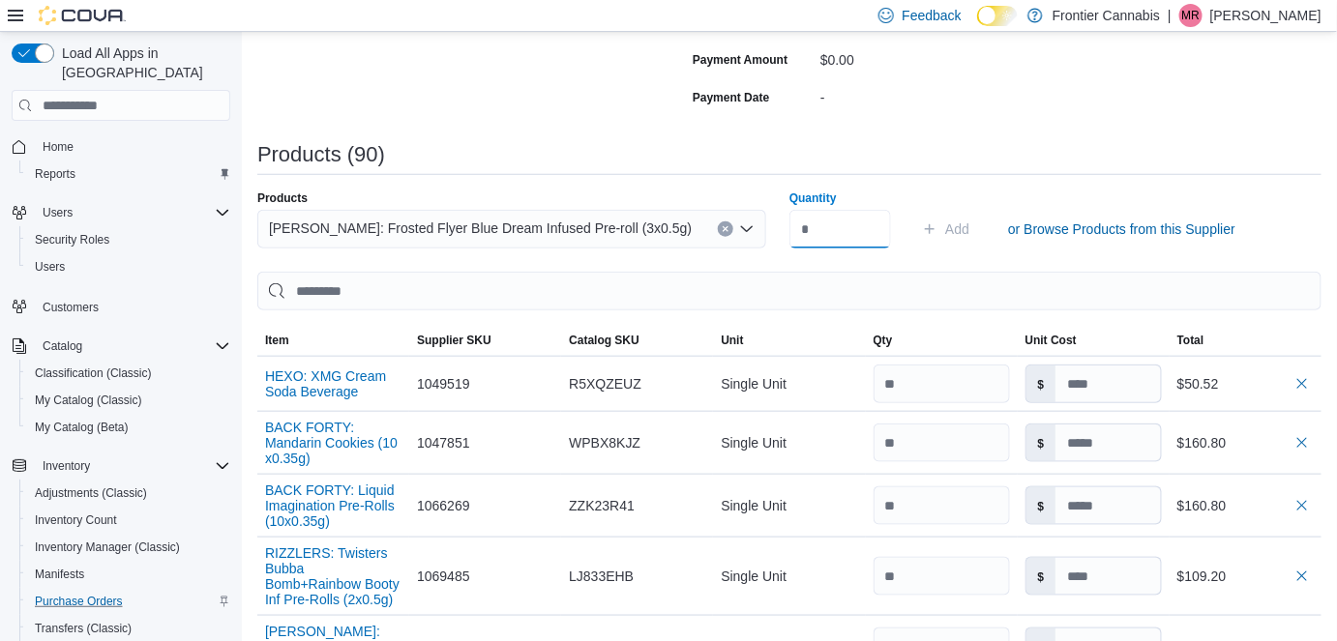
click at [852, 232] on input "Quantity" at bounding box center [840, 229] width 102 height 39
click at [968, 223] on span "Add" at bounding box center [957, 229] width 24 height 19
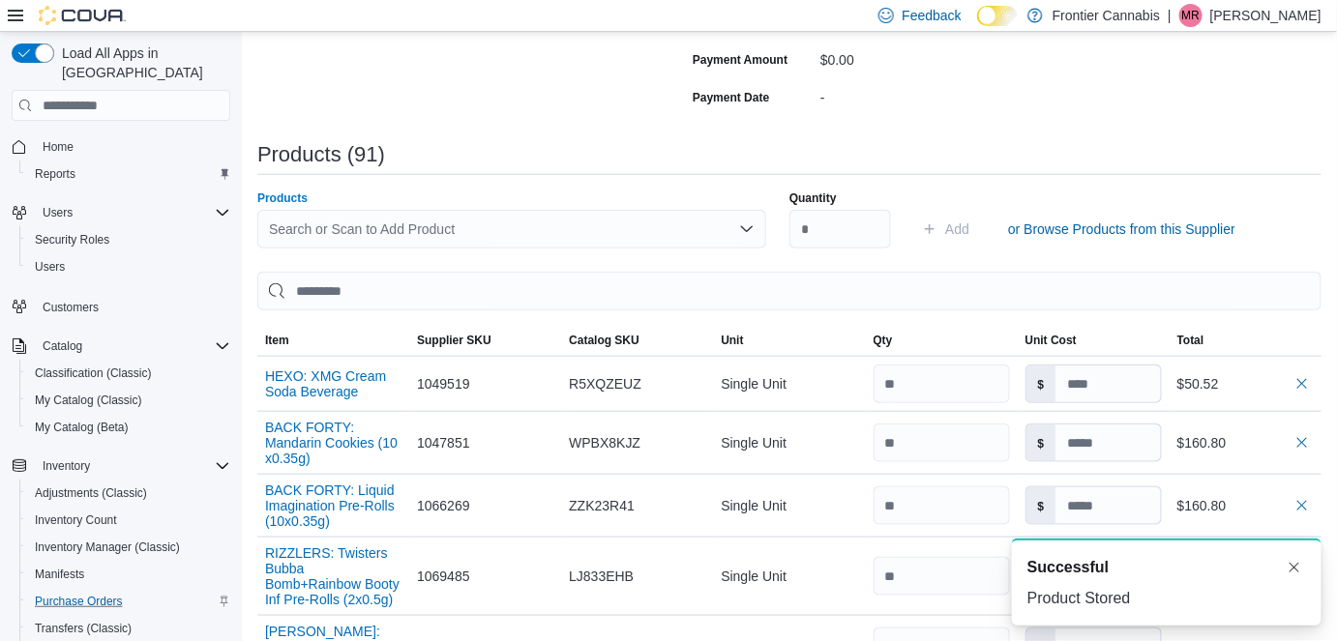
click at [320, 236] on div "Search or Scan to Add Product" at bounding box center [511, 229] width 509 height 39
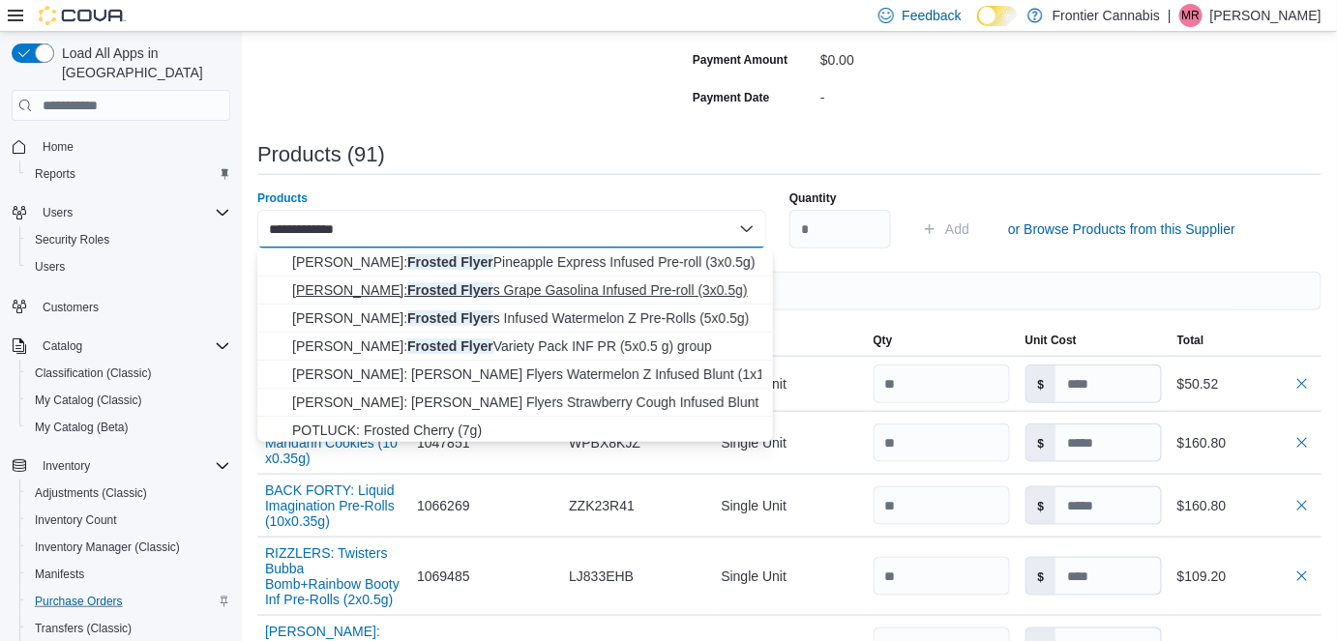
click at [376, 286] on span "[PERSON_NAME]: Frosted Flyer s Grape Gasolina Infused Pre-roll (3x0.5g)" at bounding box center [526, 290] width 469 height 19
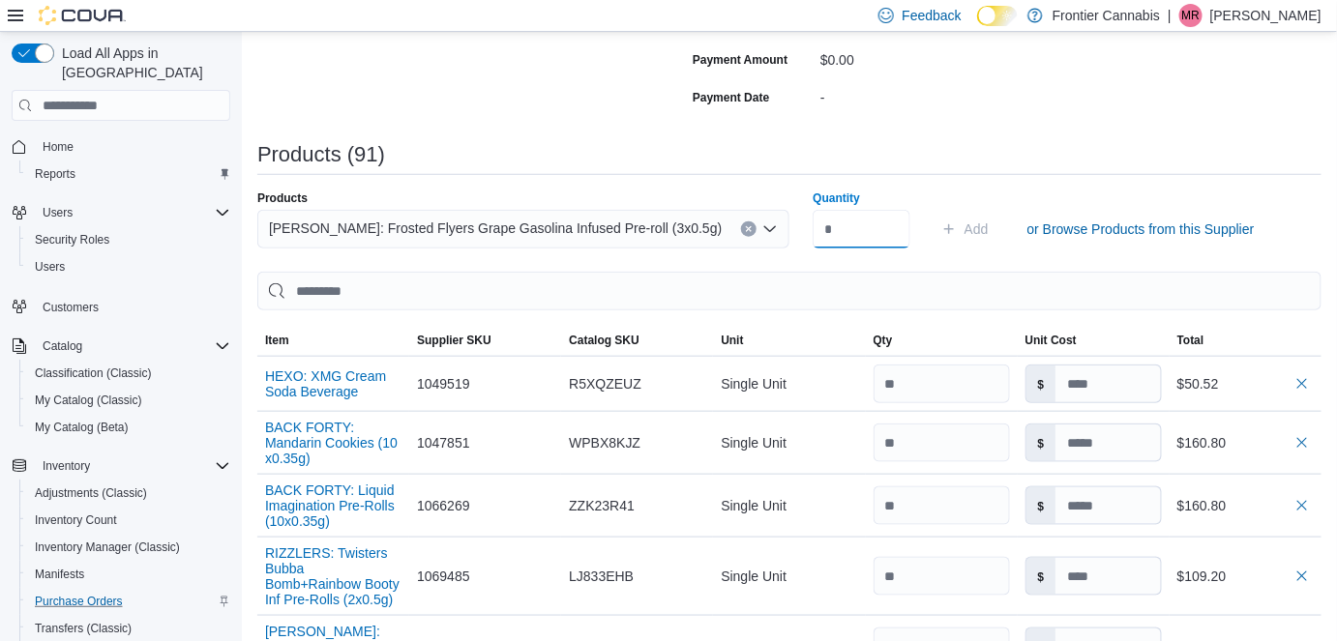
click at [847, 230] on input "Quantity" at bounding box center [861, 229] width 97 height 39
click at [962, 209] on div "Products [PERSON_NAME]: Frosted Flyers Grape Gasolina Infused Pre-roll (3x0.5g)…" at bounding box center [789, 220] width 1064 height 58
click at [965, 229] on span "Add" at bounding box center [977, 229] width 24 height 19
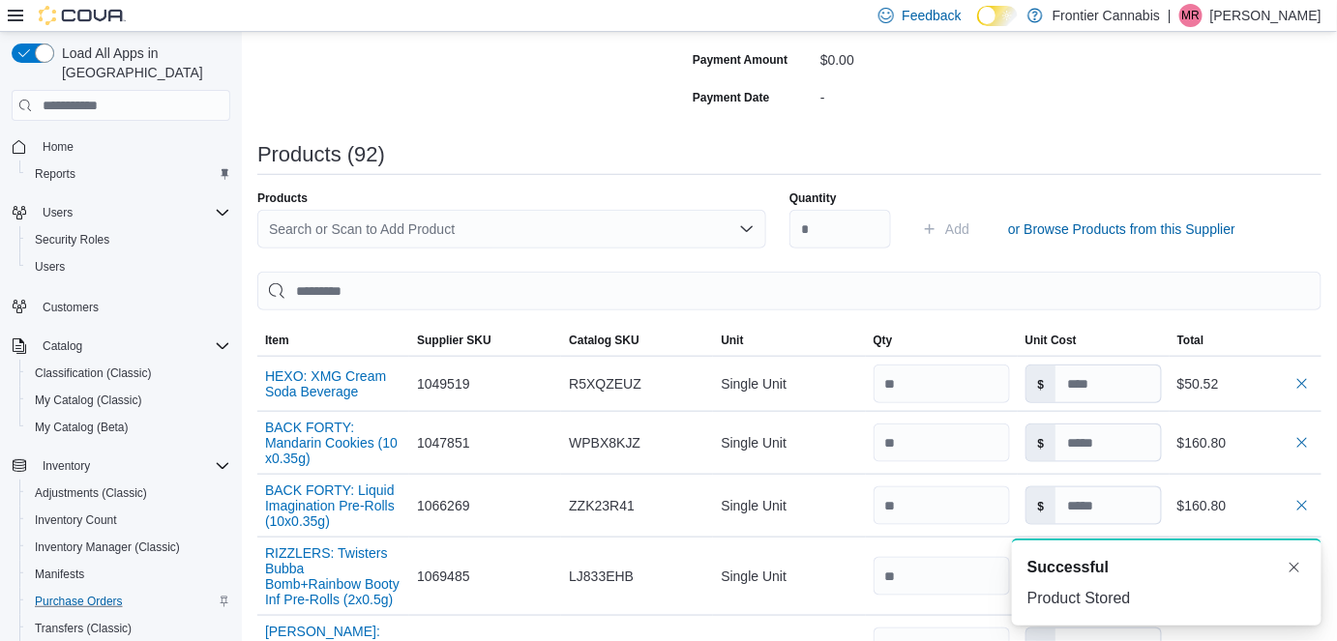
drag, startPoint x: 367, startPoint y: 231, endPoint x: 377, endPoint y: 238, distance: 12.6
click at [375, 236] on div "Search or Scan to Add Product" at bounding box center [511, 229] width 509 height 39
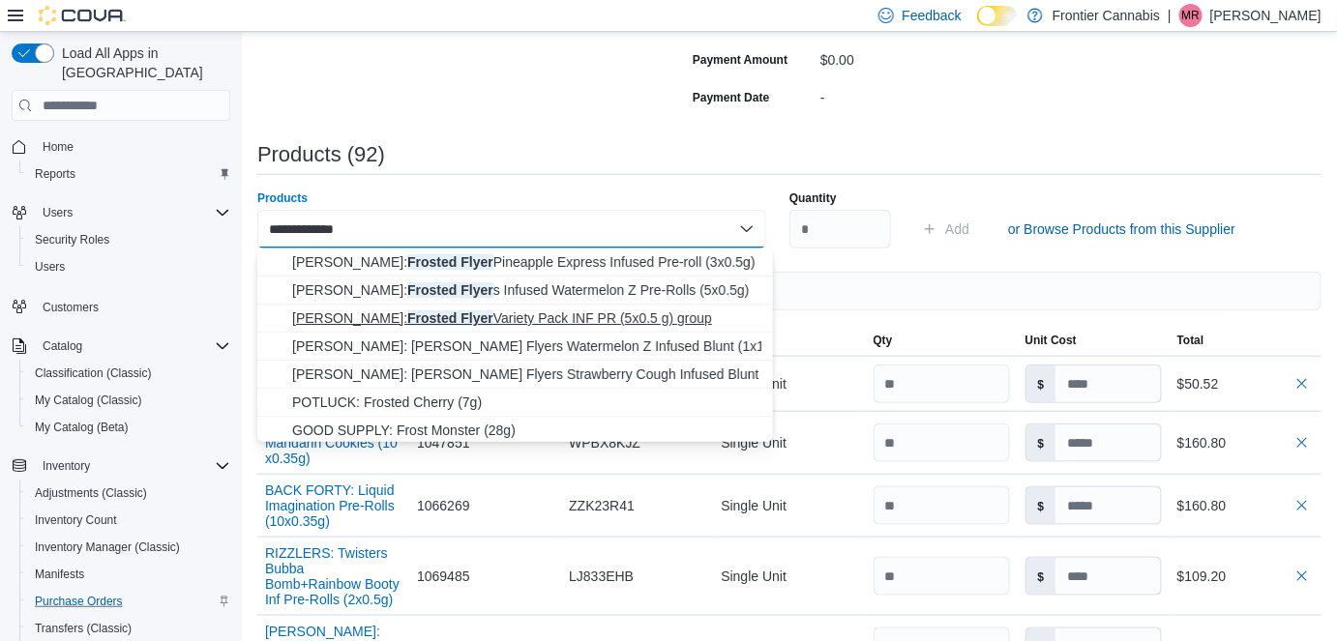
click at [491, 320] on span "[PERSON_NAME]: Frosted Flyer Variety Pack INF PR (5x0.5 g) group" at bounding box center [526, 318] width 469 height 19
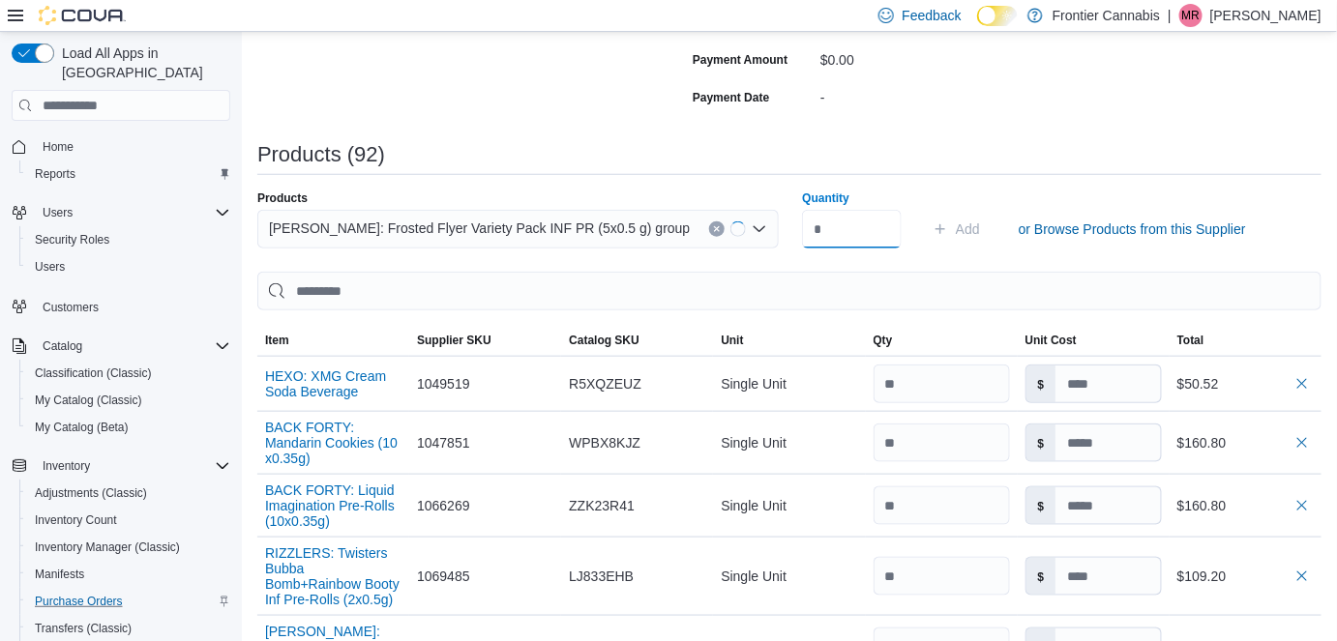
click at [842, 233] on input "Quantity" at bounding box center [852, 229] width 100 height 39
click at [977, 227] on button "Add" at bounding box center [945, 229] width 63 height 39
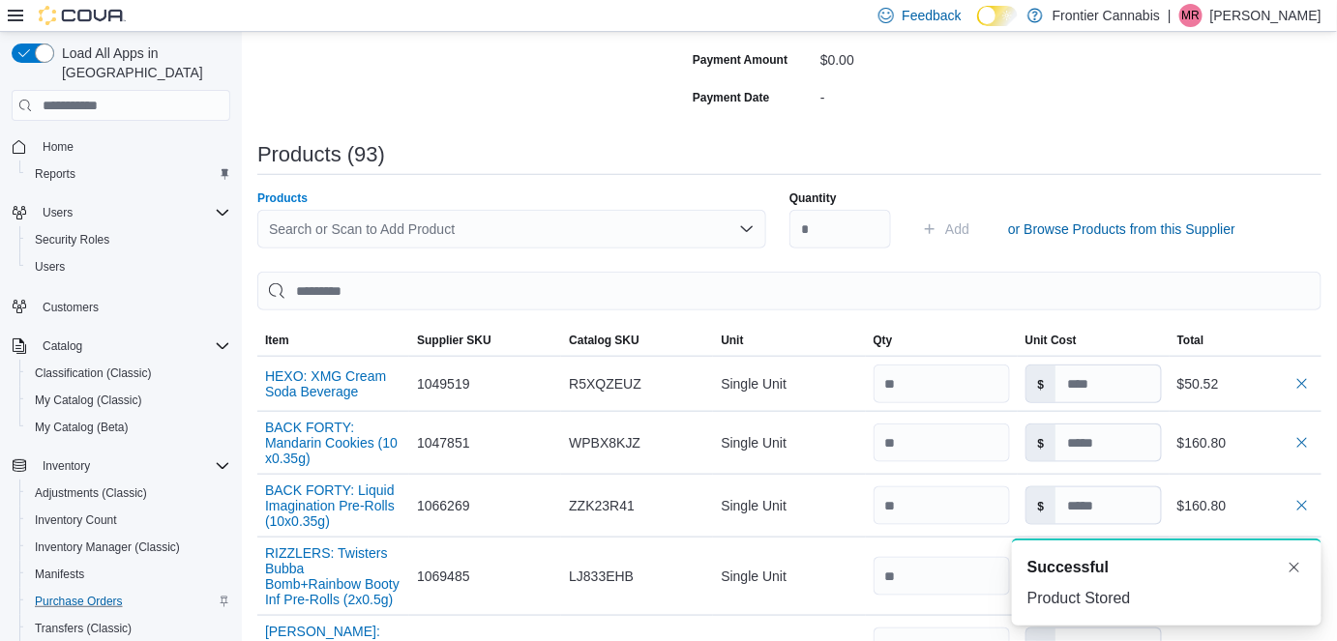
click at [335, 240] on div "Search or Scan to Add Product" at bounding box center [511, 229] width 509 height 39
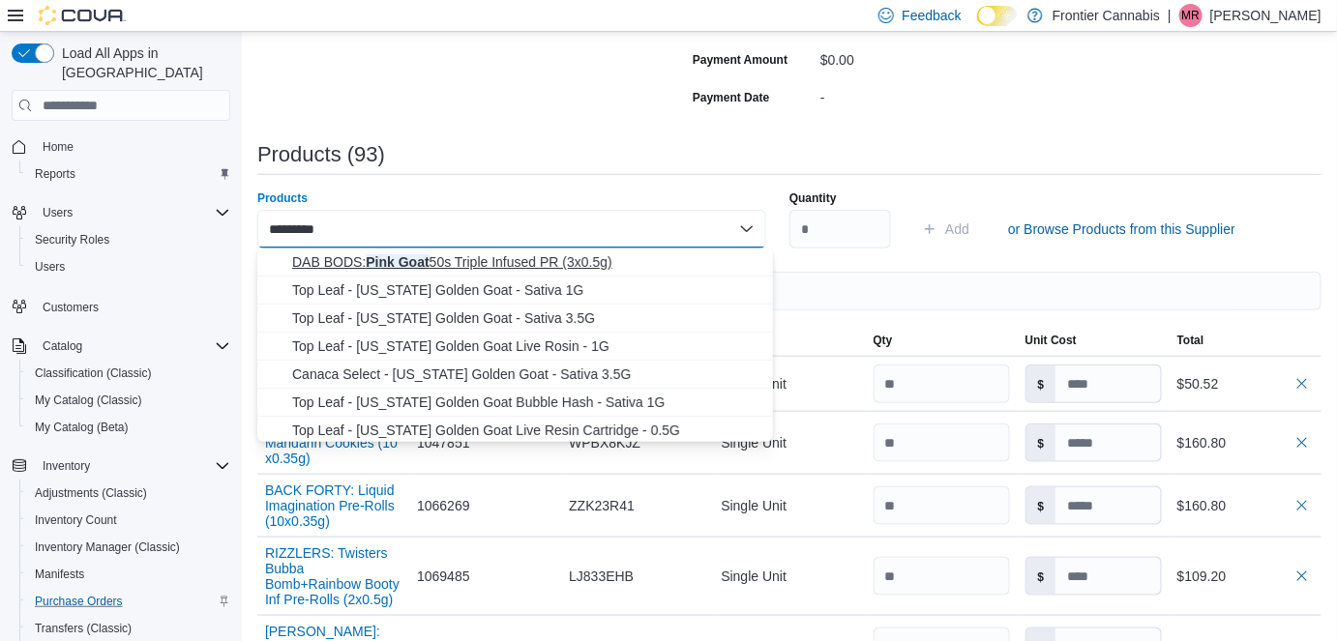
click at [376, 263] on span "DAB BODS: Pink Goat 50s Triple Infused PR (3x0.5g)" at bounding box center [526, 262] width 469 height 19
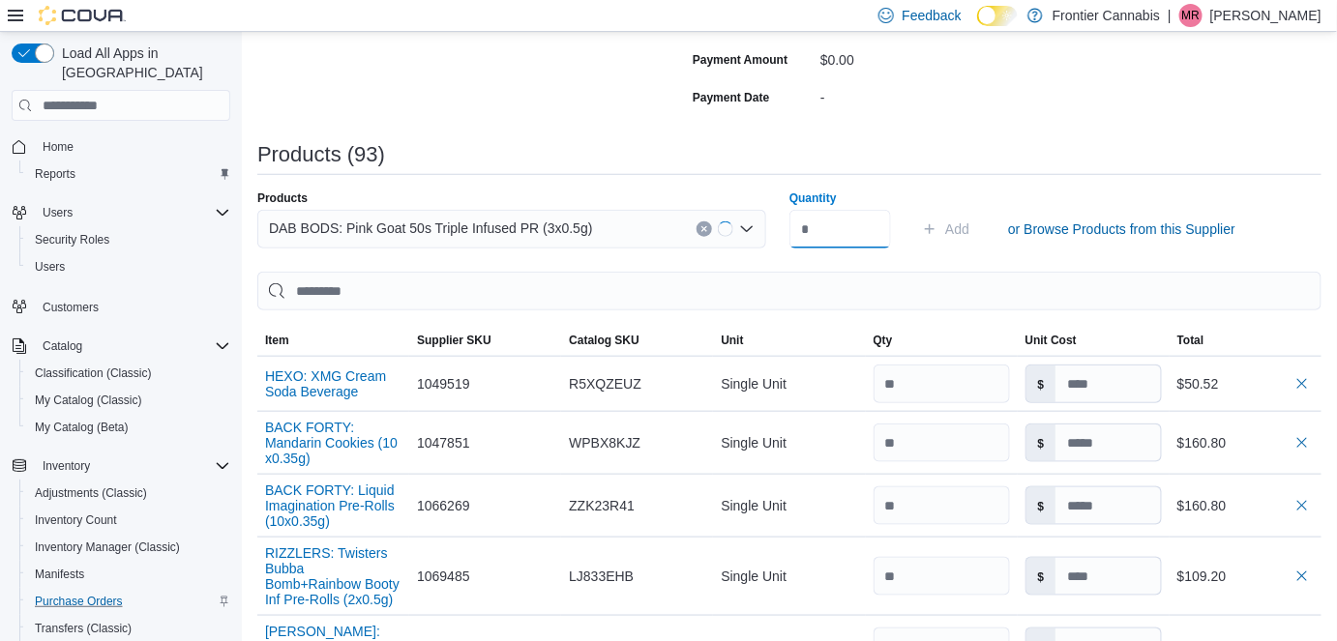
click at [849, 234] on input "Quantity" at bounding box center [840, 229] width 102 height 39
click at [954, 223] on span "Add" at bounding box center [957, 229] width 24 height 19
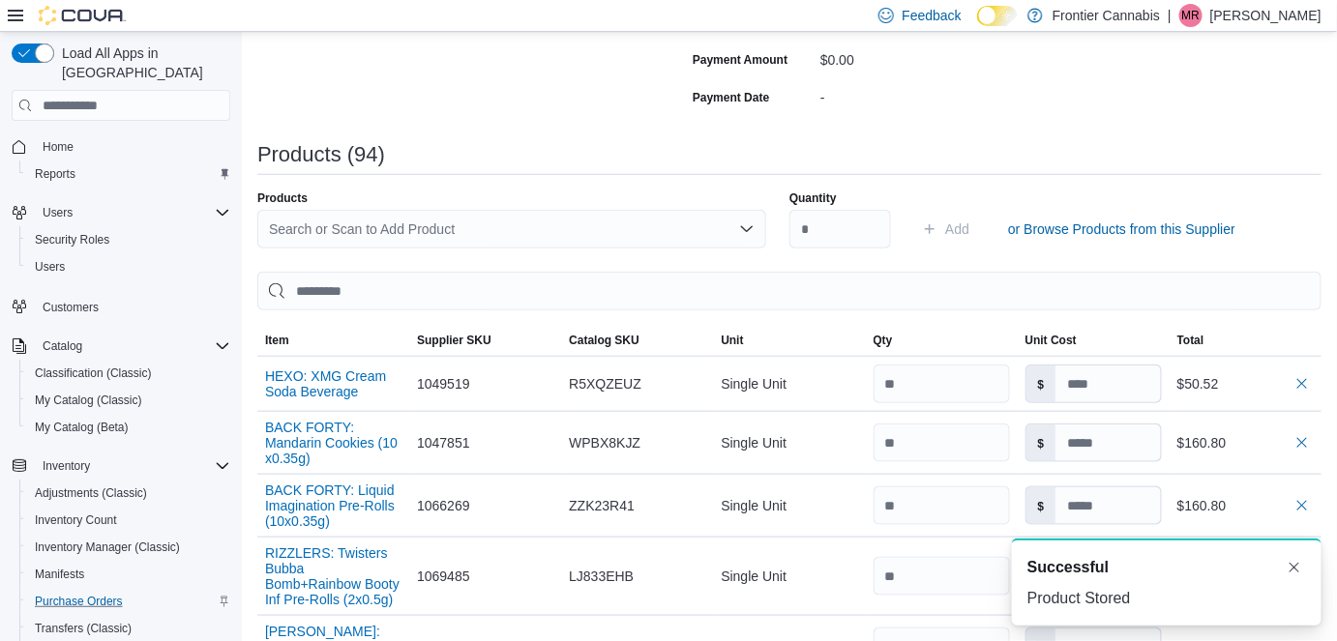
click at [288, 231] on div "Search or Scan to Add Product" at bounding box center [511, 229] width 509 height 39
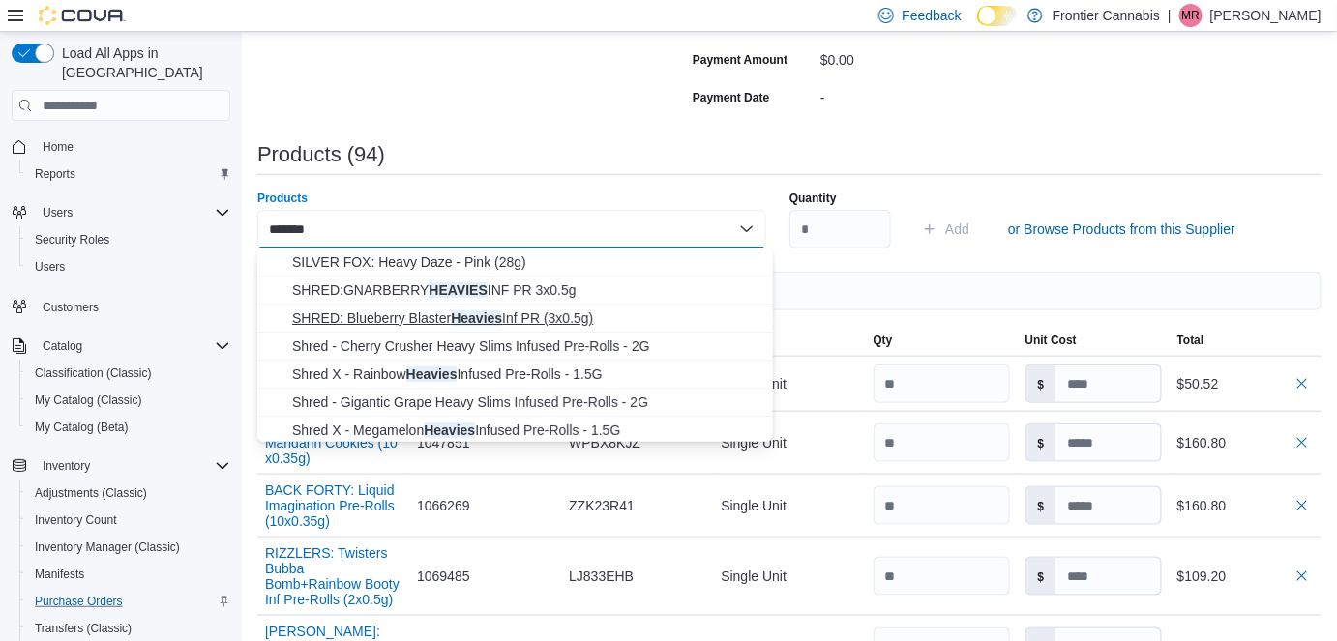
click at [426, 319] on span "SHRED: Blueberry Blaster Heavies Inf PR (3x0.5g)" at bounding box center [526, 318] width 469 height 19
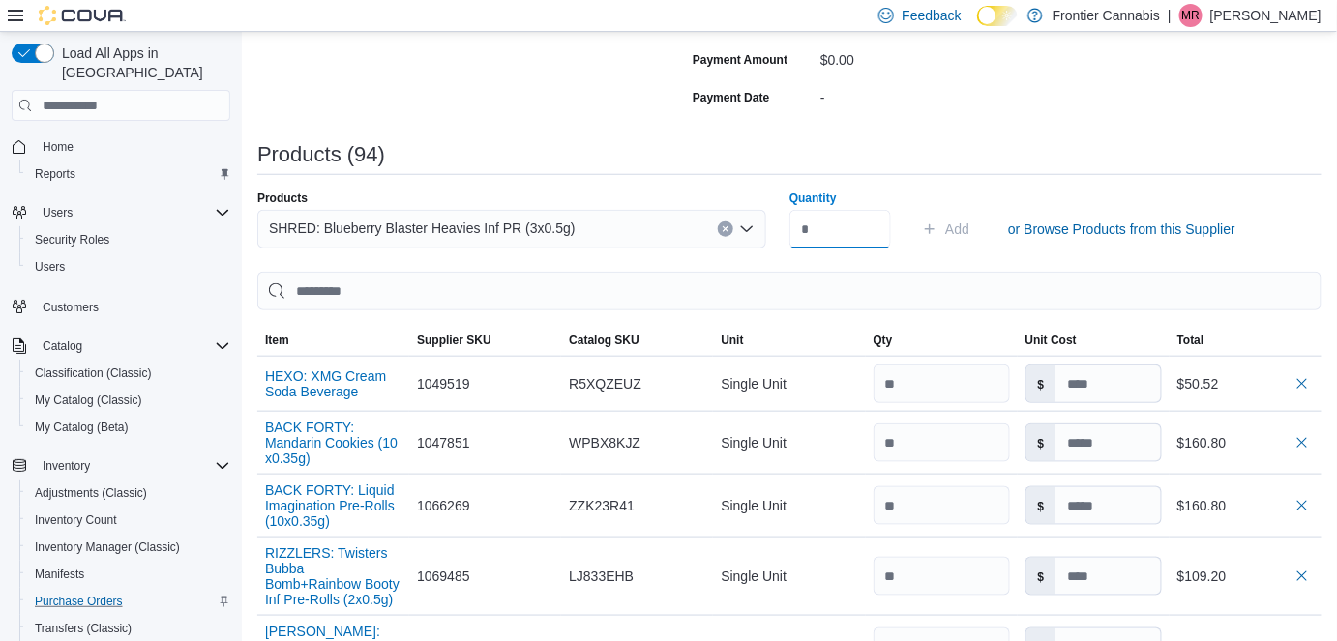
click at [853, 234] on input "Quantity" at bounding box center [840, 229] width 102 height 39
click at [969, 235] on span "Add" at bounding box center [957, 229] width 24 height 19
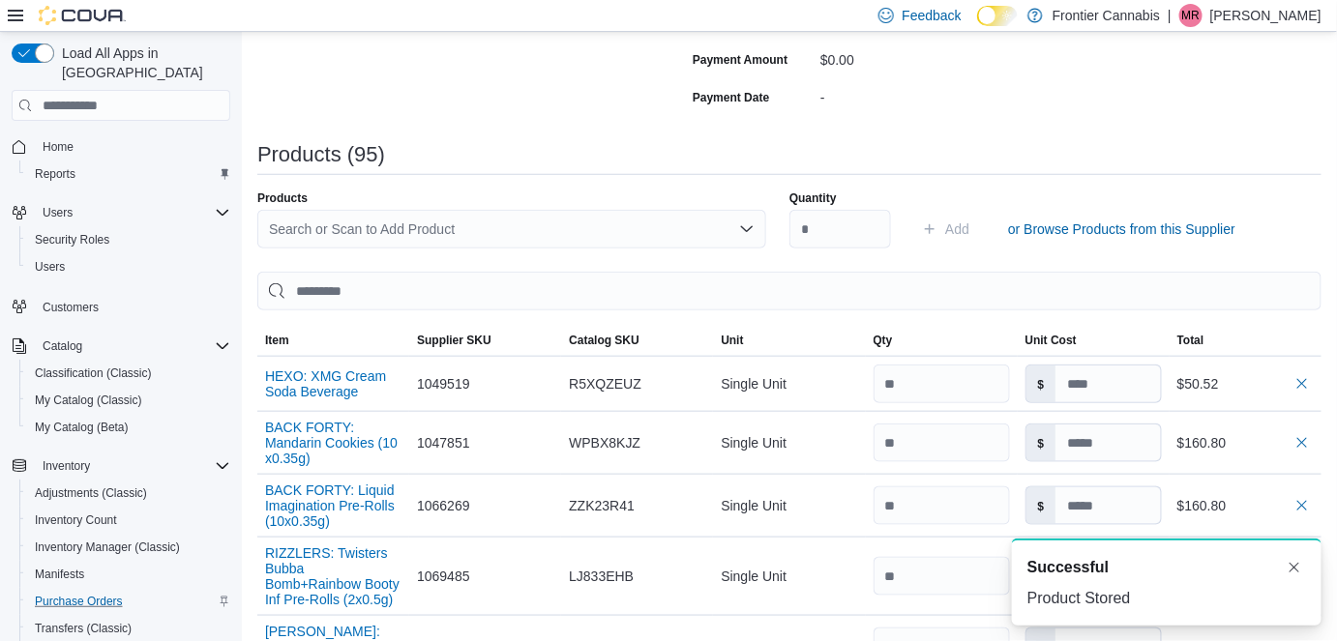
click at [455, 230] on div "Search or Scan to Add Product" at bounding box center [511, 229] width 509 height 39
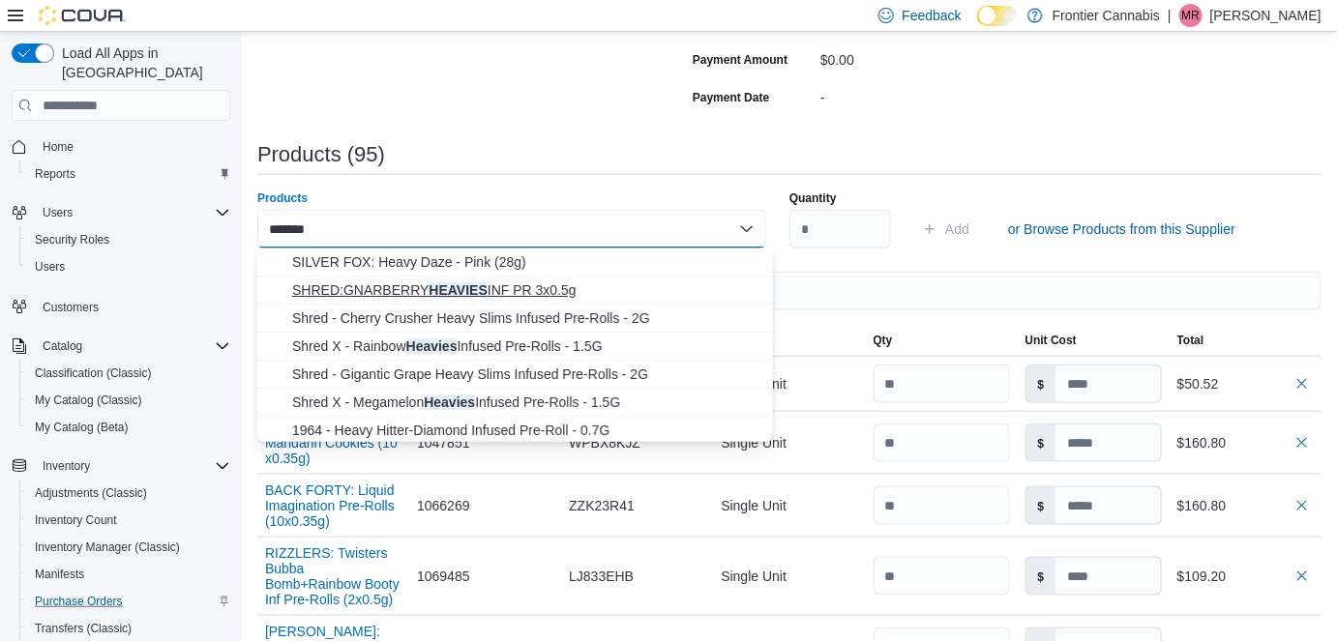
click at [431, 287] on span "SHRED:GNARBERRY HEAVIES INF PR 3x0.5g" at bounding box center [526, 290] width 469 height 19
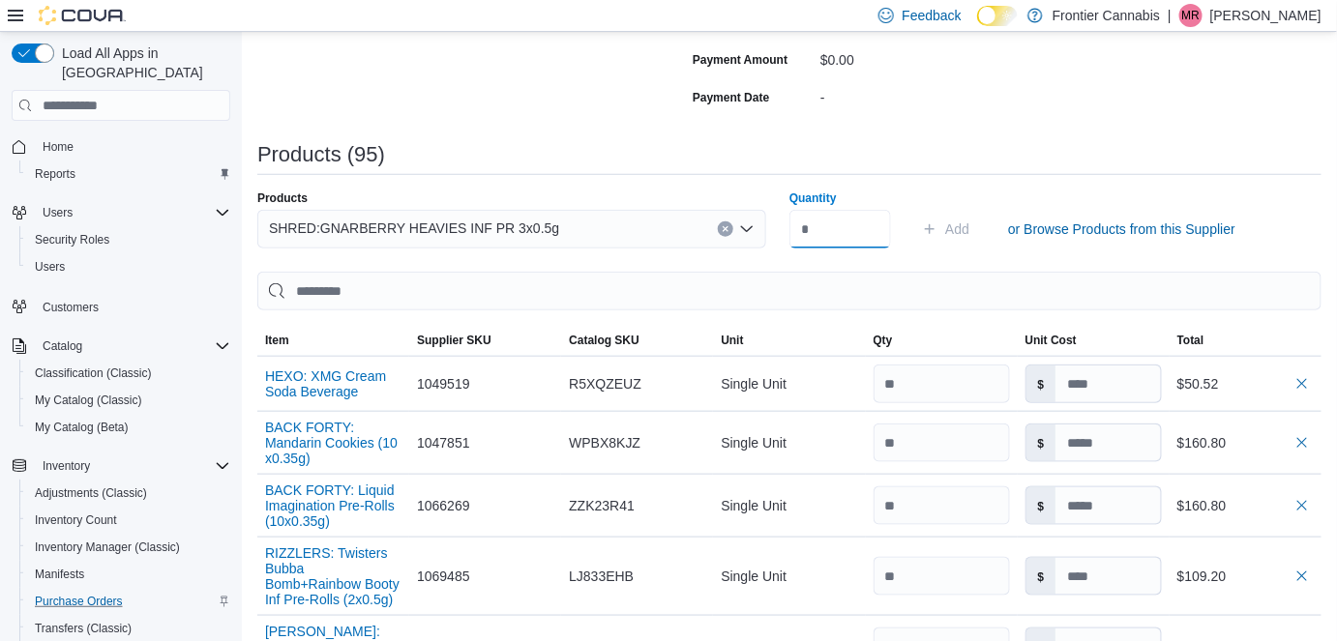
click at [872, 238] on input "Quantity" at bounding box center [840, 229] width 102 height 39
click at [960, 221] on span "Add" at bounding box center [957, 229] width 24 height 19
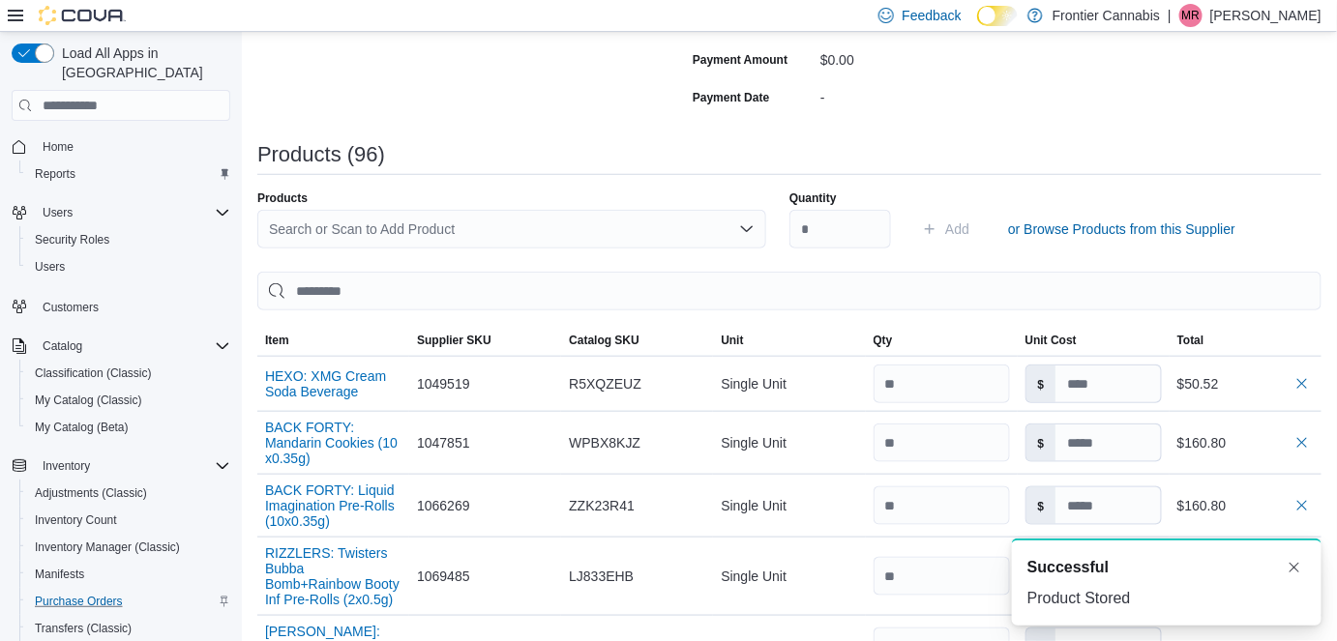
click at [368, 223] on div "Search or Scan to Add Product" at bounding box center [511, 229] width 509 height 39
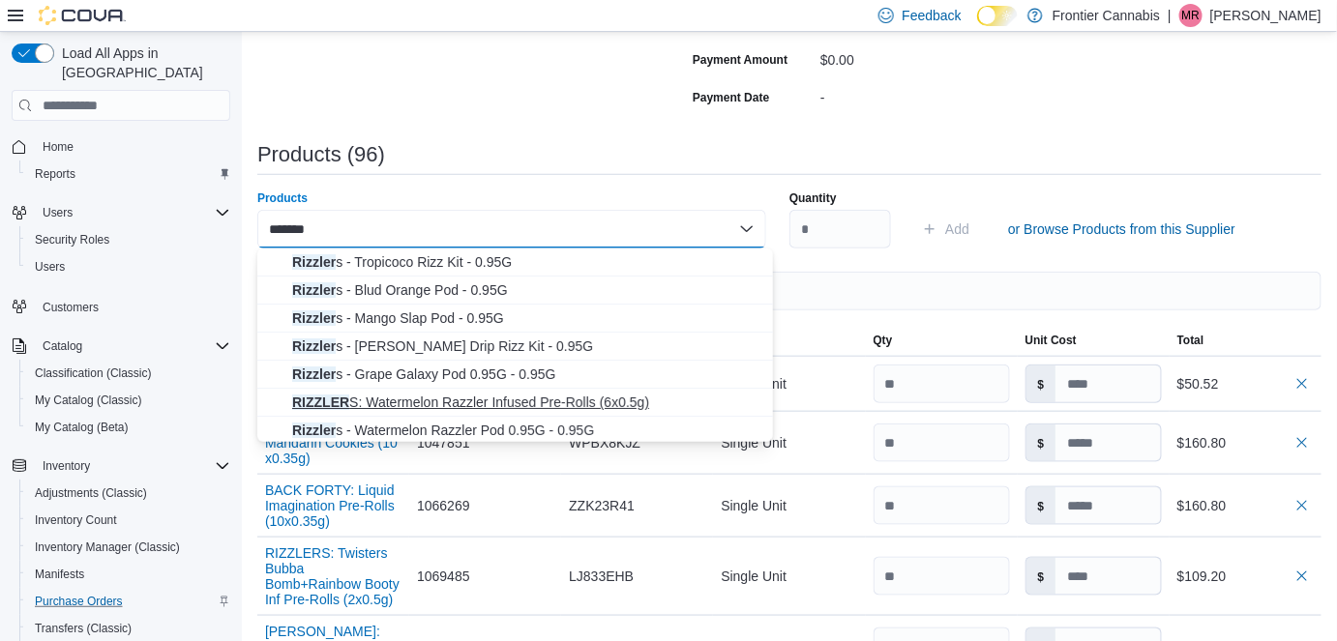
click at [535, 401] on span "RIZZLER S: Watermelon Razzler Infused Pre-Rolls (6x0.5g)" at bounding box center [526, 402] width 469 height 19
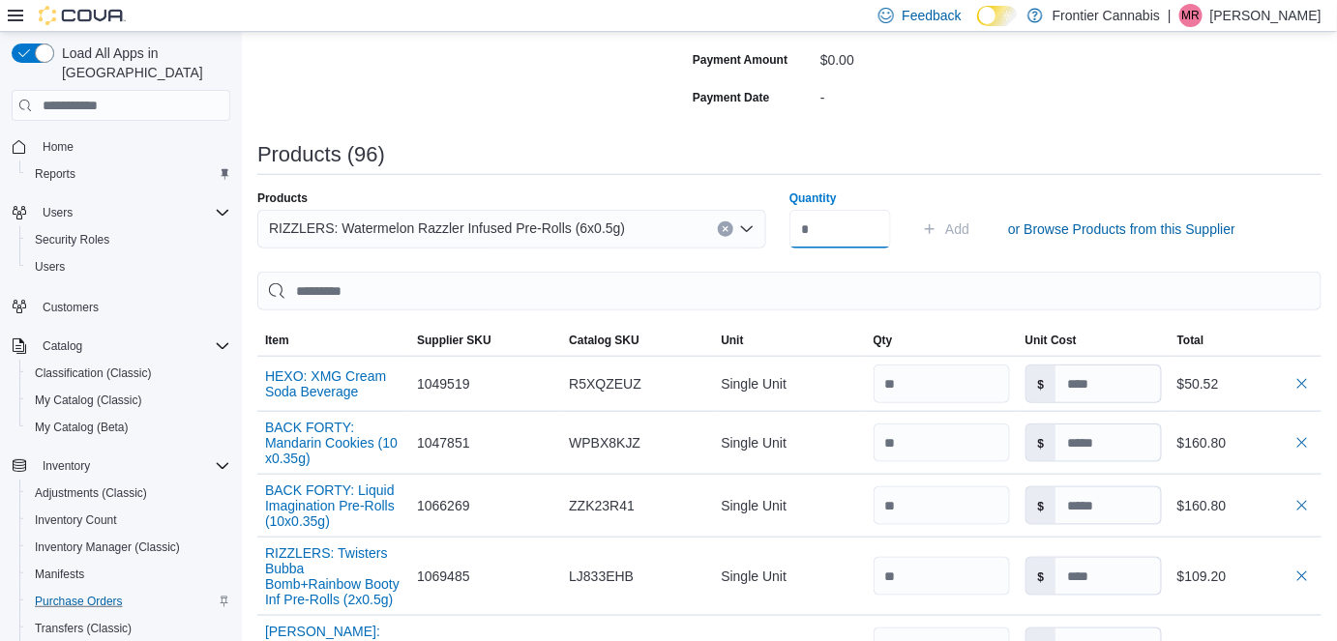
click at [841, 235] on input "Quantity" at bounding box center [840, 229] width 102 height 39
click at [966, 227] on span "Add" at bounding box center [957, 229] width 24 height 19
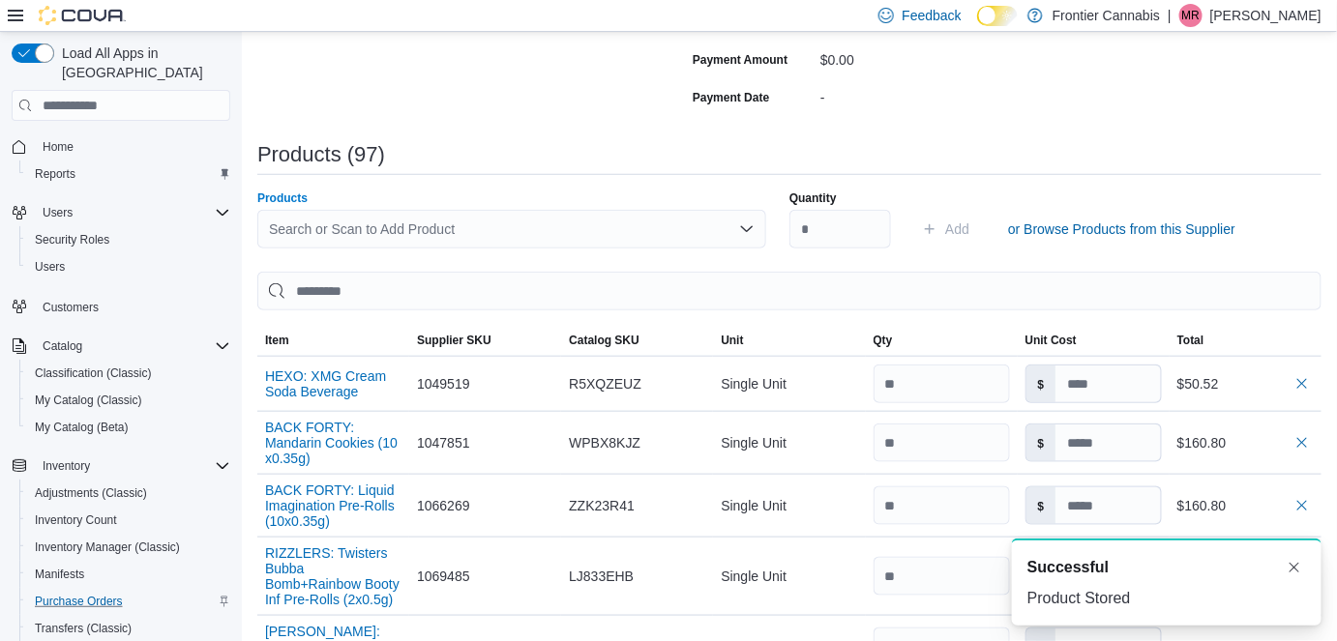
click at [313, 234] on div "Search or Scan to Add Product" at bounding box center [511, 229] width 509 height 39
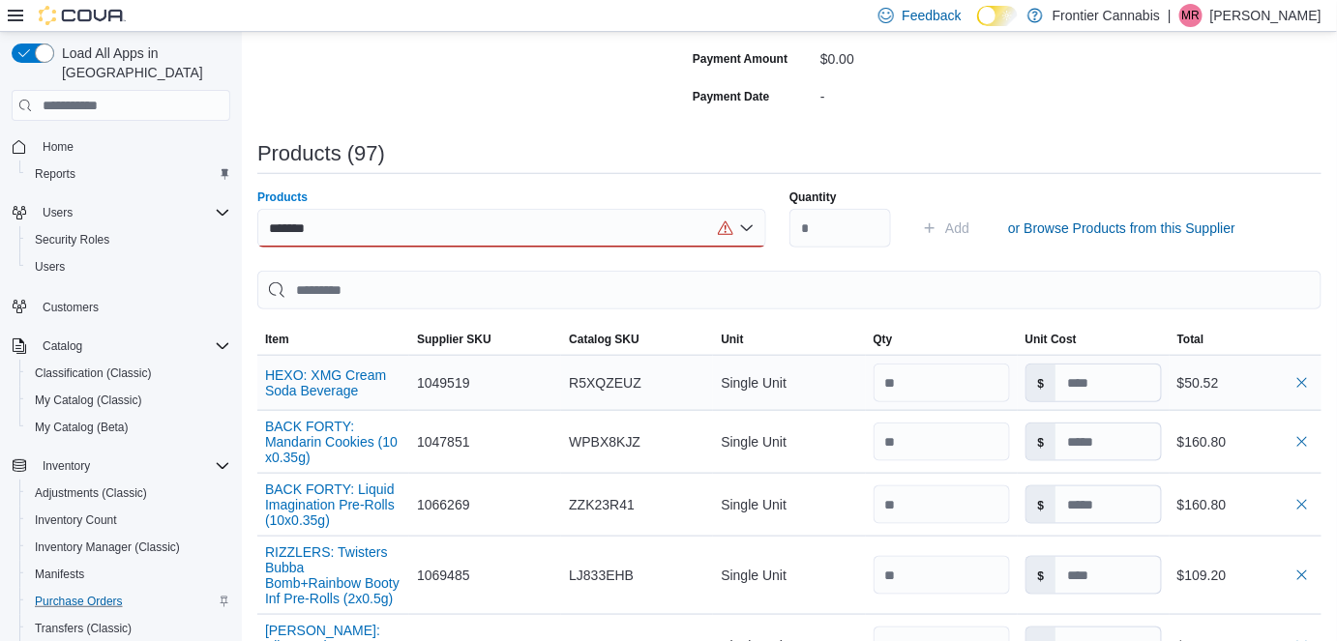
scroll to position [474, 0]
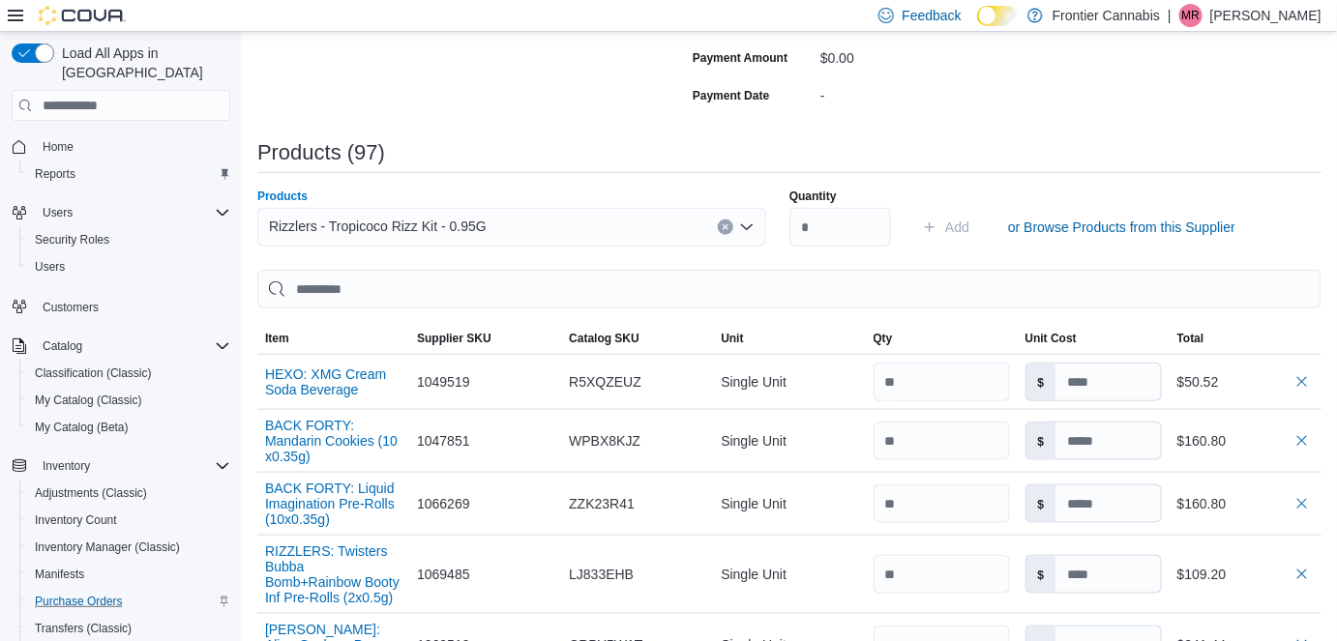
click at [730, 223] on icon "Clear input" at bounding box center [726, 227] width 8 height 8
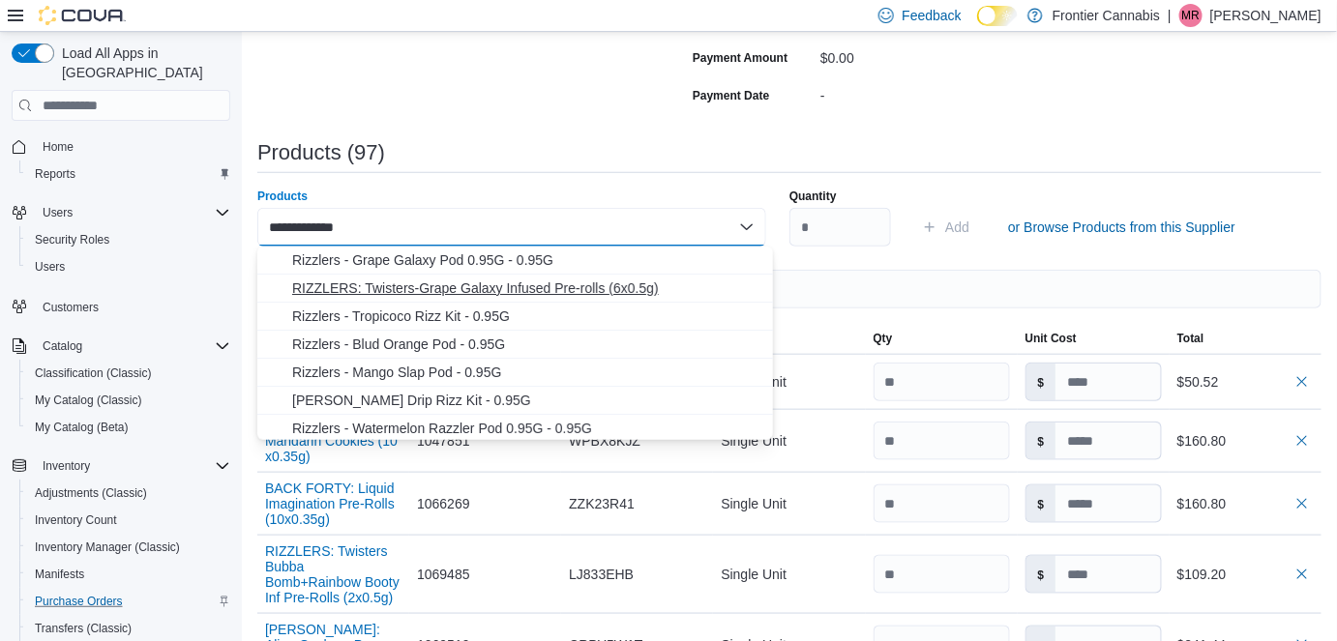
click at [658, 283] on span "RIZZLERS: Twisters-Grape Galaxy Infused Pre-rolls (6x0.5g)" at bounding box center [526, 288] width 469 height 19
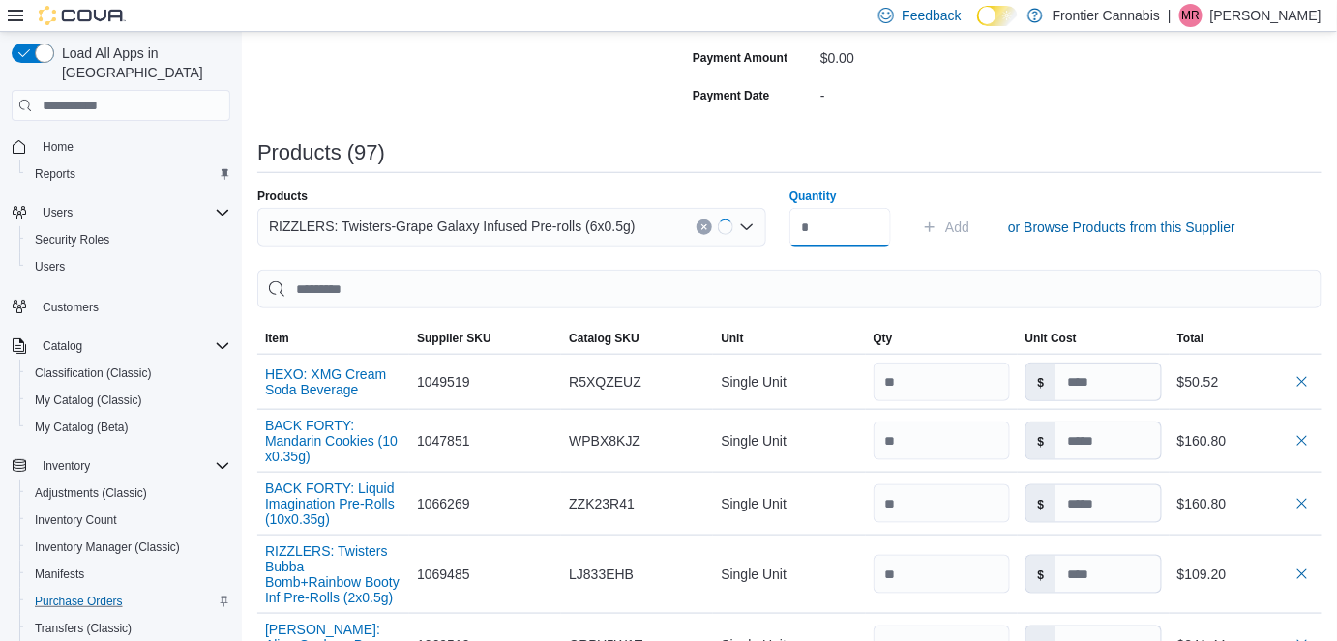
click at [842, 223] on input "Quantity" at bounding box center [840, 227] width 102 height 39
click at [967, 230] on span "Add" at bounding box center [957, 227] width 24 height 19
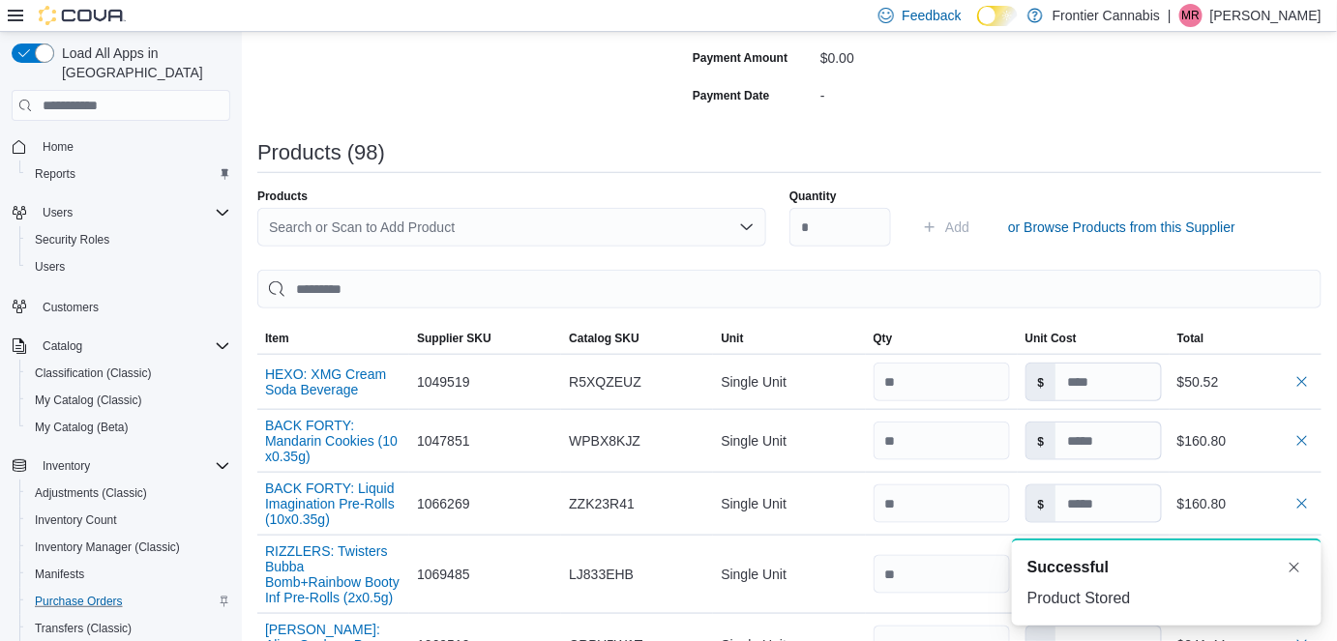
scroll to position [0, 0]
click at [308, 221] on div "Search or Scan to Add Product" at bounding box center [511, 227] width 509 height 39
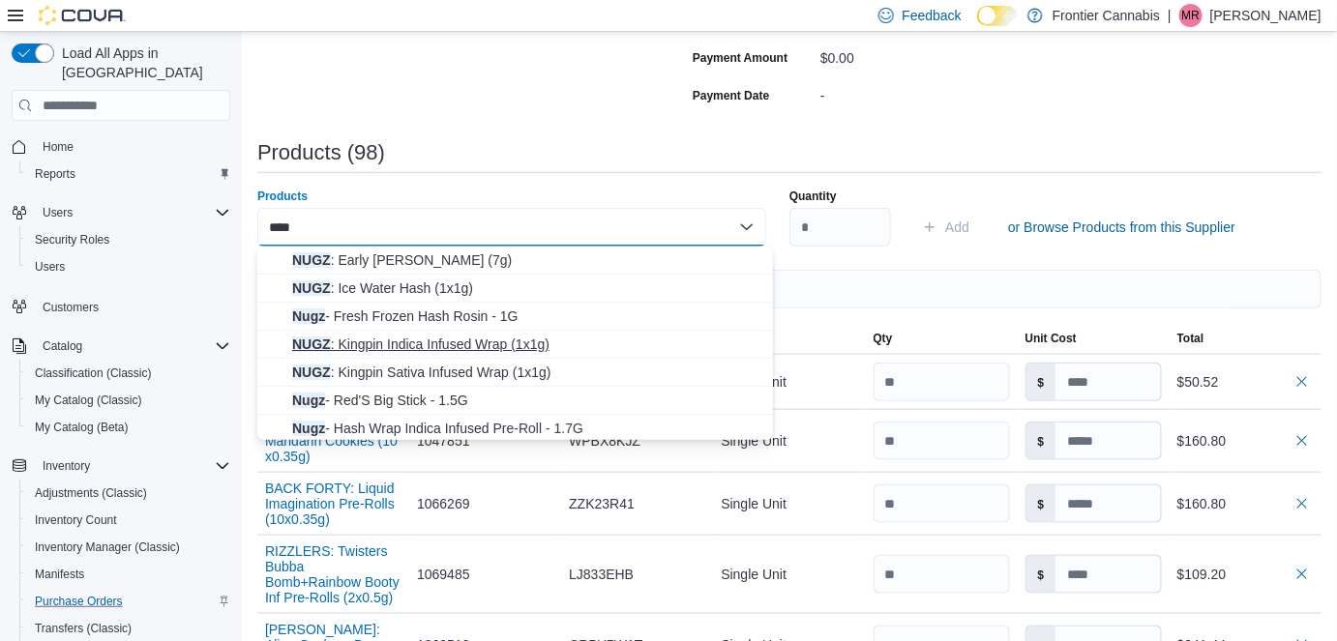
click at [416, 341] on span "NUGZ : Kingpin Indica Infused Wrap (1x1g)" at bounding box center [526, 344] width 469 height 19
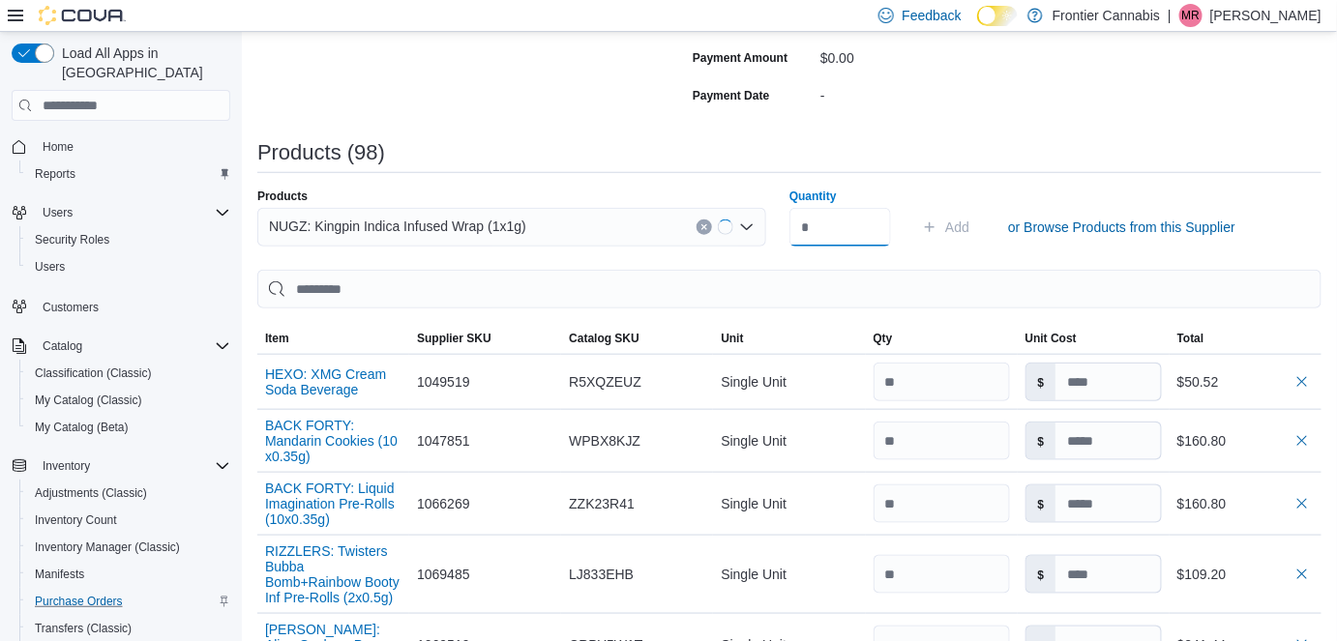
click at [818, 228] on input "Quantity" at bounding box center [840, 227] width 102 height 39
click at [969, 225] on span "Add" at bounding box center [957, 227] width 24 height 19
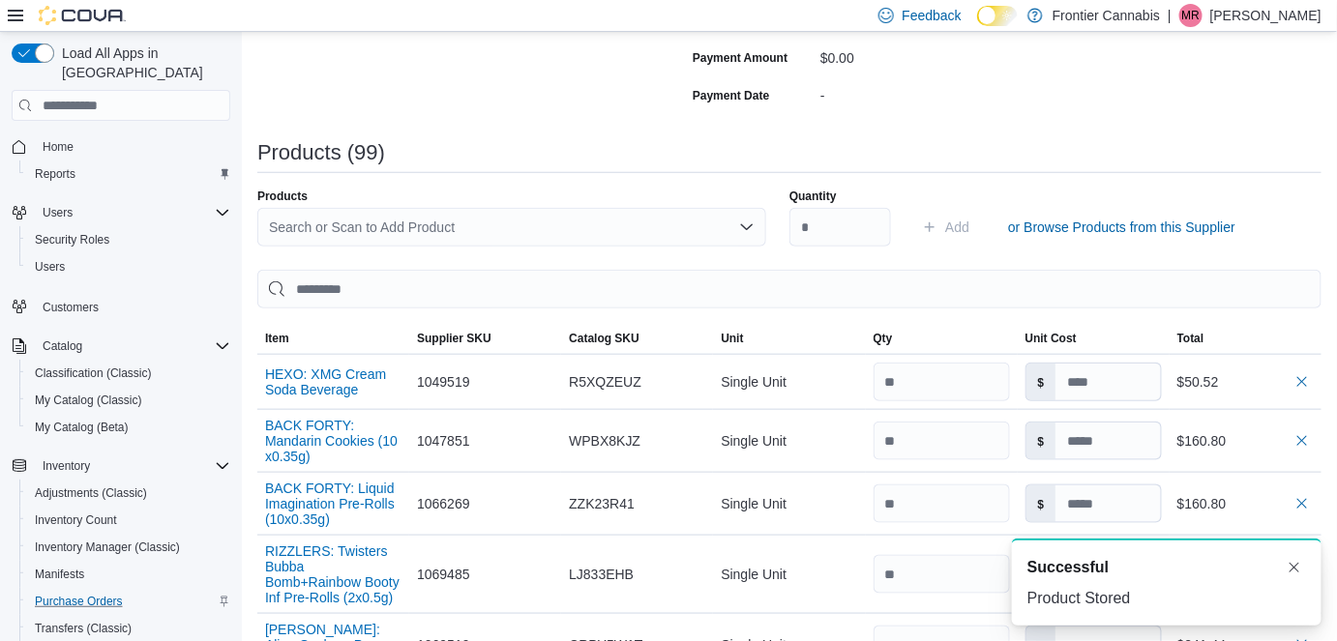
click at [437, 222] on div "Search or Scan to Add Product" at bounding box center [511, 227] width 509 height 39
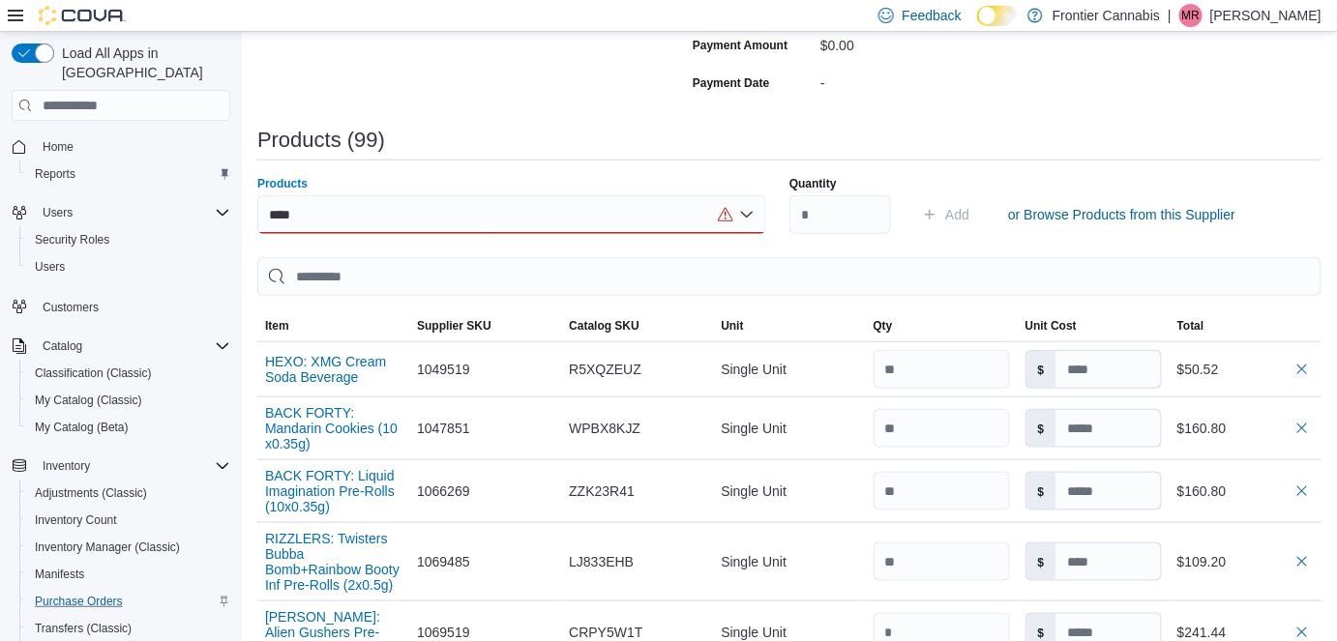
scroll to position [488, 0]
click at [402, 216] on div "**** Combo box. Selected. NUGZ. Selected. Combo box input. Search or Scan to Ad…" at bounding box center [511, 213] width 509 height 39
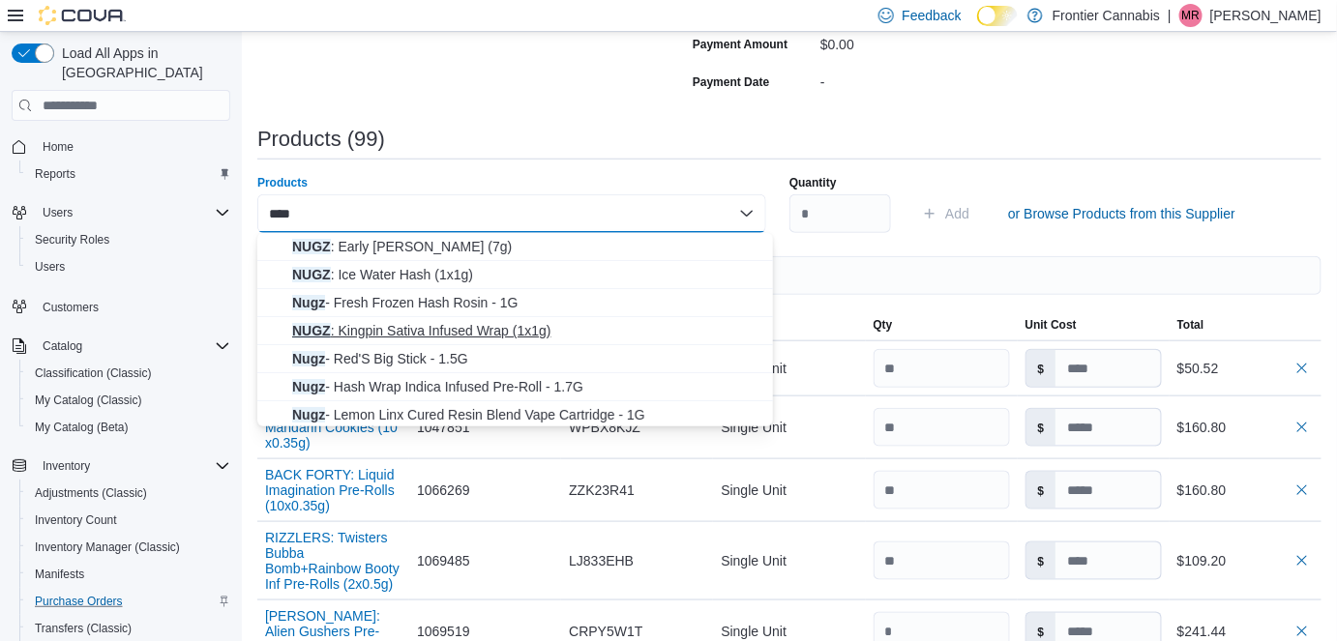
click at [406, 328] on span "NUGZ : Kingpin Sativa Infused Wrap (1x1g)" at bounding box center [526, 330] width 469 height 19
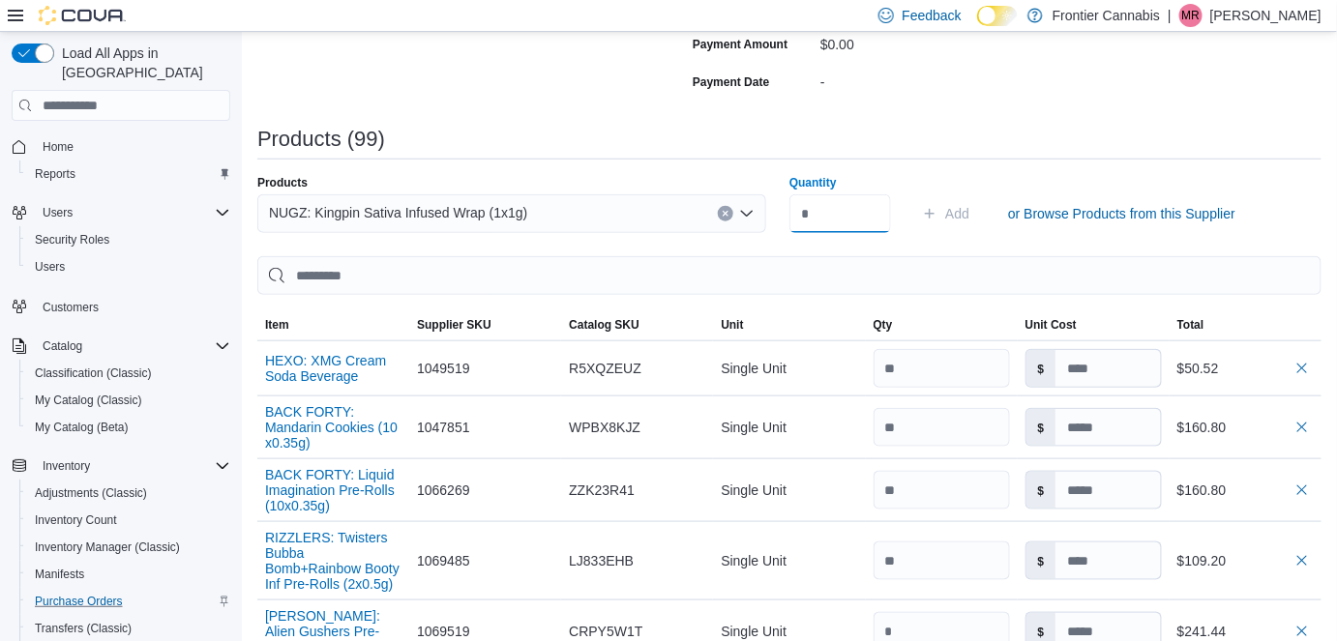
click at [840, 217] on input "Quantity" at bounding box center [840, 213] width 102 height 39
click at [960, 215] on span "Add" at bounding box center [957, 213] width 24 height 19
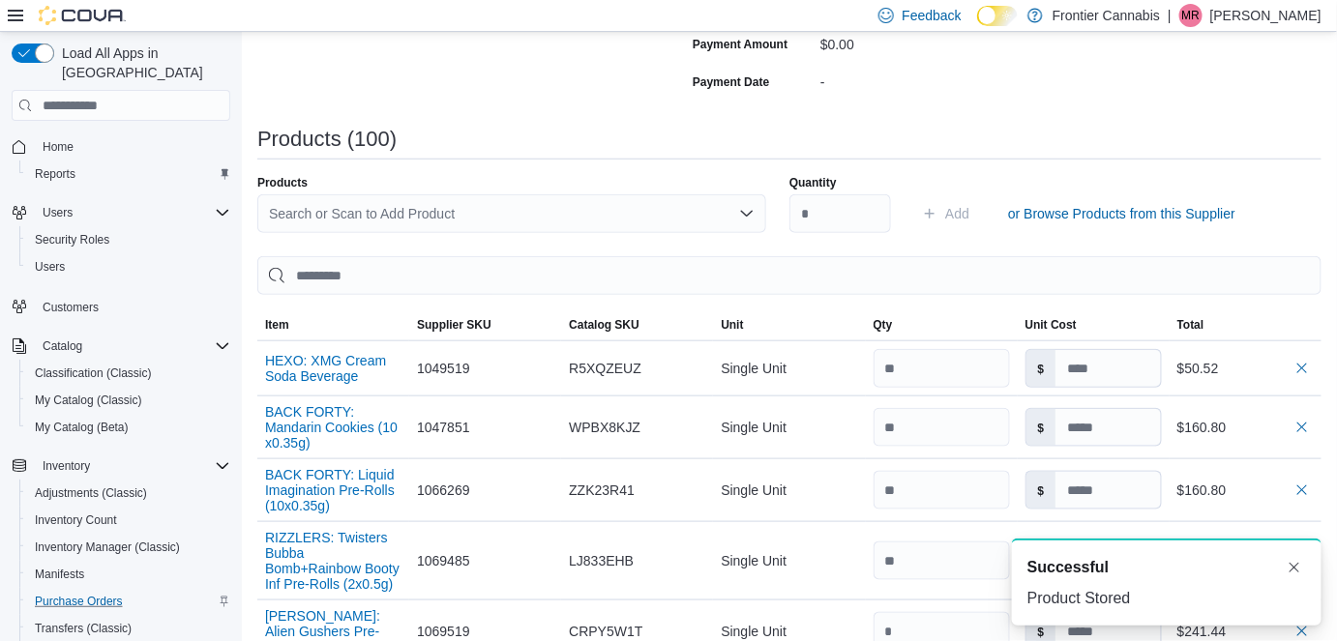
scroll to position [0, 0]
click at [458, 231] on div "Search or Scan to Add Product" at bounding box center [511, 213] width 509 height 39
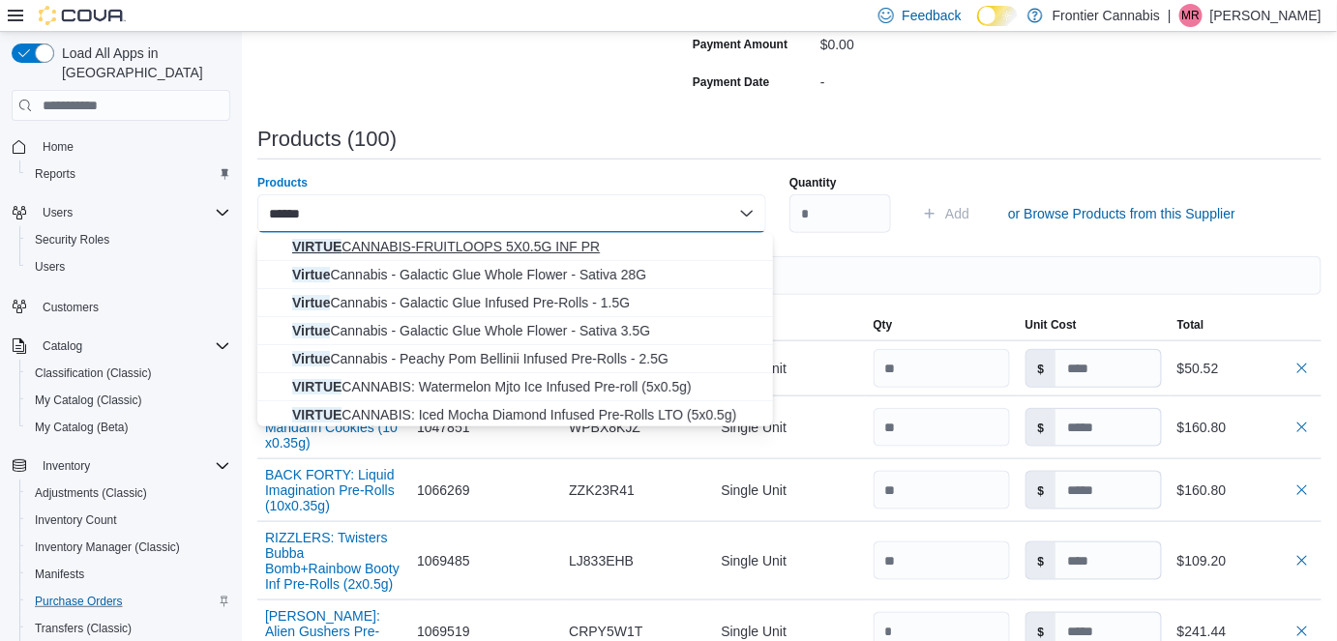
click at [448, 242] on span "VIRTUE CANNABIS-FRUITLOOPS 5X0.5G INF PR" at bounding box center [526, 246] width 469 height 19
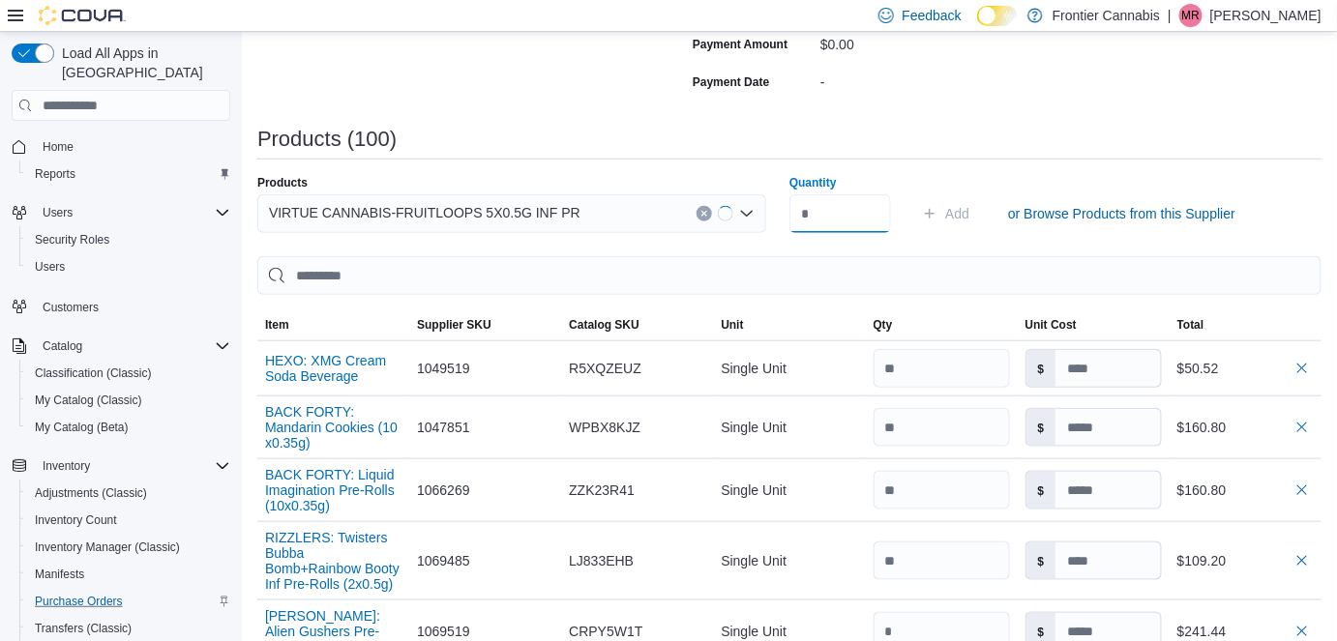
click at [830, 214] on input "Quantity" at bounding box center [840, 213] width 102 height 39
click at [969, 212] on span "Add" at bounding box center [957, 213] width 24 height 19
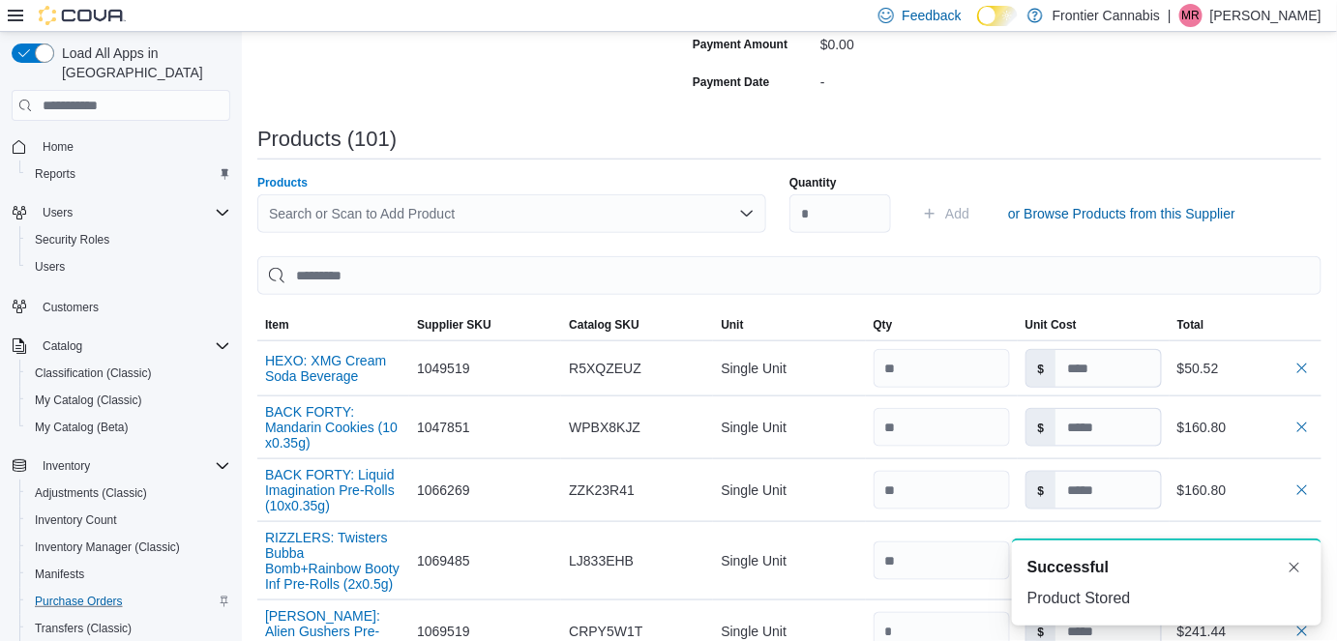
click at [446, 219] on div "Search or Scan to Add Product" at bounding box center [511, 213] width 509 height 39
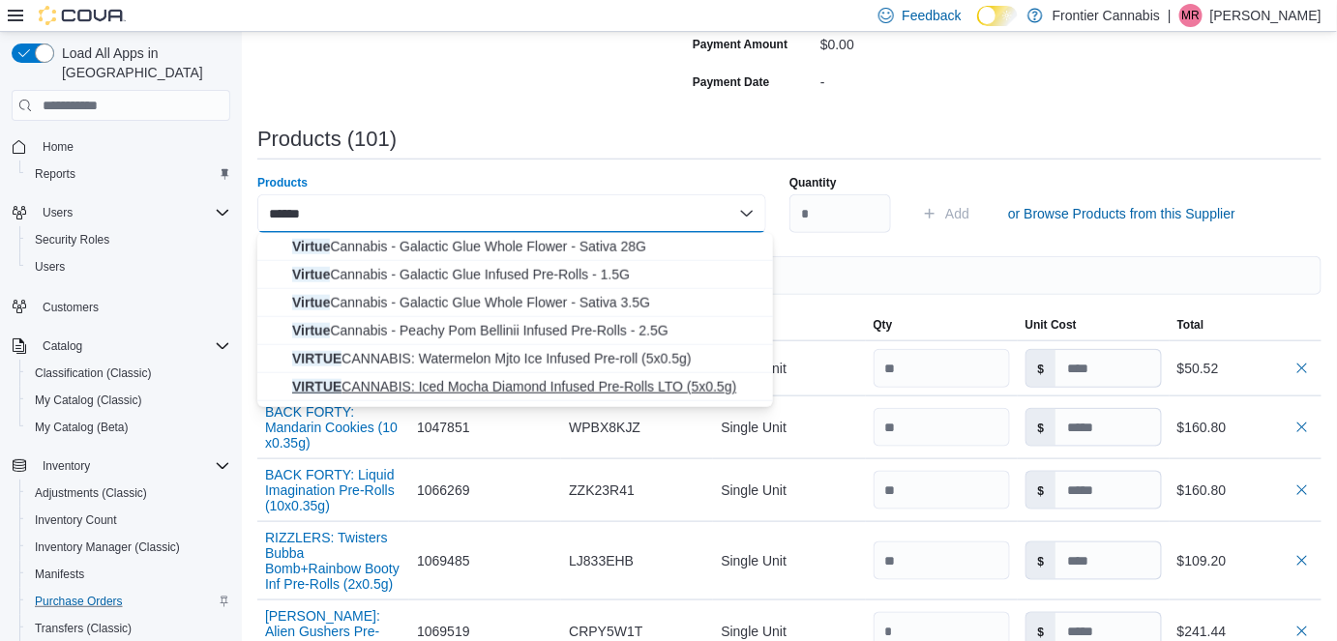
click at [508, 389] on span "VIRTUE CANNABIS: Iced Mocha Diamond Infused Pre-Rolls LTO (5x0.5g)" at bounding box center [526, 386] width 469 height 19
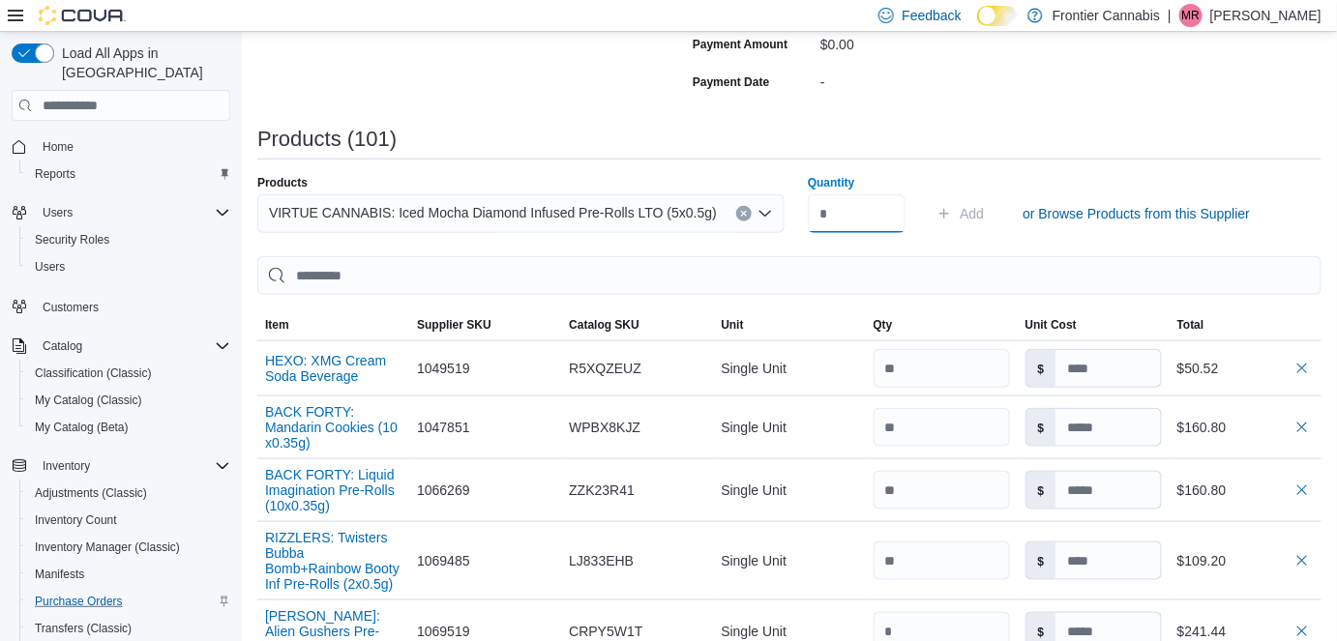
click at [854, 212] on input "Quantity" at bounding box center [857, 213] width 98 height 39
click at [963, 209] on span "Add" at bounding box center [972, 213] width 24 height 19
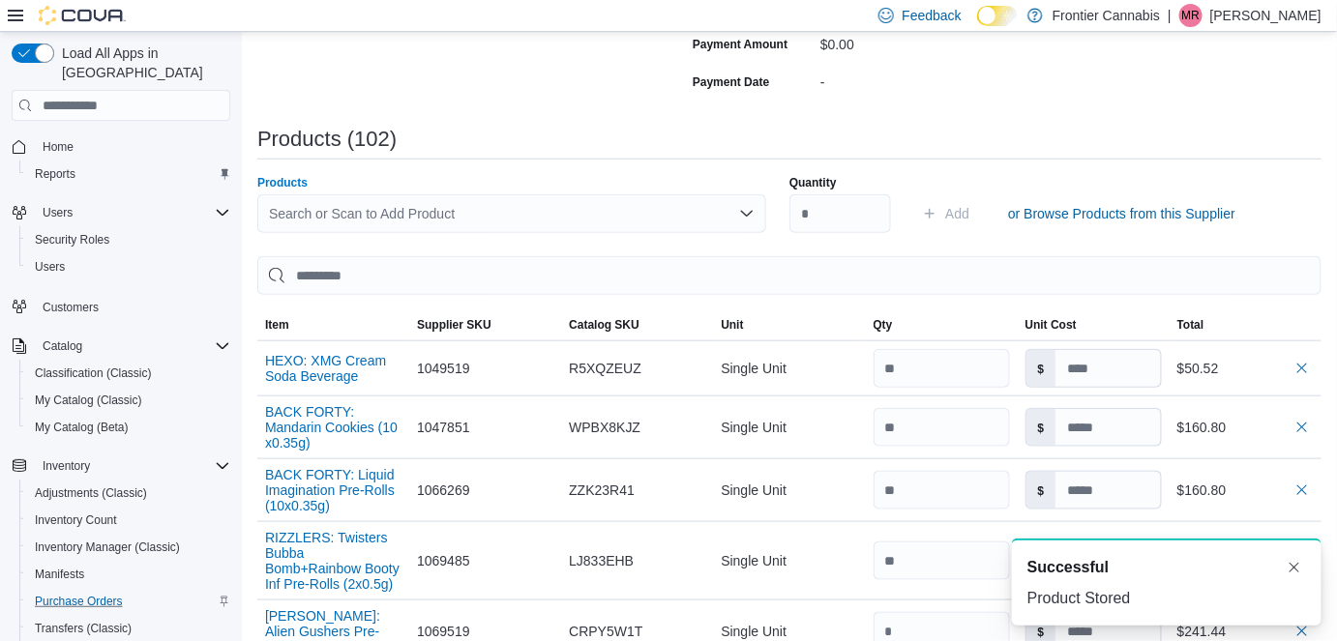
click at [358, 209] on div "Search or Scan to Add Product" at bounding box center [511, 213] width 509 height 39
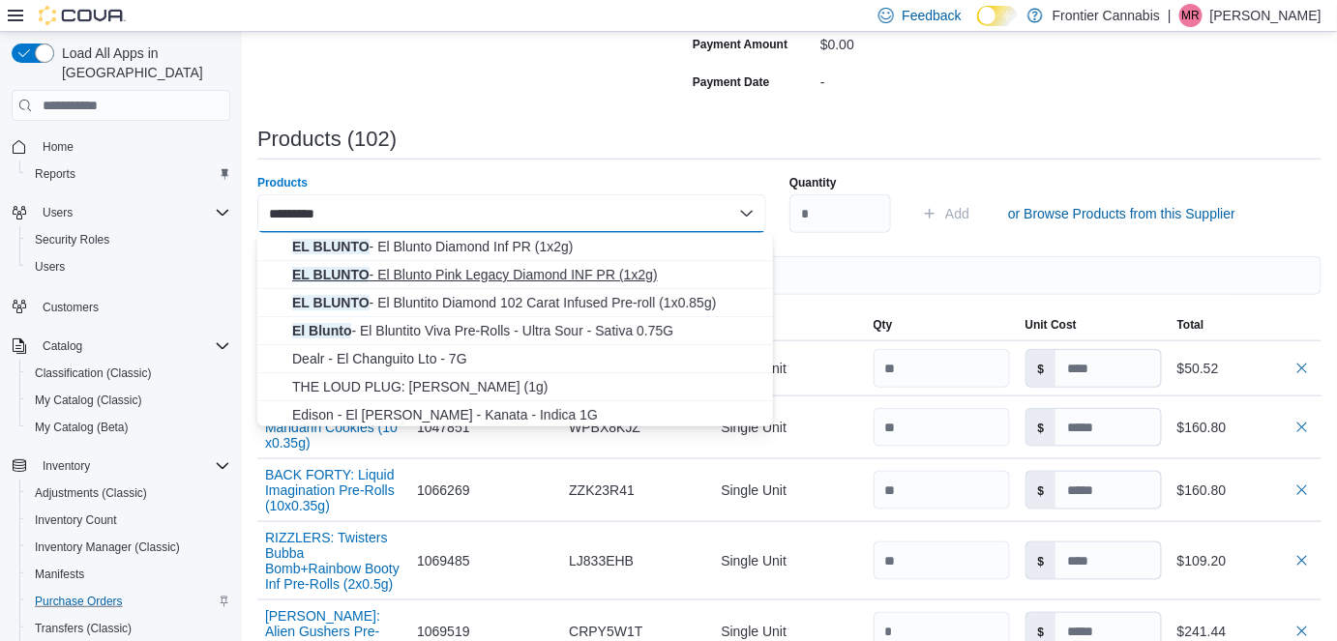
click at [412, 274] on span "EL BLUNTO - El Blunto Pink Legacy Diamond INF PR (1x2g)" at bounding box center [526, 274] width 469 height 19
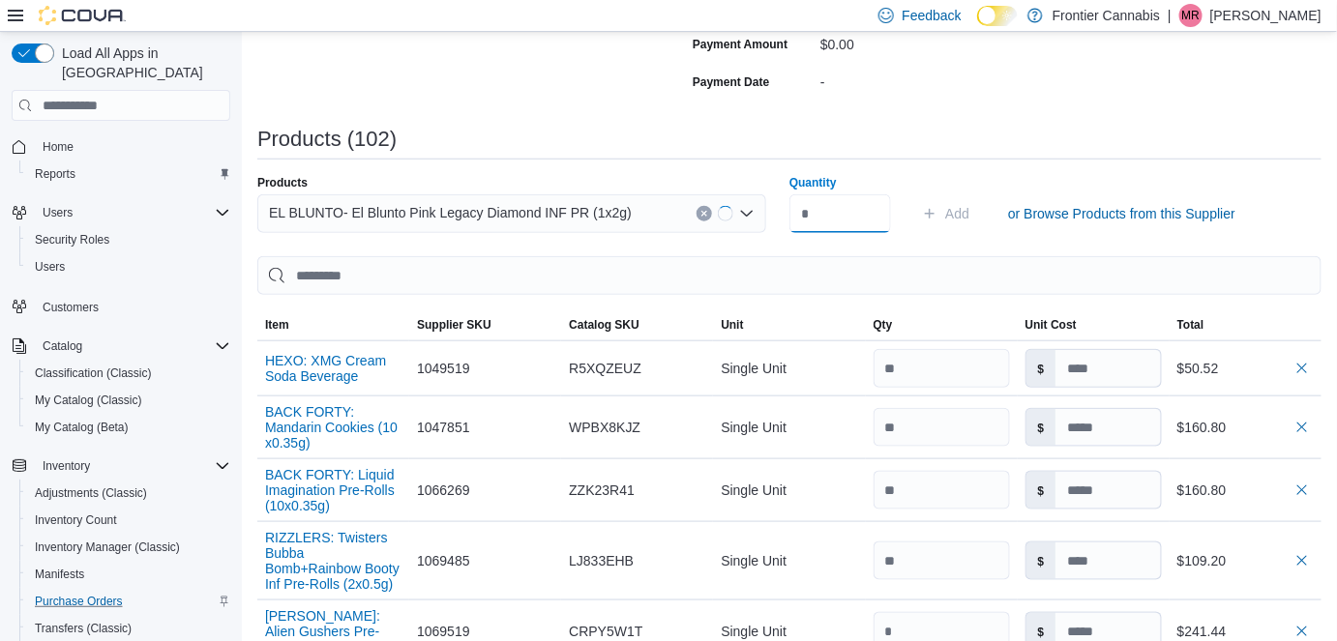
click at [856, 213] on input "Quantity" at bounding box center [840, 213] width 102 height 39
click at [957, 208] on span "Add" at bounding box center [957, 213] width 24 height 19
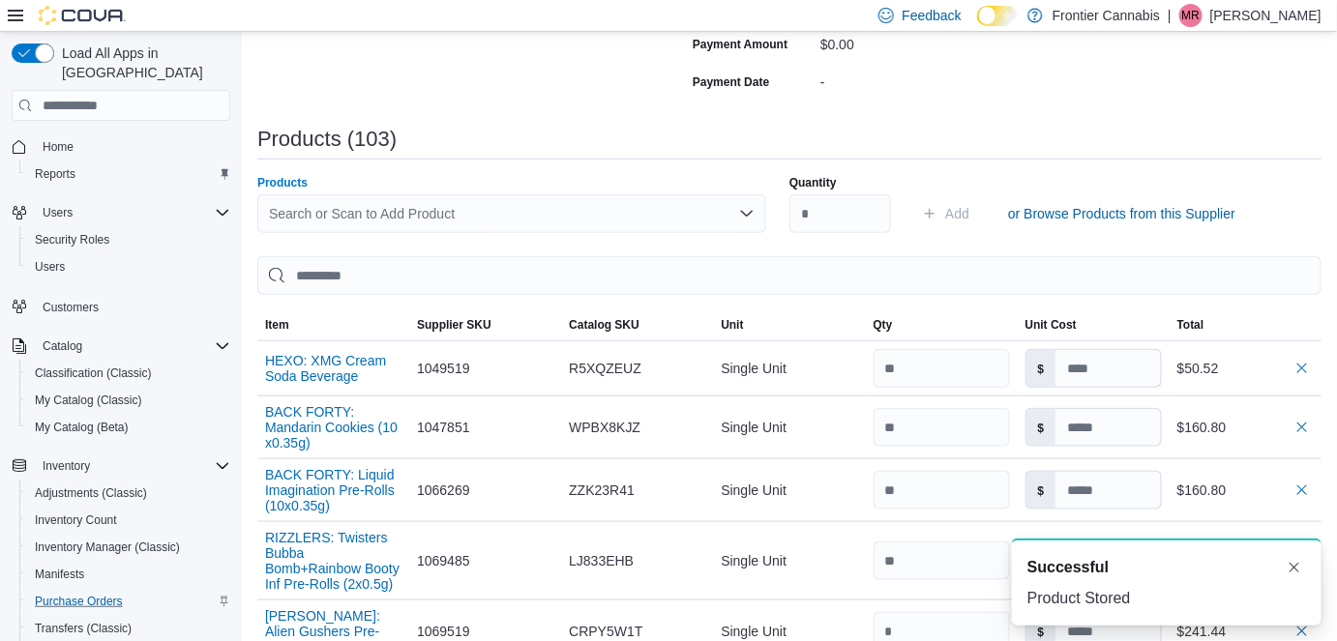
click at [328, 215] on div "Search or Scan to Add Product" at bounding box center [511, 213] width 509 height 39
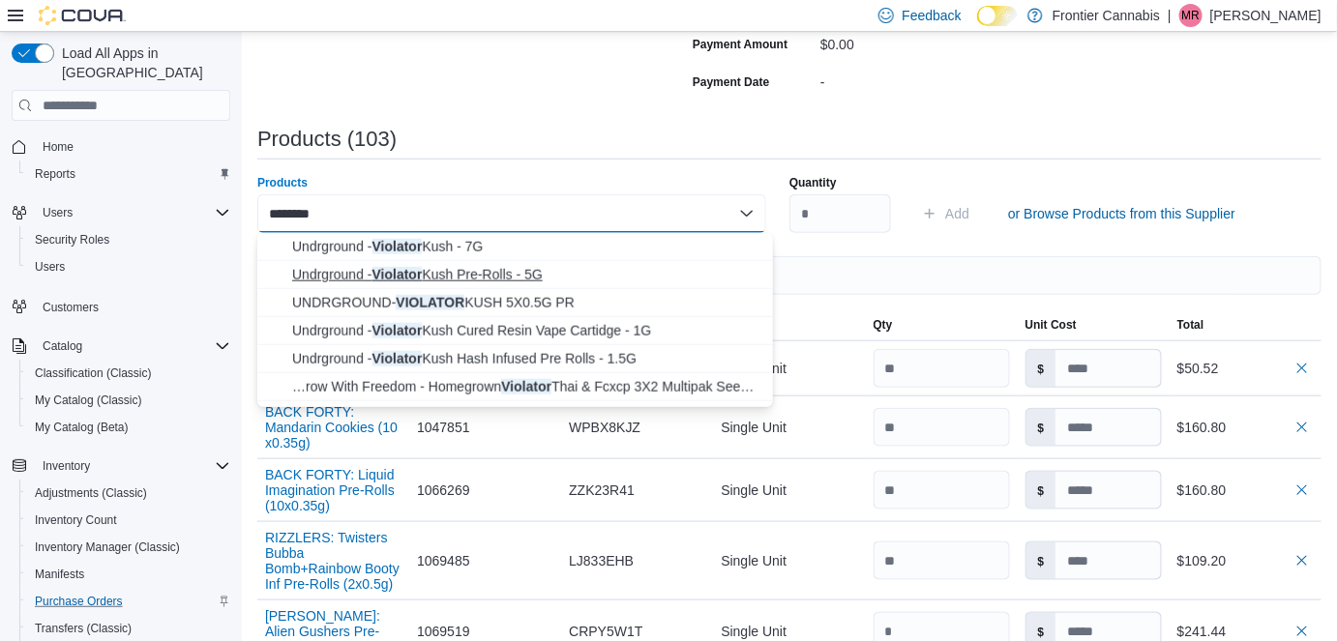
click at [466, 270] on span "Undrground - Violator Kush Pre-Rolls - 5G" at bounding box center [526, 274] width 469 height 19
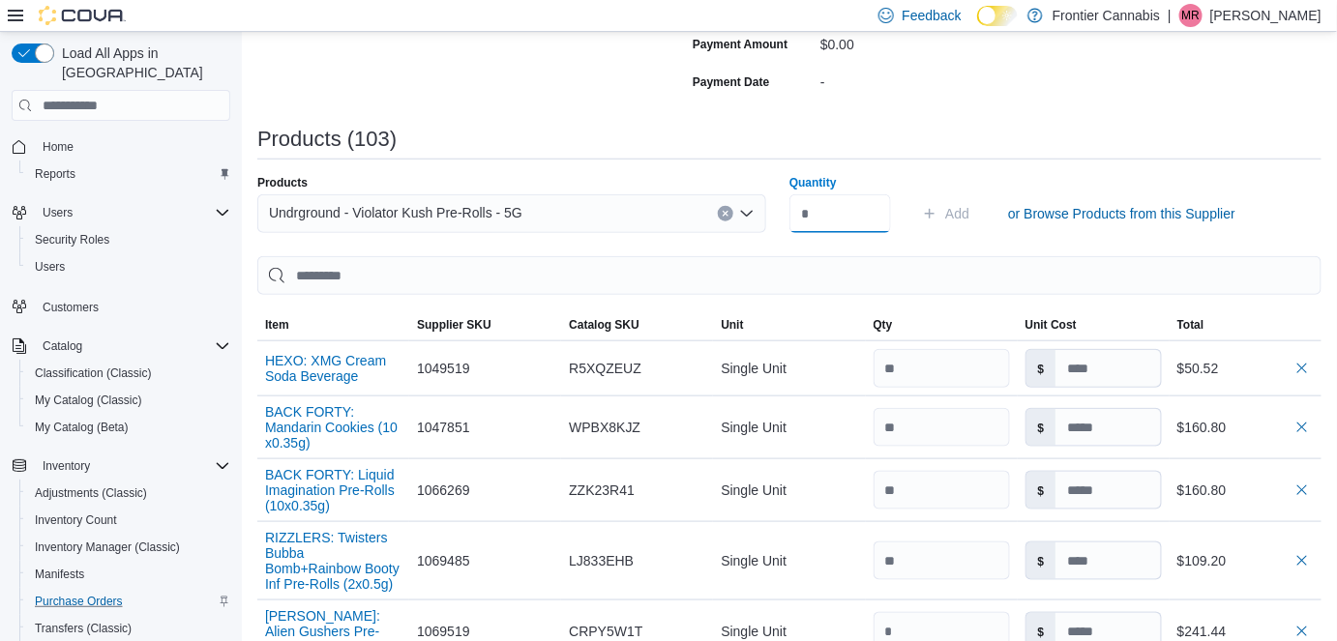
click at [836, 223] on input "Quantity" at bounding box center [840, 213] width 102 height 39
click at [965, 217] on span "Add" at bounding box center [957, 213] width 24 height 19
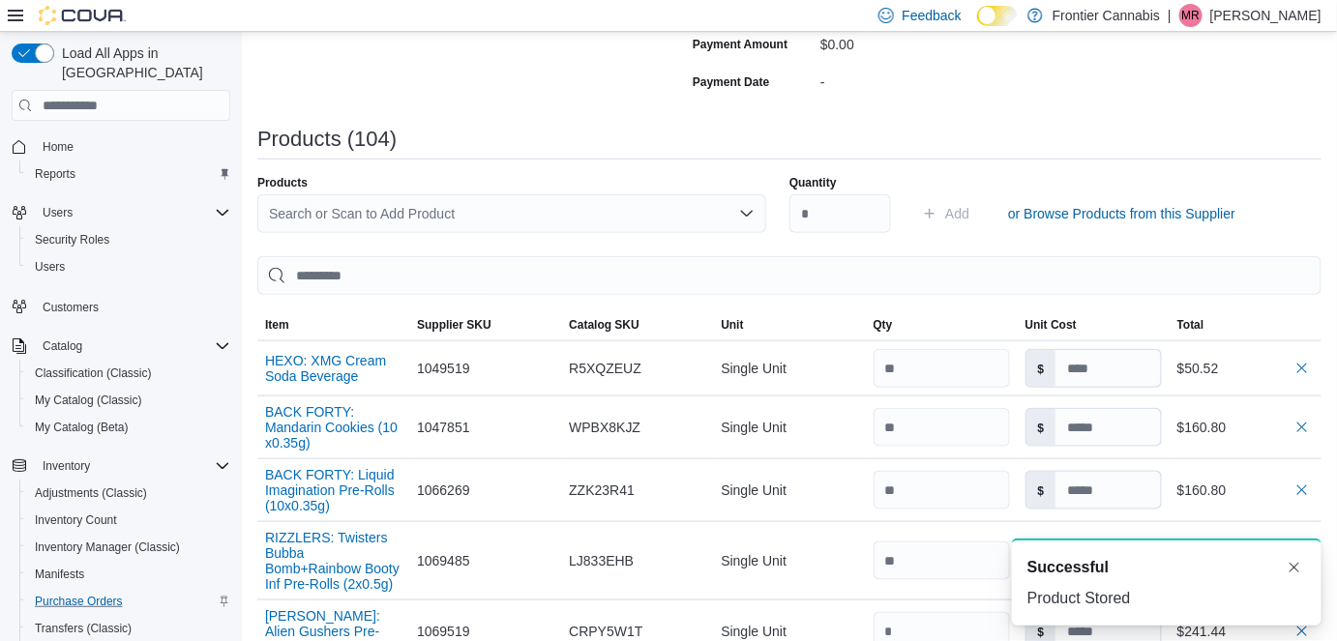
click at [442, 217] on div "Search or Scan to Add Product" at bounding box center [511, 213] width 509 height 39
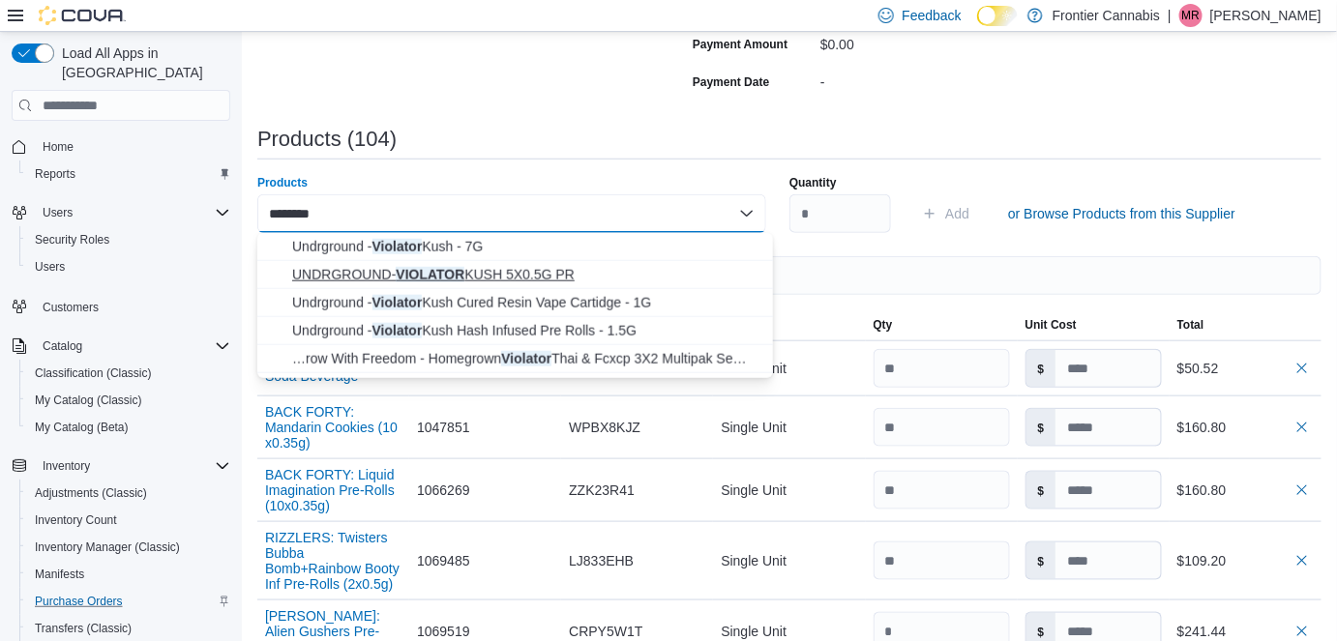
click at [480, 276] on span "UNDRGROUND- VIOLATOR KUSH 5X0.5G PR" at bounding box center [526, 274] width 469 height 19
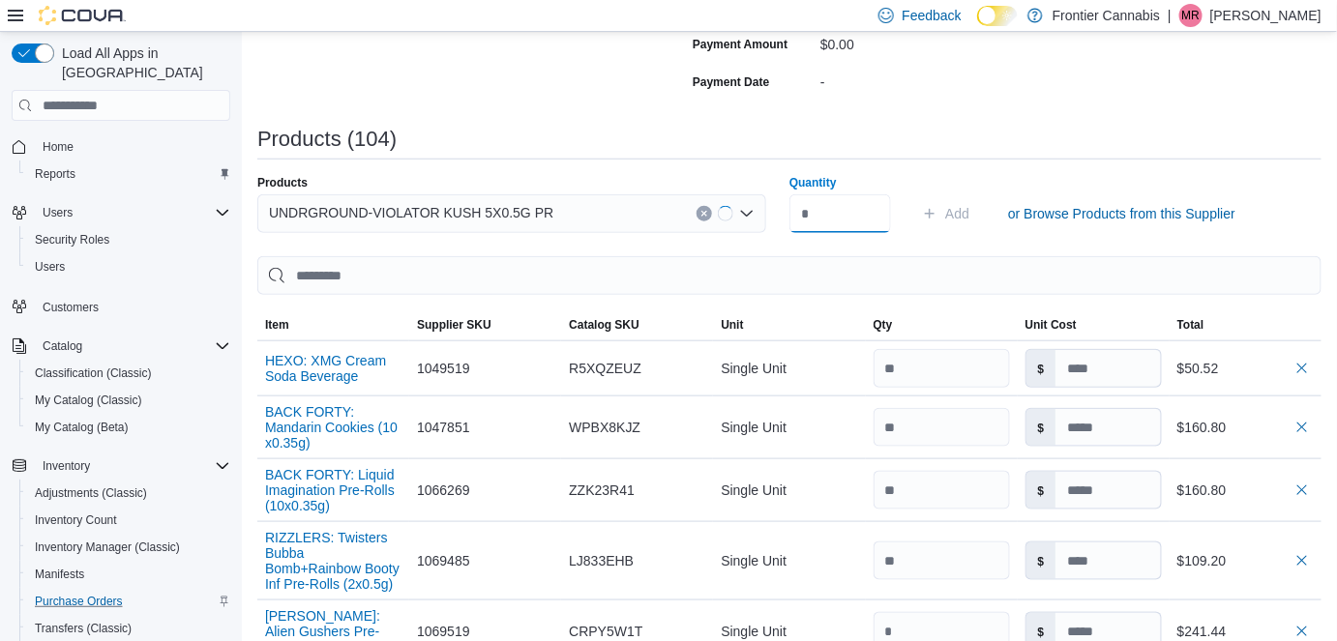
click at [849, 218] on input "Quantity" at bounding box center [840, 213] width 102 height 39
click at [957, 209] on span "Add" at bounding box center [957, 213] width 24 height 19
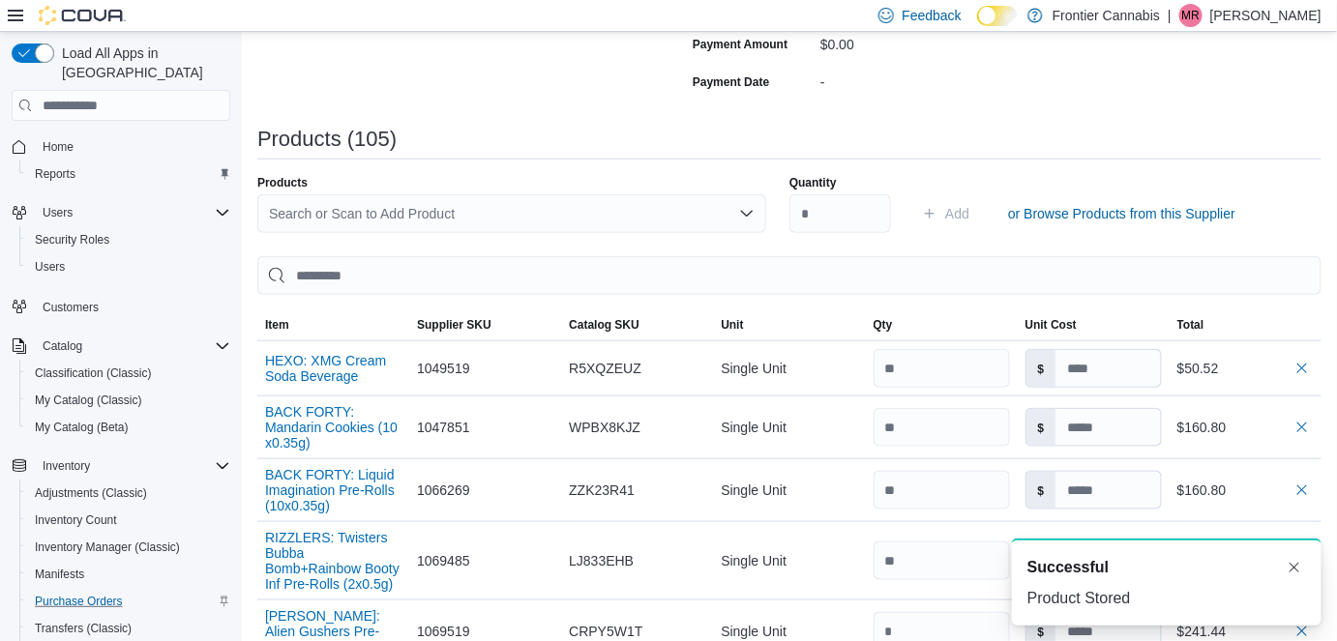
click at [372, 212] on div "Search or Scan to Add Product" at bounding box center [511, 213] width 509 height 39
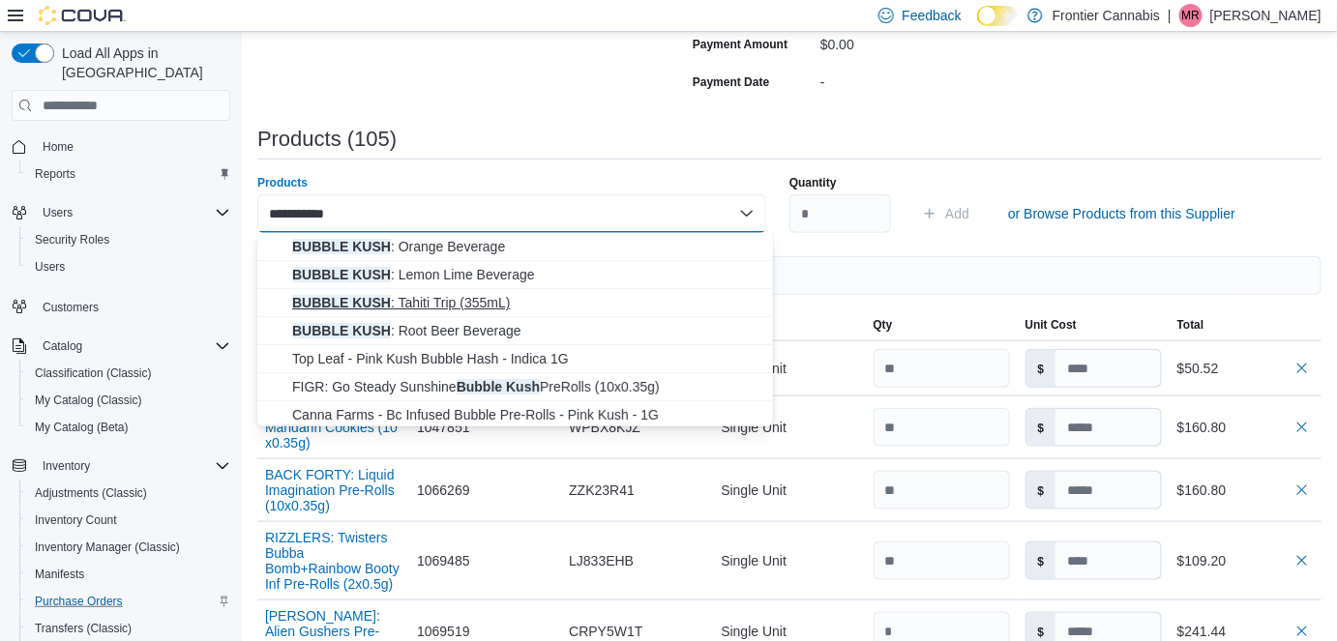
click at [421, 299] on span "BUBBLE KUSH : Tahiti Trip (355mL)" at bounding box center [526, 302] width 469 height 19
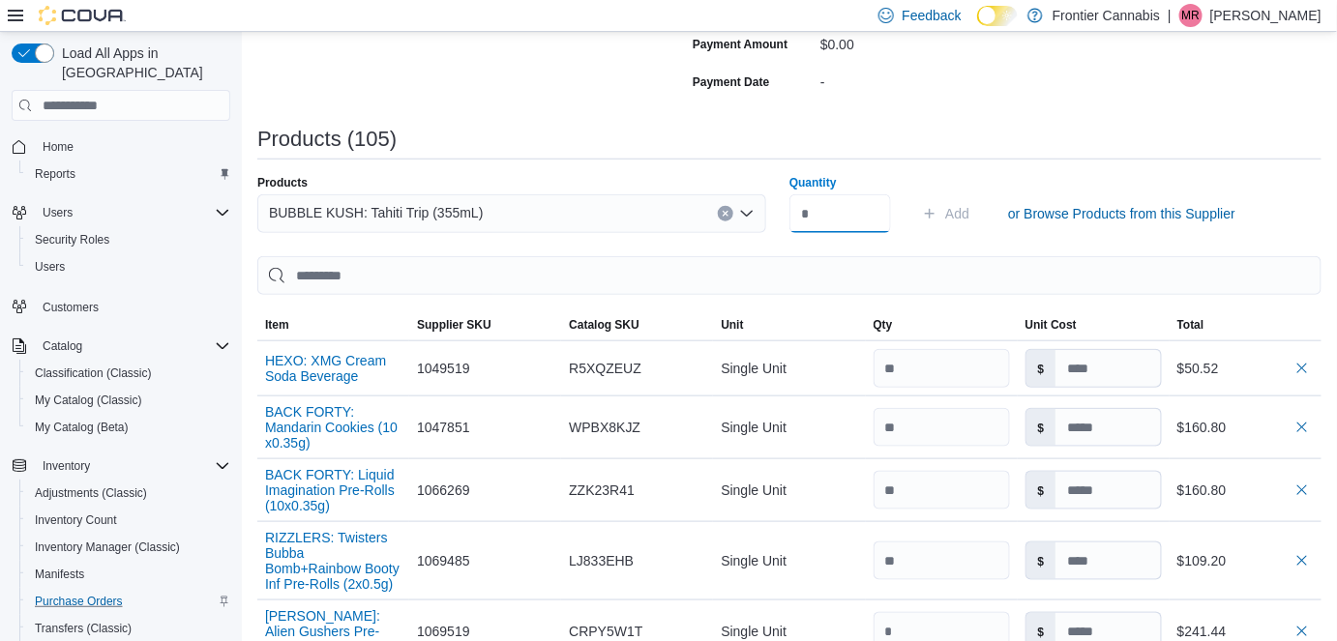
click at [840, 219] on input "Quantity" at bounding box center [840, 213] width 102 height 39
click at [964, 213] on span "Add" at bounding box center [957, 213] width 24 height 19
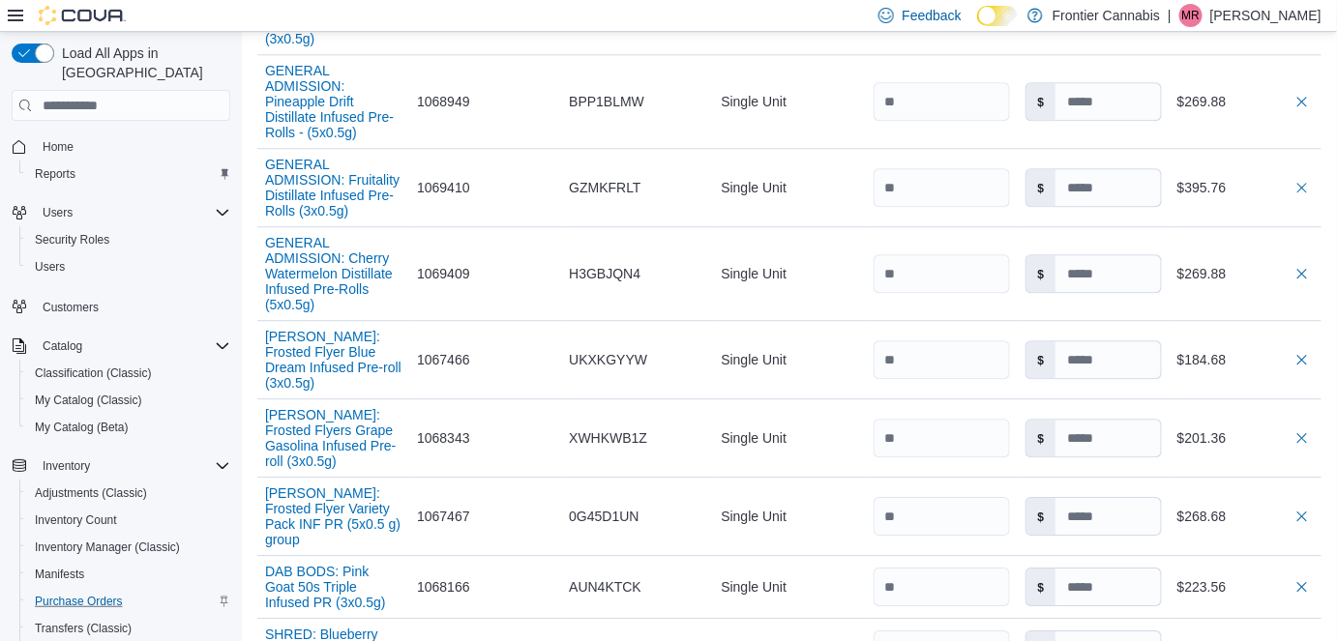
scroll to position [7210, 0]
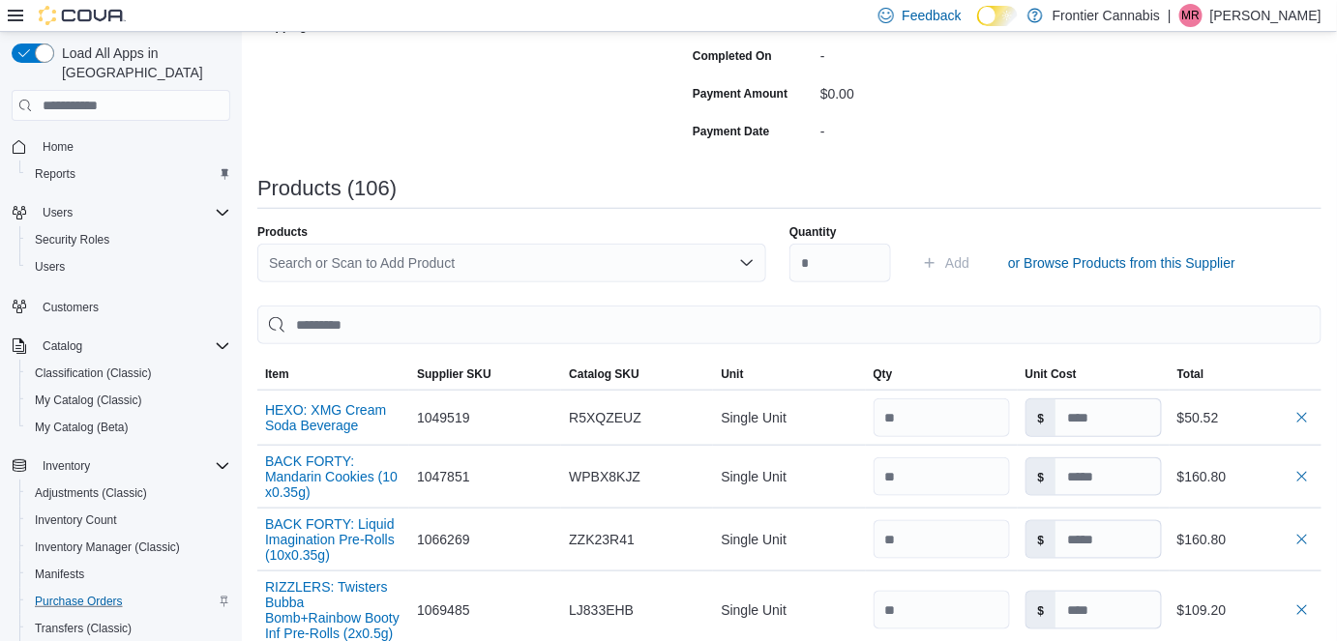
scroll to position [438, 0]
click at [342, 261] on div "Search or Scan to Add Product" at bounding box center [511, 263] width 509 height 39
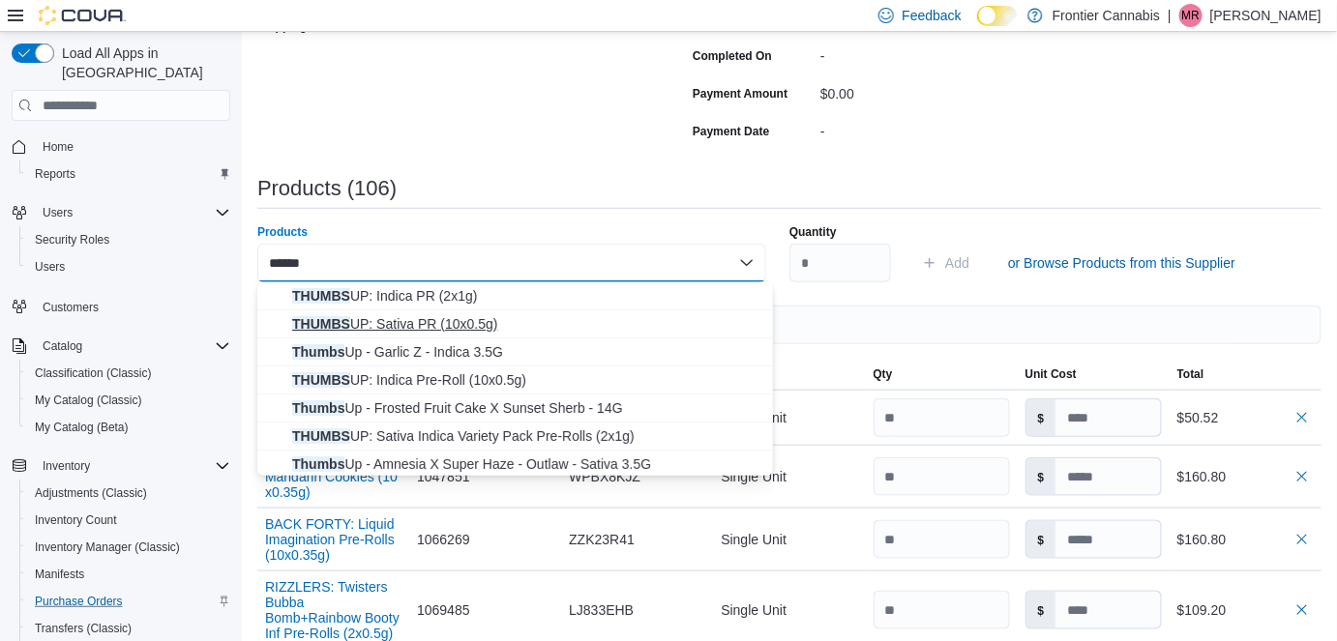
click at [454, 323] on span "THUMBS UP: Sativa PR (10x0.5g)" at bounding box center [526, 323] width 469 height 19
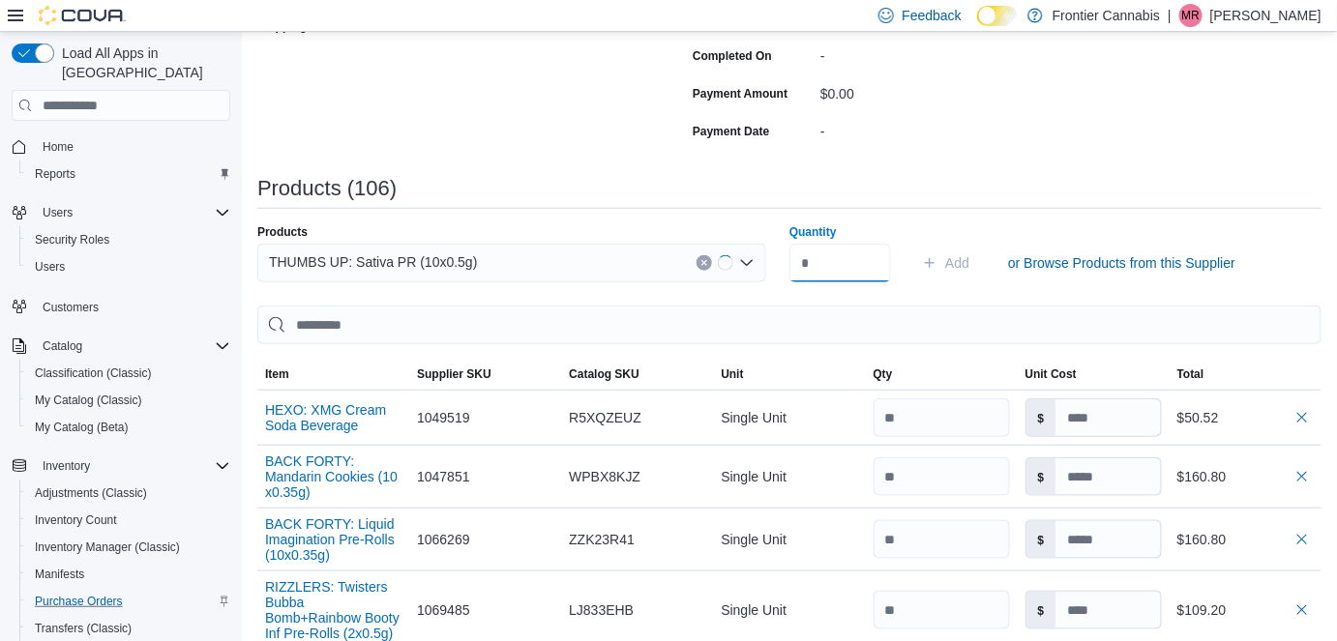
click at [827, 263] on input "Quantity" at bounding box center [840, 263] width 102 height 39
click at [968, 260] on span "Add" at bounding box center [957, 262] width 24 height 19
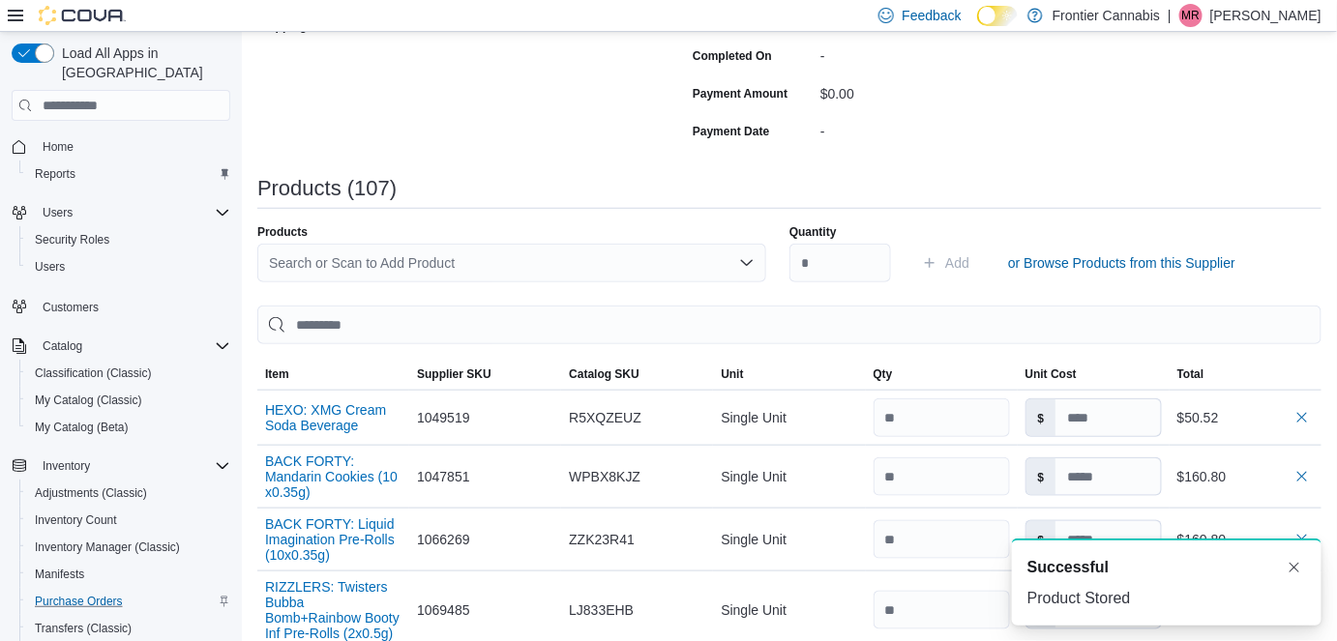
scroll to position [0, 0]
click at [338, 279] on div "Search or Scan to Add Product" at bounding box center [511, 263] width 509 height 39
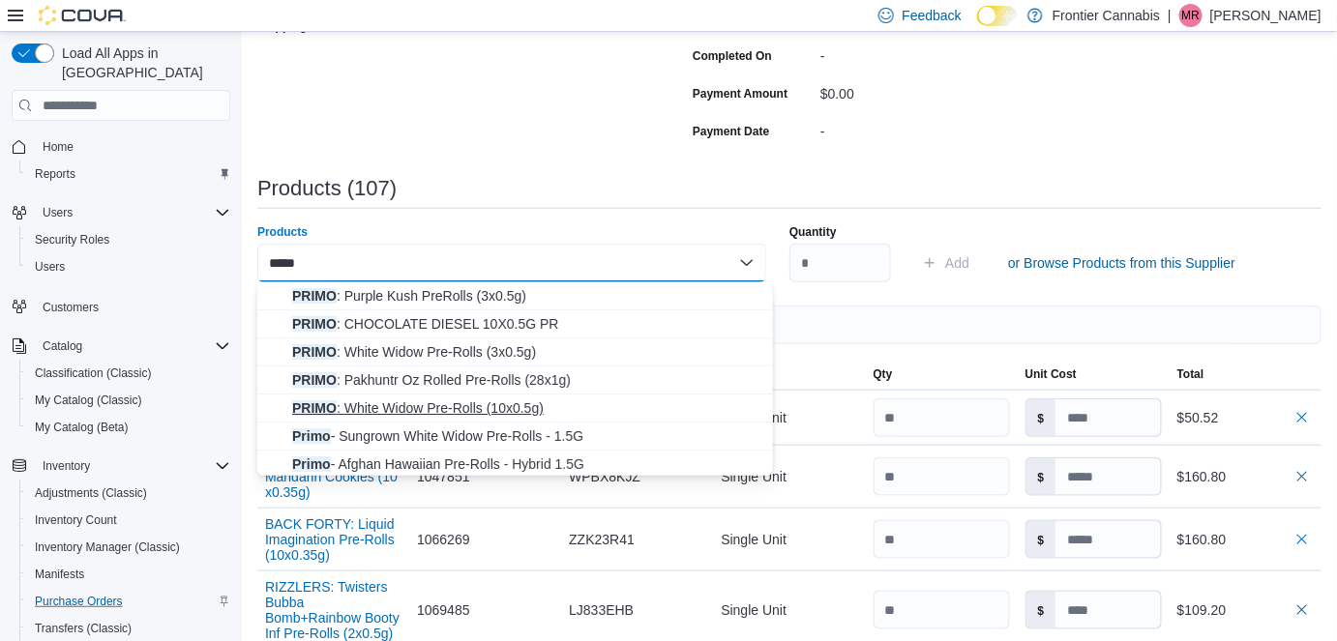
click at [457, 411] on span "PRIMO : White Widow Pre-Rolls (10x0.5g)" at bounding box center [526, 408] width 469 height 19
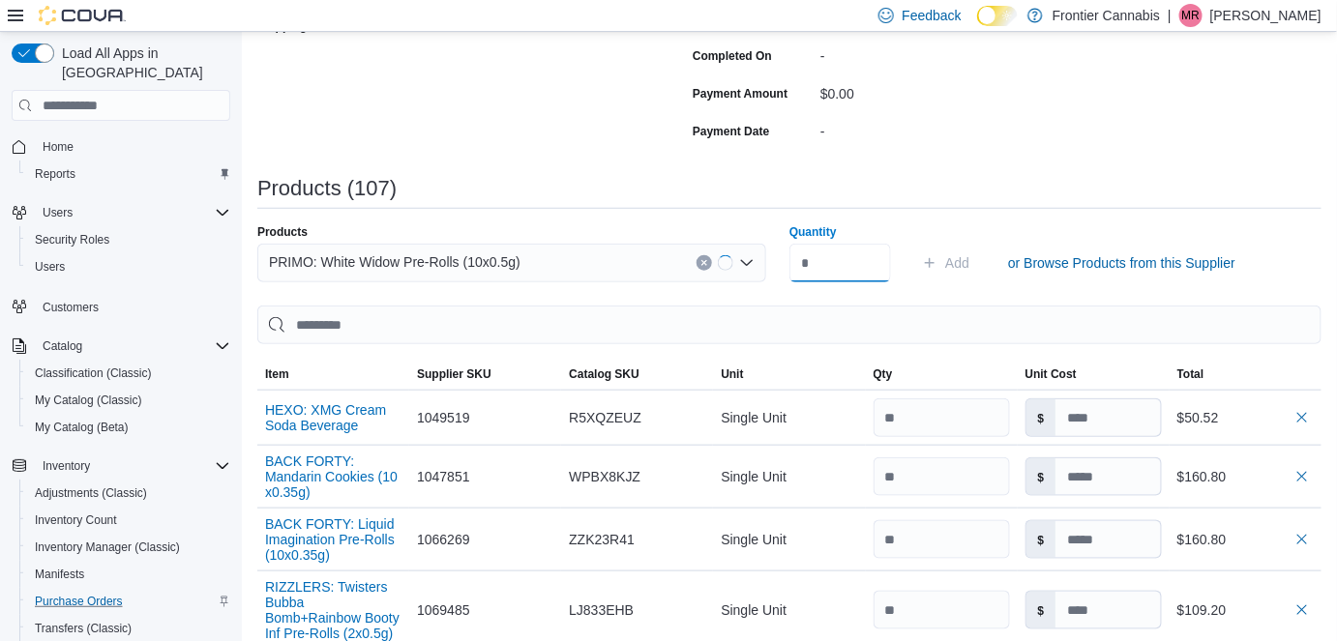
click at [829, 265] on input "Quantity" at bounding box center [840, 263] width 102 height 39
click at [969, 268] on span "Add" at bounding box center [957, 262] width 24 height 19
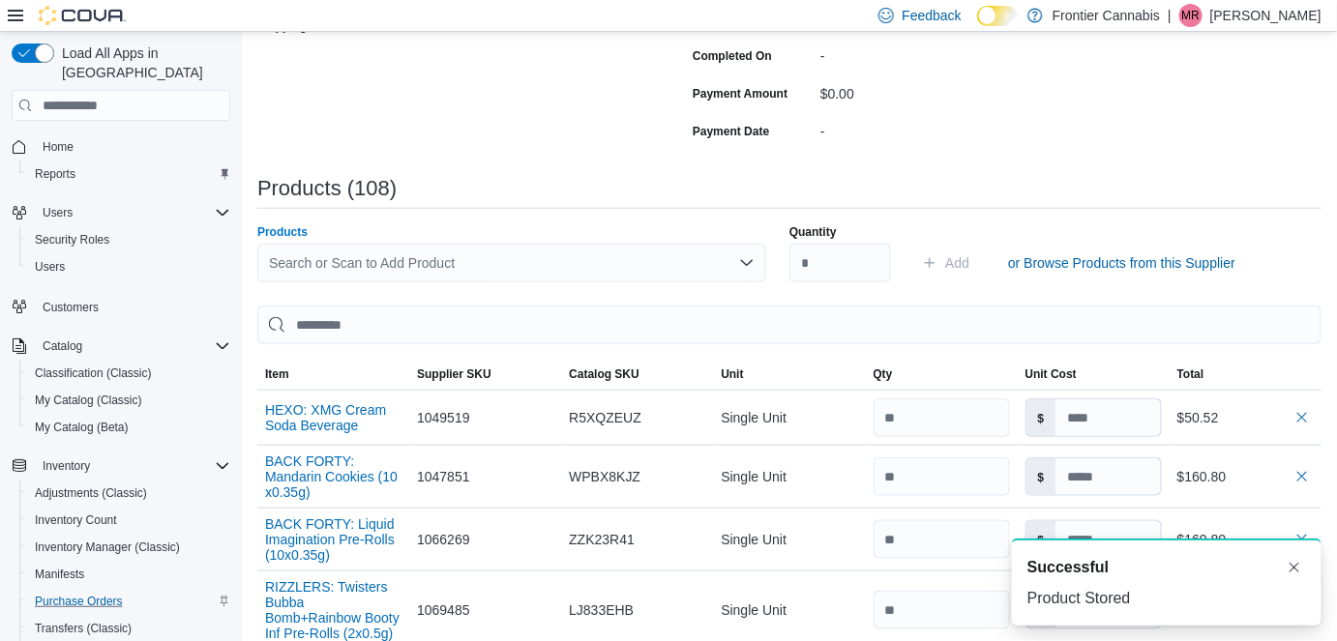
click at [362, 263] on div "Search or Scan to Add Product" at bounding box center [511, 263] width 509 height 39
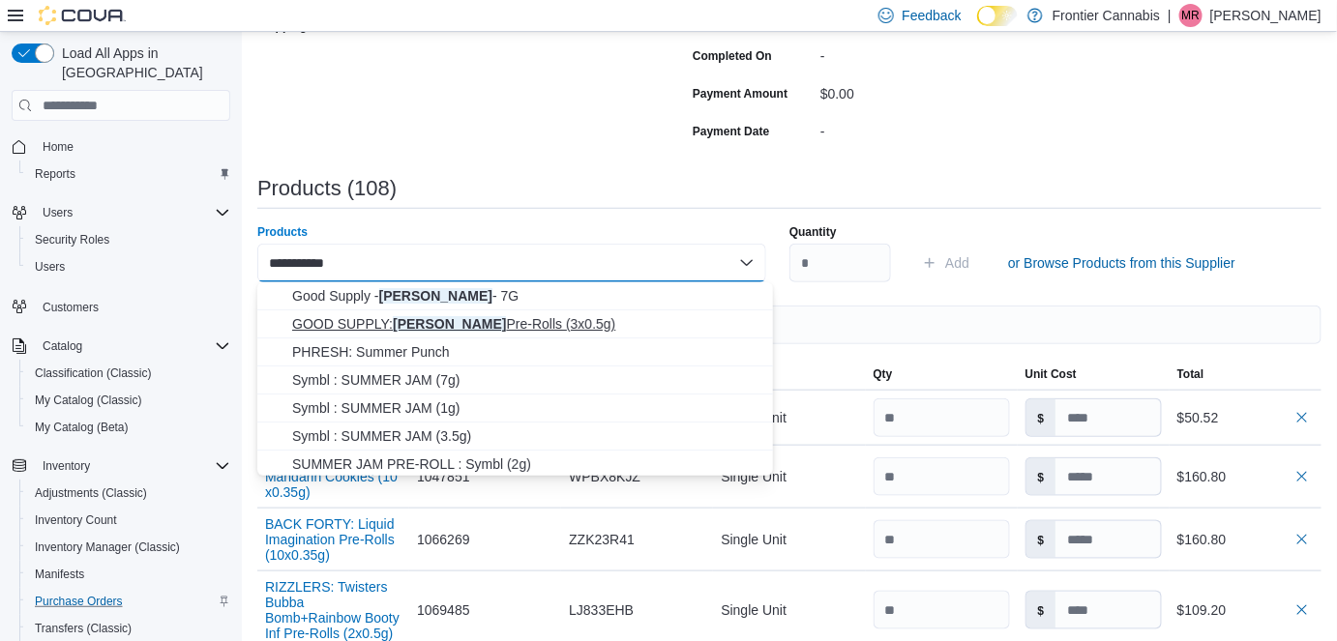
click at [441, 313] on button "GOOD SUPPLY: [PERSON_NAME] Pre-Rolls (3x0.5g)" at bounding box center [515, 325] width 516 height 28
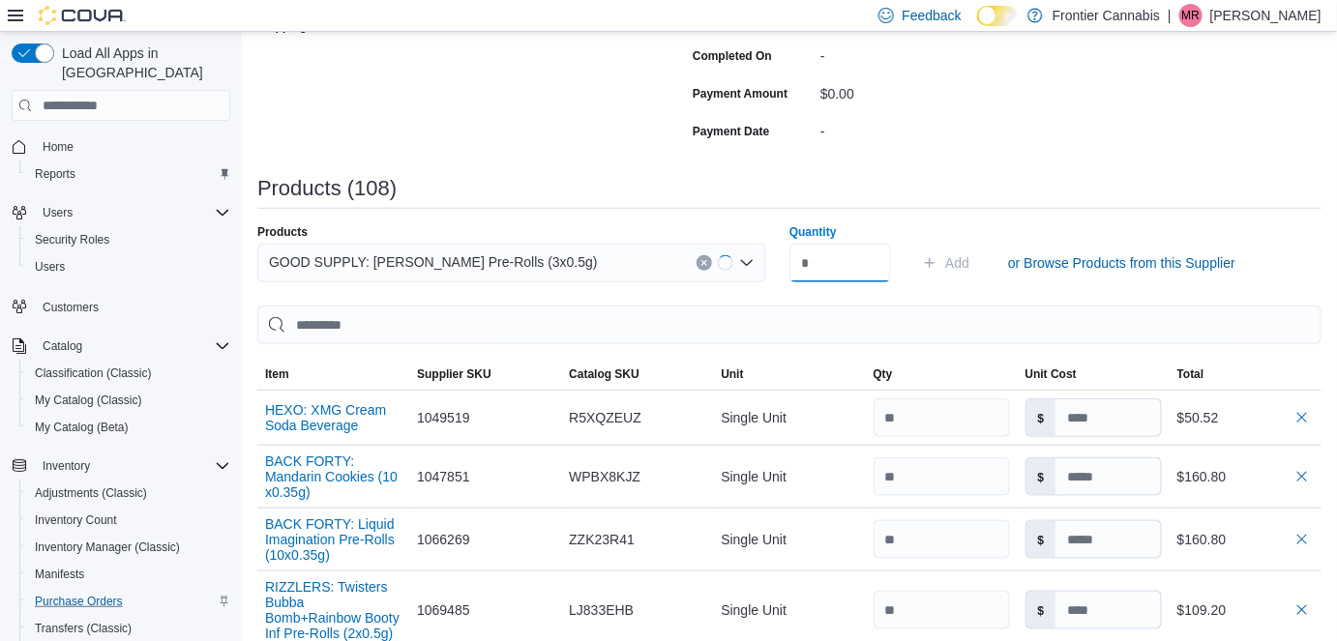
click at [869, 253] on input "Quantity" at bounding box center [840, 263] width 102 height 39
click at [967, 260] on span "Add" at bounding box center [957, 262] width 24 height 19
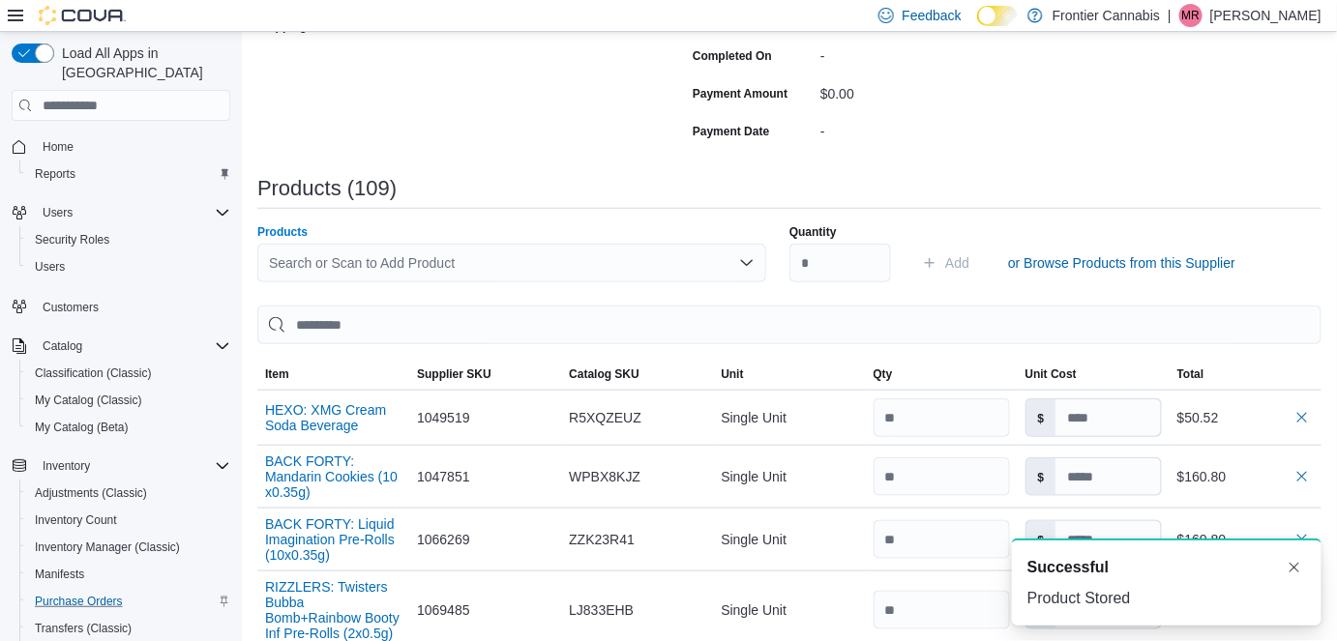
click at [450, 261] on div "Search or Scan to Add Product" at bounding box center [511, 263] width 509 height 39
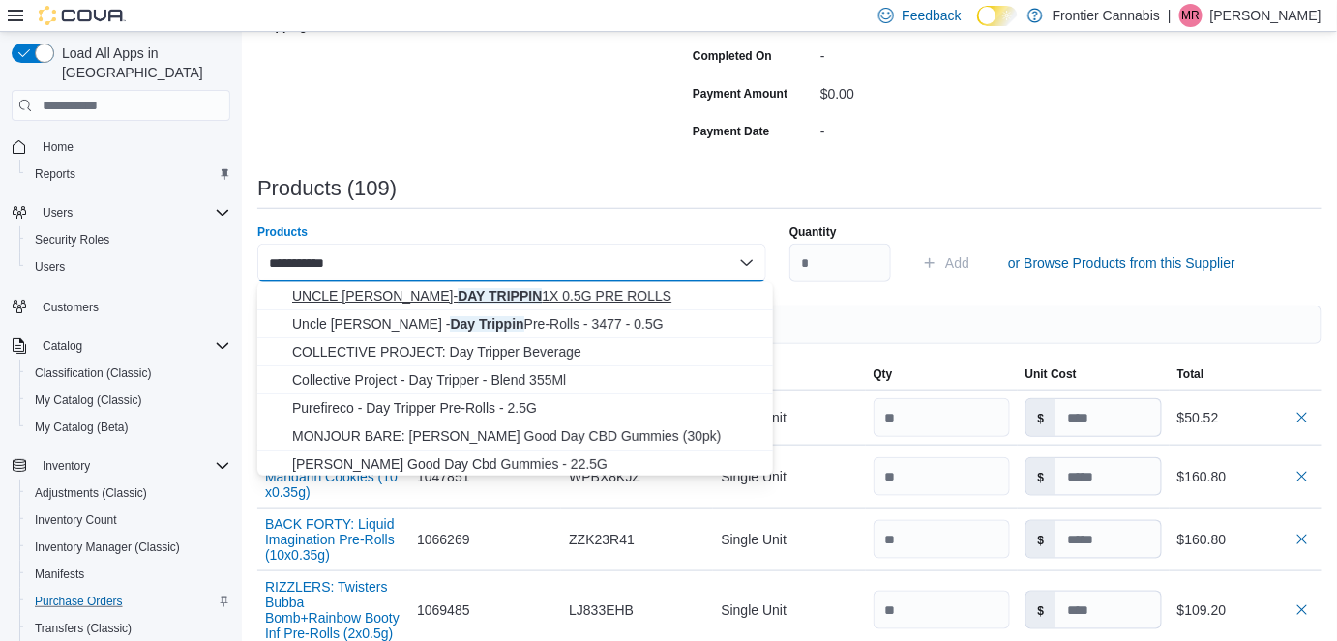
click at [550, 288] on span "UNCLE [PERSON_NAME]- DAY TRIPPIN 1X 0.5G PRE ROLLS" at bounding box center [526, 295] width 469 height 19
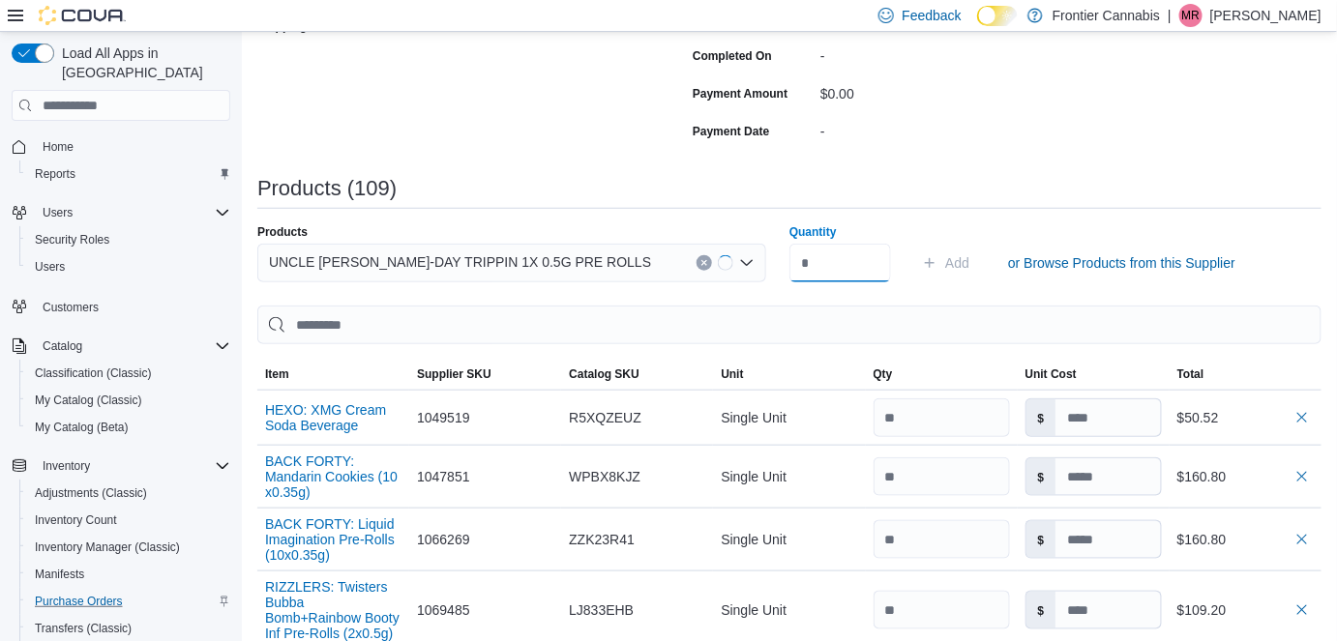
click at [856, 271] on input "Quantity" at bounding box center [840, 263] width 102 height 39
click at [968, 258] on span "Add" at bounding box center [957, 262] width 24 height 19
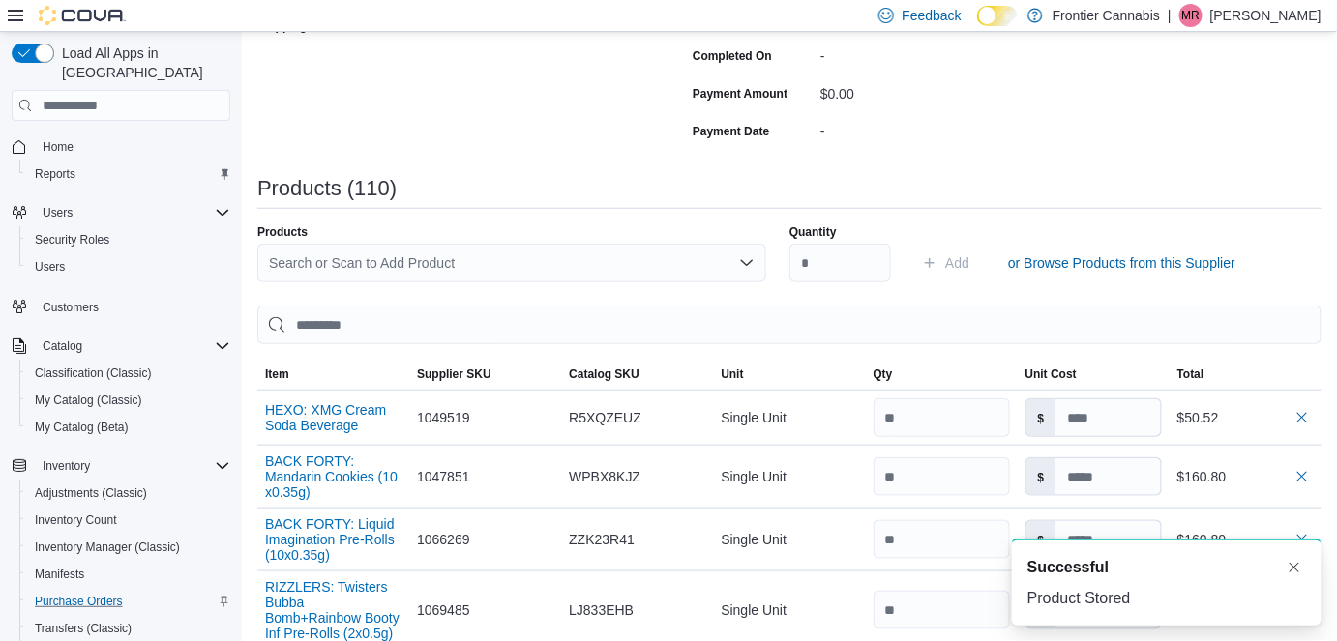
click at [344, 266] on div "Search or Scan to Add Product" at bounding box center [511, 263] width 509 height 39
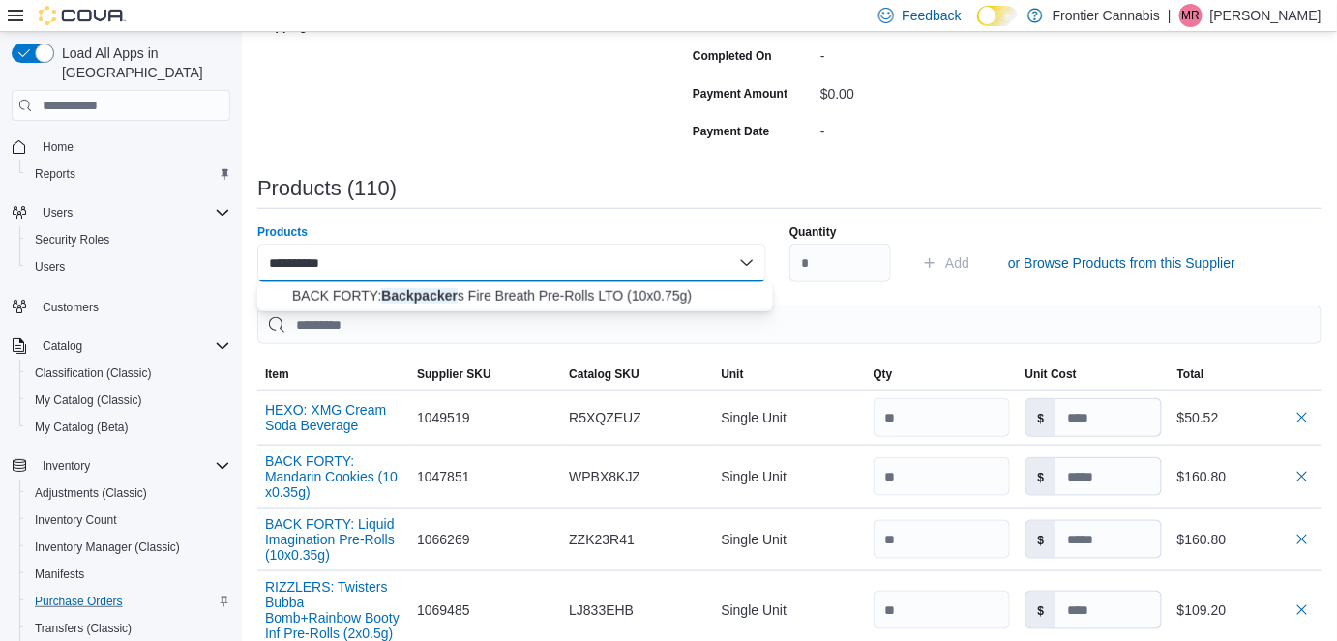
click at [373, 301] on span "BACK FORTY: Backpacker s Fire Breath Pre-Rolls LTO (10x0.75g)" at bounding box center [526, 295] width 469 height 19
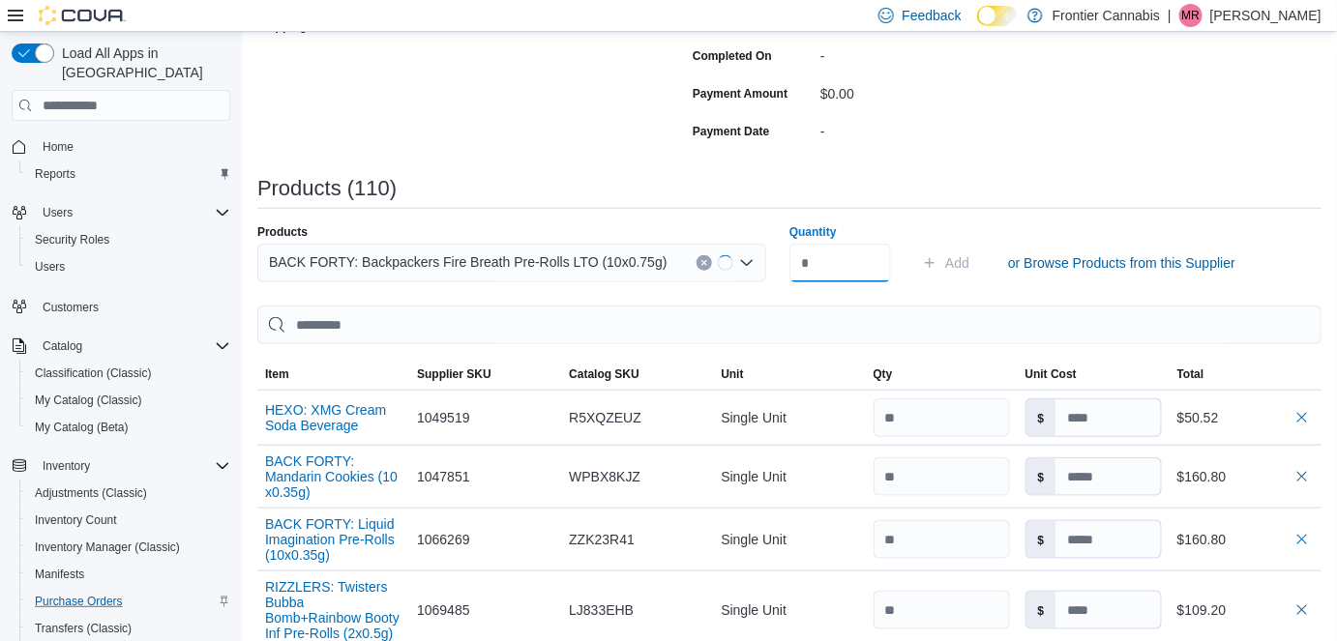
click at [825, 271] on input "Quantity" at bounding box center [840, 263] width 102 height 39
click at [968, 260] on span "Add" at bounding box center [957, 262] width 24 height 19
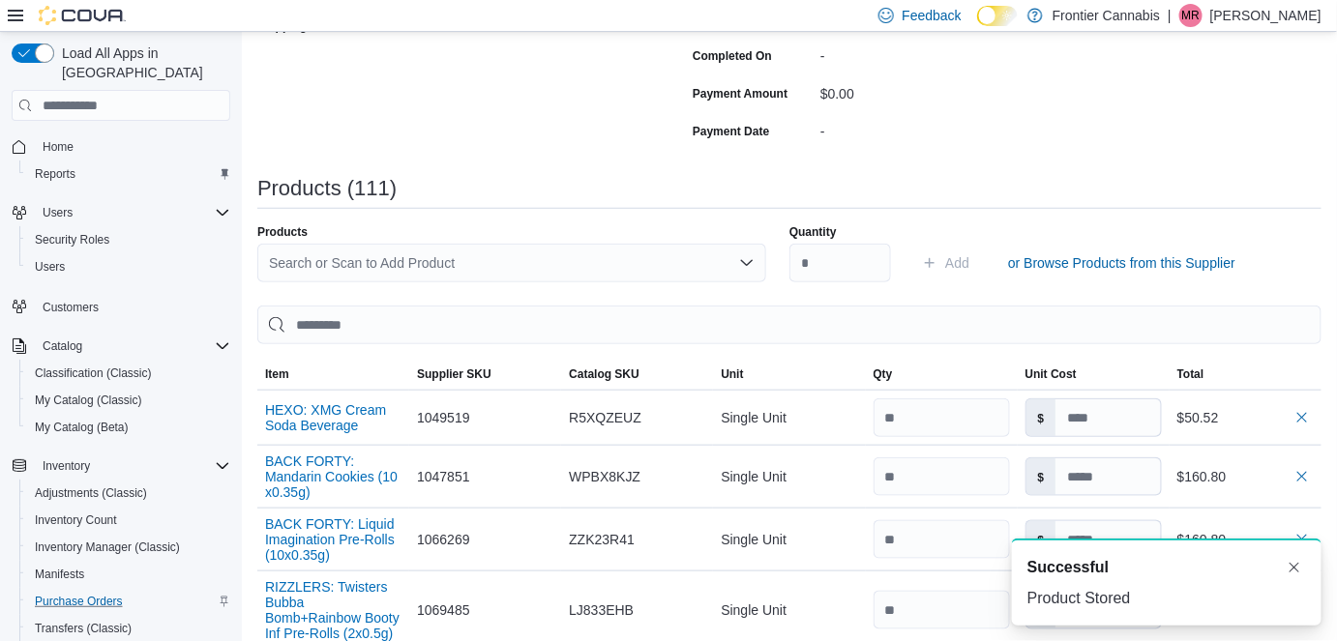
click at [360, 257] on div "Search or Scan to Add Product" at bounding box center [511, 263] width 509 height 39
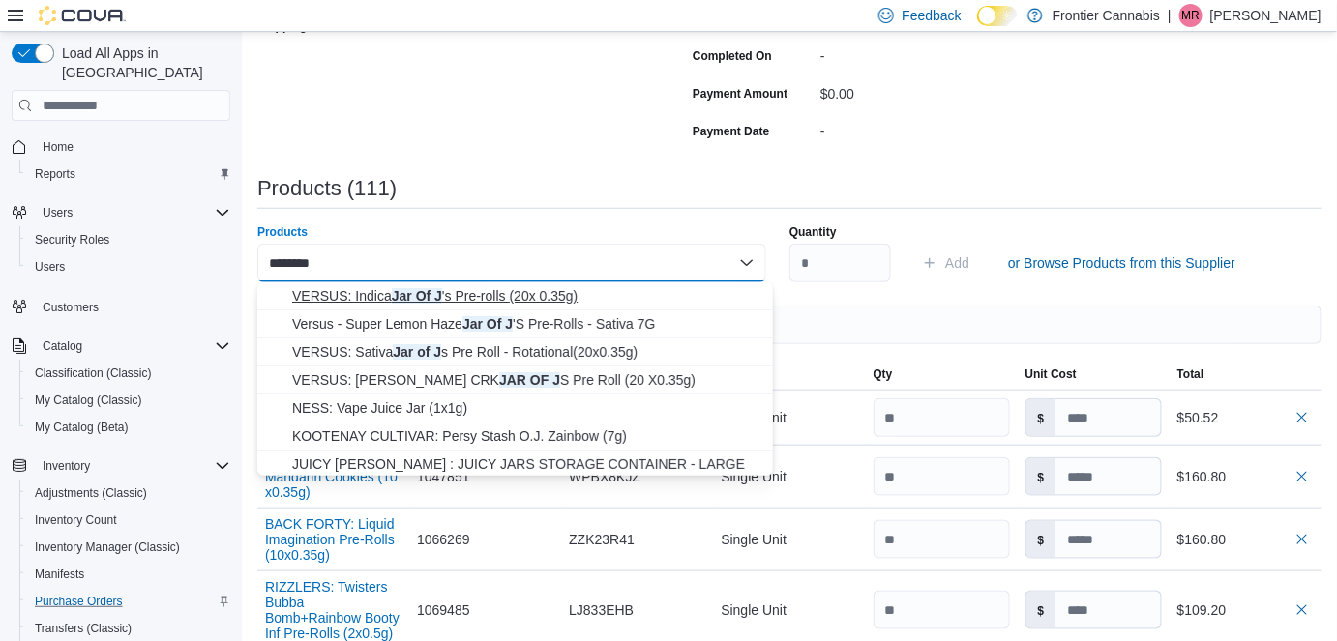
click at [399, 300] on span "VERSUS: Indica Jar Of J 's Pre-rolls (20x 0.35g)" at bounding box center [526, 295] width 469 height 19
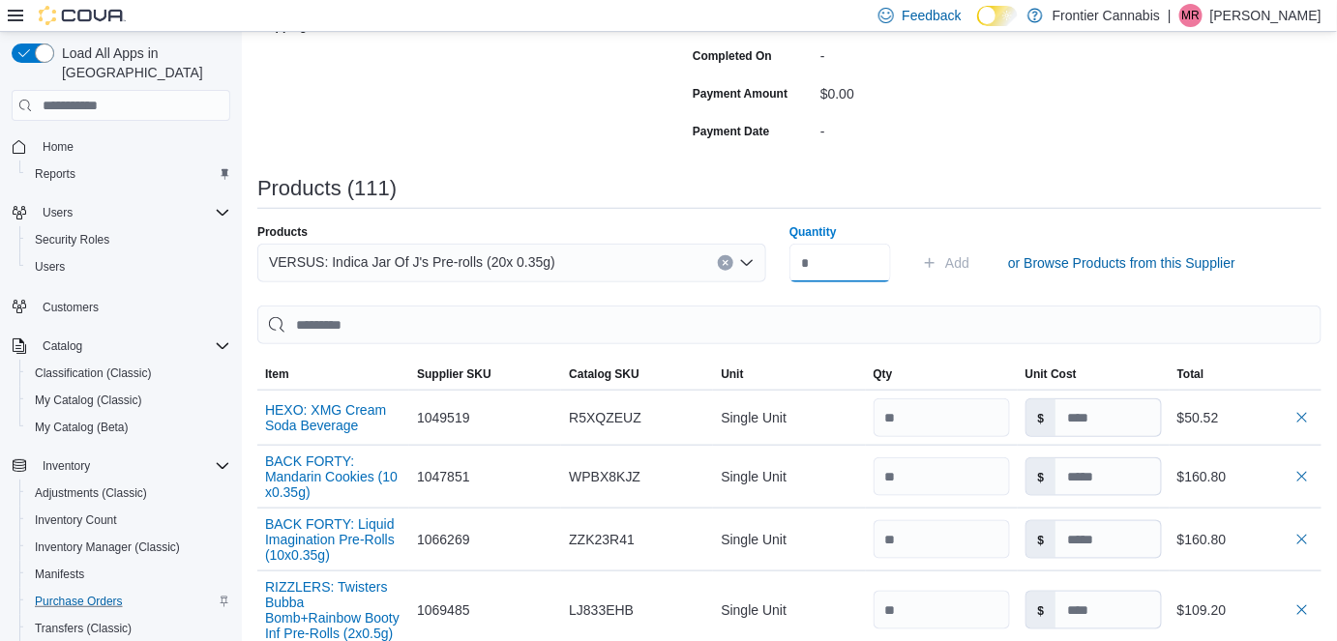
click at [833, 272] on input "Quantity" at bounding box center [840, 263] width 102 height 39
click at [962, 256] on span "Add" at bounding box center [957, 262] width 24 height 19
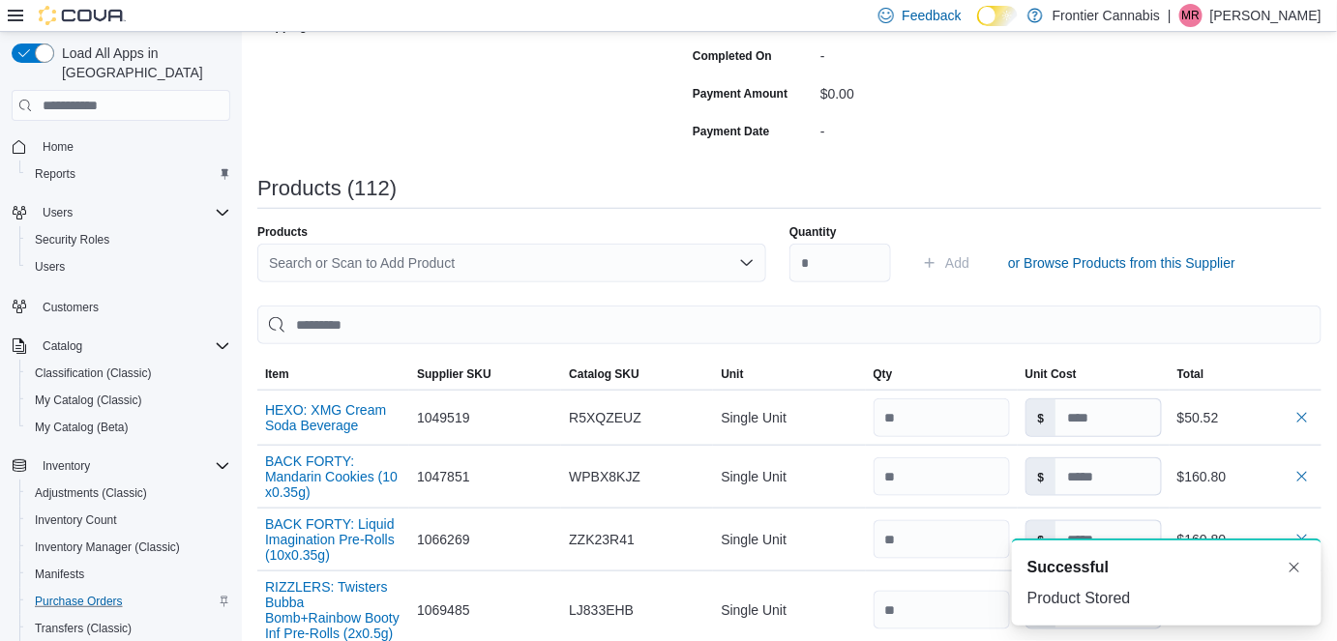
click at [294, 260] on div "Search or Scan to Add Product" at bounding box center [511, 263] width 509 height 39
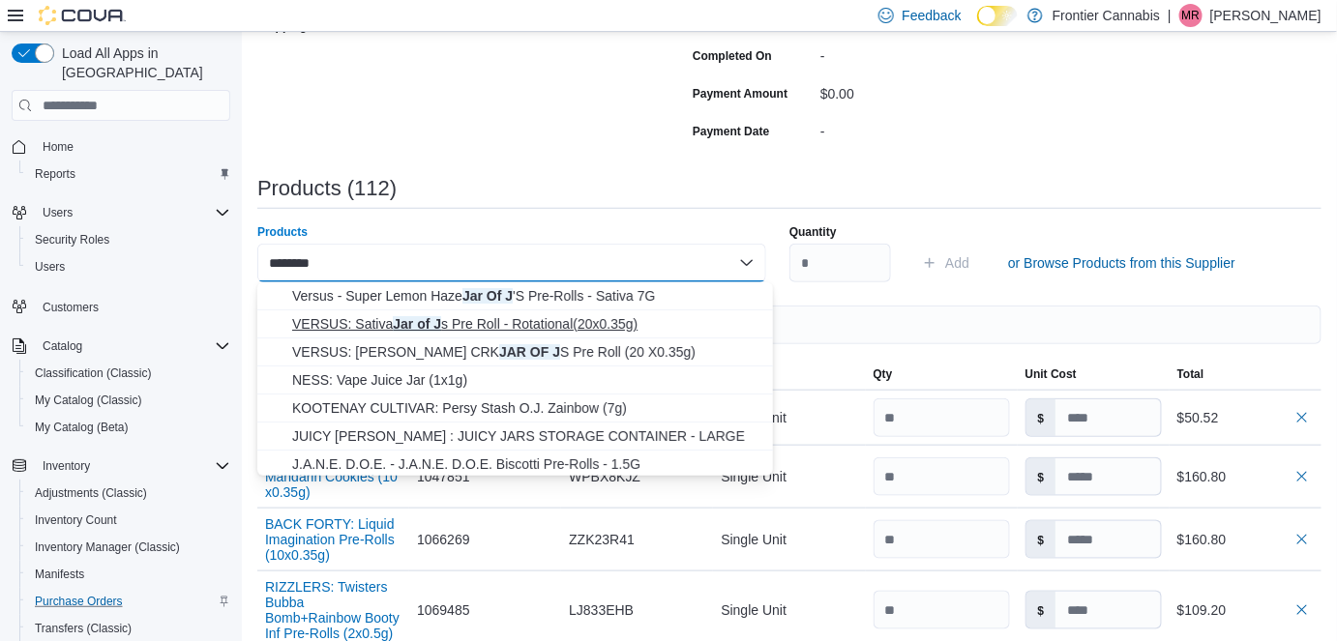
click at [377, 328] on span "VERSUS: Sativa Jar of J s Pre Roll - Rotational(20x0.35g)" at bounding box center [526, 323] width 469 height 19
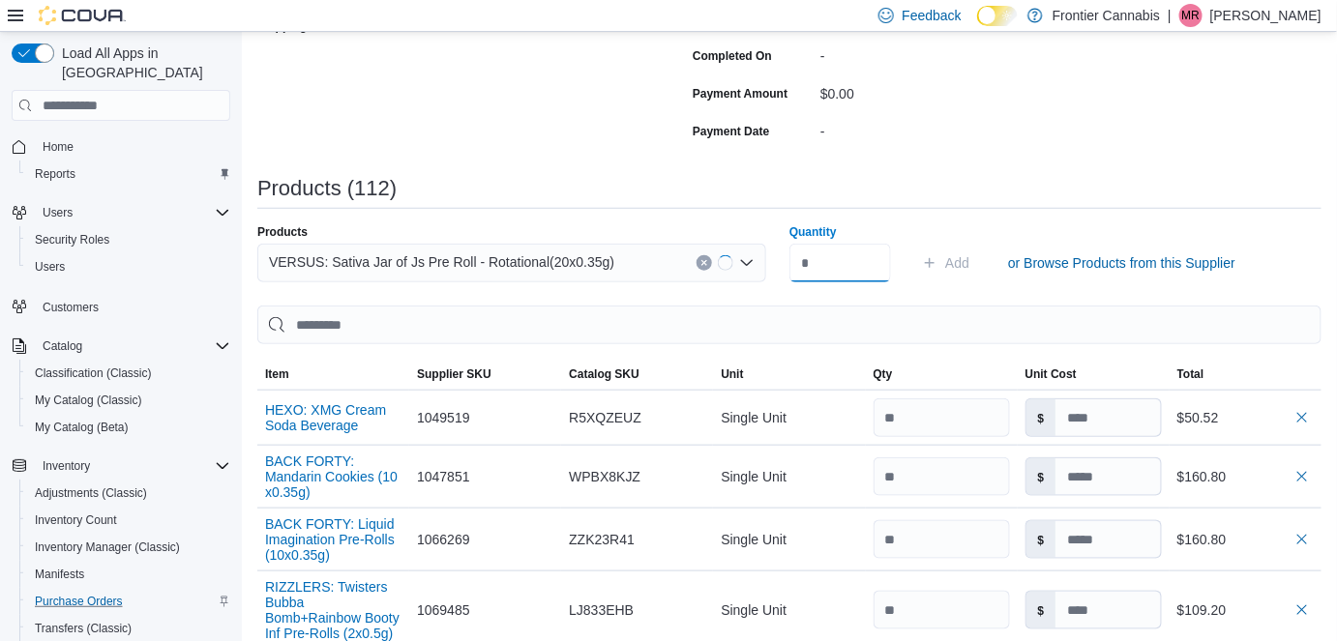
click at [843, 257] on input "Quantity" at bounding box center [840, 263] width 102 height 39
click at [969, 255] on span "Add" at bounding box center [957, 262] width 24 height 19
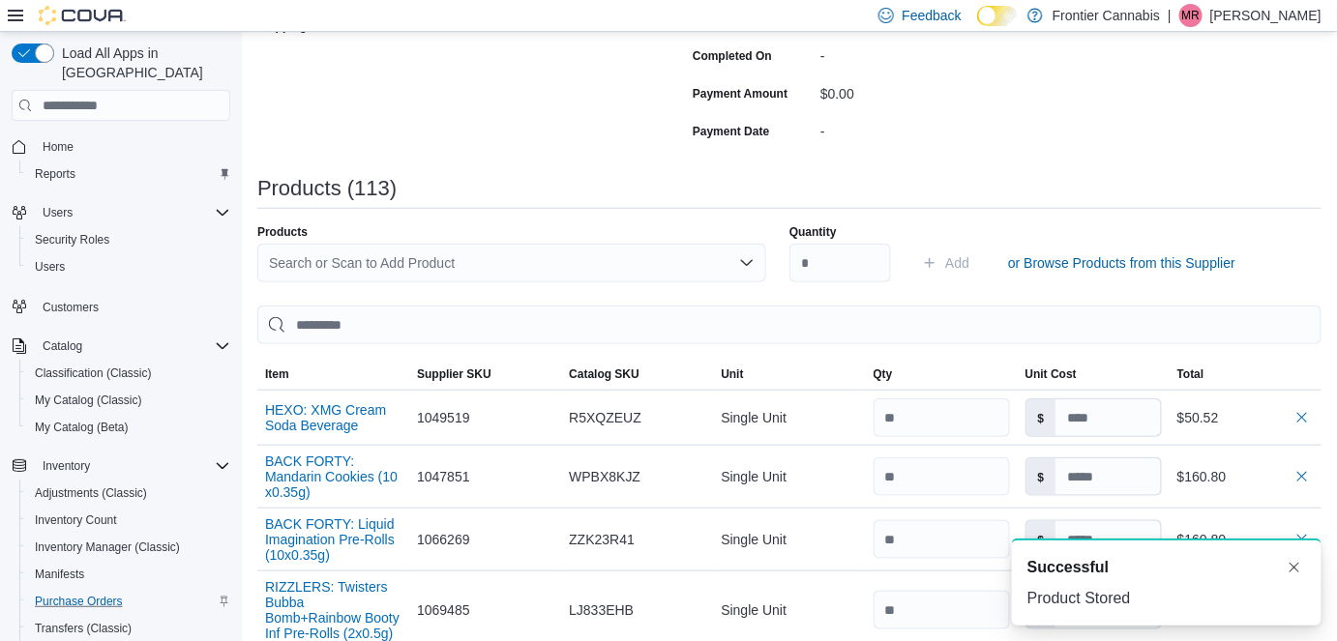
click at [544, 263] on div "Search or Scan to Add Product" at bounding box center [511, 263] width 509 height 39
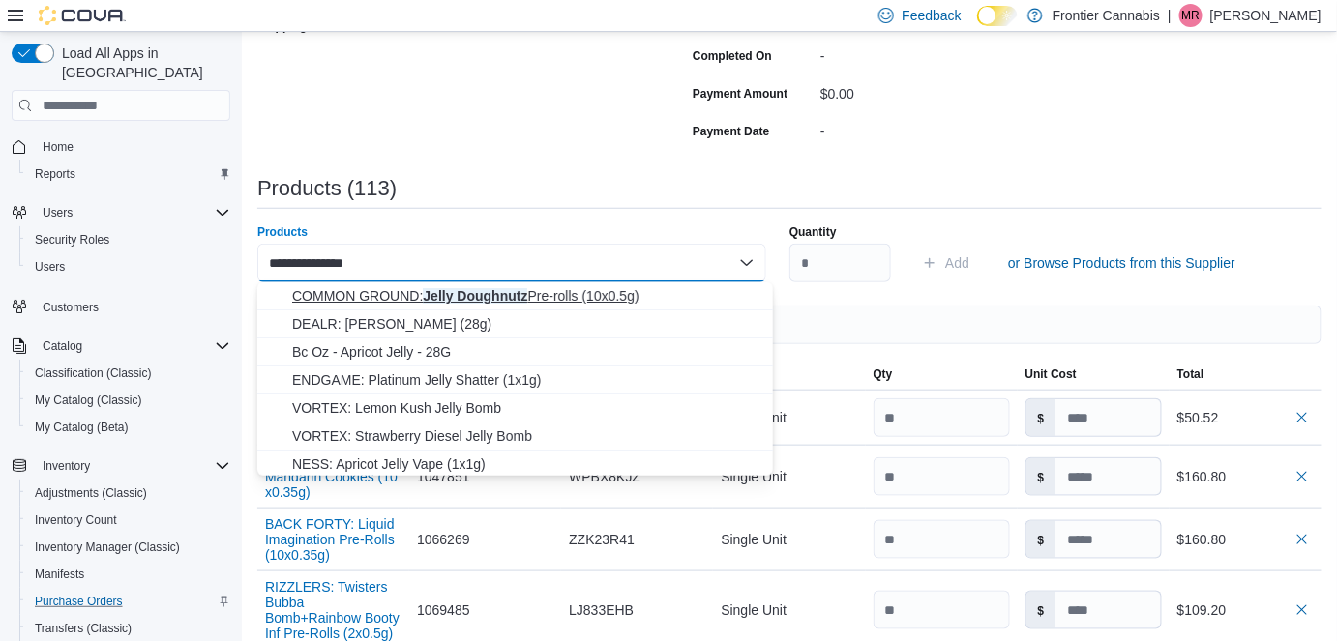
click at [521, 301] on span "COMMON GROUND: Jelly Doughnutz Pre-rolls (10x0.5g)" at bounding box center [526, 295] width 469 height 19
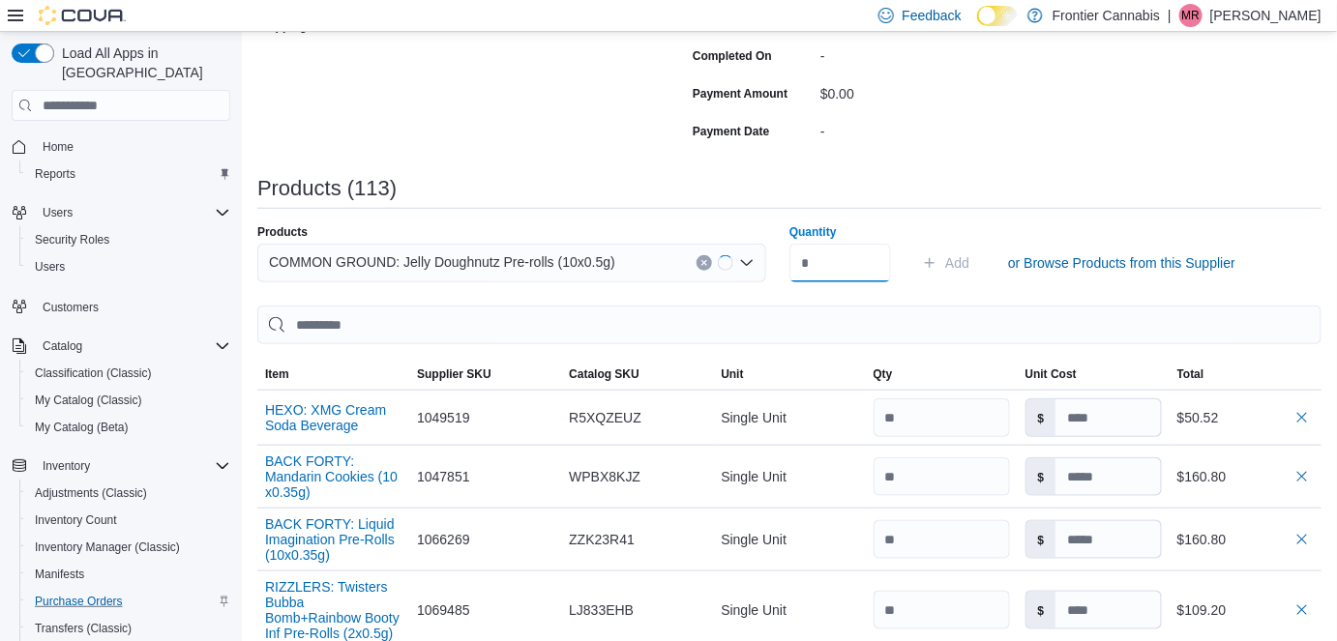
click at [855, 269] on input "Quantity" at bounding box center [840, 263] width 102 height 39
click at [954, 255] on span "Add" at bounding box center [957, 262] width 24 height 19
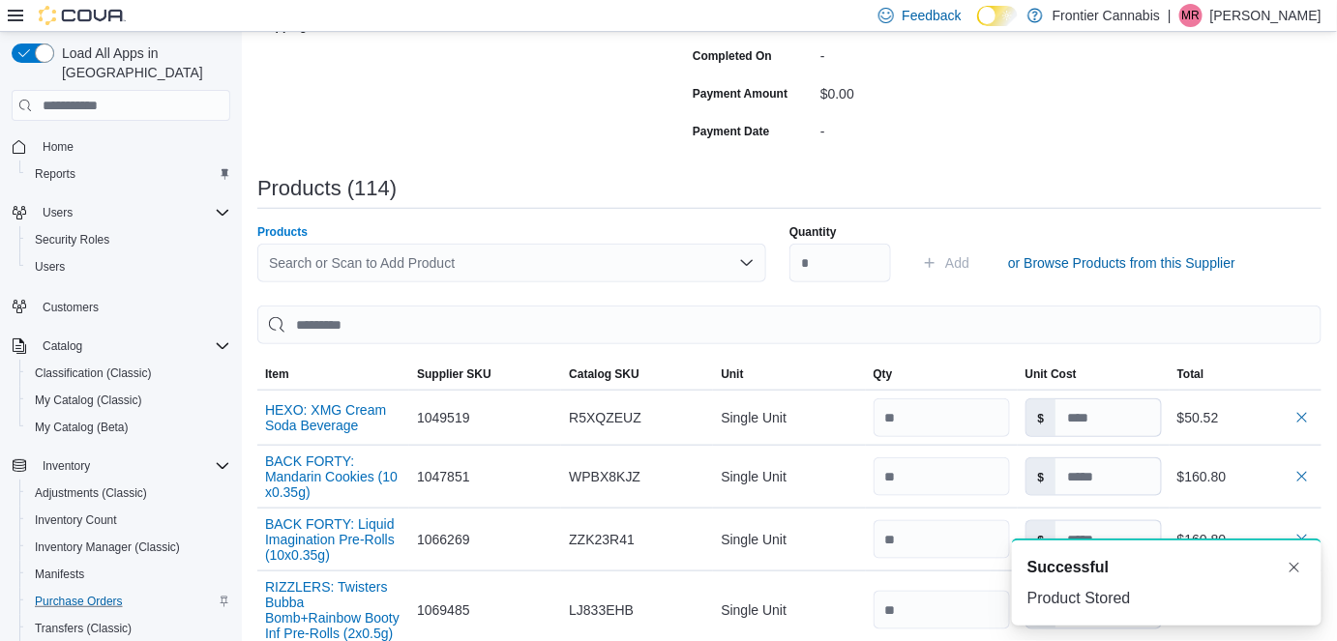
click at [400, 272] on div "Search or Scan to Add Product" at bounding box center [511, 263] width 509 height 39
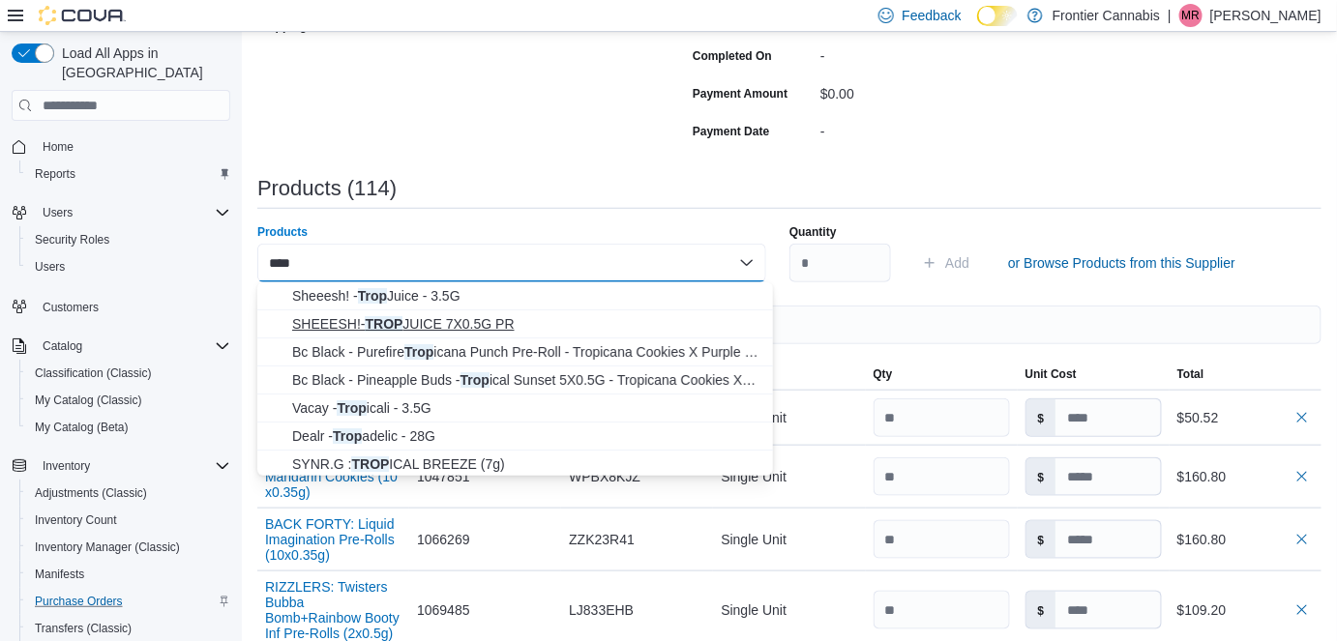
click at [410, 323] on span "SHEEESH!- TROP JUICE 7X0.5G PR" at bounding box center [526, 323] width 469 height 19
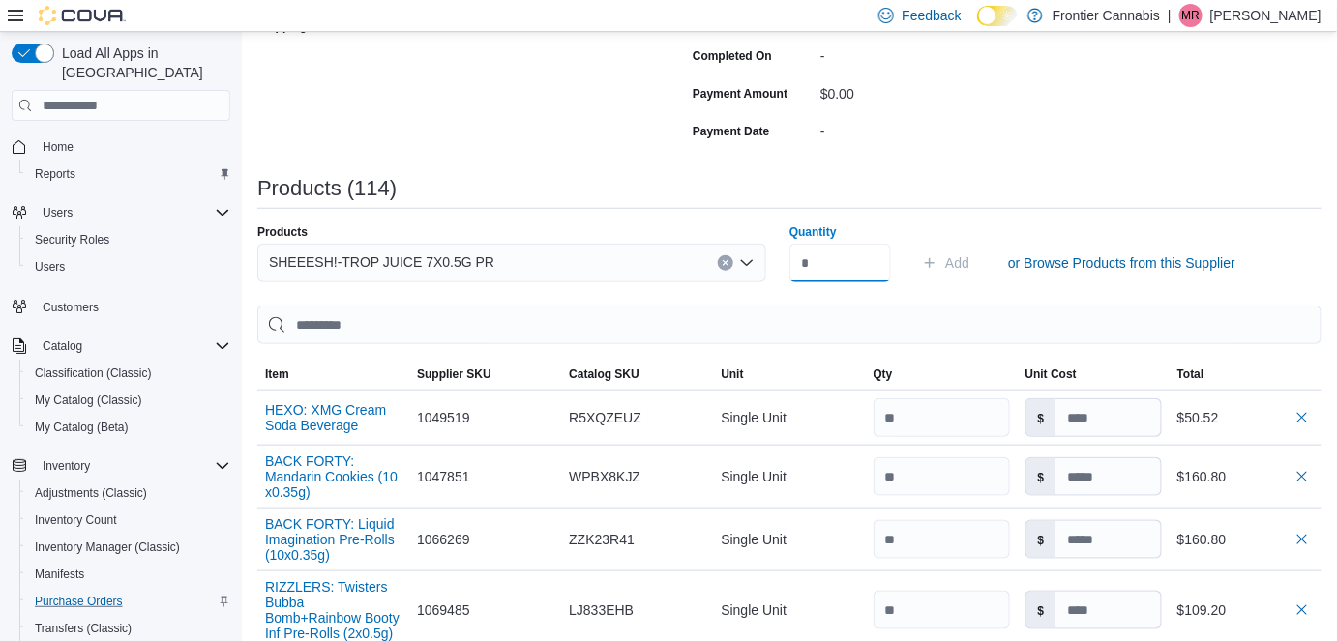
click at [835, 266] on input "Quantity" at bounding box center [840, 263] width 102 height 39
click at [960, 267] on span "Add" at bounding box center [957, 262] width 24 height 19
click at [279, 263] on div "Search or Scan to Add Product" at bounding box center [511, 263] width 509 height 39
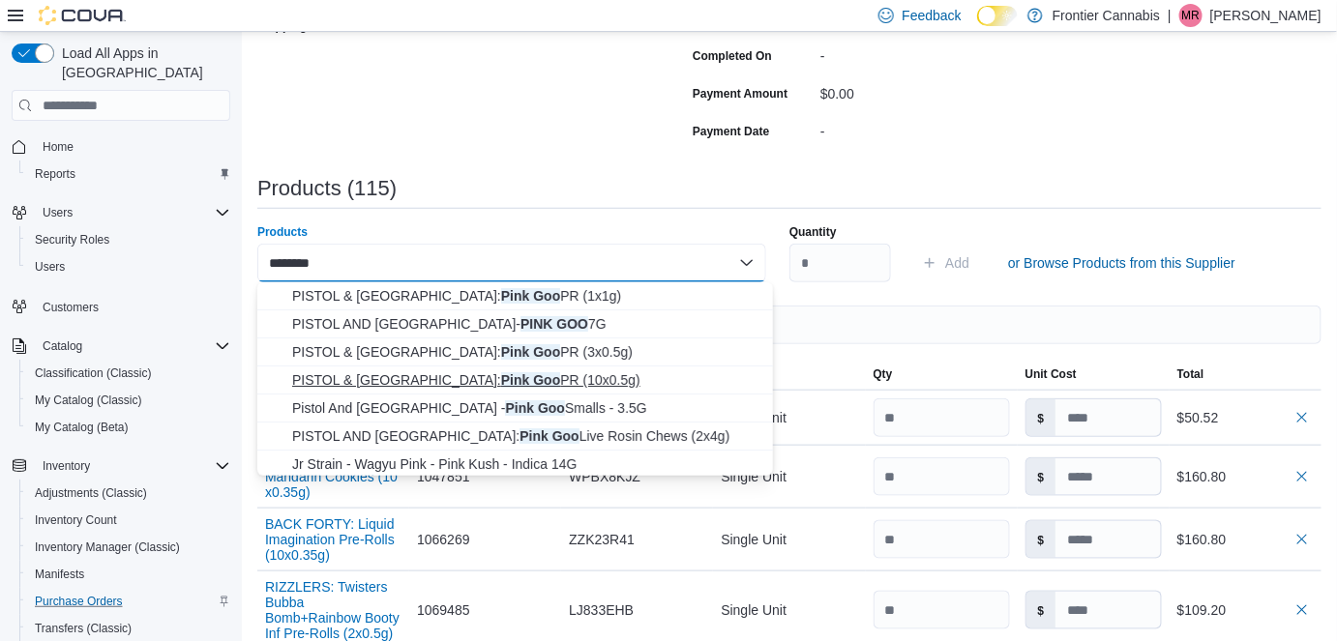
click at [387, 378] on span "PISTOL & [GEOGRAPHIC_DATA]: Pink Goo PR (10x0.5g)" at bounding box center [526, 380] width 469 height 19
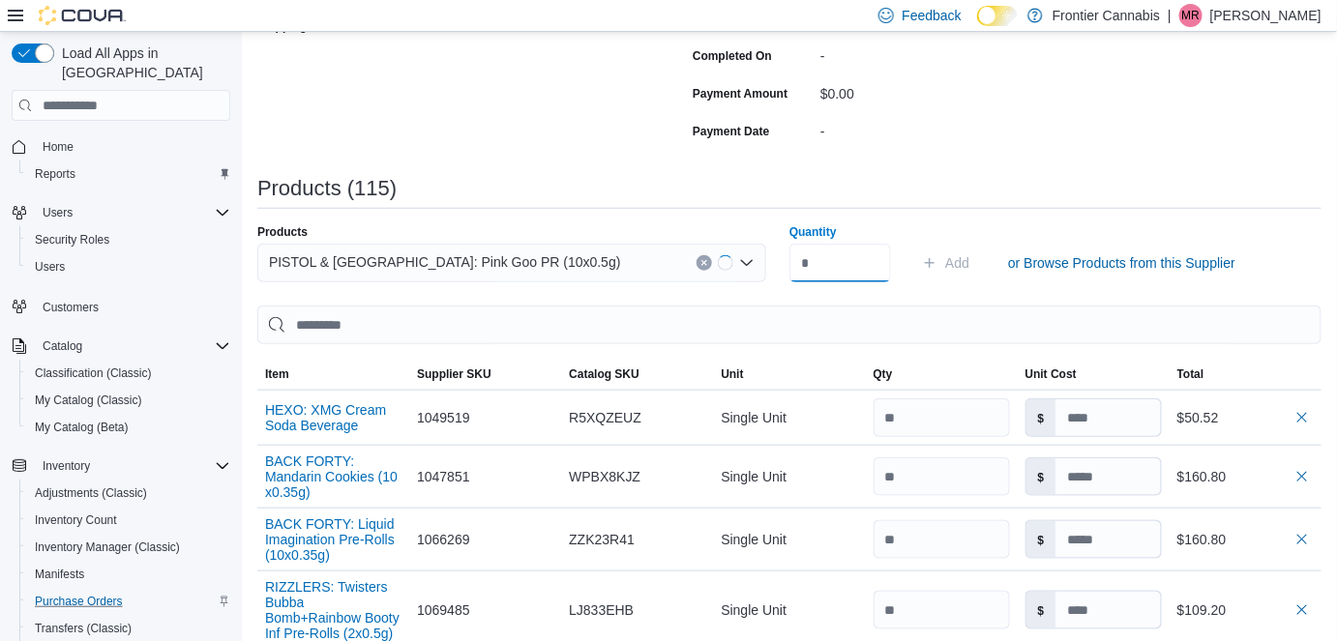
click at [830, 259] on input "Quantity" at bounding box center [840, 263] width 102 height 39
click at [977, 263] on button "Add" at bounding box center [945, 263] width 63 height 39
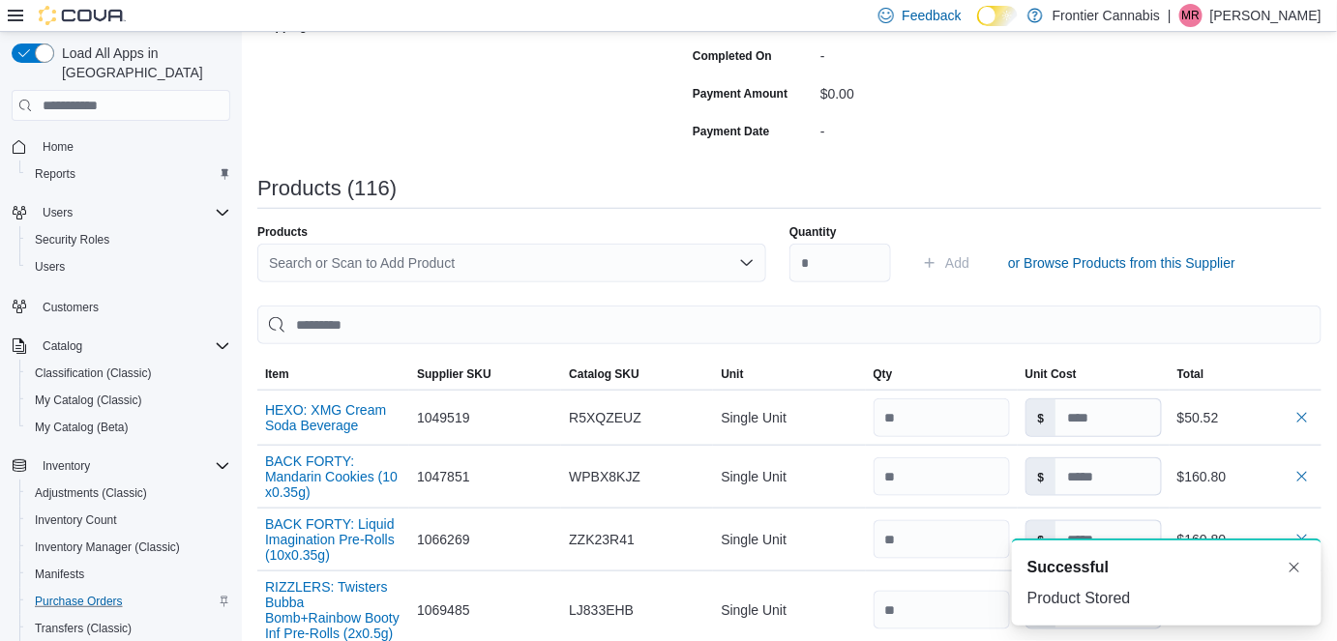
click at [290, 268] on div "Search or Scan to Add Product" at bounding box center [511, 263] width 509 height 39
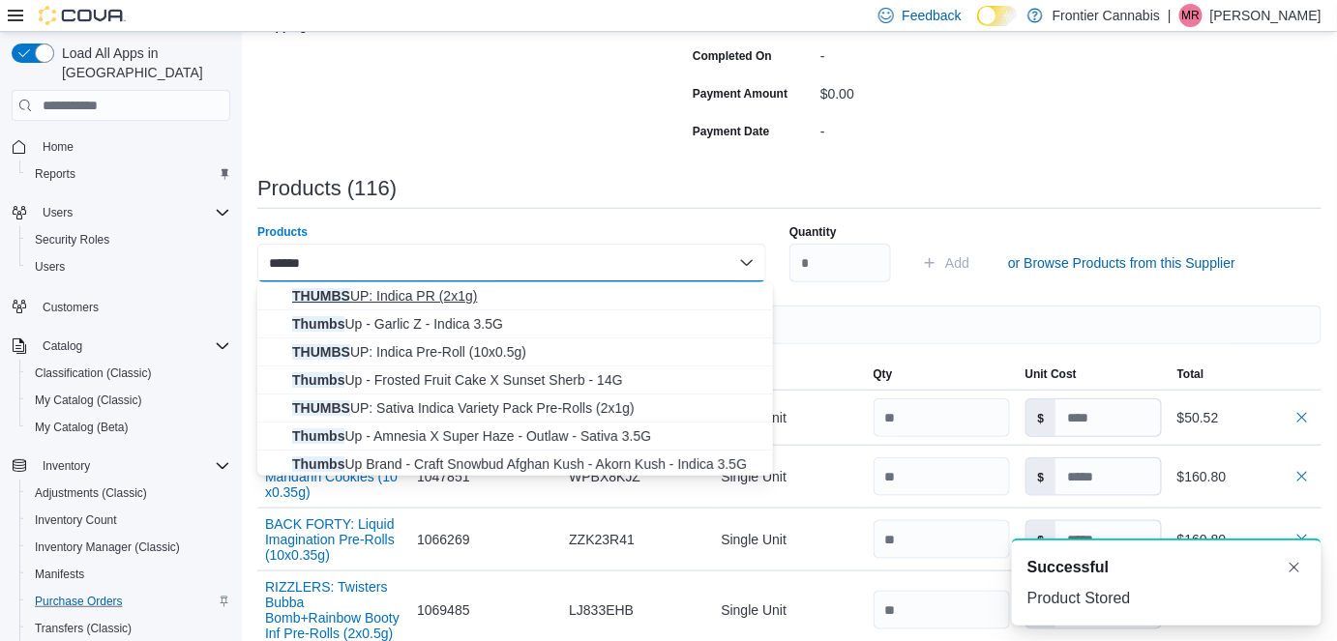
click at [374, 292] on span "THUMBS UP: Indica PR (2x1g)" at bounding box center [526, 295] width 469 height 19
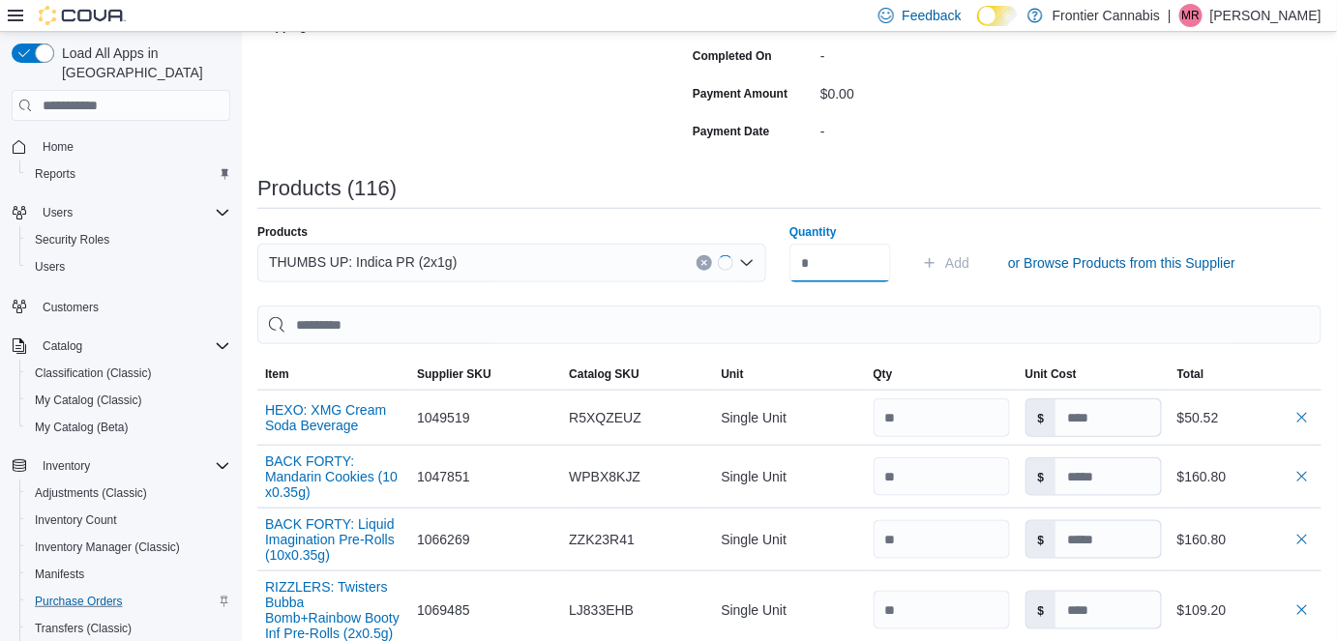
click at [845, 275] on input "Quantity" at bounding box center [840, 263] width 102 height 39
click at [962, 255] on span "Add" at bounding box center [957, 262] width 24 height 19
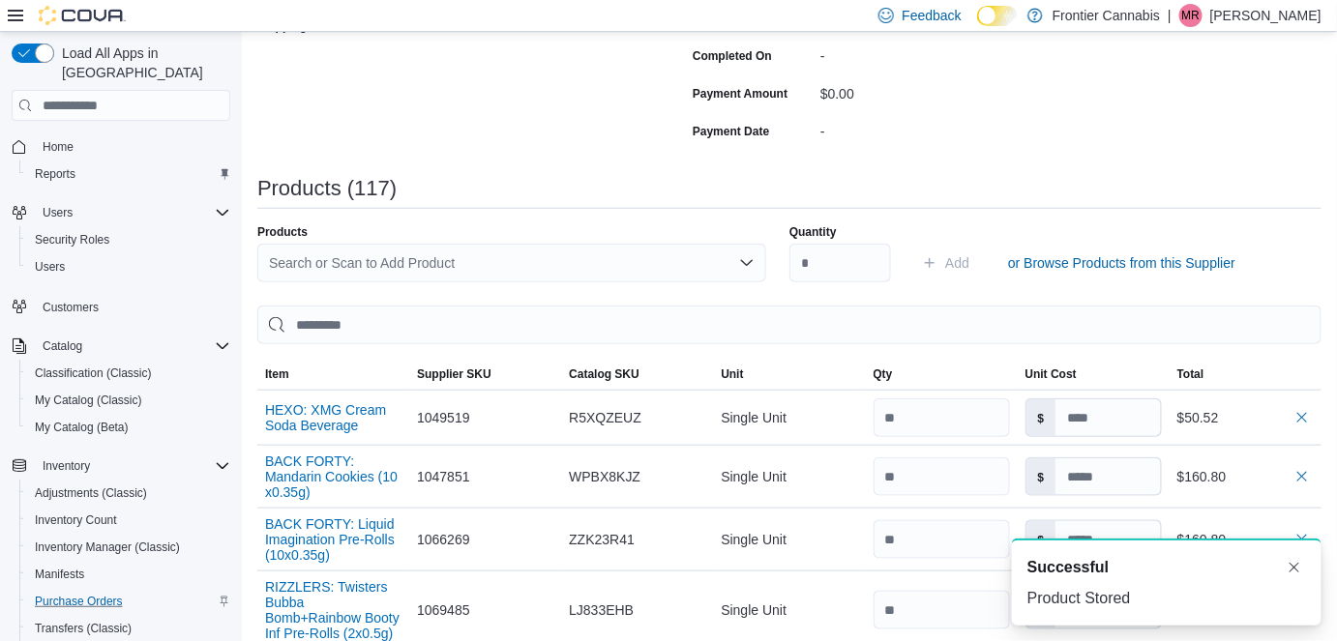
click at [339, 268] on div "Search or Scan to Add Product" at bounding box center [511, 263] width 509 height 39
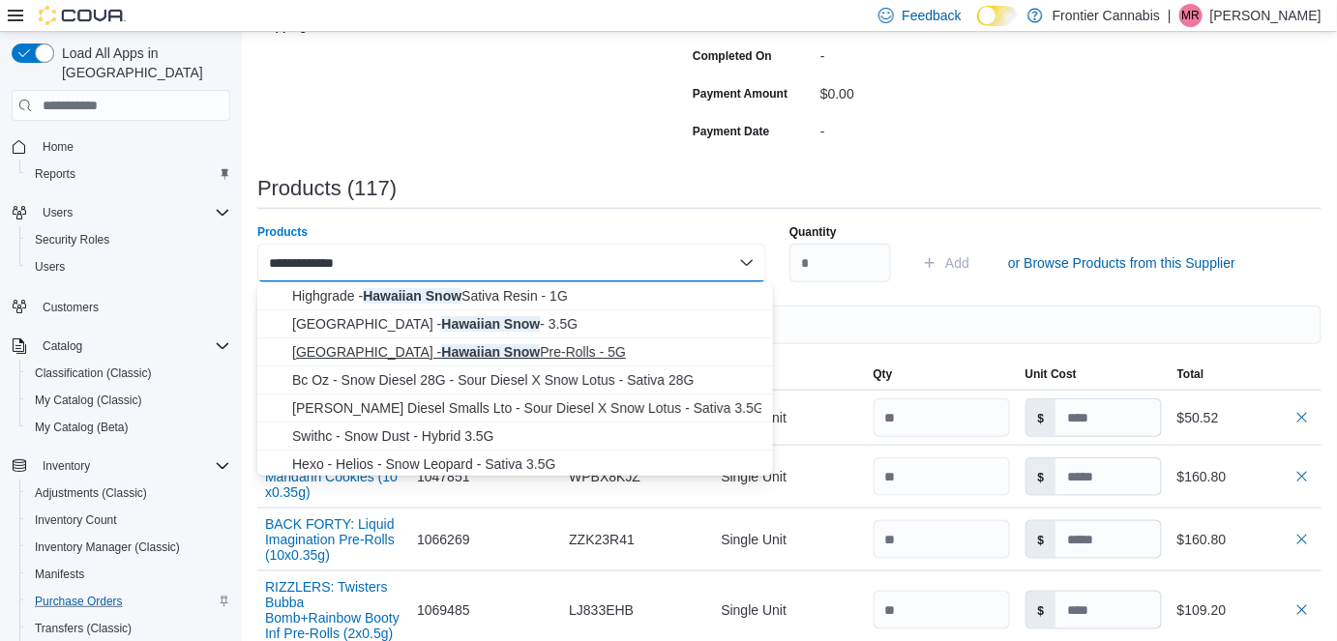
click at [512, 339] on button "Choklit Park - Hawaiian Snow Pre-Rolls - 5G" at bounding box center [515, 353] width 516 height 28
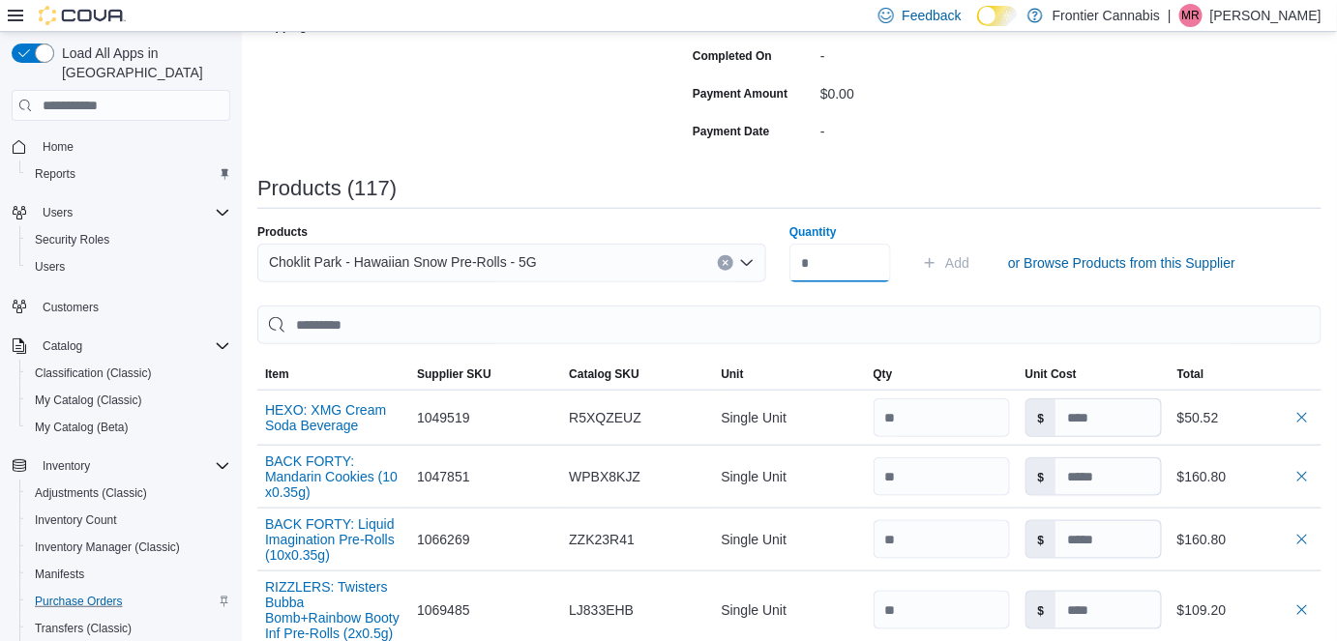
click at [866, 263] on input "Quantity" at bounding box center [840, 263] width 102 height 39
click at [969, 260] on span "Add" at bounding box center [957, 262] width 24 height 19
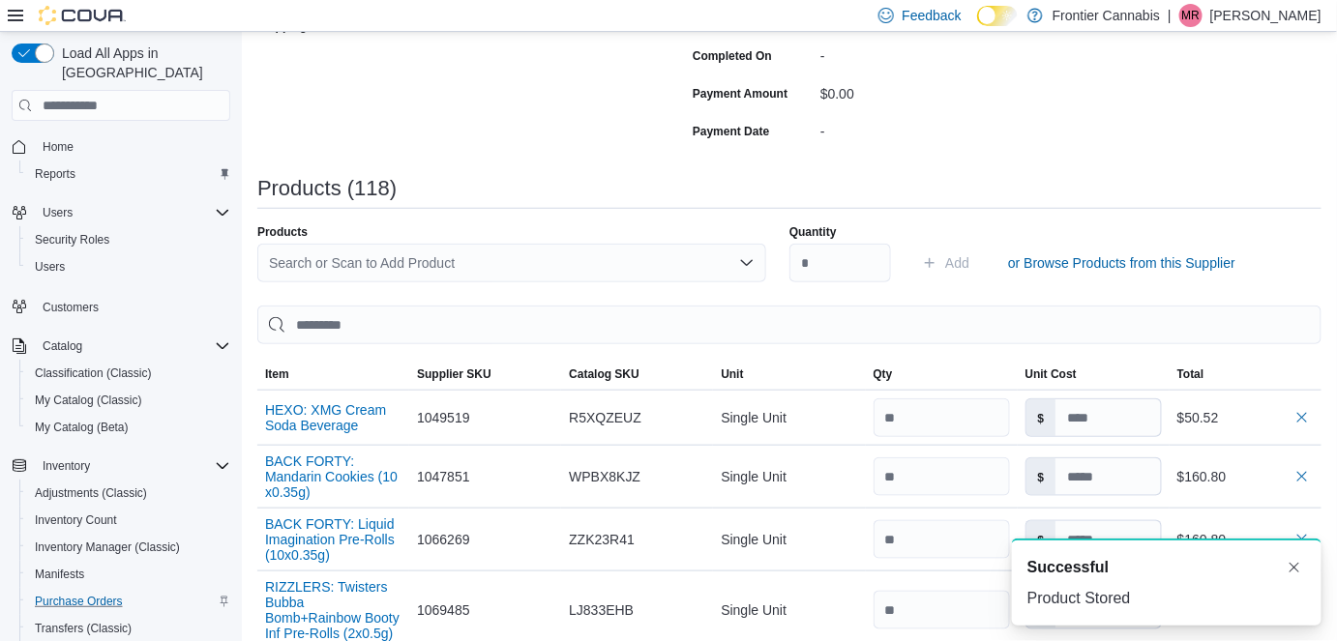
click at [347, 261] on div "Search or Scan to Add Product" at bounding box center [511, 263] width 509 height 39
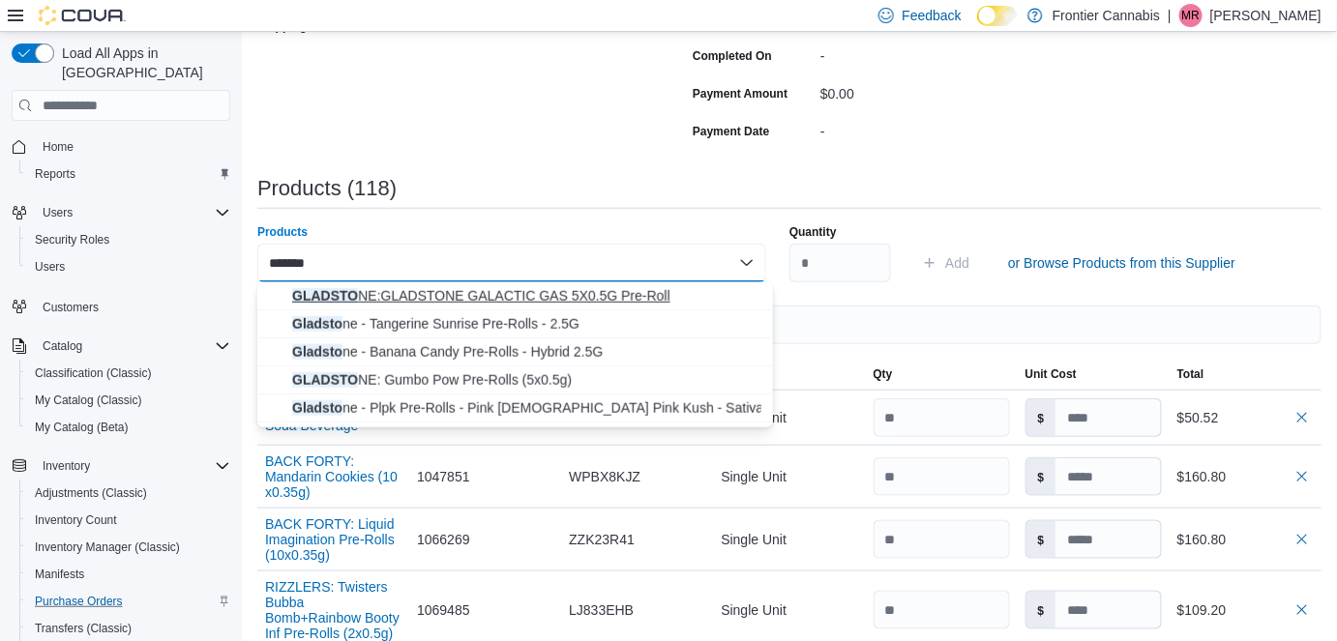
click at [448, 287] on span "GLADSTO NE:GLADSTONE GALACTIC GAS 5X0.5G Pre-Roll" at bounding box center [526, 295] width 469 height 19
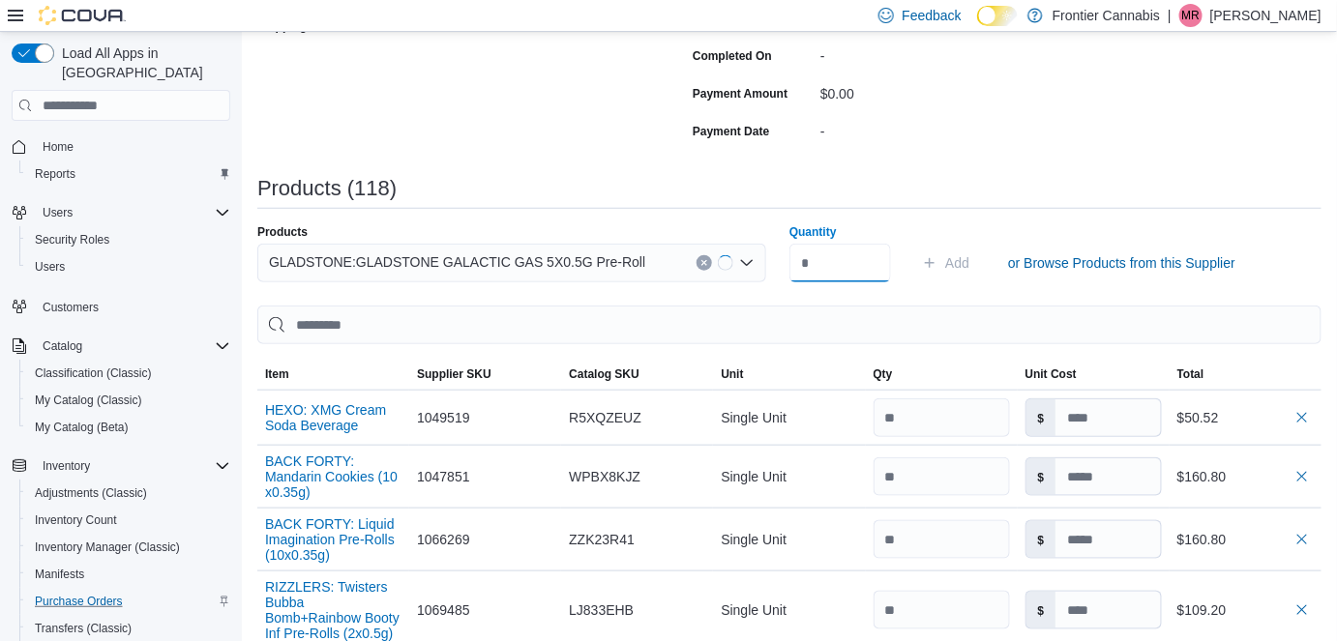
click at [826, 275] on input "Quantity" at bounding box center [840, 263] width 102 height 39
click at [969, 261] on span "Add" at bounding box center [957, 262] width 24 height 19
click at [396, 273] on div "Search or Scan to Add Product" at bounding box center [511, 263] width 509 height 39
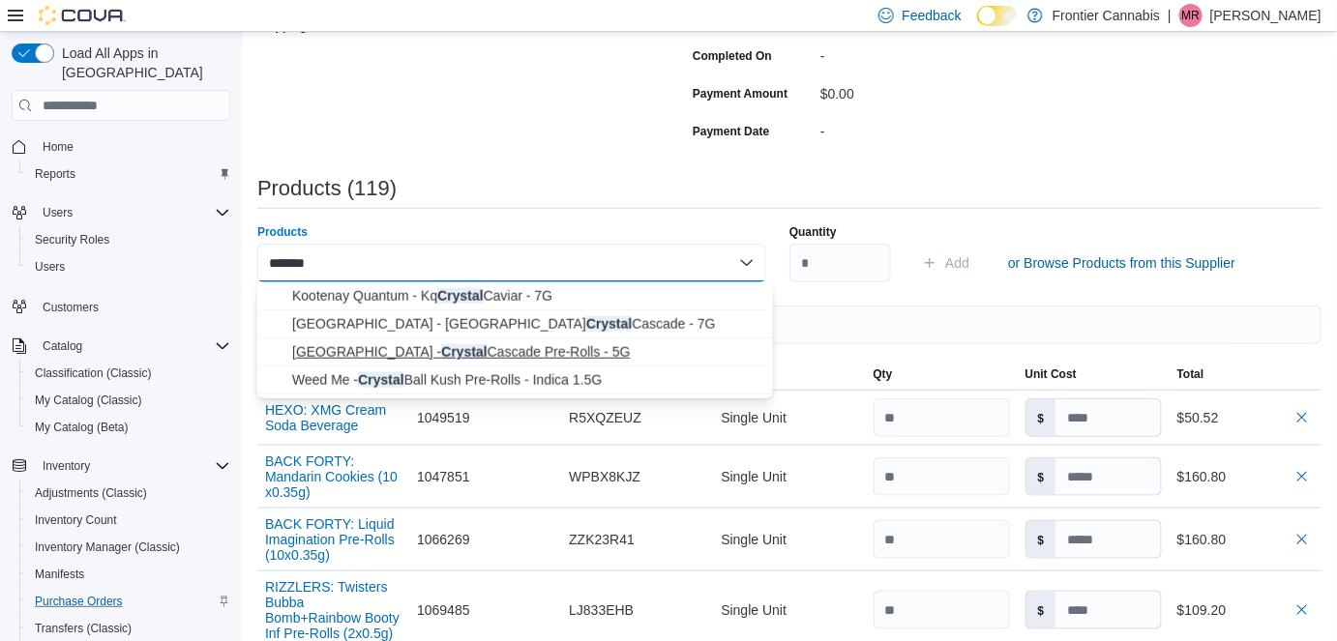
click at [504, 354] on span "Choklit Park - Crystal Cascade Pre-Rolls - 5G" at bounding box center [526, 351] width 469 height 19
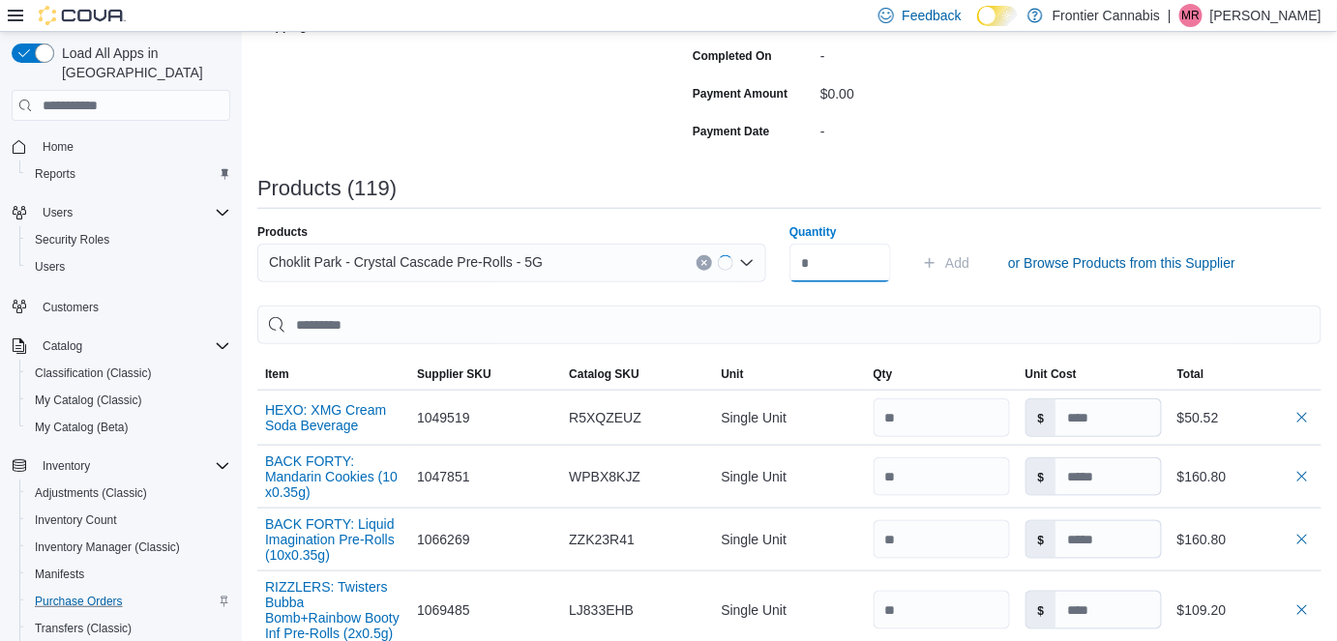
click at [826, 264] on input "Quantity" at bounding box center [840, 263] width 102 height 39
click at [959, 272] on span "Add" at bounding box center [945, 263] width 47 height 39
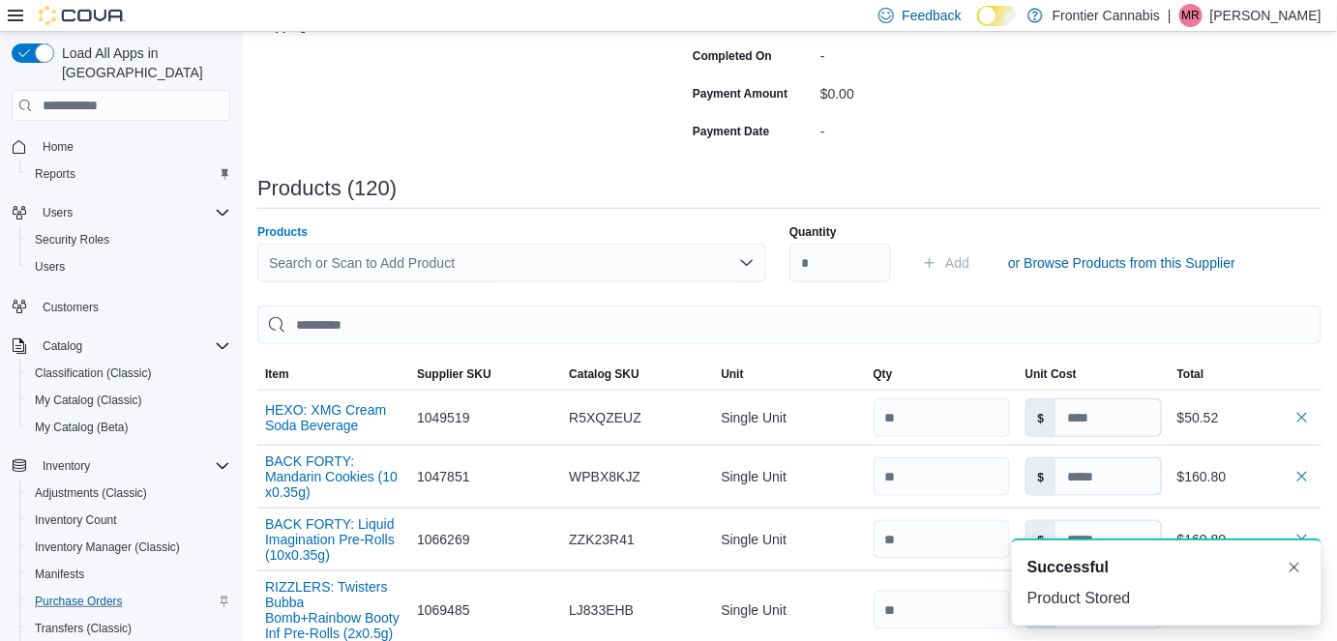
click at [508, 257] on div "Search or Scan to Add Product" at bounding box center [511, 263] width 509 height 39
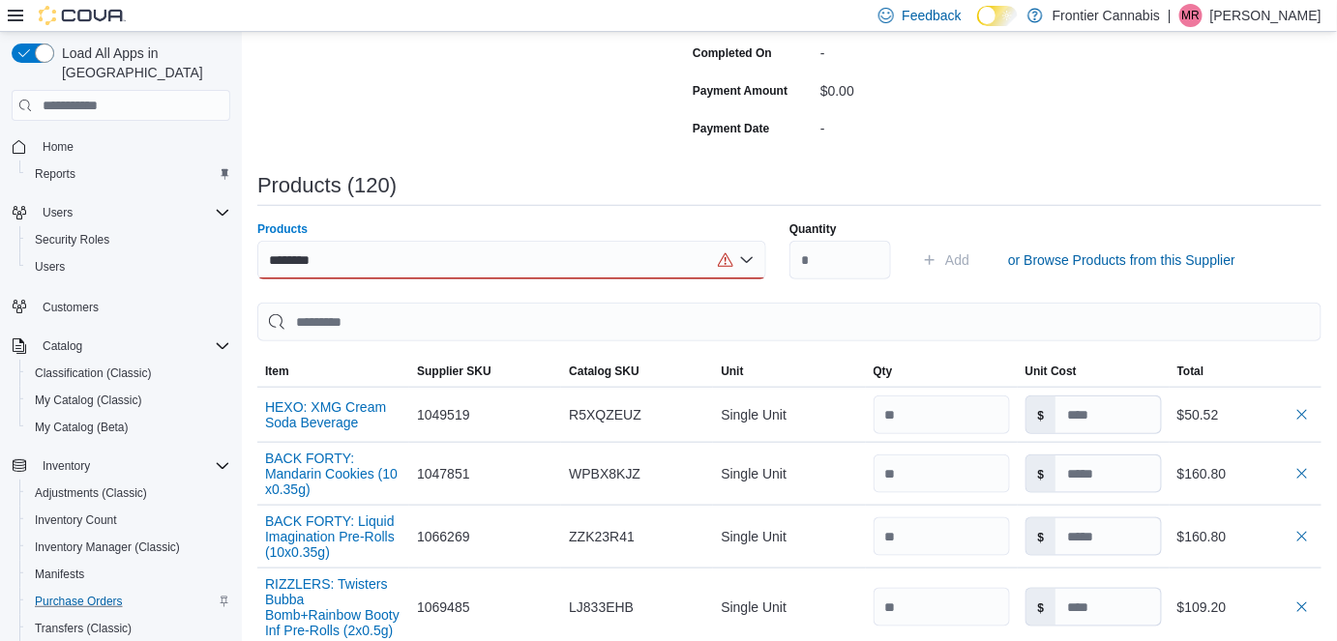
scroll to position [442, 0]
click at [503, 257] on div "******** Combo box. Selected. [PERSON_NAME]. Selected. Combo box input. Search …" at bounding box center [511, 259] width 509 height 39
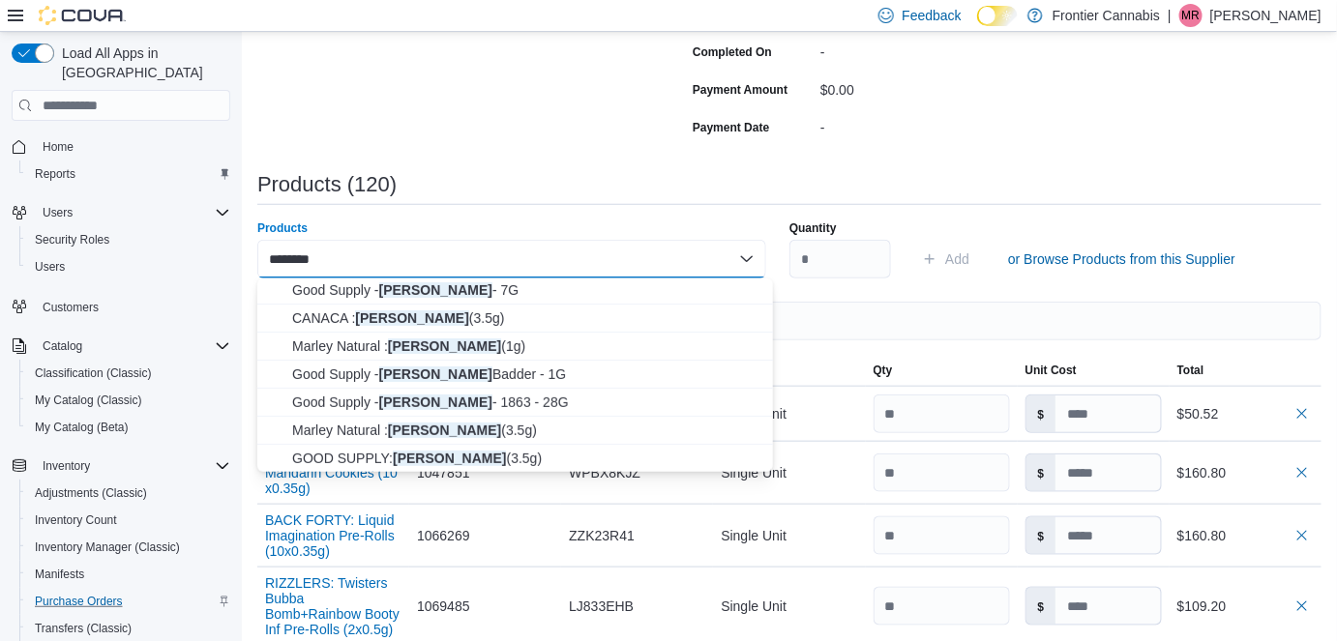
scroll to position [340, 0]
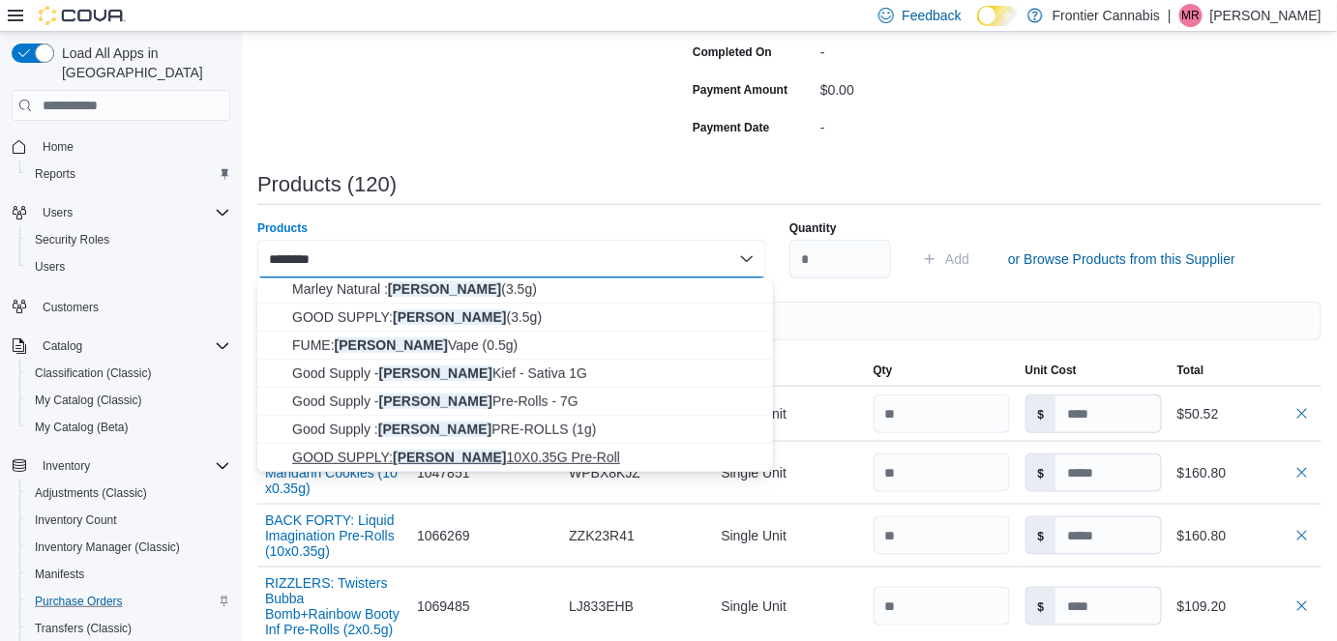
click at [482, 452] on span "GOOD SUPPLY: [PERSON_NAME] 10X0.35G Pre-Roll" at bounding box center [526, 457] width 469 height 19
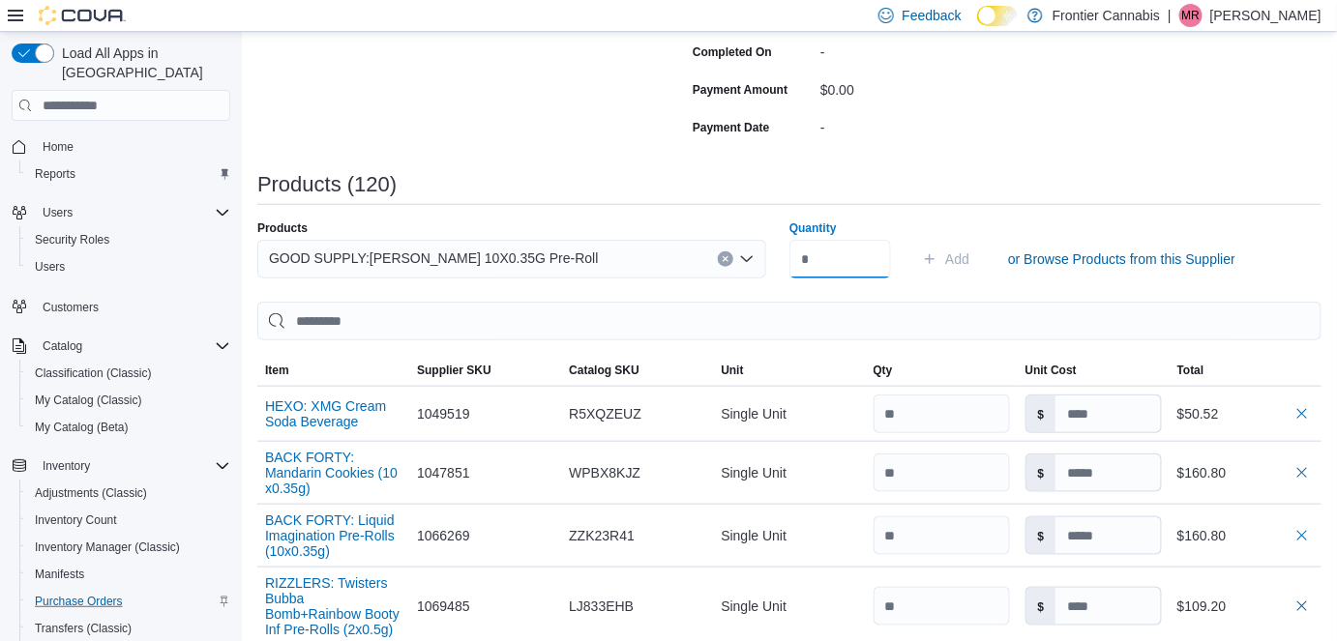
click at [838, 263] on input "Quantity" at bounding box center [840, 259] width 102 height 39
click at [962, 255] on span "Add" at bounding box center [957, 259] width 24 height 19
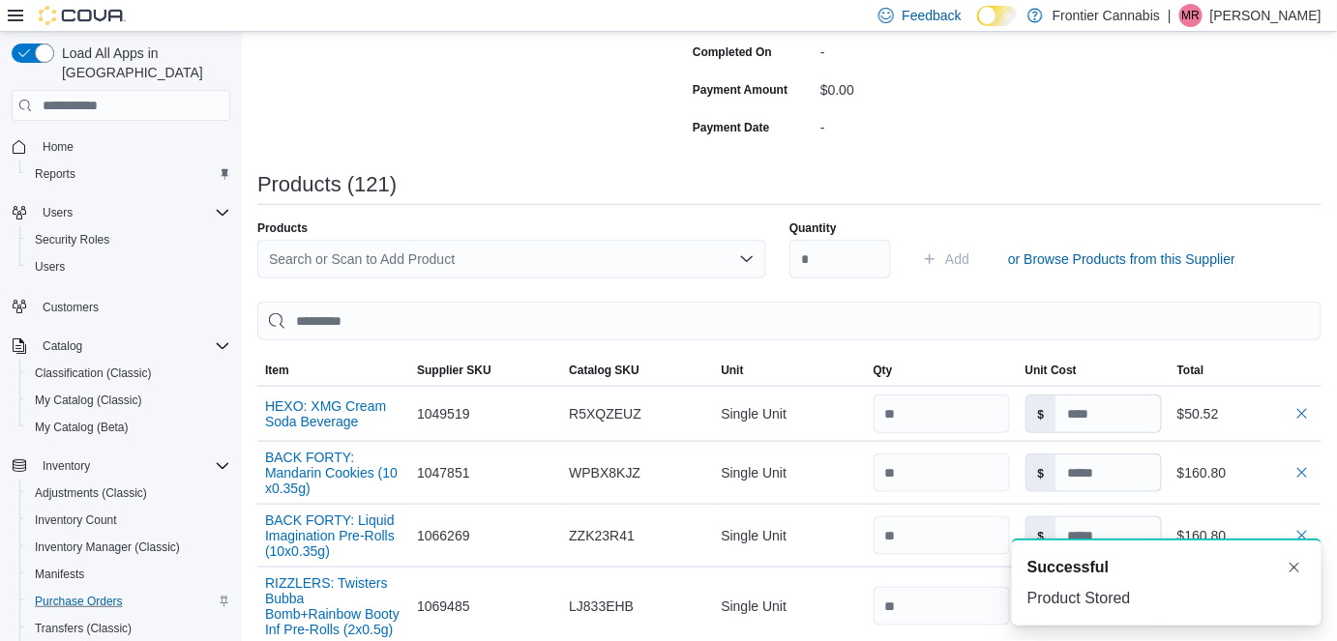
scroll to position [0, 0]
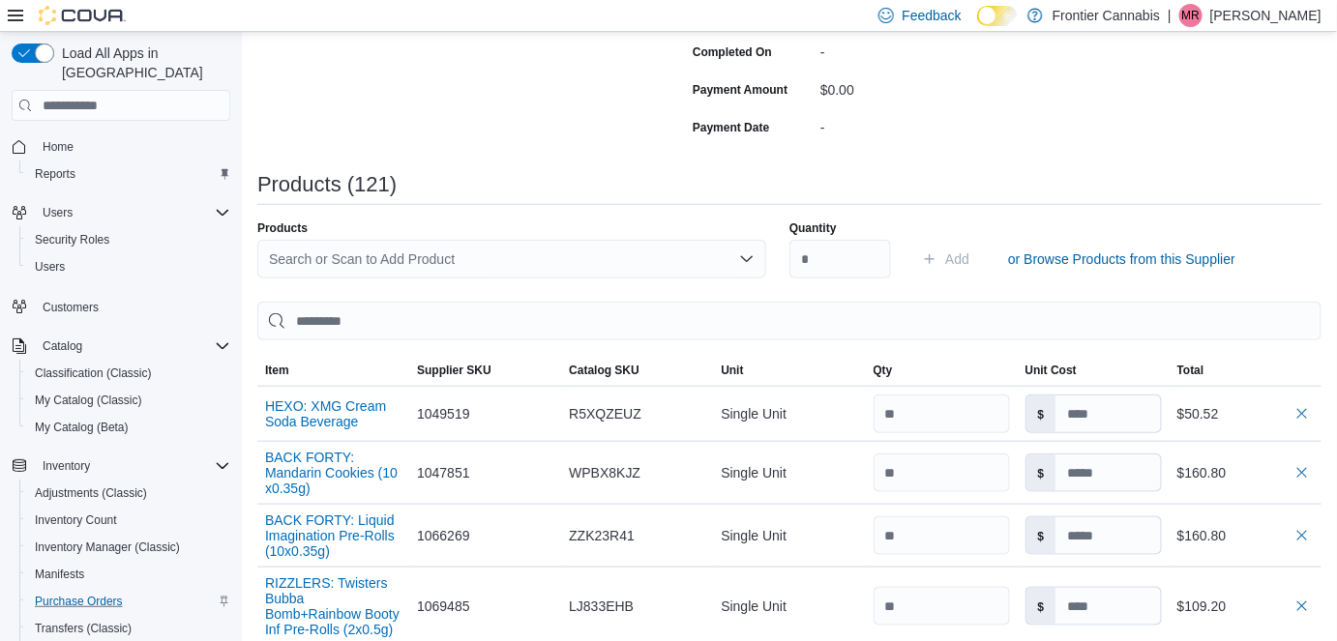
click at [317, 256] on div "Search or Scan to Add Product" at bounding box center [511, 259] width 509 height 39
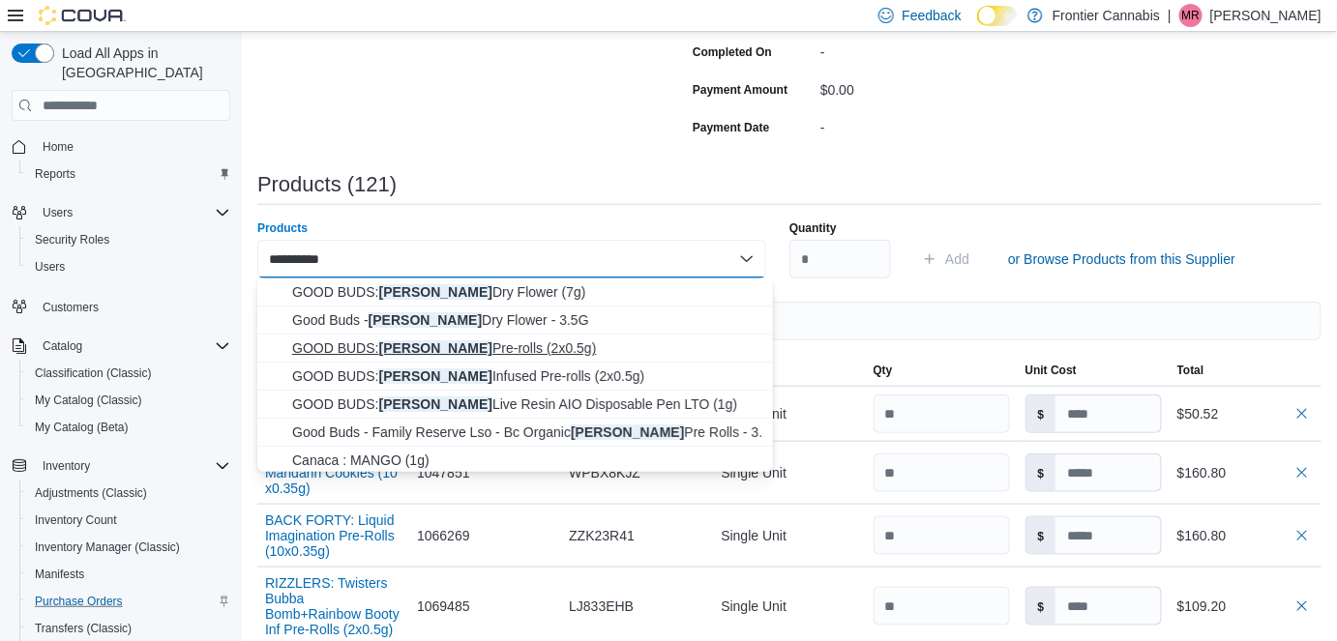
click at [523, 347] on span "GOOD BUDS: Mango Cake Pre-rolls (2x0.5g)" at bounding box center [526, 348] width 469 height 19
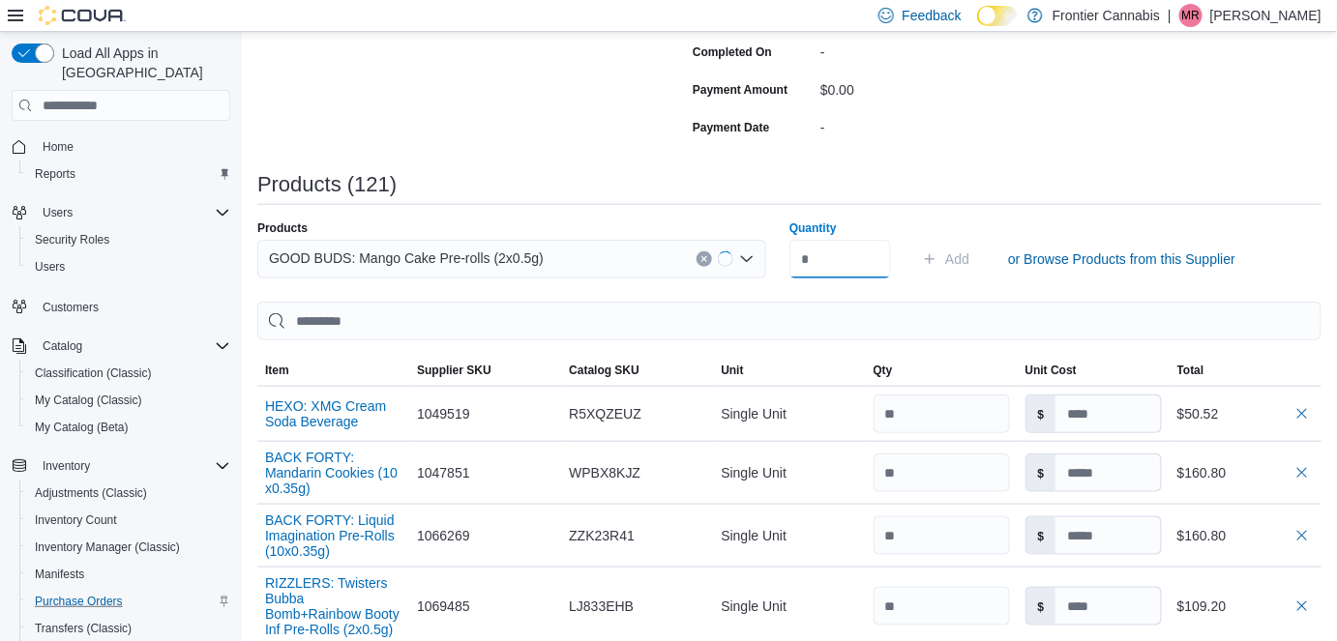
click at [867, 258] on input "Quantity" at bounding box center [840, 259] width 102 height 39
click at [957, 260] on span "Add" at bounding box center [957, 259] width 24 height 19
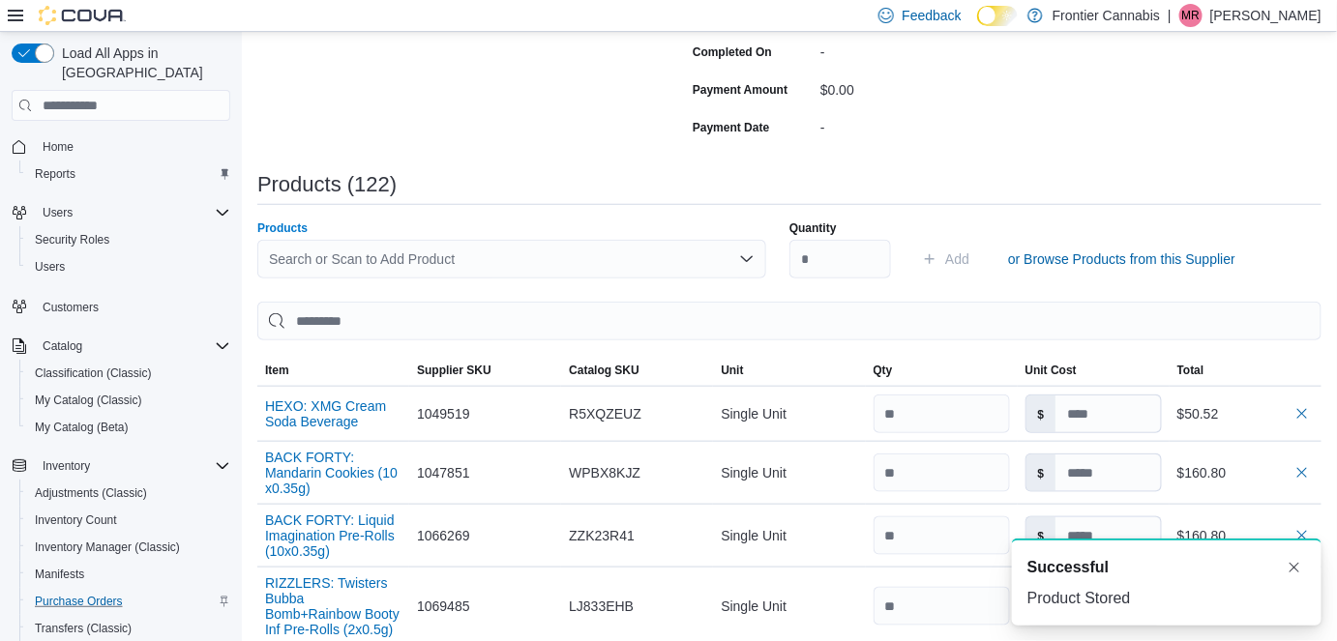
click at [372, 253] on div "Search or Scan to Add Product" at bounding box center [511, 259] width 509 height 39
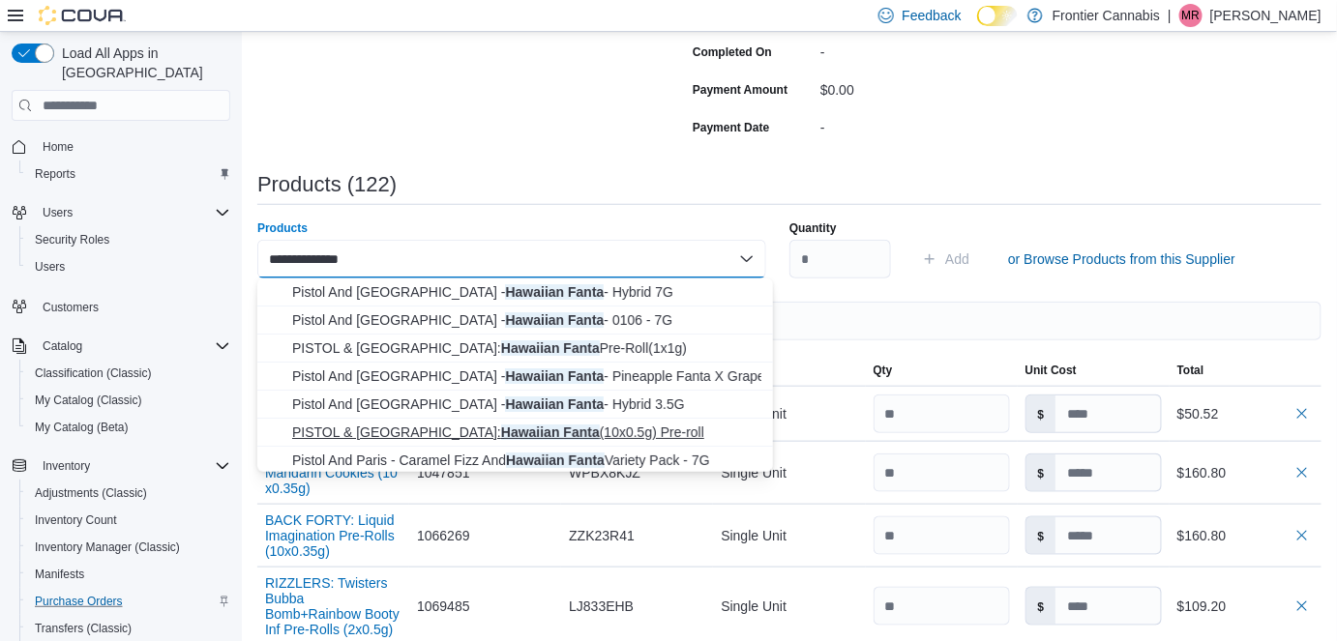
click at [580, 433] on span "PISTOL & [GEOGRAPHIC_DATA]: Hawaiian Fanta (10x0.5g) Pre-roll" at bounding box center [526, 432] width 469 height 19
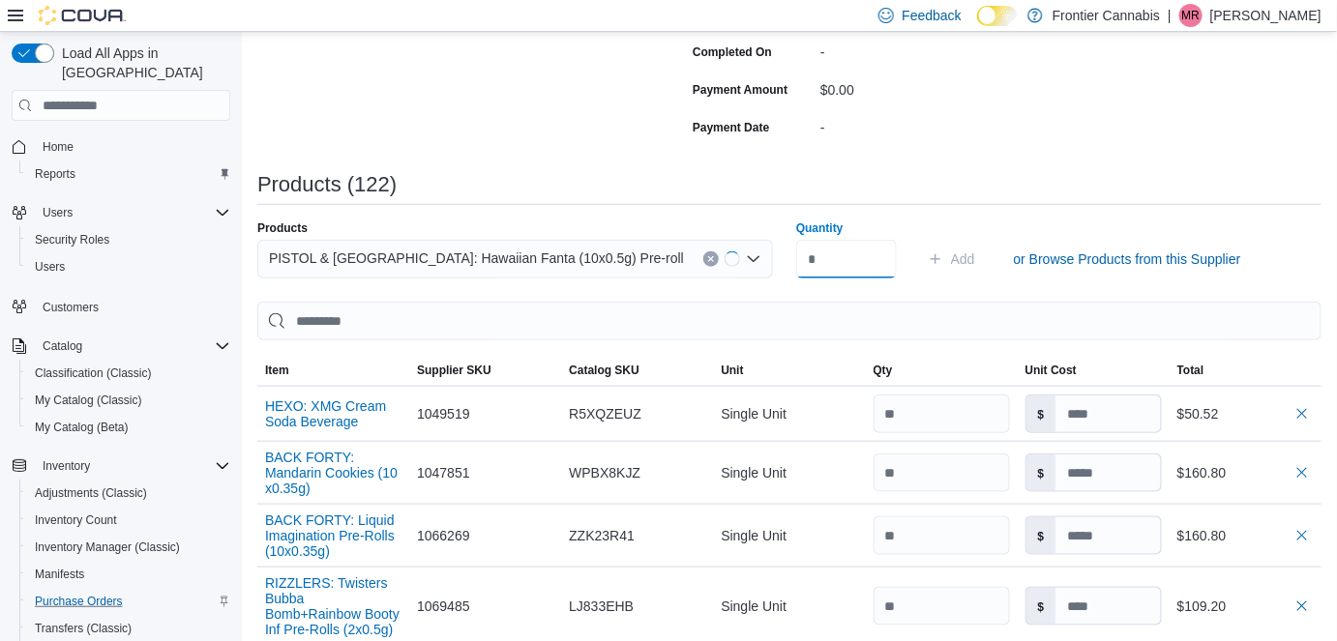
click at [840, 266] on input "Quantity" at bounding box center [846, 259] width 101 height 39
click at [969, 253] on span "Add" at bounding box center [957, 259] width 24 height 19
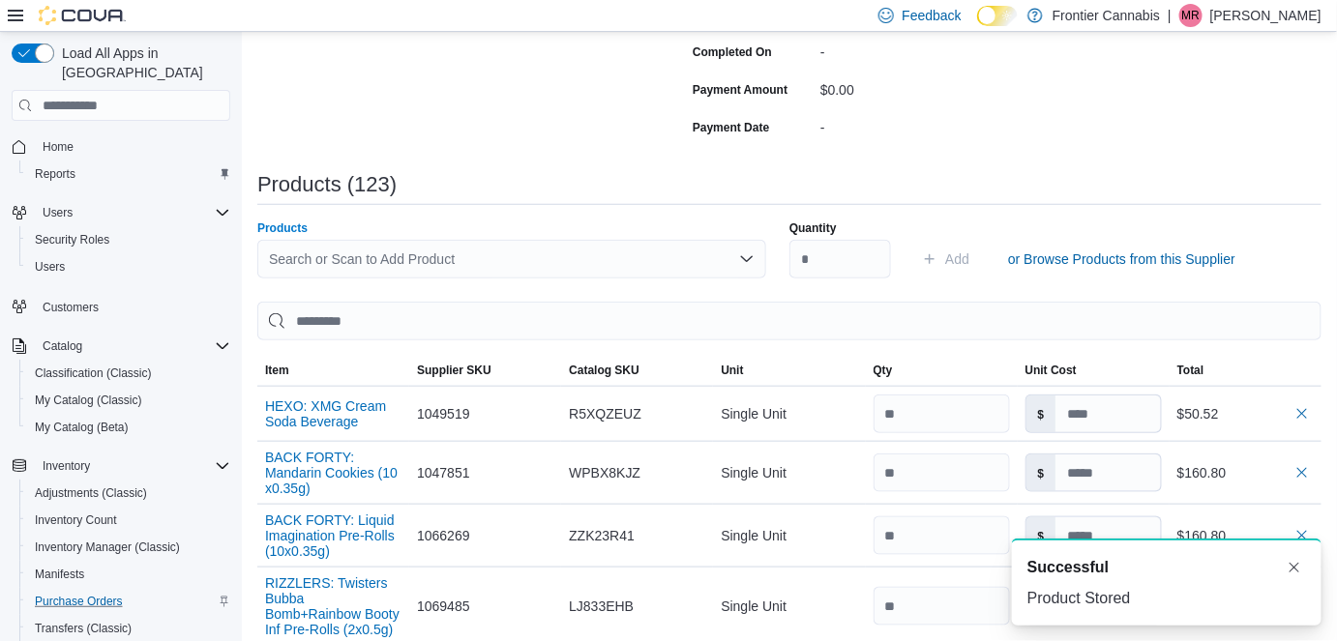
click at [349, 254] on div "Search or Scan to Add Product" at bounding box center [511, 259] width 509 height 39
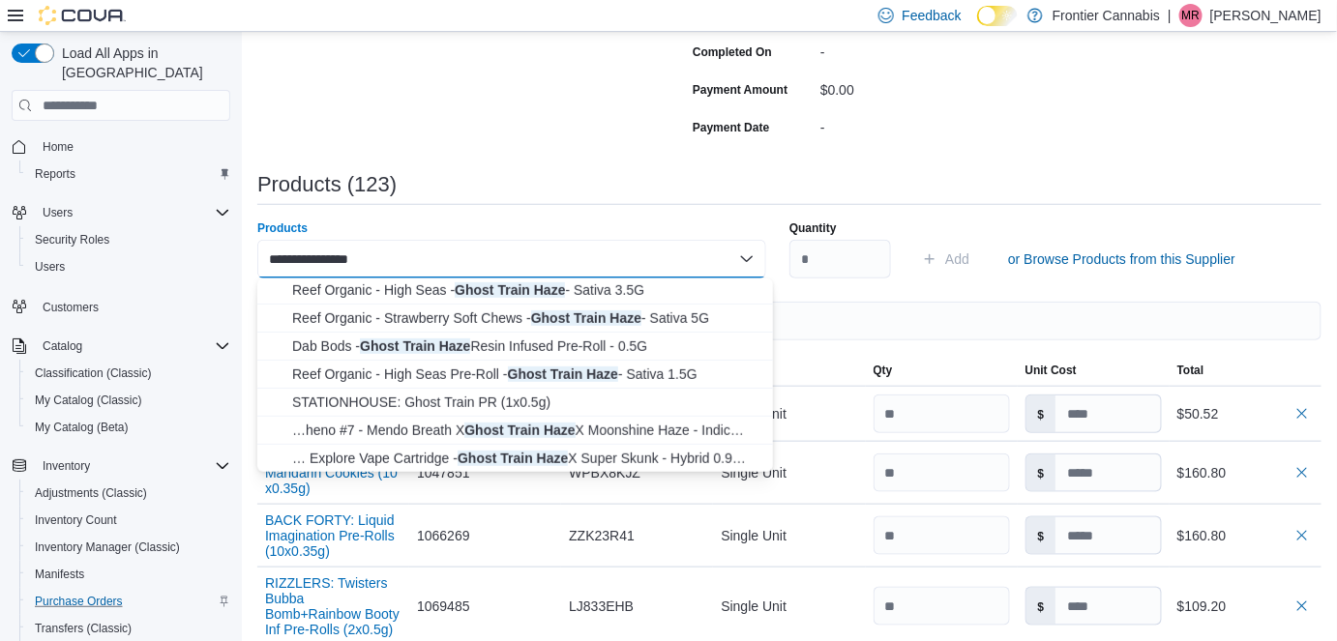
scroll to position [340, 0]
click at [527, 403] on span "STATIONHOUSE: Ghost Train PR (1x0.5g)" at bounding box center [526, 401] width 469 height 19
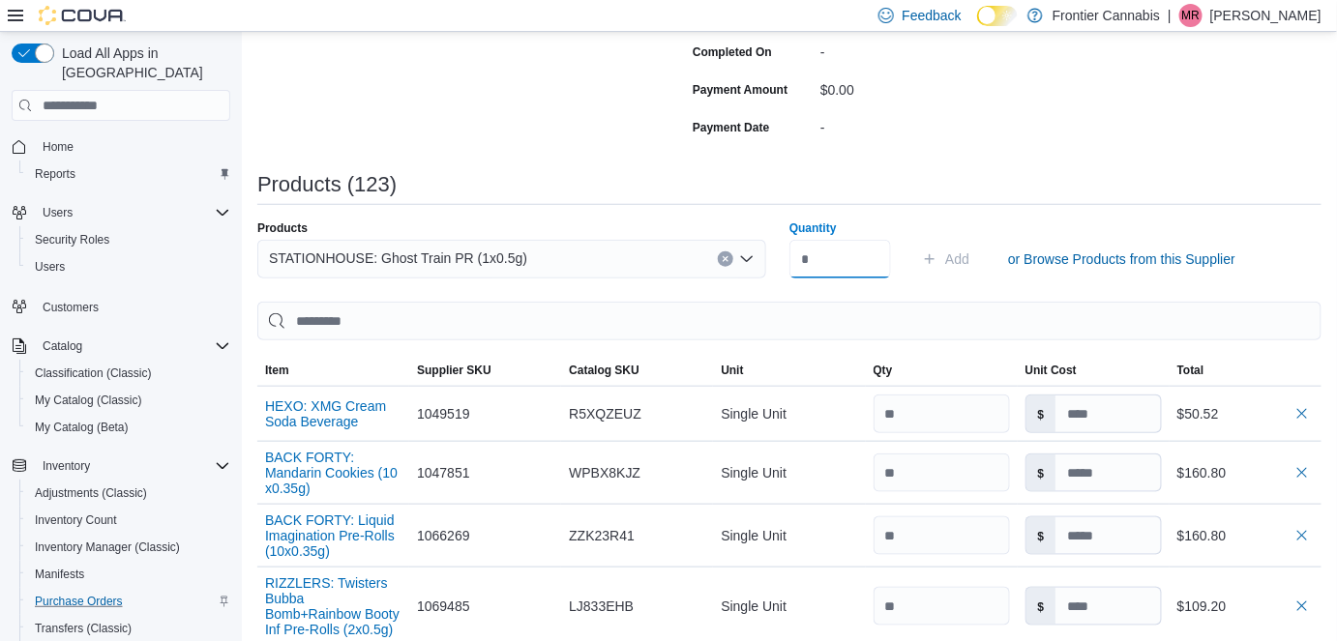
click at [843, 261] on input "Quantity" at bounding box center [840, 259] width 102 height 39
click at [968, 258] on span "Add" at bounding box center [957, 259] width 24 height 19
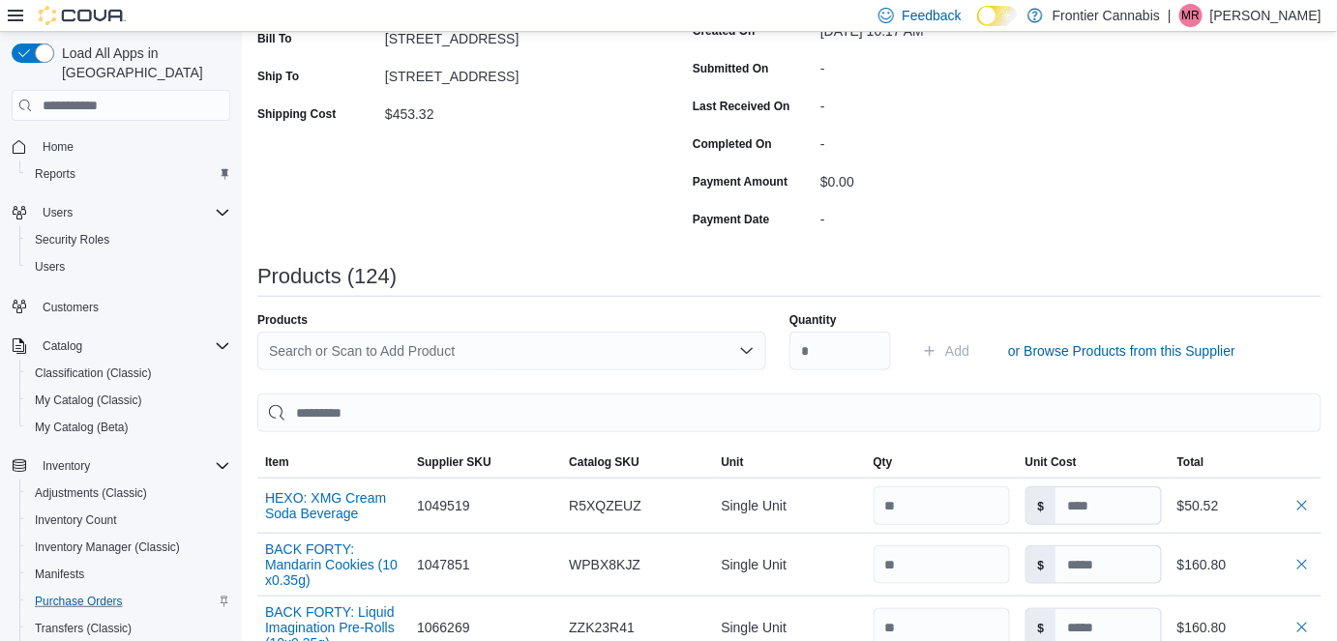
scroll to position [351, 0]
click at [333, 355] on div "Search or Scan to Add Product" at bounding box center [511, 350] width 509 height 39
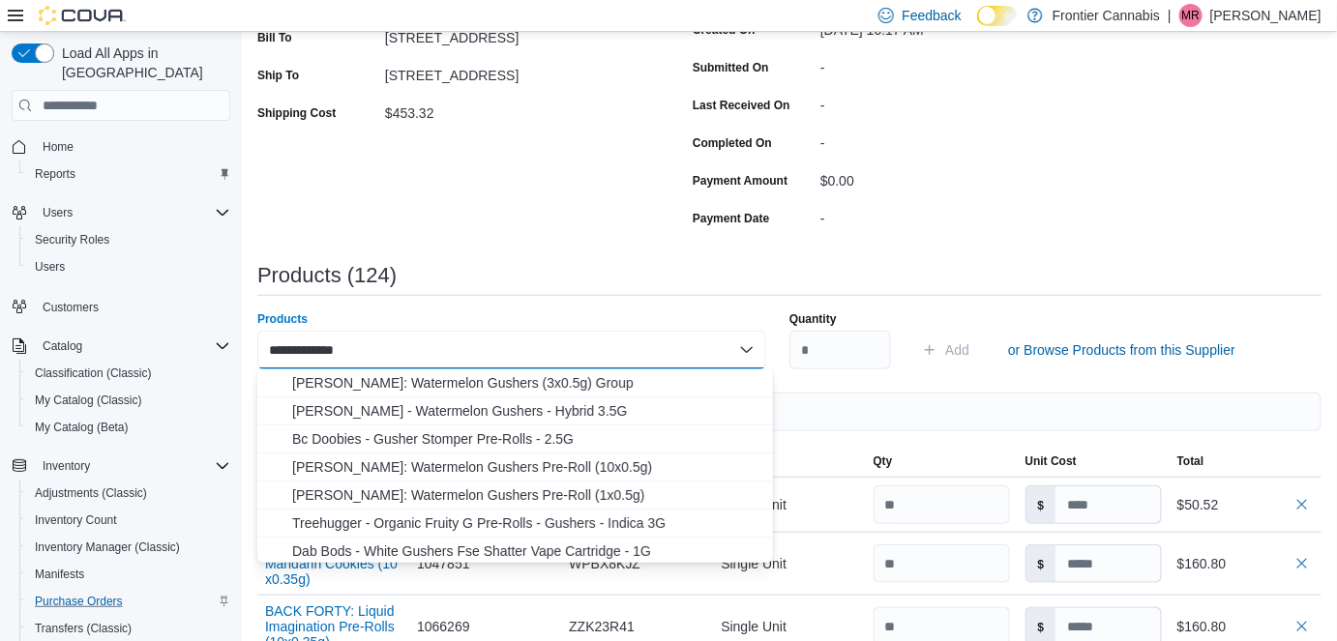
click at [345, 349] on input "**********" at bounding box center [328, 350] width 118 height 23
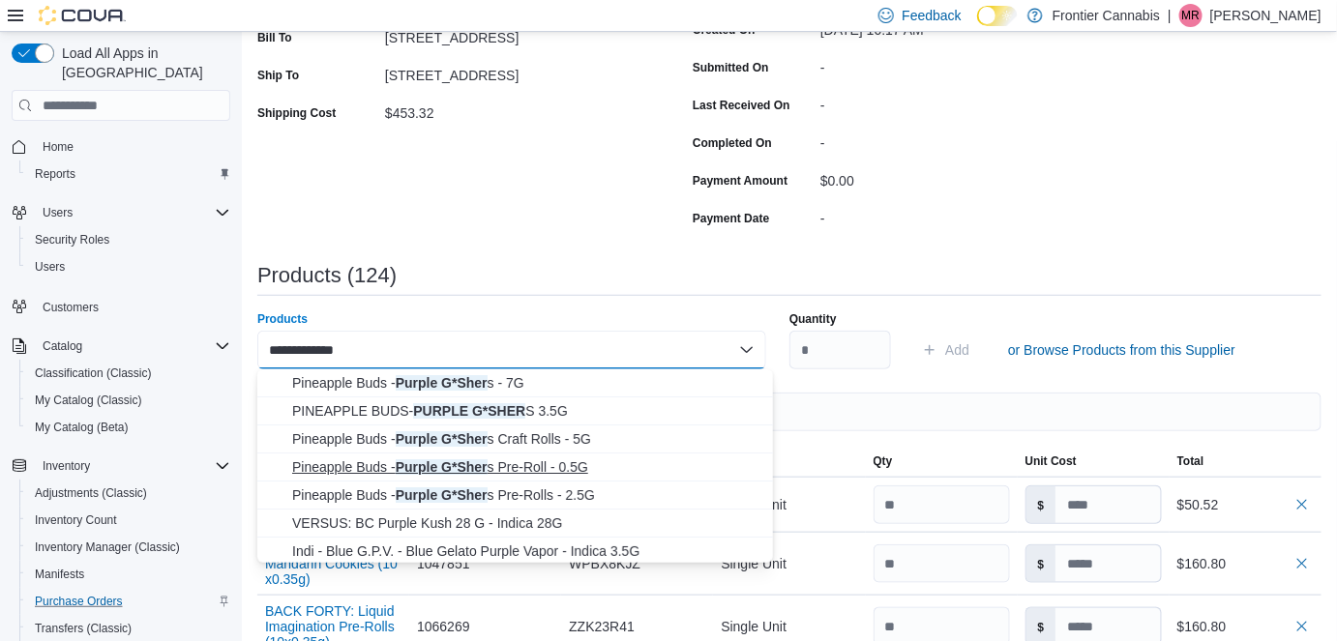
click at [546, 462] on span "Pineapple Buds - Purple G*Sher s Pre-Roll - 0.5G" at bounding box center [526, 467] width 469 height 19
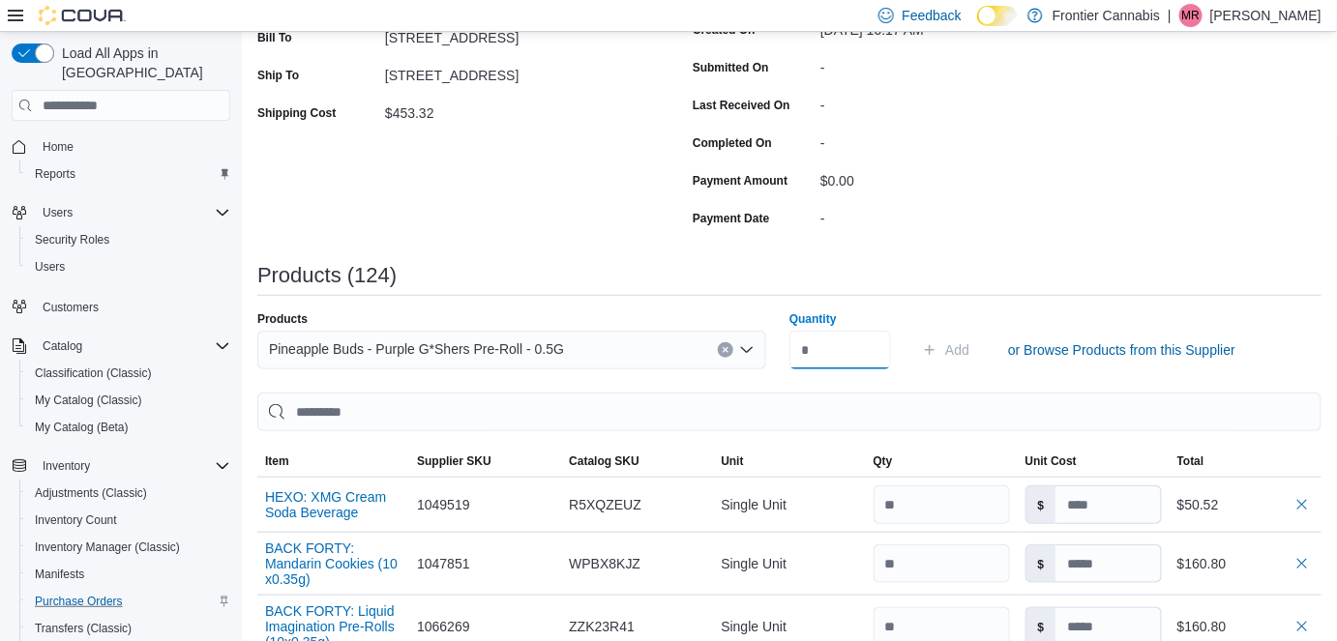
click at [816, 348] on input "Quantity" at bounding box center [840, 350] width 102 height 39
click at [969, 346] on span "Add" at bounding box center [957, 350] width 24 height 19
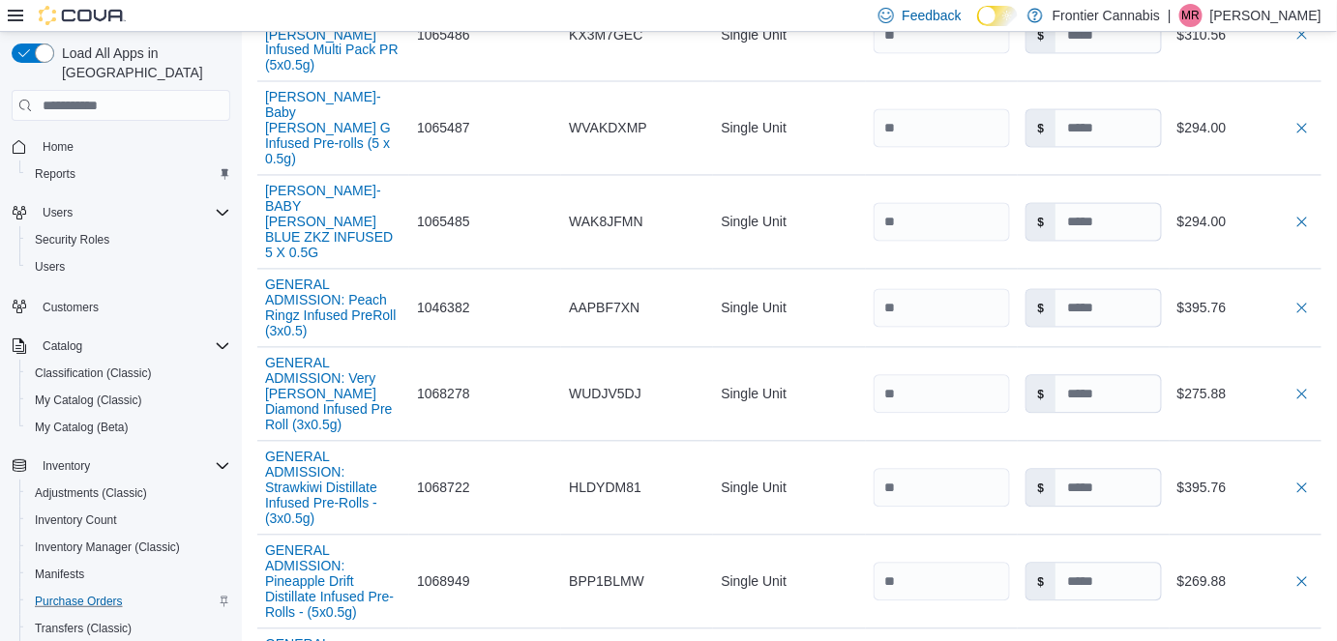
scroll to position [8377, 0]
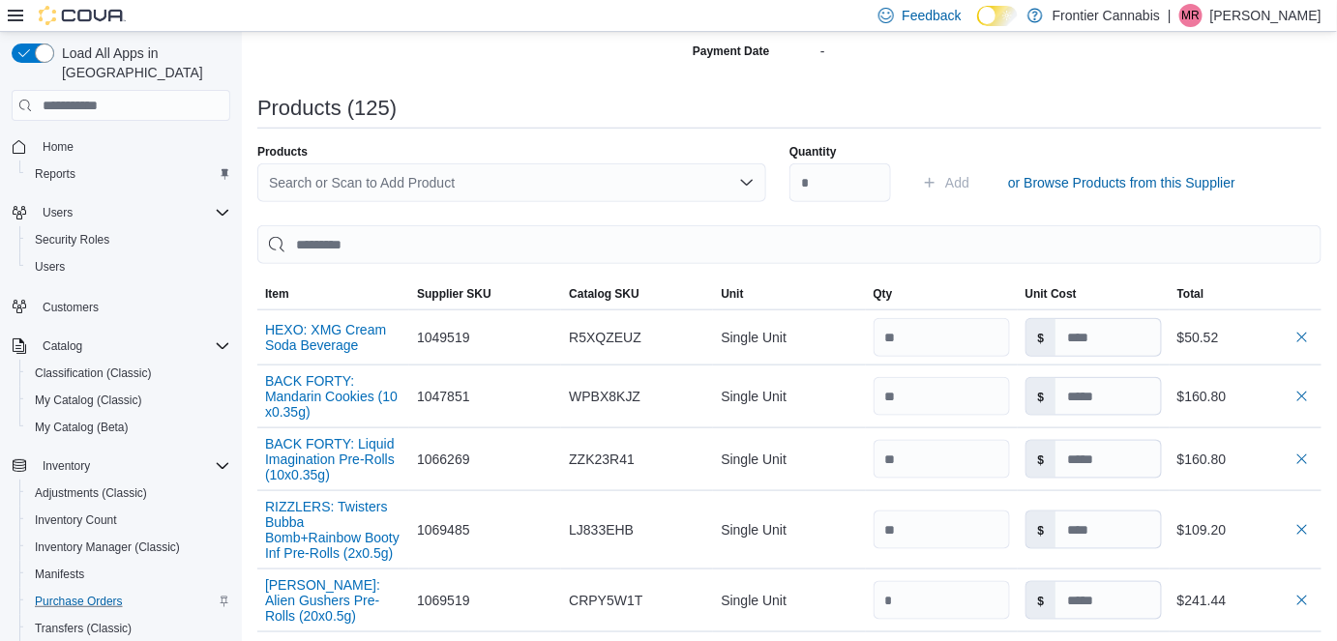
scroll to position [521, 0]
click at [396, 178] on div "Search or Scan to Add Product" at bounding box center [511, 181] width 509 height 39
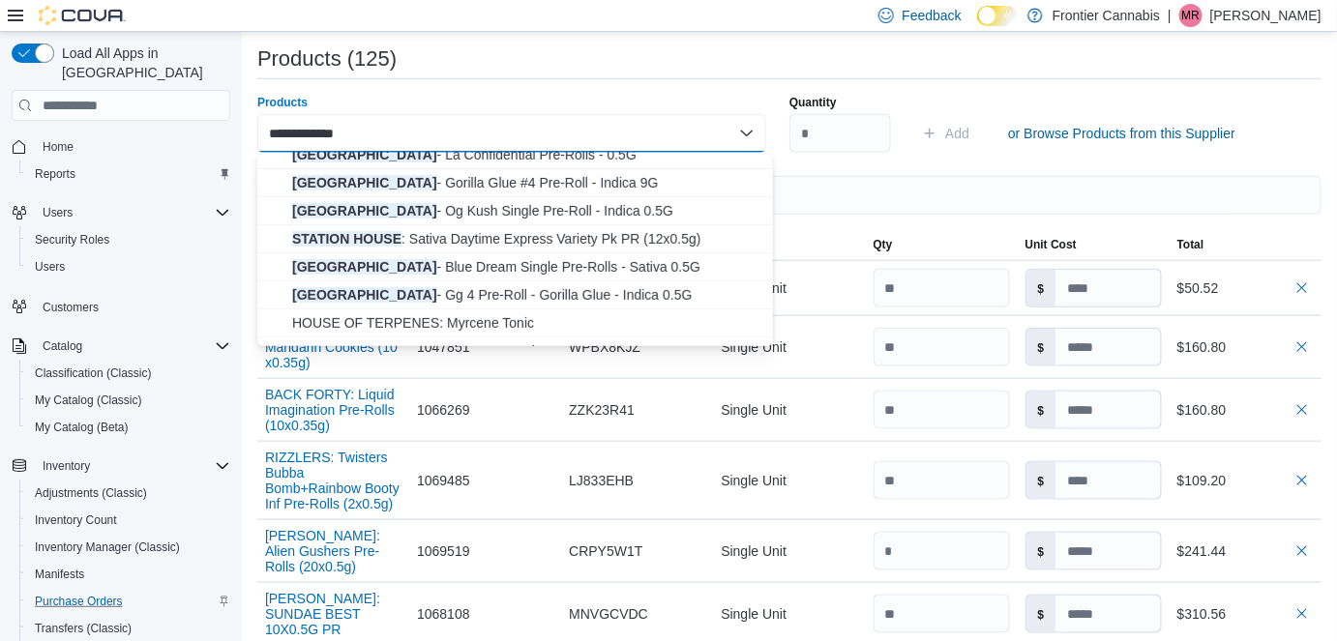
scroll to position [180, 0]
click at [581, 263] on span "Station House - Blue Dream Single Pre-Rolls - Sativa 0.5G" at bounding box center [526, 266] width 469 height 19
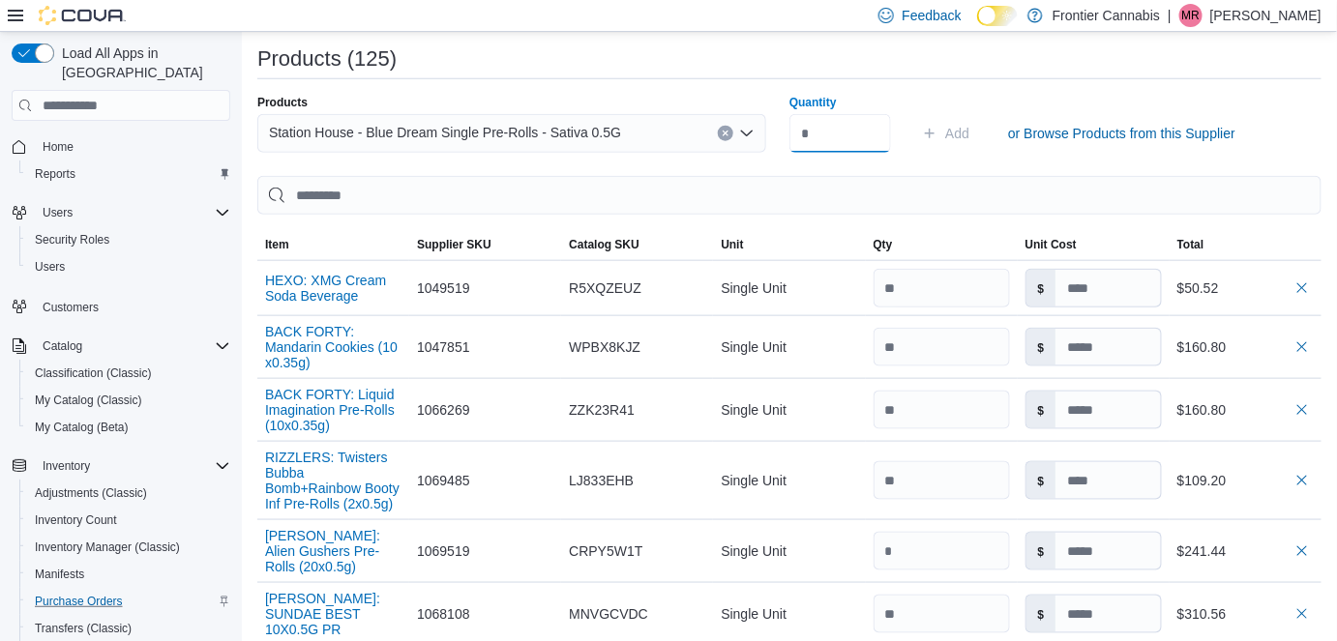
click at [853, 137] on input "Quantity" at bounding box center [840, 133] width 102 height 39
click at [957, 122] on span "Add" at bounding box center [945, 133] width 47 height 39
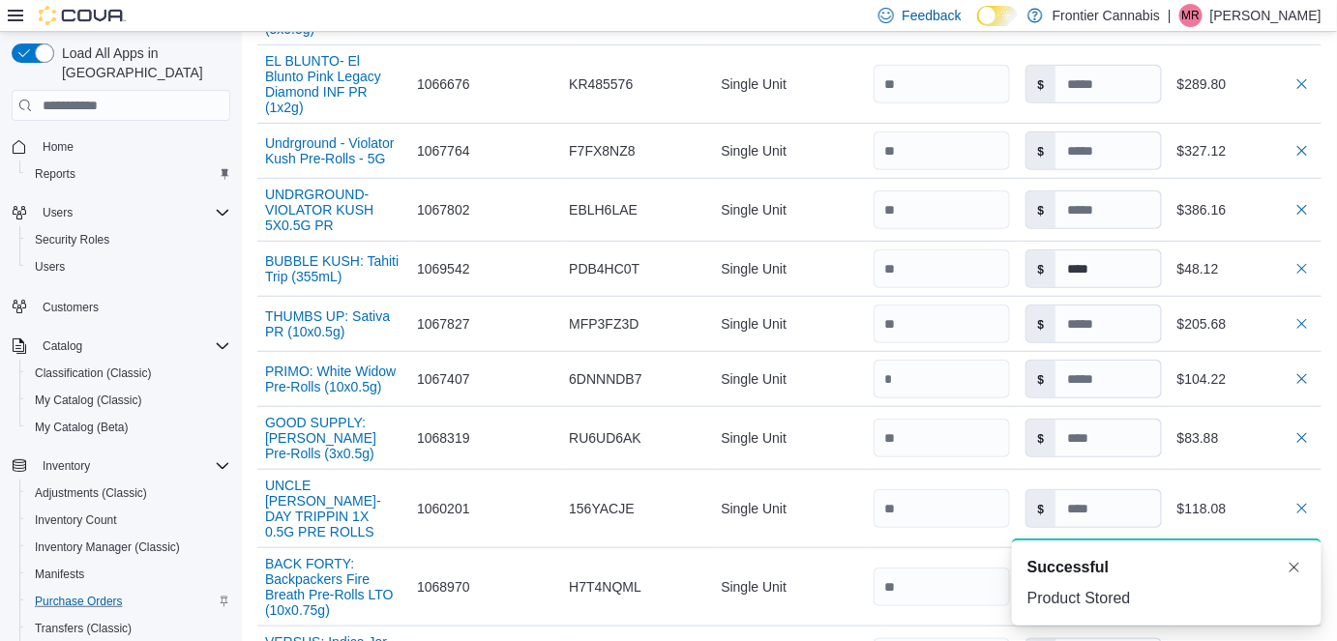
scroll to position [8439, 0]
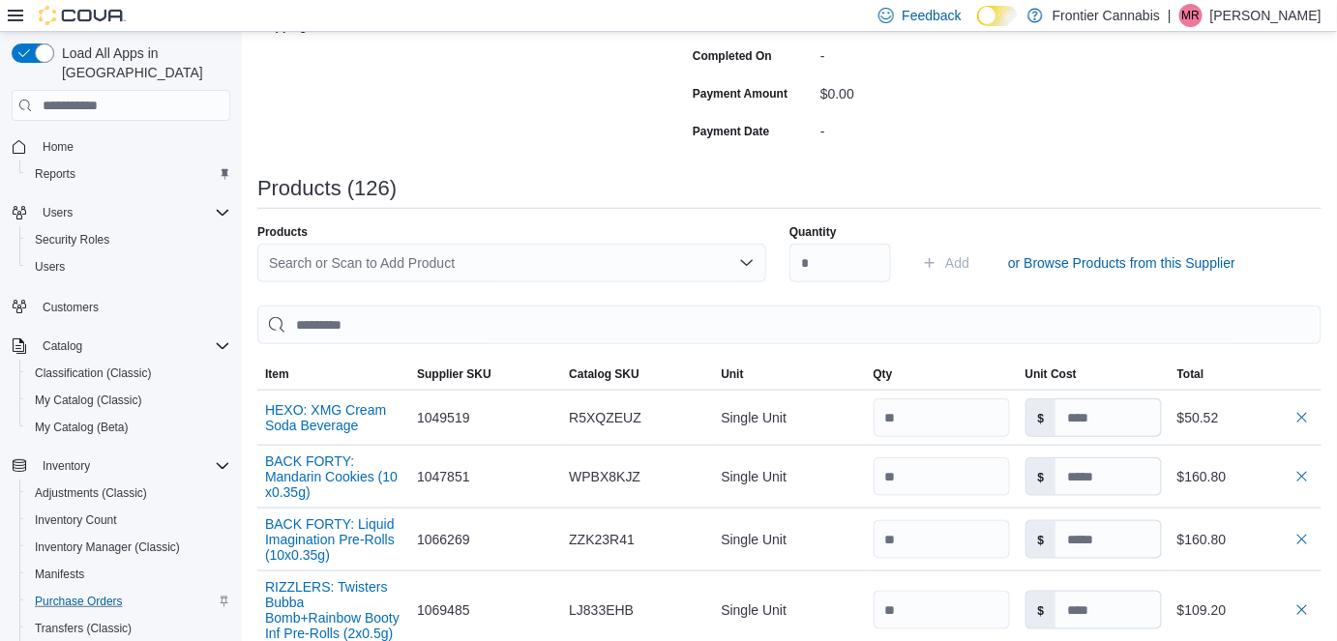
scroll to position [438, 0]
click at [387, 261] on div "Search or Scan to Add Product" at bounding box center [511, 263] width 509 height 39
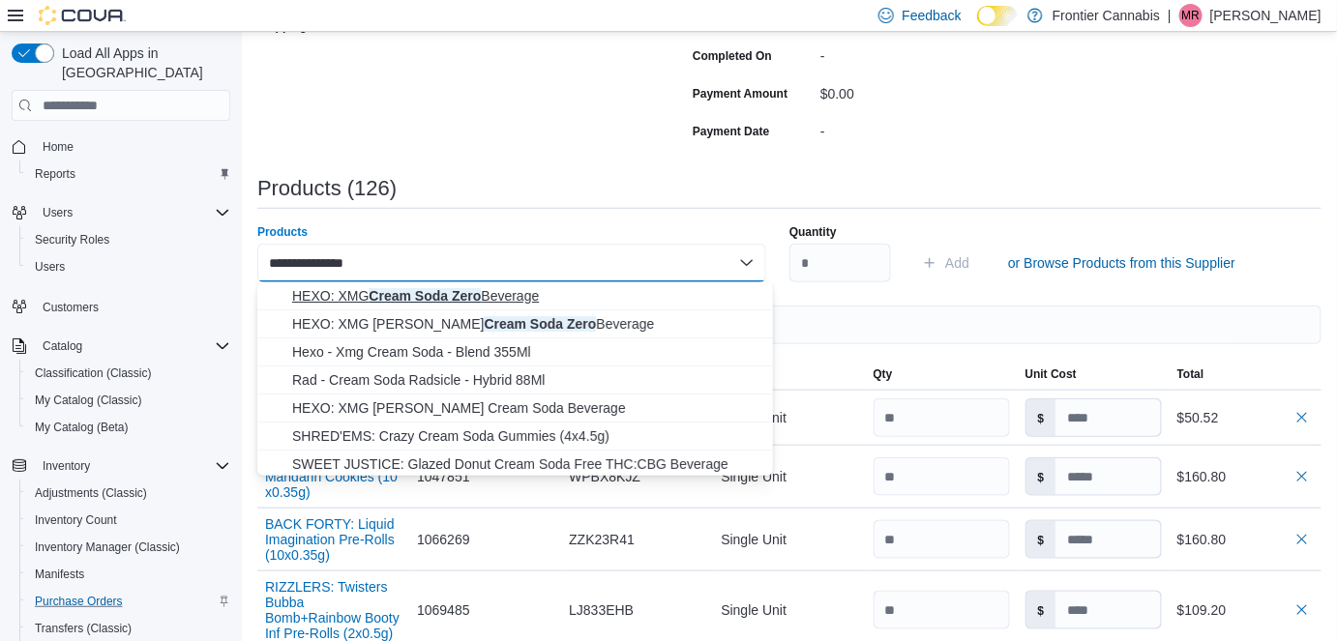
click at [495, 289] on span "HEXO: XMG Cream Soda Zero Beverage" at bounding box center [526, 295] width 469 height 19
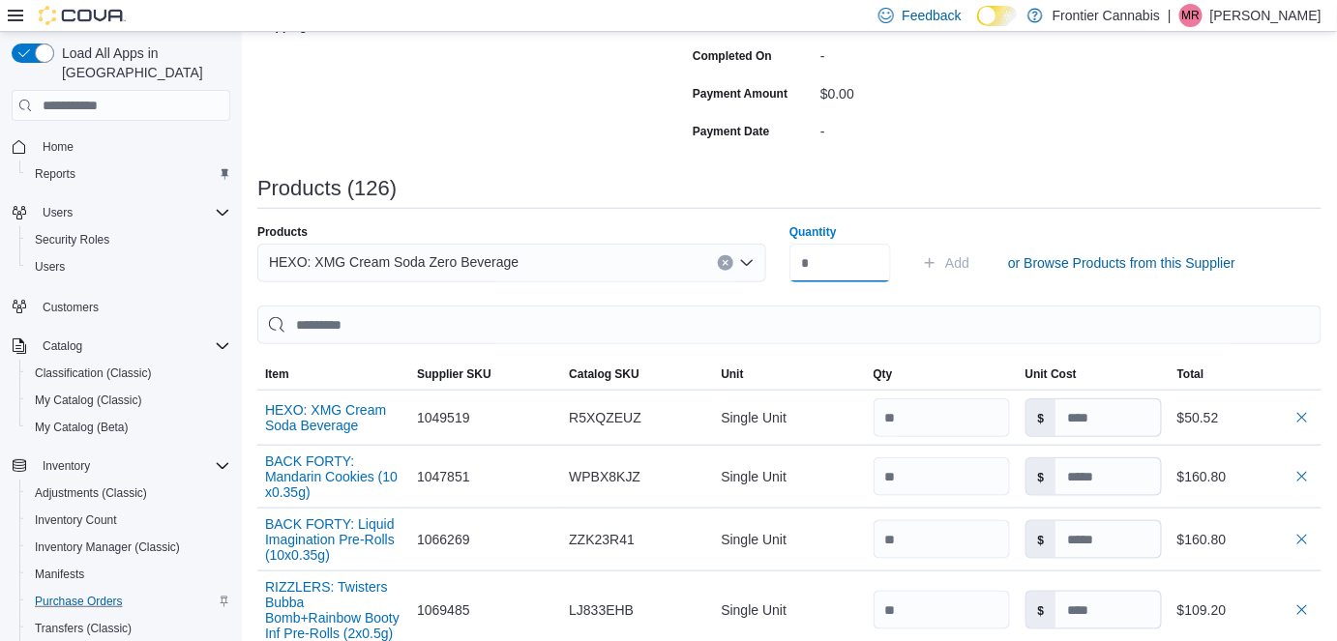
click at [828, 267] on input "Quantity" at bounding box center [840, 263] width 102 height 39
click at [969, 255] on span "Add" at bounding box center [957, 262] width 24 height 19
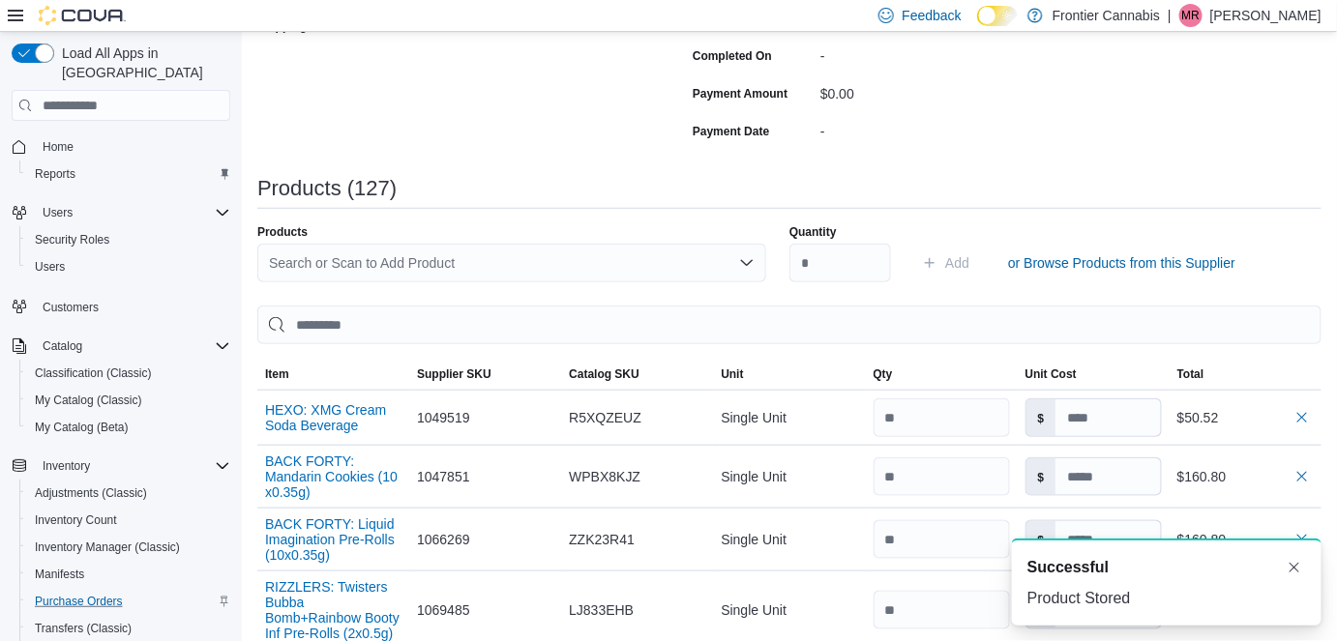
scroll to position [0, 0]
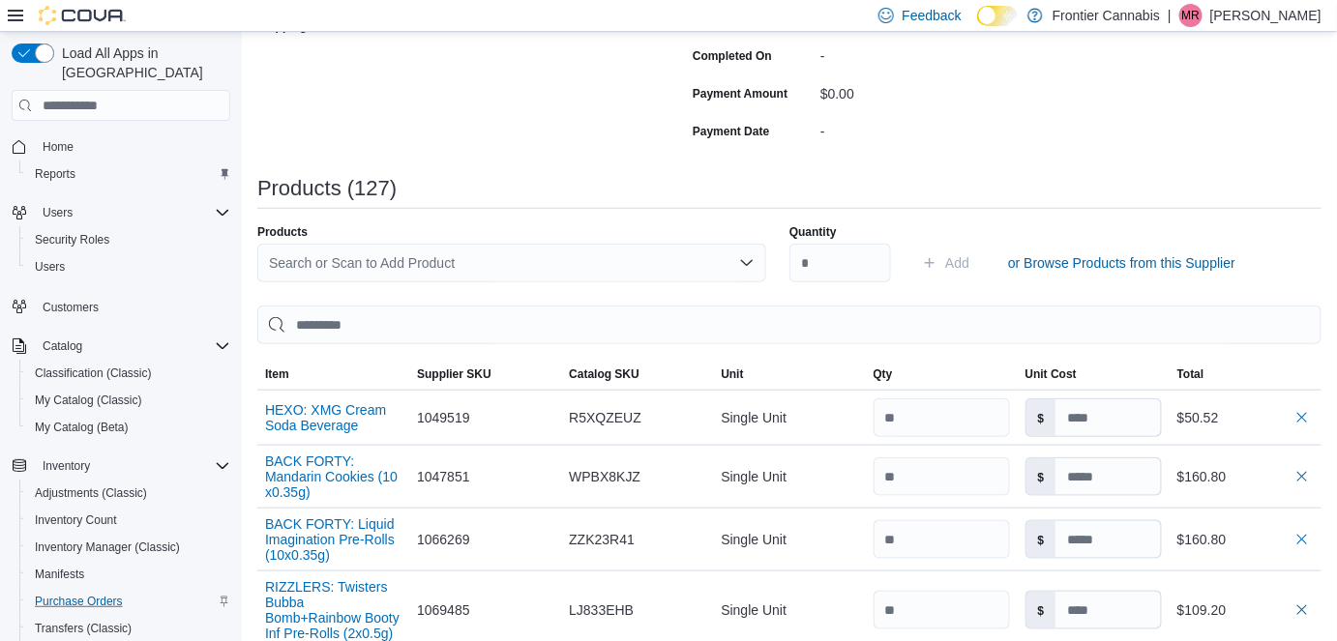
click at [347, 266] on div "Search or Scan to Add Product" at bounding box center [511, 263] width 509 height 39
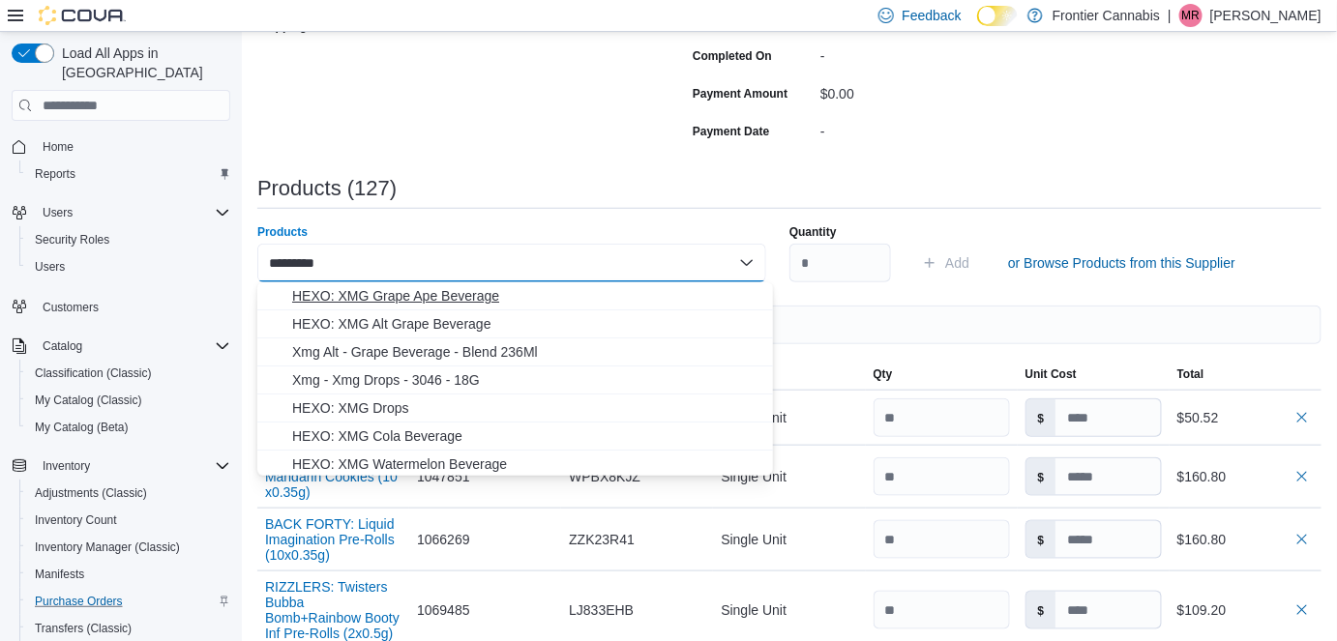
click at [419, 295] on span "HEXO: XMG Grape Ape Beverage" at bounding box center [526, 295] width 469 height 19
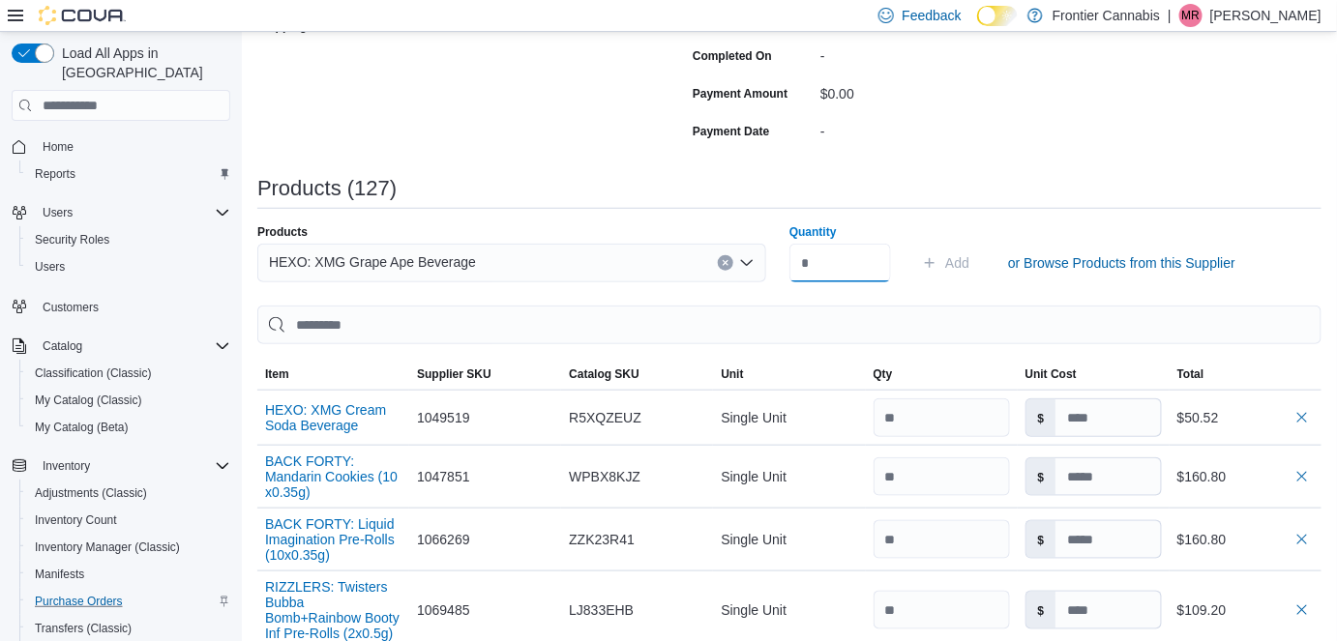
click at [850, 275] on input "Quantity" at bounding box center [840, 263] width 102 height 39
click at [961, 261] on span "Add" at bounding box center [957, 262] width 24 height 19
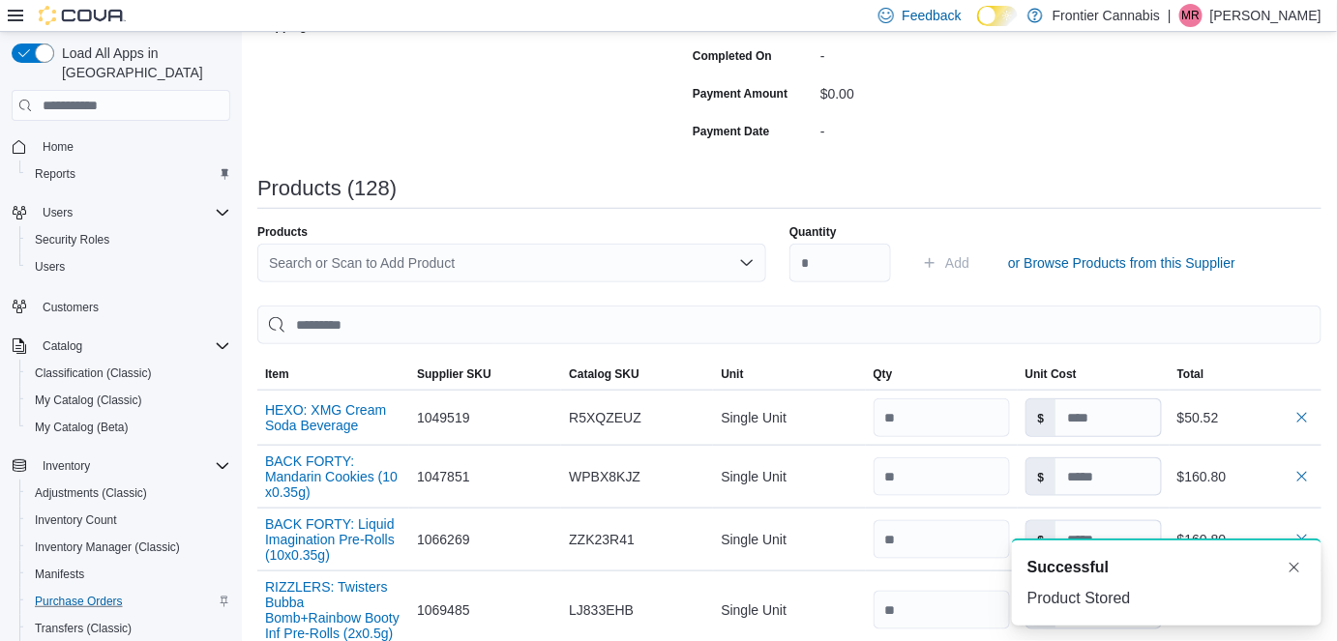
click at [397, 255] on div "Search or Scan to Add Product" at bounding box center [511, 263] width 509 height 39
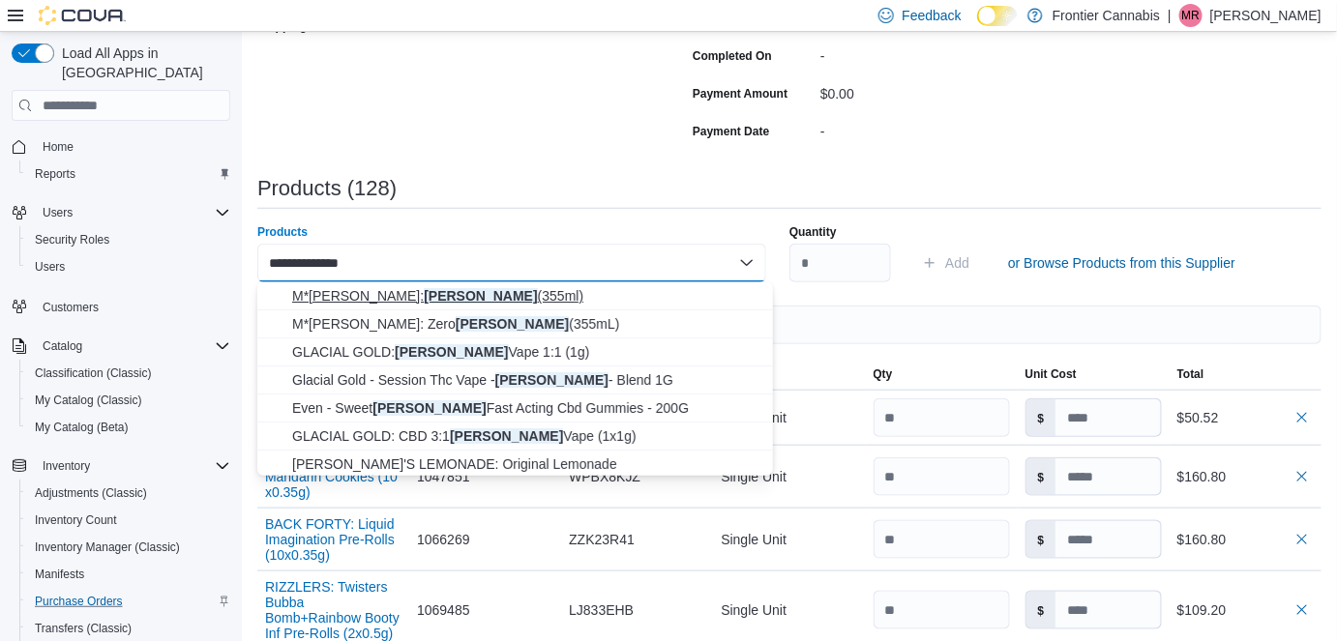
click at [459, 299] on span "M*[PERSON_NAME]: [PERSON_NAME] (355ml)" at bounding box center [526, 295] width 469 height 19
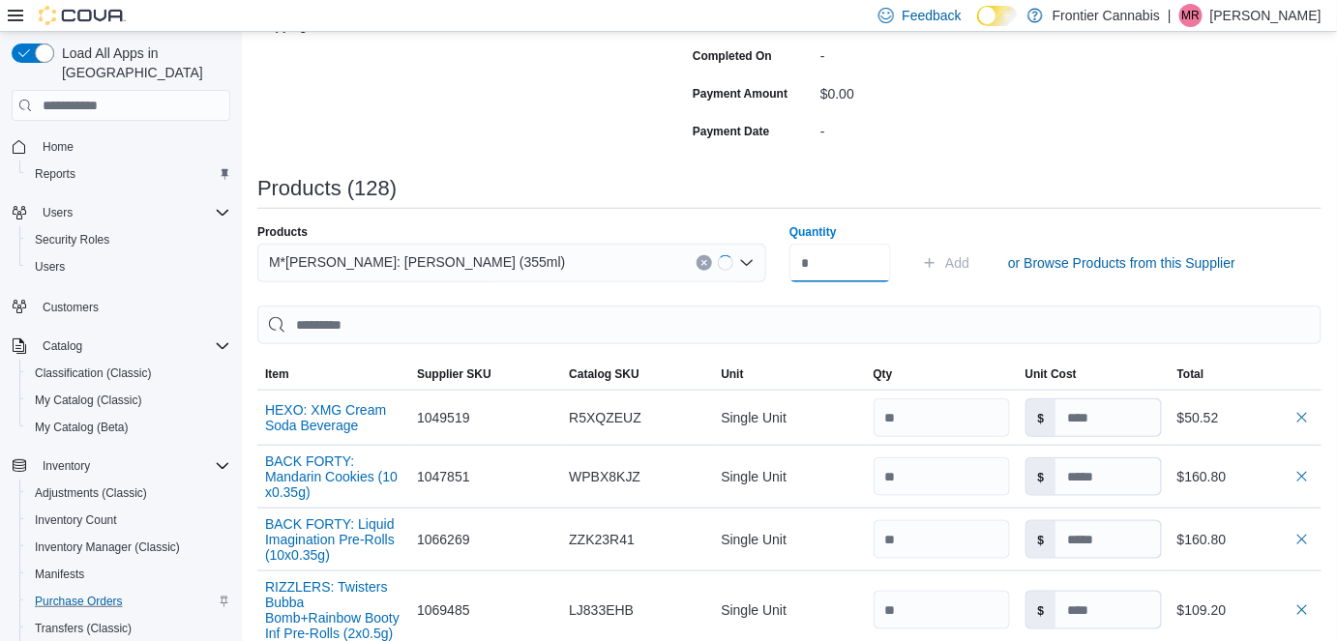
click at [846, 275] on input "Quantity" at bounding box center [840, 263] width 102 height 39
click at [969, 261] on span "Add" at bounding box center [957, 262] width 24 height 19
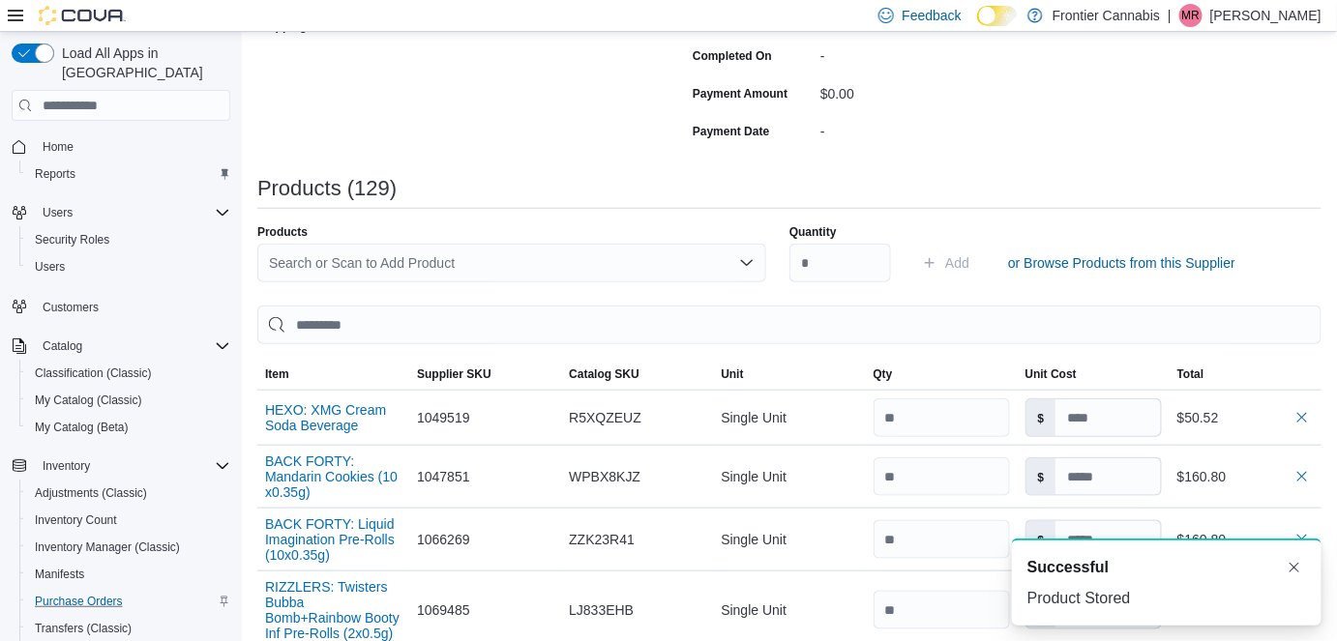
click at [330, 254] on div "Search or Scan to Add Product" at bounding box center [511, 263] width 509 height 39
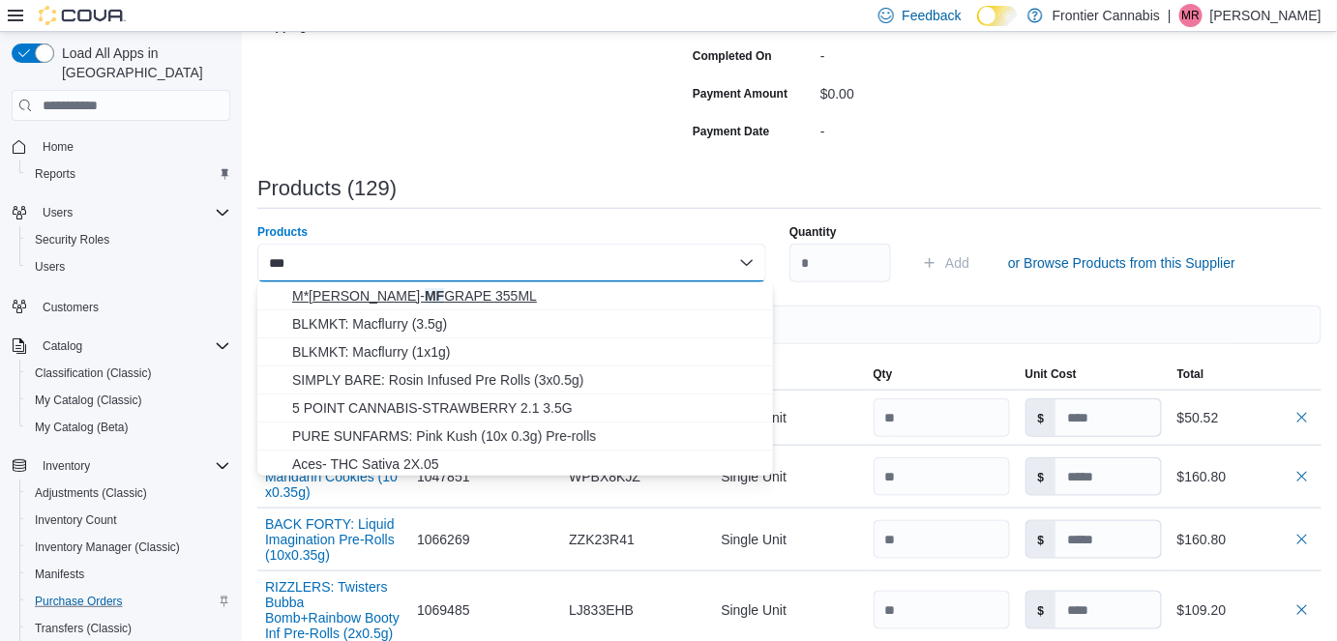
click at [395, 300] on span "M*[PERSON_NAME]- MF GRAPE 355ML" at bounding box center [526, 295] width 469 height 19
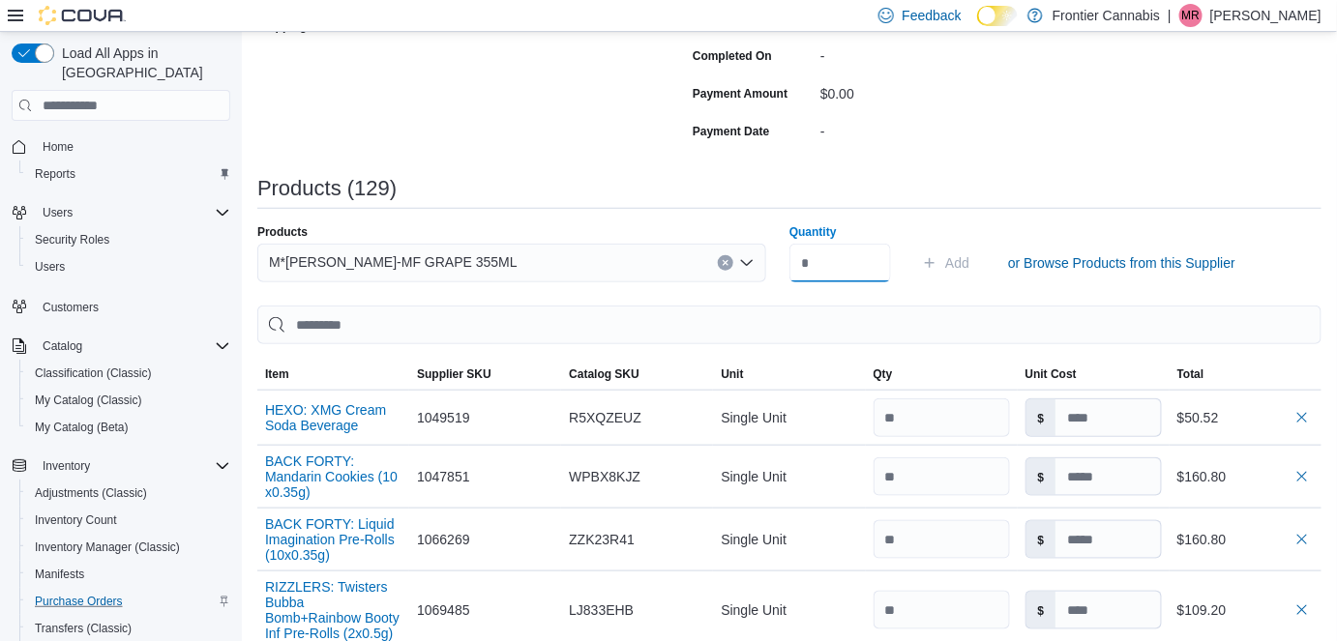
click at [816, 253] on input "Quantity" at bounding box center [840, 263] width 102 height 39
click at [969, 256] on span "Add" at bounding box center [957, 262] width 24 height 19
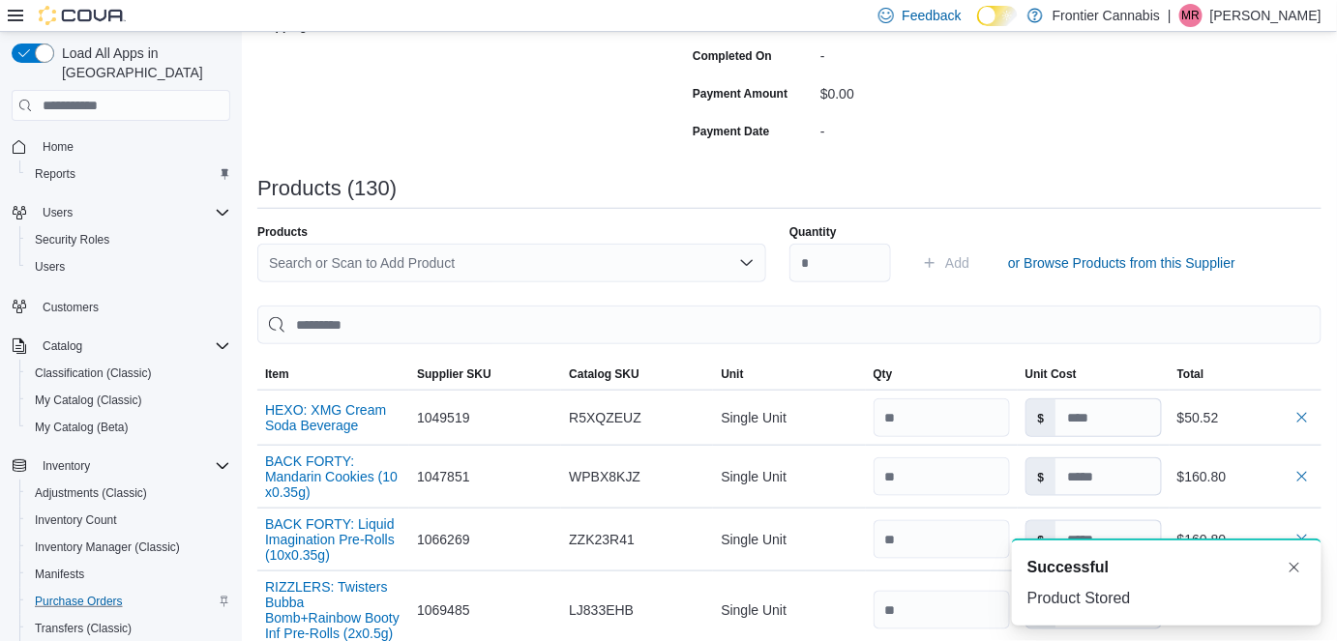
click at [453, 253] on div "Search or Scan to Add Product" at bounding box center [511, 263] width 509 height 39
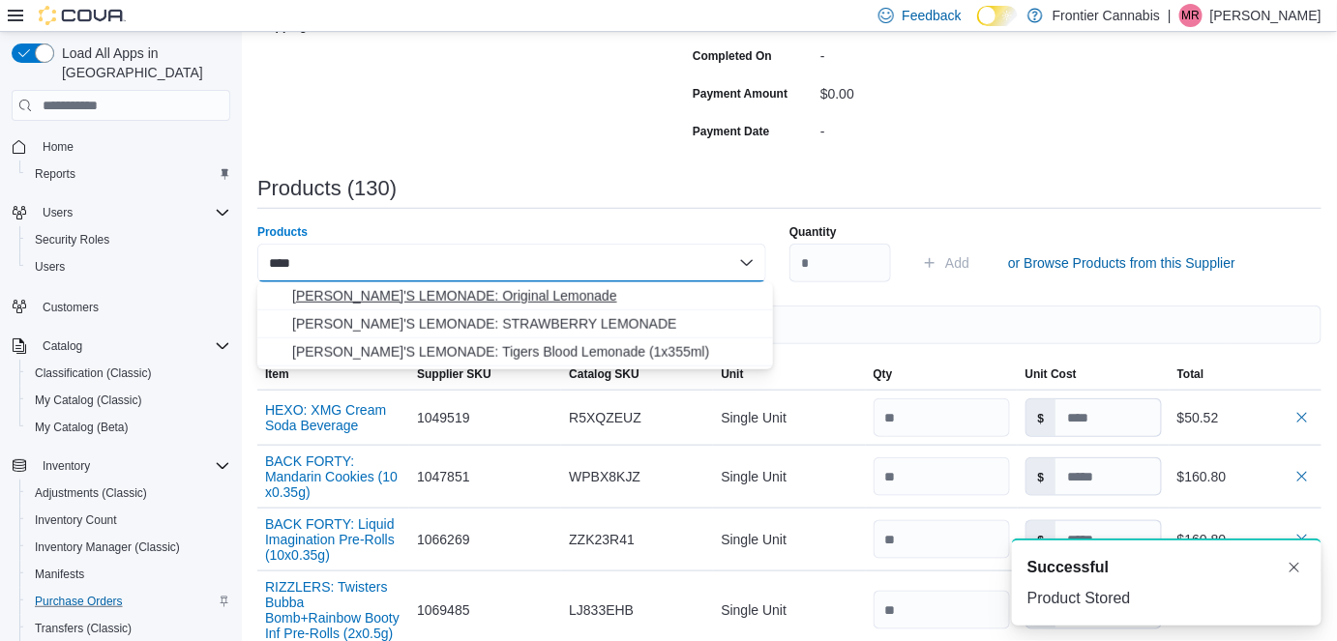
click at [451, 297] on span "[PERSON_NAME]'S LEMONADE: Original Lemonade" at bounding box center [526, 295] width 469 height 19
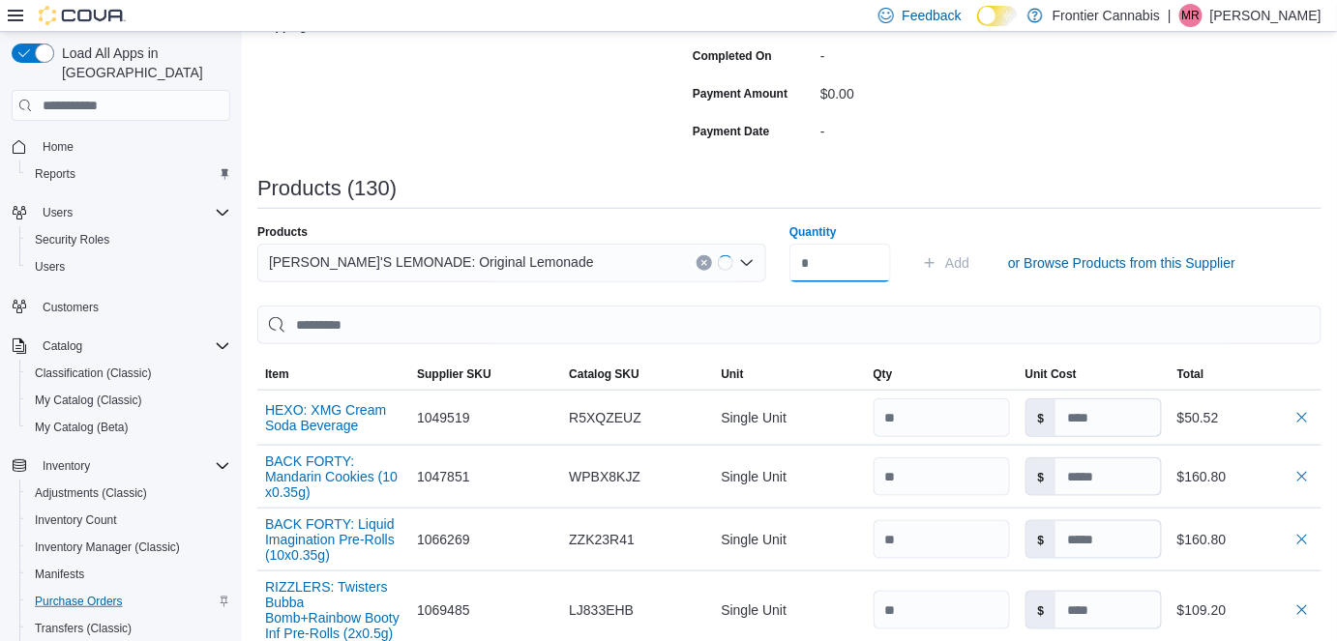
click at [825, 268] on input "Quantity" at bounding box center [840, 263] width 102 height 39
click at [952, 267] on span "Add" at bounding box center [945, 263] width 47 height 39
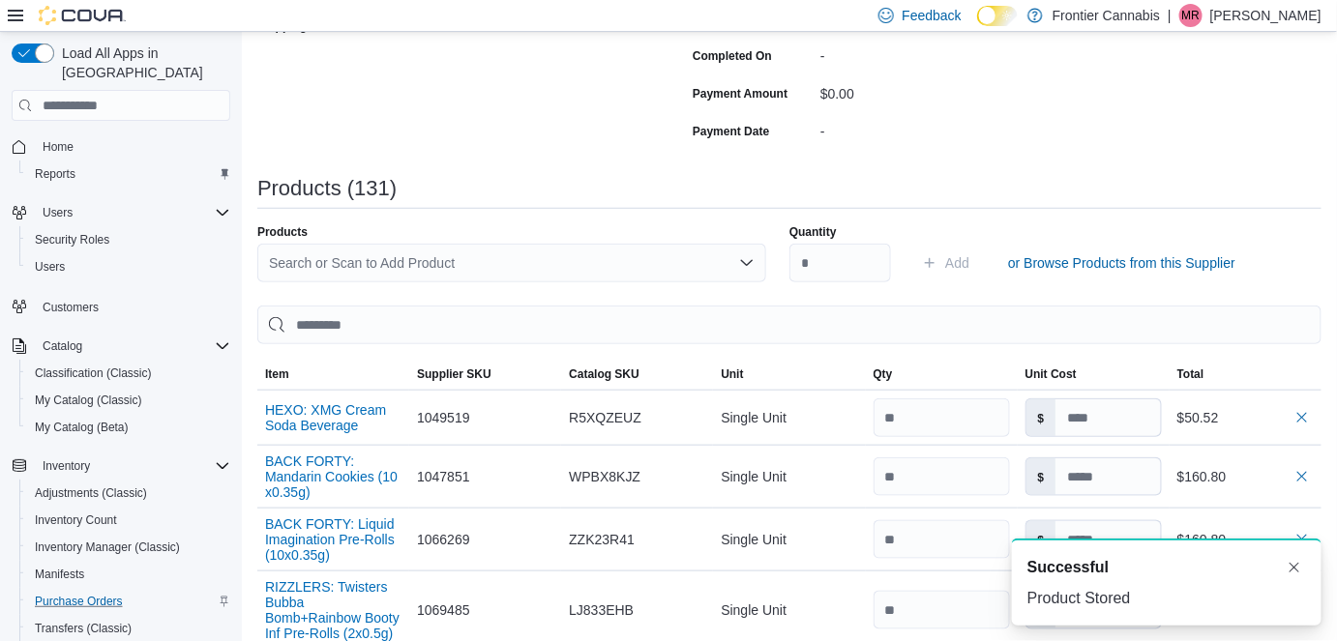
click at [296, 258] on div "Search or Scan to Add Product" at bounding box center [511, 263] width 509 height 39
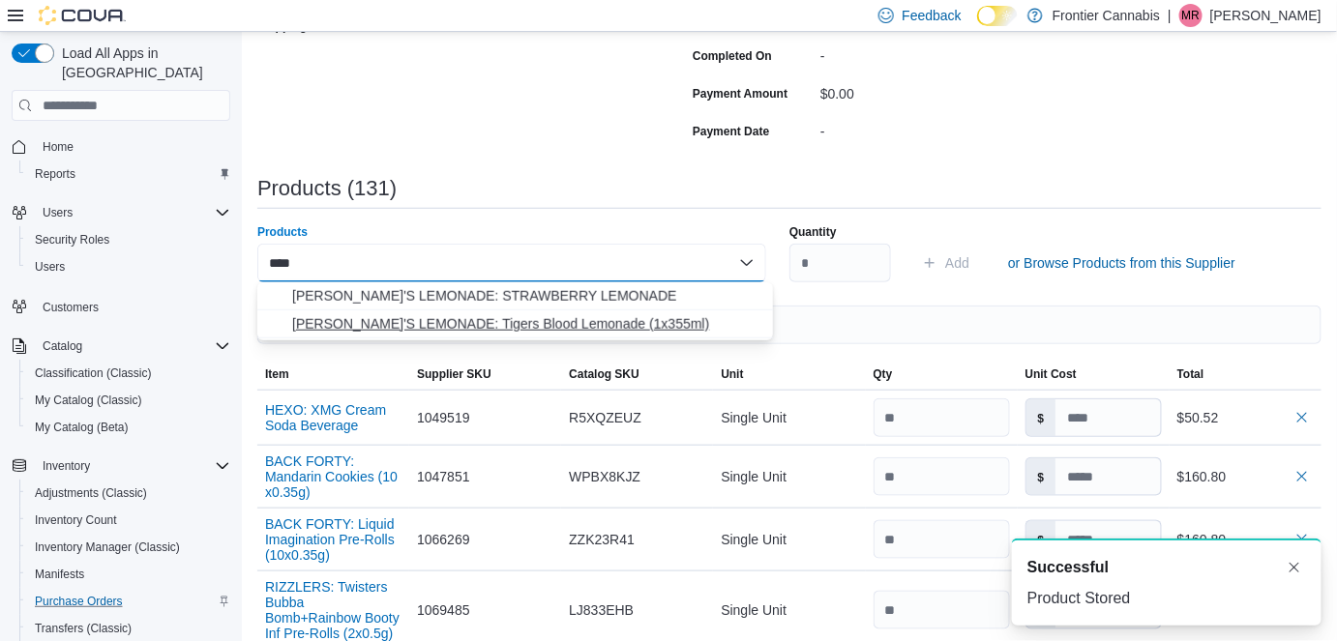
click at [458, 328] on span "[PERSON_NAME]'S LEMONADE: Tigers Blood Lemonade (1x355ml)" at bounding box center [526, 323] width 469 height 19
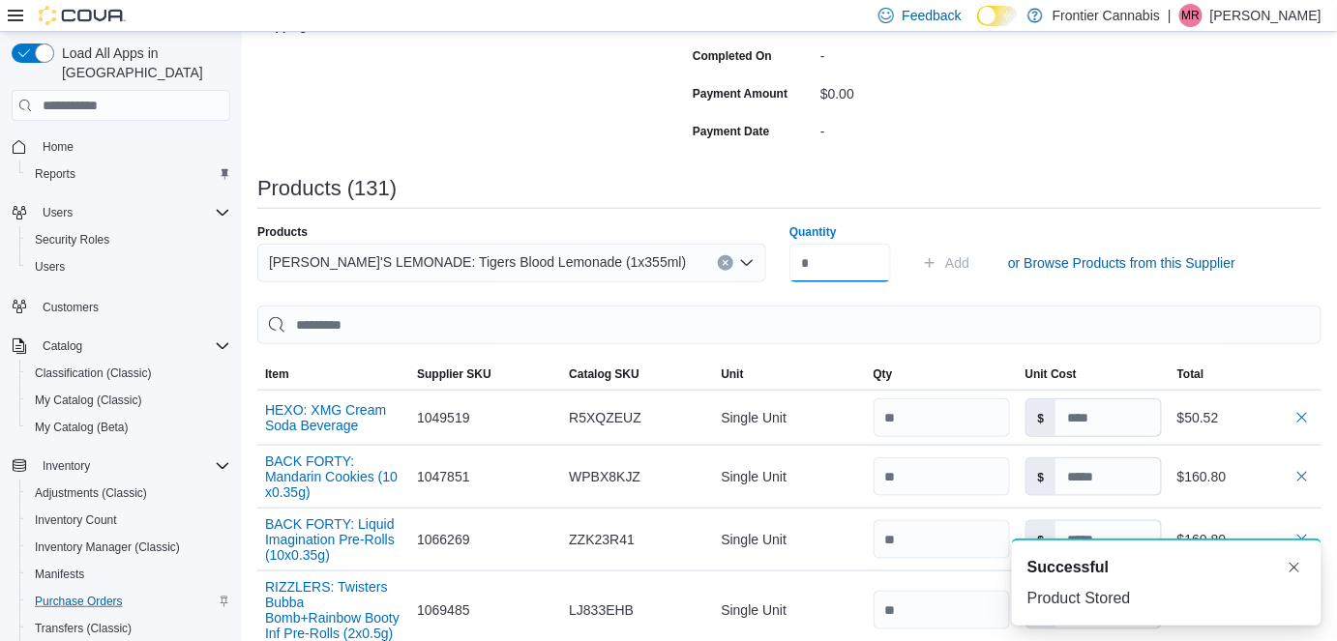
click at [810, 261] on input "Quantity" at bounding box center [840, 263] width 102 height 39
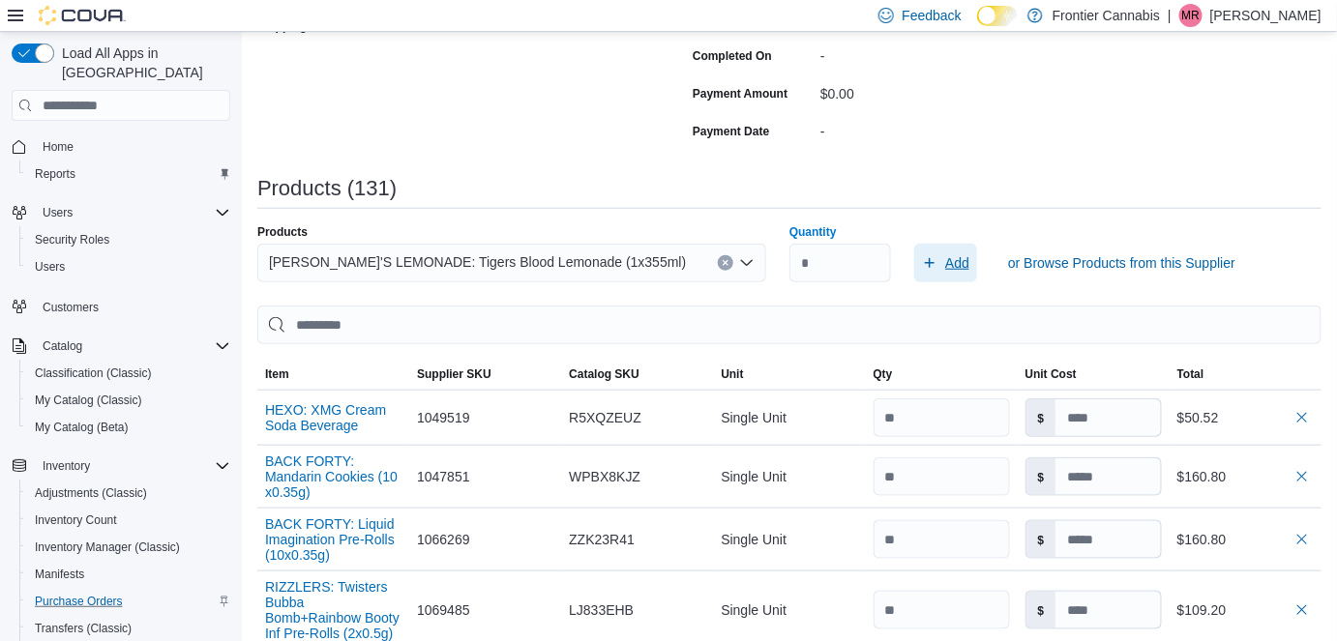
click at [960, 263] on span "Add" at bounding box center [957, 262] width 24 height 19
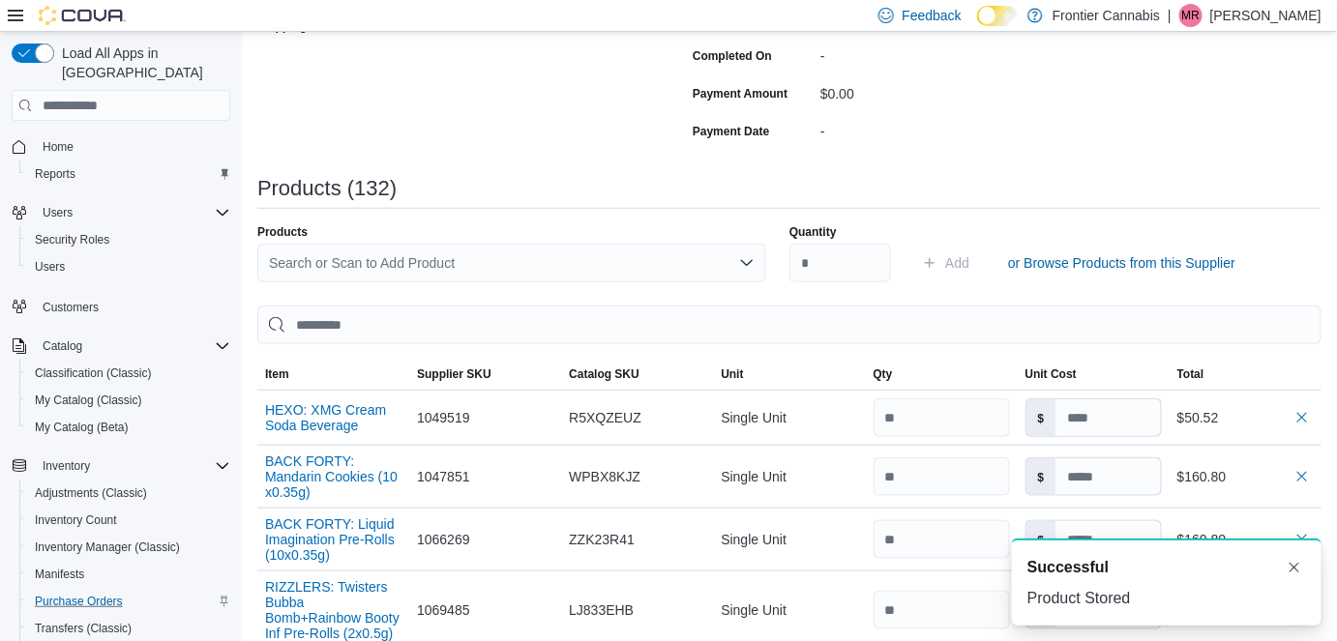
click at [459, 257] on div "Search or Scan to Add Product" at bounding box center [511, 263] width 509 height 39
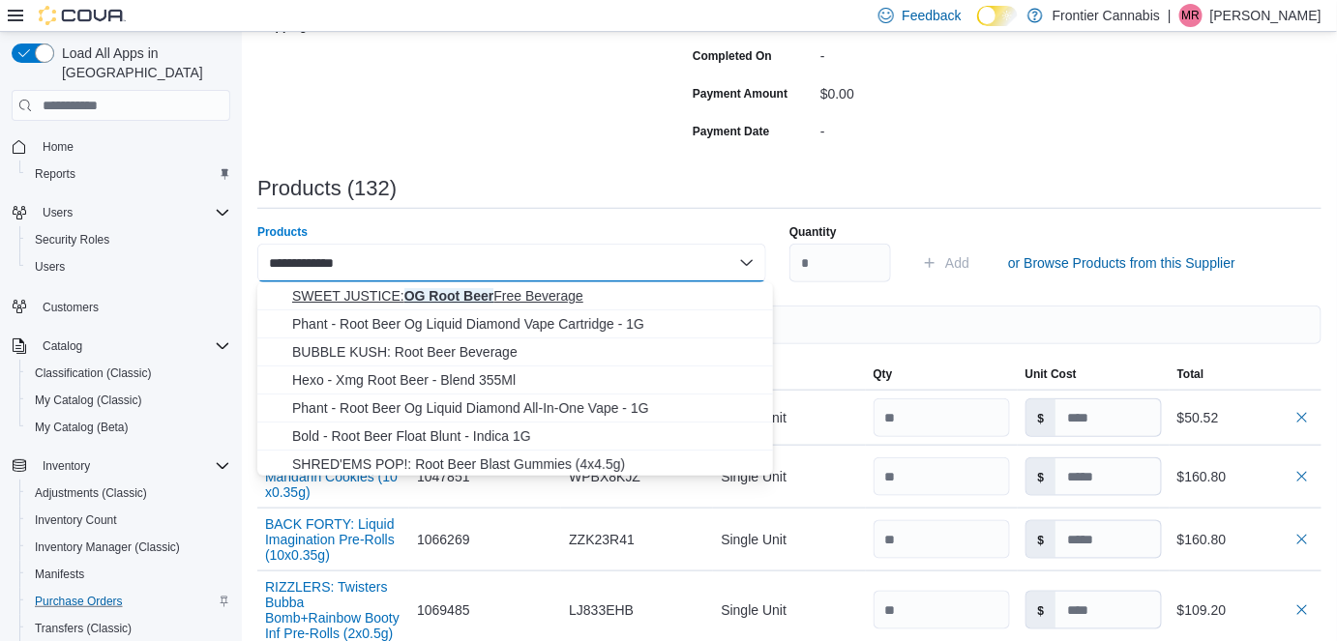
click at [471, 287] on span "SWEET JUSTICE: OG Root Beer Free Beverage" at bounding box center [526, 295] width 469 height 19
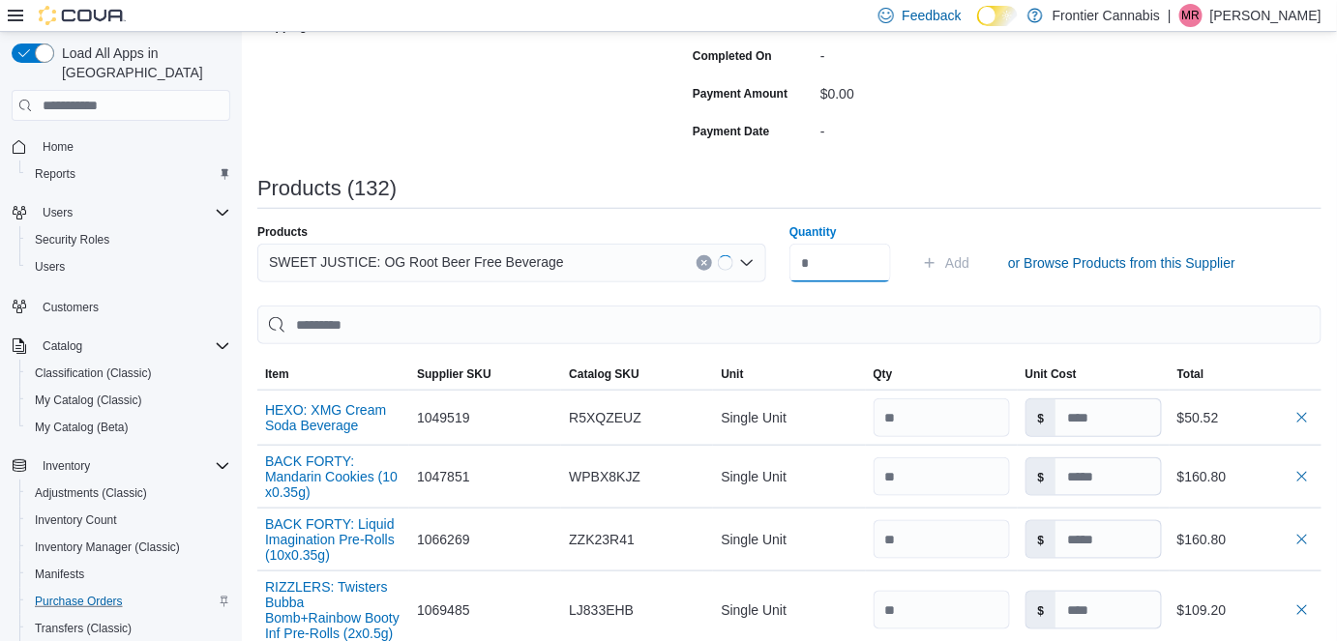
click at [830, 258] on input "Quantity" at bounding box center [840, 263] width 102 height 39
click at [956, 267] on span "Add" at bounding box center [957, 262] width 24 height 19
click at [43, 139] on span "Home" at bounding box center [58, 146] width 31 height 15
